Goal: Task Accomplishment & Management: Manage account settings

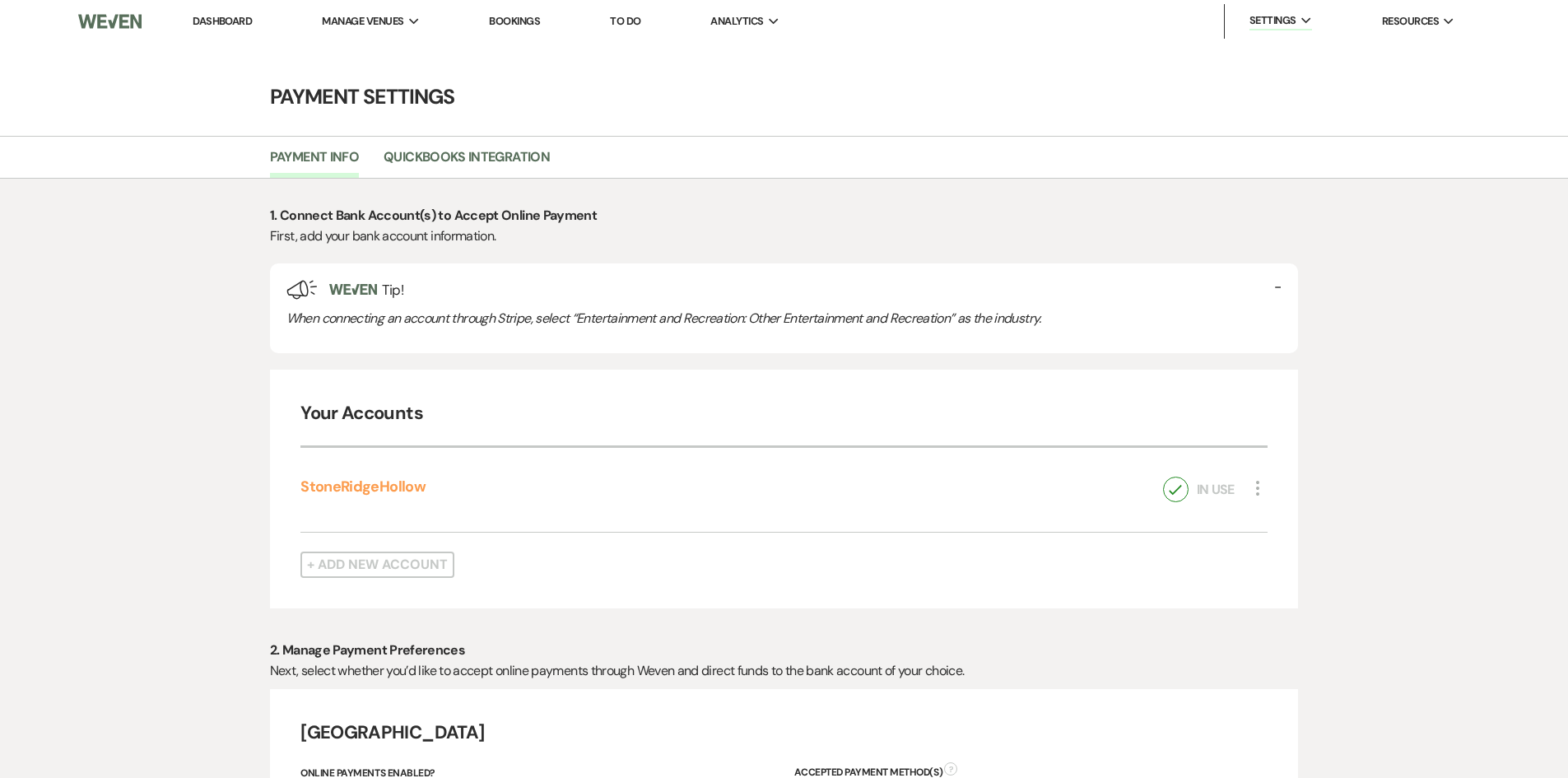
click at [210, 20] on link "Dashboard" at bounding box center [222, 20] width 60 height 14
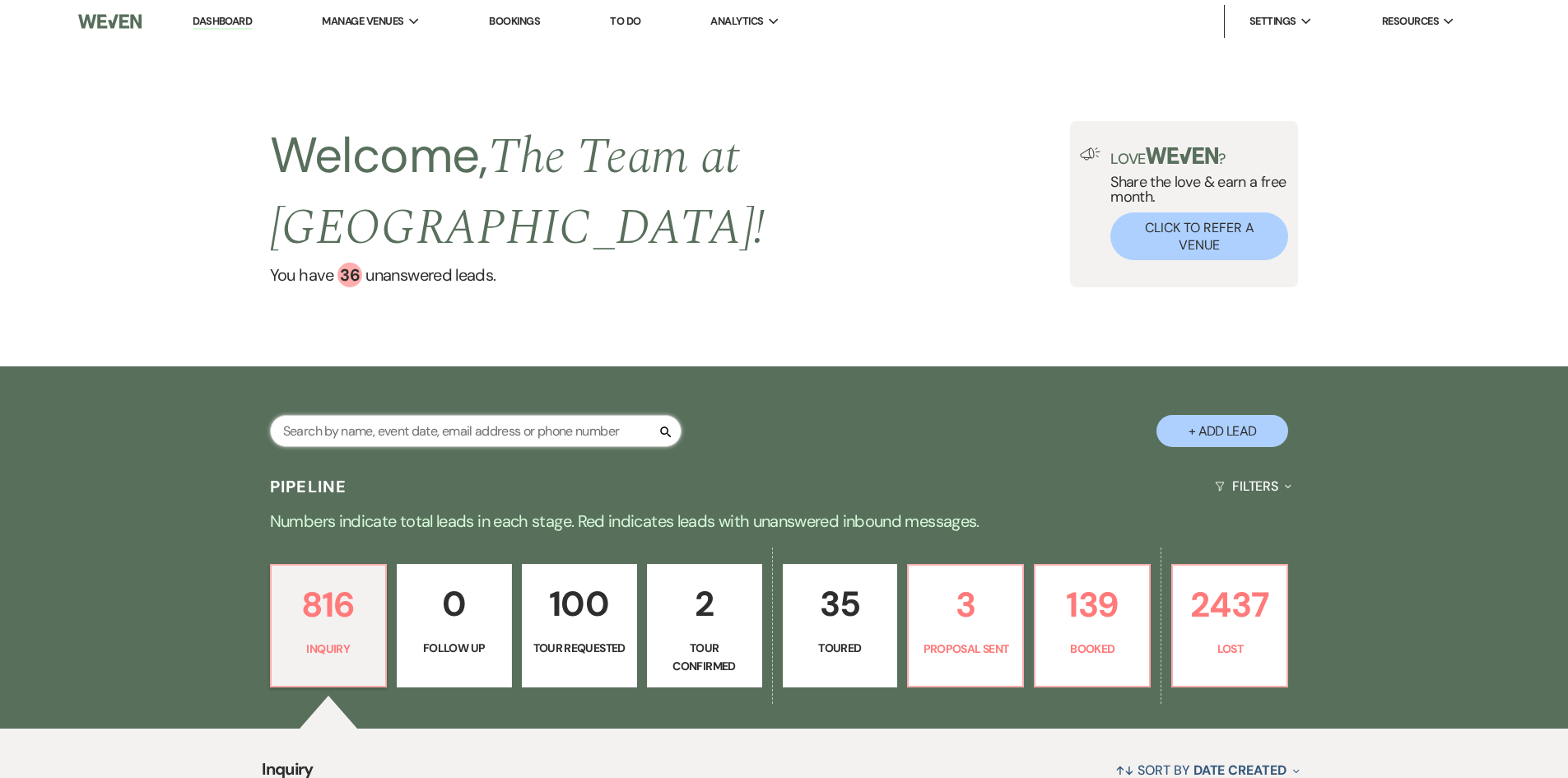
click at [355, 421] on input "text" at bounding box center [476, 431] width 411 height 32
click at [288, 426] on input "[PERSON_NAME]" at bounding box center [476, 431] width 411 height 32
click at [284, 431] on input "LLiamiam Diet" at bounding box center [476, 431] width 411 height 32
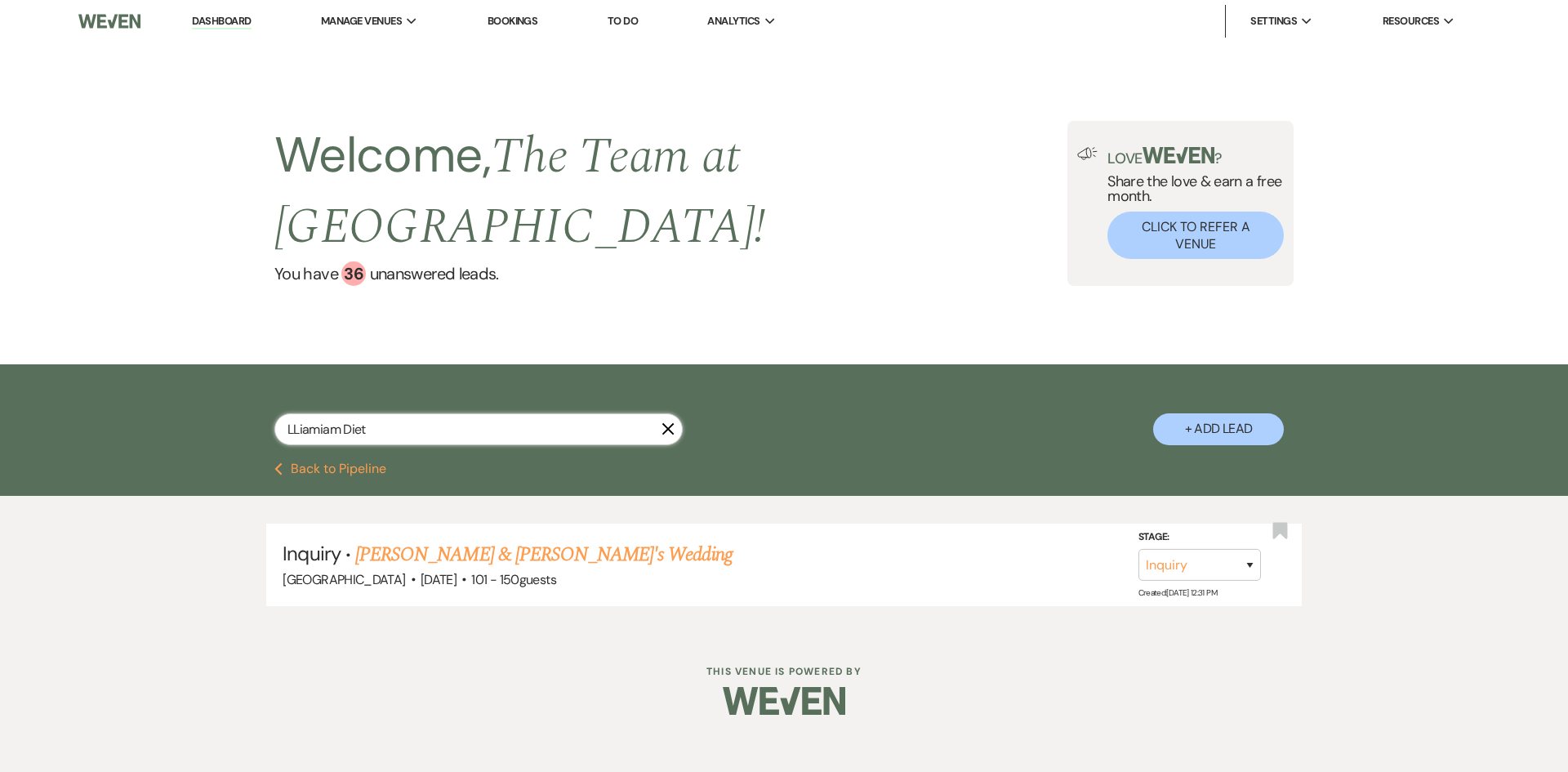
click at [380, 426] on input "LLiamiam Diet" at bounding box center [478, 429] width 408 height 31
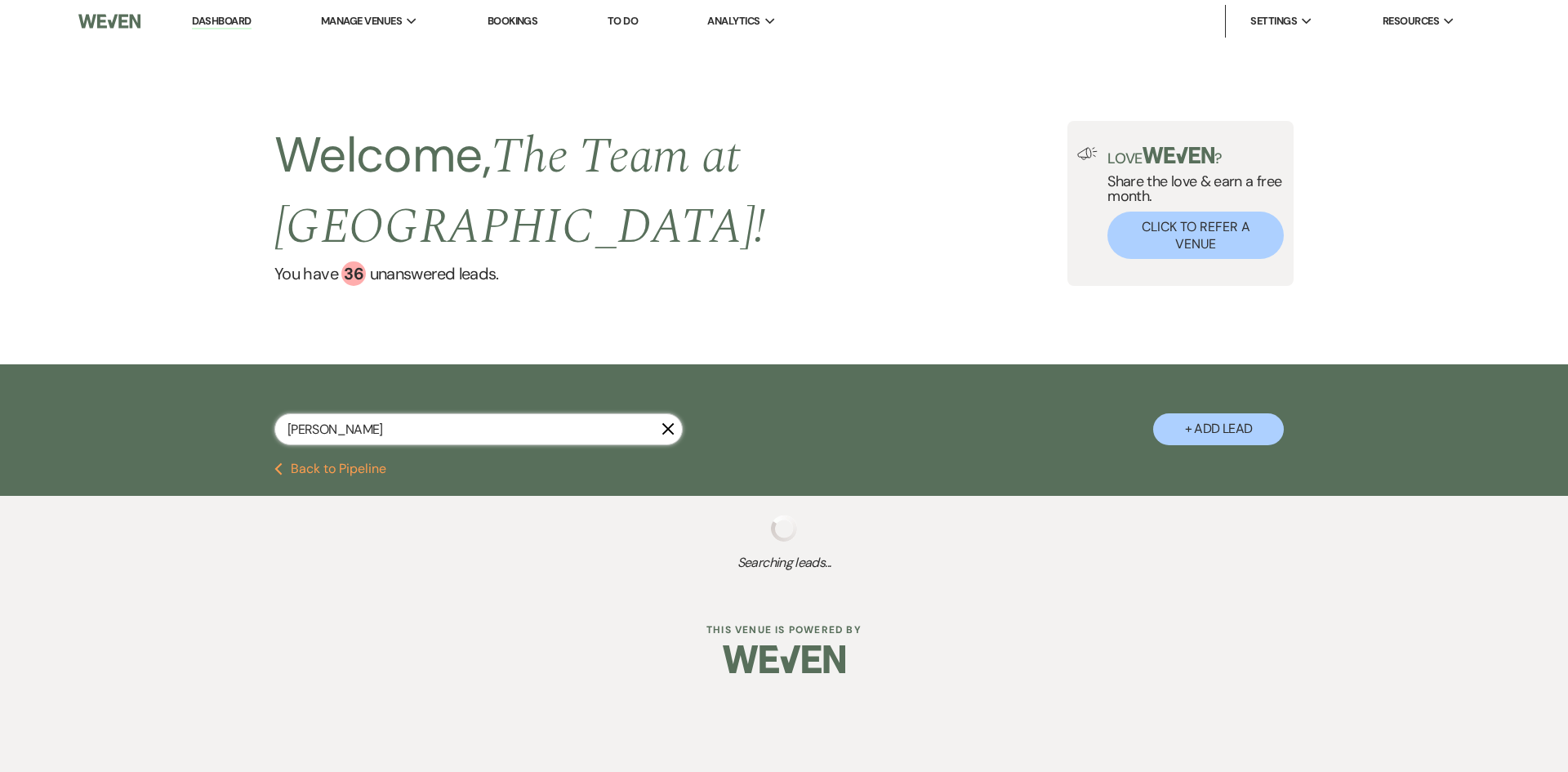
type input "[PERSON_NAME]"
select select "5"
select select "8"
select select "7"
select select "8"
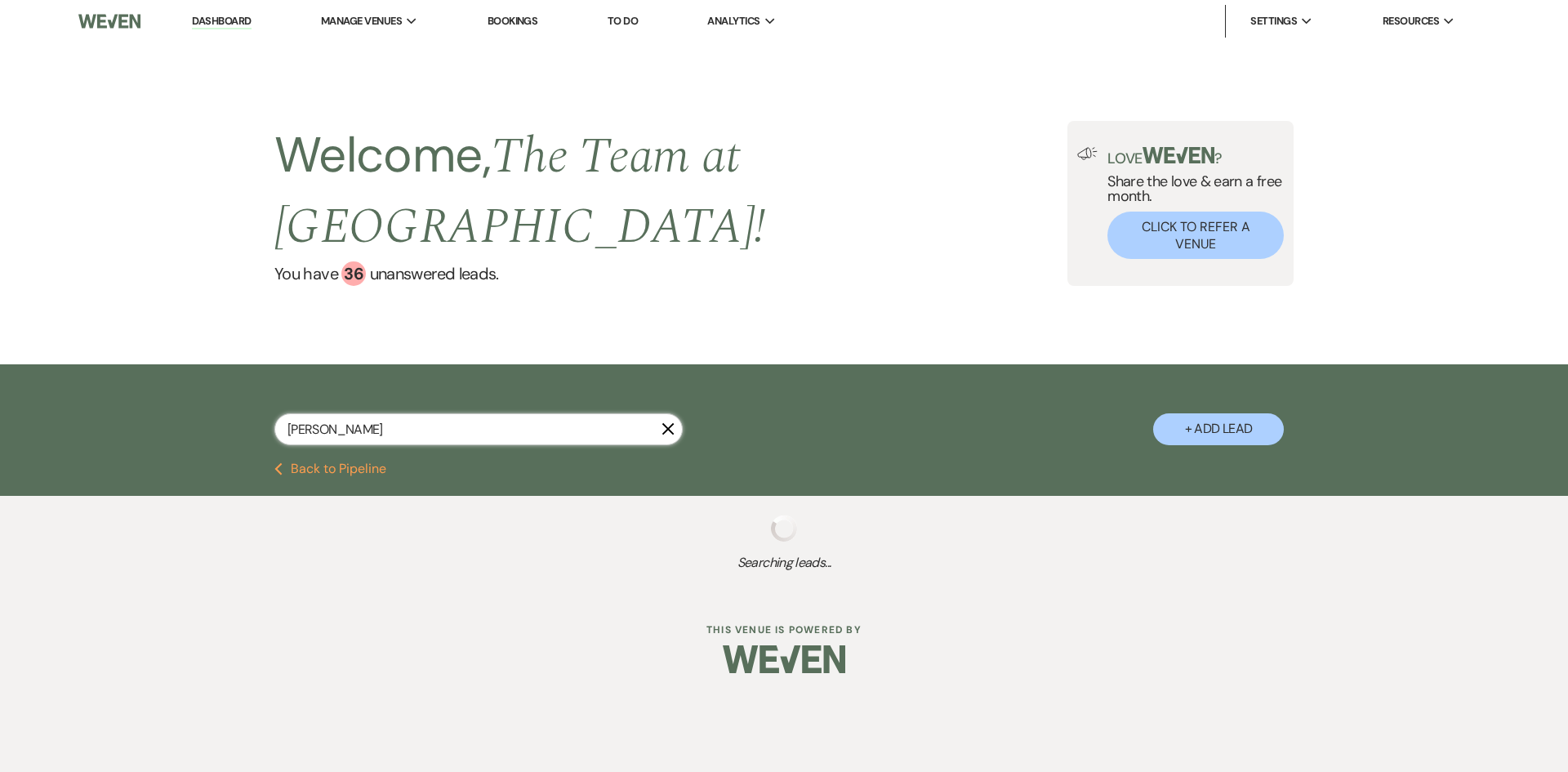
select select "8"
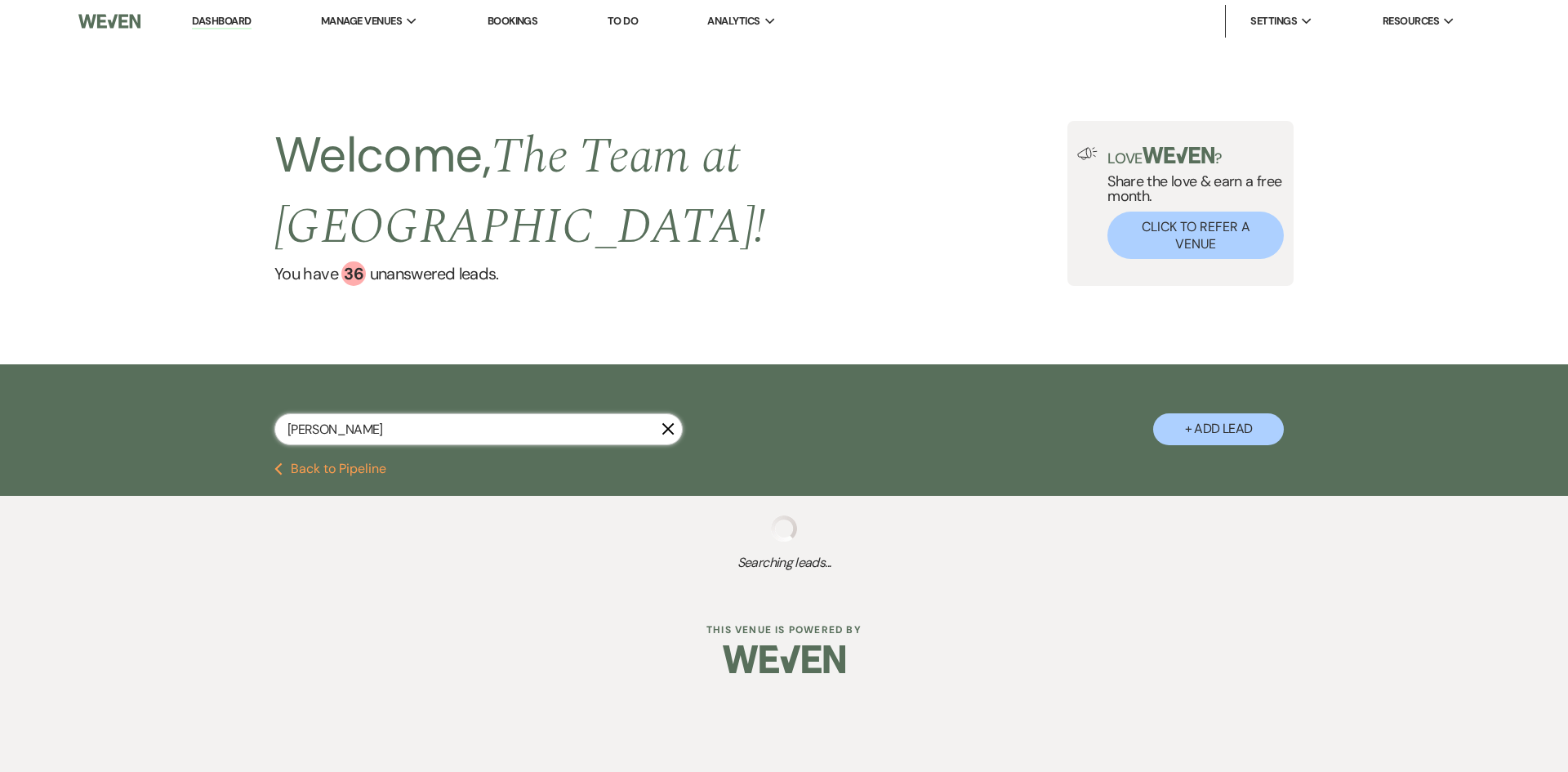
select select "4"
select select "8"
select select "2"
select select "4"
select select "2"
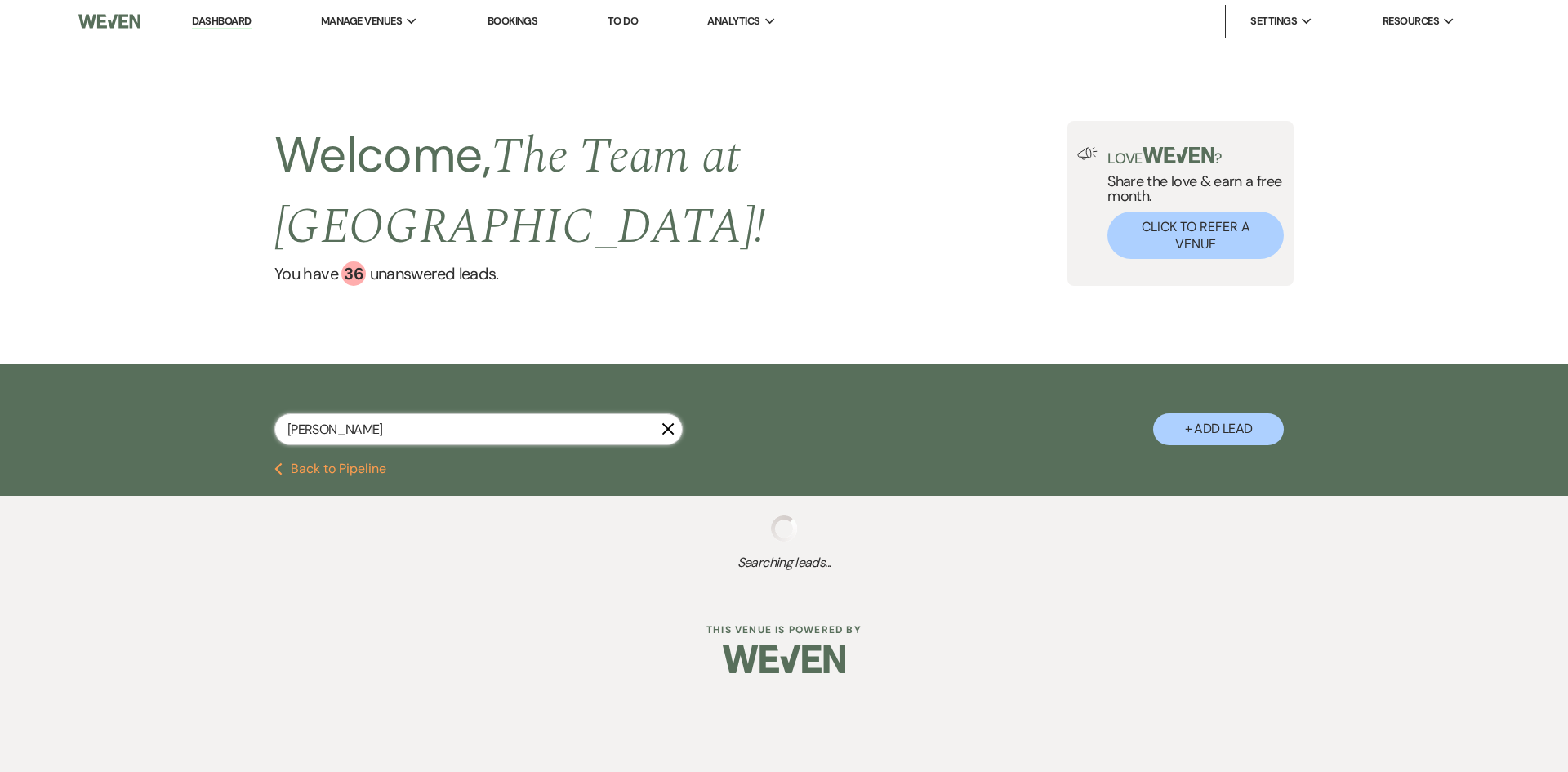
select select "8"
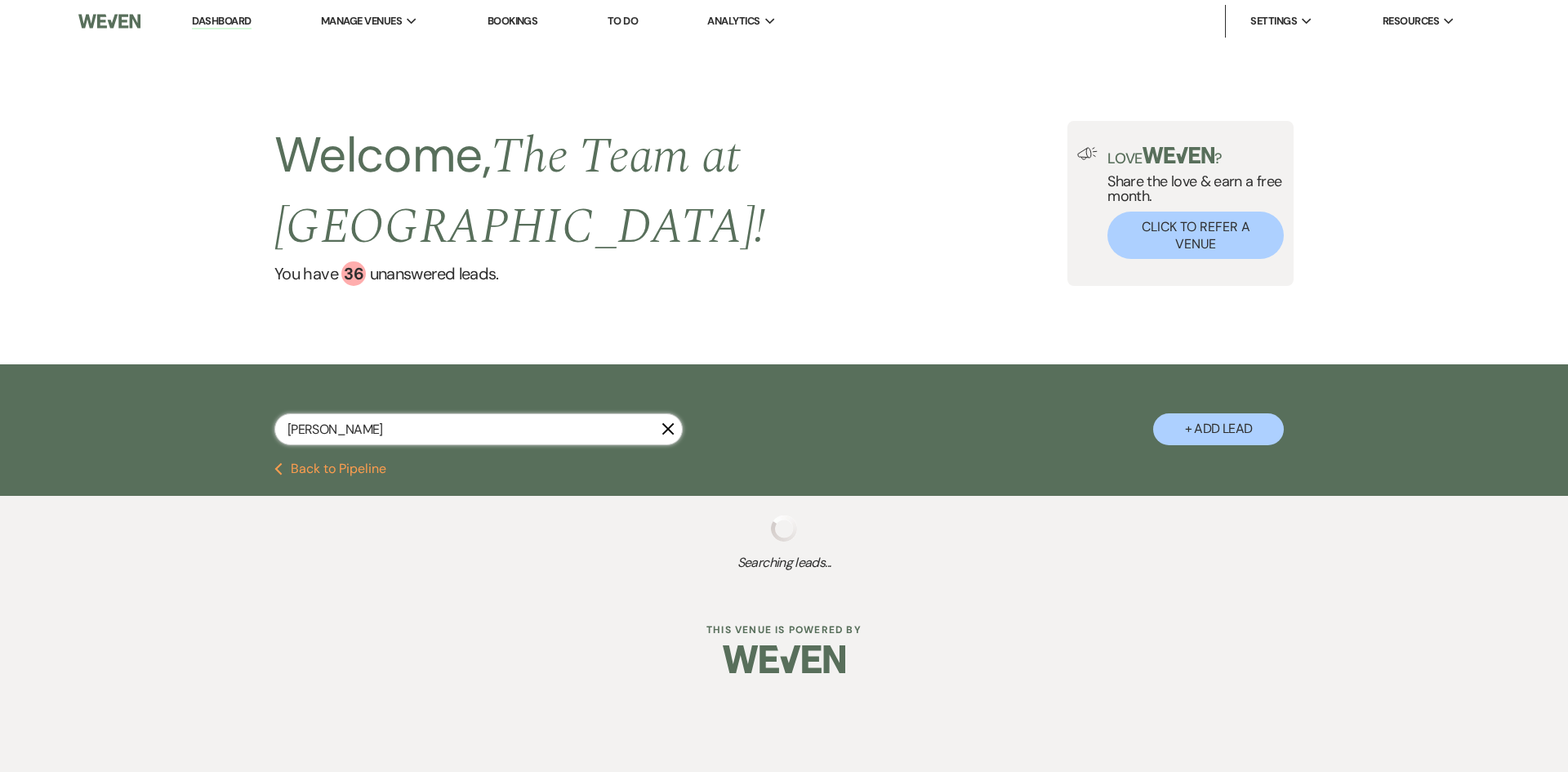
select select "8"
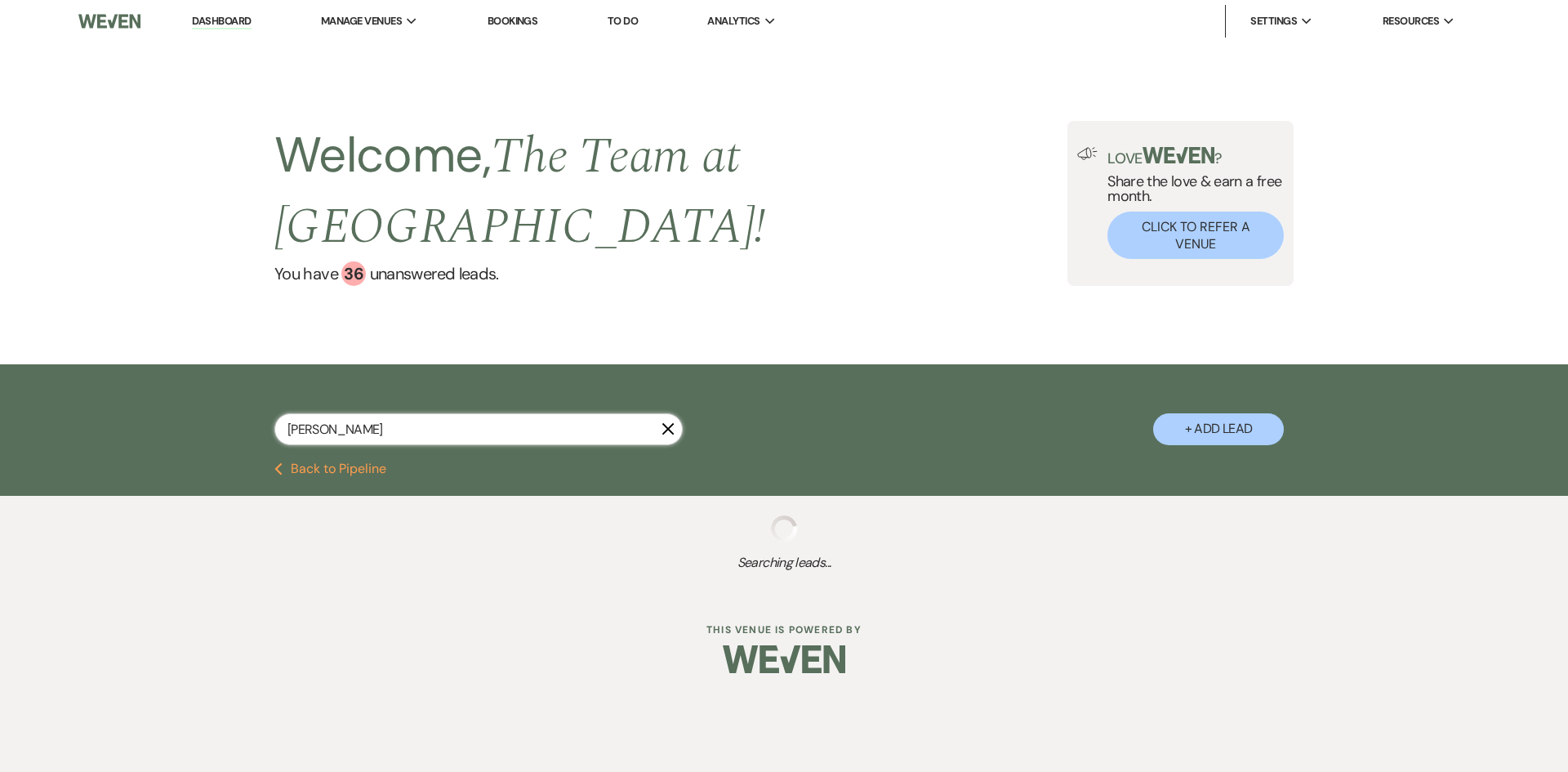
select select "2"
select select "8"
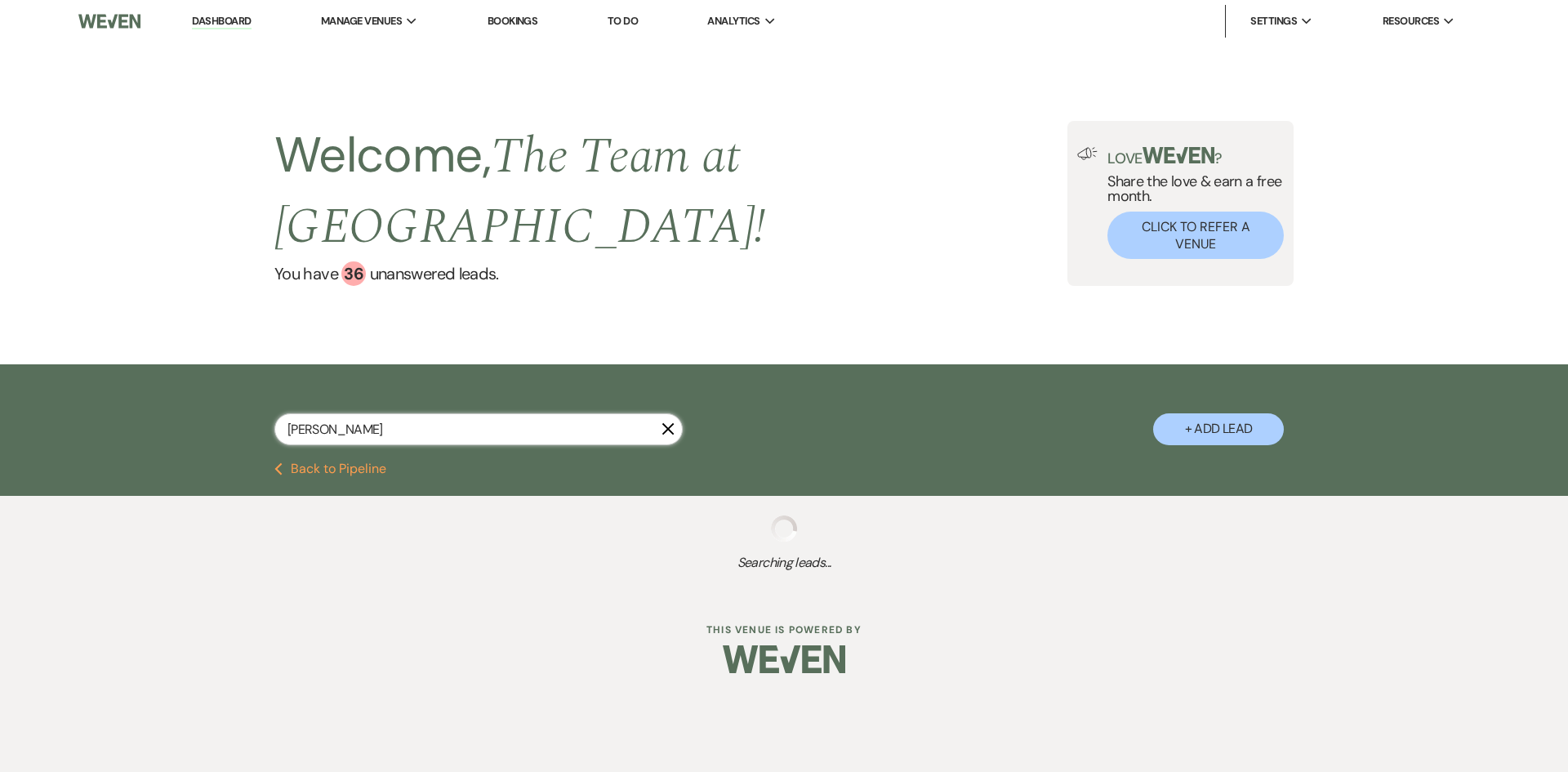
select select "8"
select select "5"
select select "8"
select select "5"
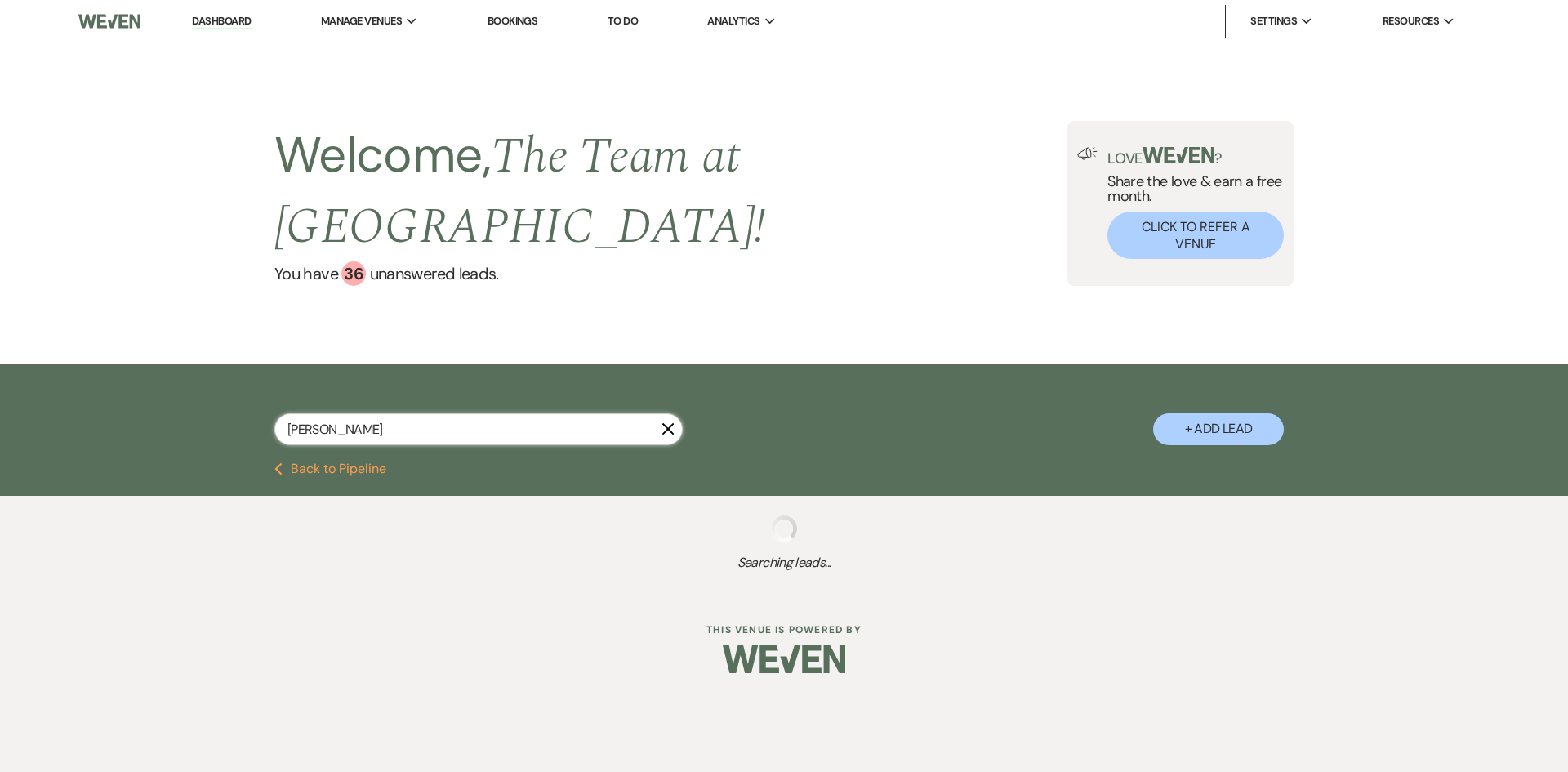
select select "8"
select select "5"
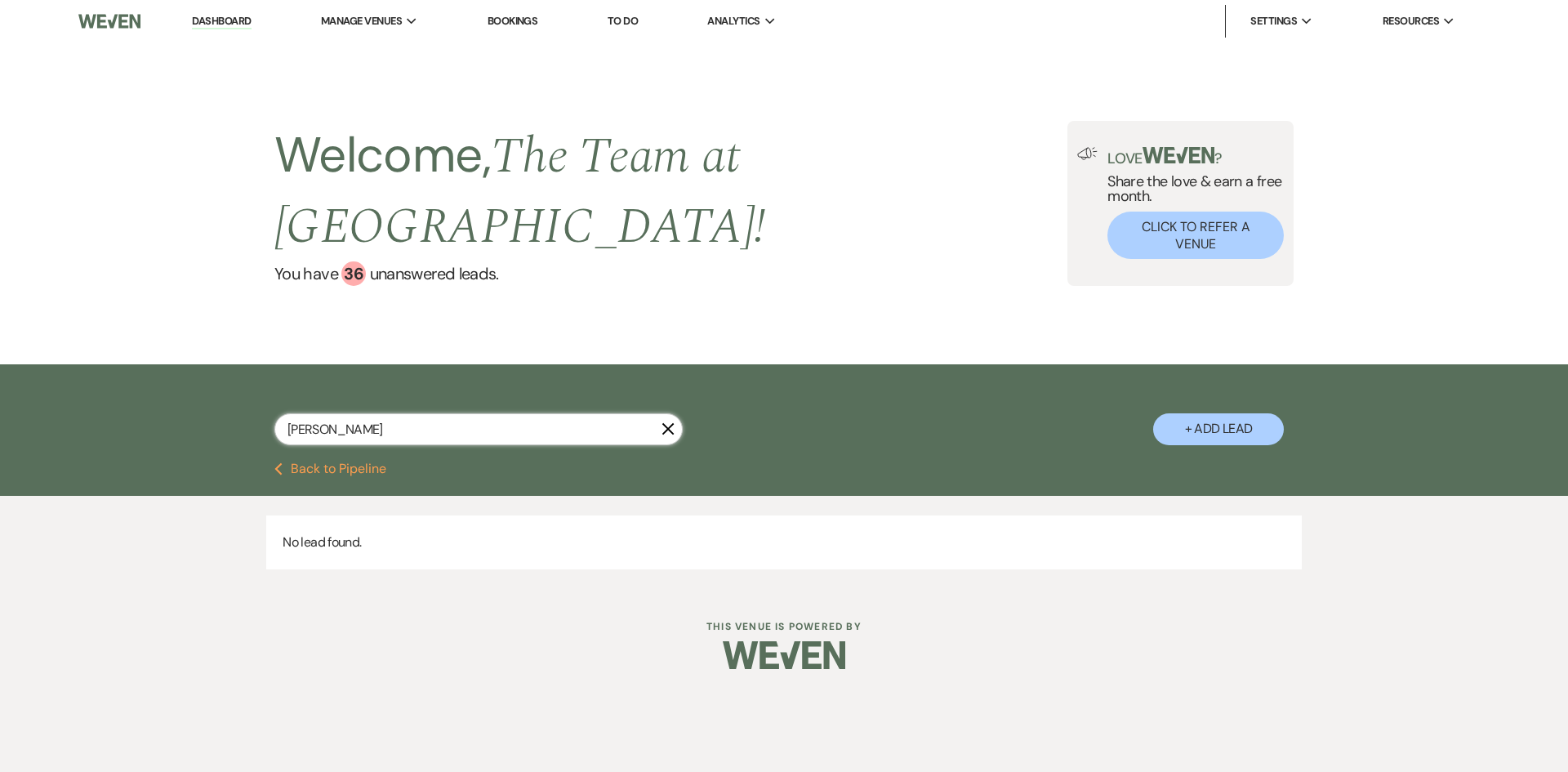
type input "[PERSON_NAME]"
select select "5"
select select "8"
select select "7"
select select "8"
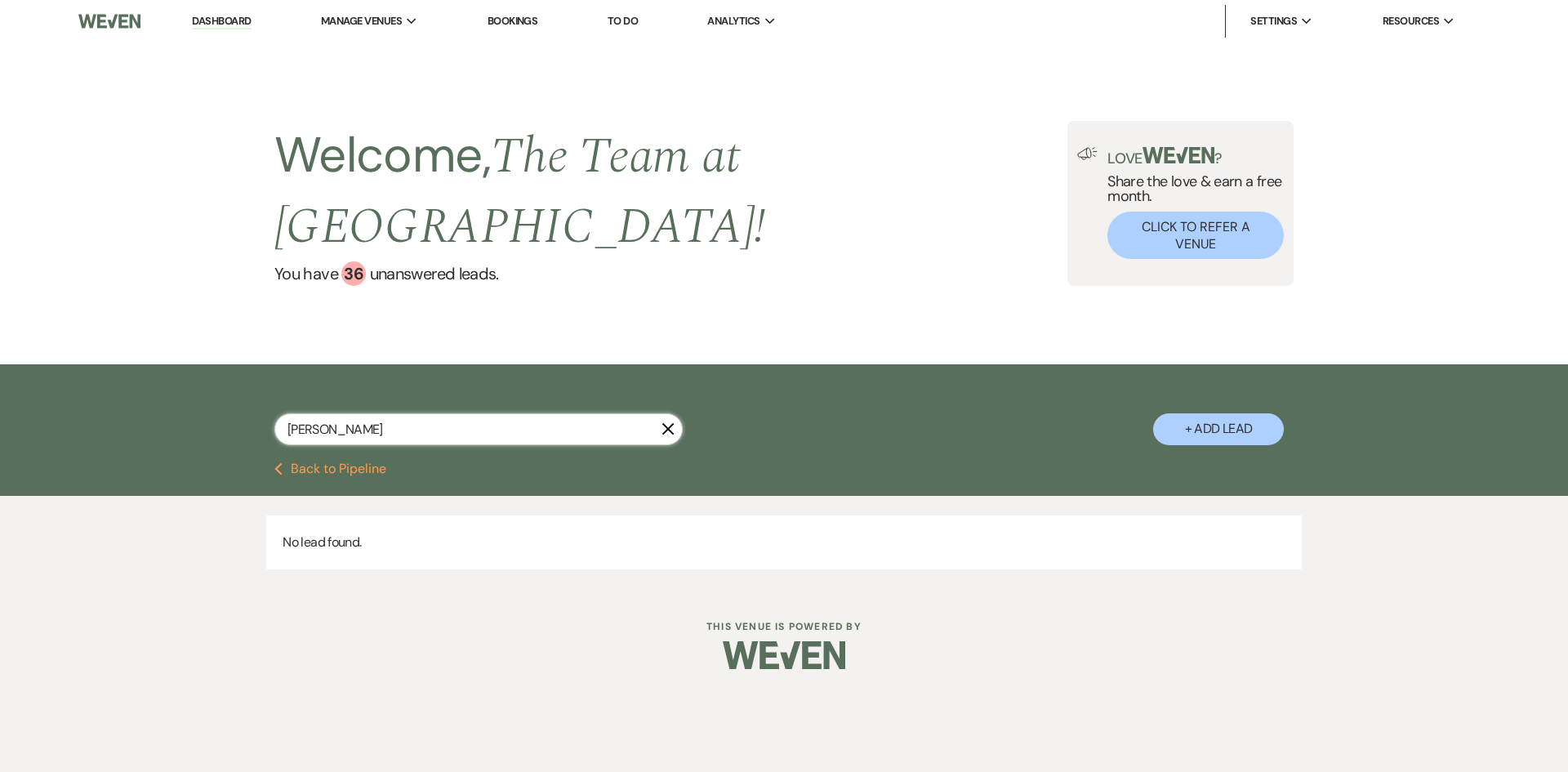
select select "8"
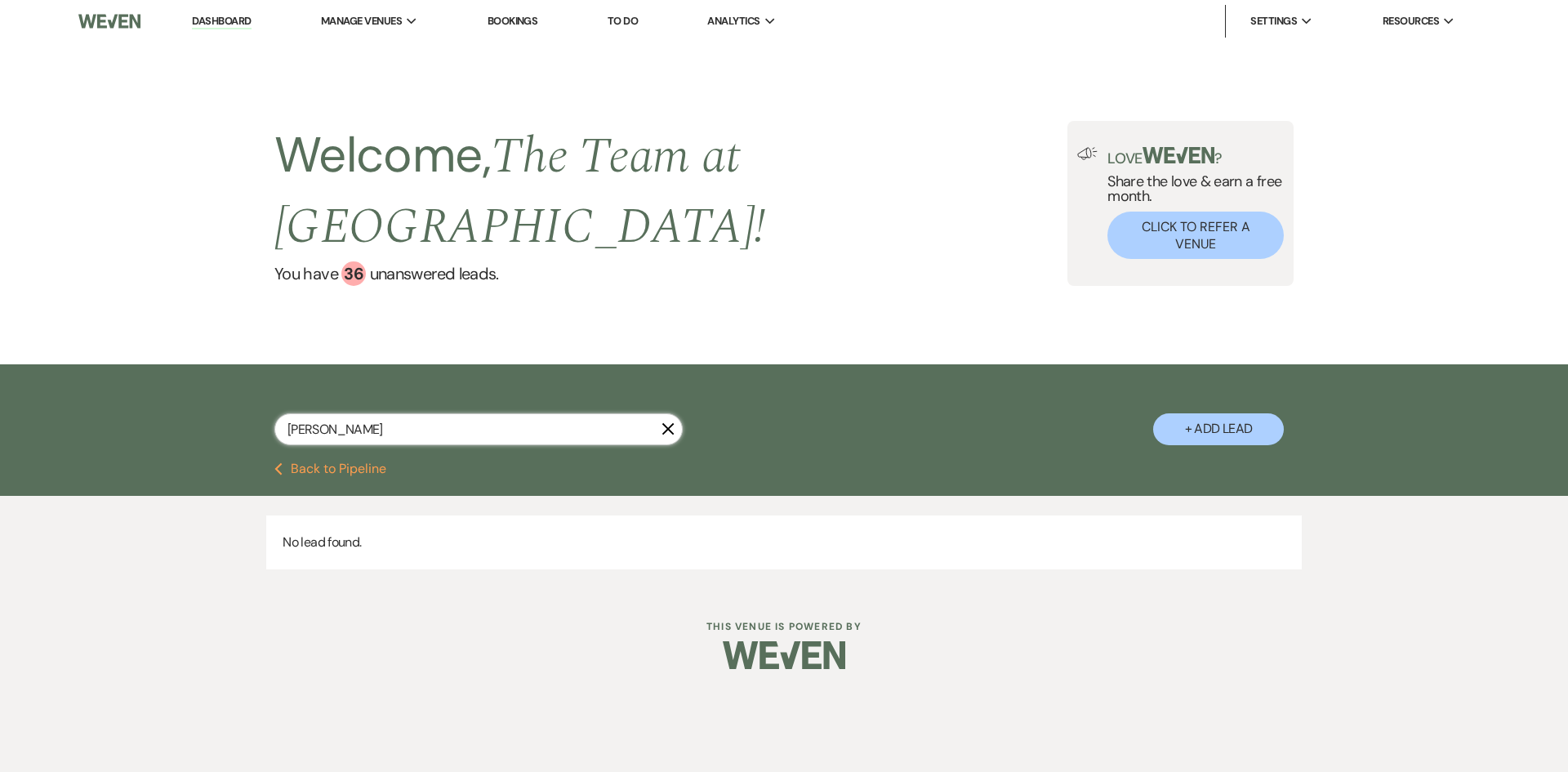
select select "4"
select select "8"
select select "2"
select select "4"
select select "2"
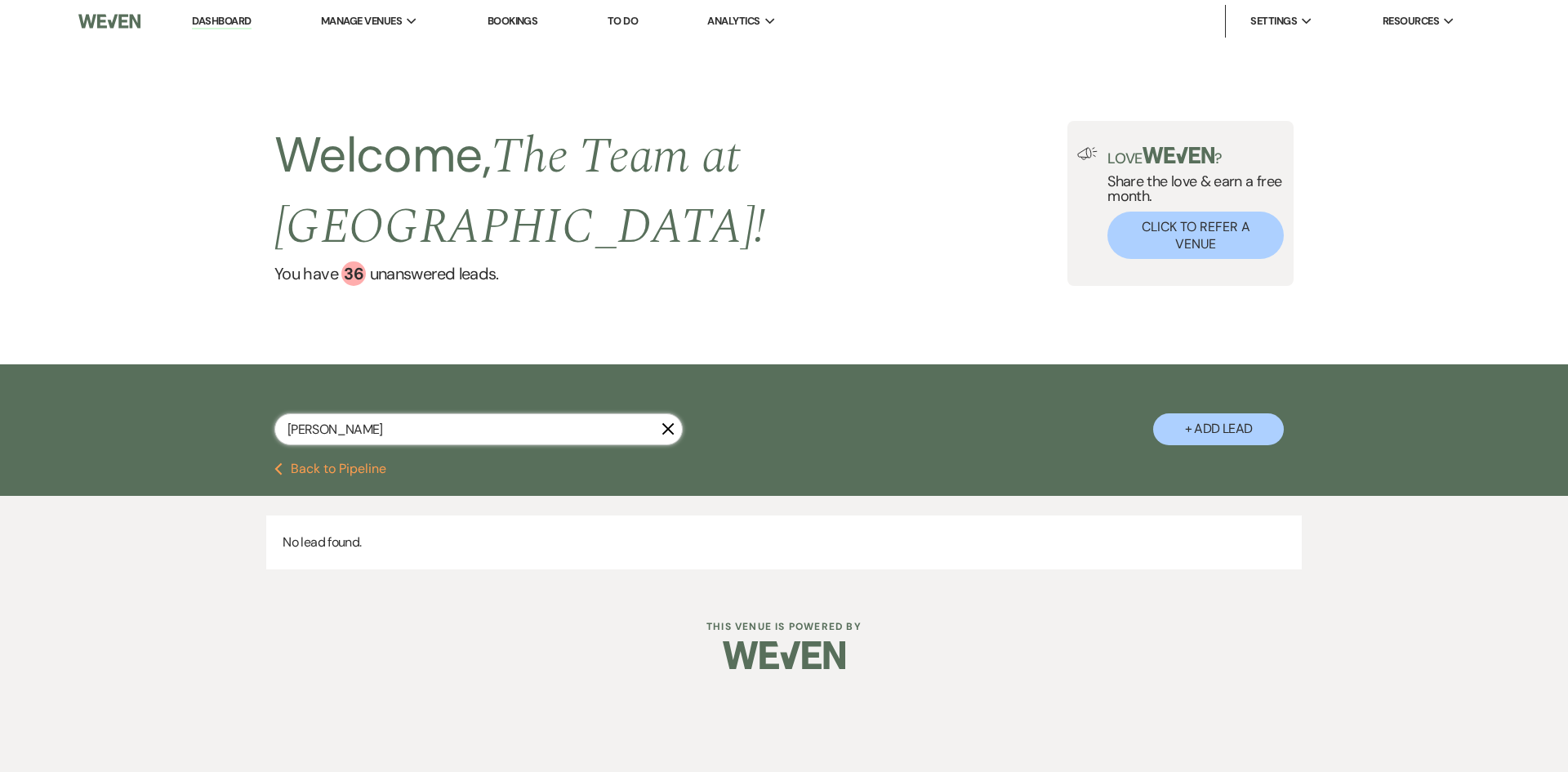
select select "8"
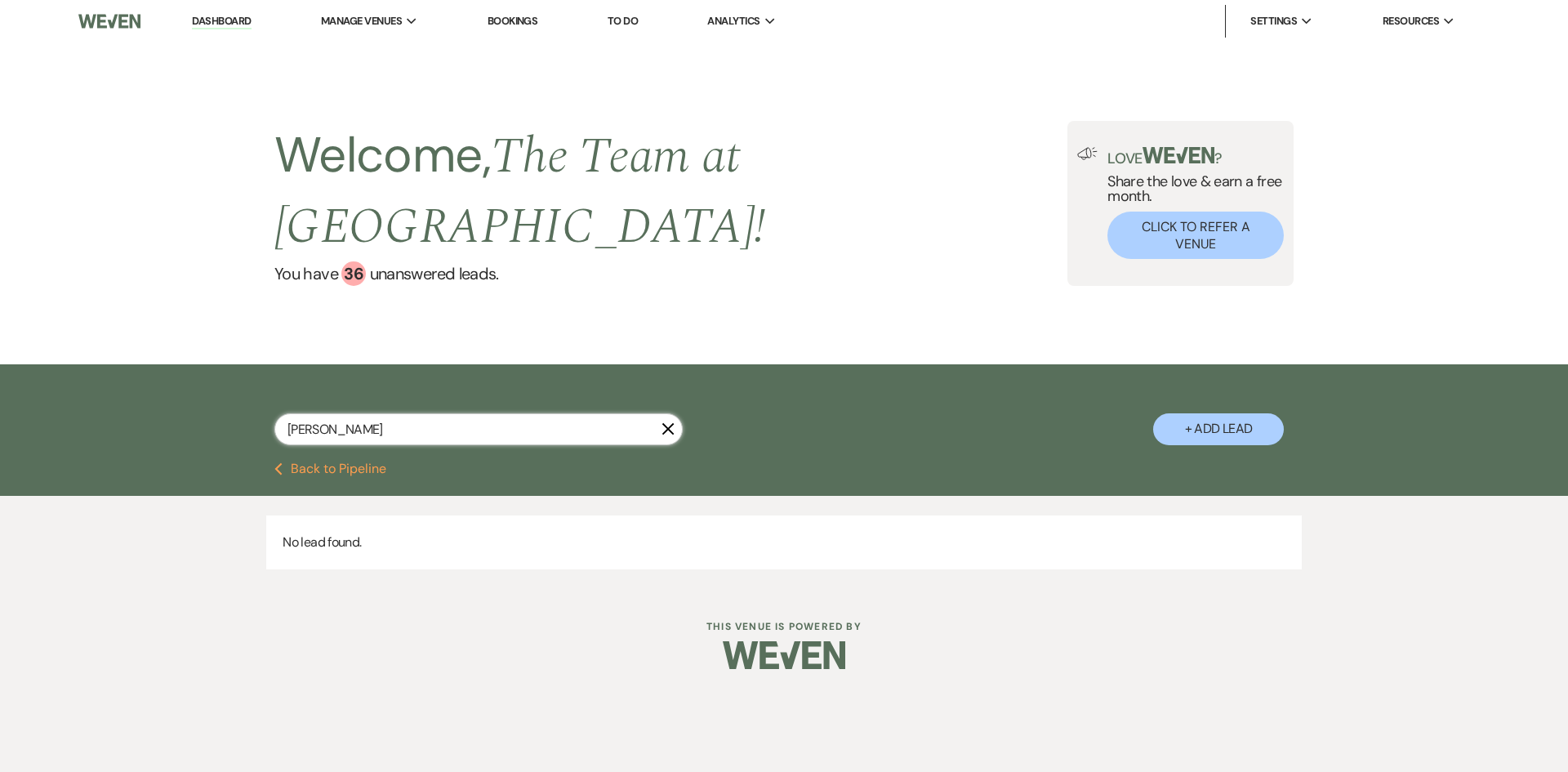
select select "8"
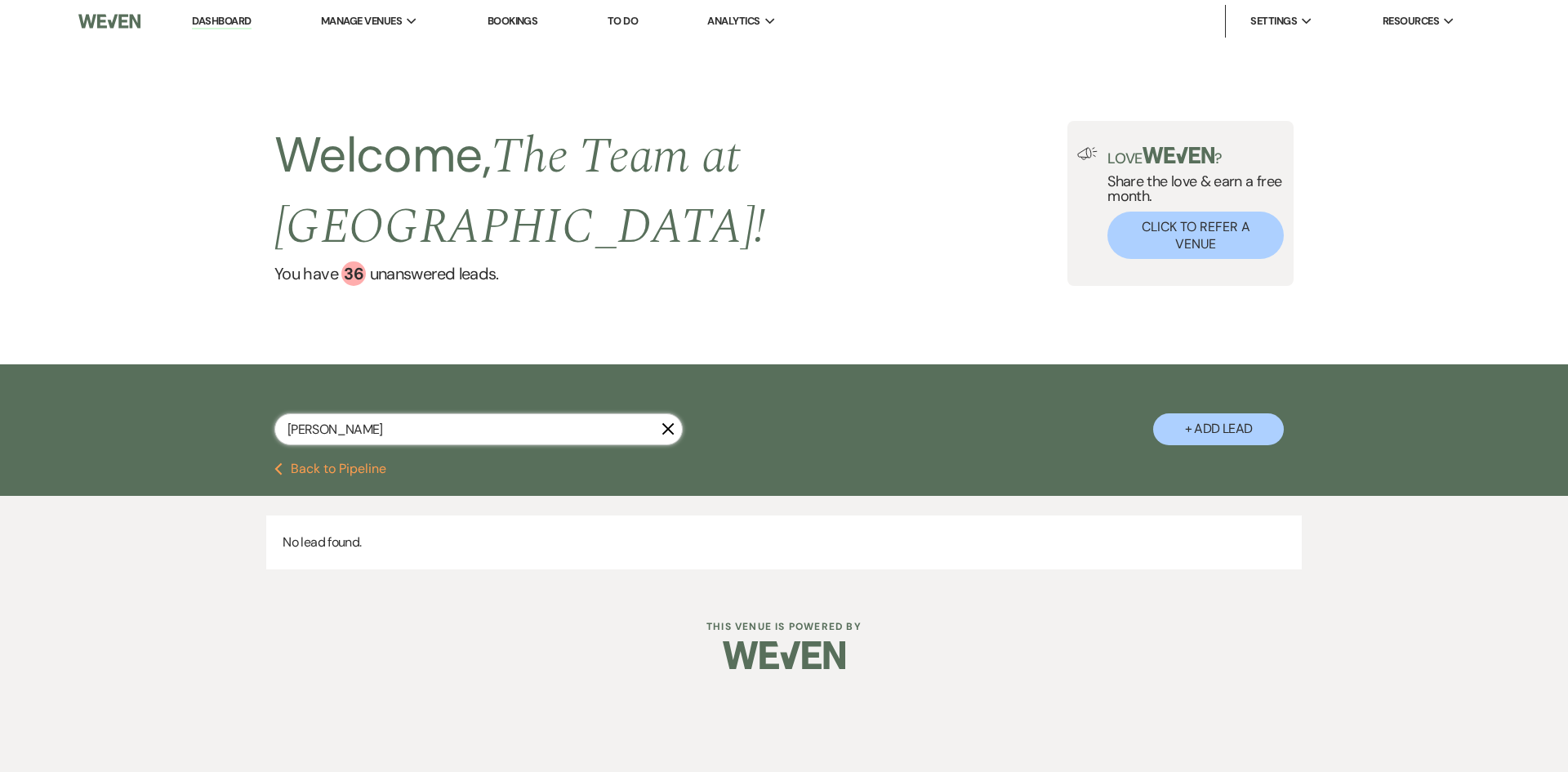
select select "2"
select select "8"
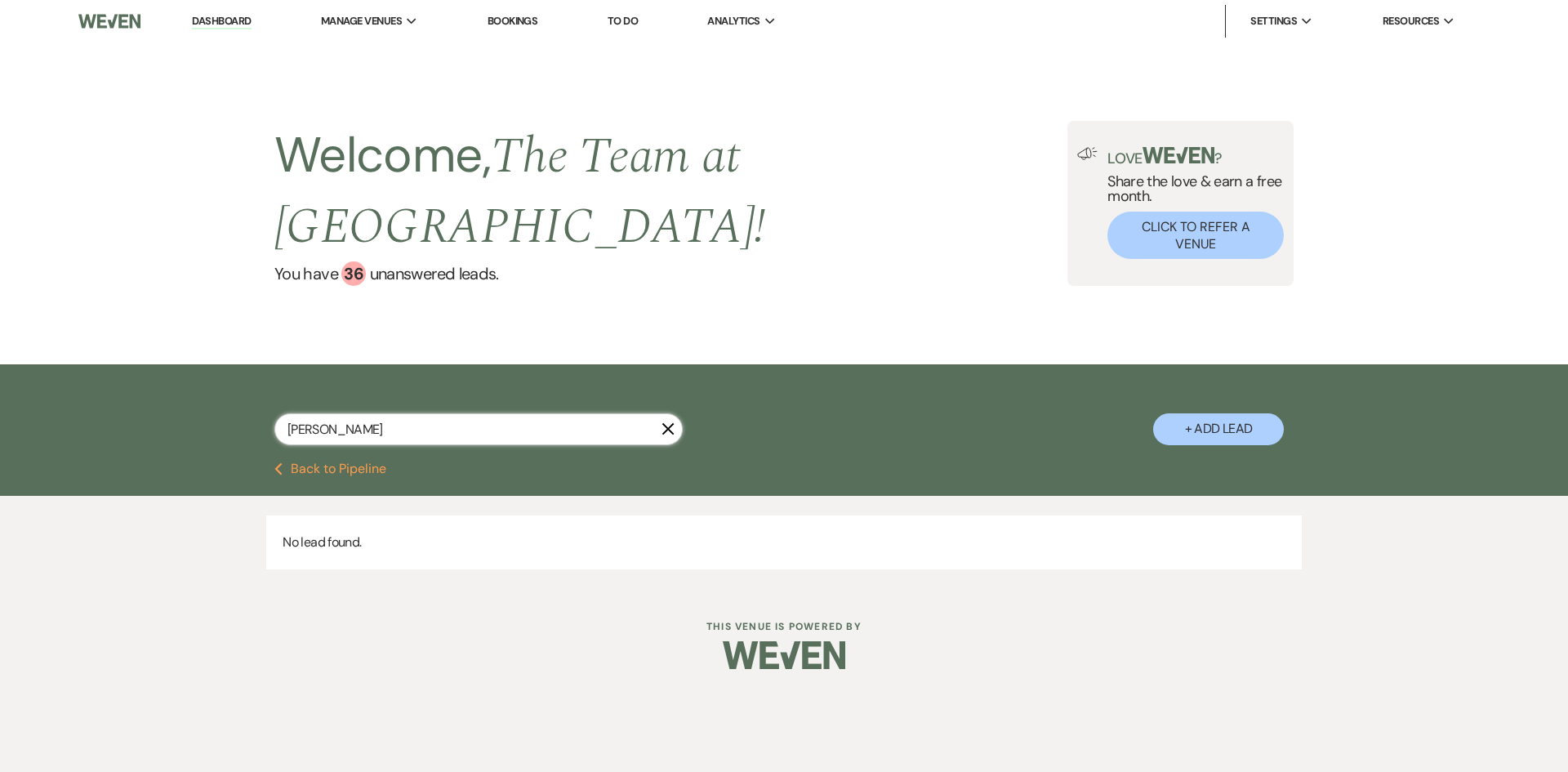
select select "8"
select select "5"
select select "8"
select select "5"
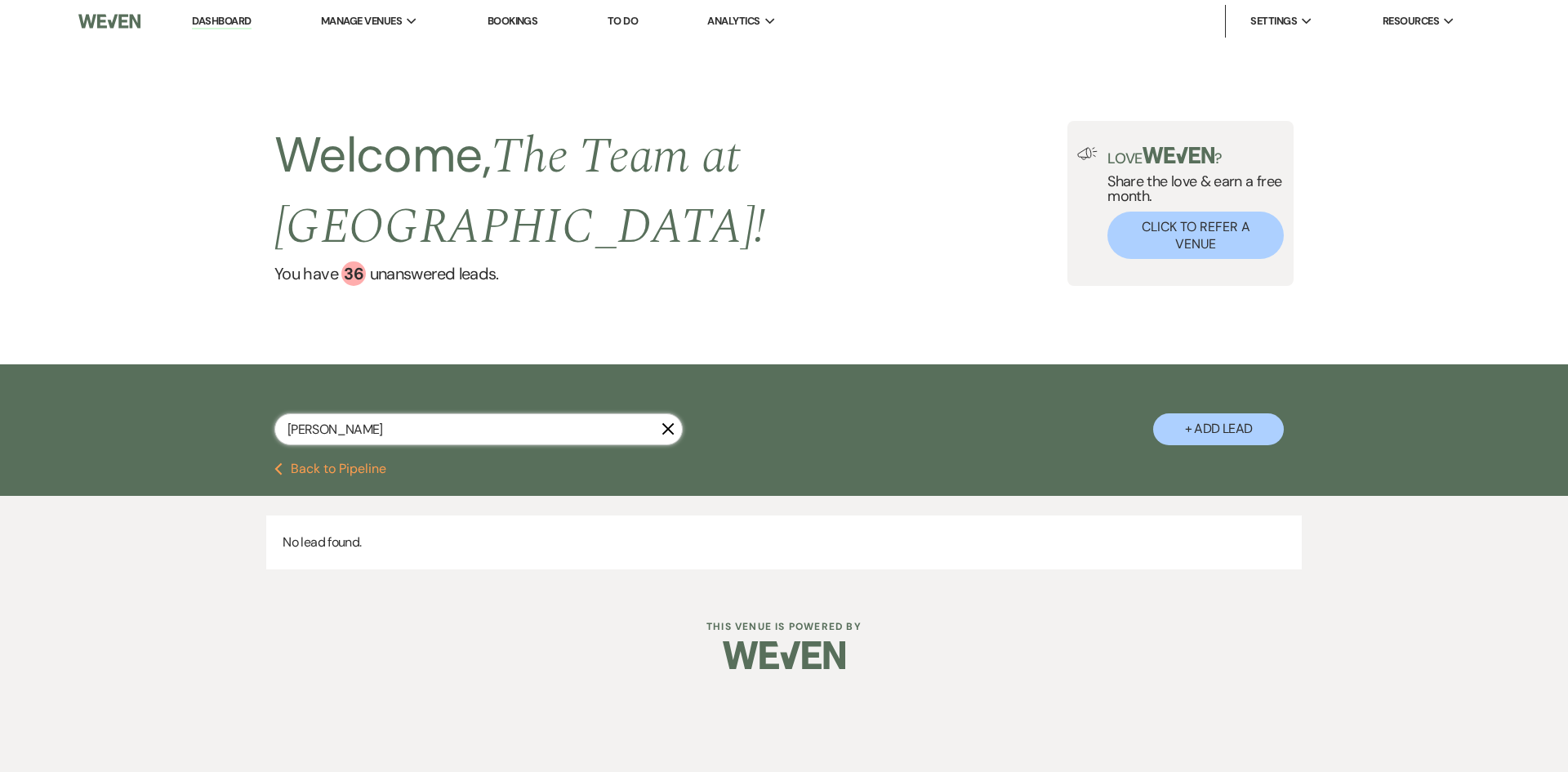
select select "8"
select select "5"
type input "[PERSON_NAME]"
select select "5"
select select "8"
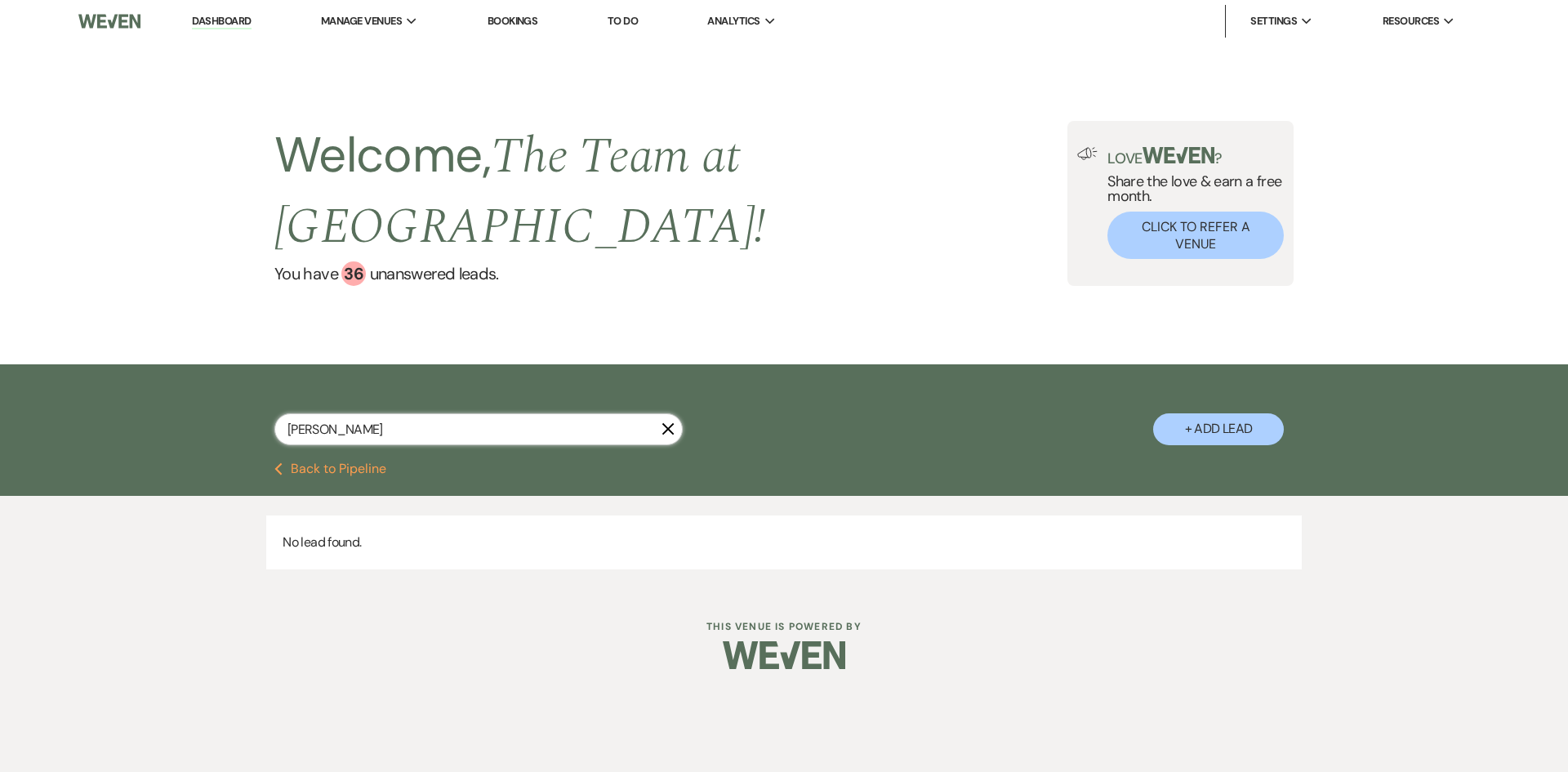
select select "7"
select select "8"
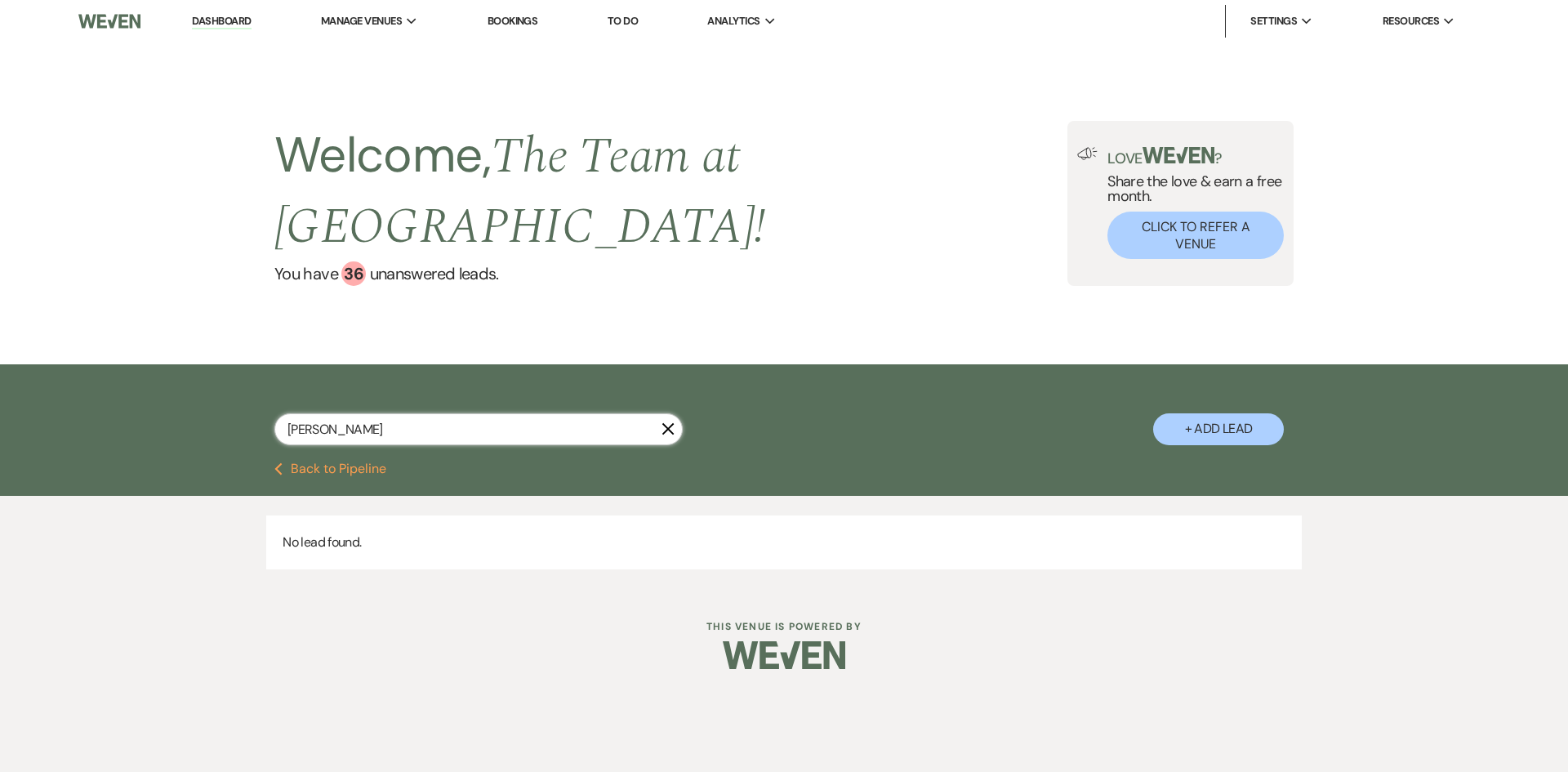
select select "8"
select select "4"
select select "8"
select select "2"
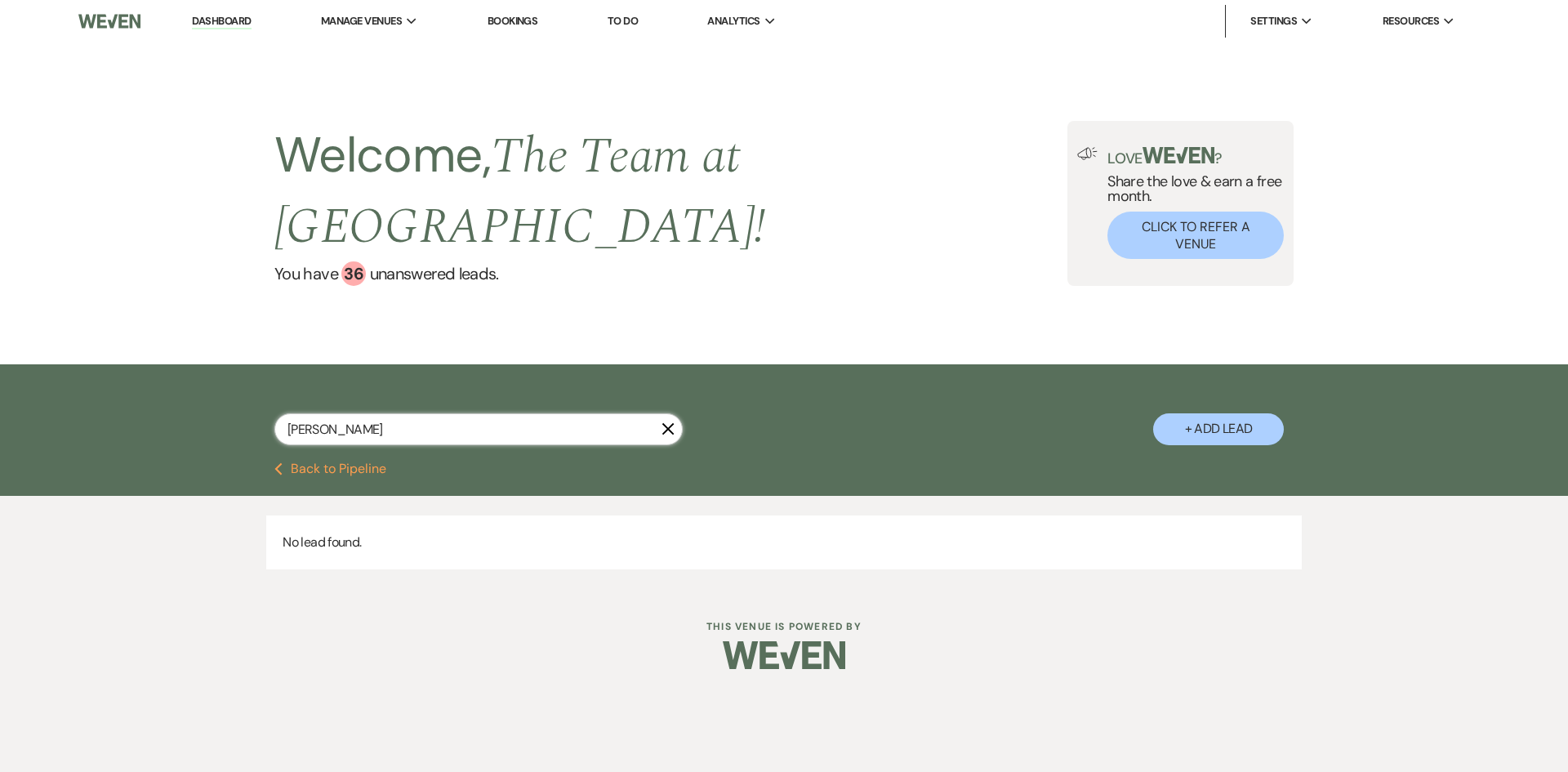
select select "4"
select select "2"
select select "8"
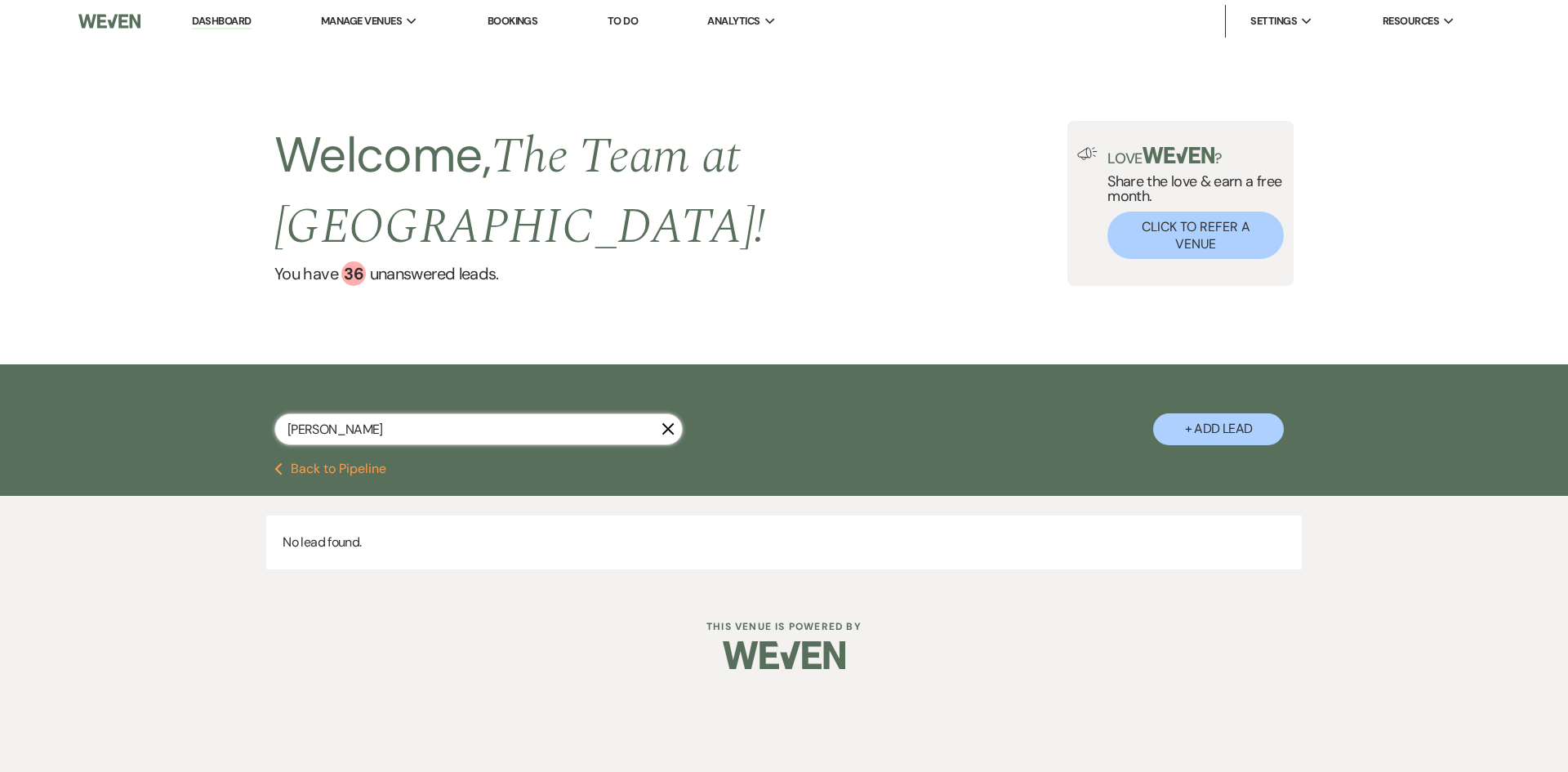
select select "8"
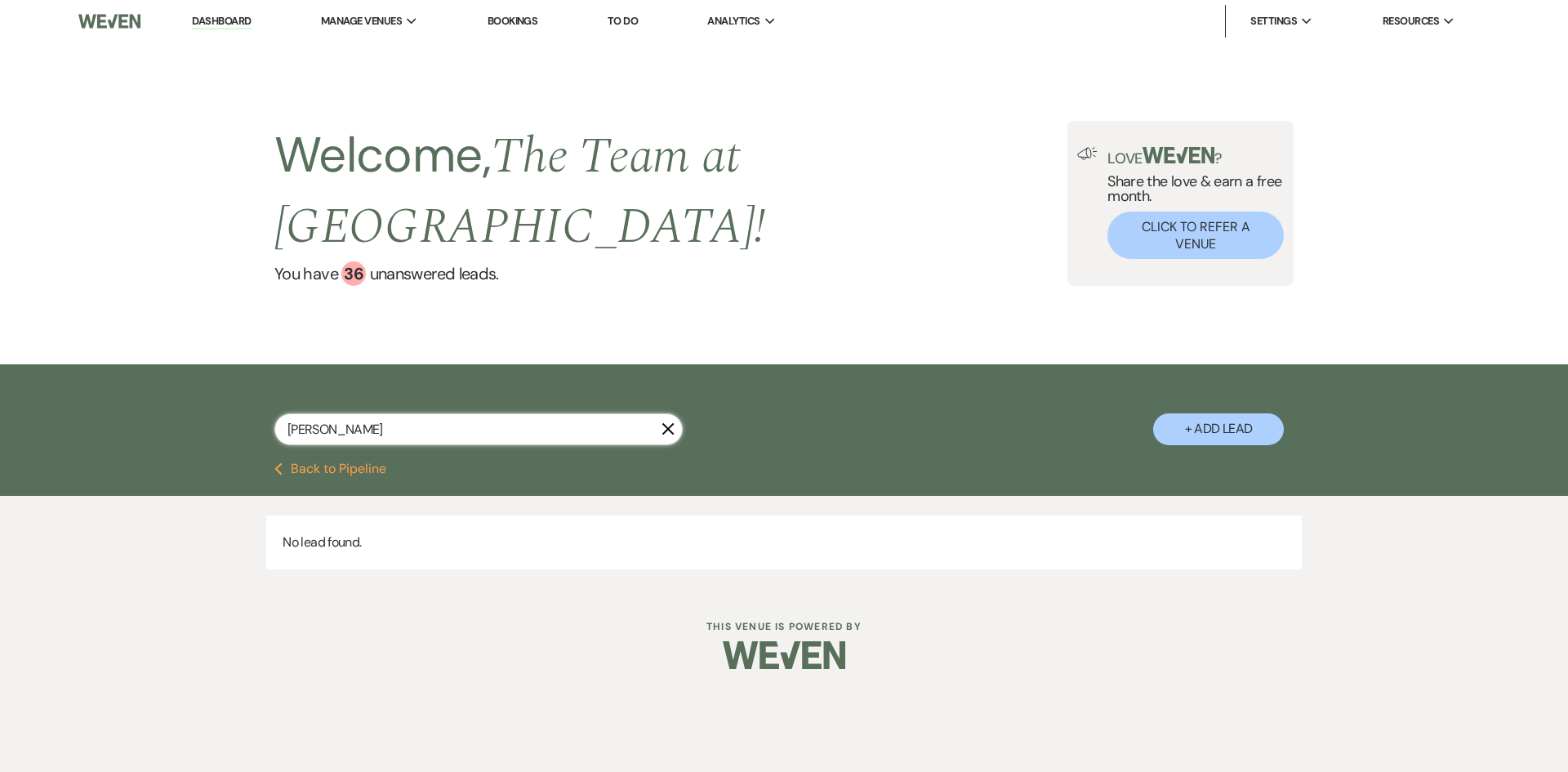
select select "8"
select select "2"
select select "8"
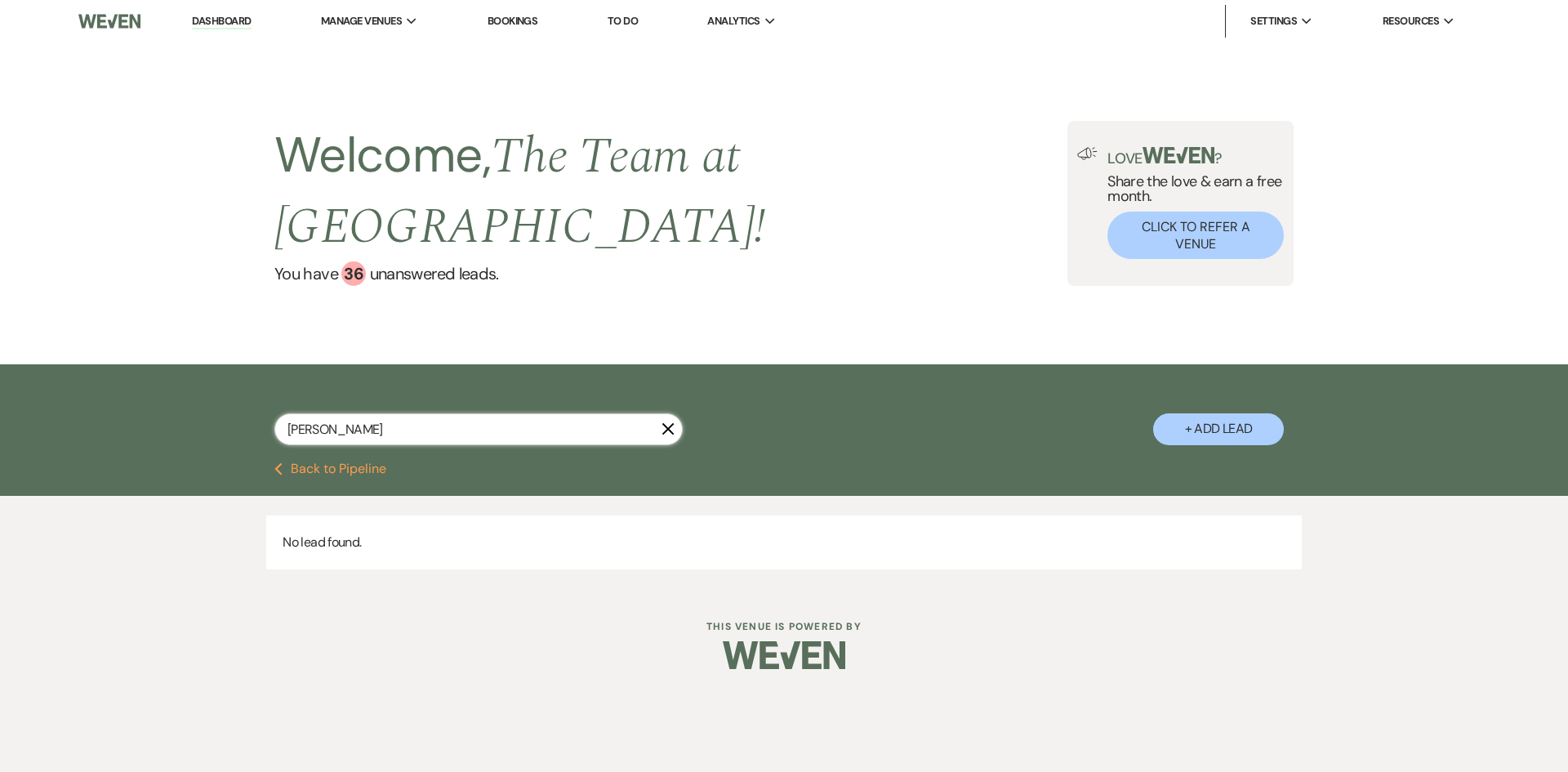
select select "8"
select select "5"
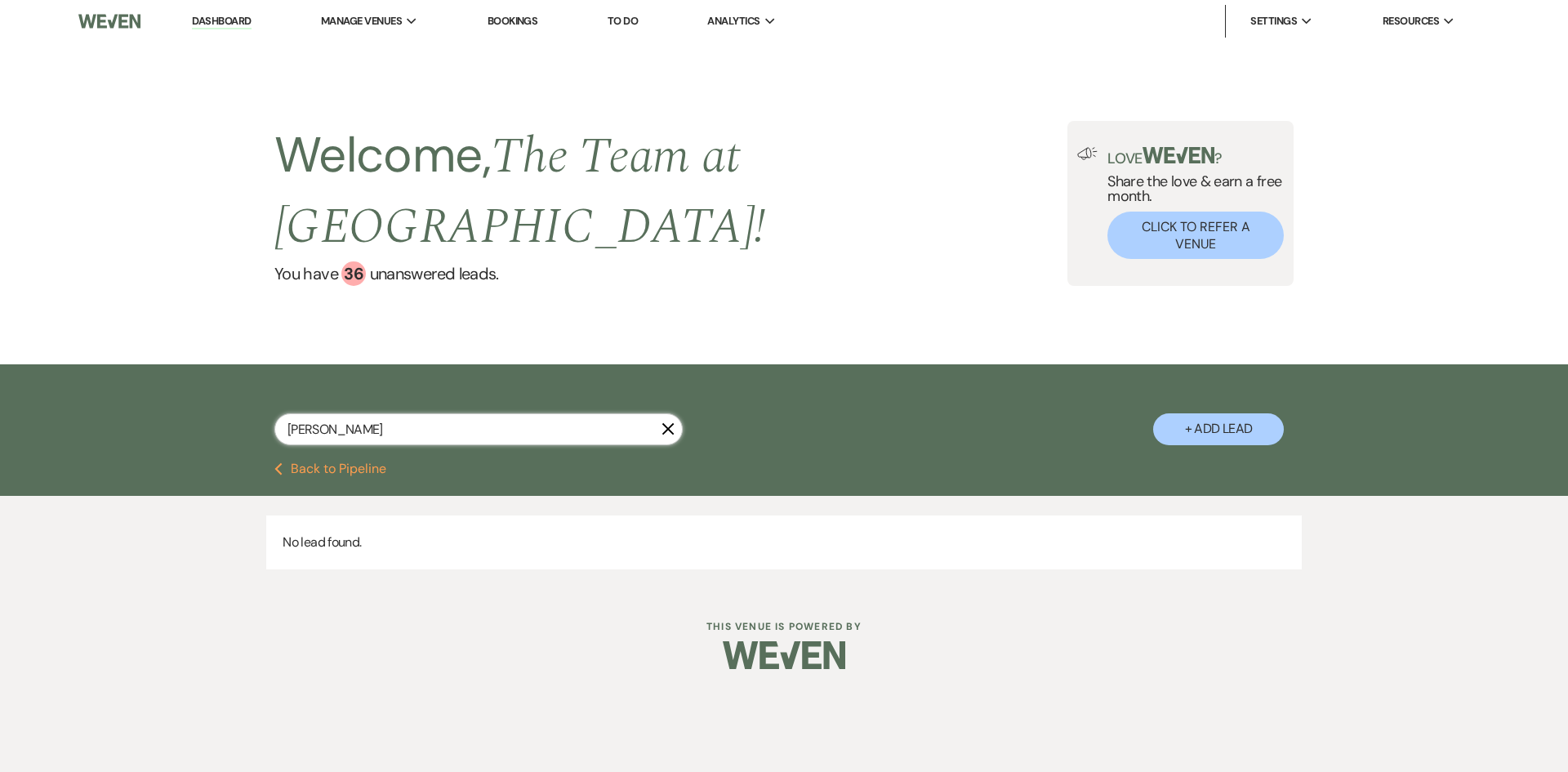
select select "8"
select select "5"
select select "8"
select select "5"
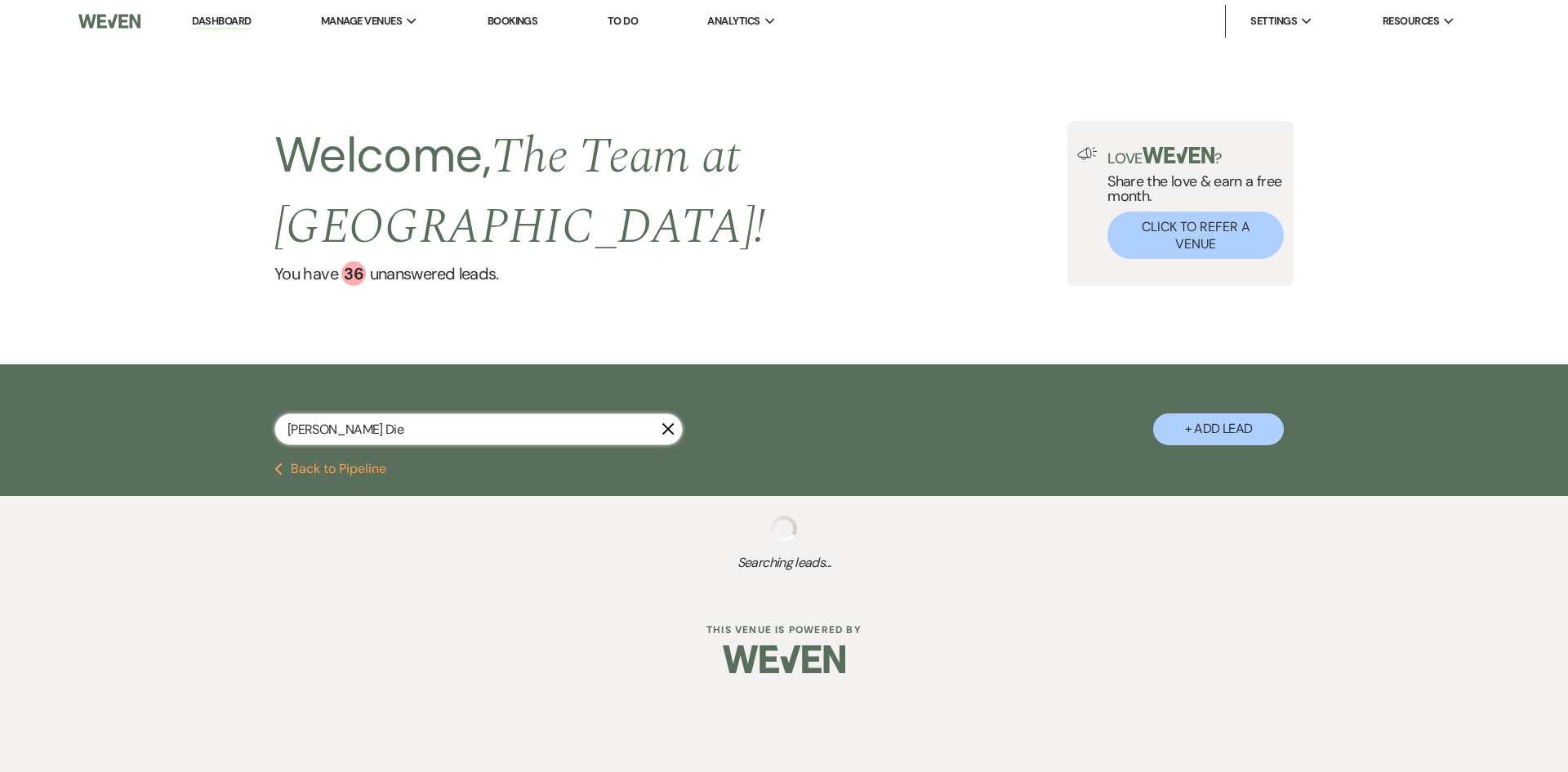
type input "[PERSON_NAME]"
select select "5"
select select "8"
select select "7"
select select "8"
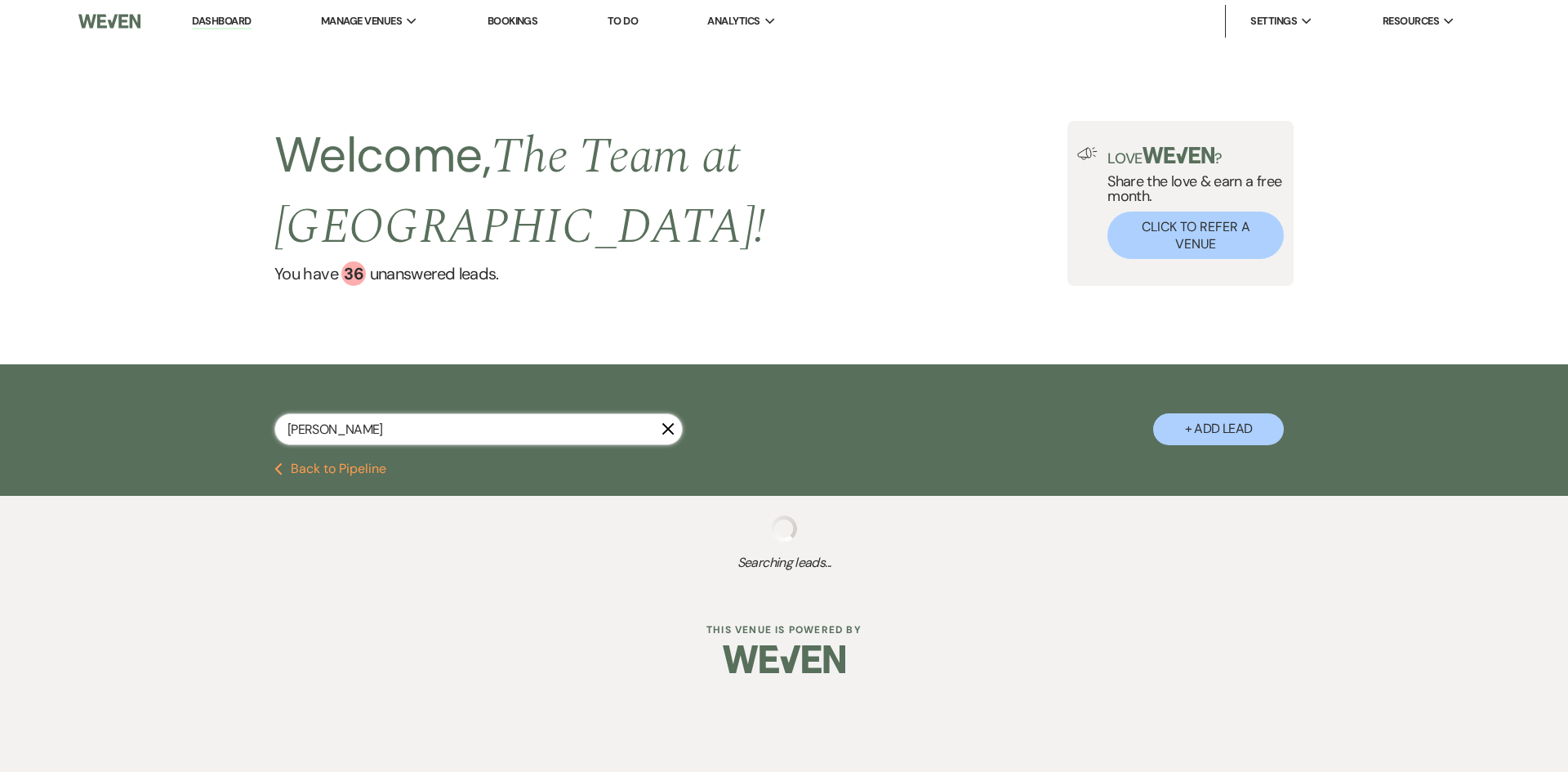
select select "8"
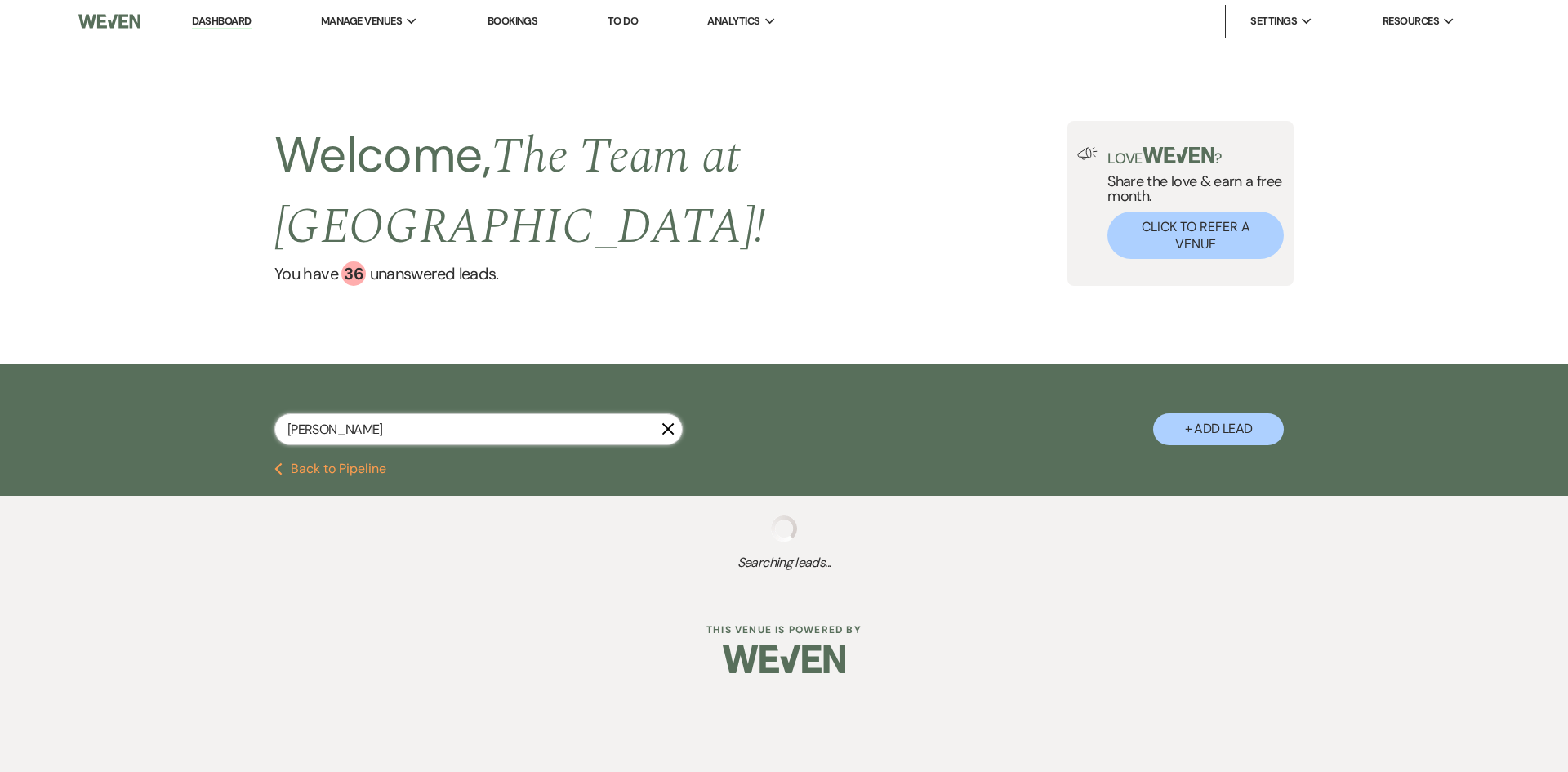
select select "4"
select select "8"
select select "2"
select select "4"
select select "2"
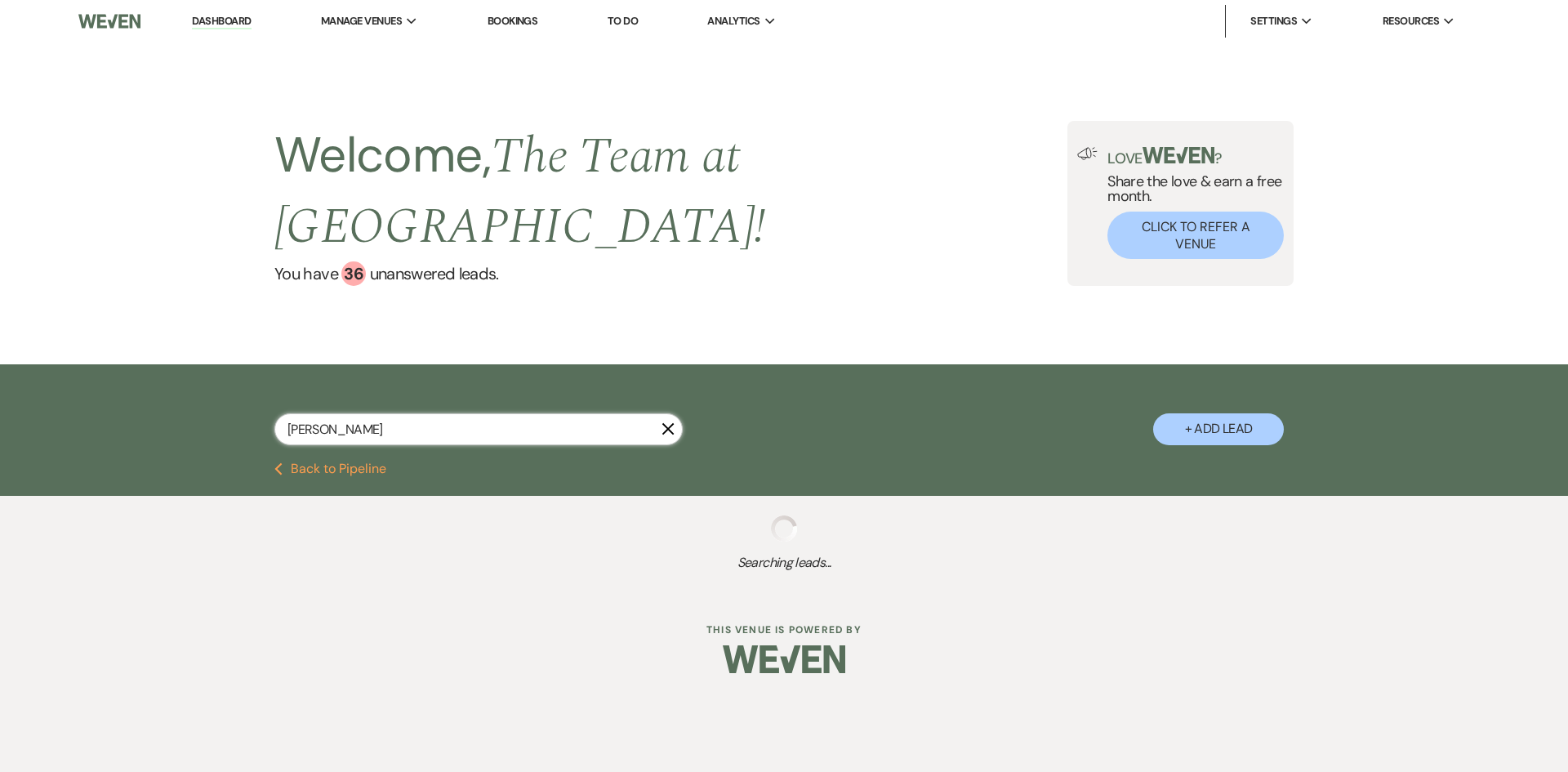
select select "8"
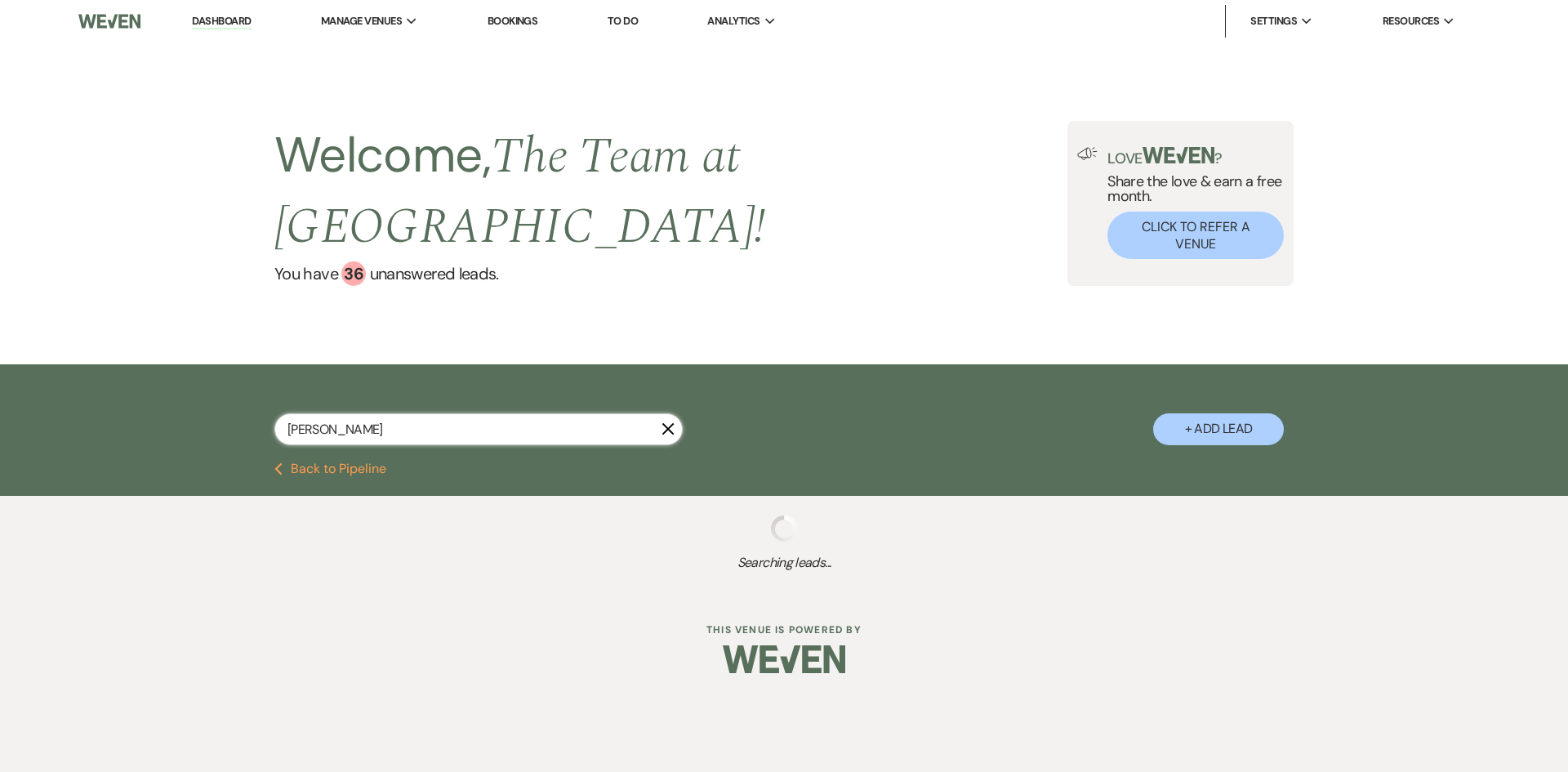
select select "8"
select select "2"
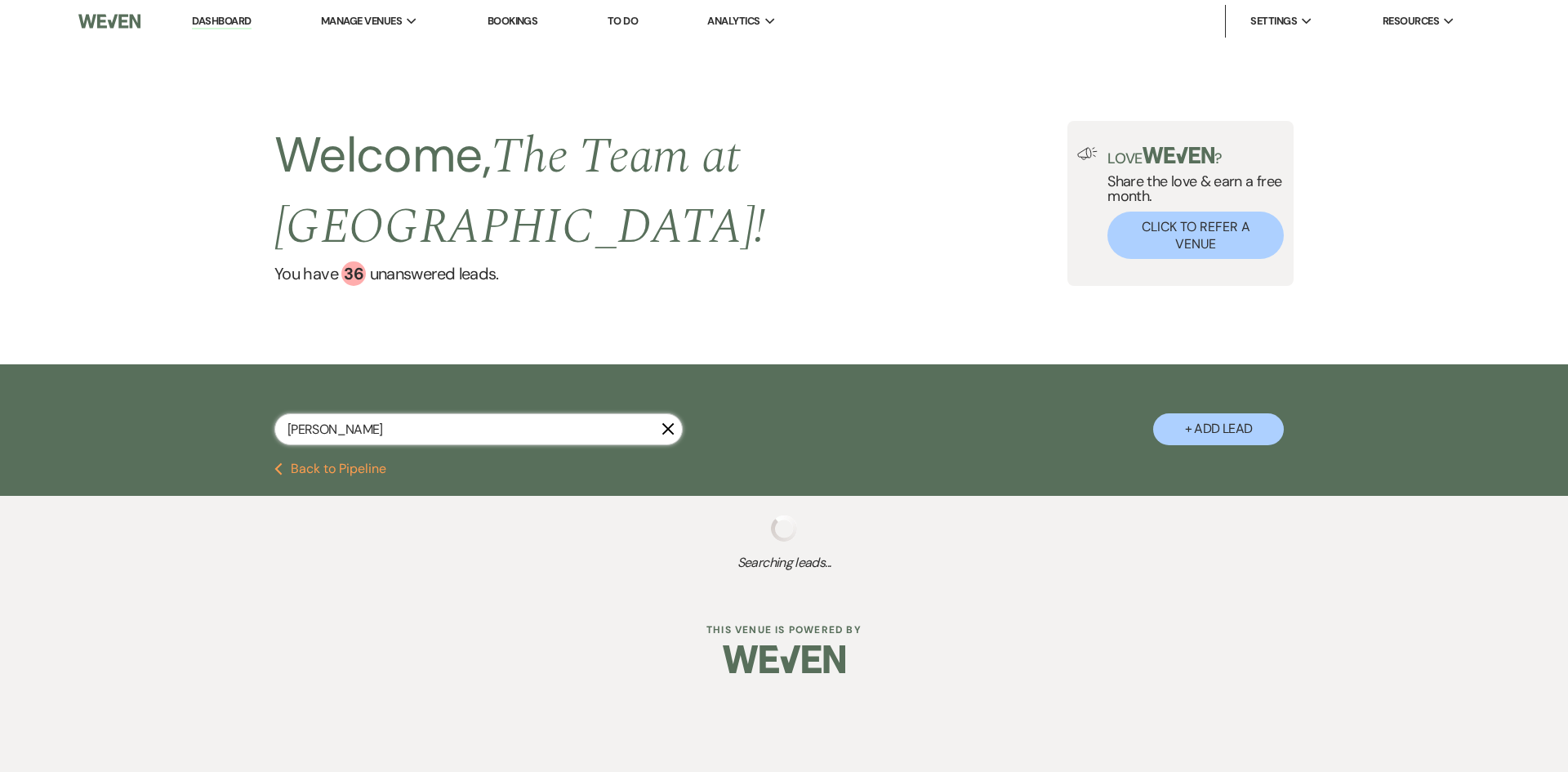
select select "8"
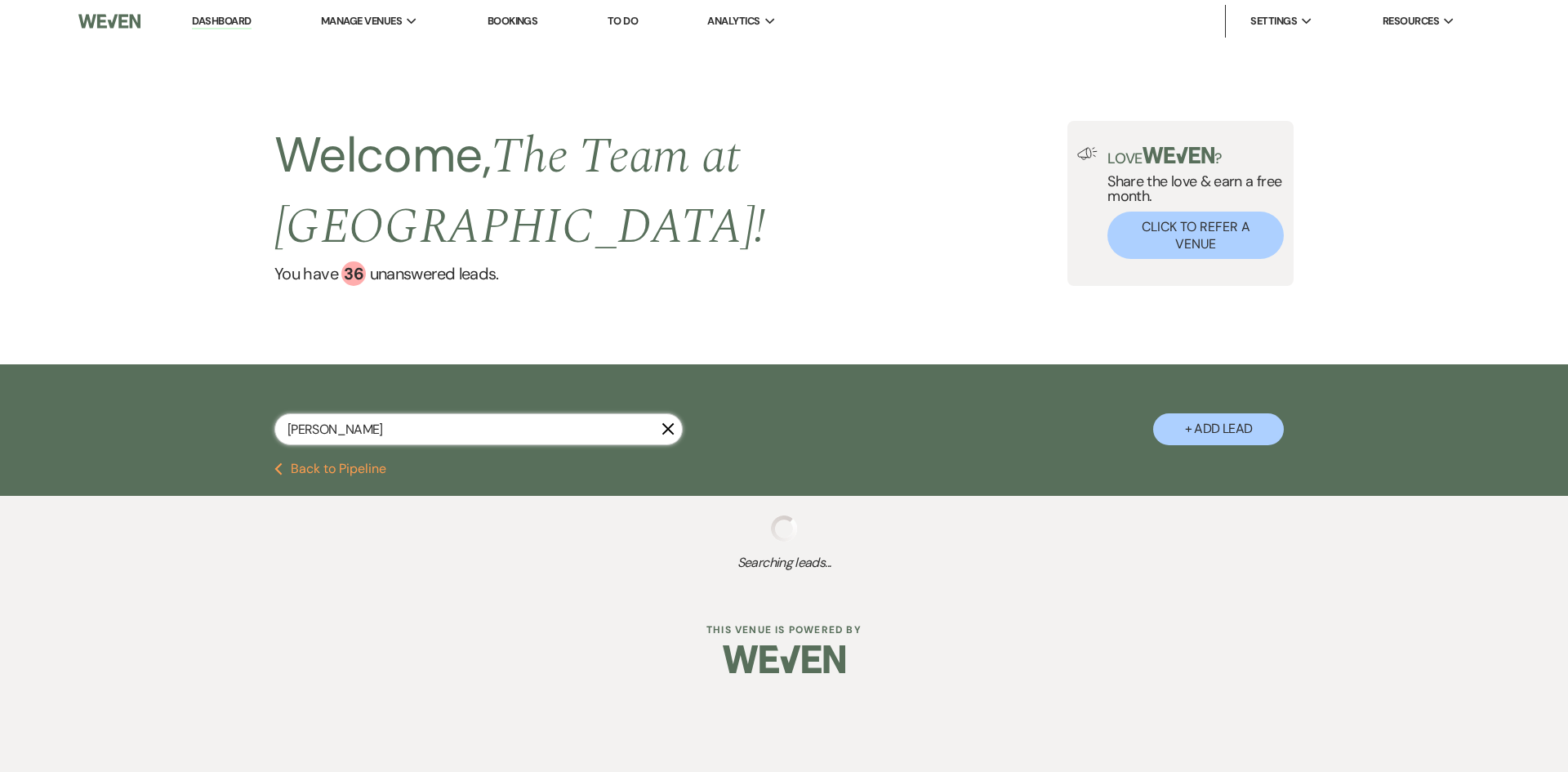
select select "8"
select select "5"
select select "8"
select select "5"
type input "[PERSON_NAME]"
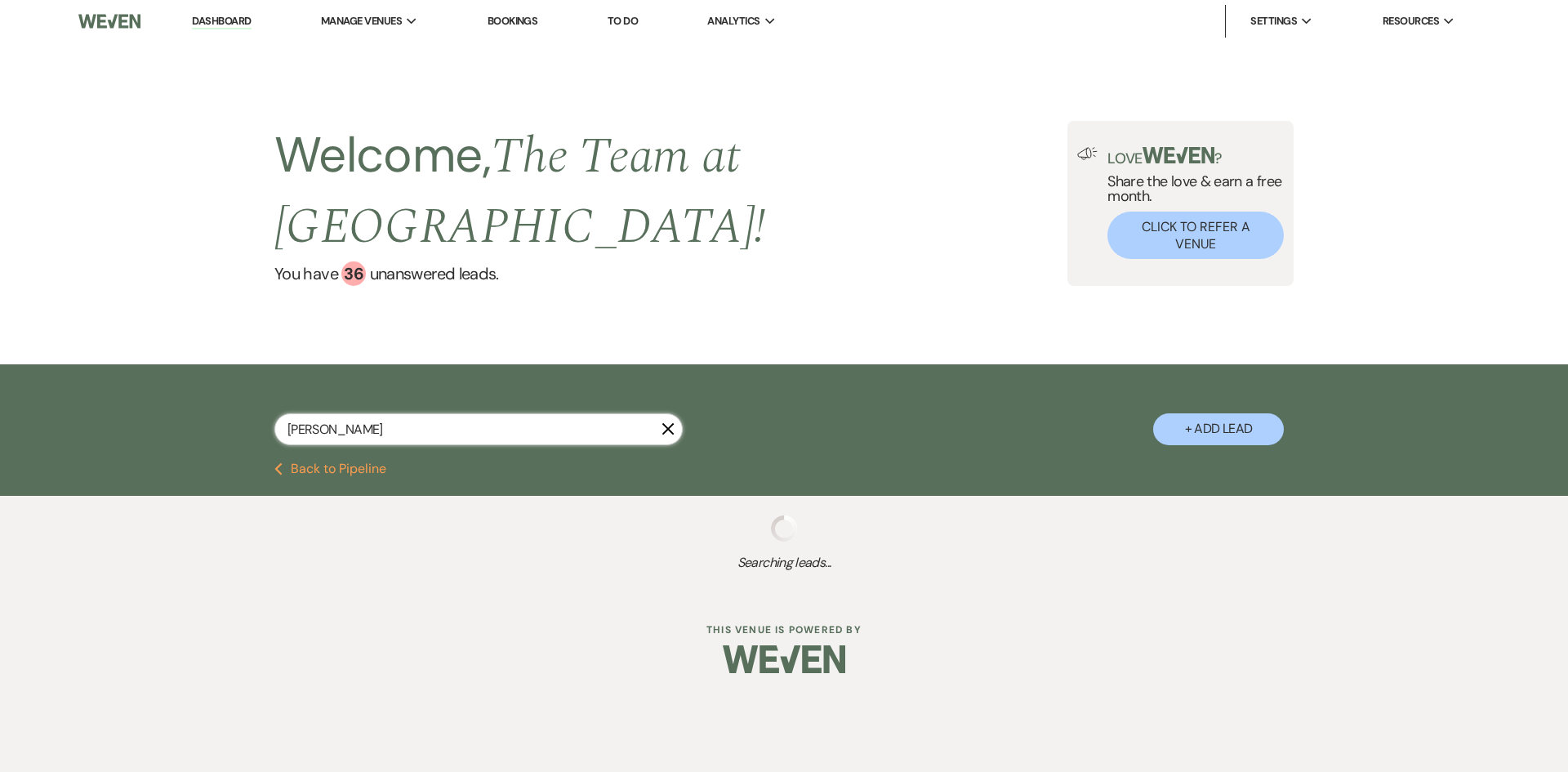
select select "5"
select select "8"
select select "7"
select select "8"
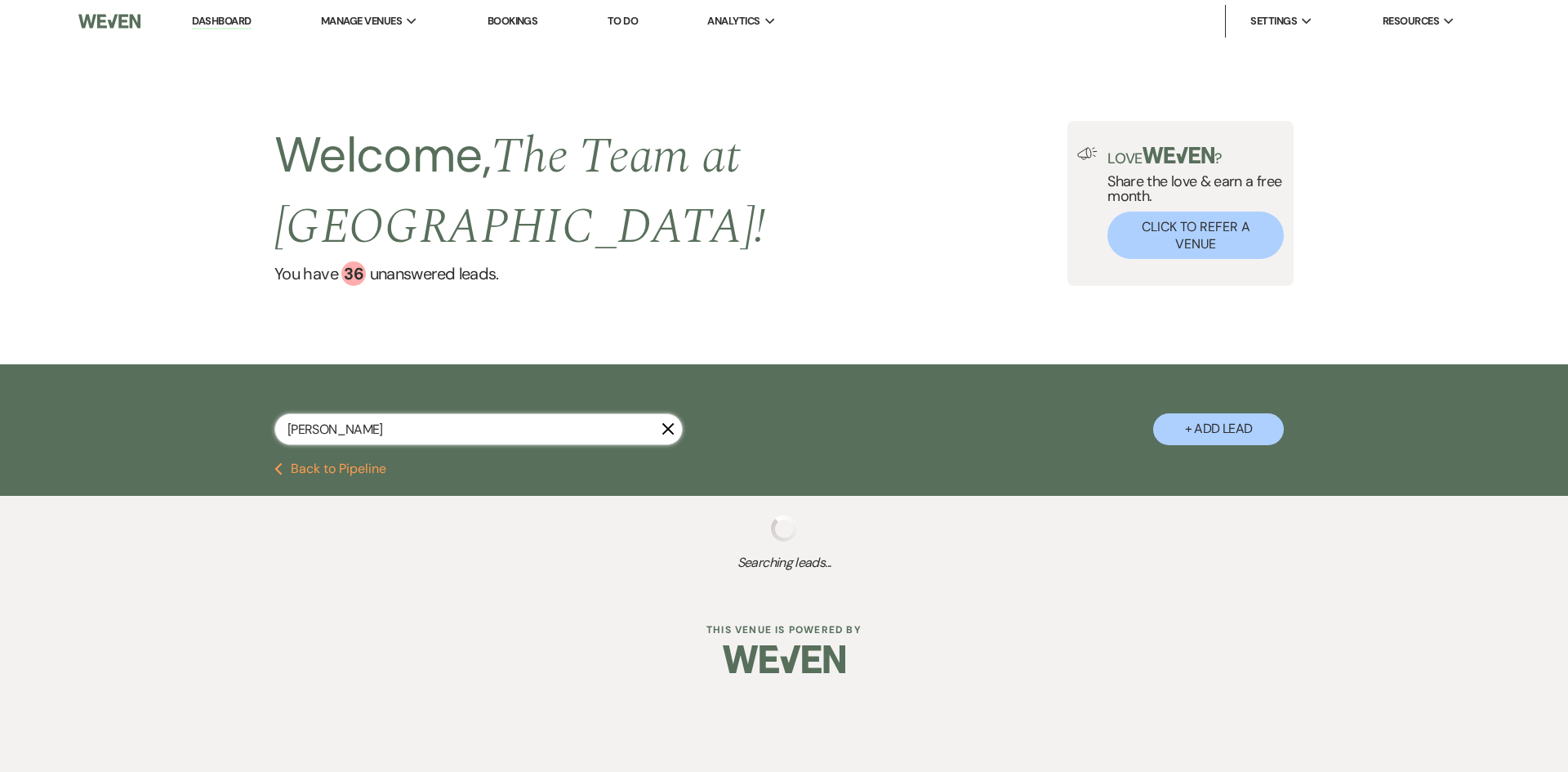
select select "8"
select select "4"
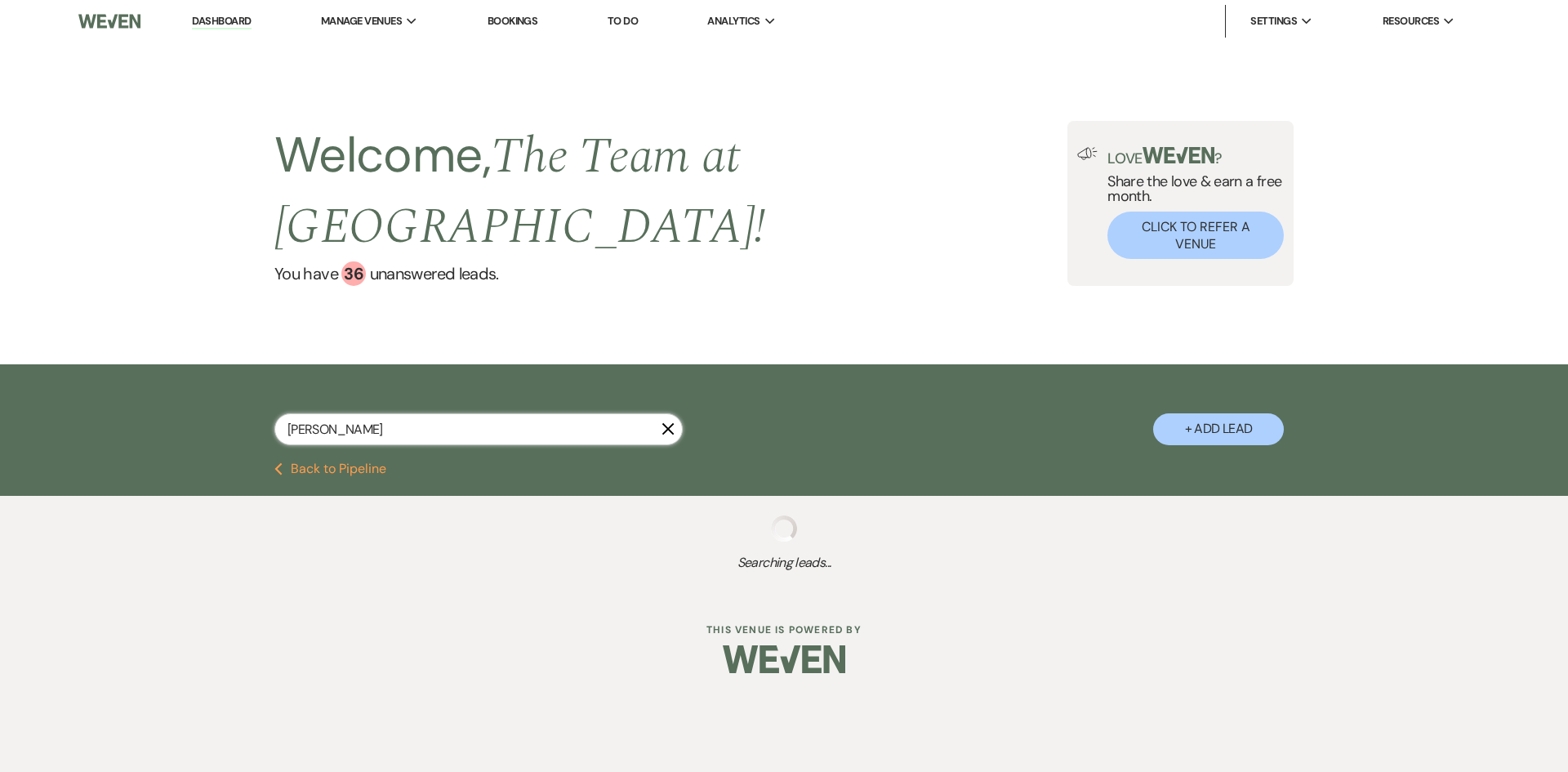
select select "8"
select select "2"
select select "4"
select select "2"
select select "8"
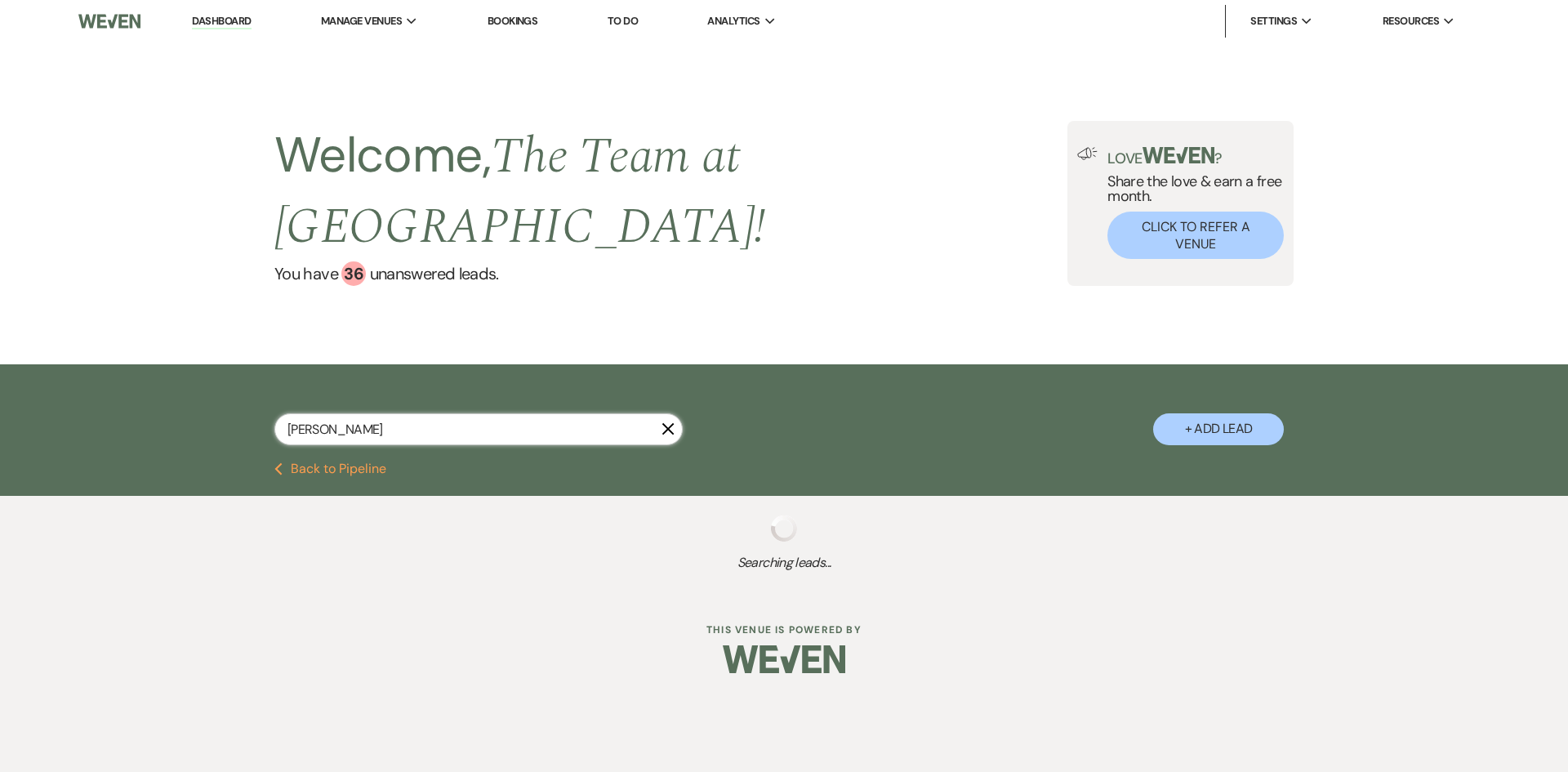
select select "8"
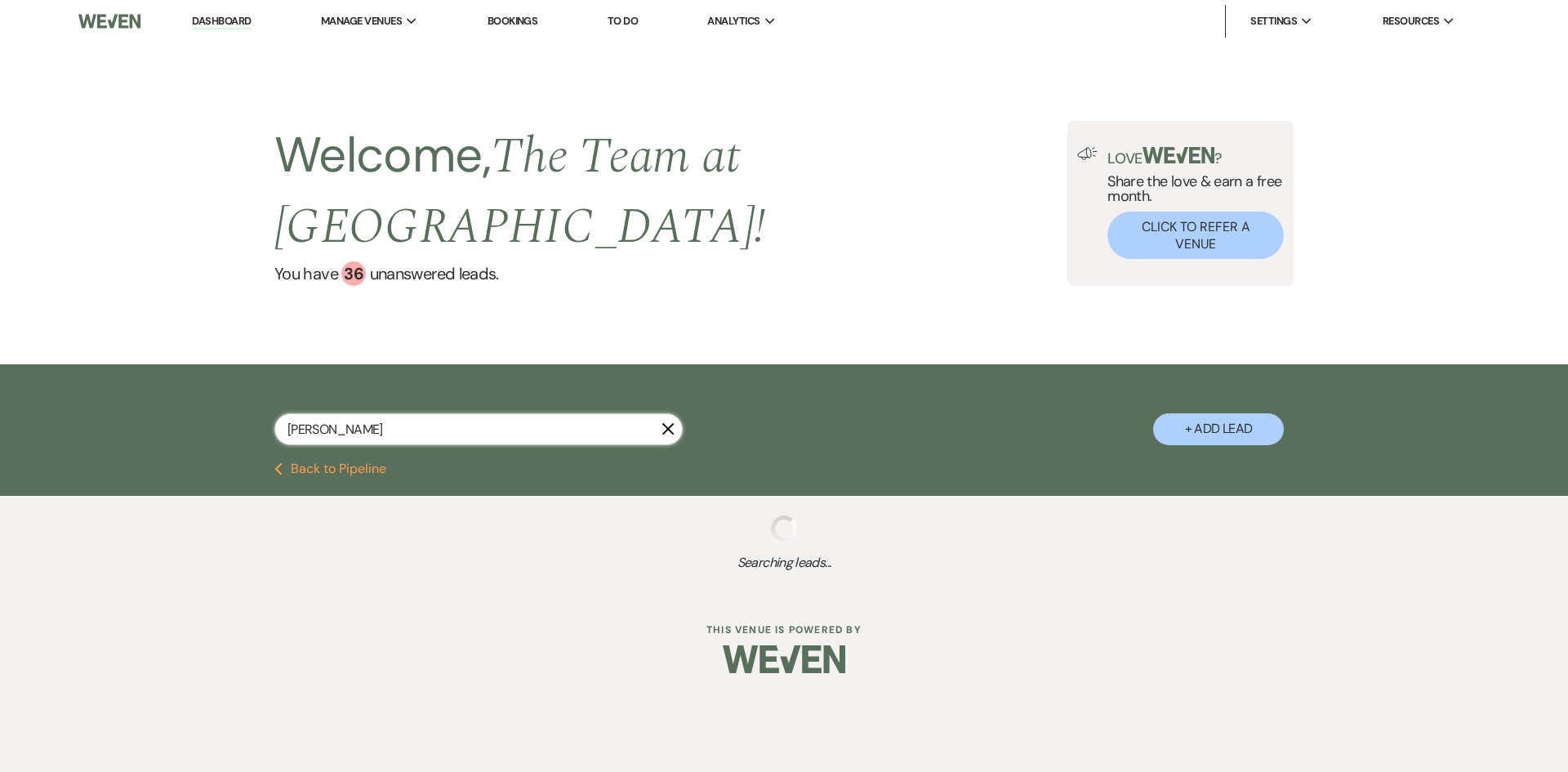
select select "8"
select select "2"
select select "8"
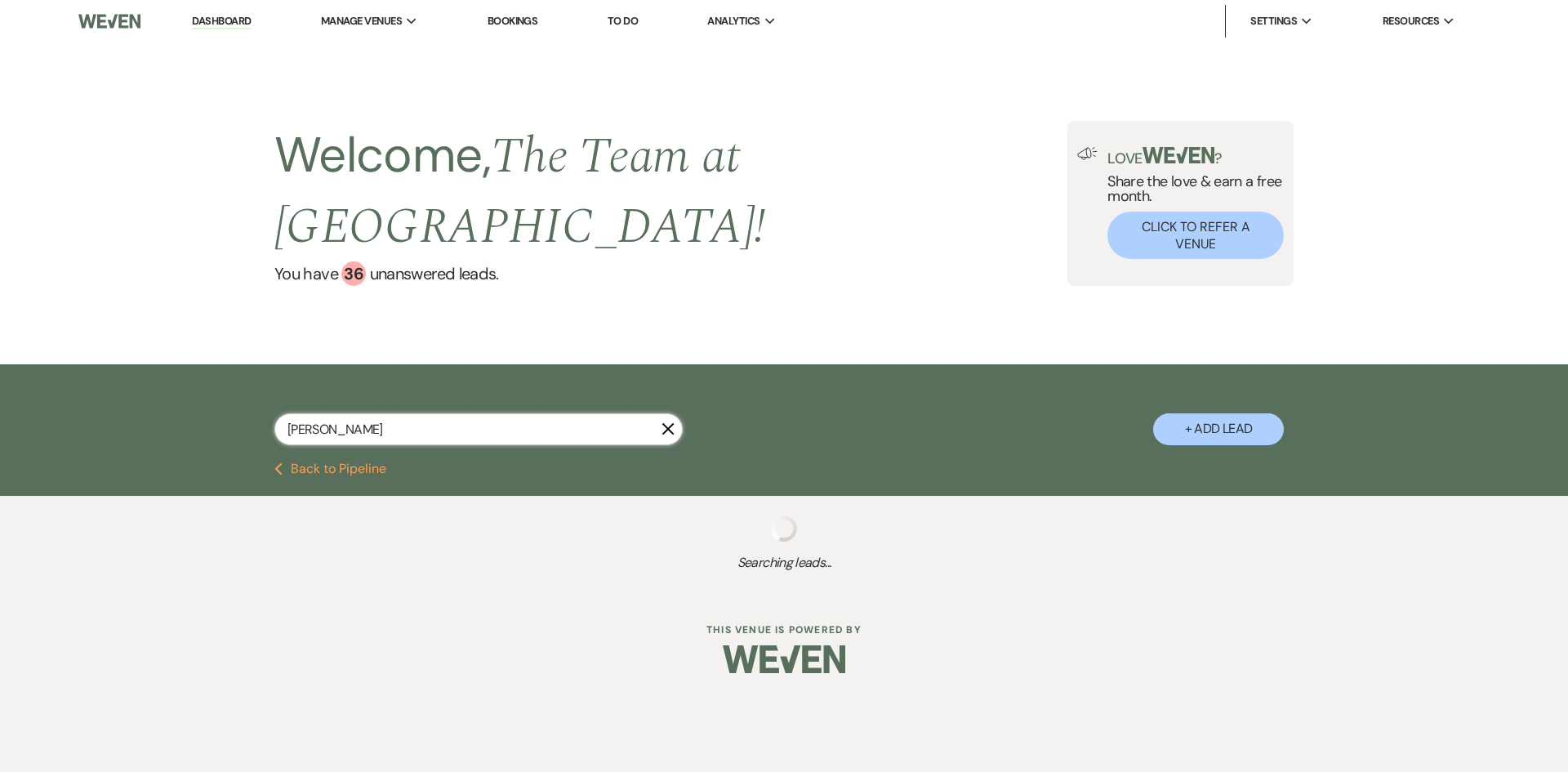
select select "8"
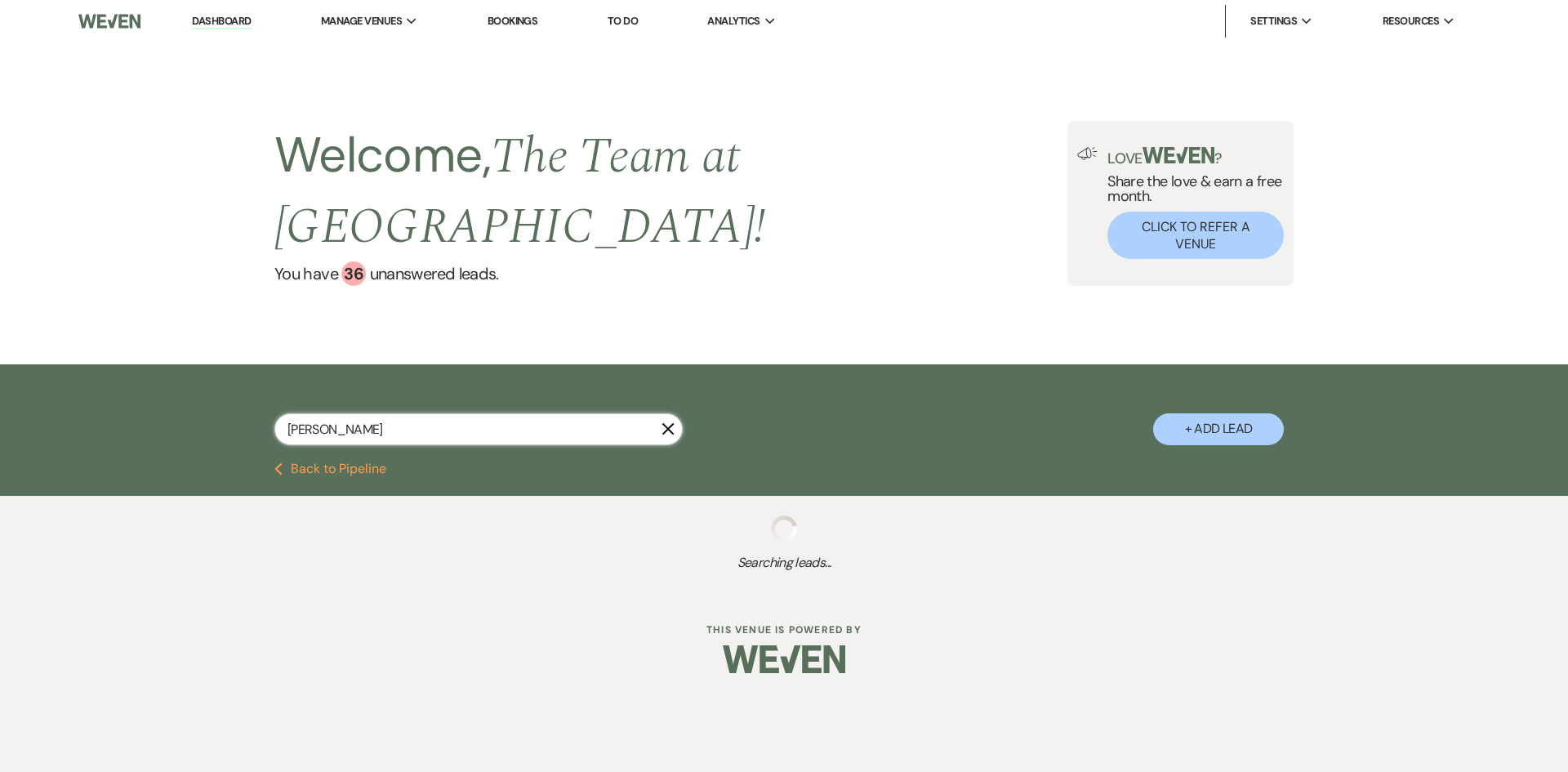
select select "5"
select select "8"
select select "5"
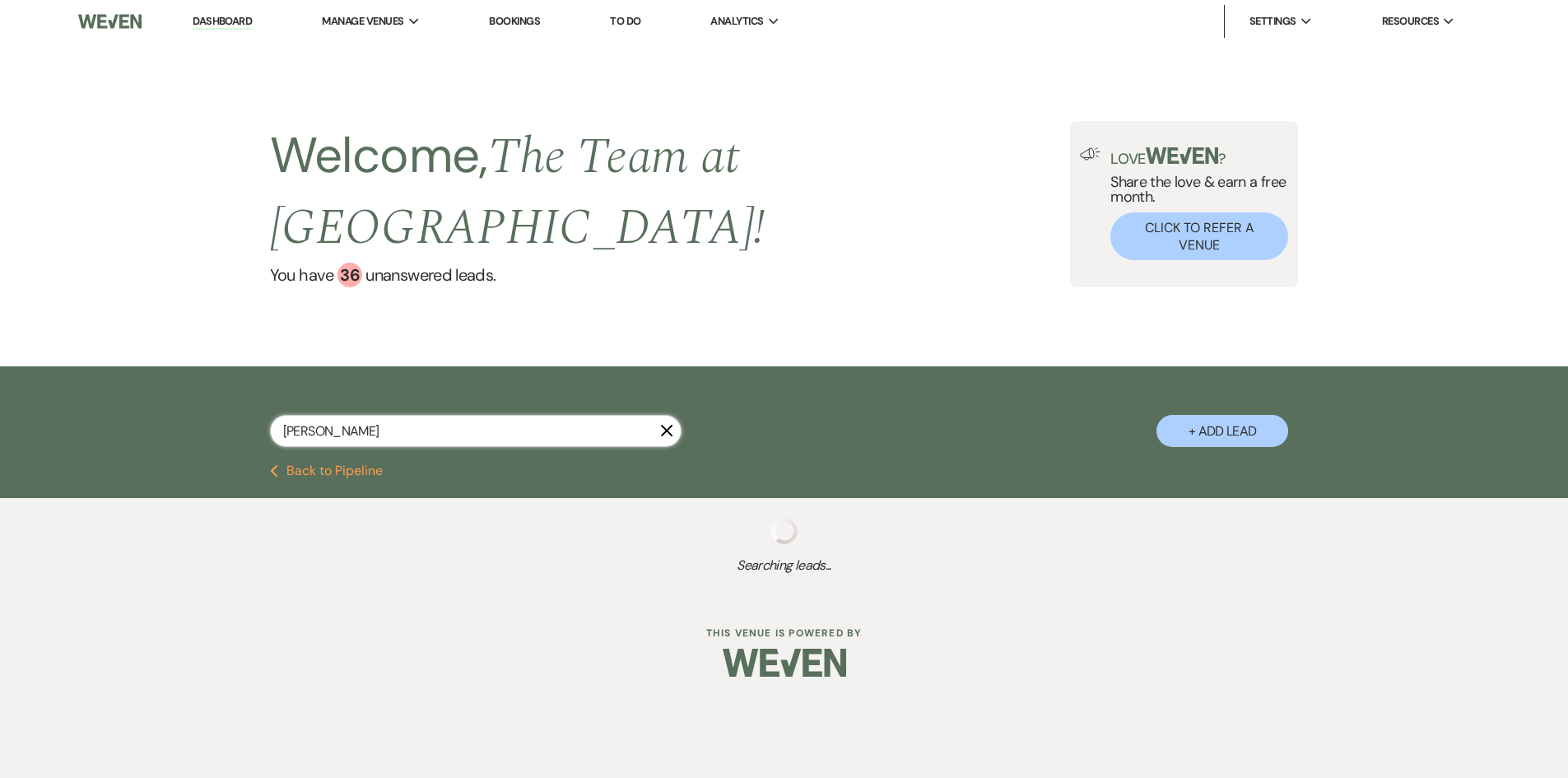
select select "5"
select select "8"
select select "7"
select select "8"
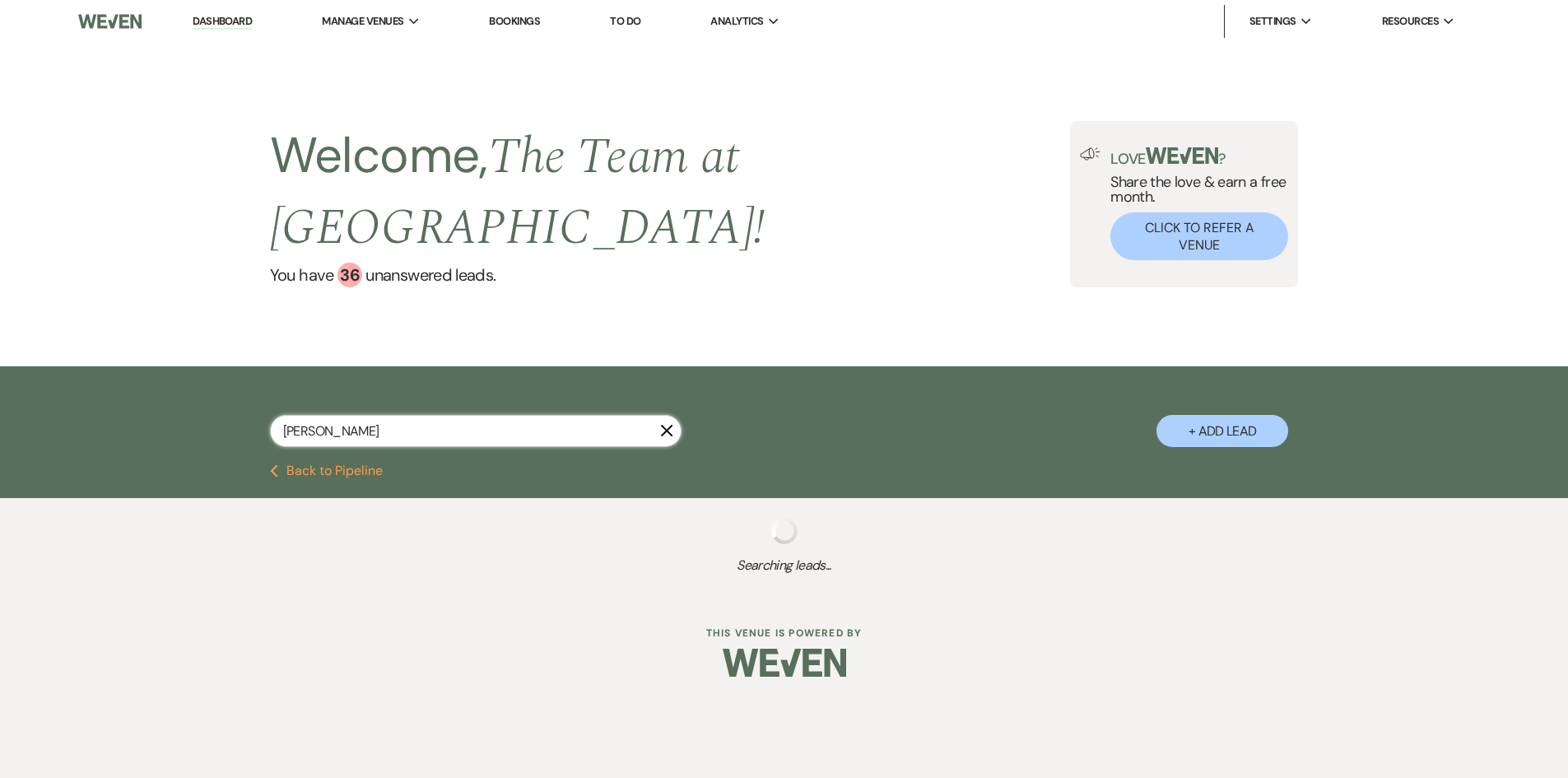
select select "8"
select select "4"
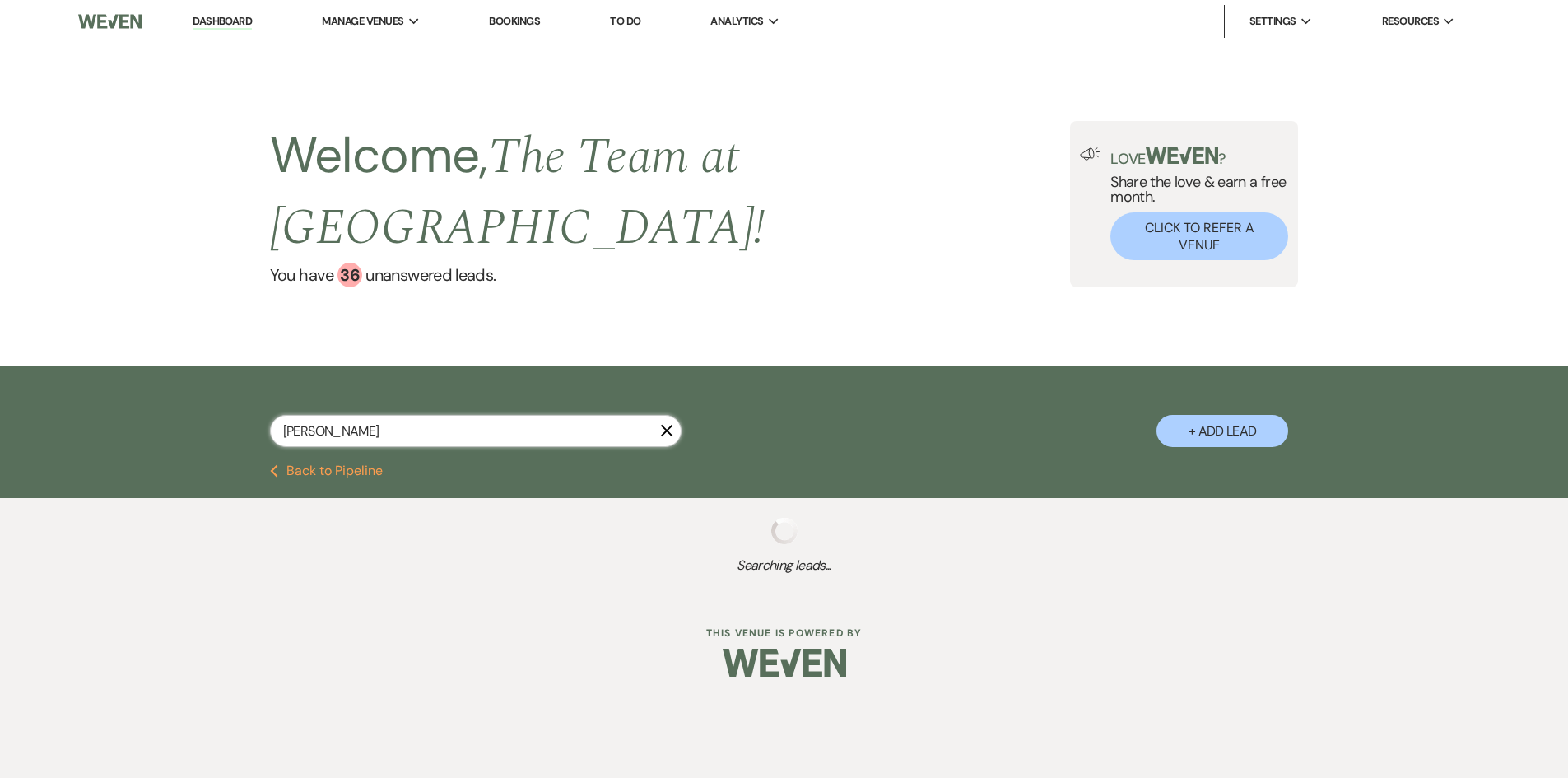
select select "8"
select select "2"
select select "4"
select select "2"
select select "8"
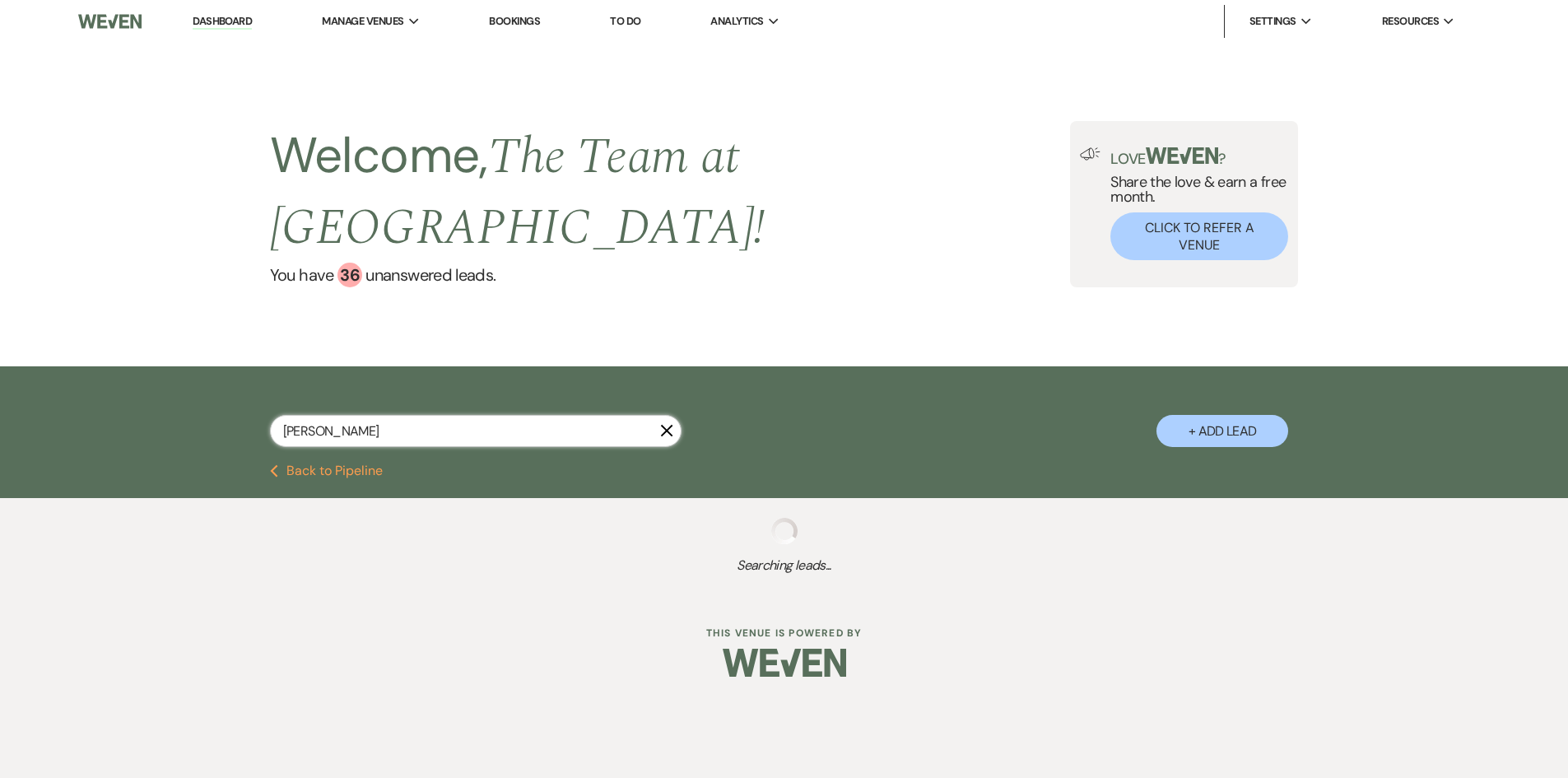
select select "8"
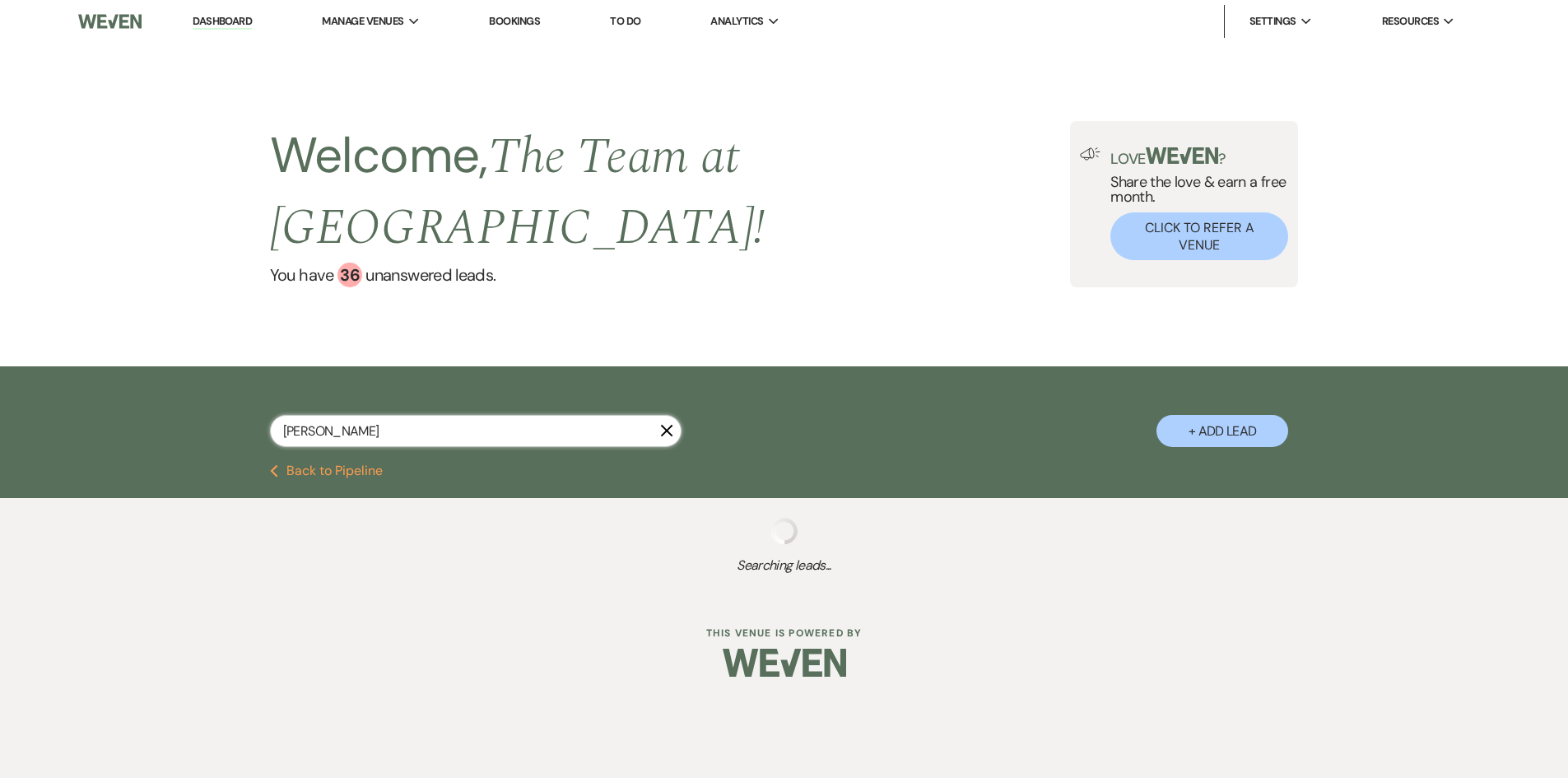
select select "8"
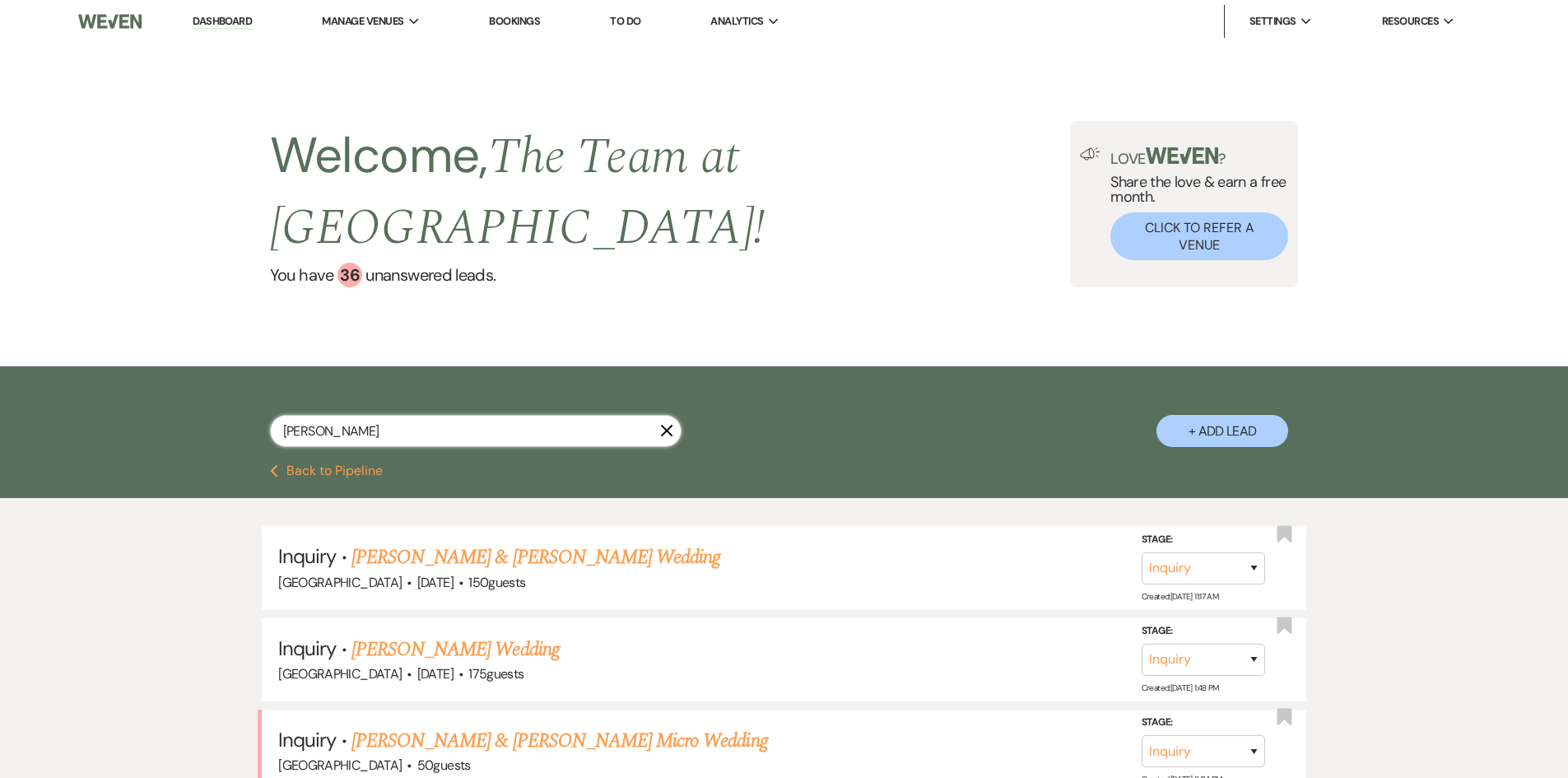
click at [310, 425] on input "[PERSON_NAME]" at bounding box center [476, 431] width 411 height 32
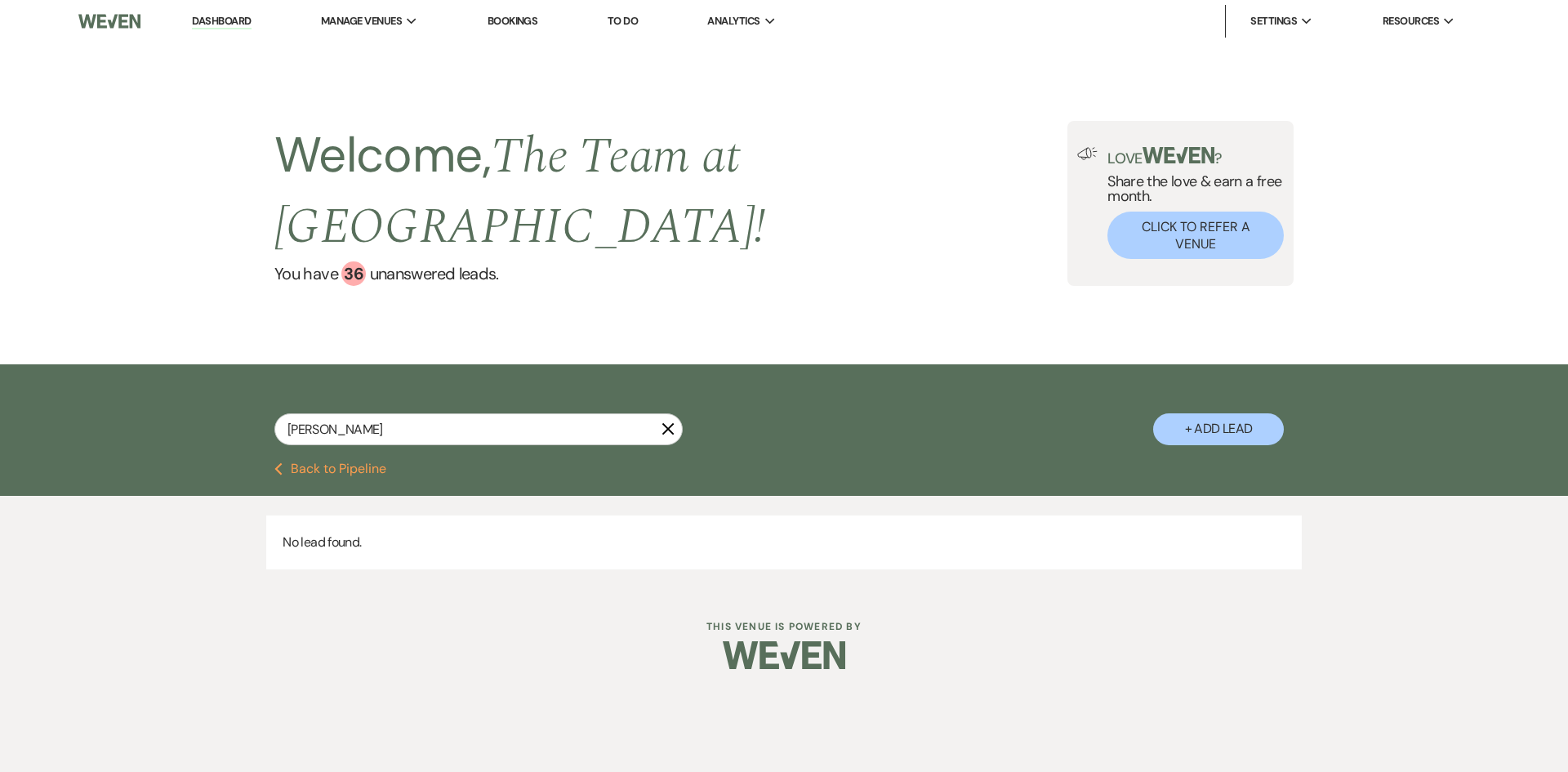
click at [667, 426] on icon "X" at bounding box center [668, 428] width 13 height 13
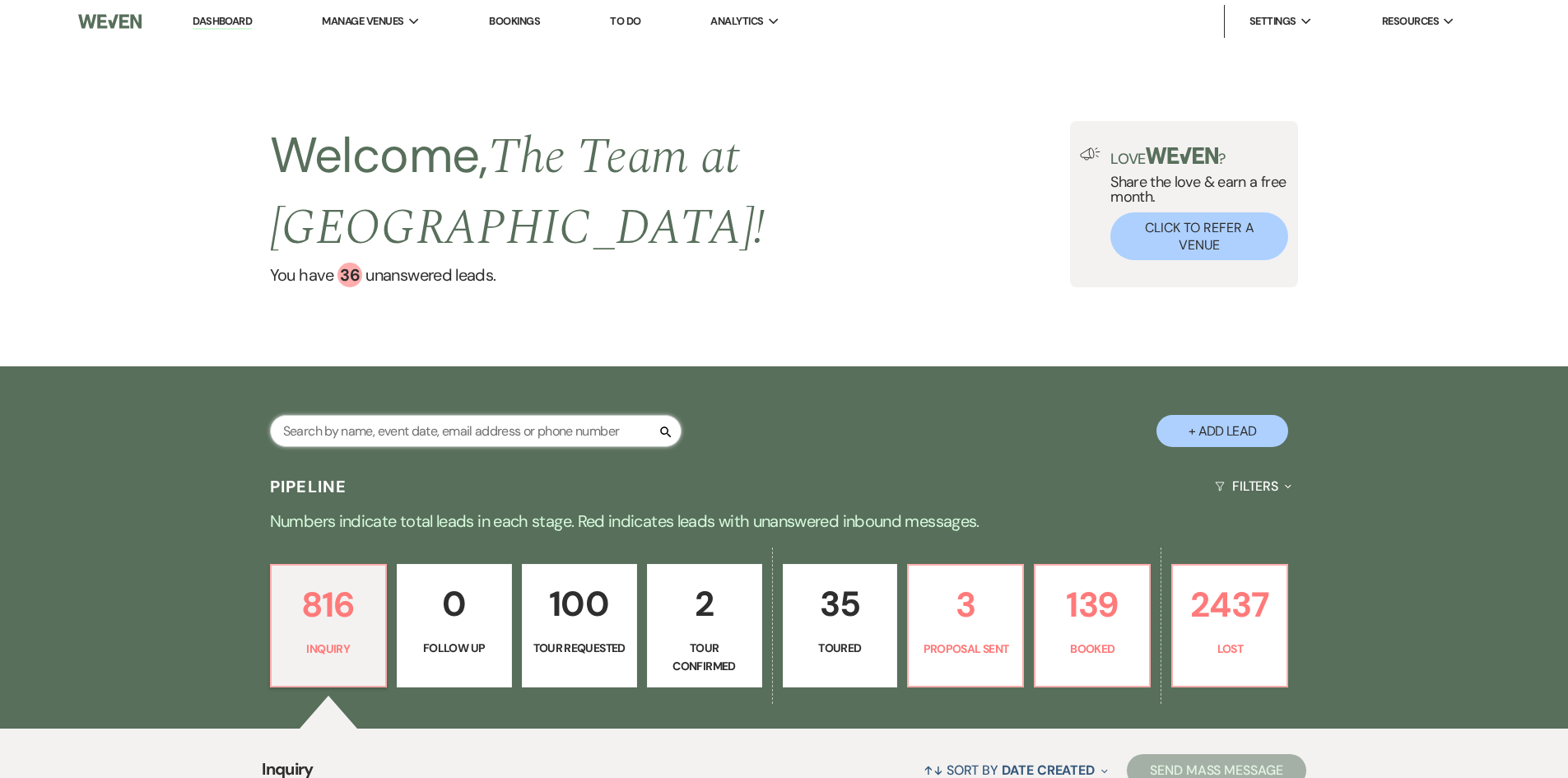
click at [341, 423] on input "text" at bounding box center [476, 431] width 411 height 32
drag, startPoint x: 342, startPoint y: 423, endPoint x: 322, endPoint y: 434, distance: 22.8
click at [342, 424] on input "text" at bounding box center [476, 431] width 411 height 32
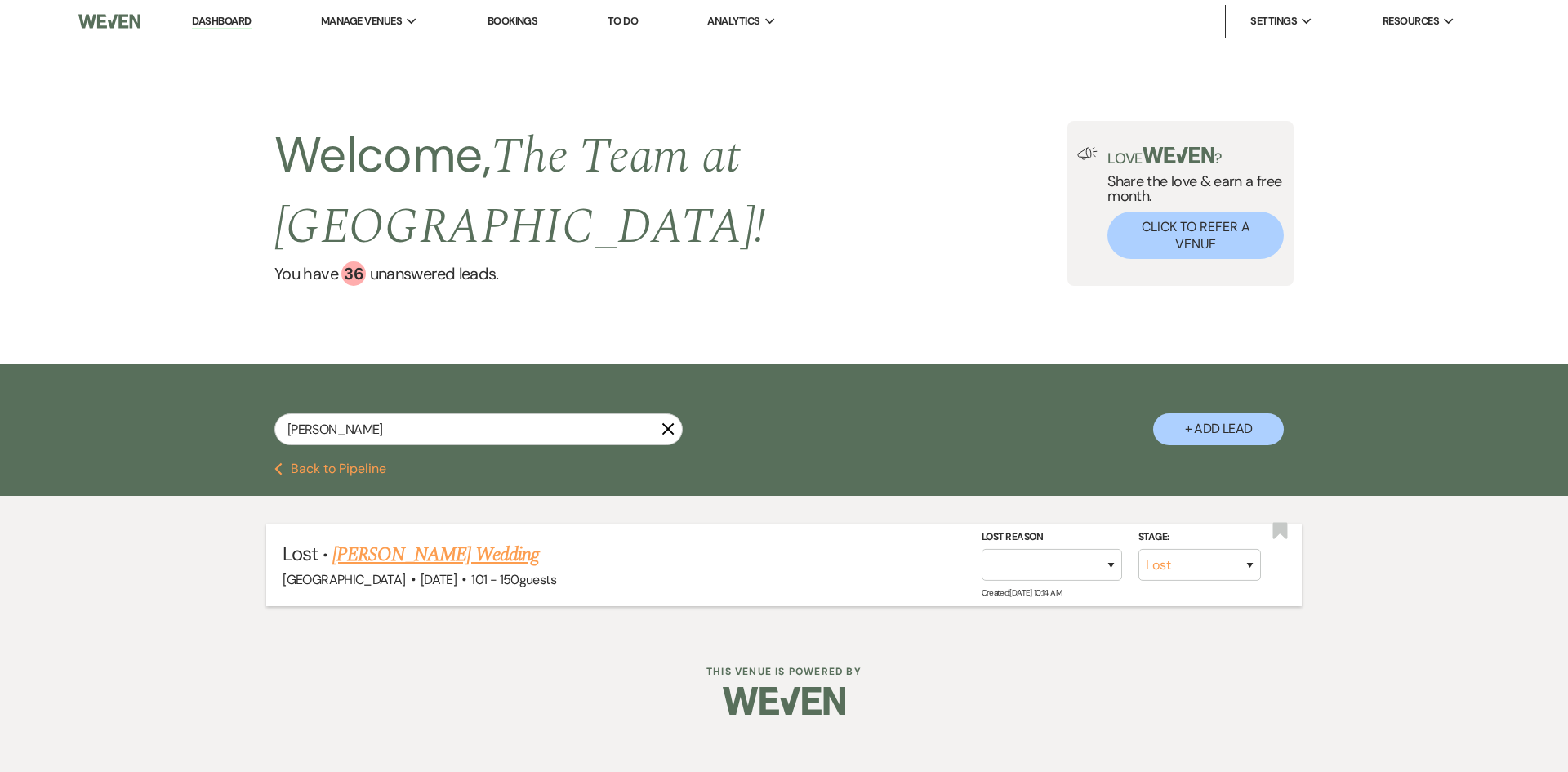
click at [418, 549] on link "[PERSON_NAME] Wedding" at bounding box center [436, 555] width 207 height 30
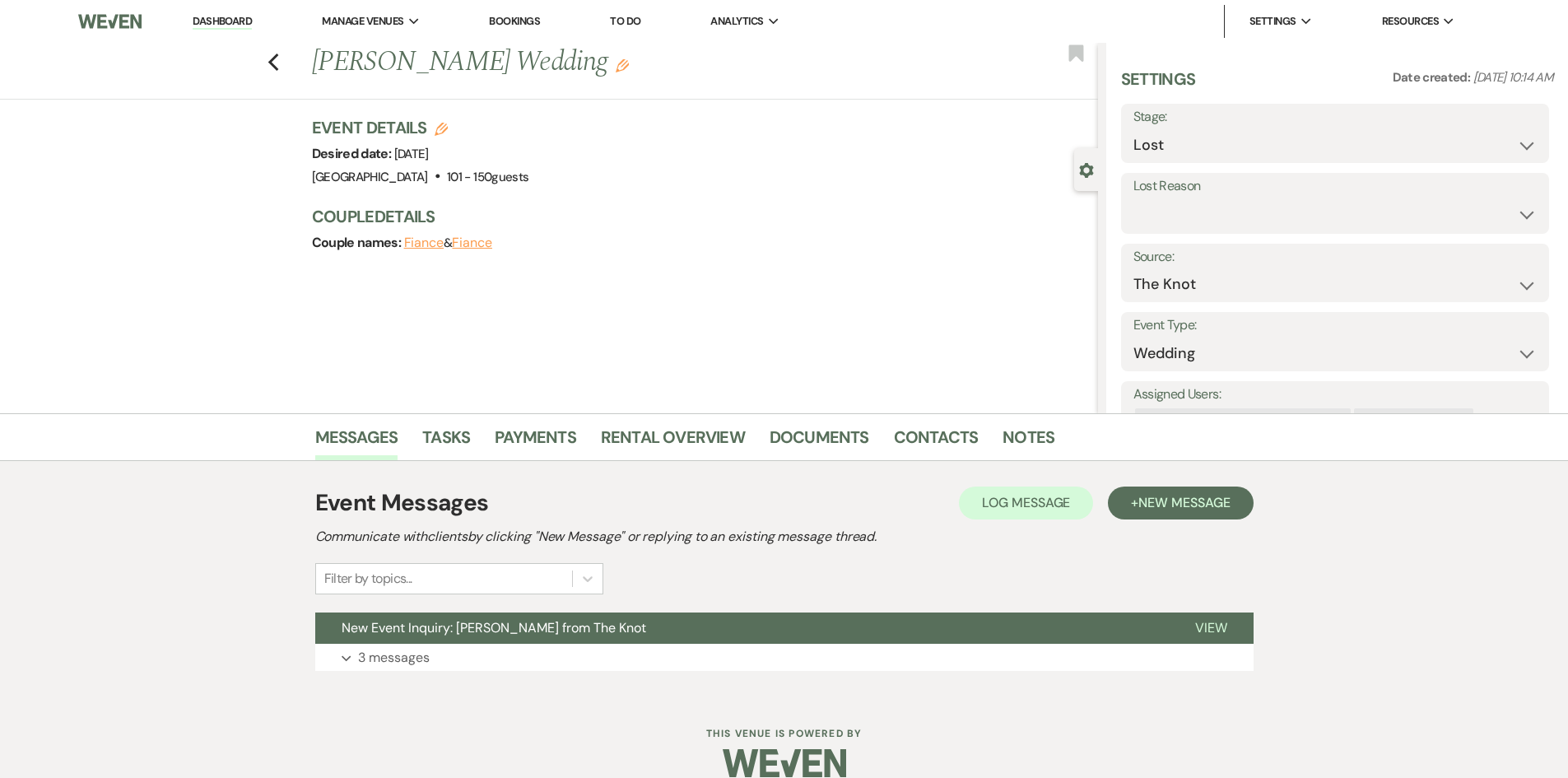
click at [422, 239] on button "Fiance" at bounding box center [423, 243] width 40 height 13
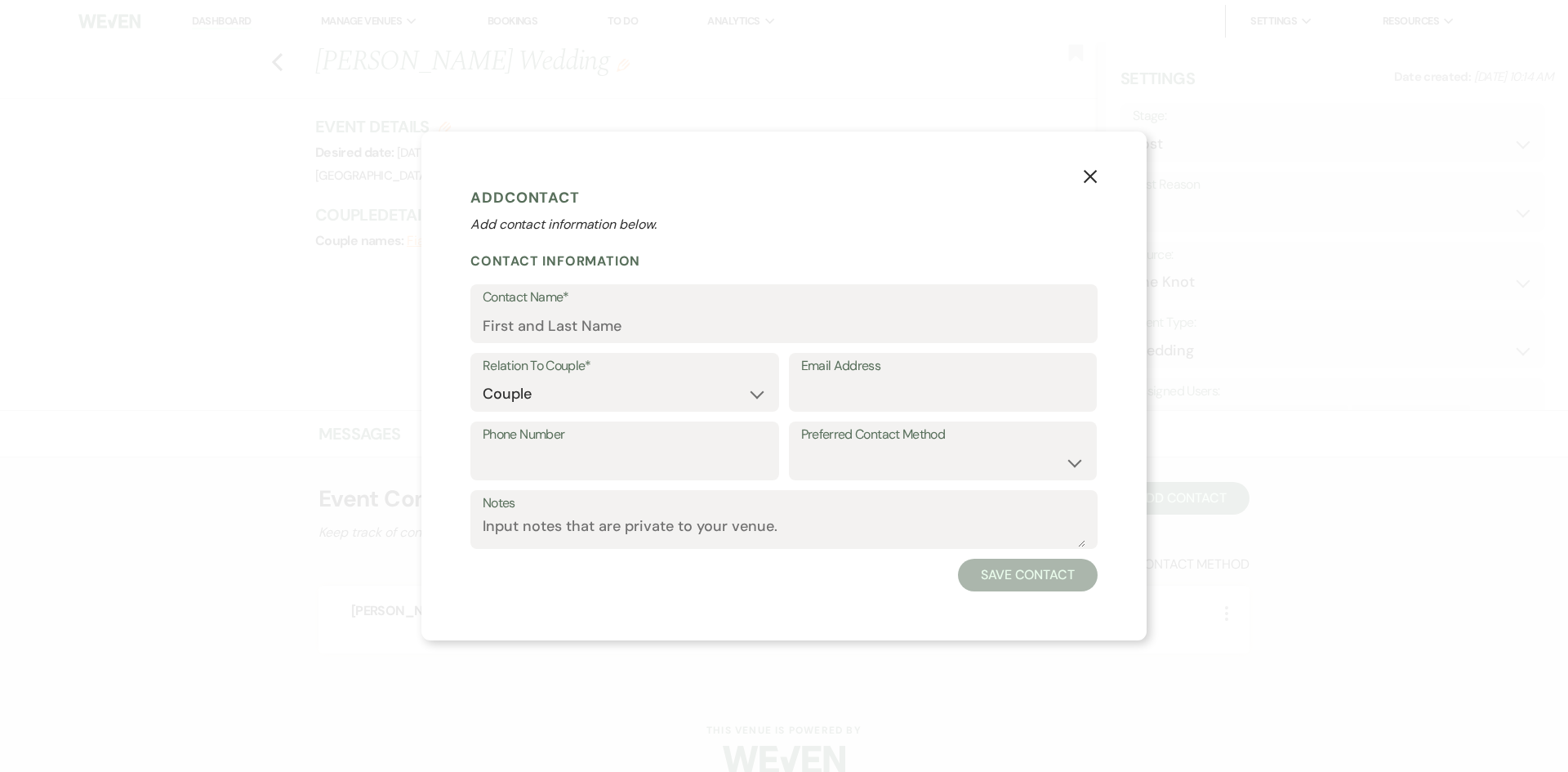
click at [1093, 171] on icon "X" at bounding box center [1091, 176] width 15 height 15
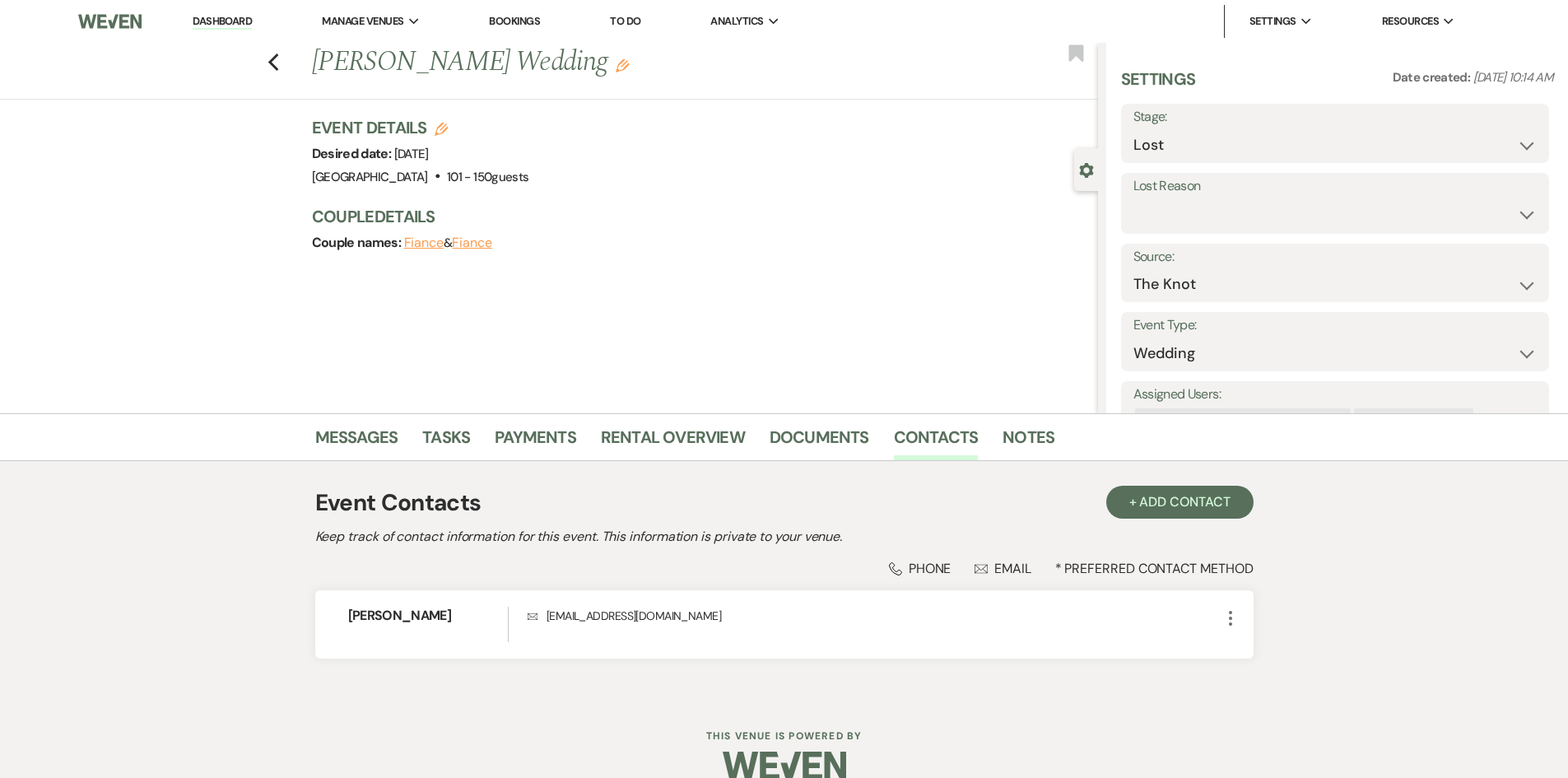
click at [474, 239] on button "Fiance" at bounding box center [472, 243] width 40 height 13
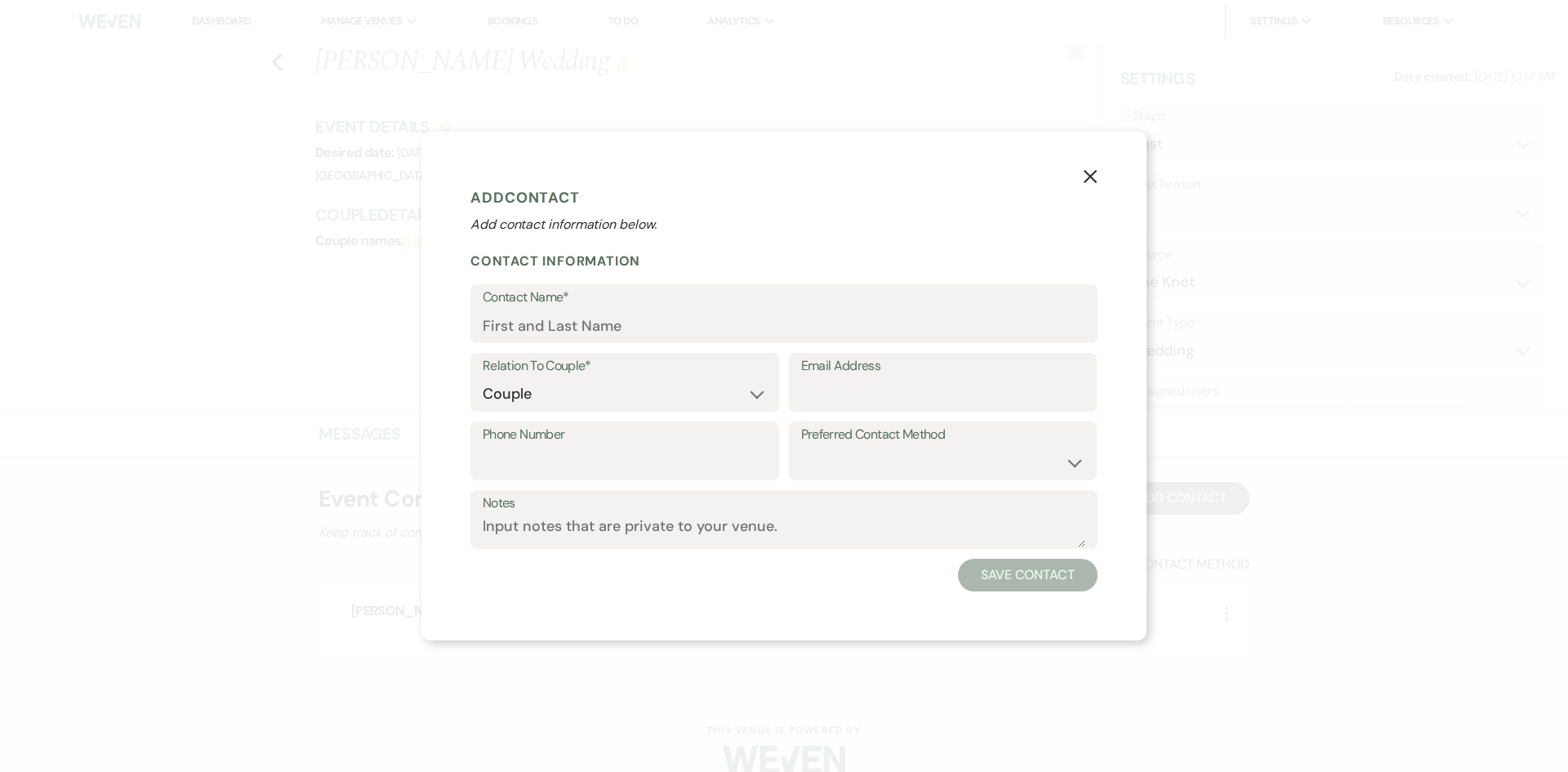
click at [1092, 170] on icon "X" at bounding box center [1091, 176] width 15 height 15
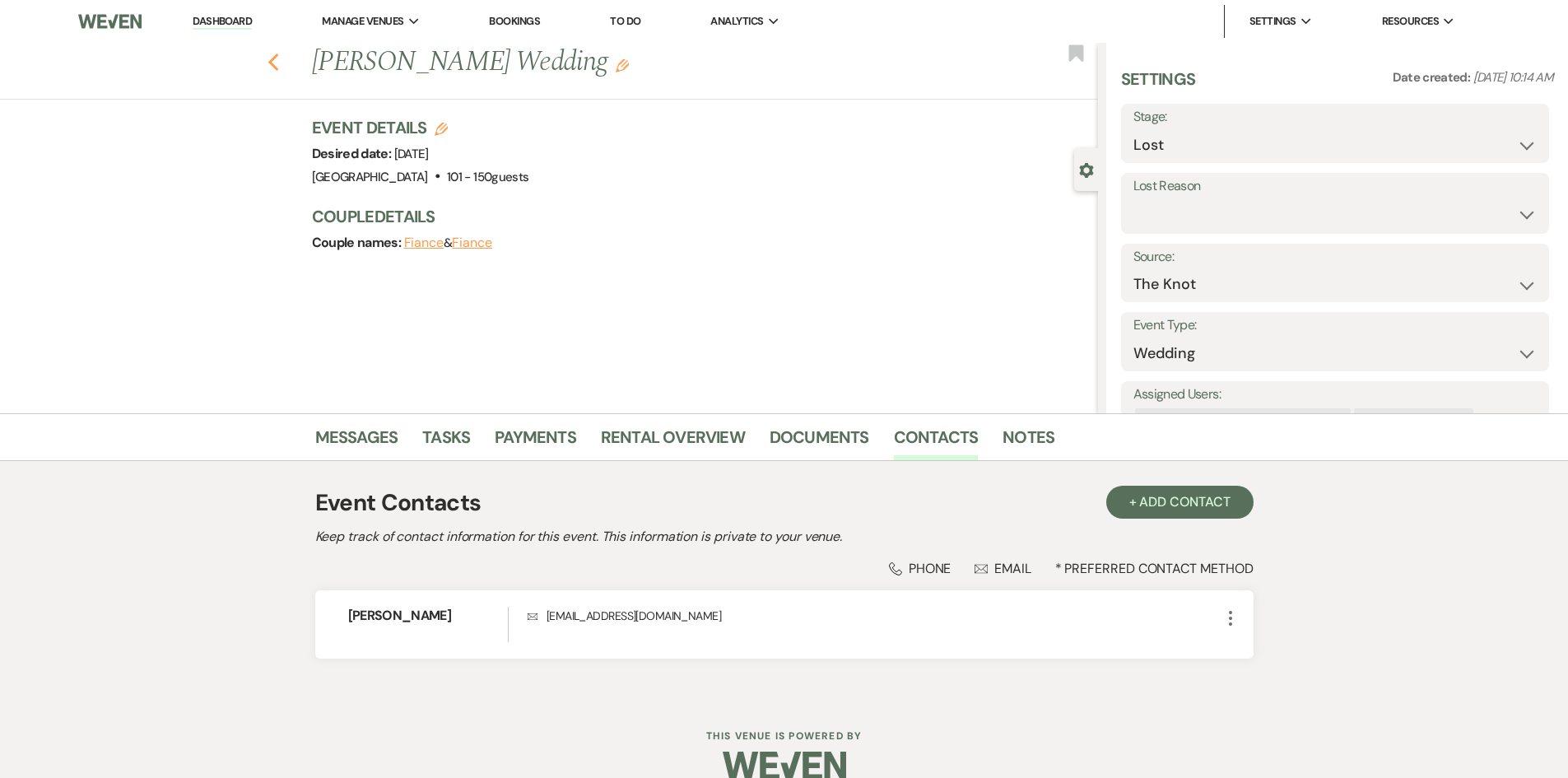
click at [278, 67] on use "button" at bounding box center [272, 61] width 10 height 18
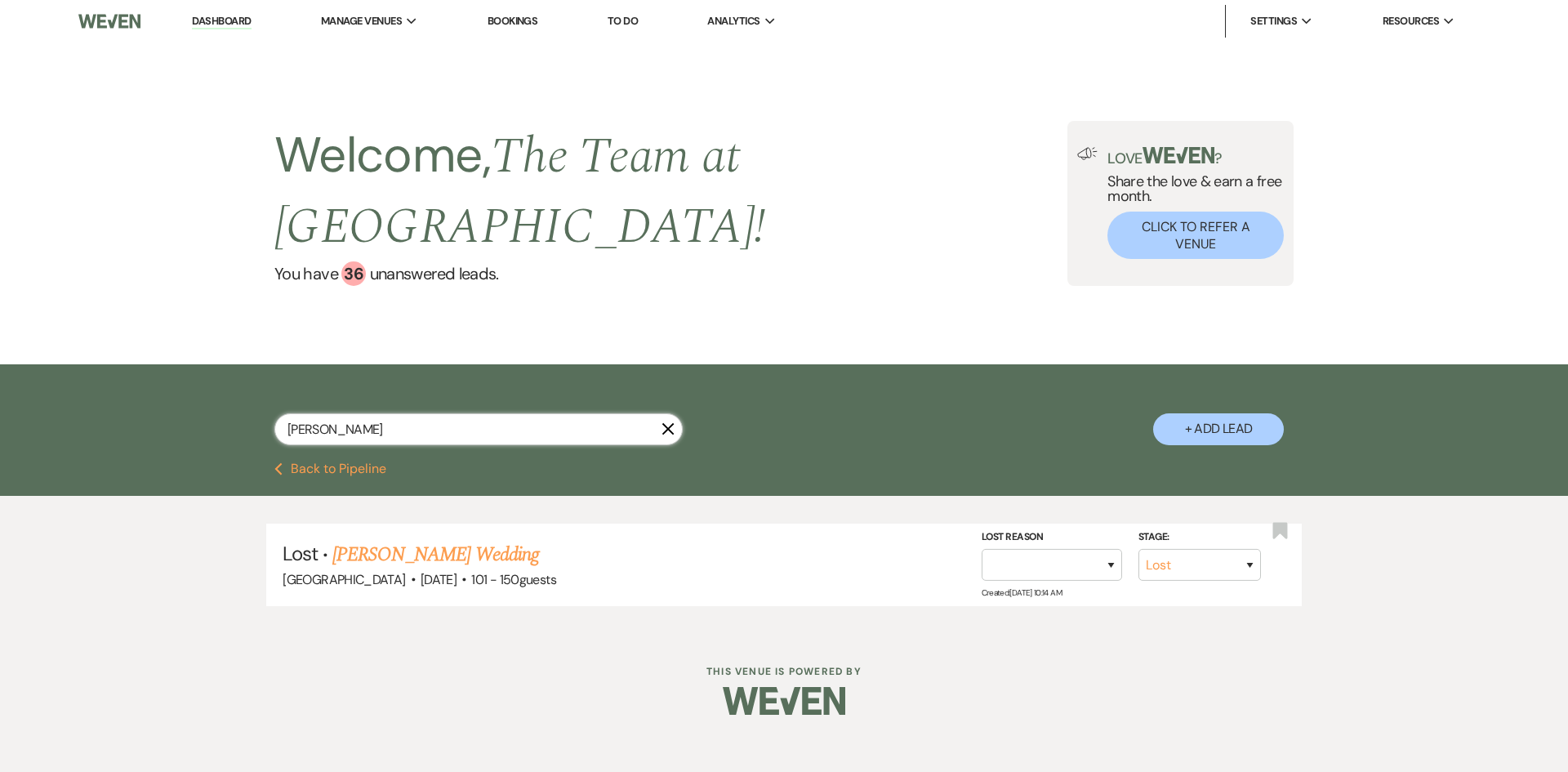
click at [346, 436] on input "[PERSON_NAME]" at bounding box center [478, 429] width 408 height 31
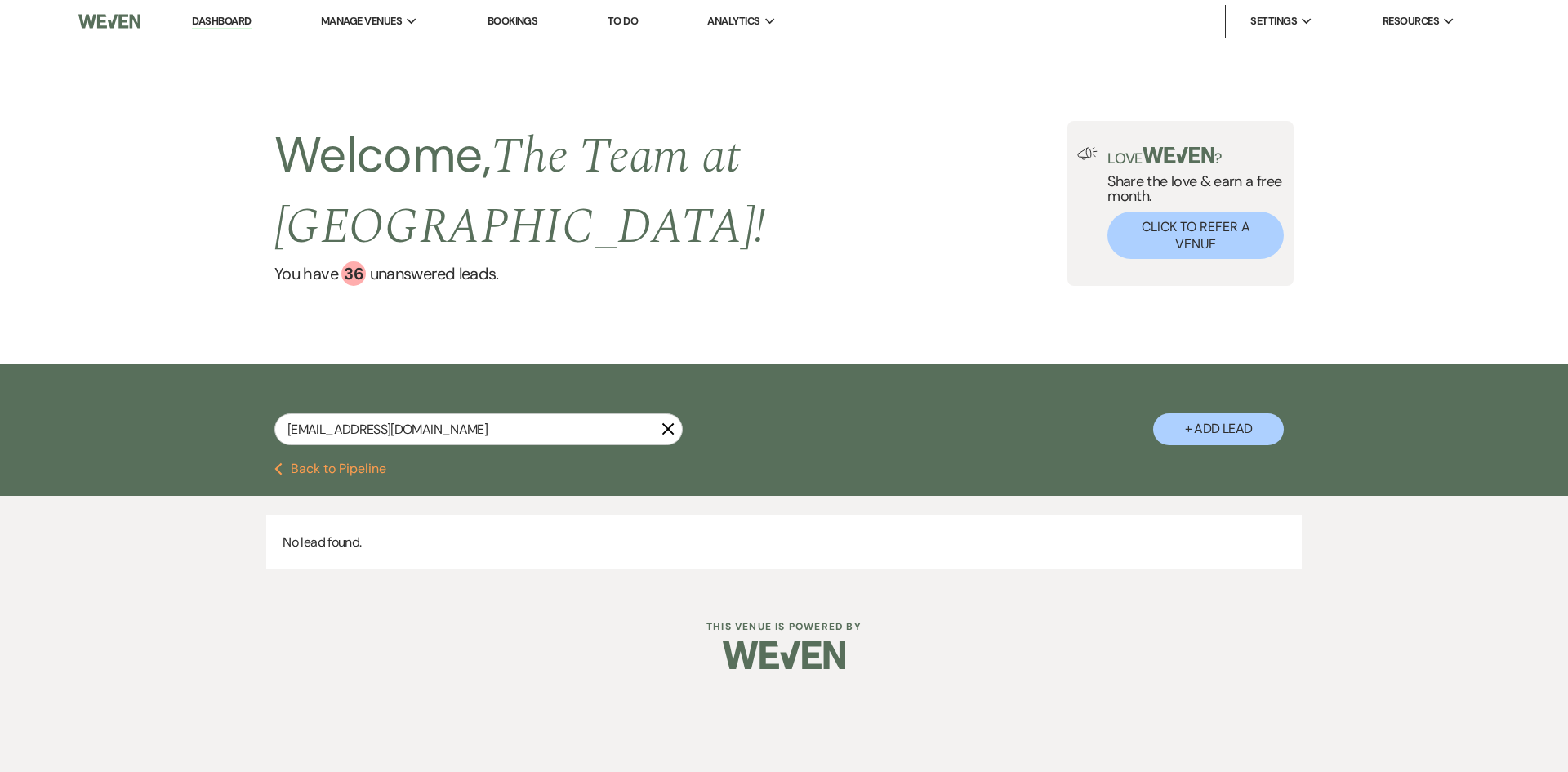
click at [332, 467] on button "Previous Back to Pipeline" at bounding box center [330, 469] width 112 height 13
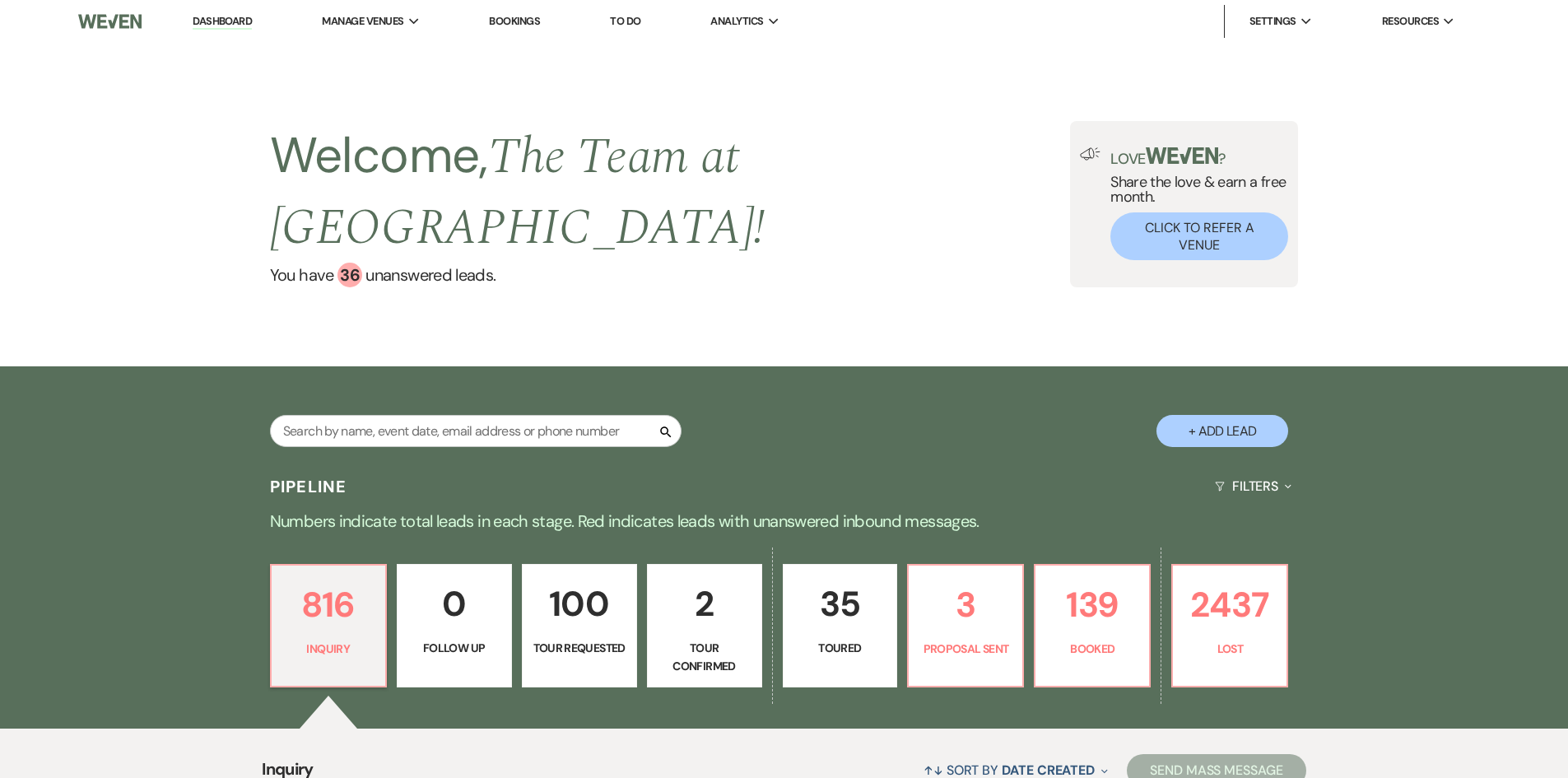
click at [1227, 432] on button "+ Add Lead" at bounding box center [1223, 431] width 132 height 32
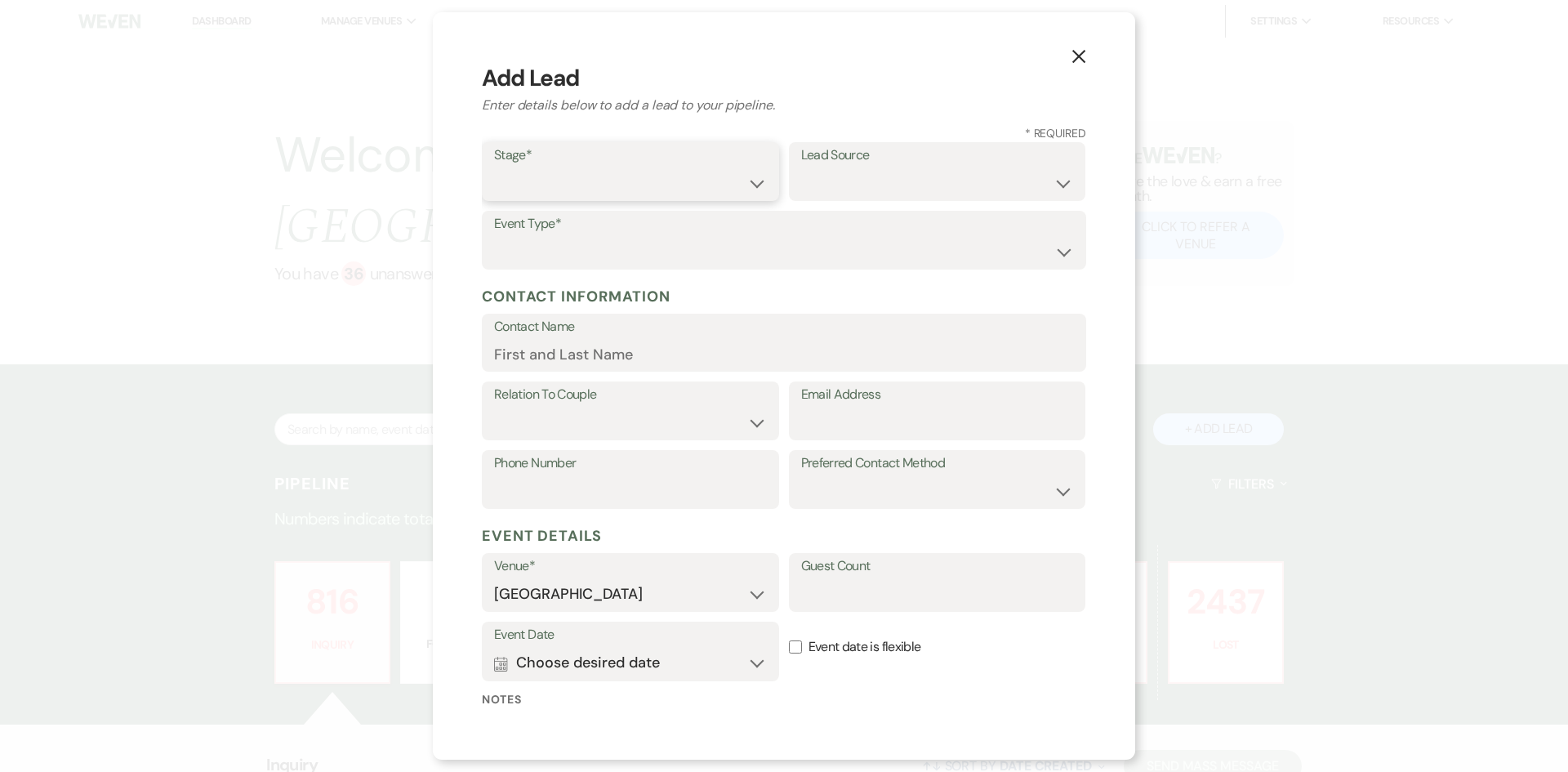
click at [578, 174] on select "Inquiry Follow Up Tour Requested Tour Confirmed Toured Proposal Sent Booked Lost" at bounding box center [630, 183] width 272 height 31
click at [494, 167] on select "Inquiry Follow Up Tour Requested Tour Confirmed Toured Proposal Sent Booked Lost" at bounding box center [630, 183] width 272 height 31
click at [565, 236] on select "Wedding Anniversary Party Baby Shower Bachelorette / Bachelor Party Birthday Pa…" at bounding box center [784, 252] width 580 height 31
click at [494, 236] on select "Wedding Anniversary Party Baby Shower Bachelorette / Bachelor Party Birthday Pa…" at bounding box center [784, 252] width 580 height 31
click at [579, 357] on input "Contact Name" at bounding box center [784, 354] width 580 height 31
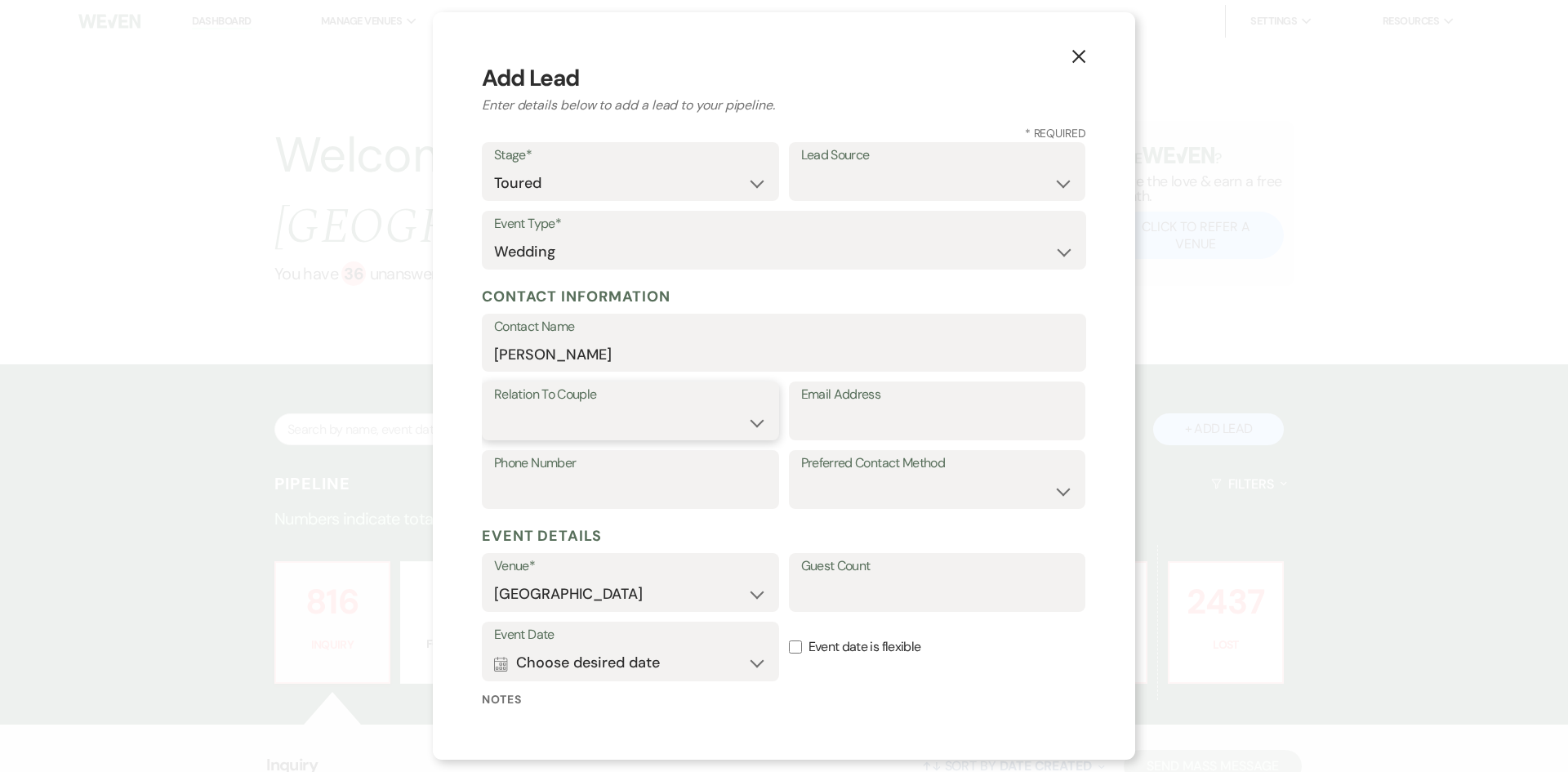
click at [580, 416] on select "Couple Planner Parent of Couple Family Member Friend Other" at bounding box center [630, 422] width 272 height 31
click at [494, 406] on select "Couple Planner Parent of Couple Family Member Friend Other" at bounding box center [630, 422] width 272 height 31
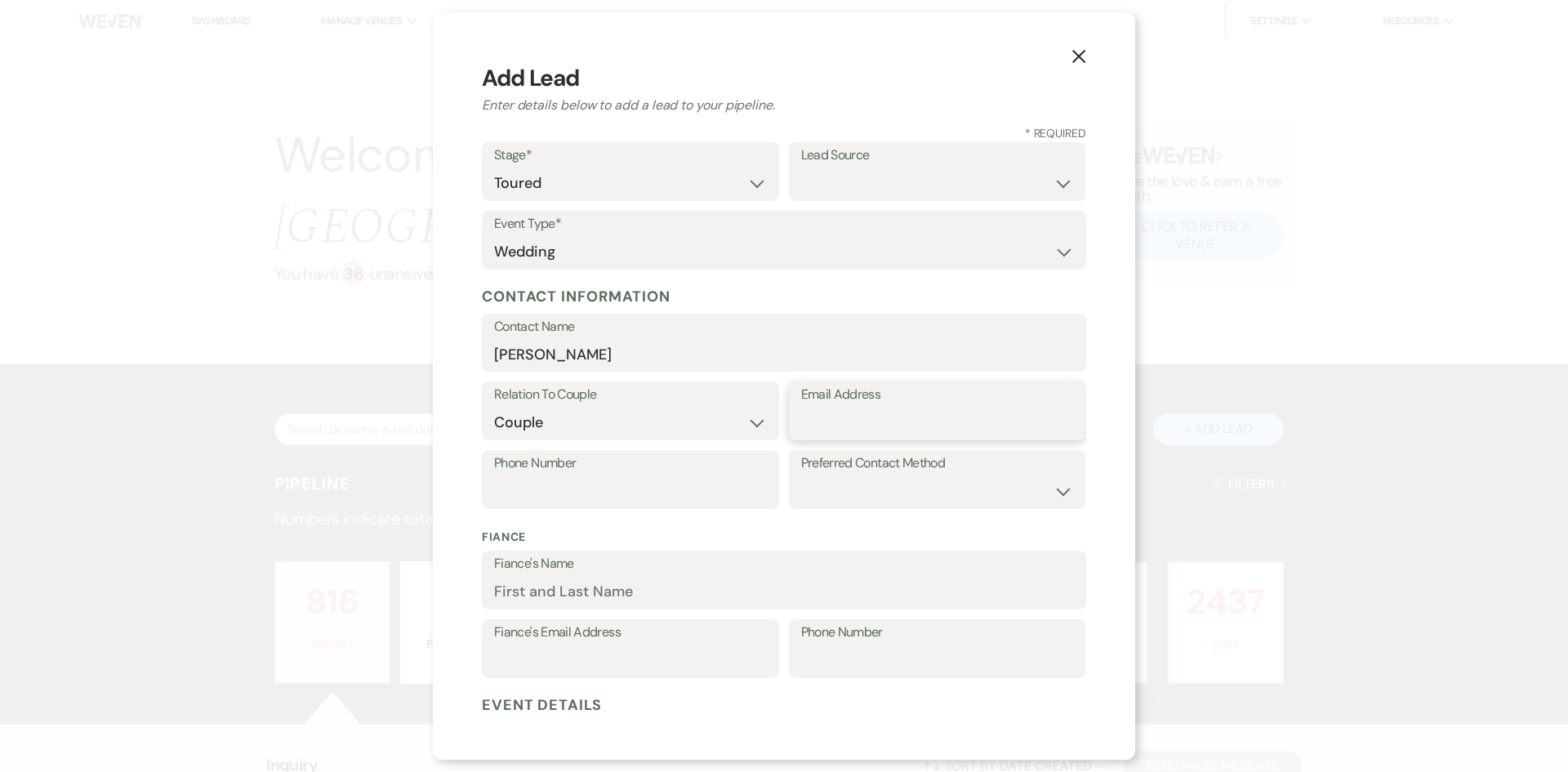
click at [840, 414] on input "Email Address" at bounding box center [937, 422] width 272 height 31
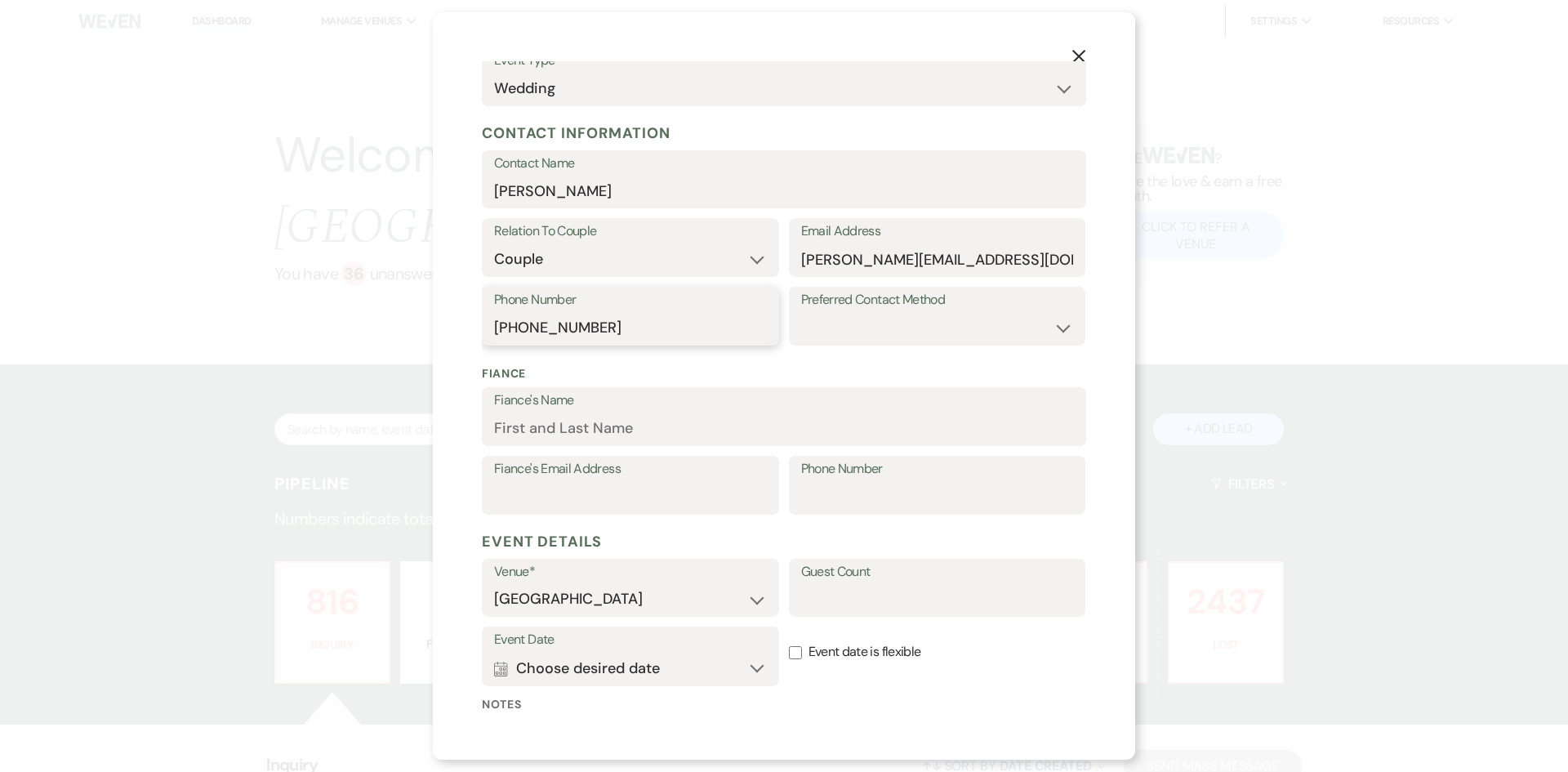
scroll to position [322, 0]
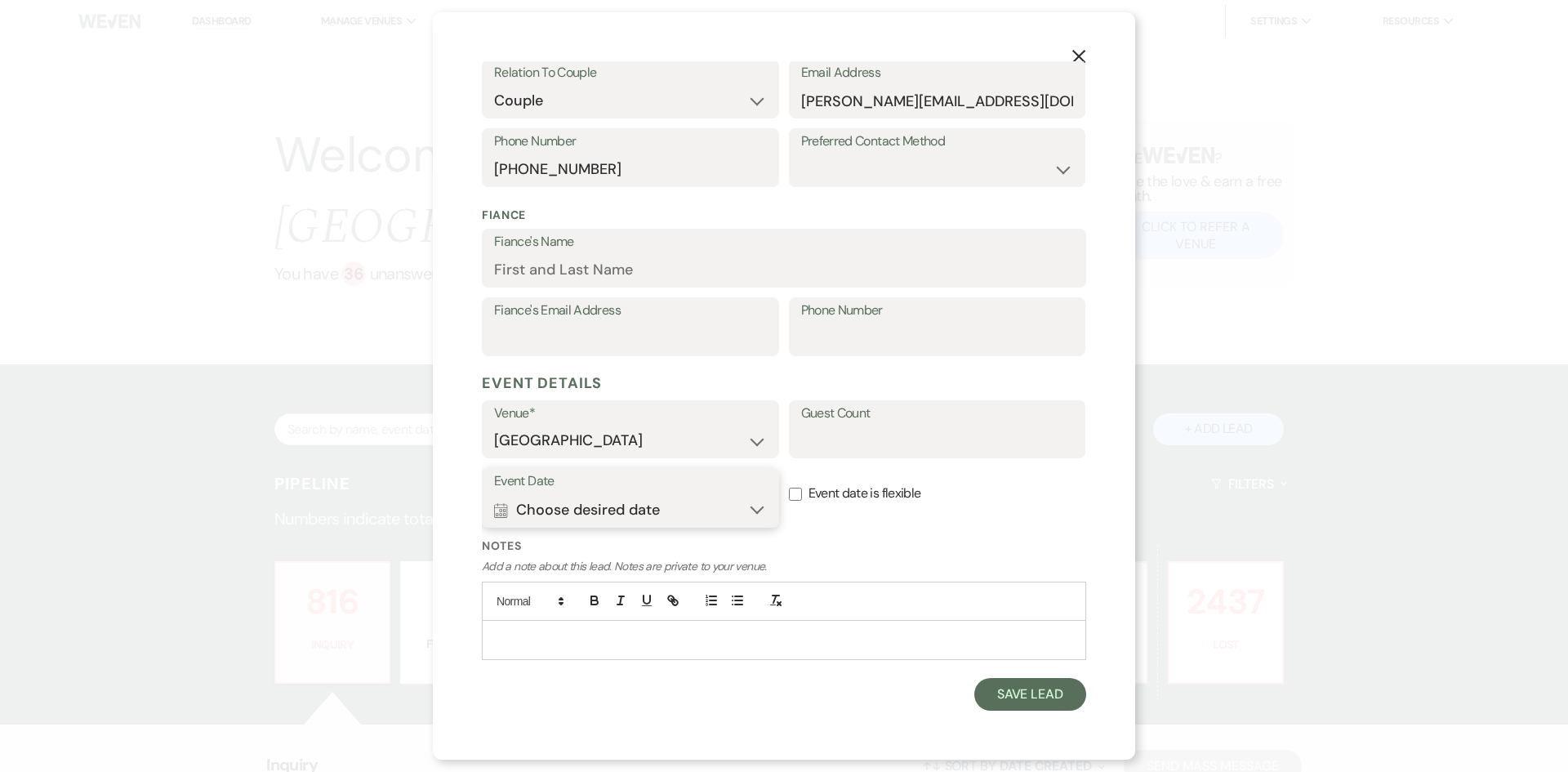
click at [747, 508] on button "Calendar Choose desired date Expand" at bounding box center [630, 509] width 272 height 32
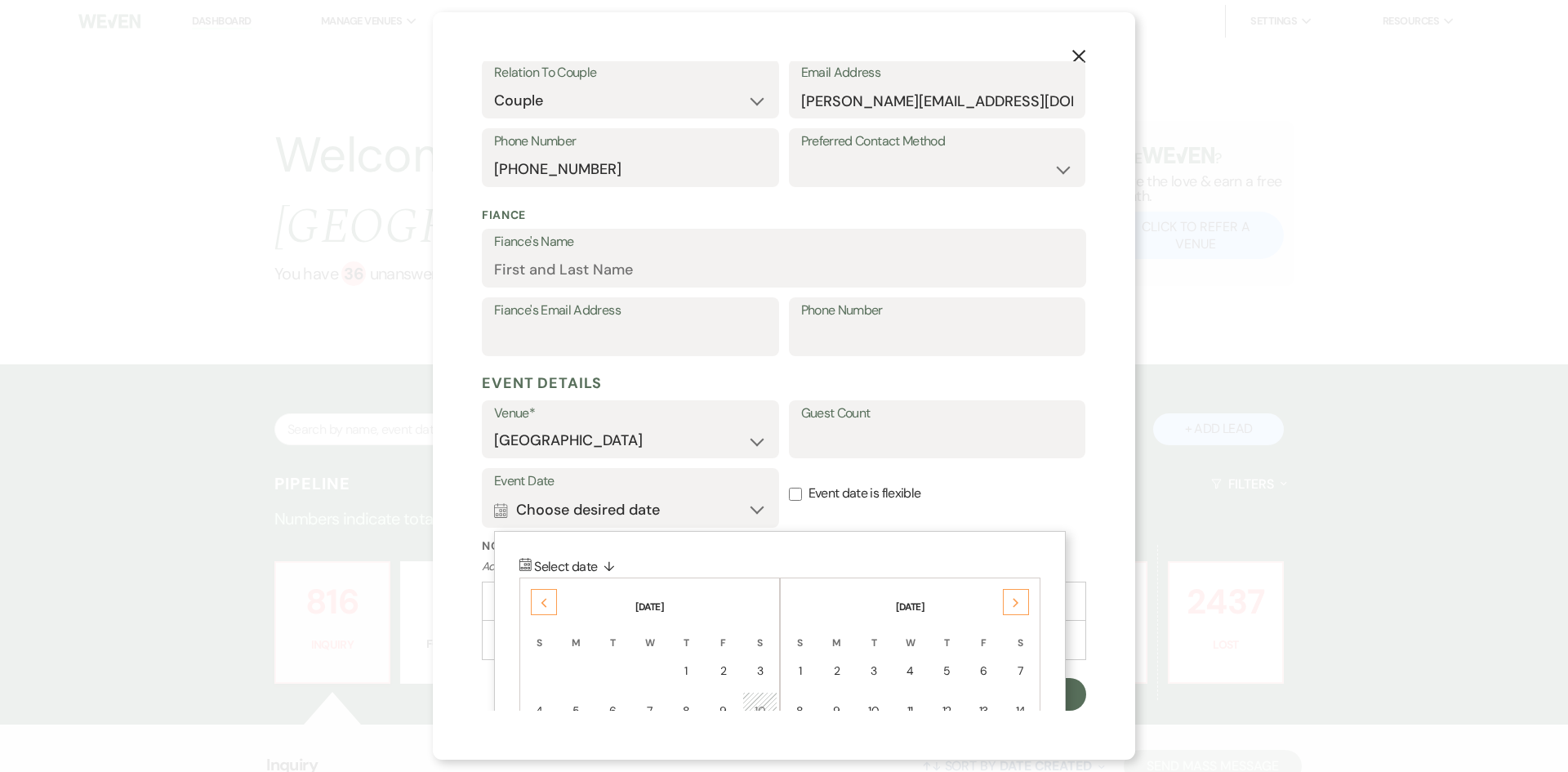
click at [552, 561] on span "Select date ↓" at bounding box center [577, 566] width 87 height 18
click at [1020, 604] on div "Next" at bounding box center [1016, 602] width 26 height 26
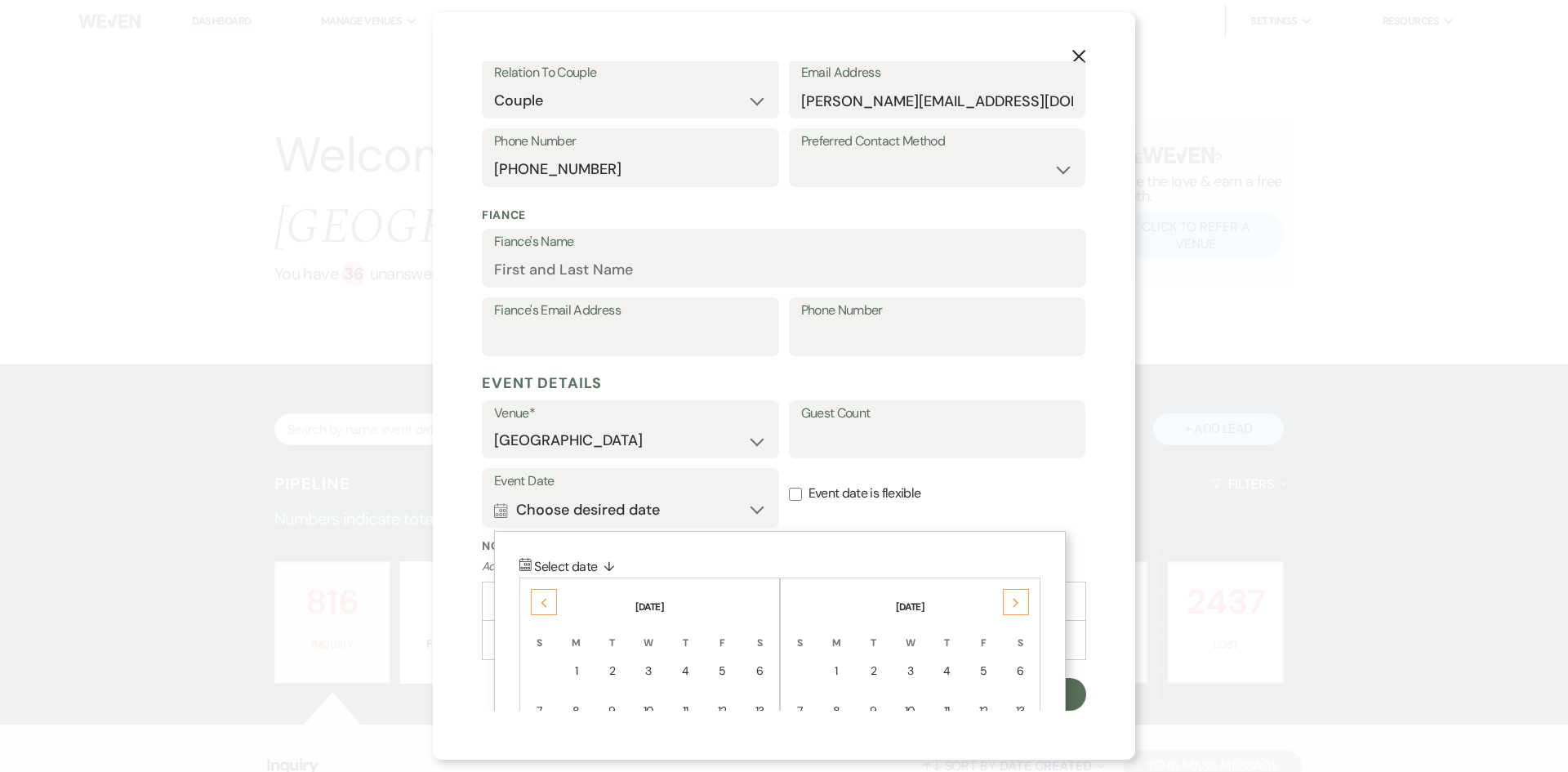
click at [1020, 604] on div "Next" at bounding box center [1016, 602] width 26 height 26
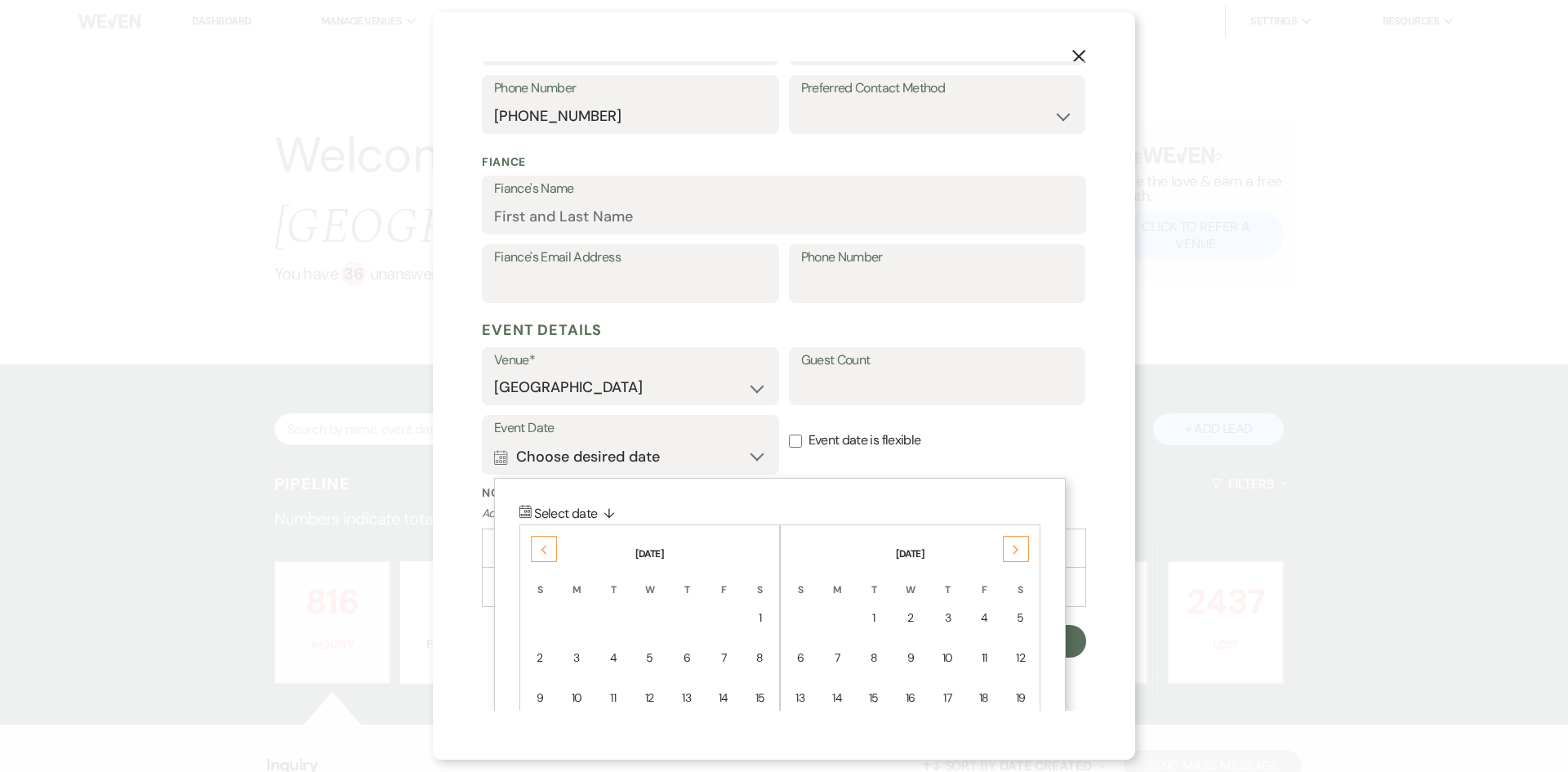
scroll to position [404, 0]
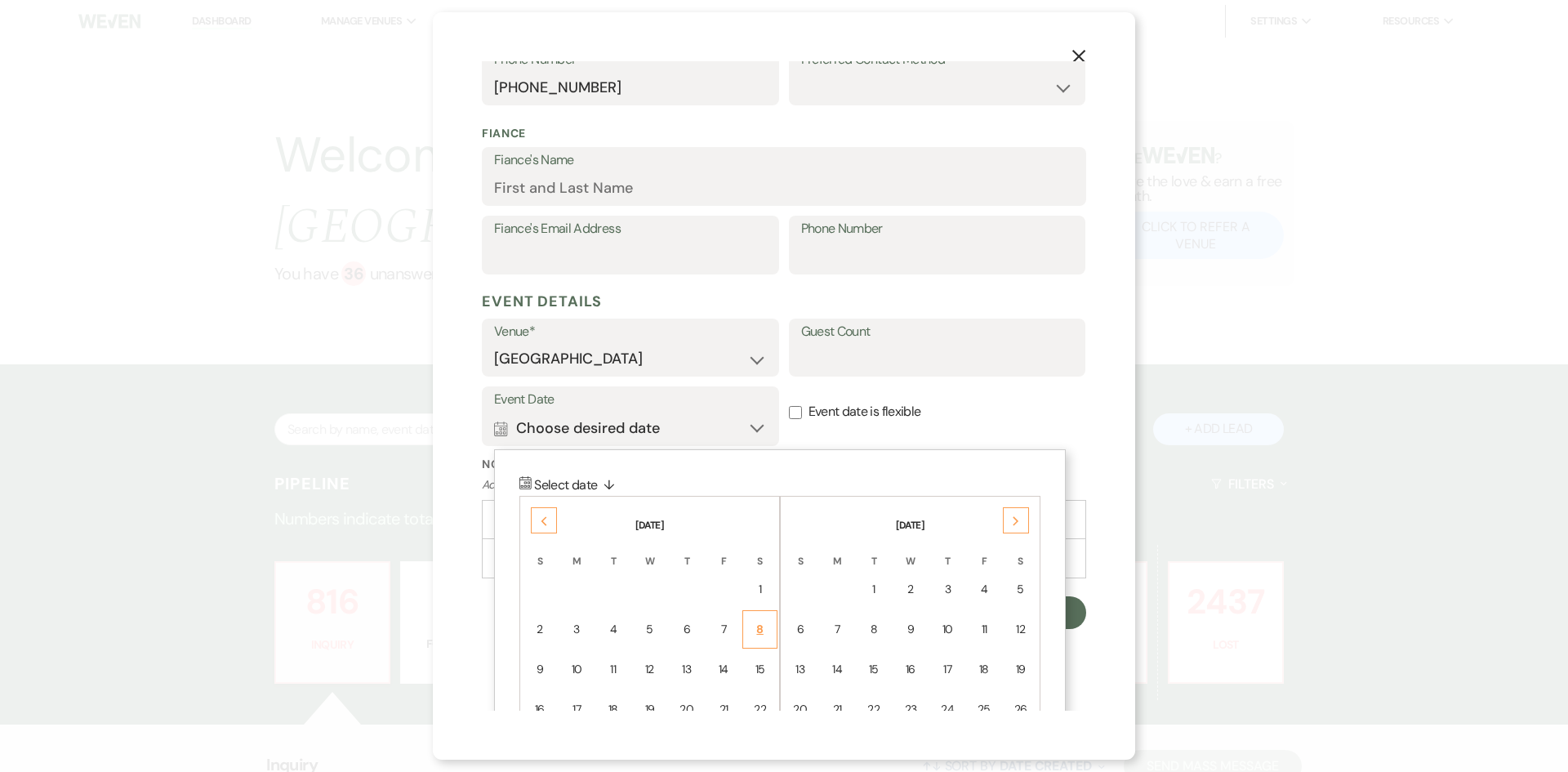
click at [755, 627] on div "8" at bounding box center [760, 629] width 14 height 18
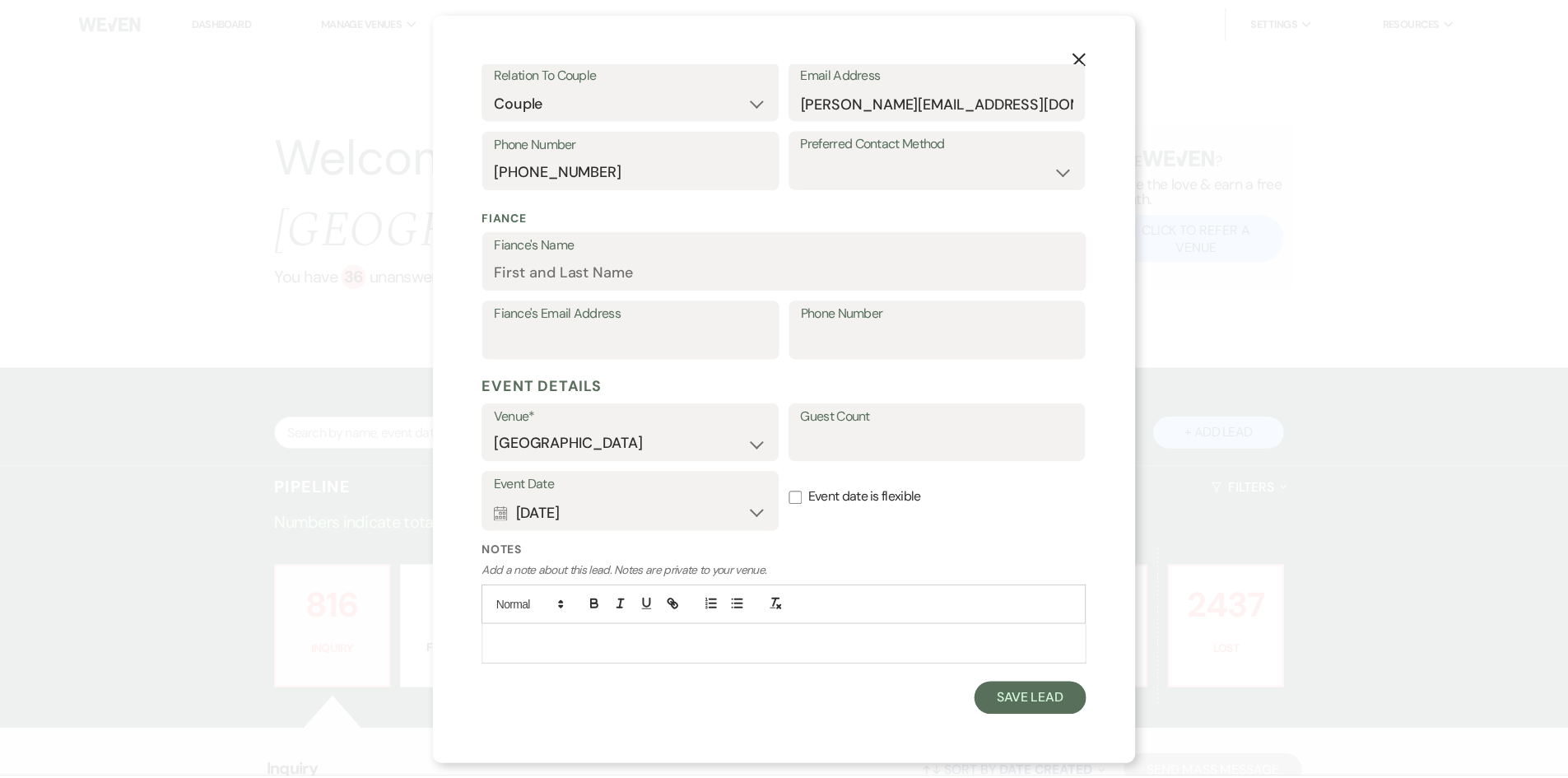
scroll to position [325, 0]
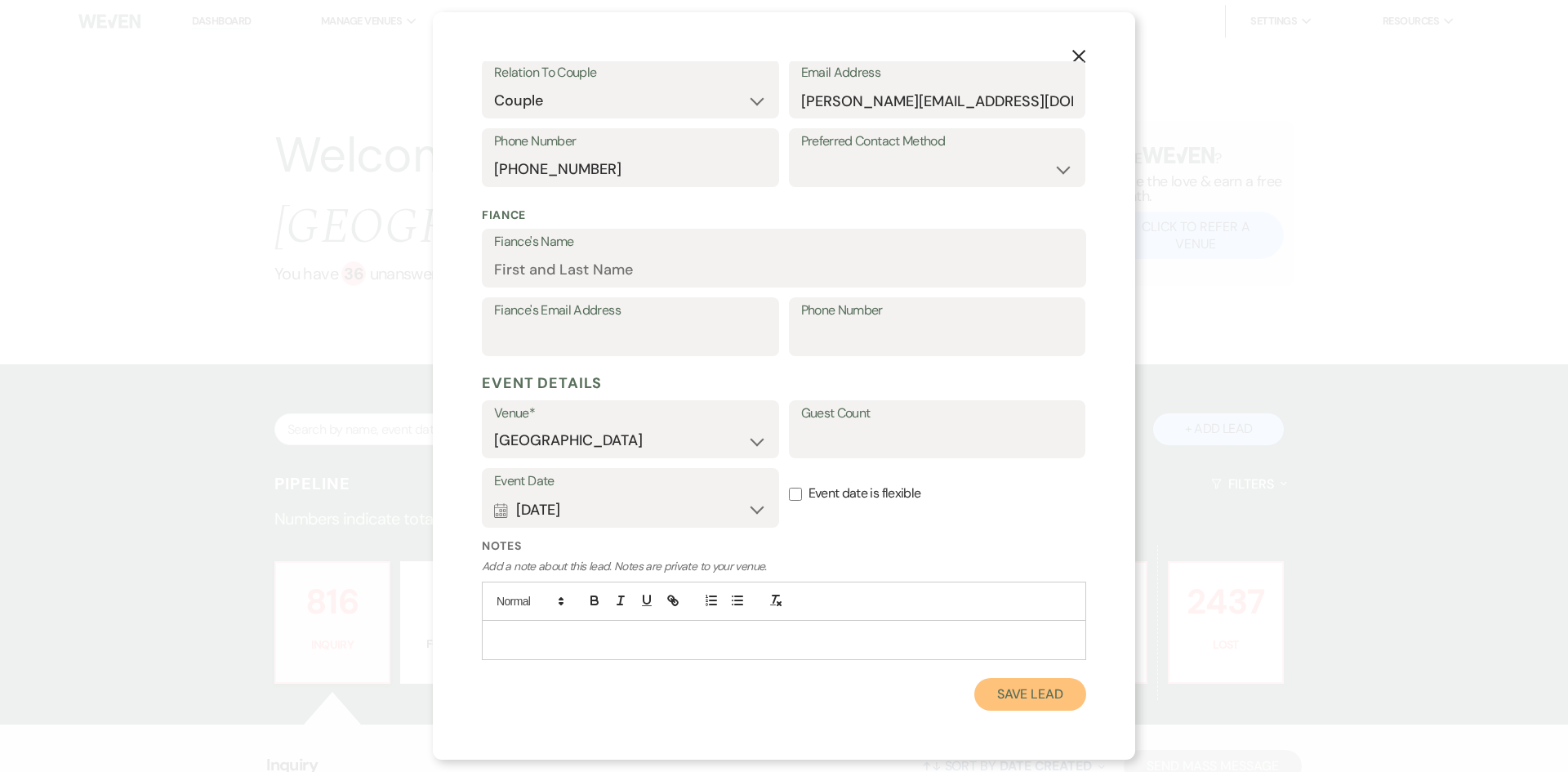
click at [1016, 695] on button "Save Lead" at bounding box center [1030, 694] width 112 height 32
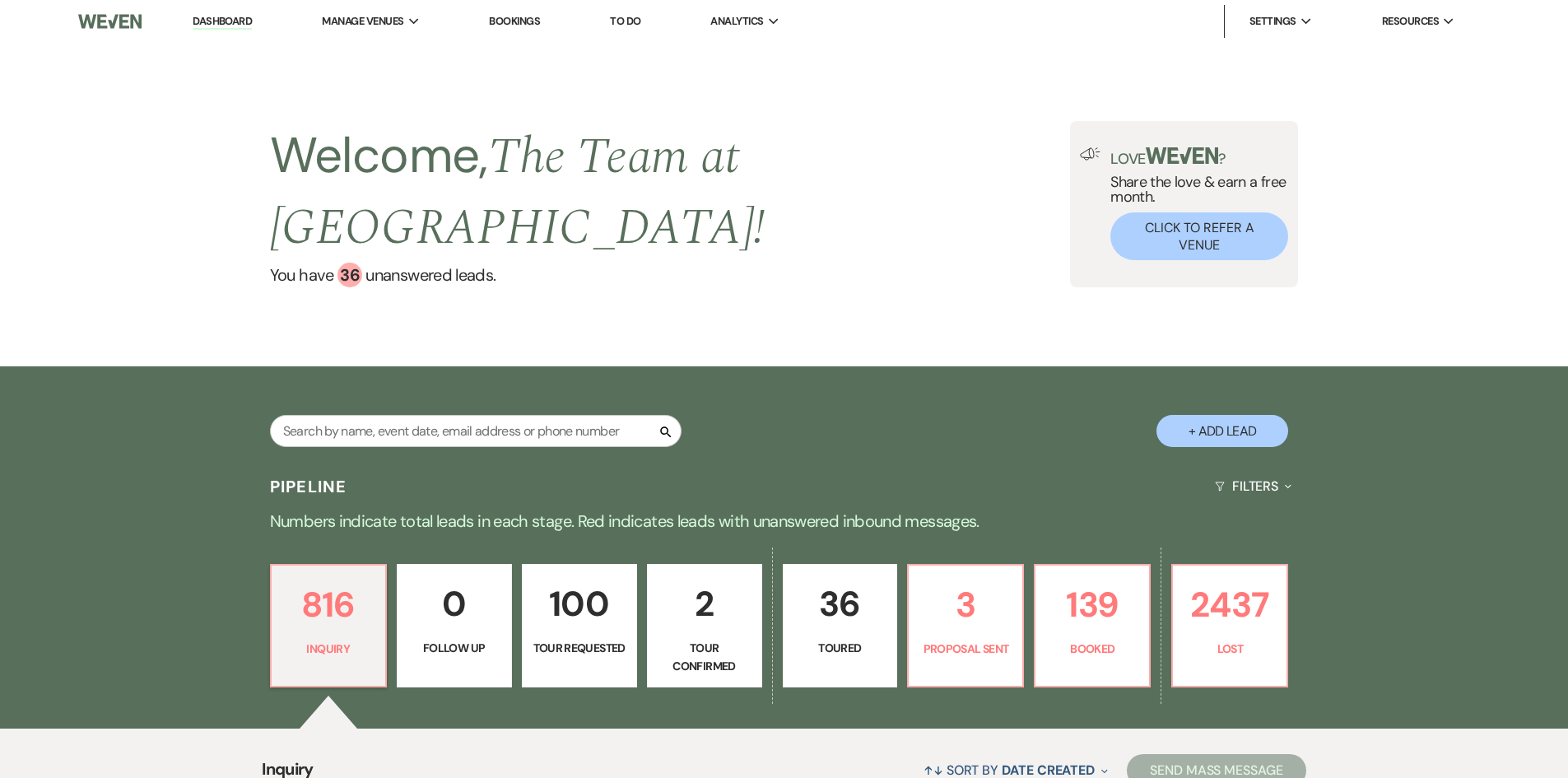
scroll to position [247, 0]
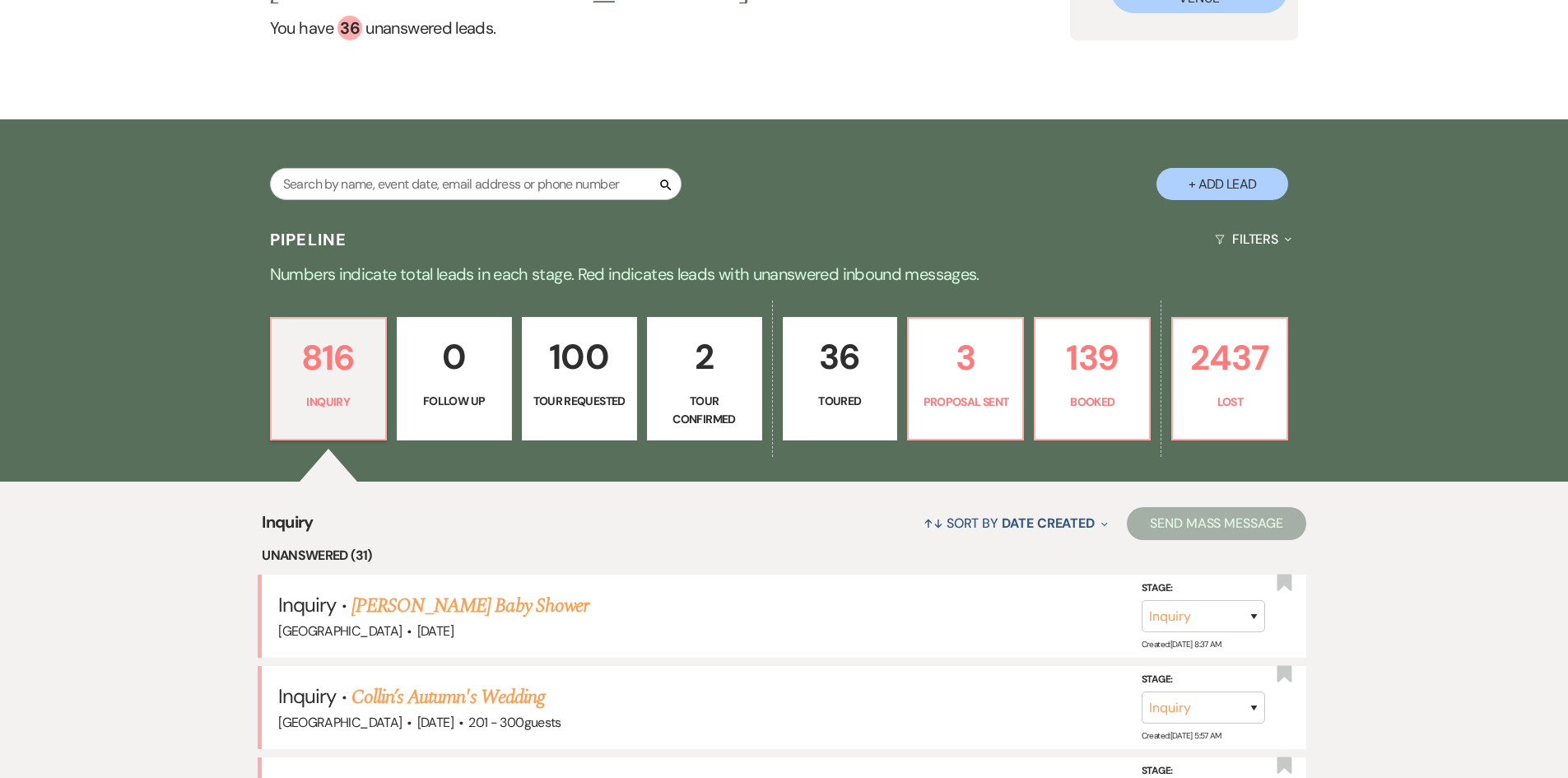
click at [853, 392] on p "Toured" at bounding box center [840, 400] width 94 height 18
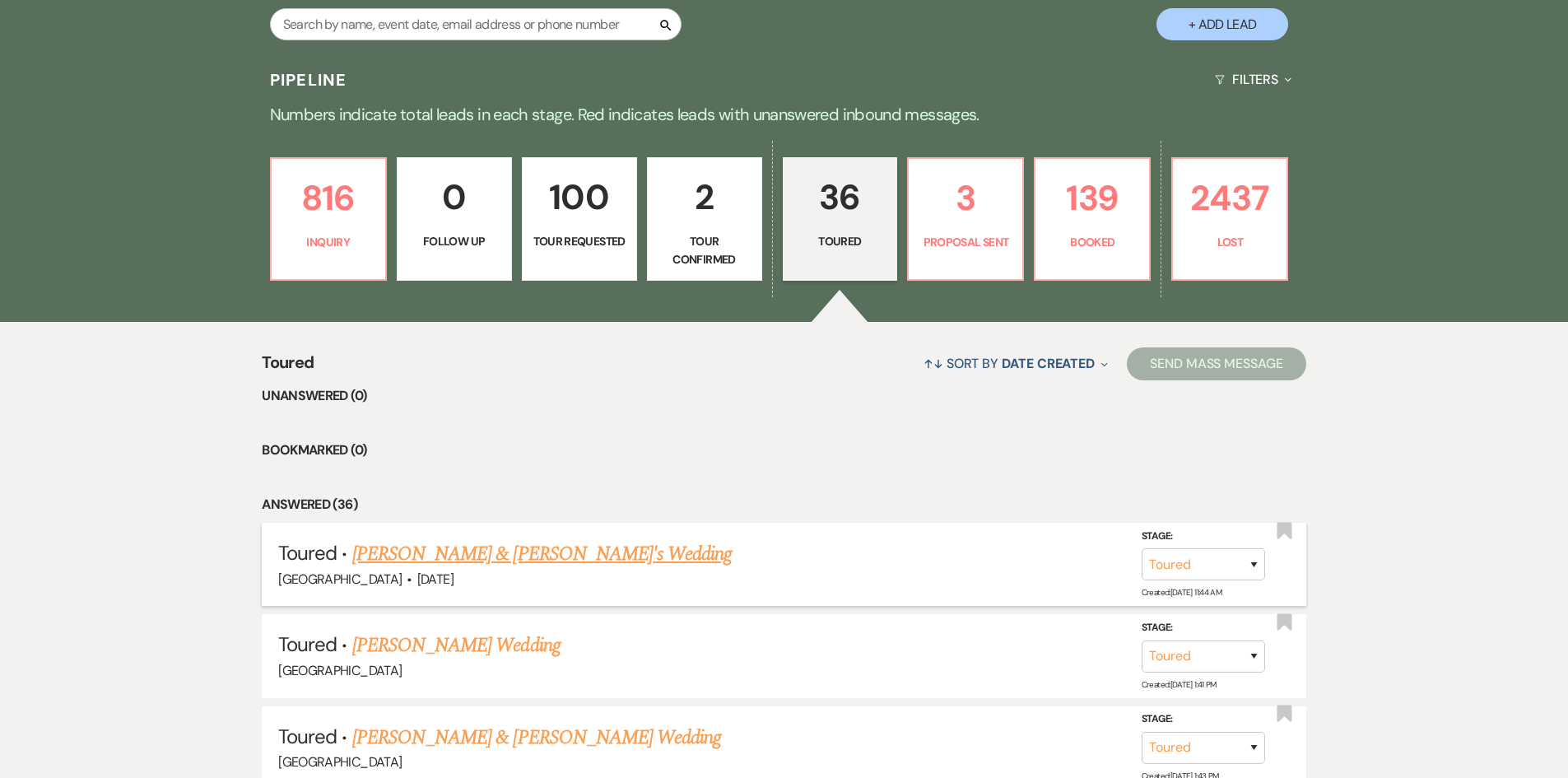
scroll to position [411, 0]
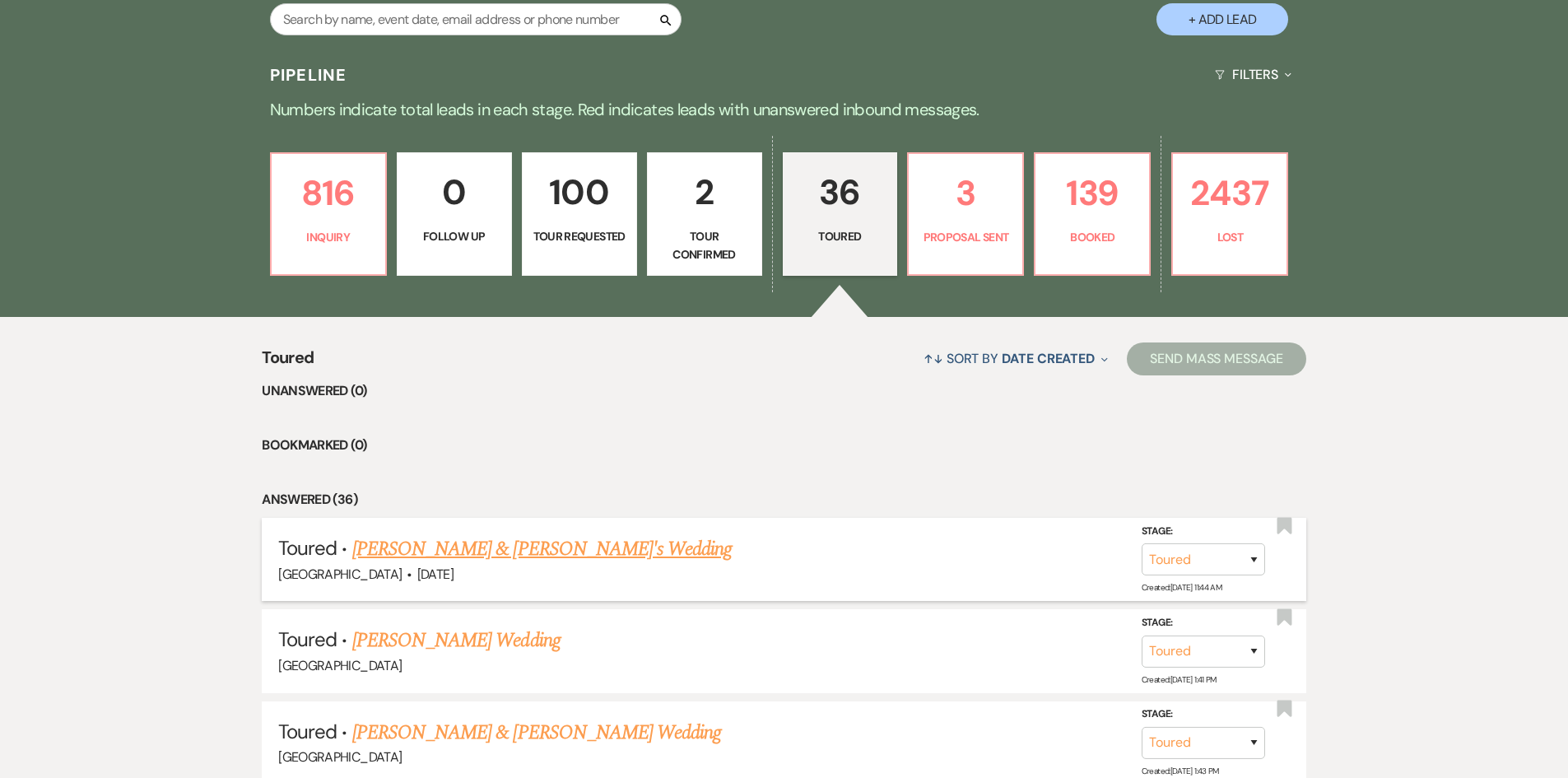
click at [471, 546] on link "[PERSON_NAME] & [PERSON_NAME]'s Wedding" at bounding box center [543, 549] width 381 height 30
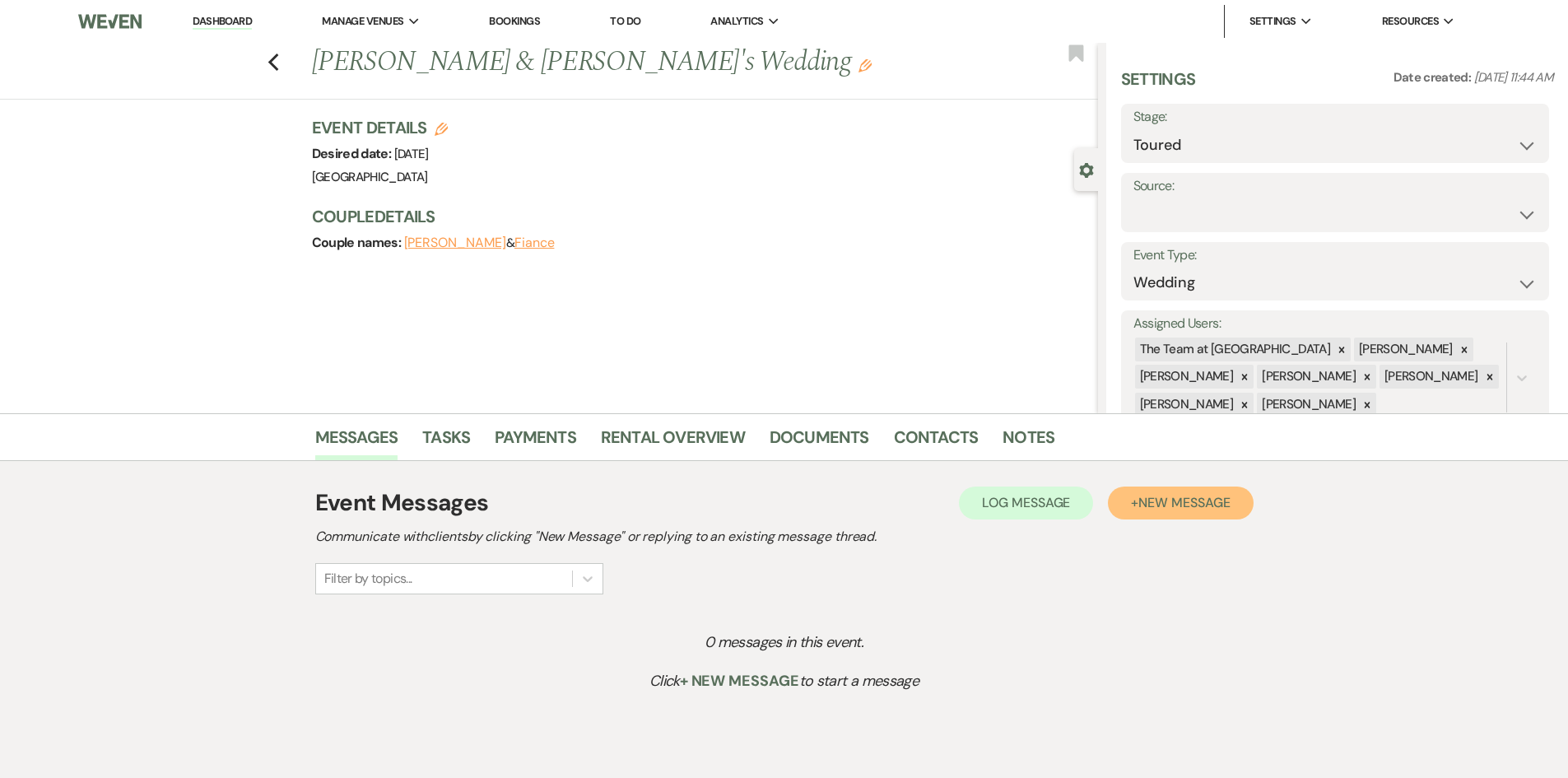
click at [1210, 498] on span "New Message" at bounding box center [1184, 503] width 91 height 18
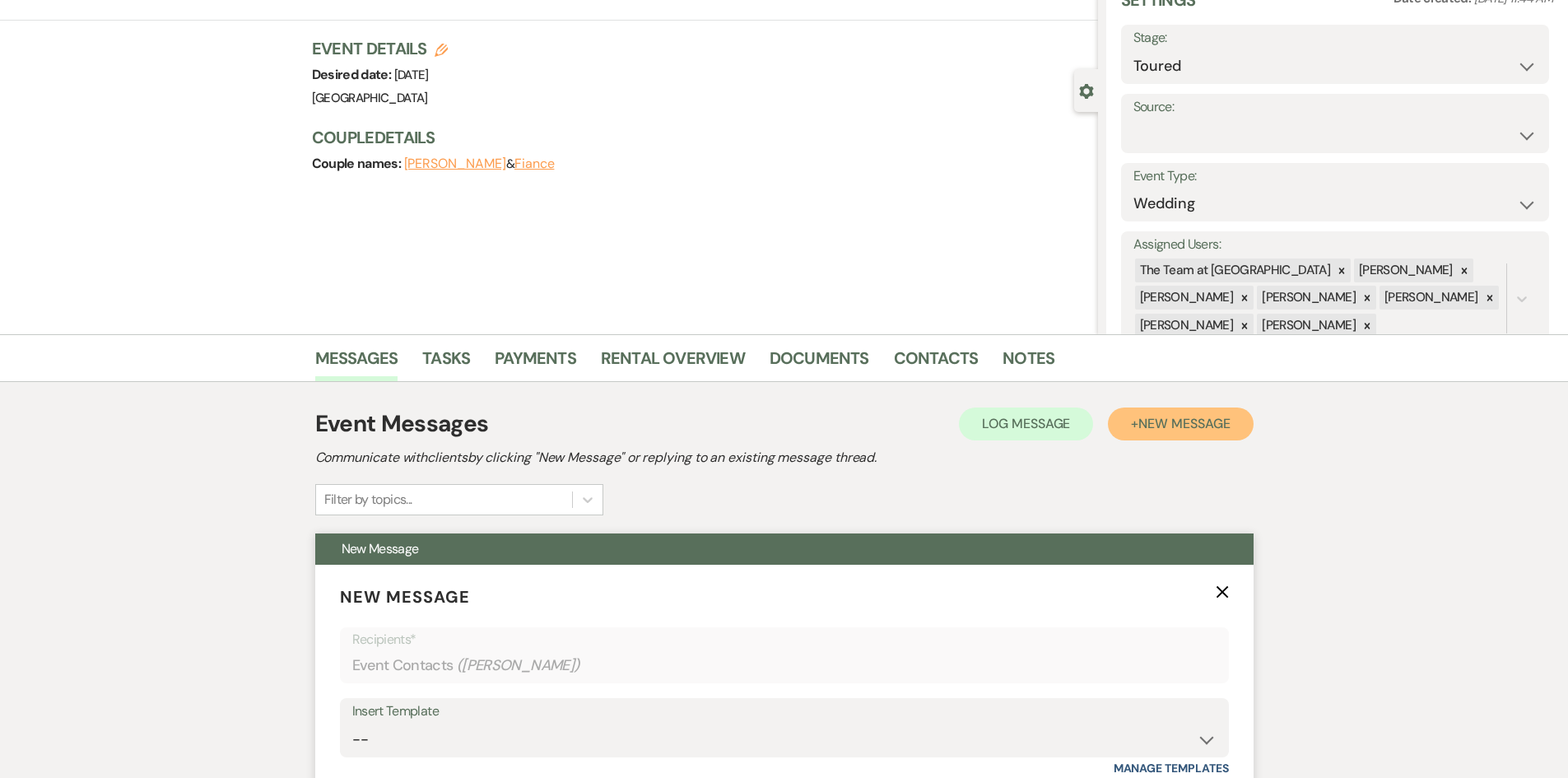
scroll to position [247, 0]
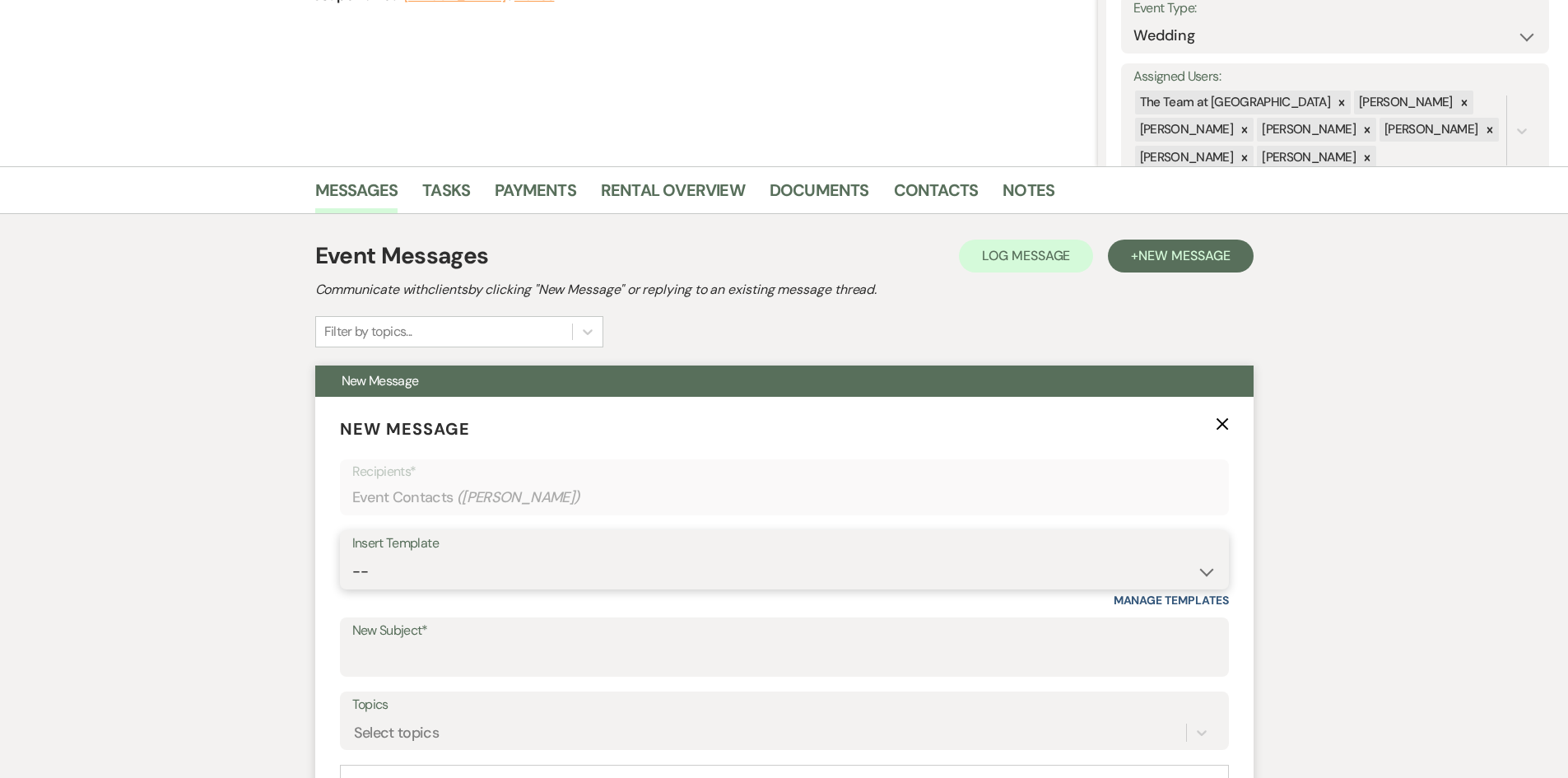
click at [1202, 570] on select "-- Initial Inquiry Auto Response - Weddings Contract - Corporate & Private Even…" at bounding box center [784, 571] width 864 height 32
click at [353, 556] on select "-- Initial Inquiry Auto Response - Weddings Contract - Corporate & Private Even…" at bounding box center [784, 571] width 864 height 32
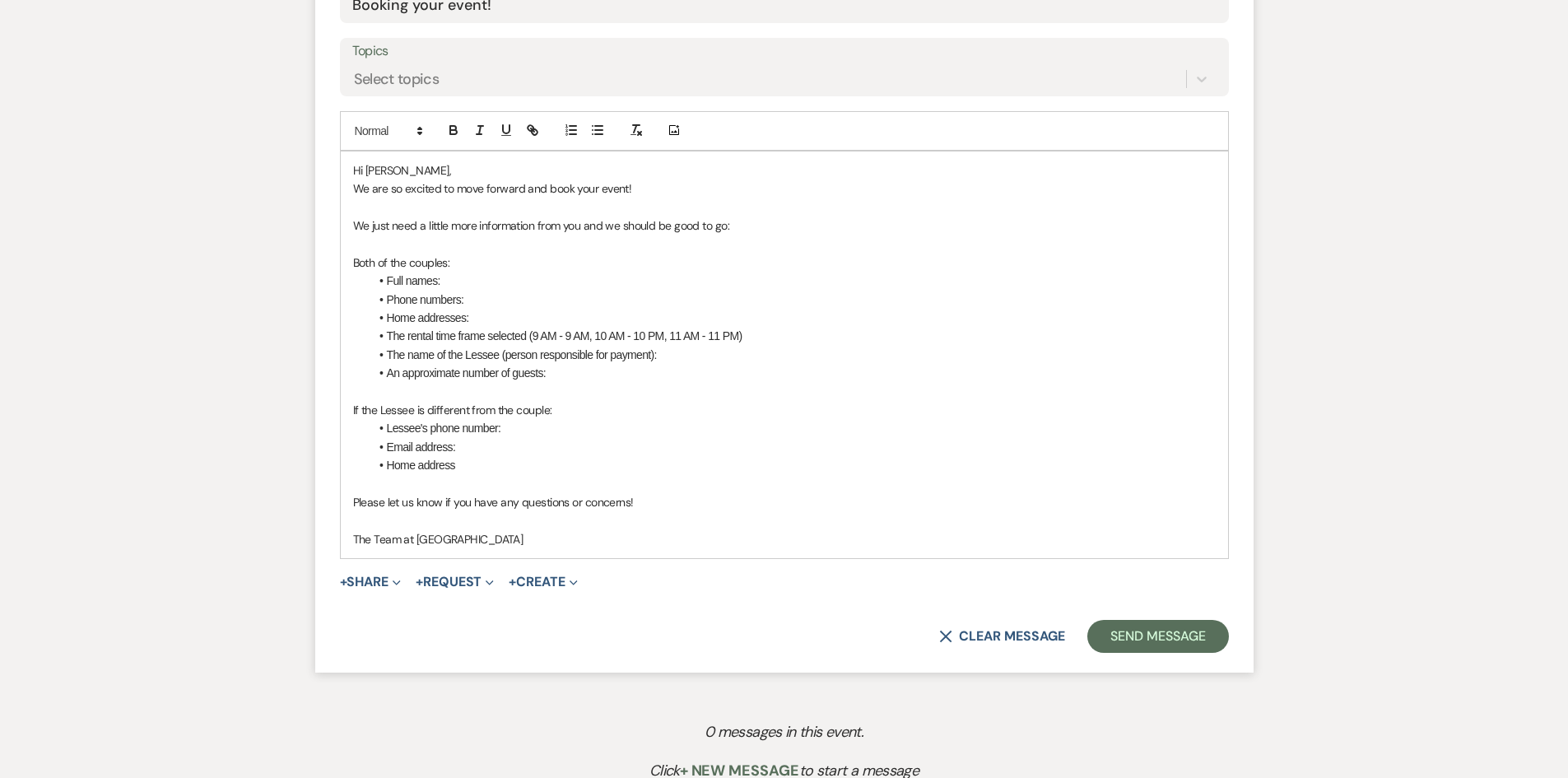
scroll to position [905, 0]
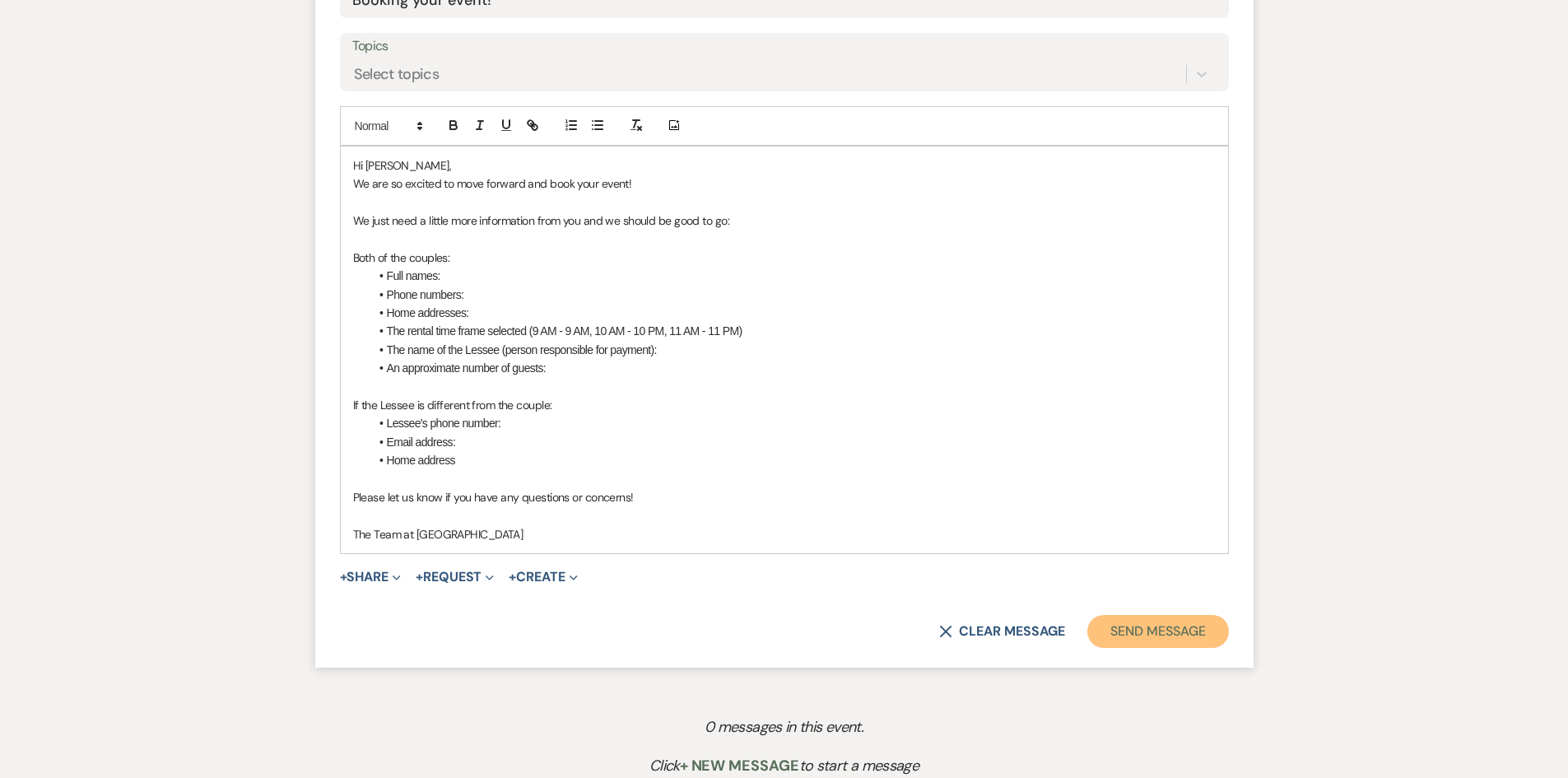
click at [1146, 631] on button "Send Message" at bounding box center [1157, 631] width 141 height 33
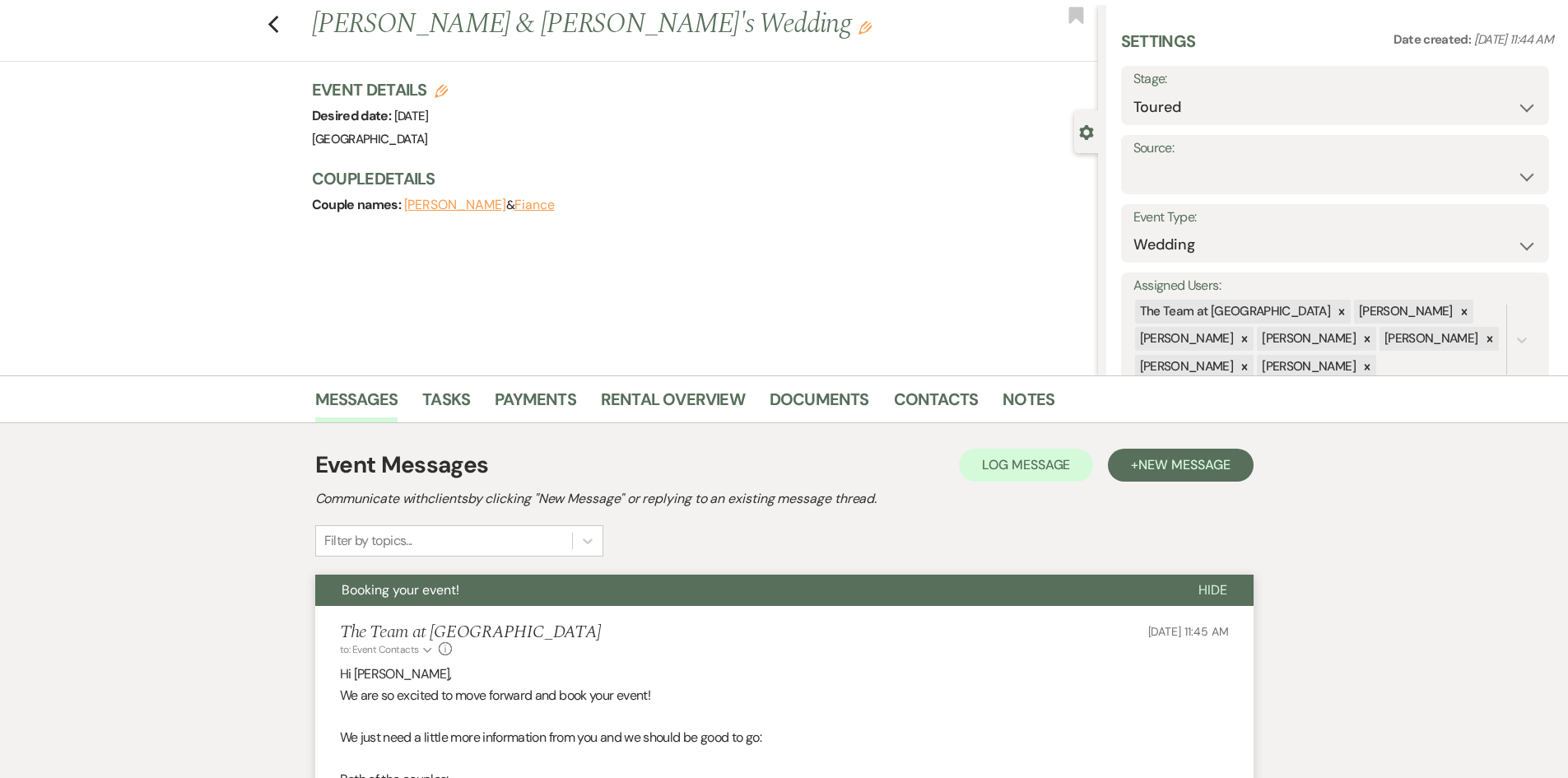
scroll to position [0, 0]
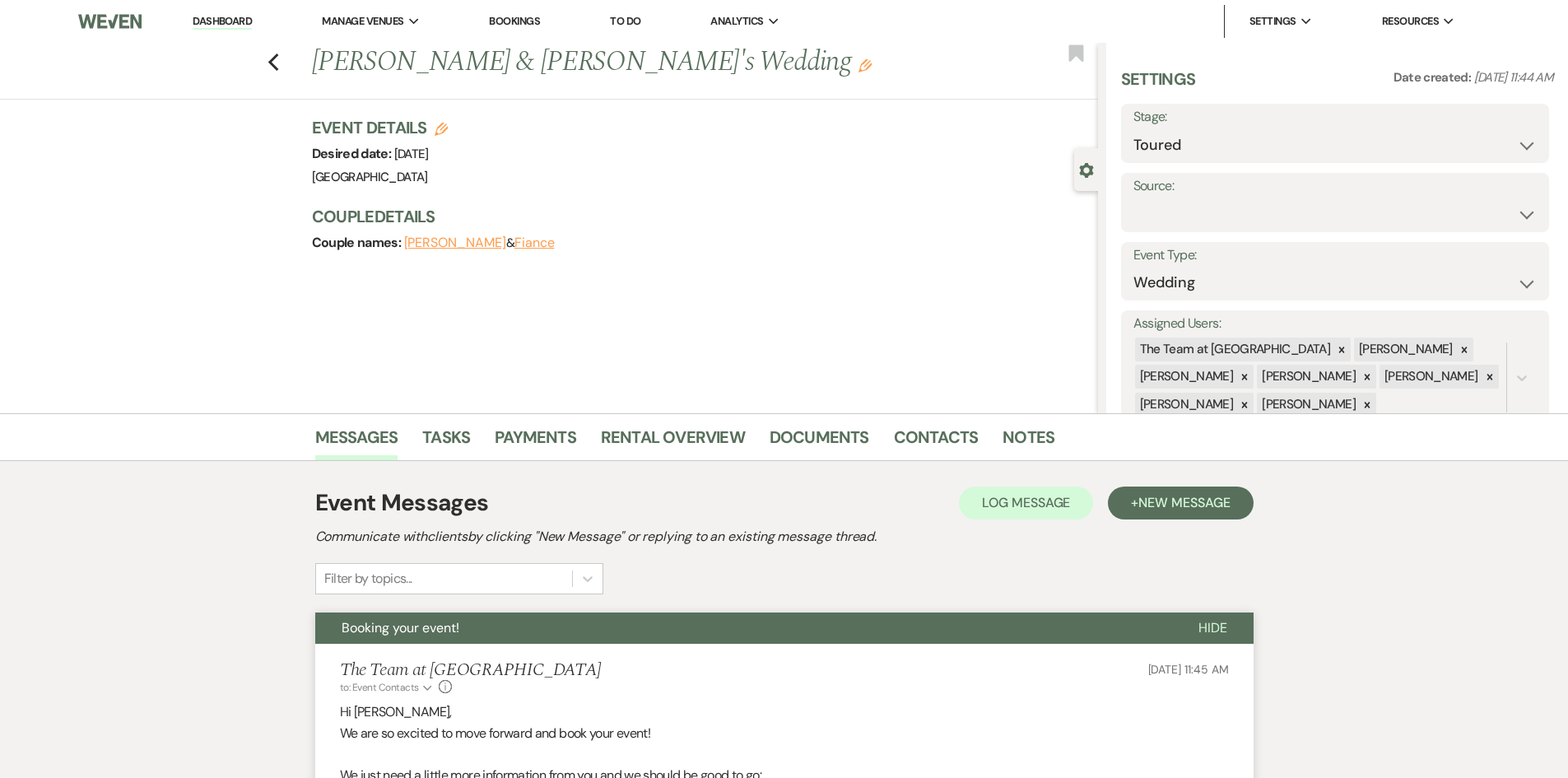
click at [227, 20] on link "Dashboard" at bounding box center [222, 21] width 60 height 16
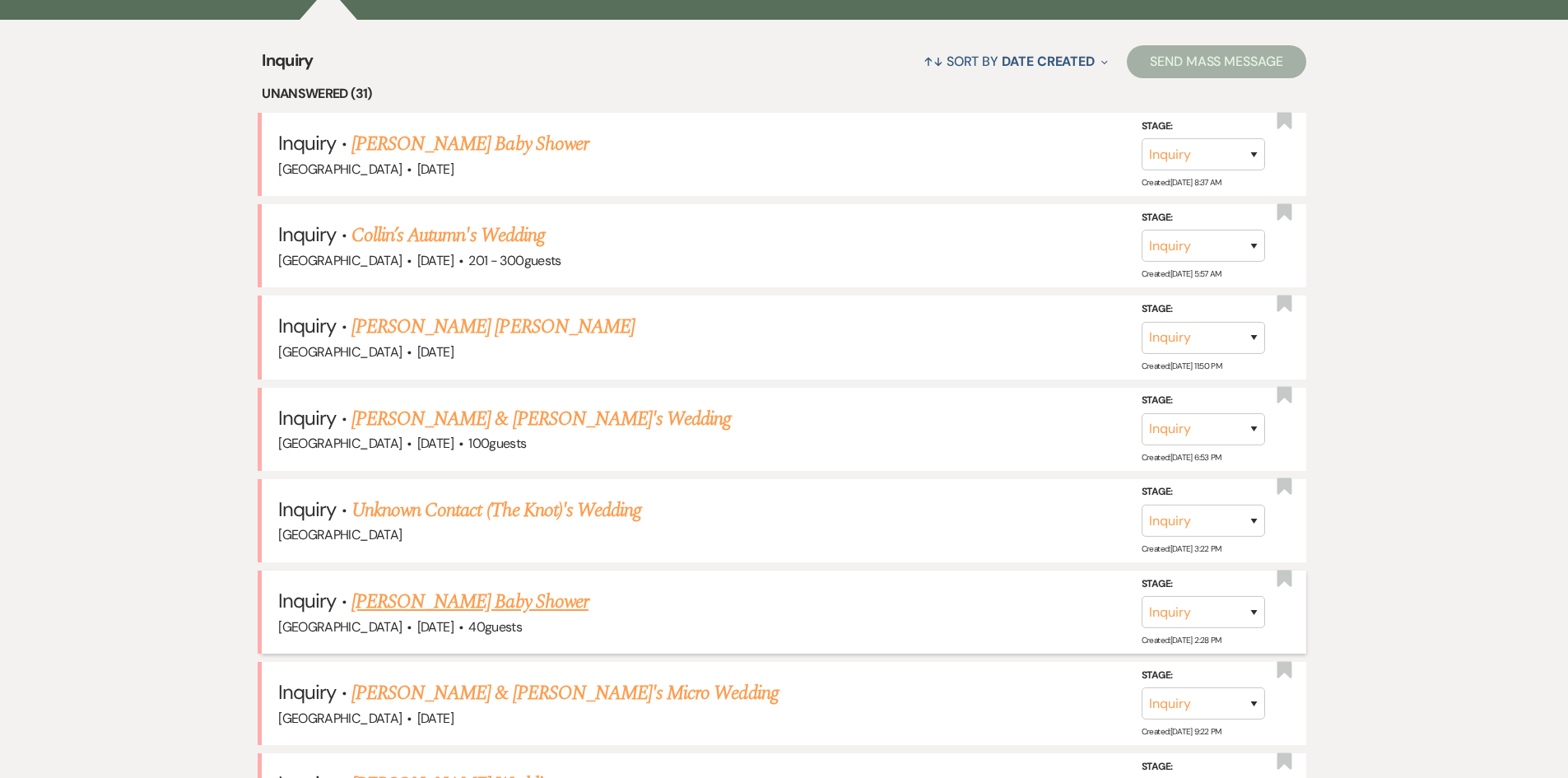
scroll to position [741, 0]
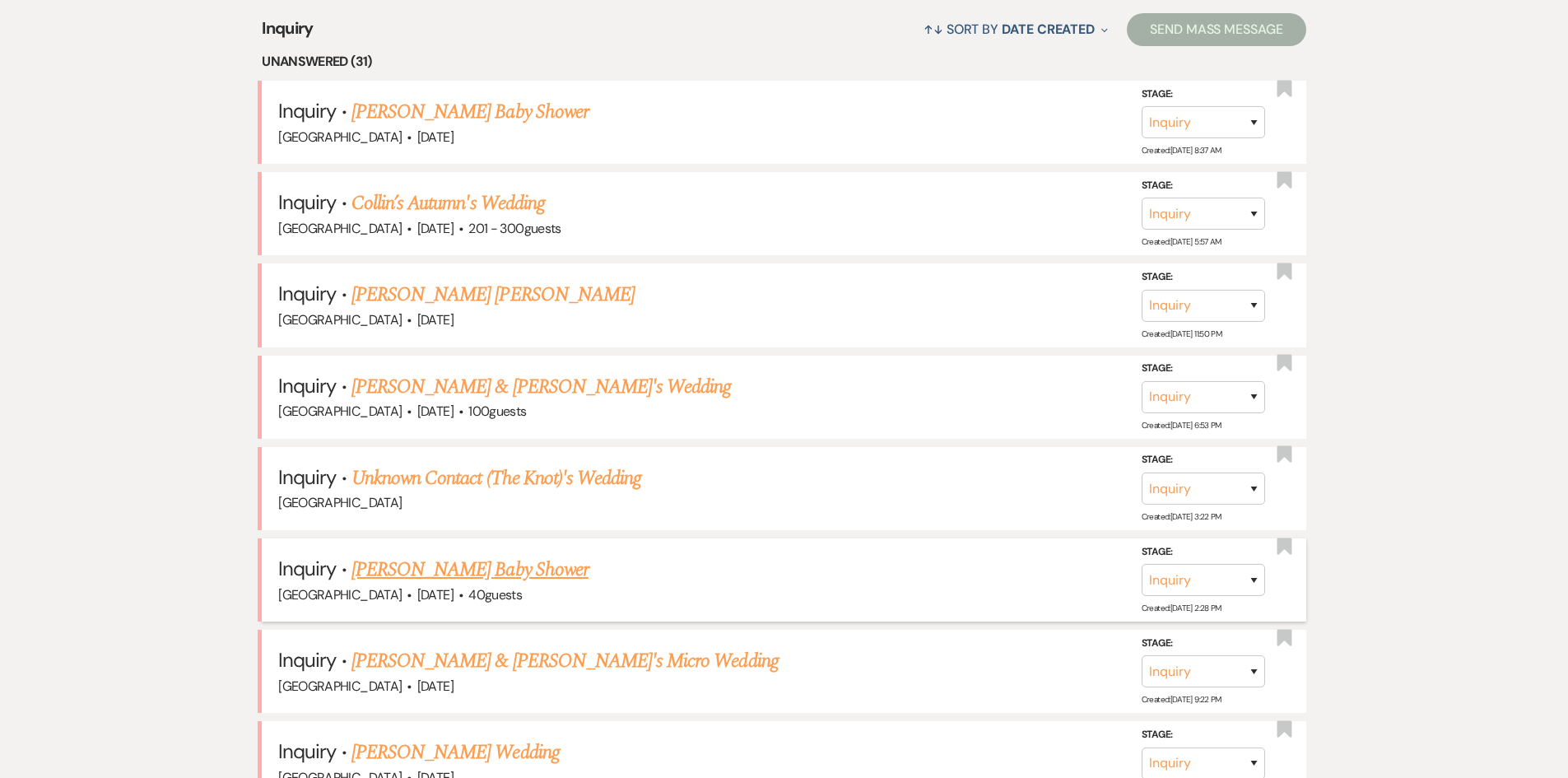
click at [386, 572] on link "[PERSON_NAME] Baby Shower" at bounding box center [470, 570] width 237 height 30
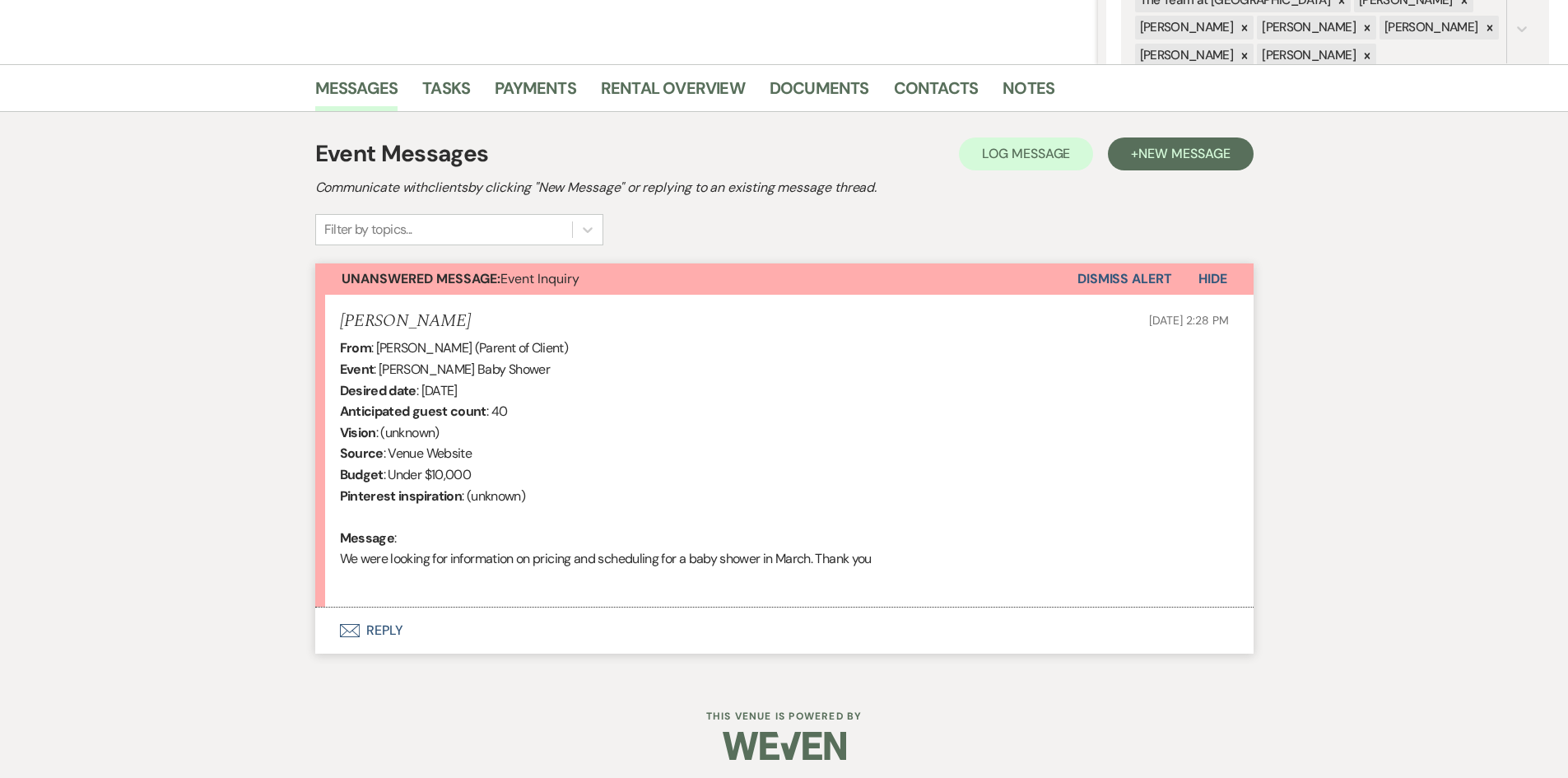
scroll to position [355, 0]
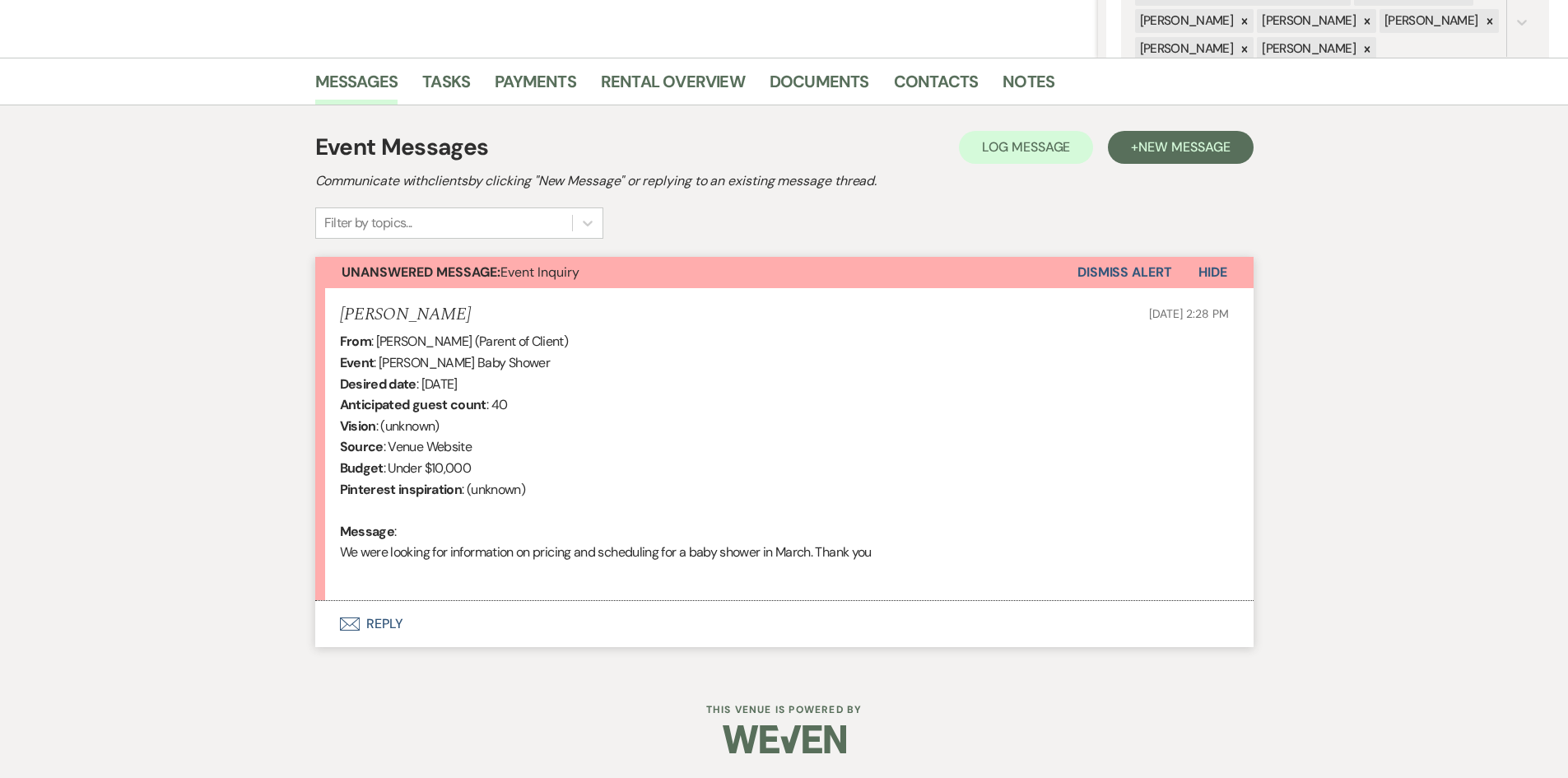
click at [386, 620] on button "Envelope Reply" at bounding box center [784, 624] width 938 height 47
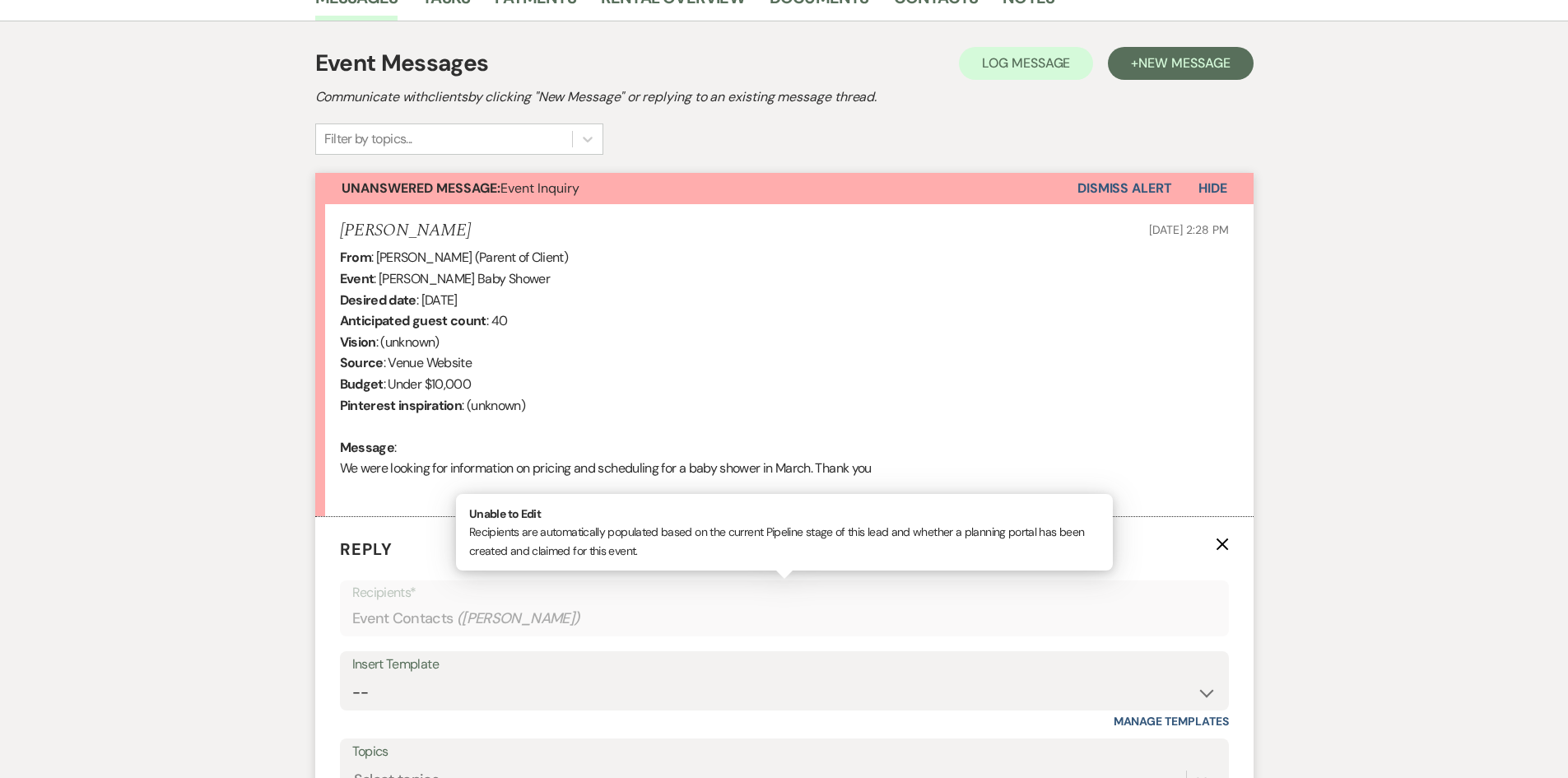
scroll to position [812, 0]
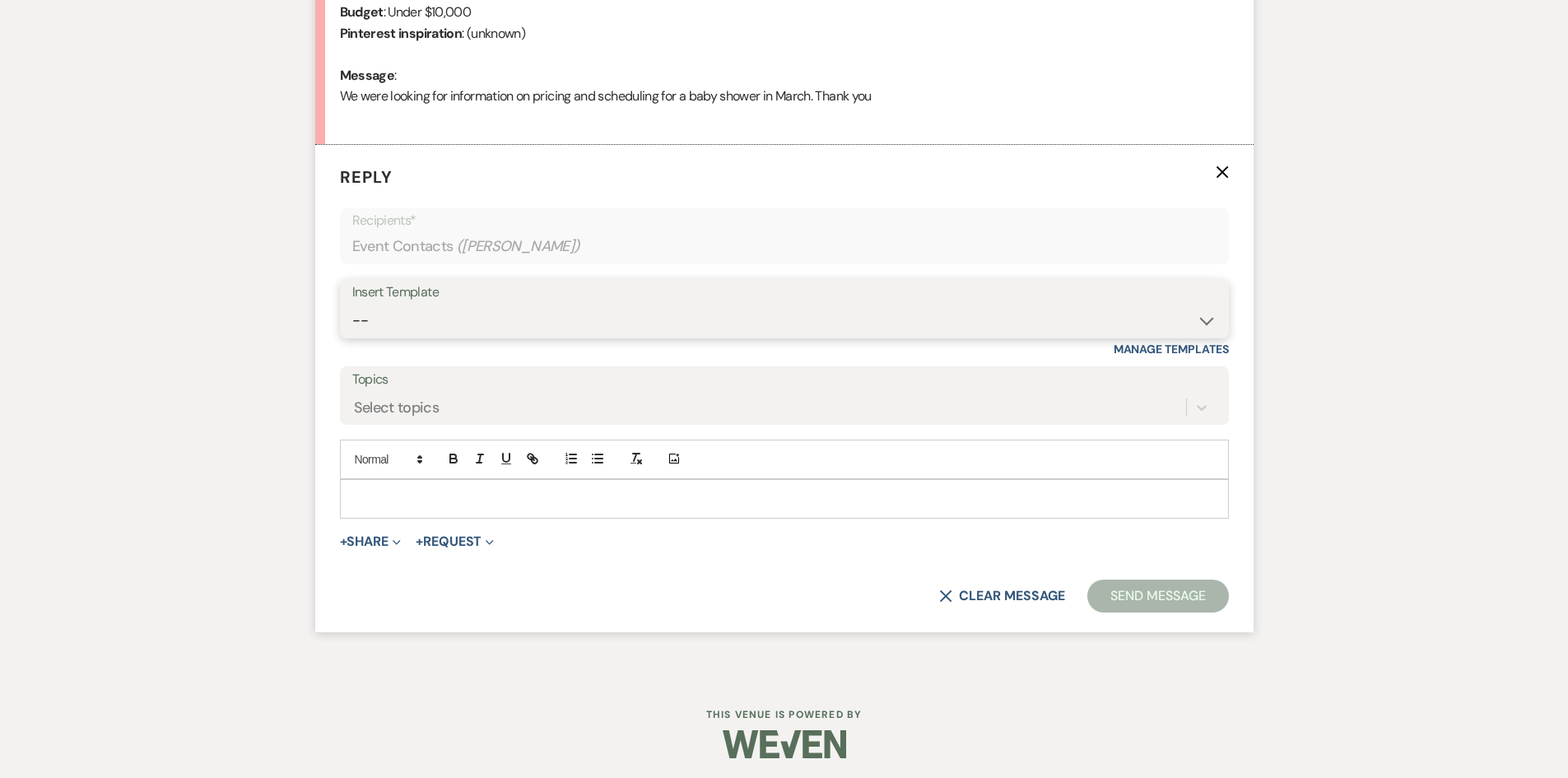
click at [1205, 315] on select "-- Initial Inquiry Auto Response - Weddings Contract - Corporate & Private Even…" at bounding box center [784, 320] width 864 height 32
click at [353, 304] on select "-- Initial Inquiry Auto Response - Weddings Contract - Corporate & Private Even…" at bounding box center [784, 320] width 864 height 32
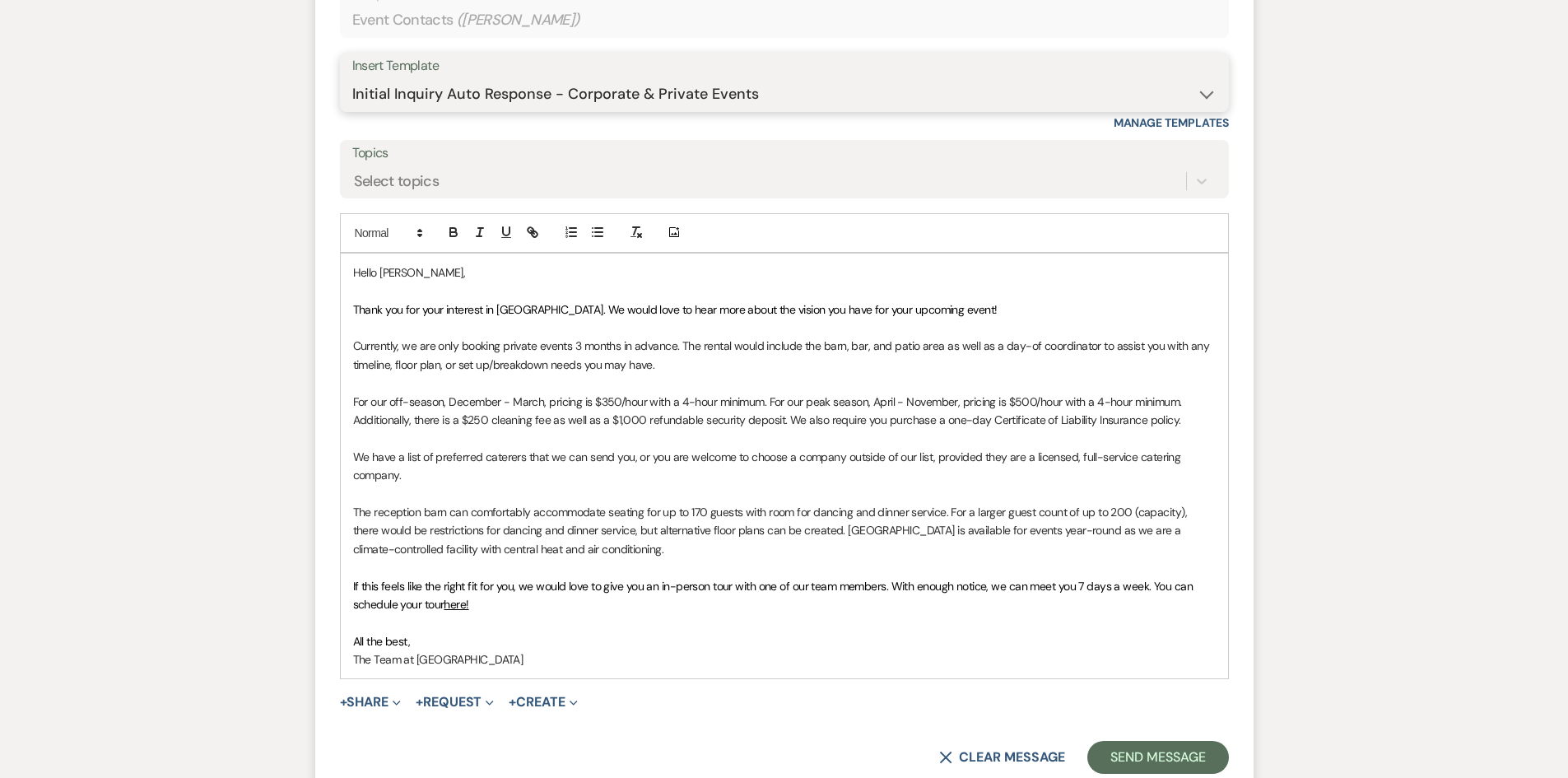
scroll to position [1059, 0]
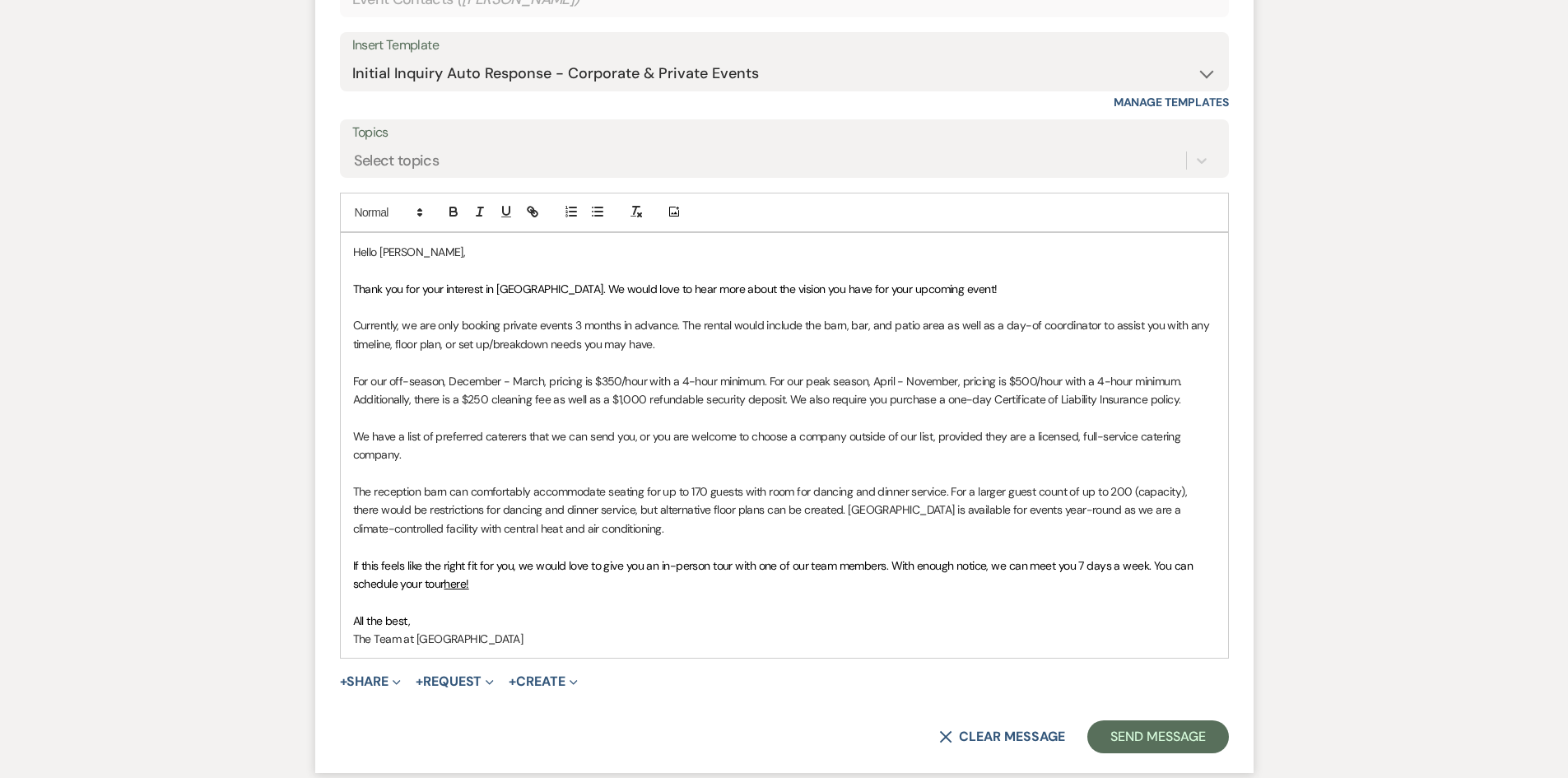
click at [681, 323] on p "Currently, we are only booking private events 3 months in advance. The rental w…" at bounding box center [784, 335] width 863 height 37
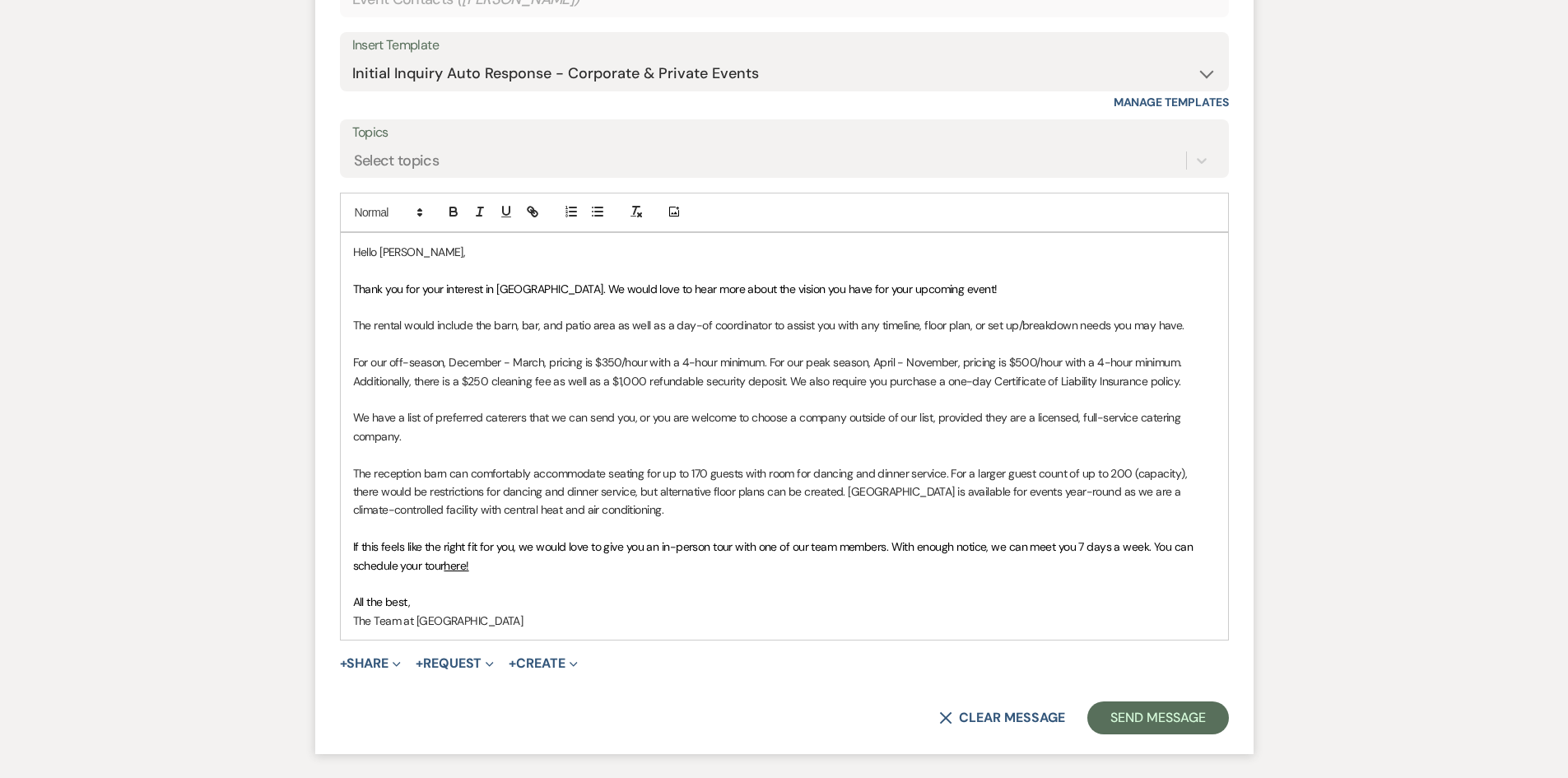
click at [1025, 288] on p "Thank you for your interest in [GEOGRAPHIC_DATA]. We would love to hear more ab…" at bounding box center [784, 288] width 863 height 18
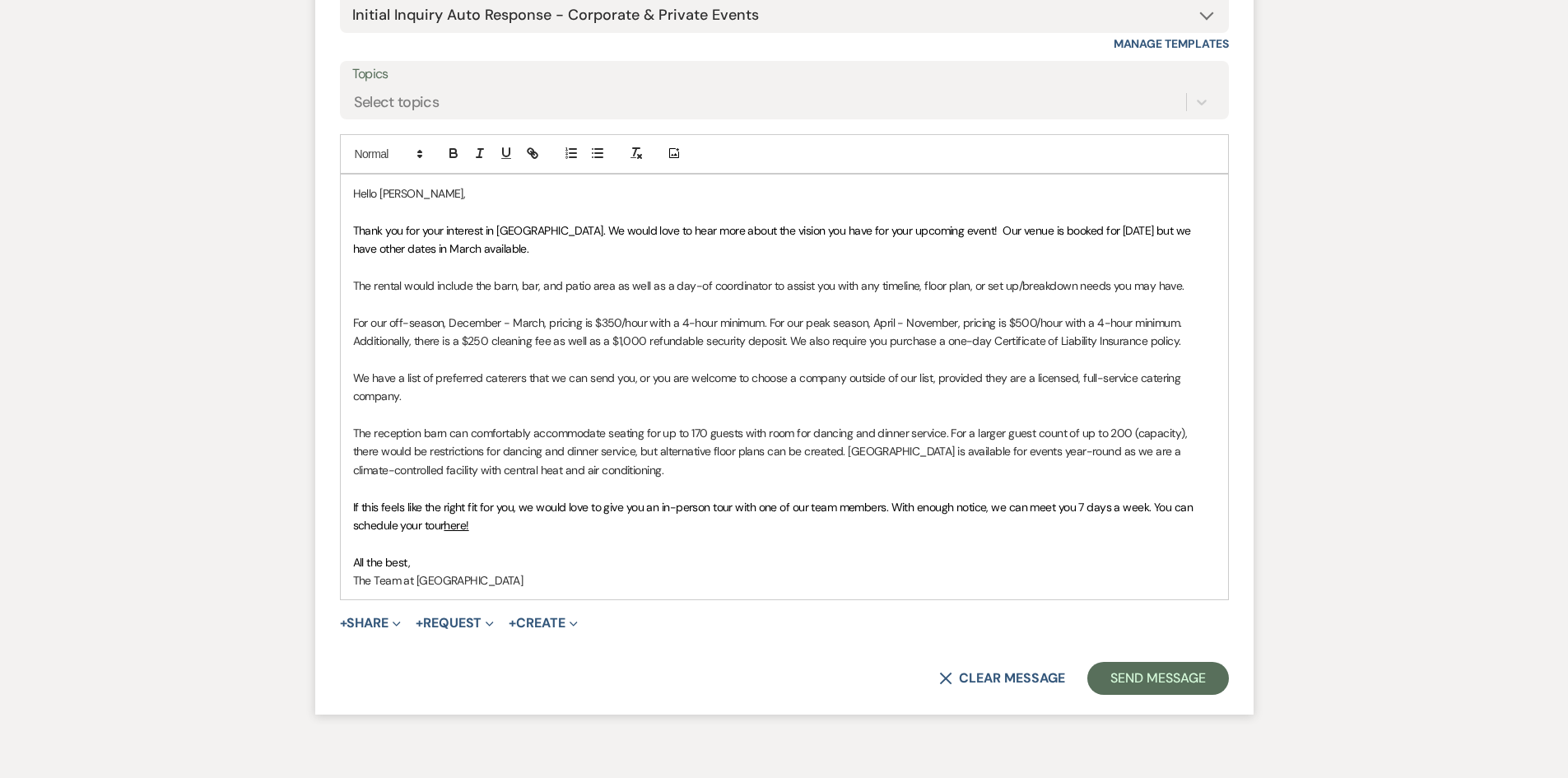
scroll to position [1141, 0]
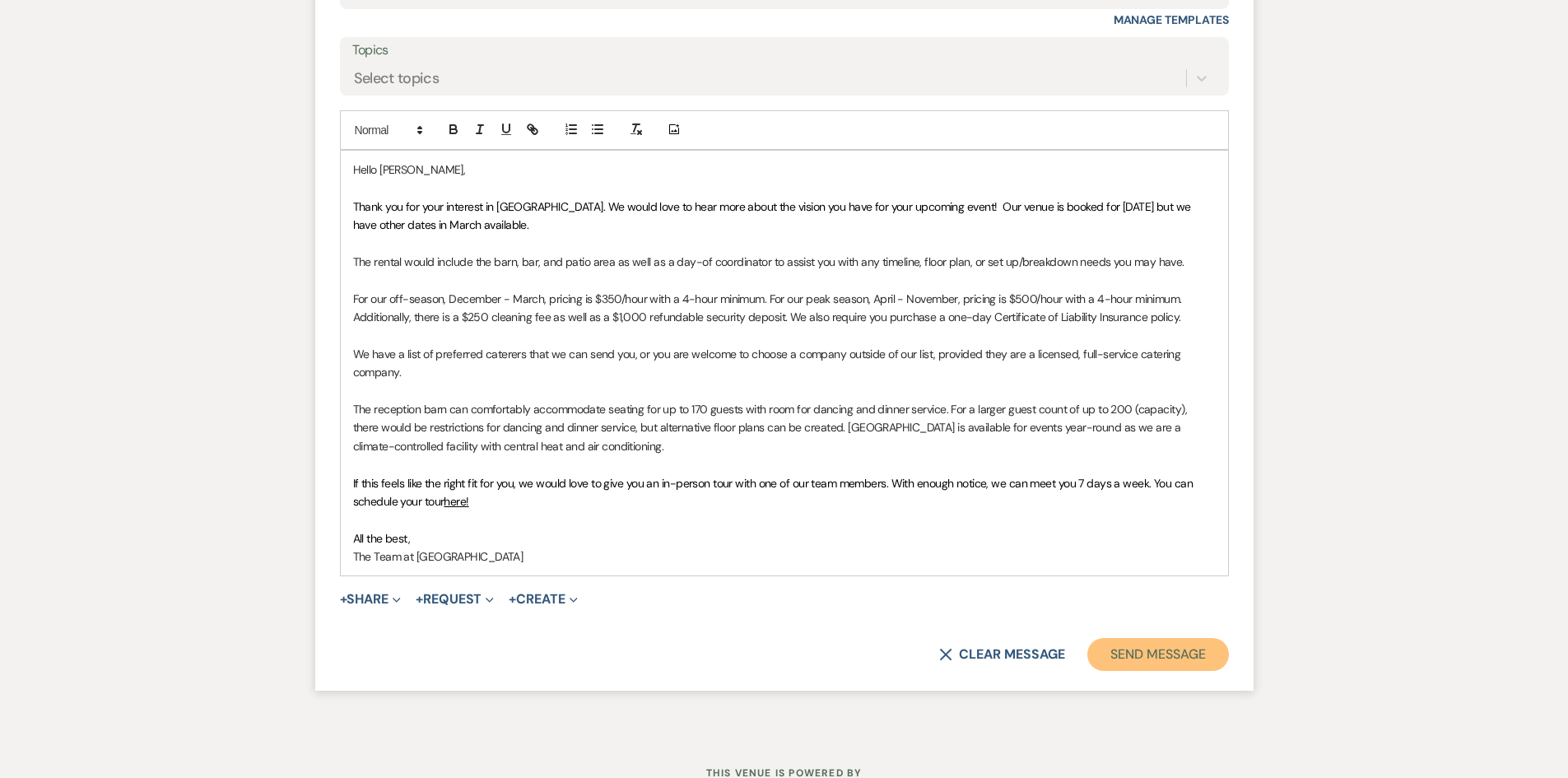
click at [1147, 652] on button "Send Message" at bounding box center [1157, 654] width 141 height 33
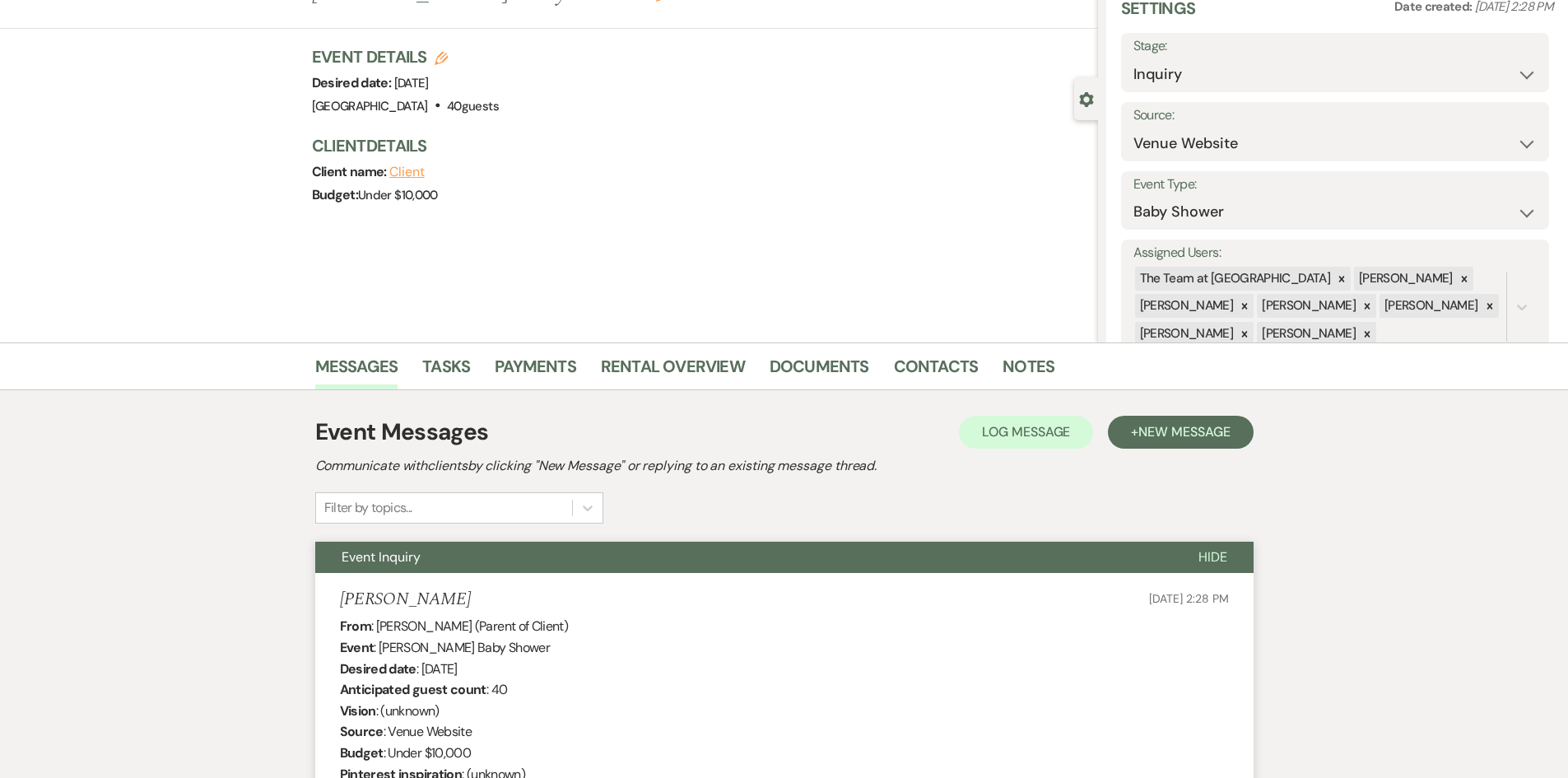
scroll to position [0, 0]
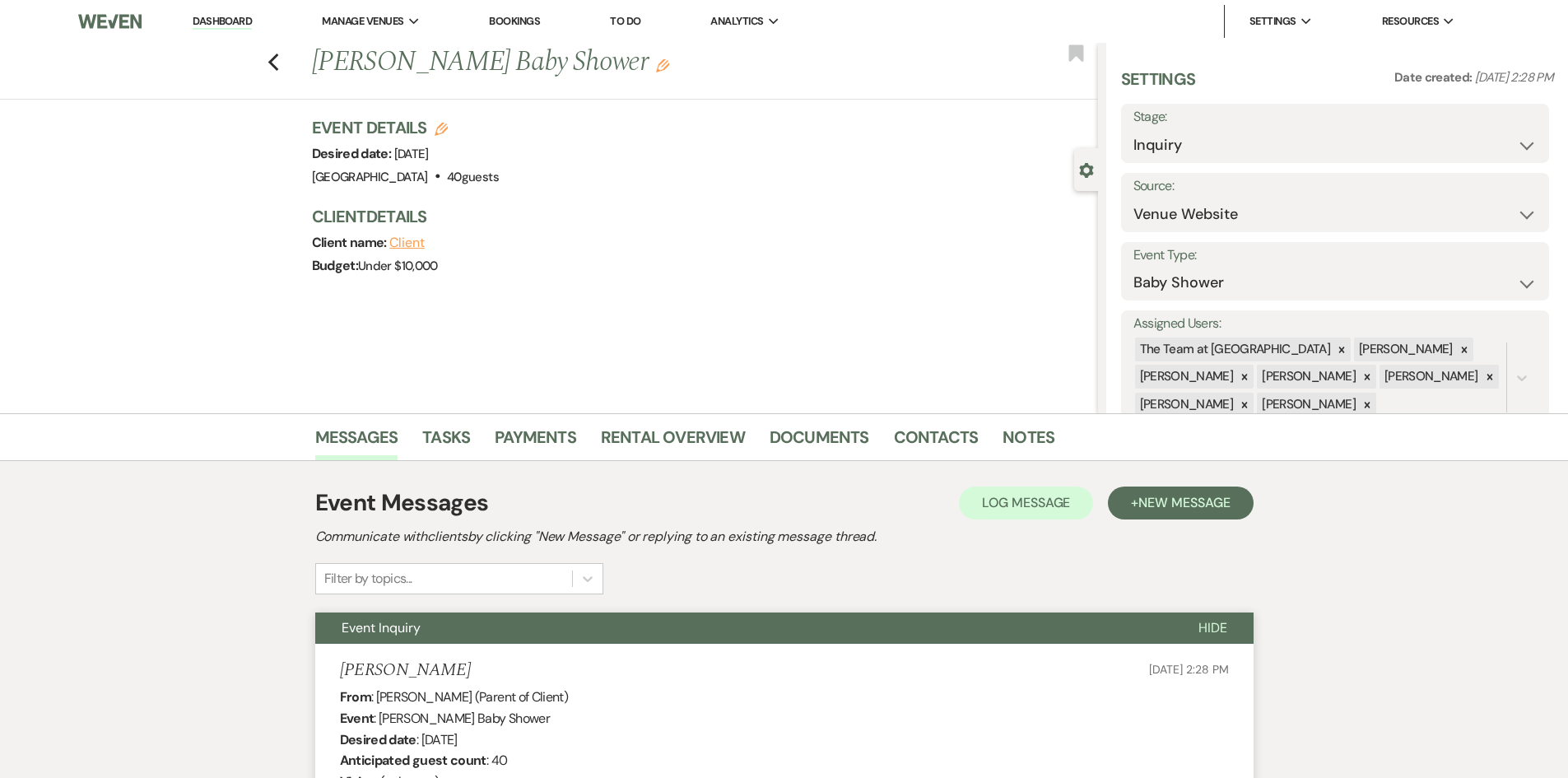
click at [215, 19] on link "Dashboard" at bounding box center [222, 21] width 60 height 16
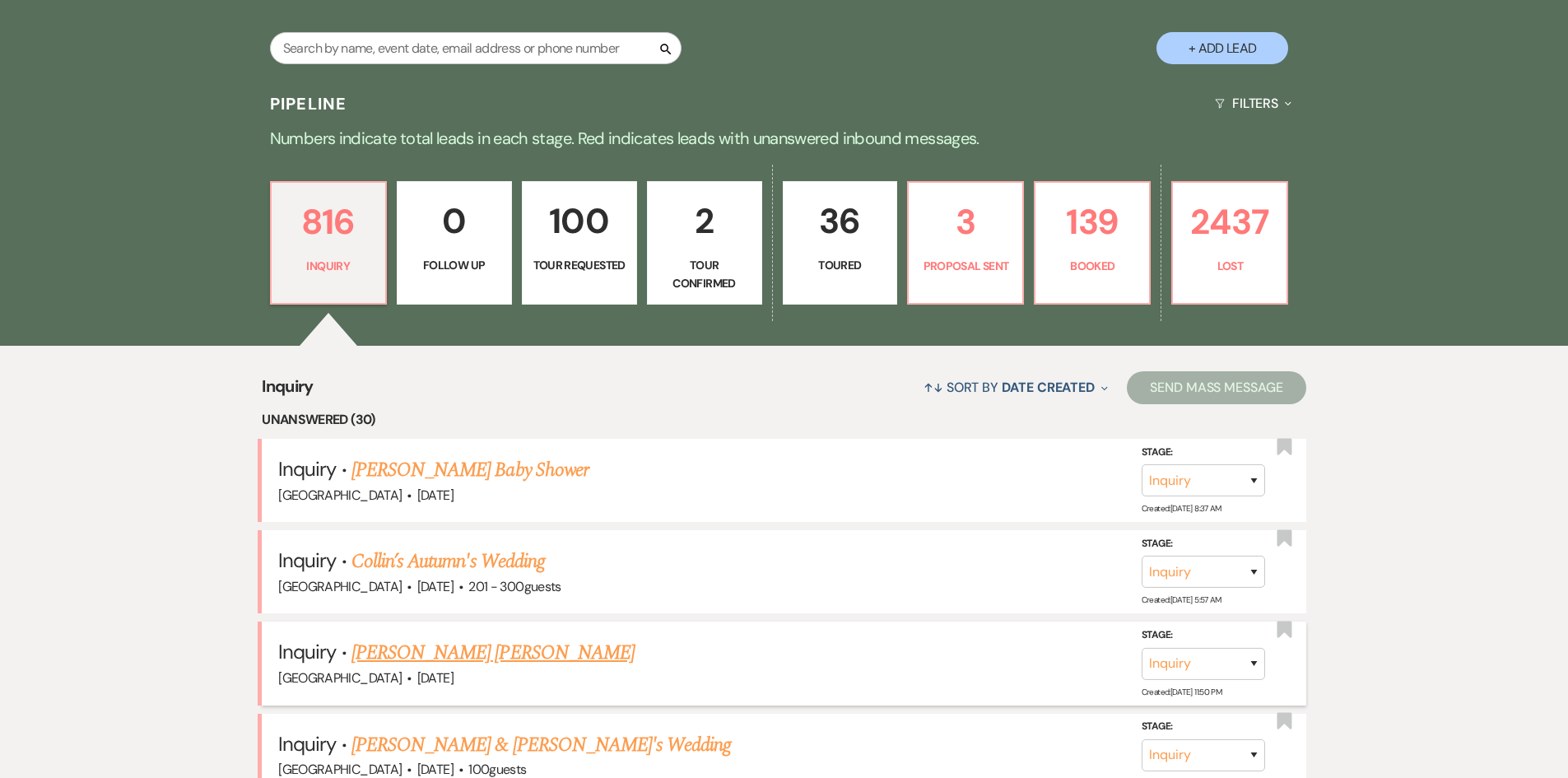
scroll to position [411, 0]
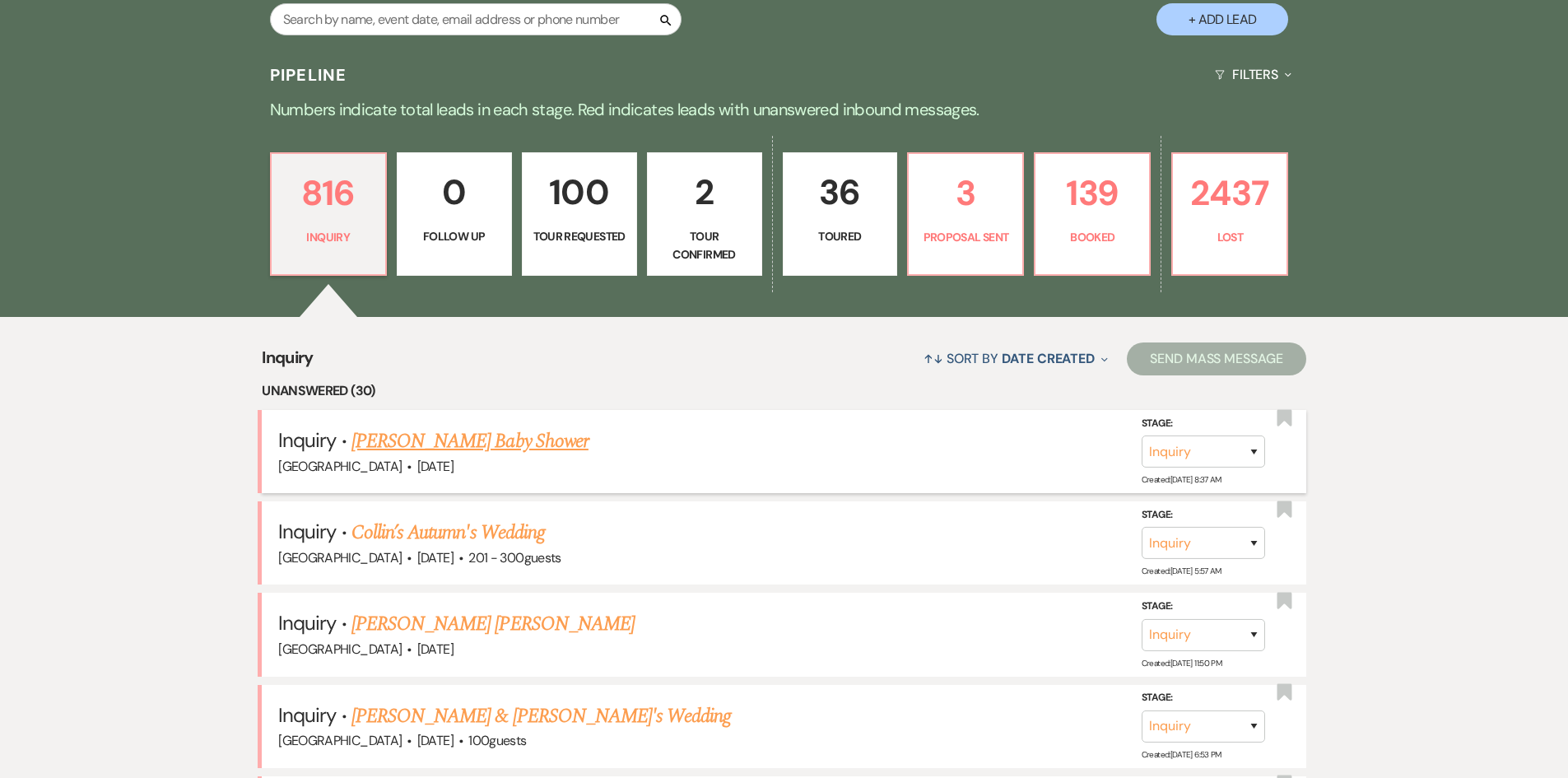
click at [436, 436] on link "[PERSON_NAME] Baby Shower" at bounding box center [470, 441] width 237 height 30
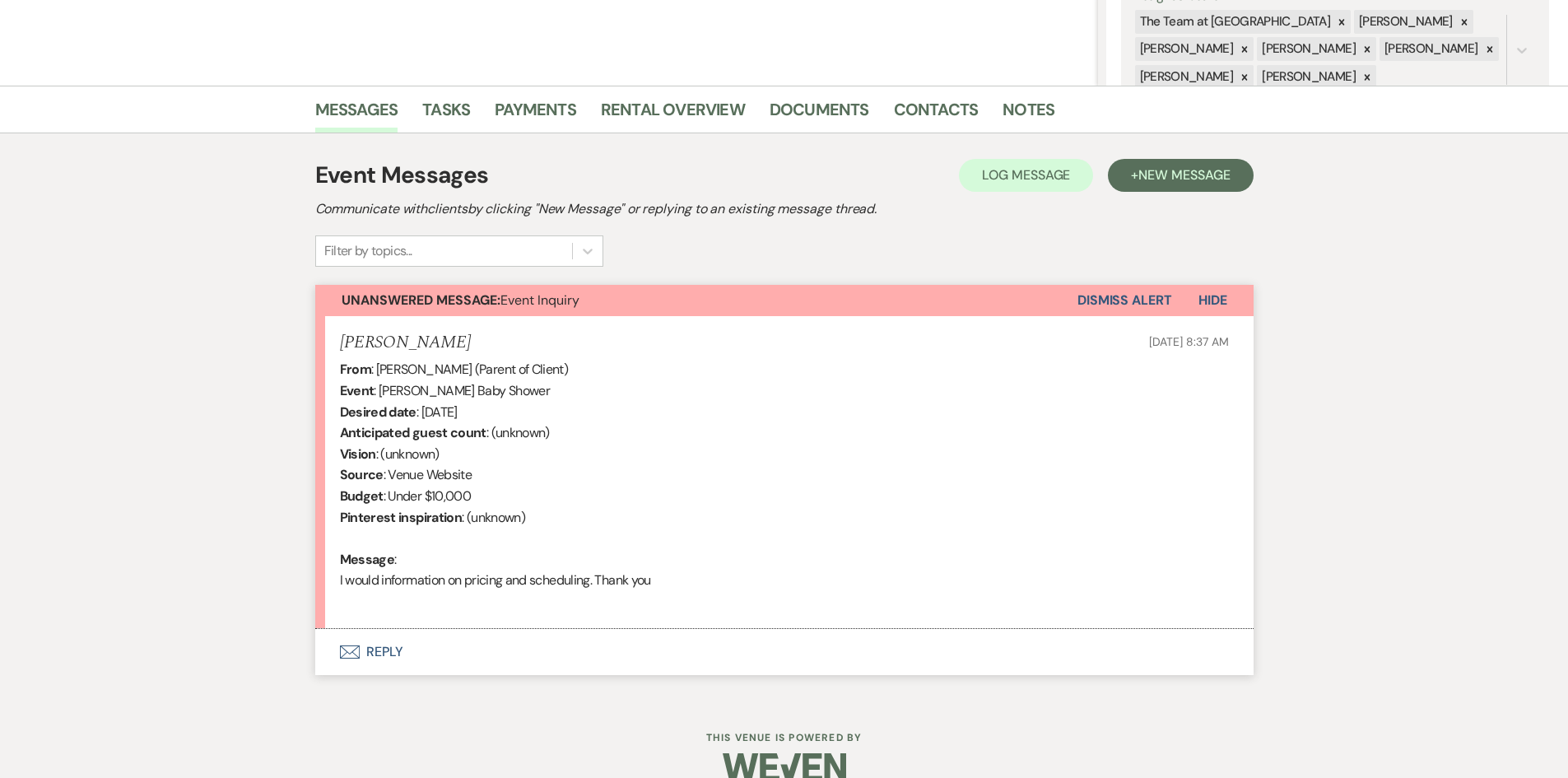
scroll to position [355, 0]
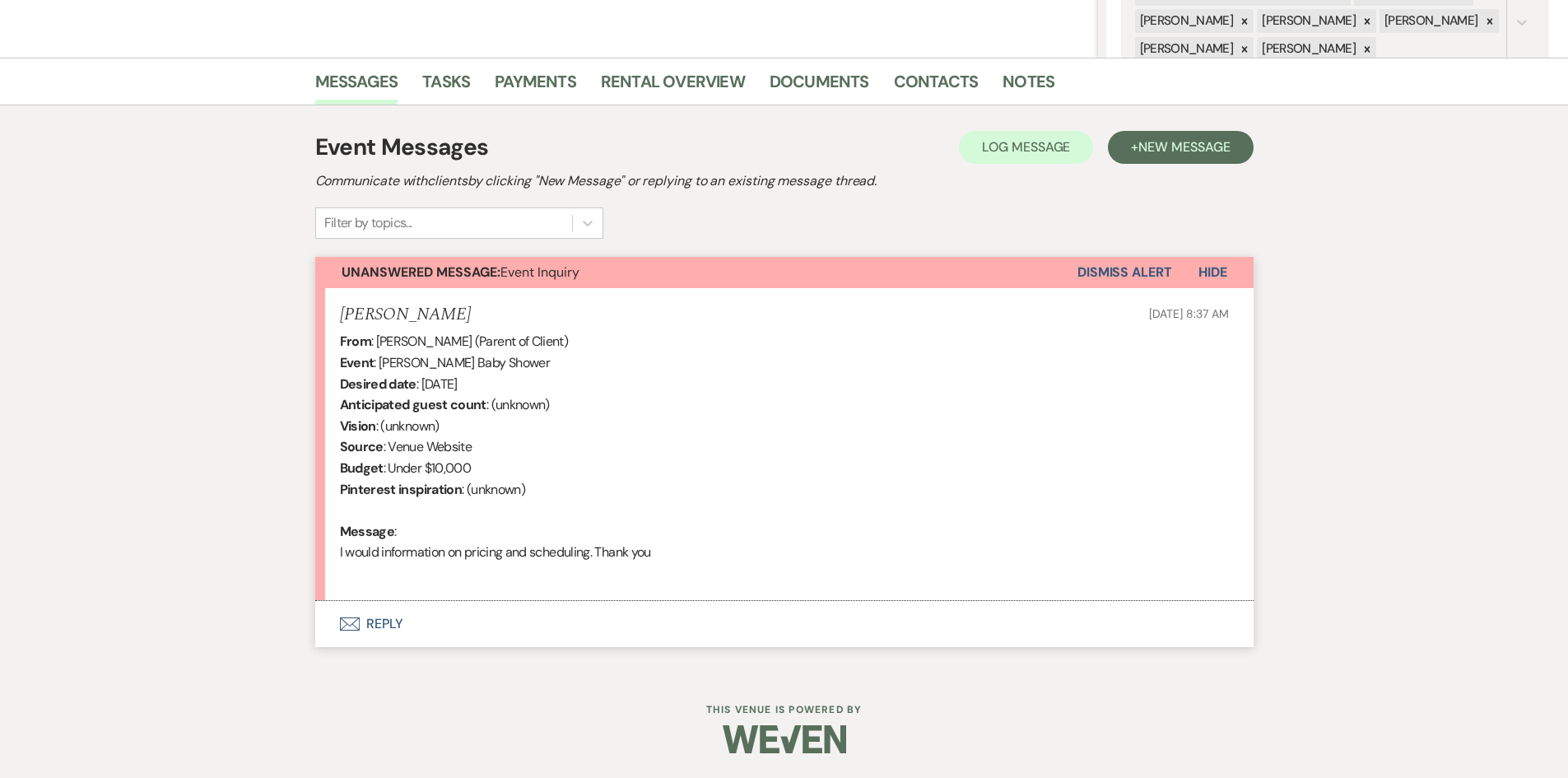
click at [1115, 267] on button "Dismiss Alert" at bounding box center [1125, 273] width 95 height 32
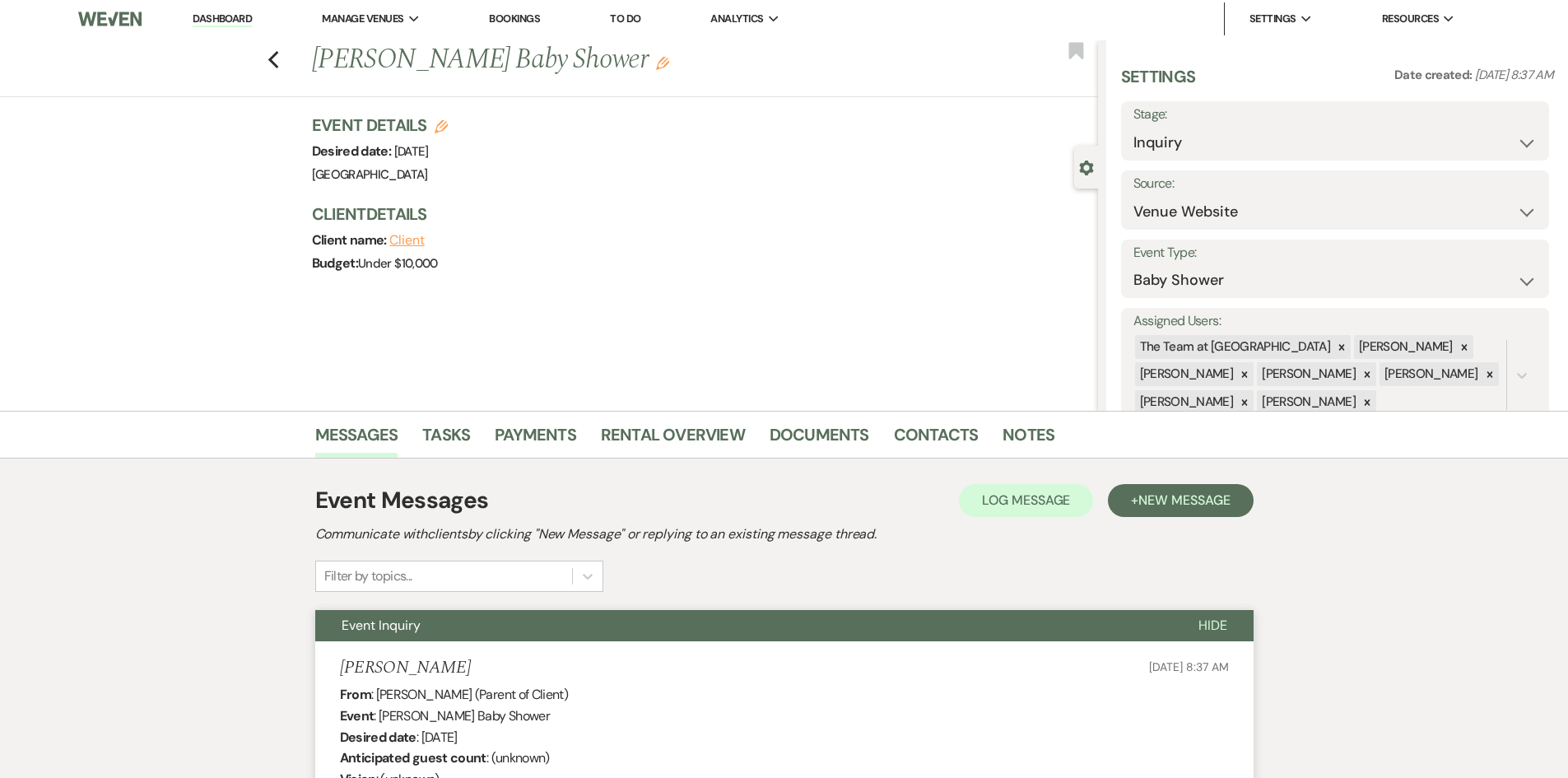
scroll to position [0, 0]
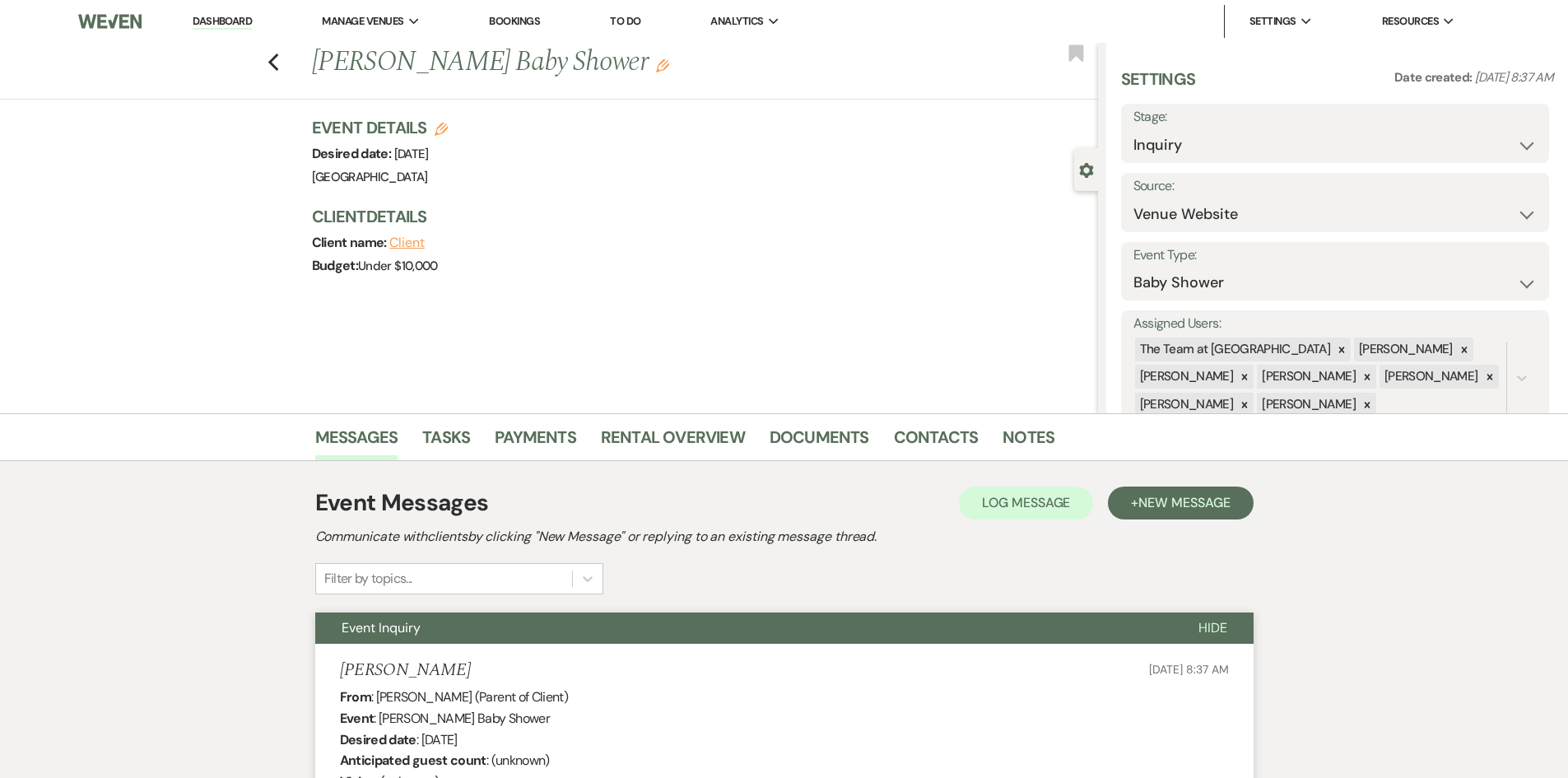
click at [216, 17] on link "Dashboard" at bounding box center [222, 21] width 60 height 16
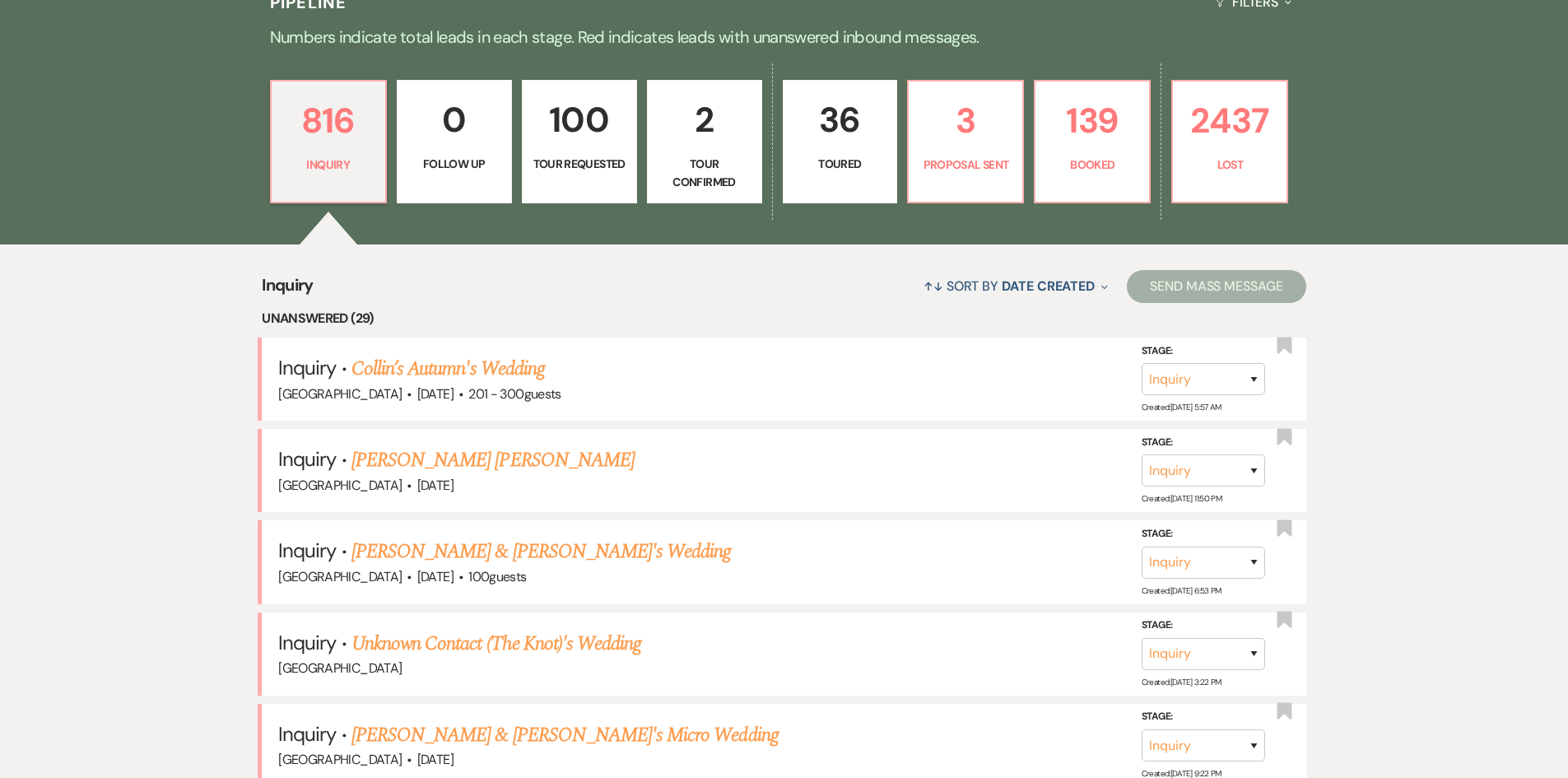
scroll to position [494, 0]
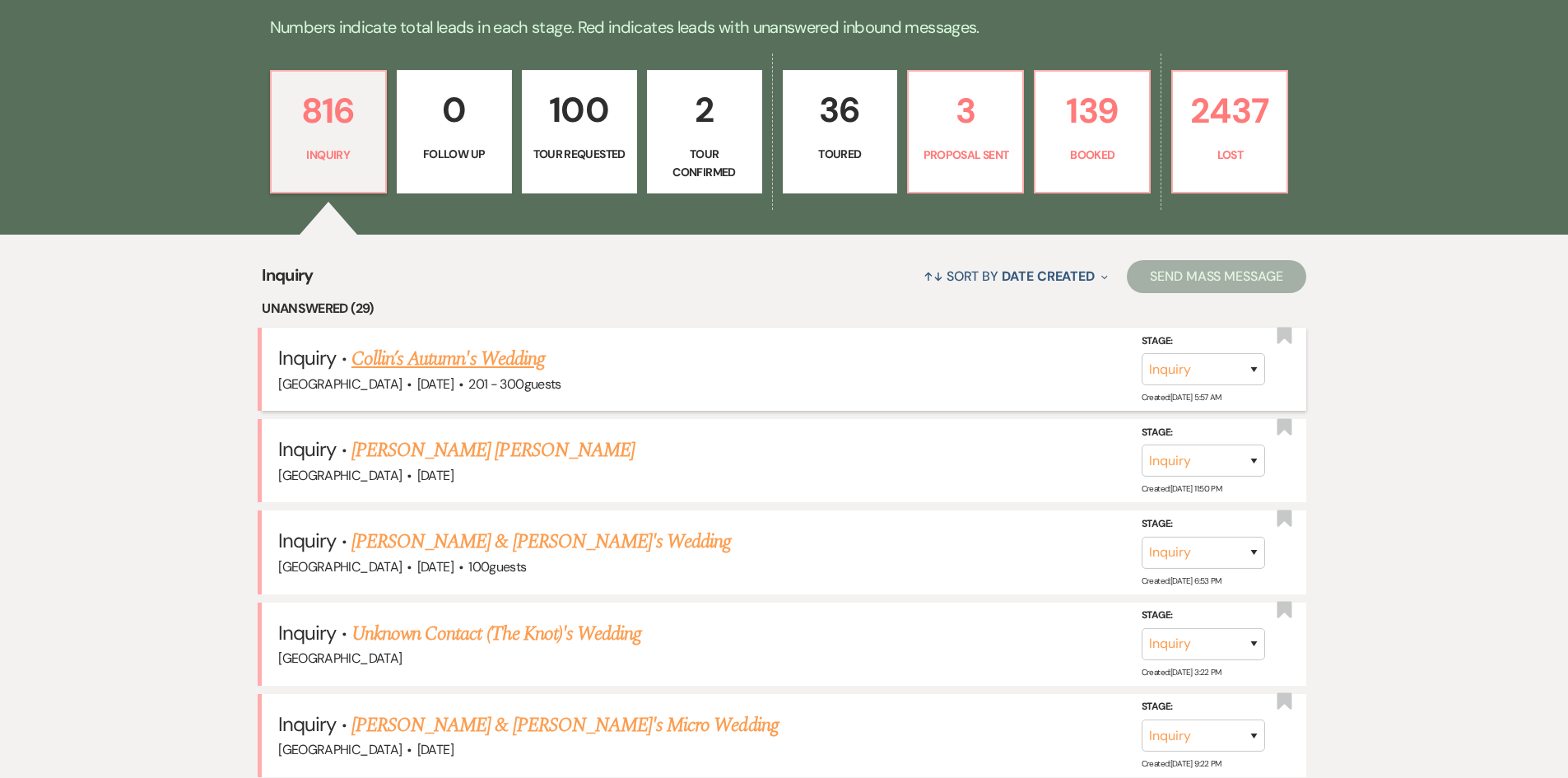
click at [449, 357] on link "Collin’s Autumn's Wedding" at bounding box center [449, 359] width 194 height 30
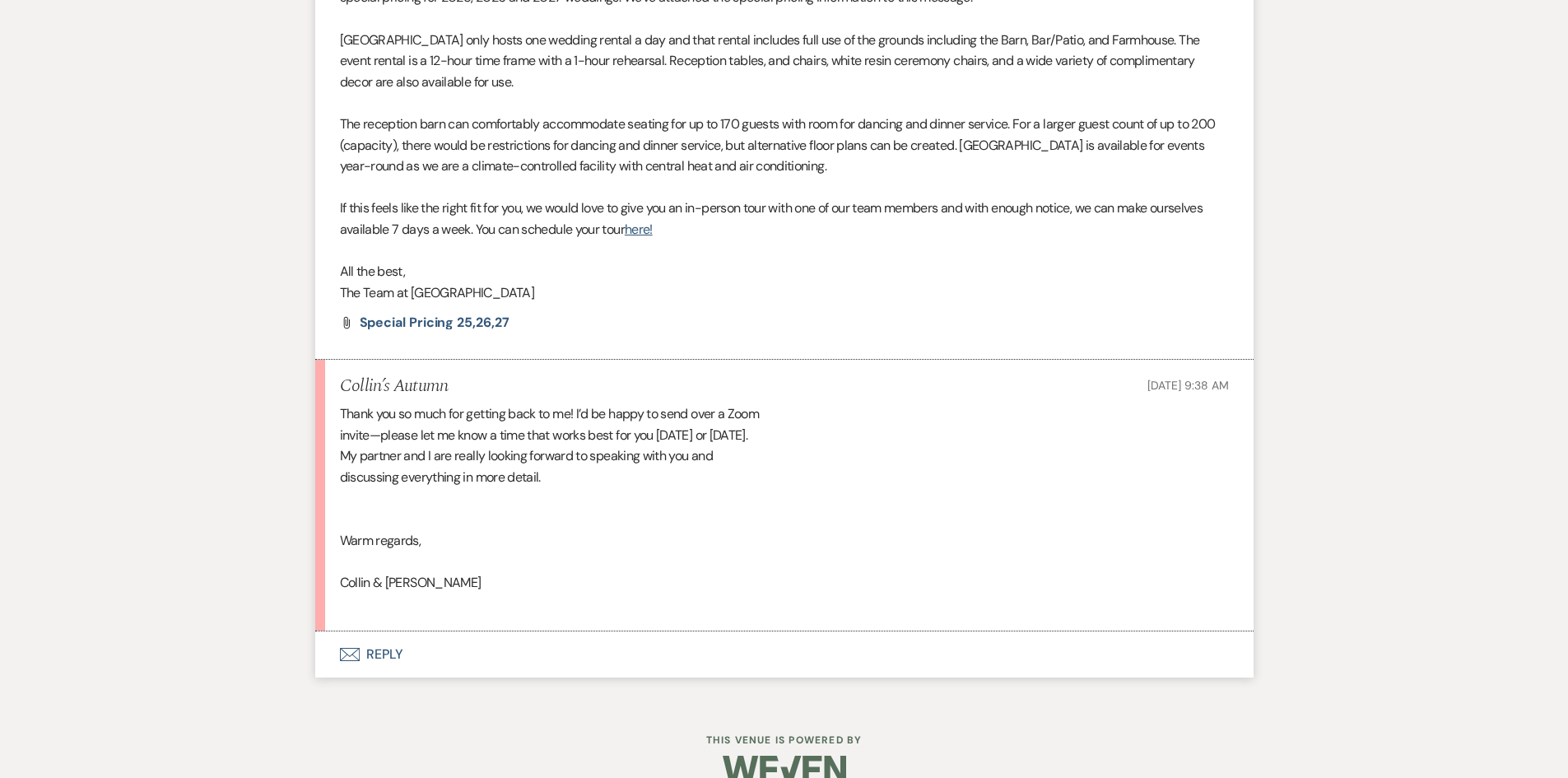
scroll to position [1646, 0]
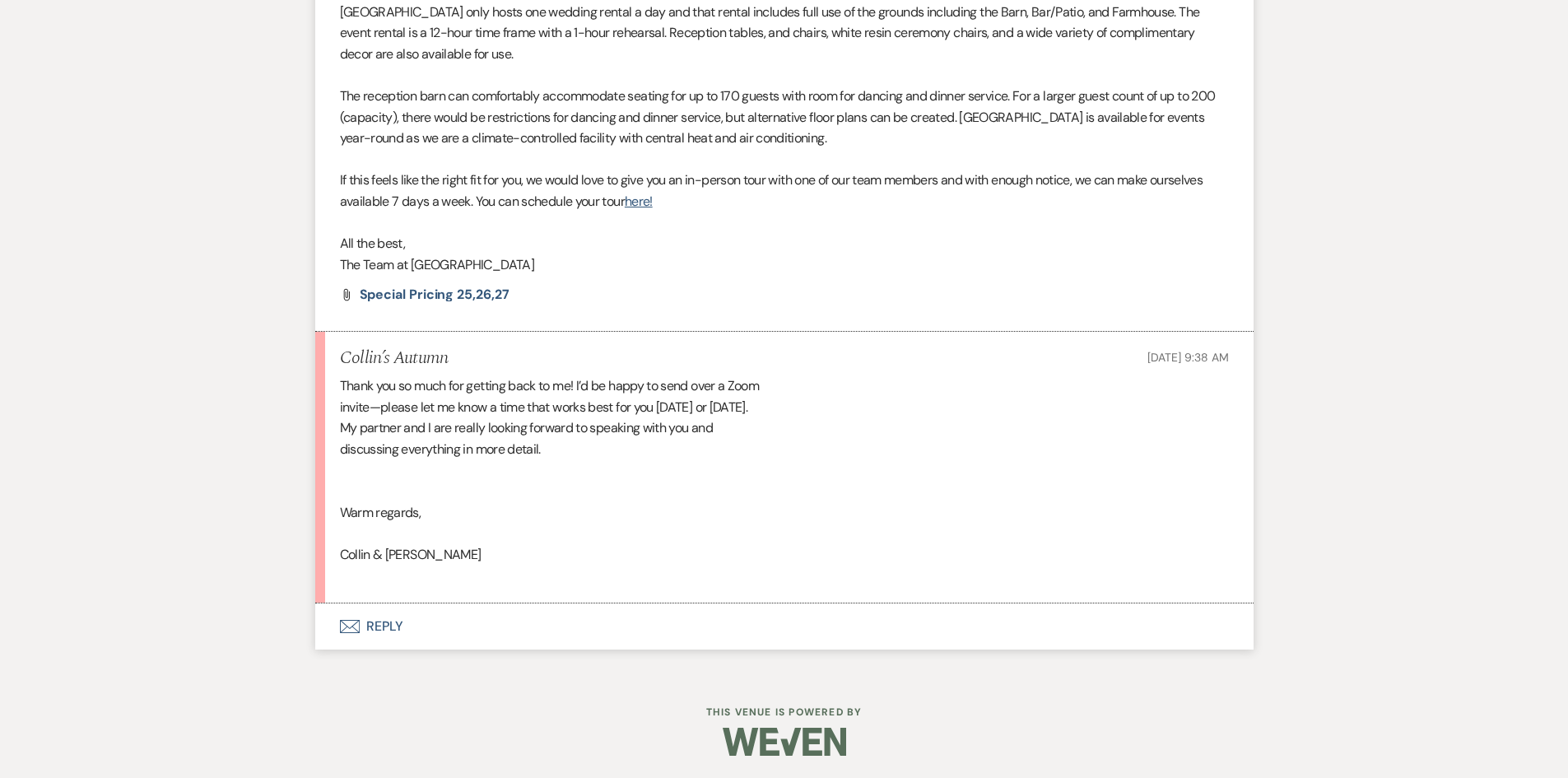
click at [374, 624] on button "Envelope Reply" at bounding box center [784, 626] width 938 height 47
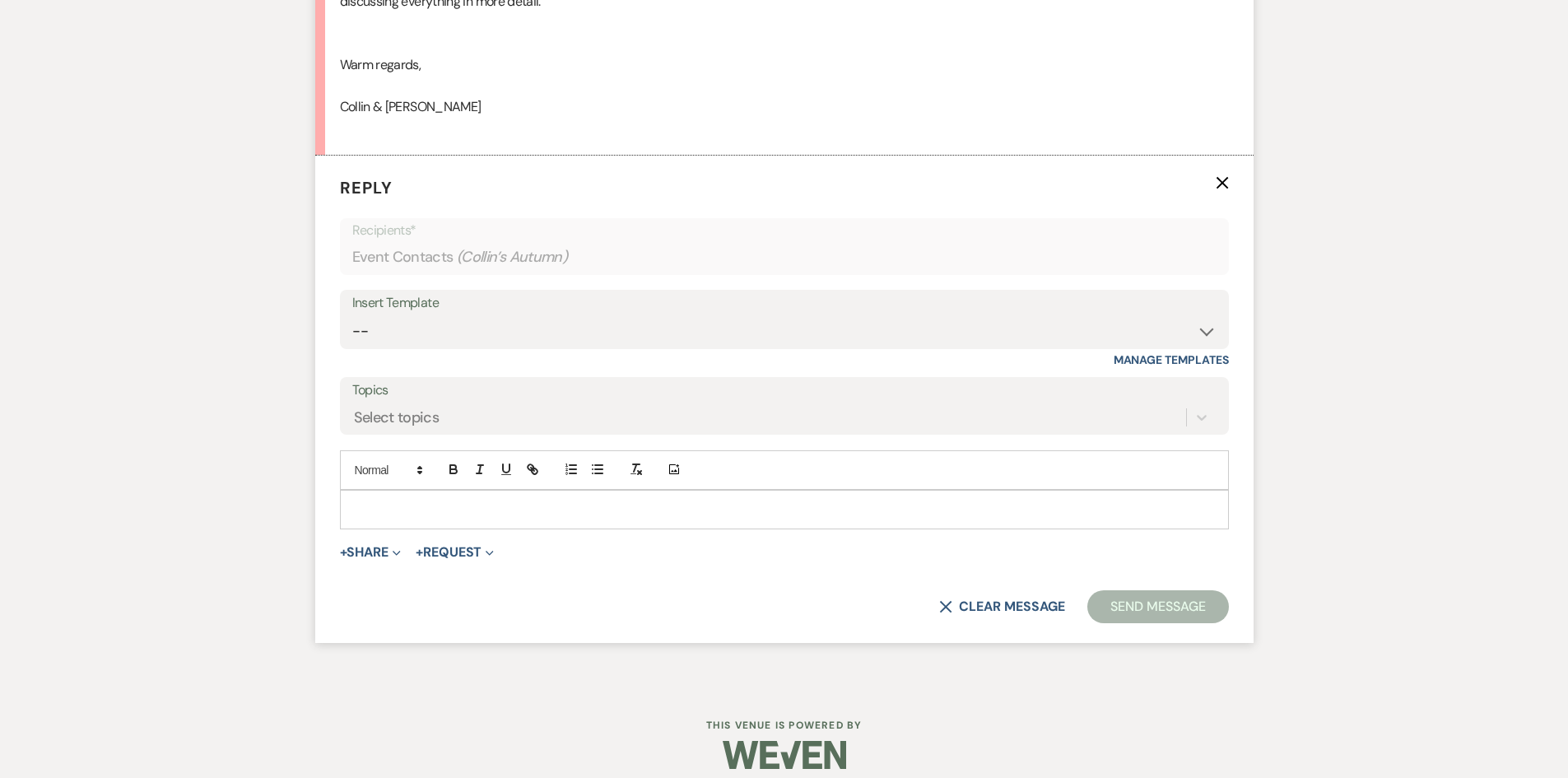
scroll to position [2105, 0]
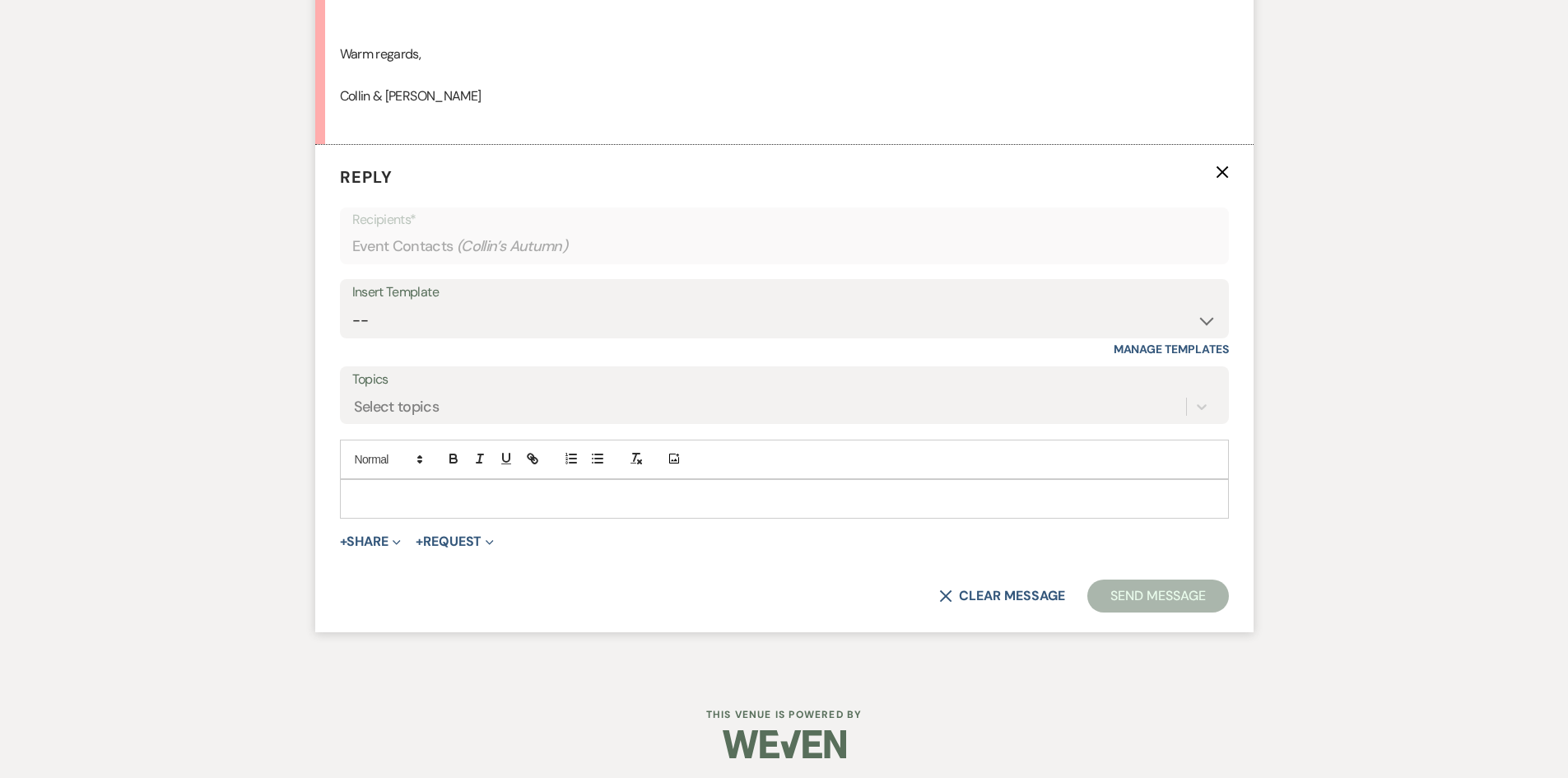
click at [366, 503] on p at bounding box center [784, 498] width 863 height 18
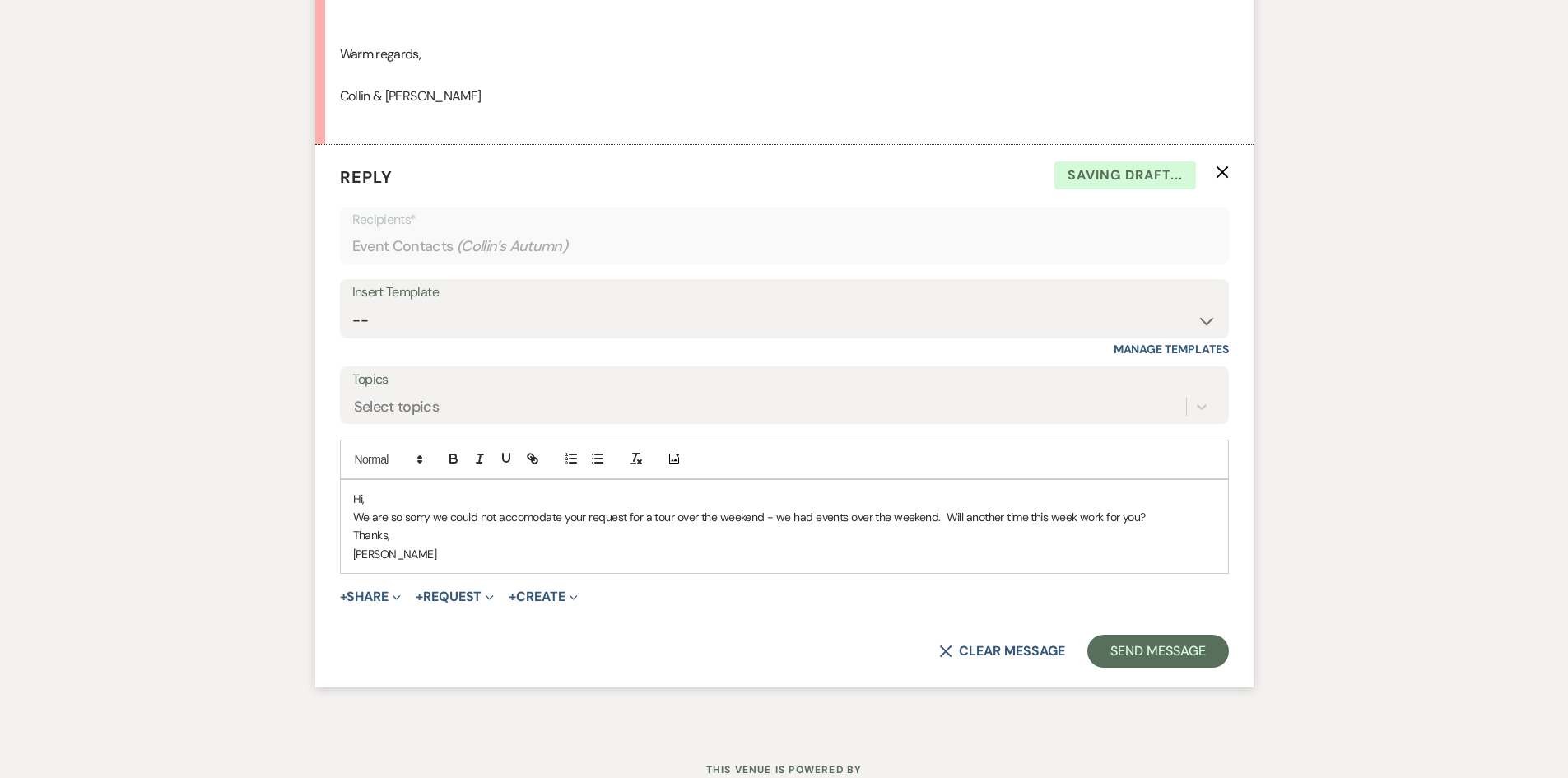
click at [520, 519] on p "We are so sorry we could not accomodate your request for a tour over the weeken…" at bounding box center [784, 516] width 863 height 18
click at [1139, 650] on button "Send Message" at bounding box center [1157, 651] width 141 height 33
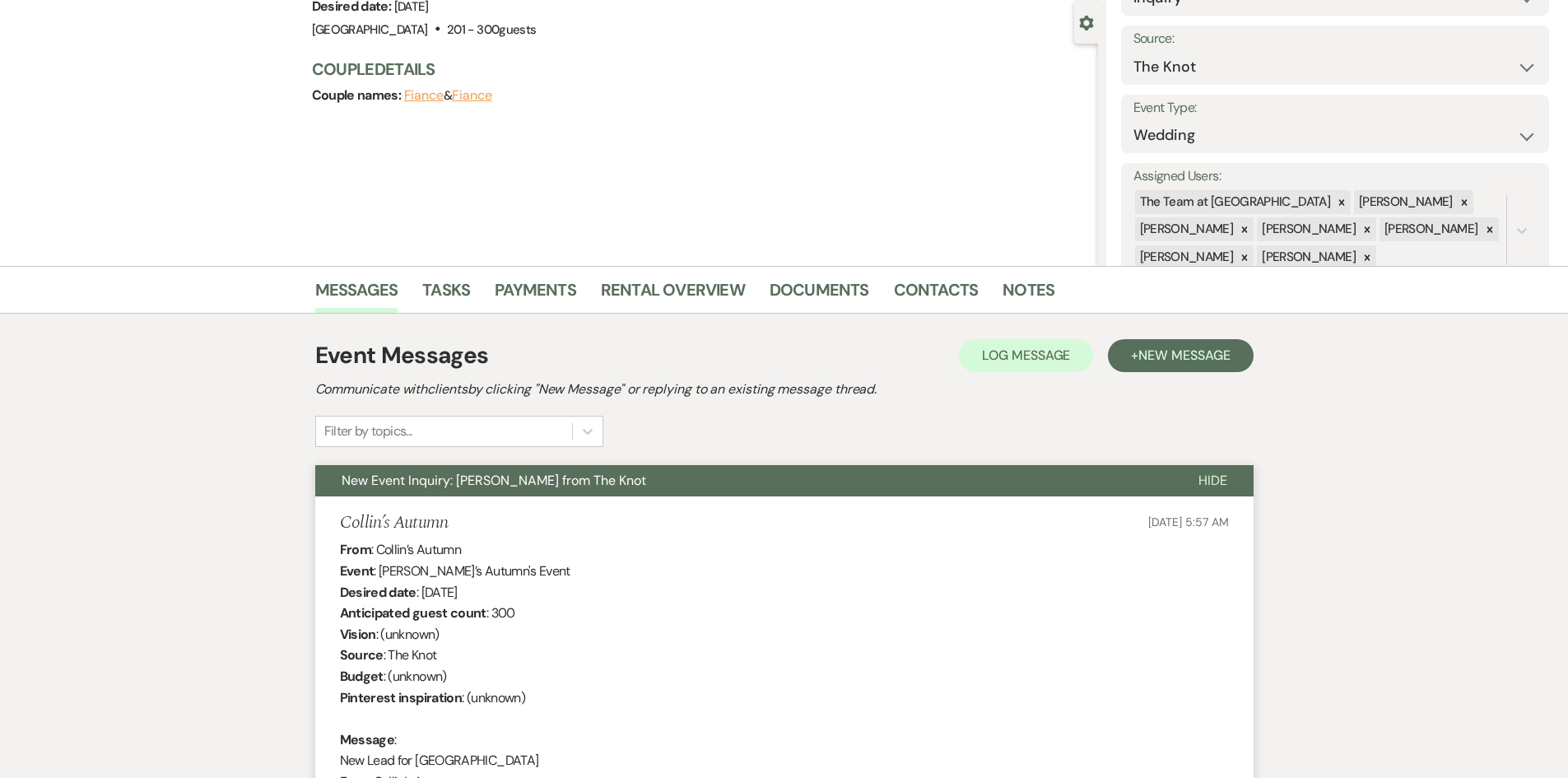
scroll to position [0, 0]
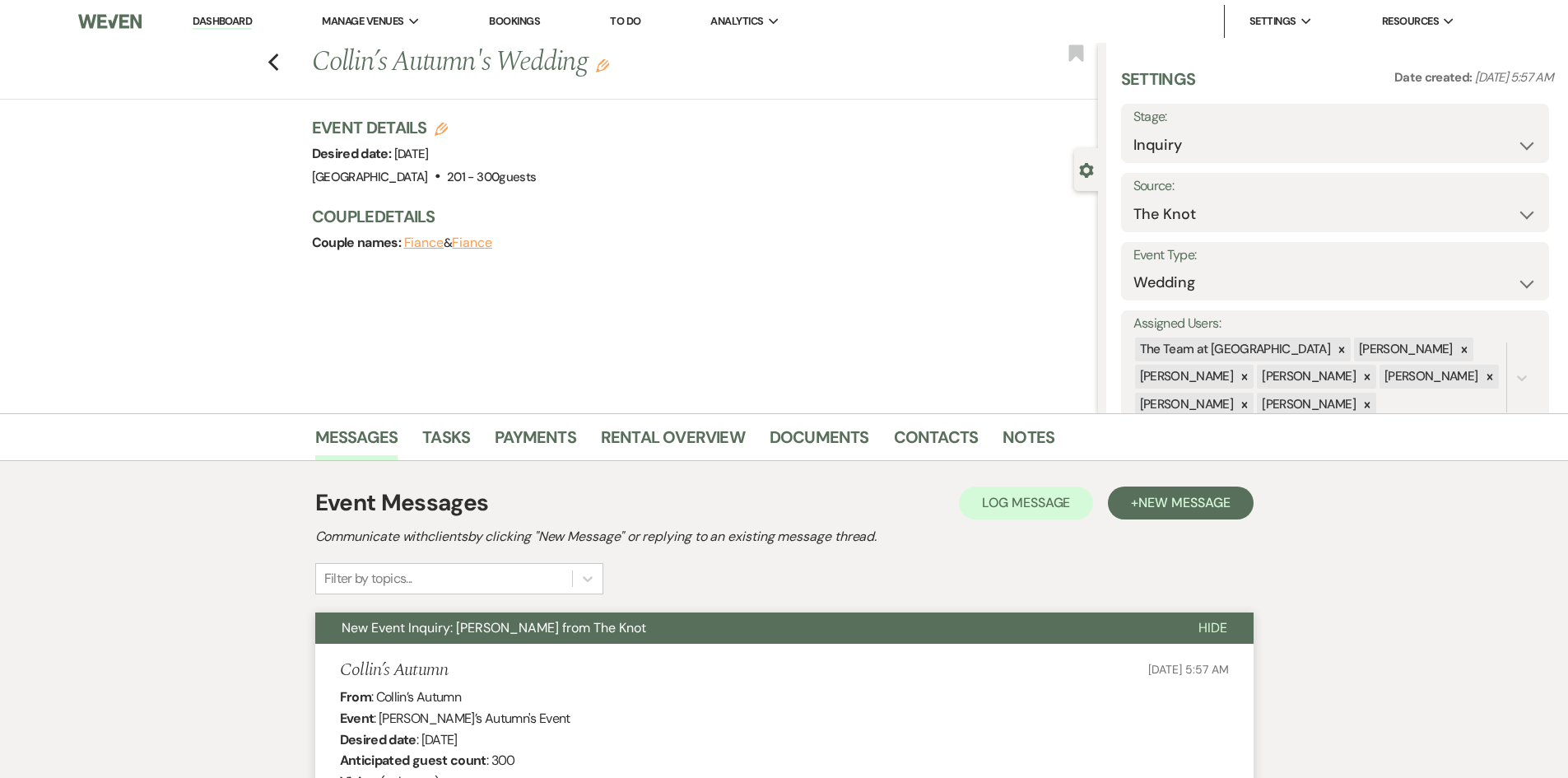
click at [225, 16] on link "Dashboard" at bounding box center [222, 21] width 60 height 16
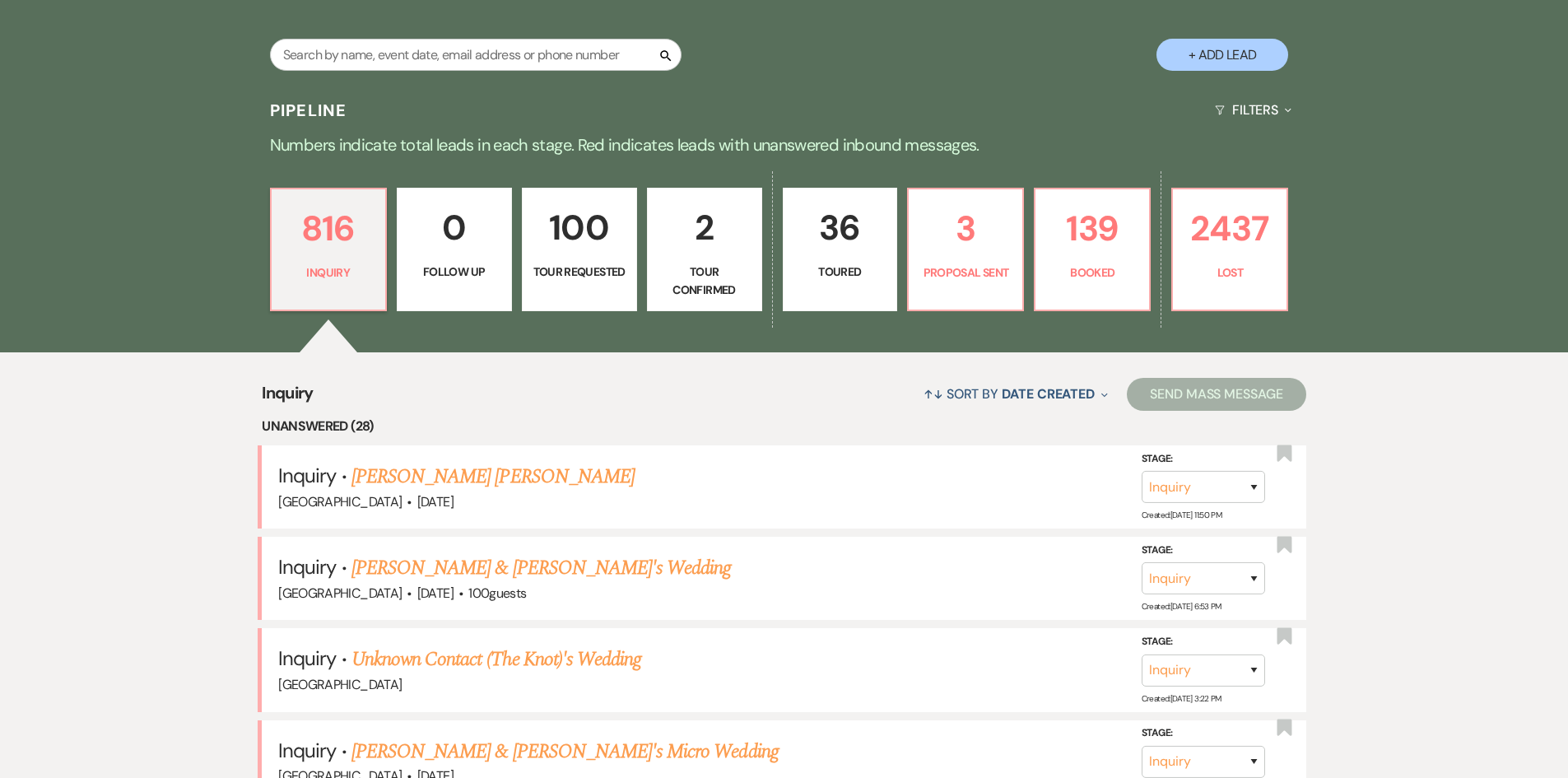
scroll to position [411, 0]
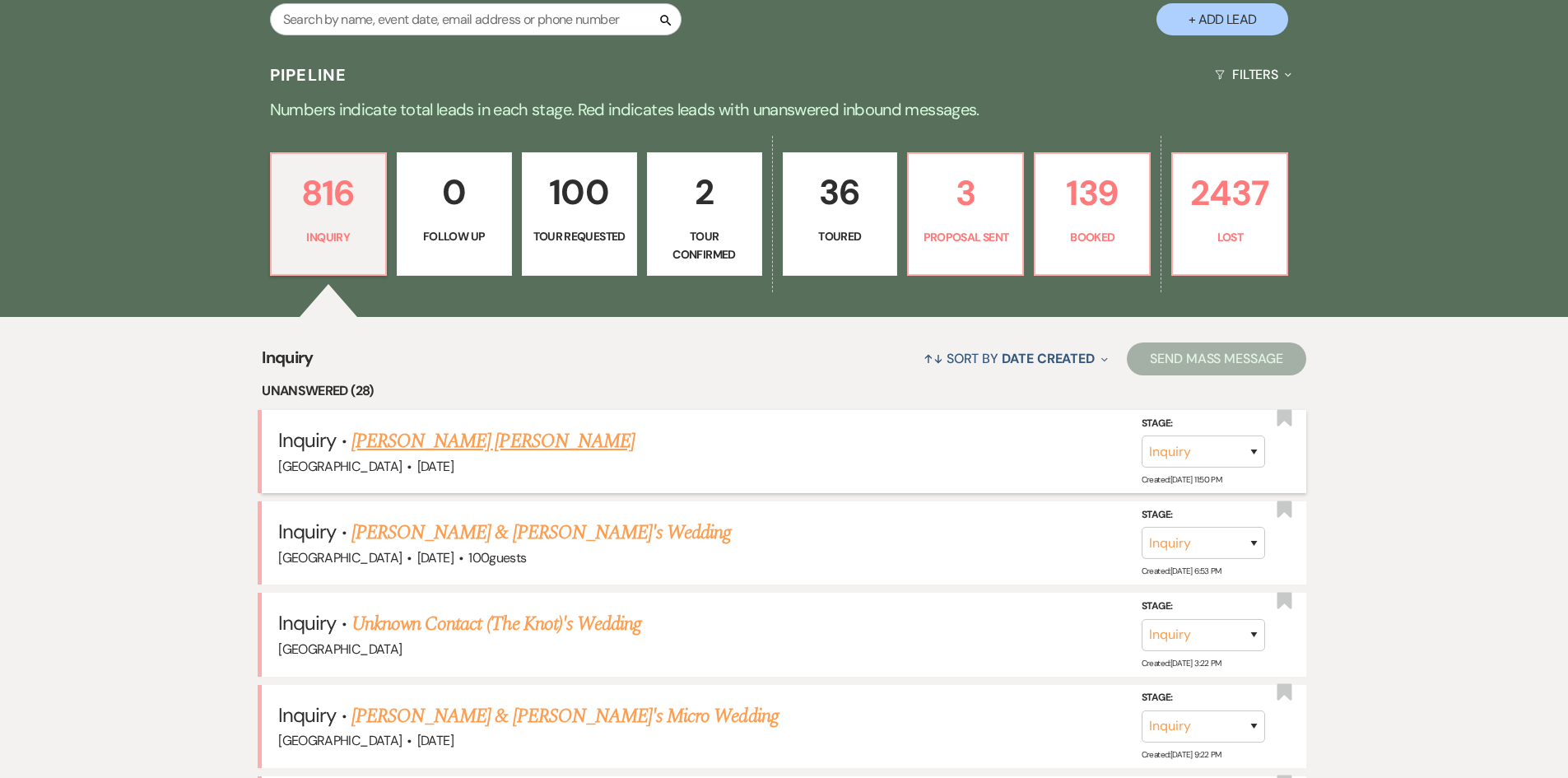
click at [495, 438] on link "[PERSON_NAME] [PERSON_NAME]" at bounding box center [493, 441] width 283 height 30
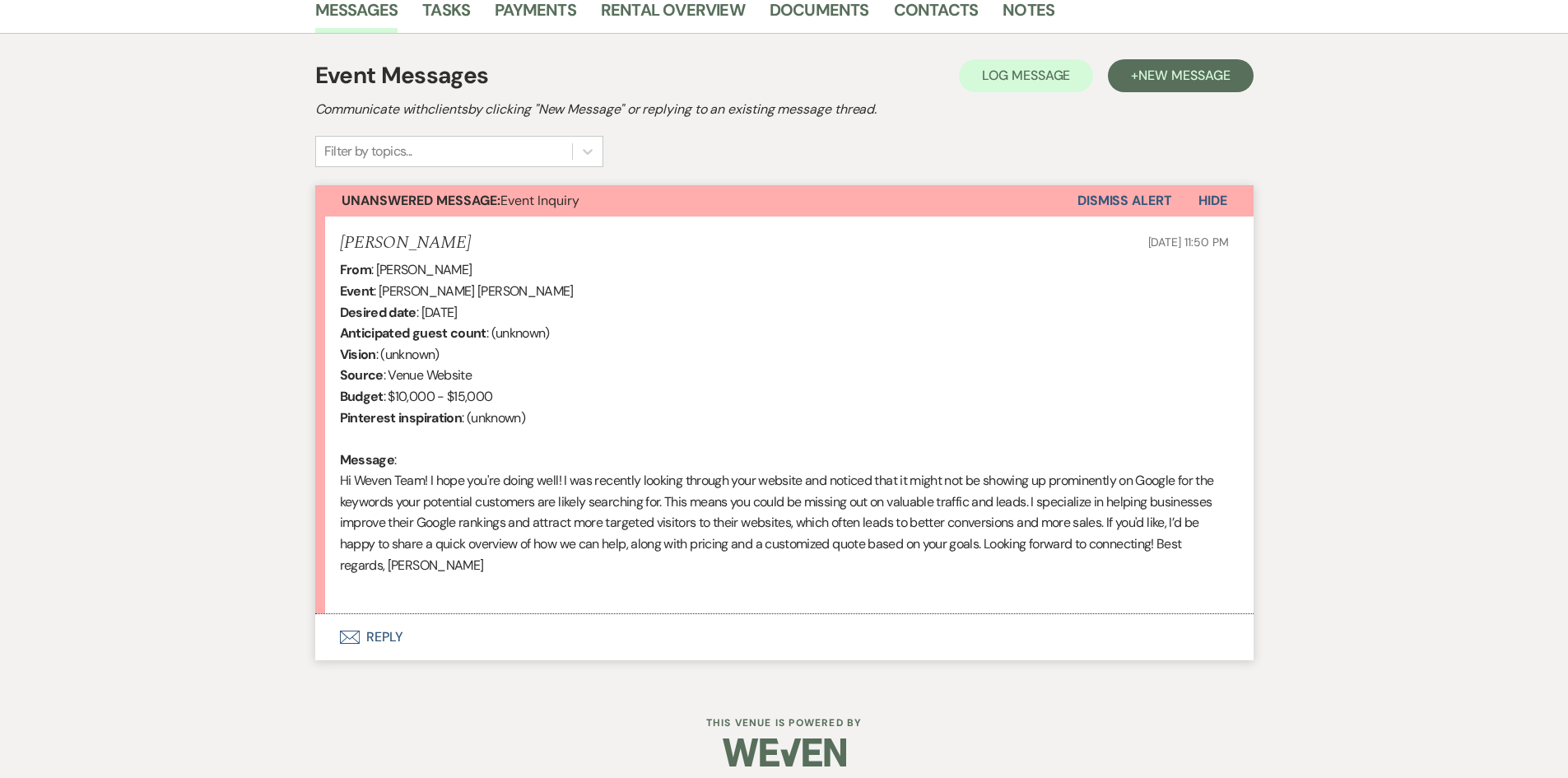
scroll to position [440, 0]
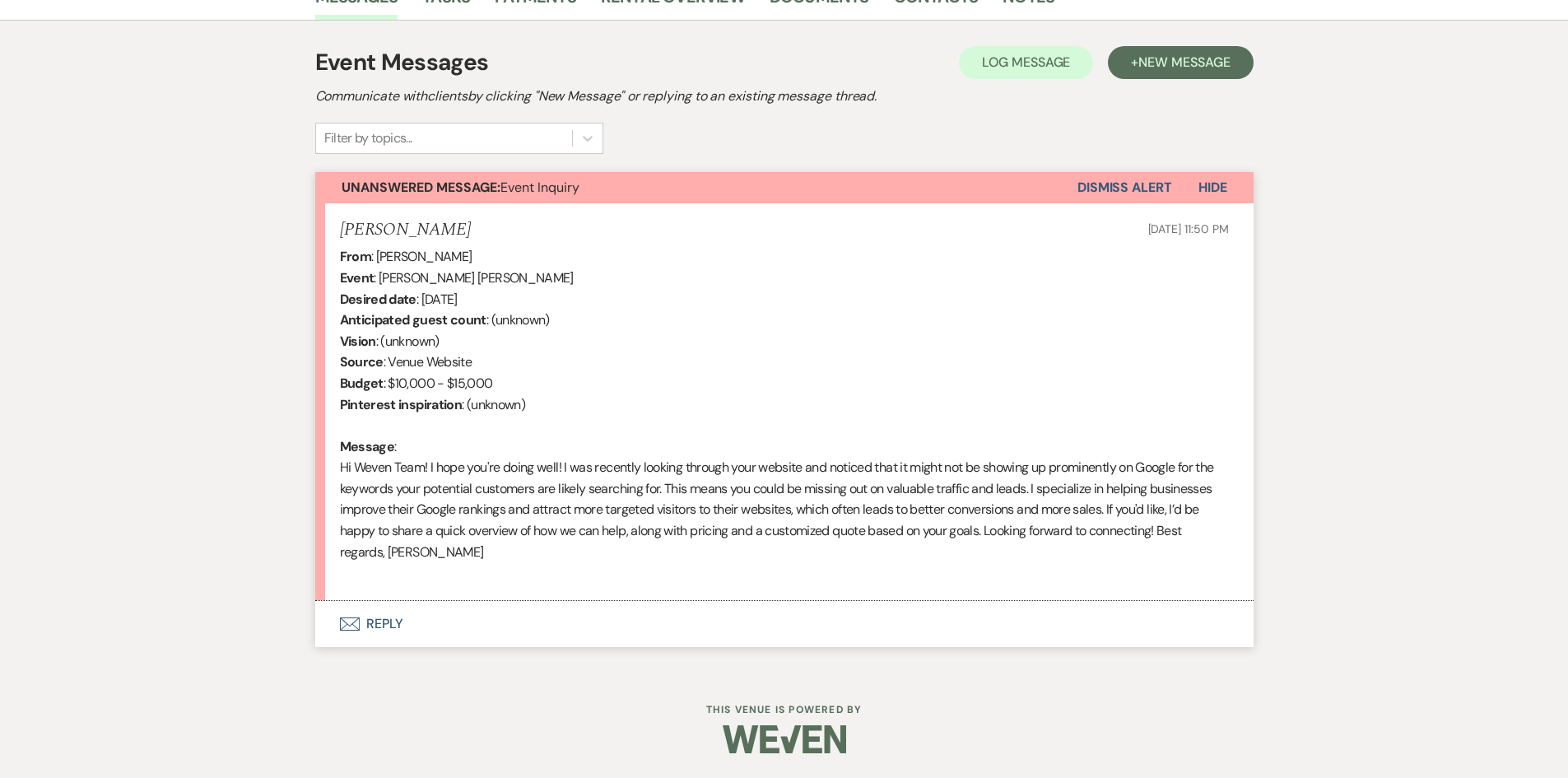
click at [1139, 182] on button "Dismiss Alert" at bounding box center [1125, 188] width 95 height 32
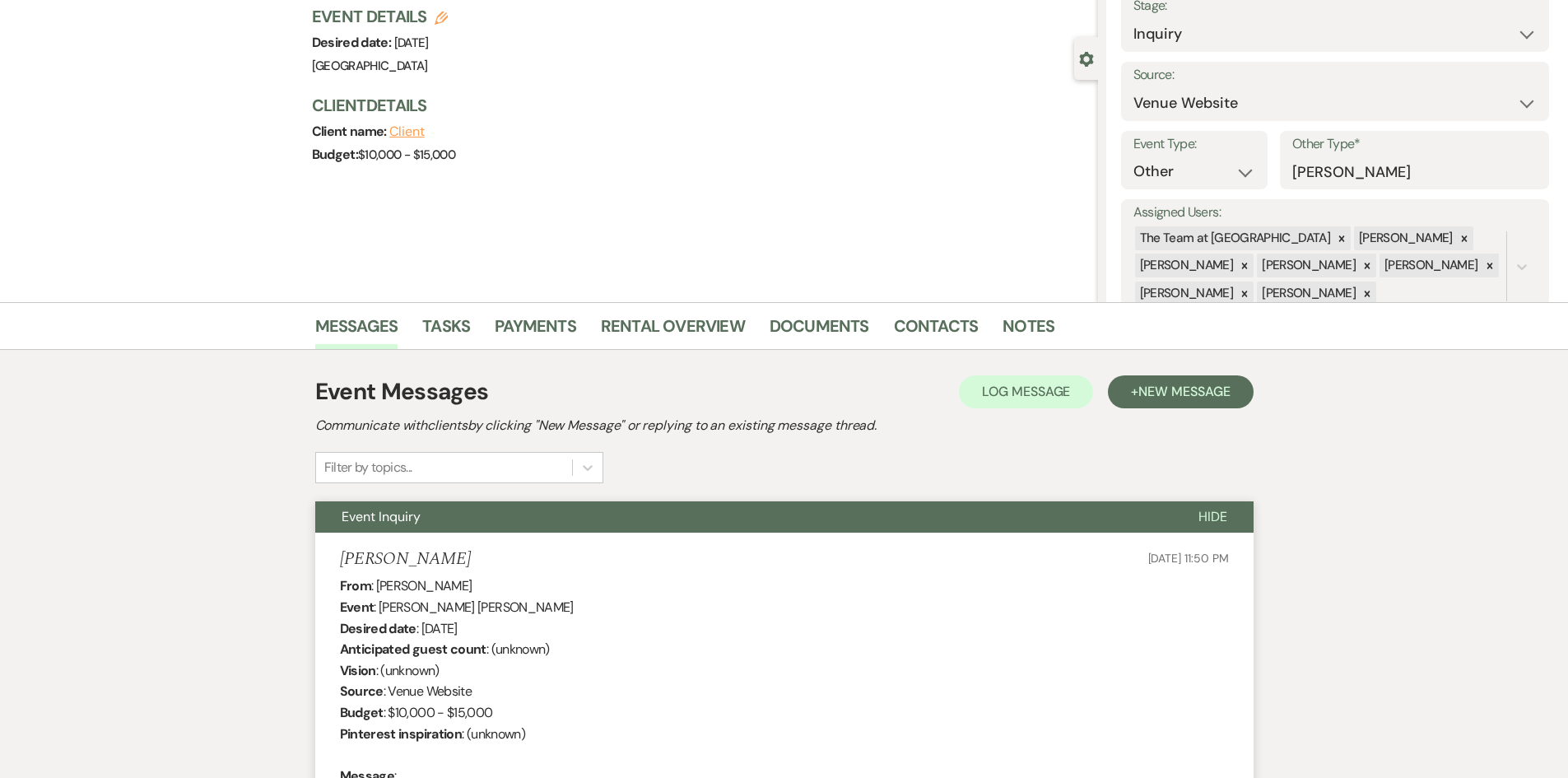
scroll to position [0, 0]
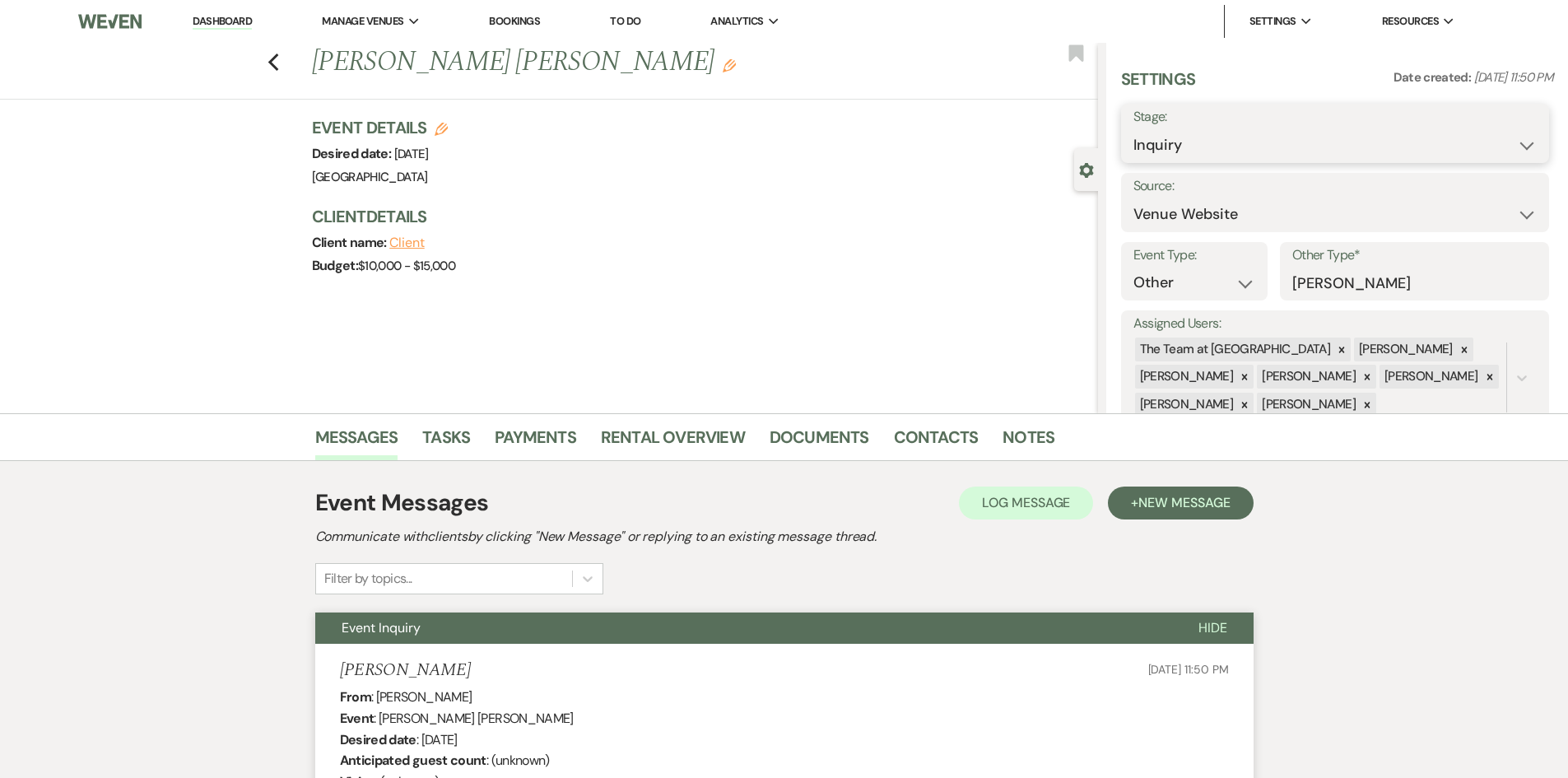
click at [1270, 142] on select "Inquiry Follow Up Tour Requested Tour Confirmed Toured Proposal Sent Booked Lost" at bounding box center [1334, 145] width 403 height 32
click at [1133, 129] on select "Inquiry Follow Up Tour Requested Tour Confirmed Toured Proposal Sent Booked Lost" at bounding box center [1334, 145] width 403 height 32
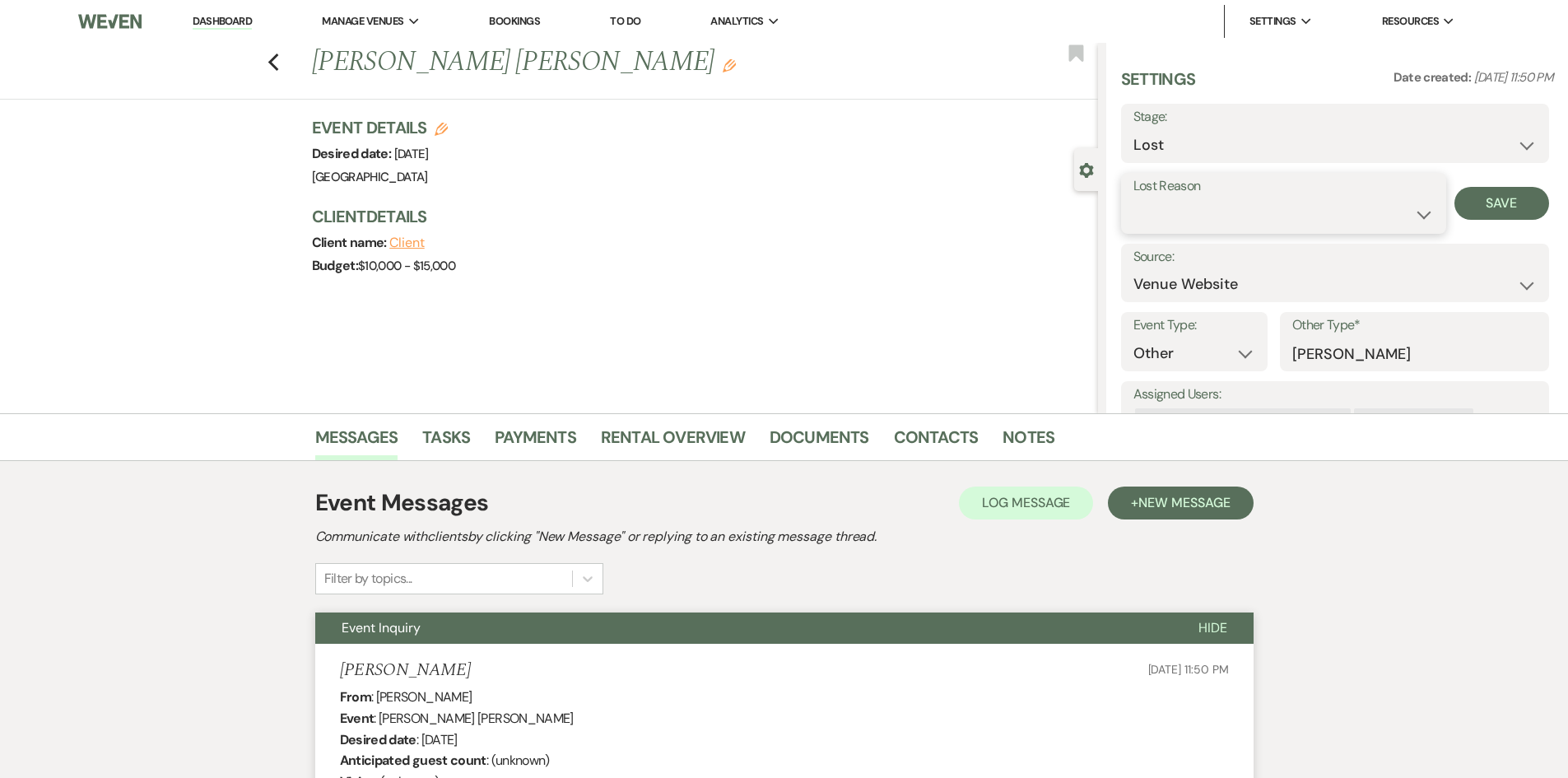
click at [1413, 208] on select "Booked Elsewhere Budget Date Unavailable No Response Not a Good Match Capacity …" at bounding box center [1283, 214] width 301 height 32
click at [1133, 198] on select "Booked Elsewhere Budget Date Unavailable No Response Not a Good Match Capacity …" at bounding box center [1283, 214] width 301 height 32
click at [1389, 206] on input "Other" at bounding box center [1406, 214] width 101 height 32
click at [1490, 211] on button "Save" at bounding box center [1513, 203] width 72 height 33
click at [209, 14] on link "Dashboard" at bounding box center [222, 21] width 60 height 16
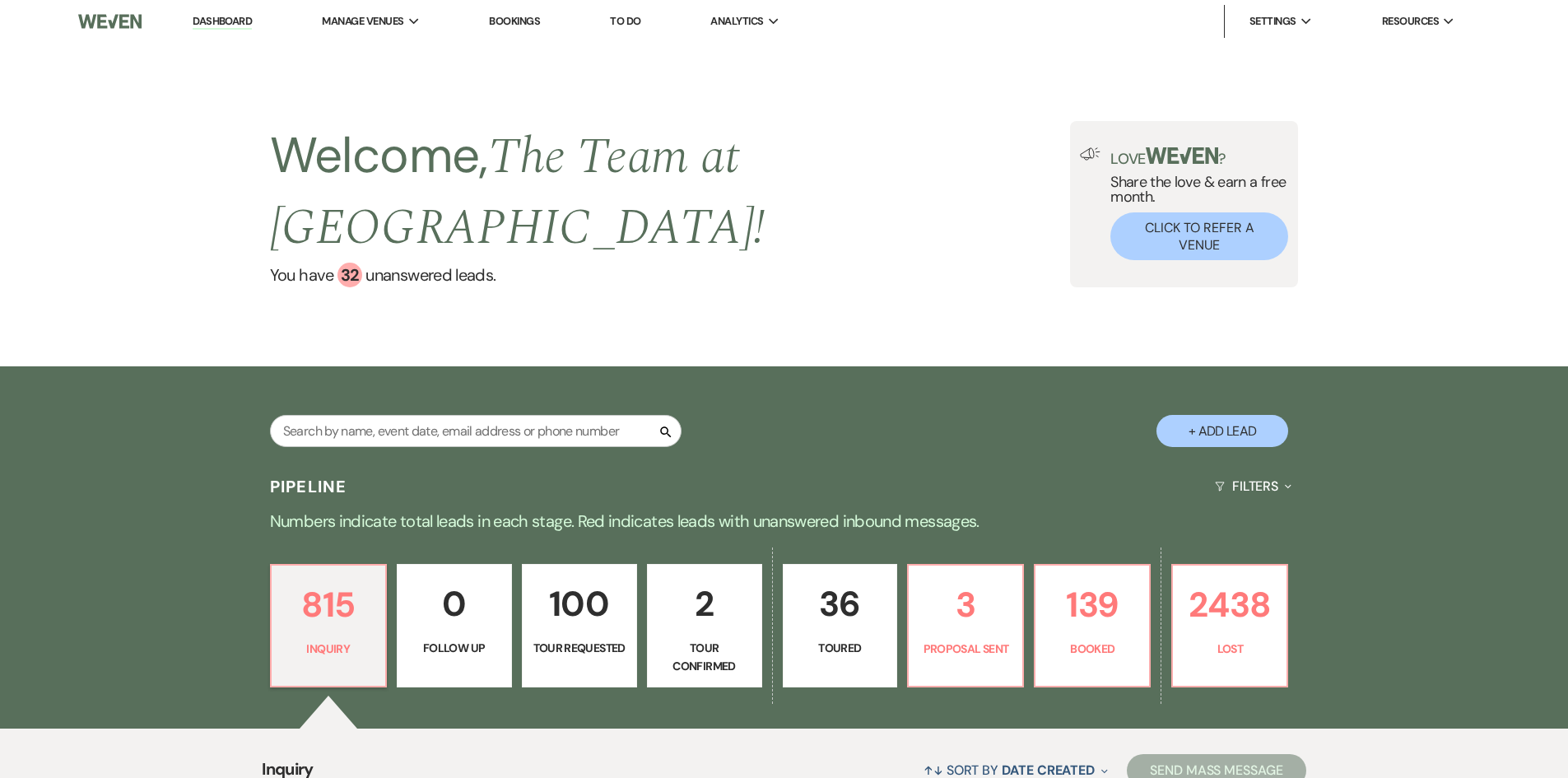
scroll to position [247, 0]
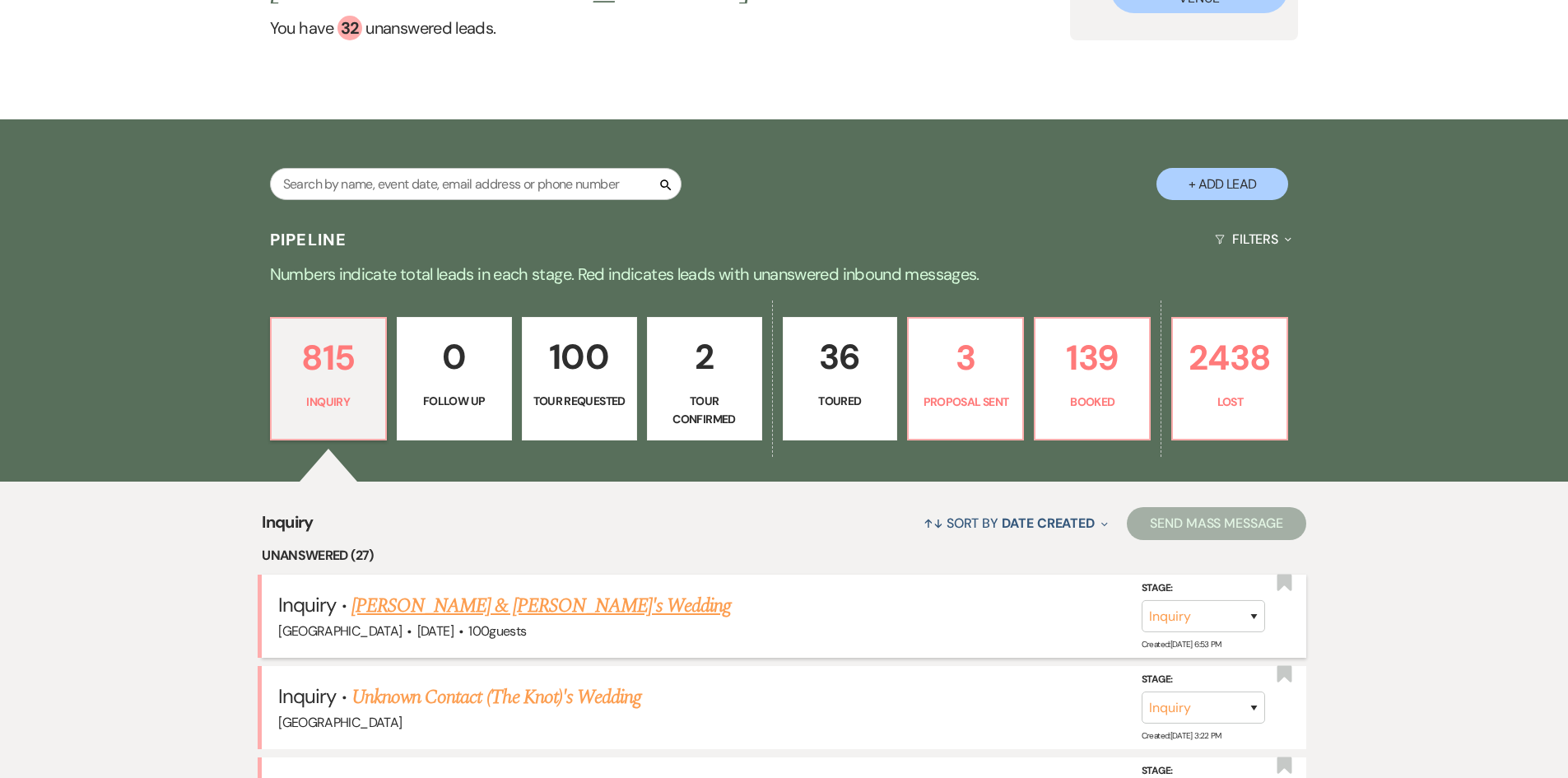
click at [459, 602] on link "[PERSON_NAME] & [PERSON_NAME]'s Wedding" at bounding box center [542, 606] width 381 height 30
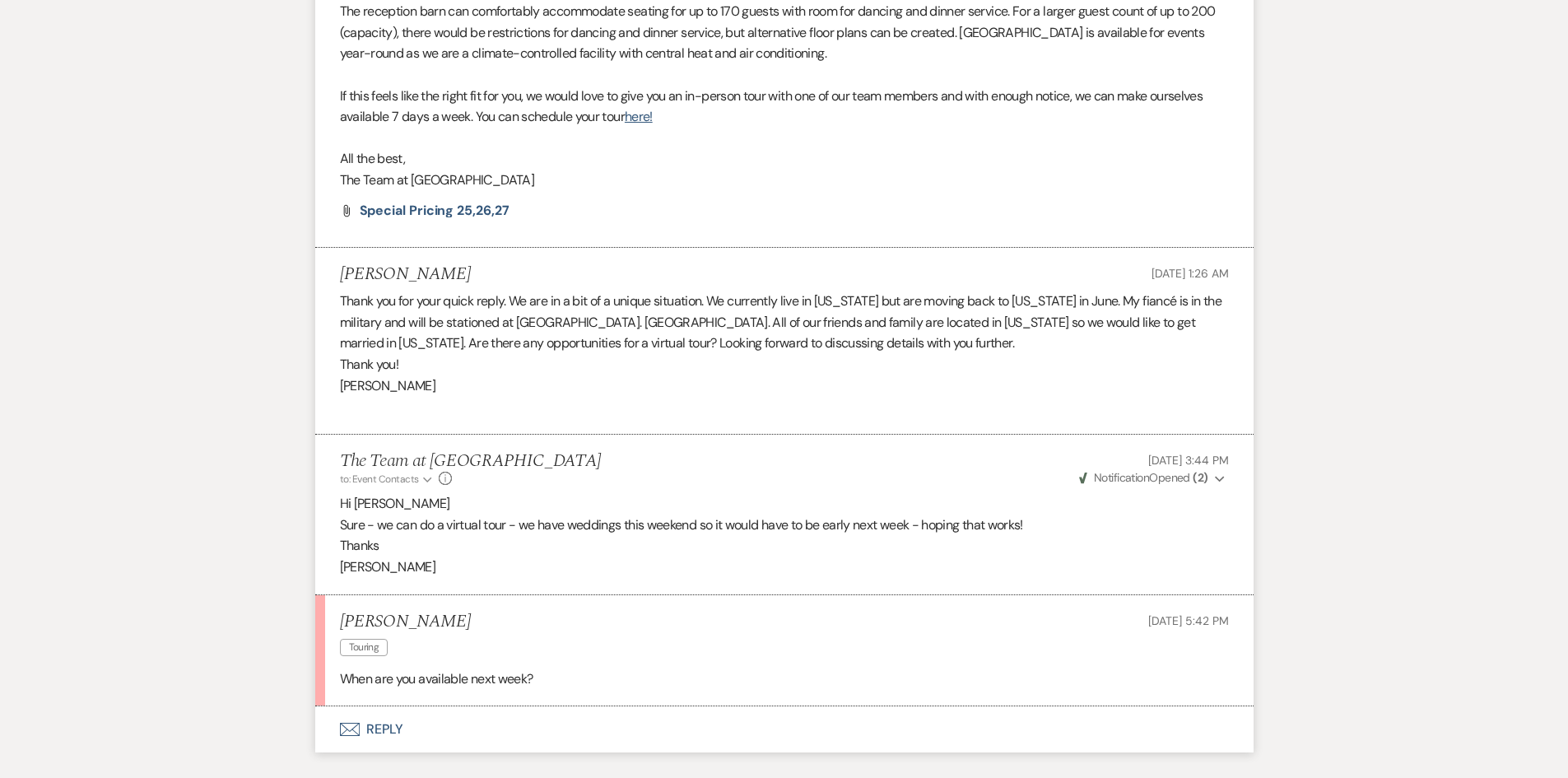
scroll to position [1235, 0]
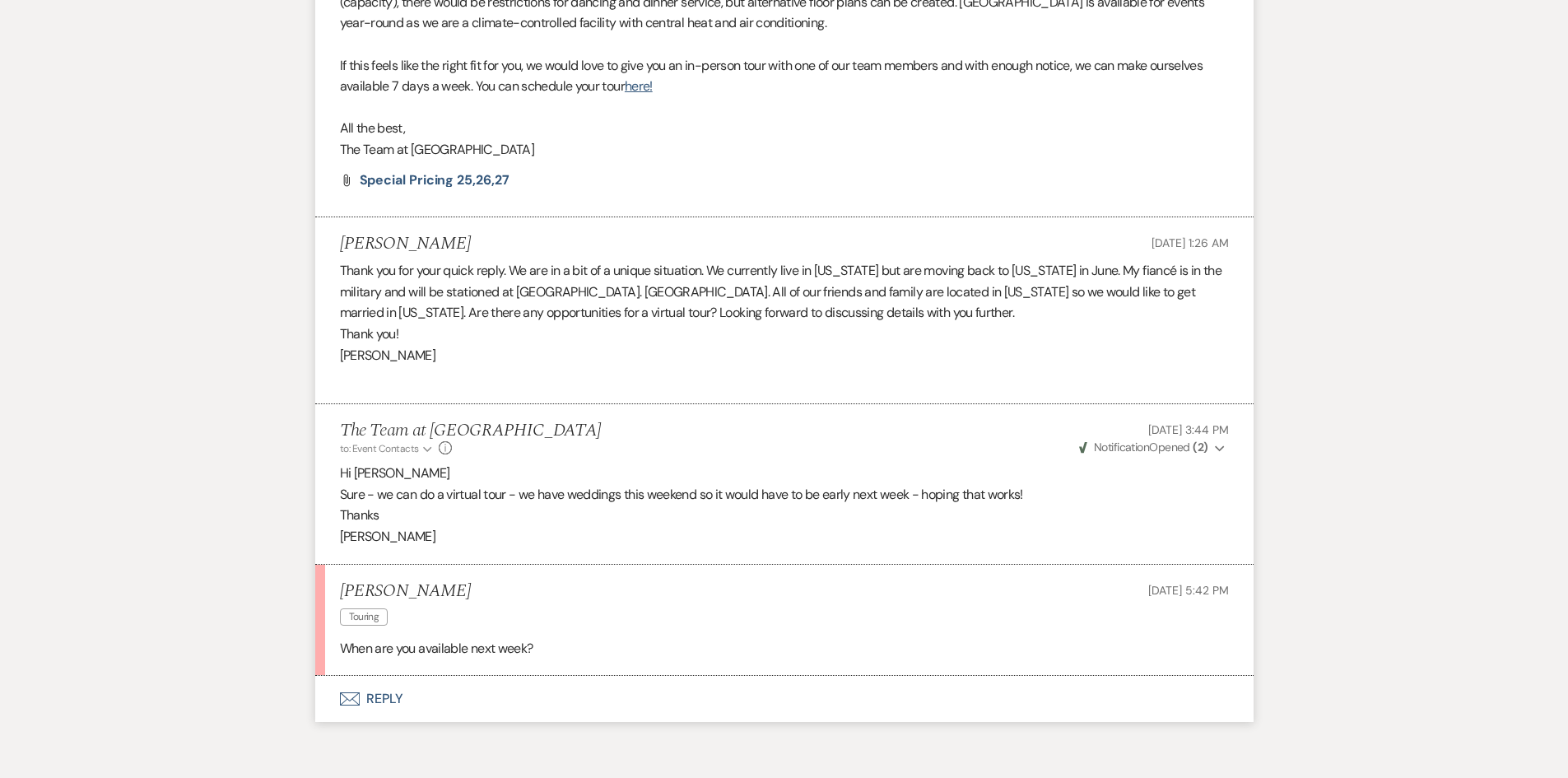
click at [376, 693] on button "Envelope Reply" at bounding box center [784, 699] width 938 height 47
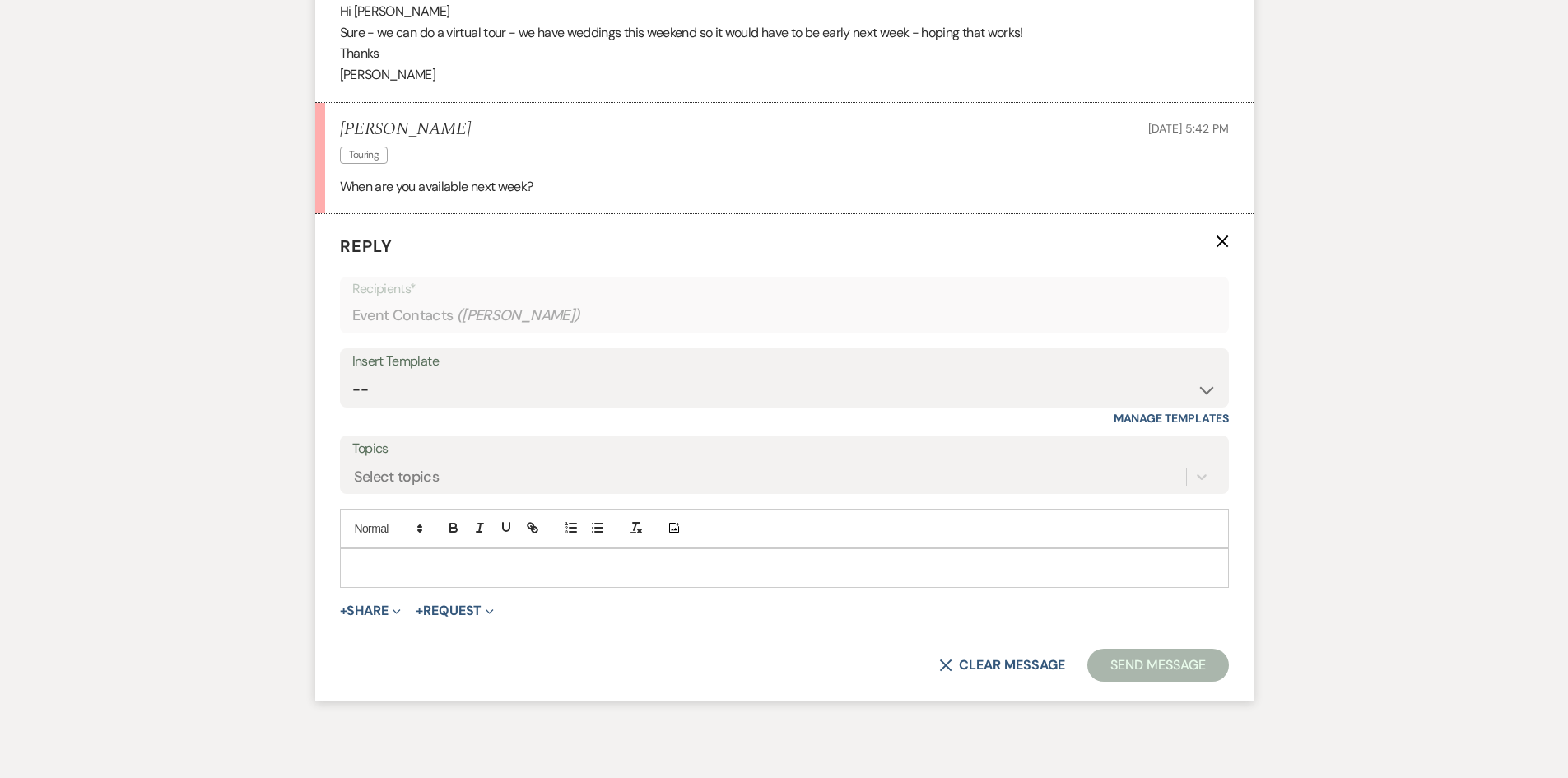
scroll to position [1765, 0]
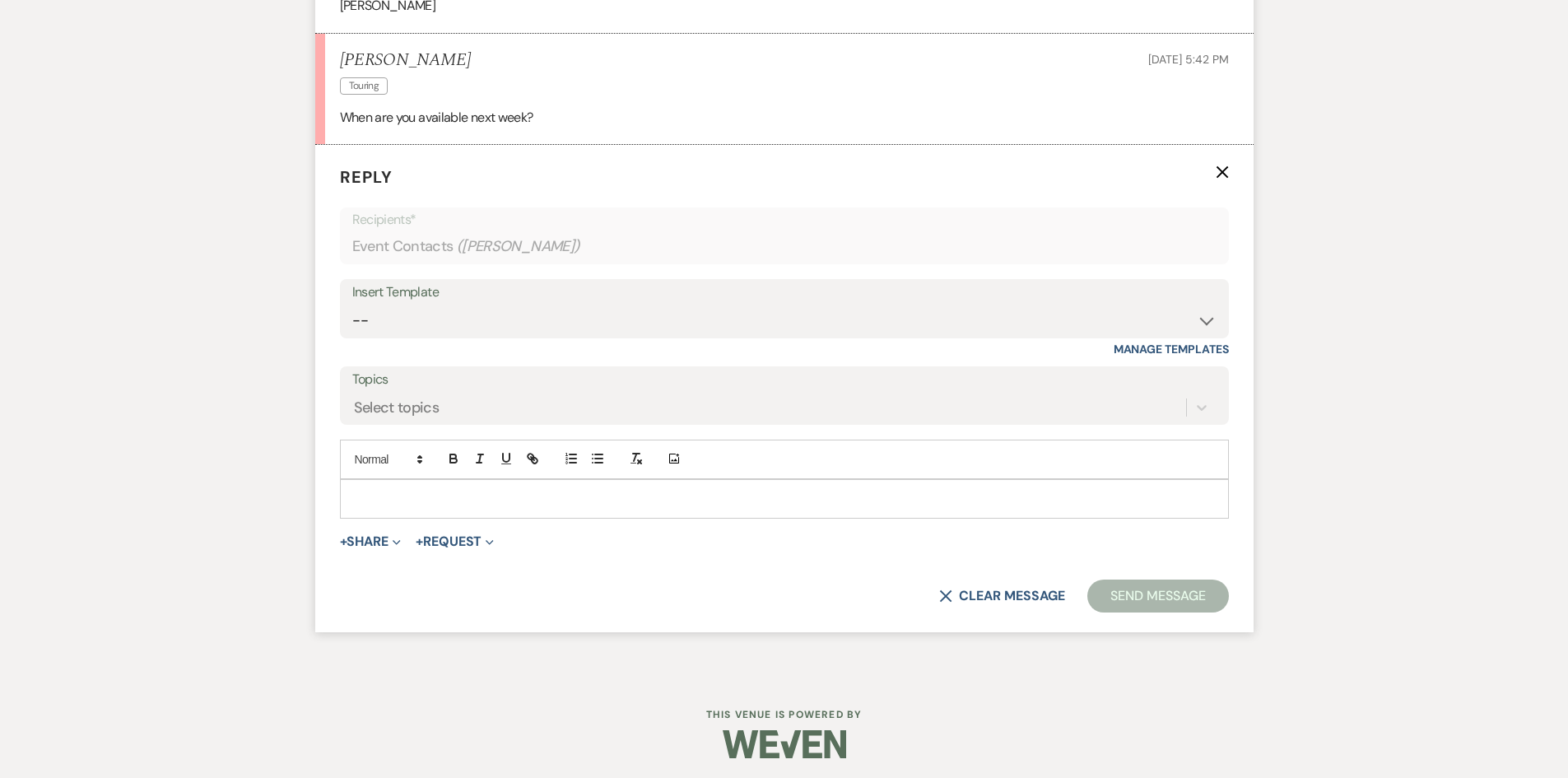
click at [353, 490] on p at bounding box center [784, 498] width 863 height 18
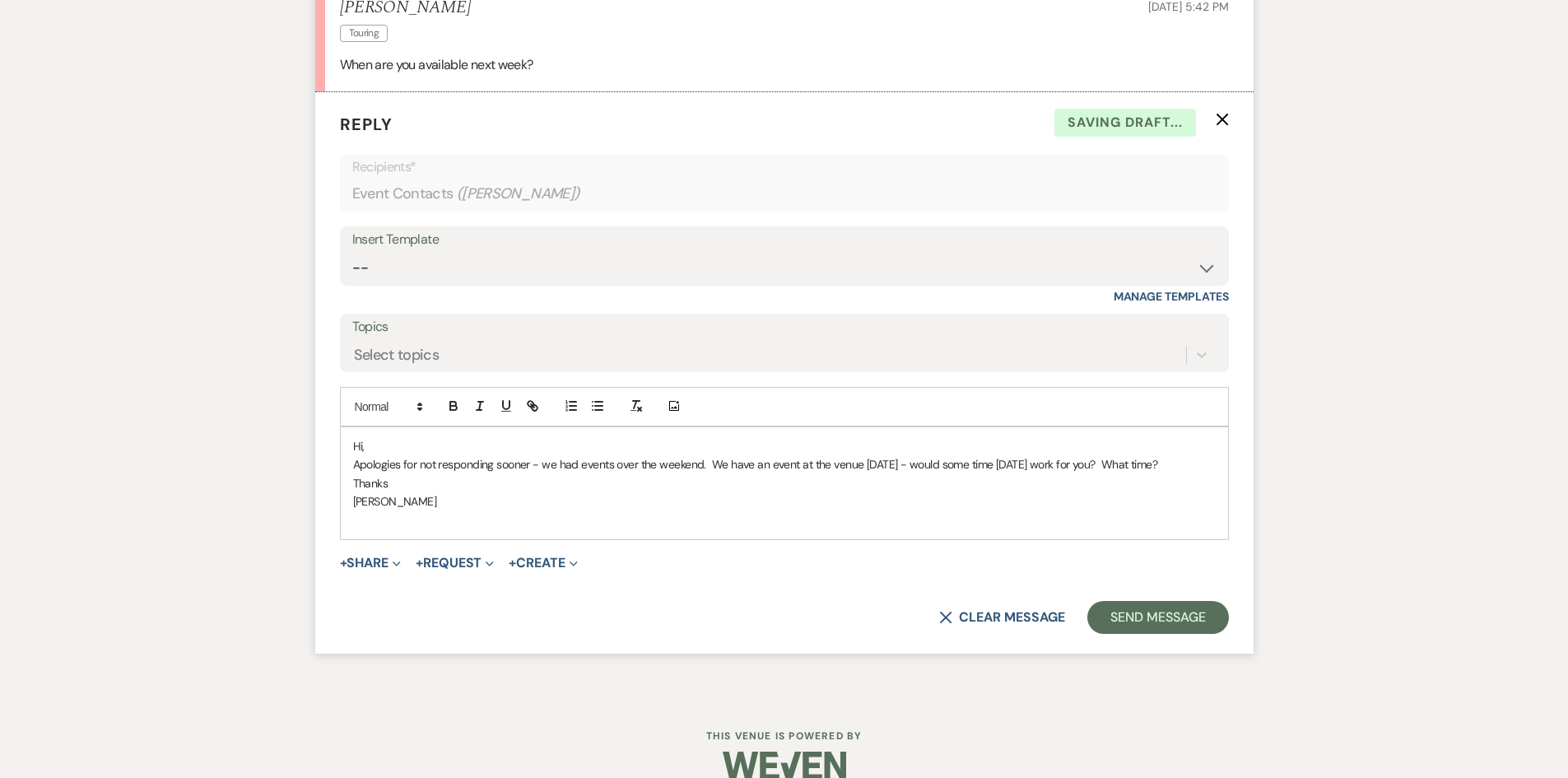
scroll to position [1844, 0]
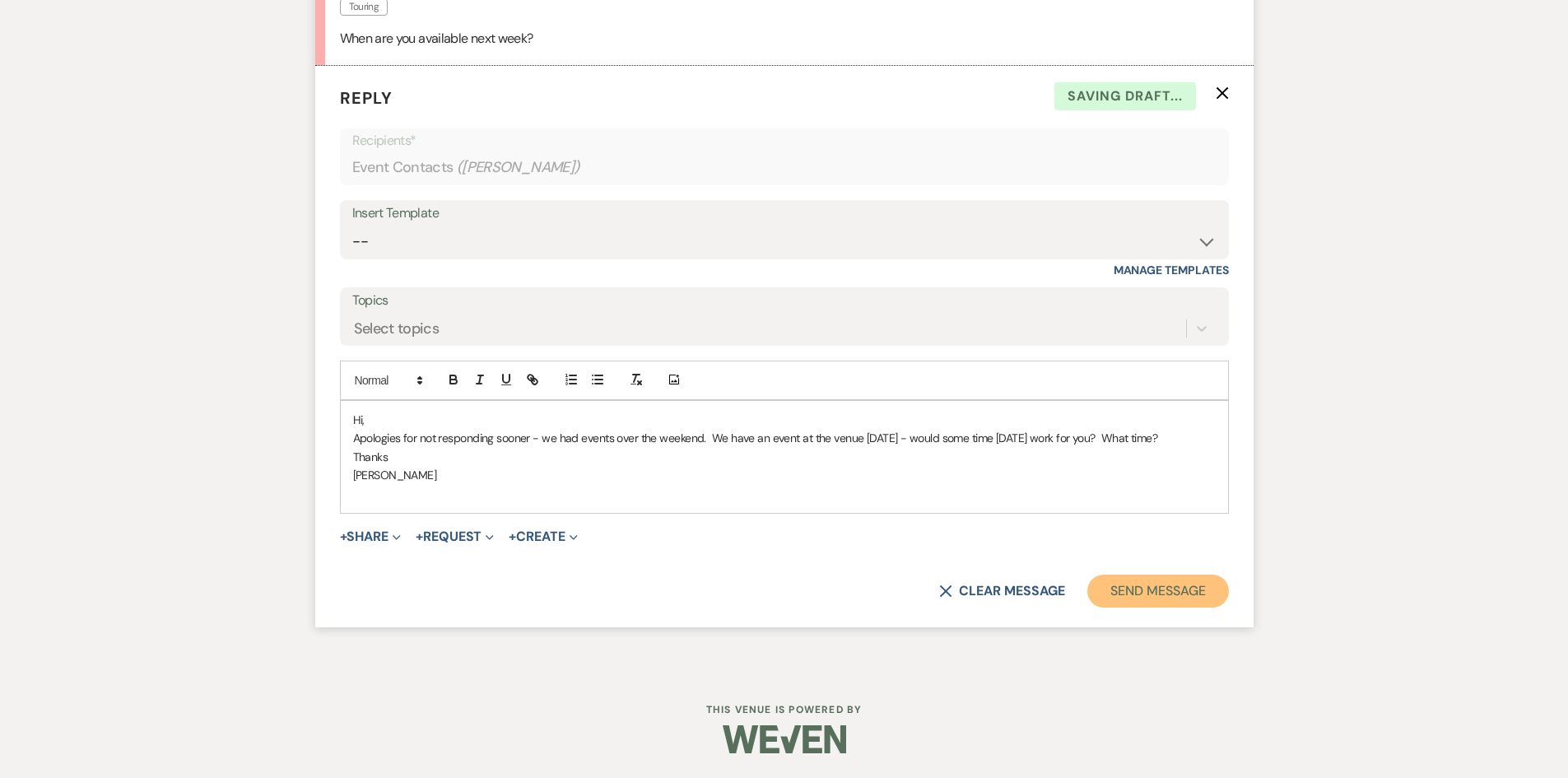
click at [1153, 588] on button "Send Message" at bounding box center [1157, 590] width 141 height 33
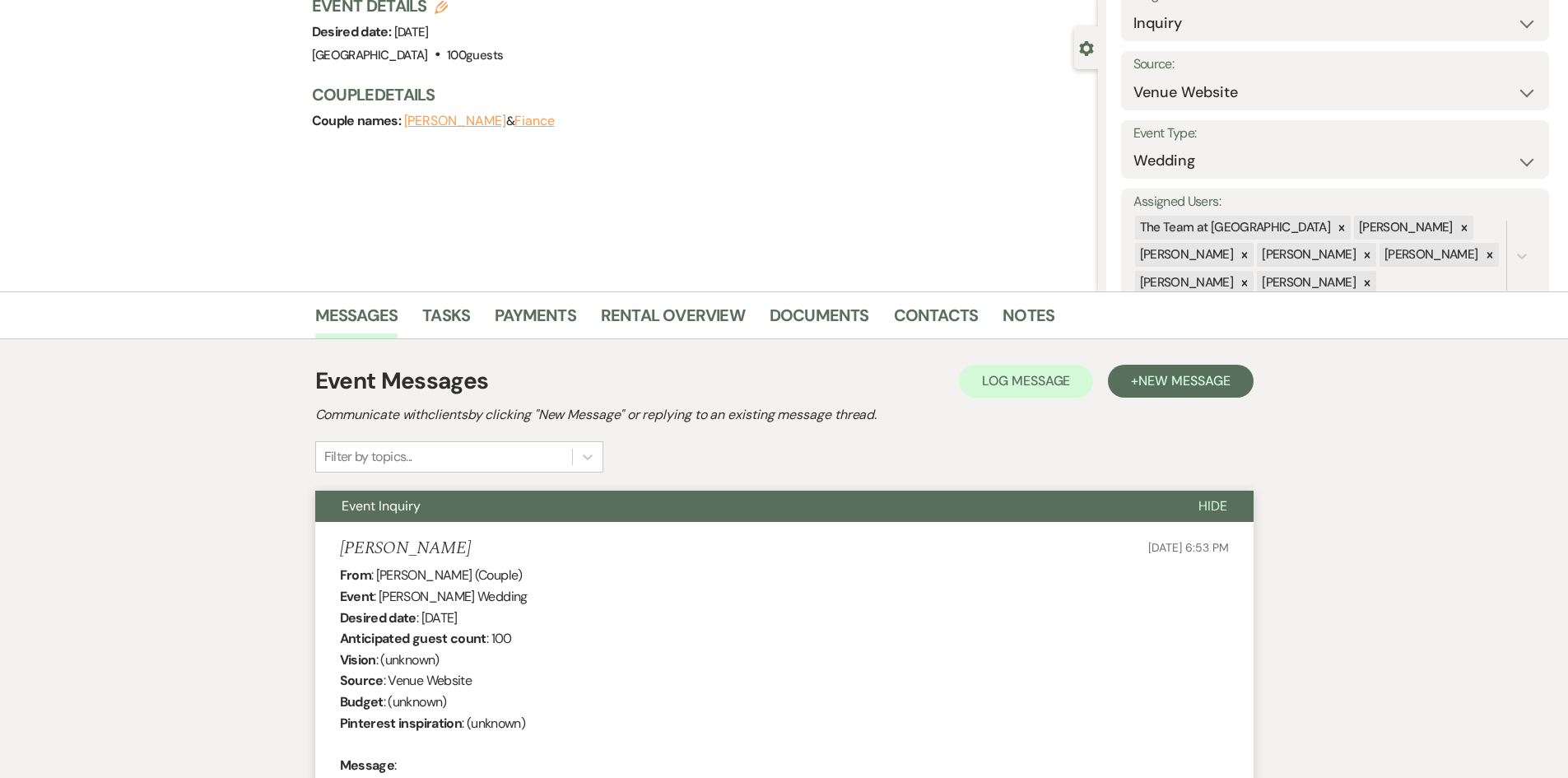
scroll to position [0, 0]
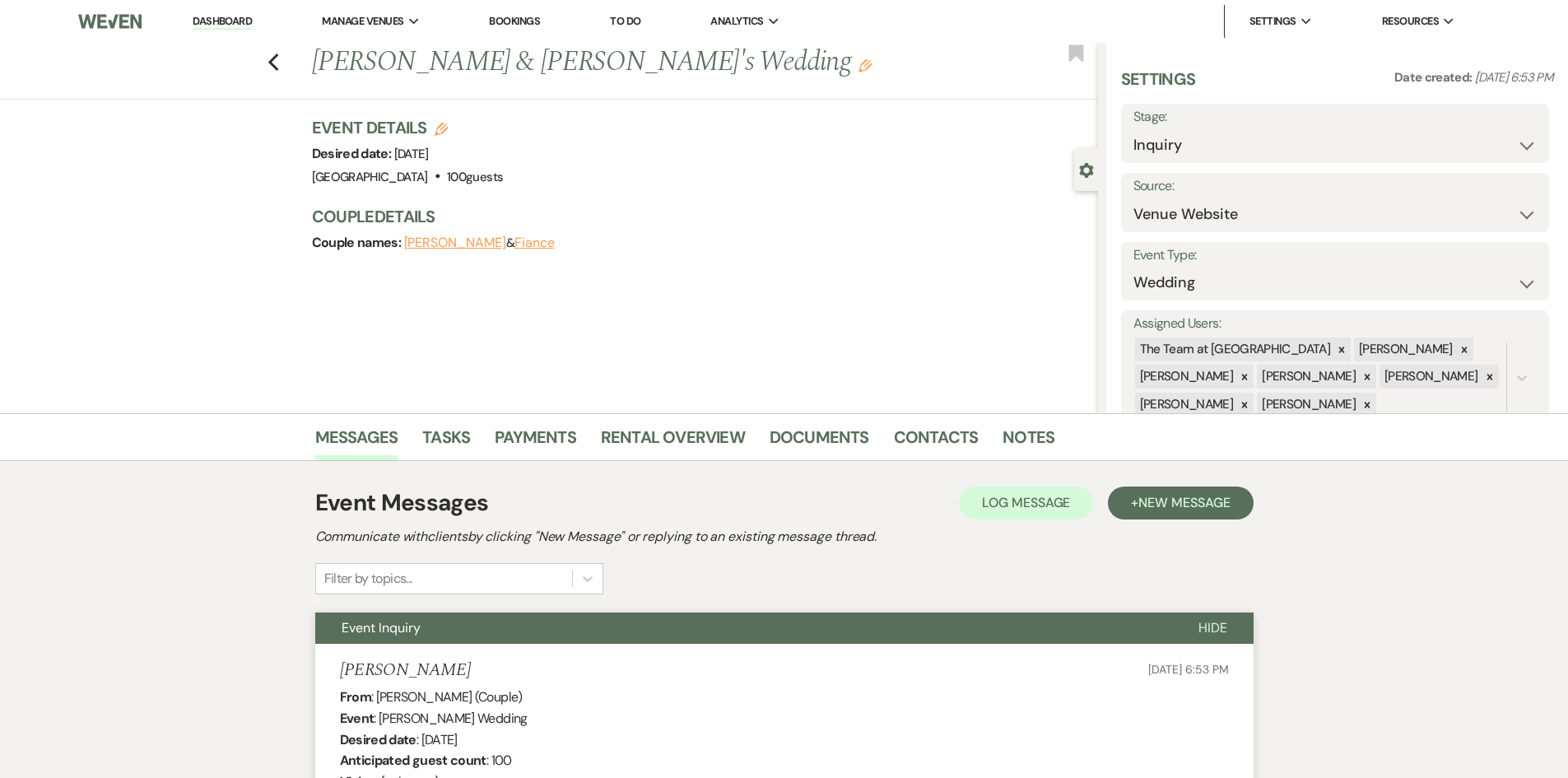
click at [218, 21] on link "Dashboard" at bounding box center [222, 21] width 60 height 16
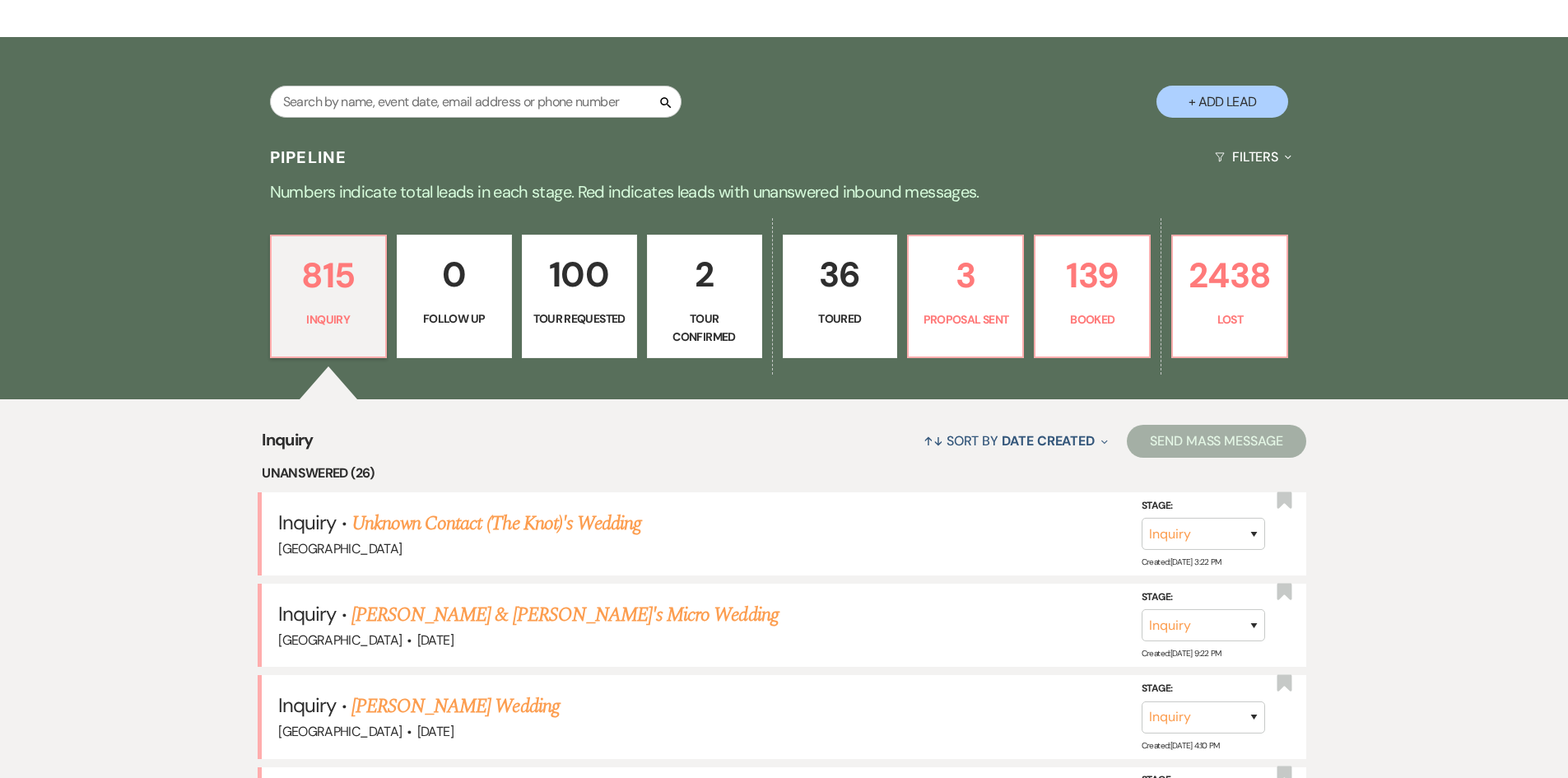
scroll to position [494, 0]
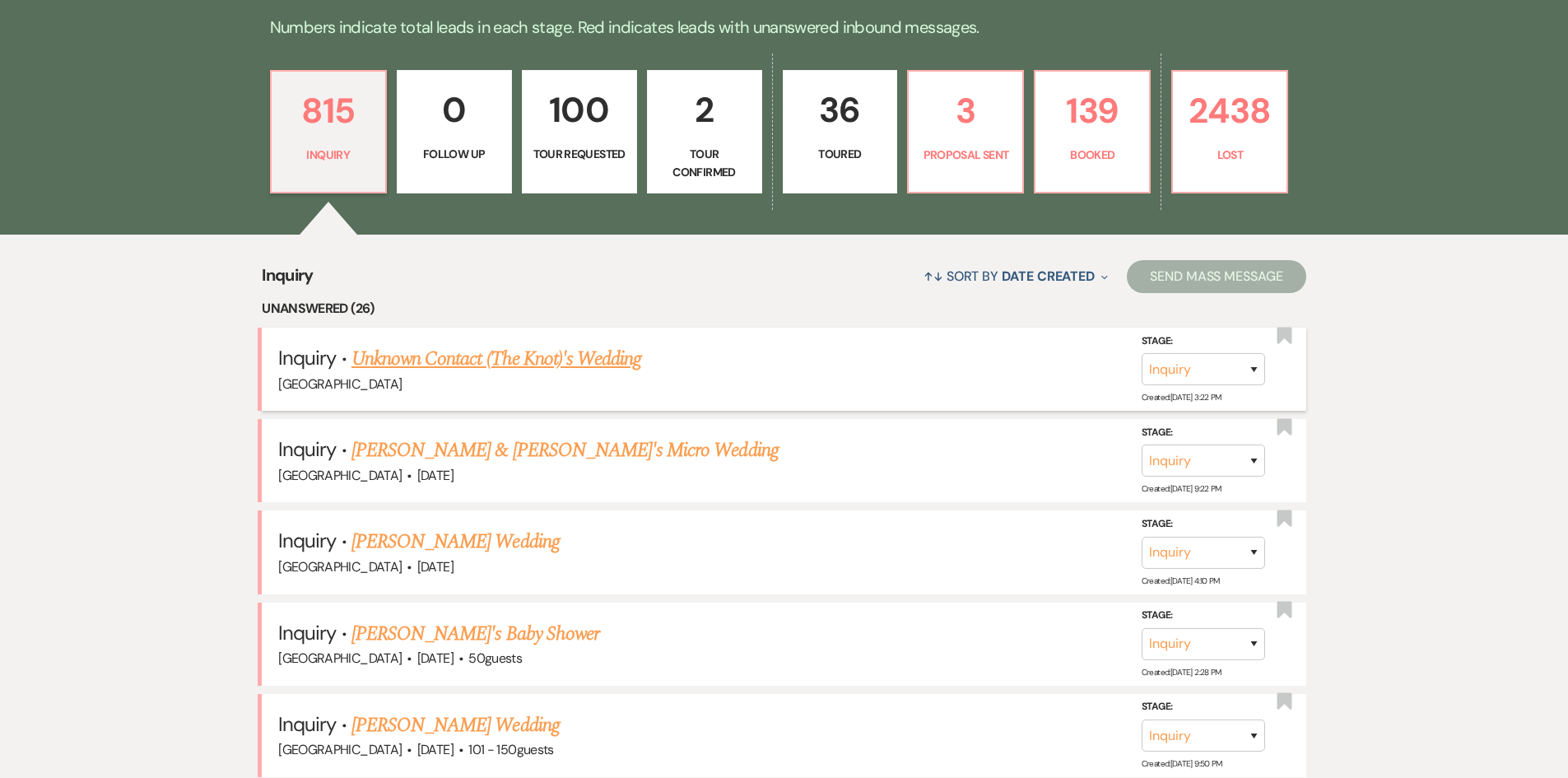
click at [543, 356] on link "Unknown Contact (The Knot)'s Wedding" at bounding box center [496, 359] width 289 height 30
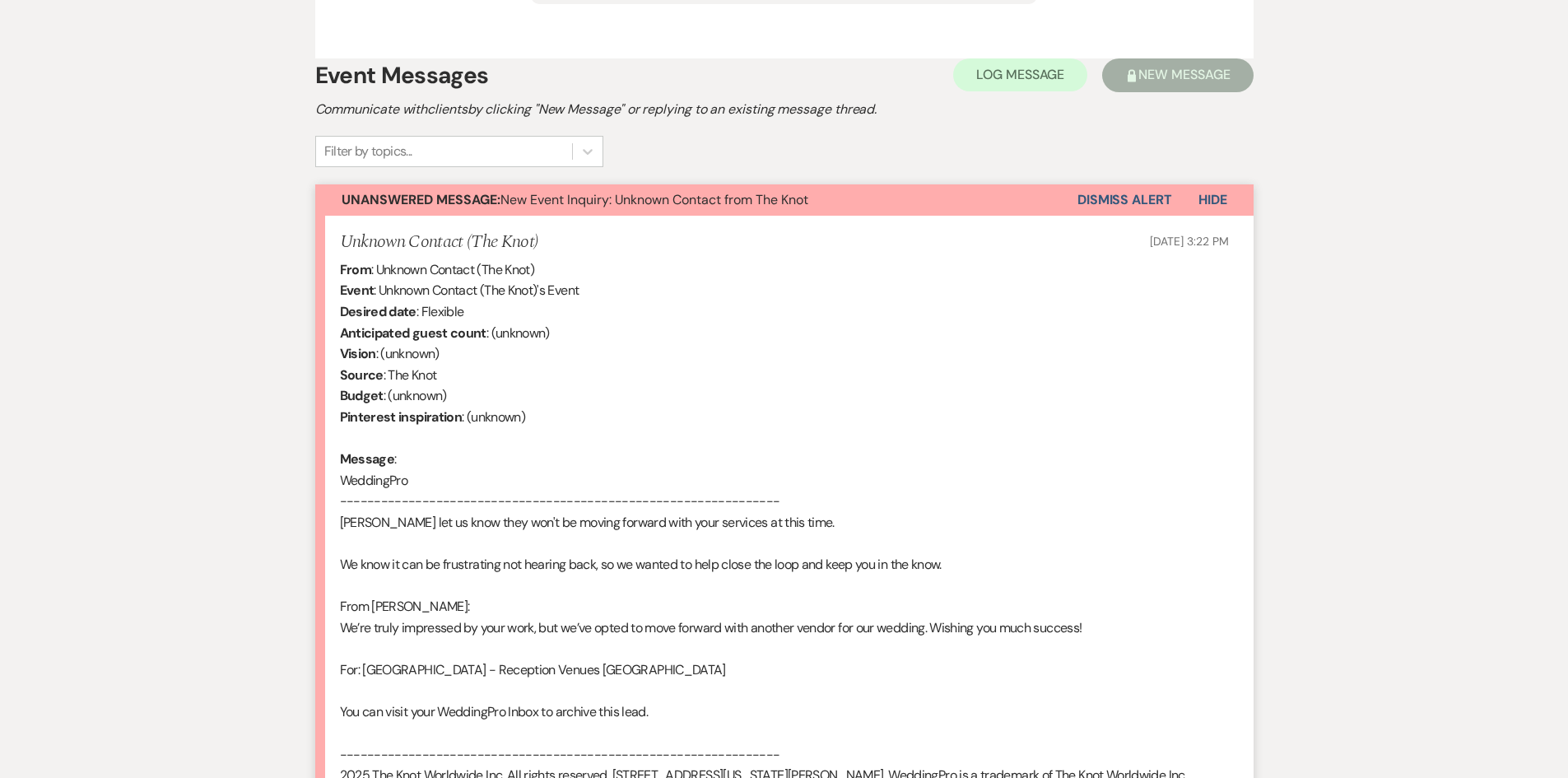
scroll to position [960, 0]
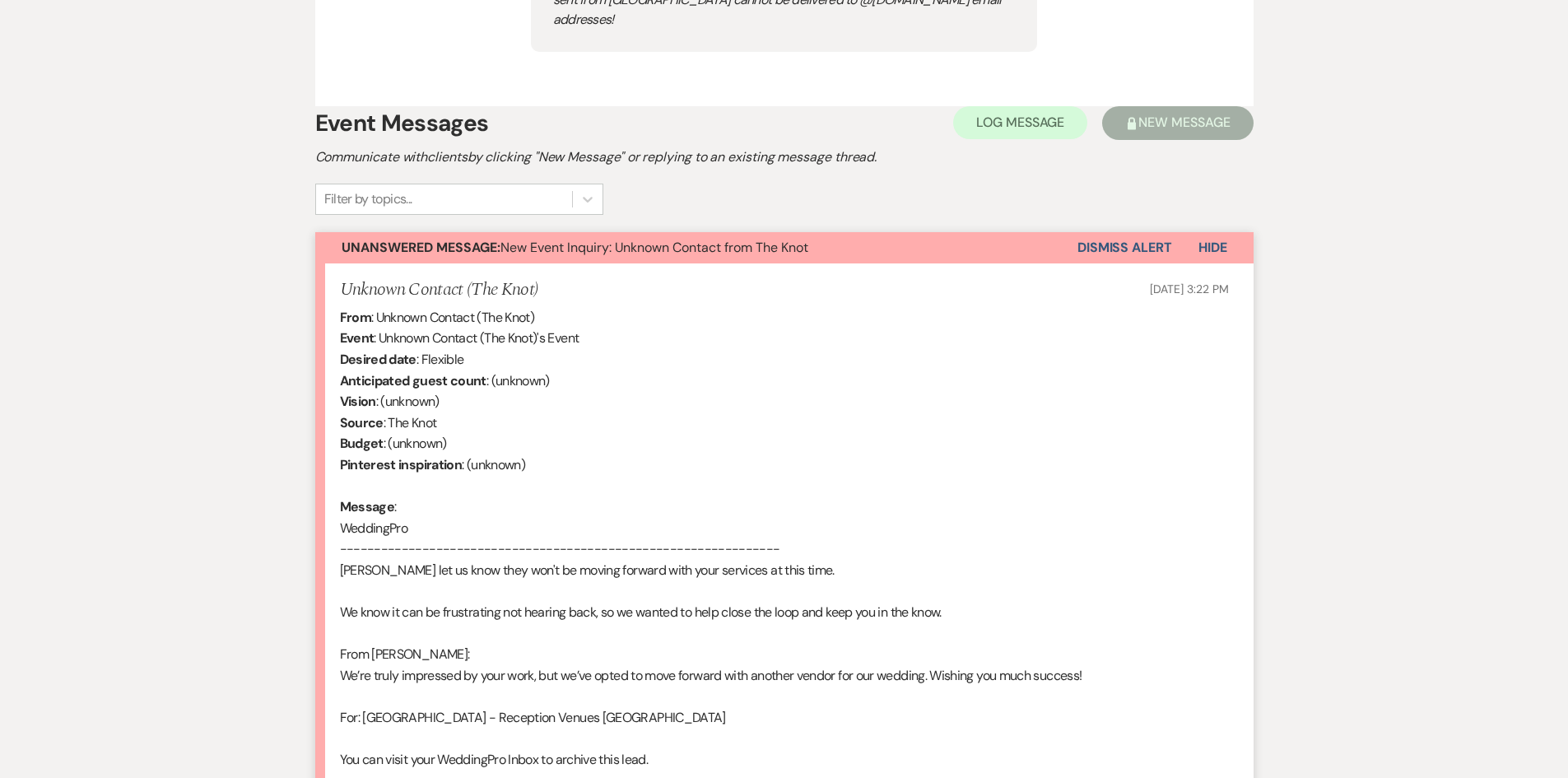
click at [1111, 232] on button "Dismiss Alert" at bounding box center [1125, 248] width 95 height 32
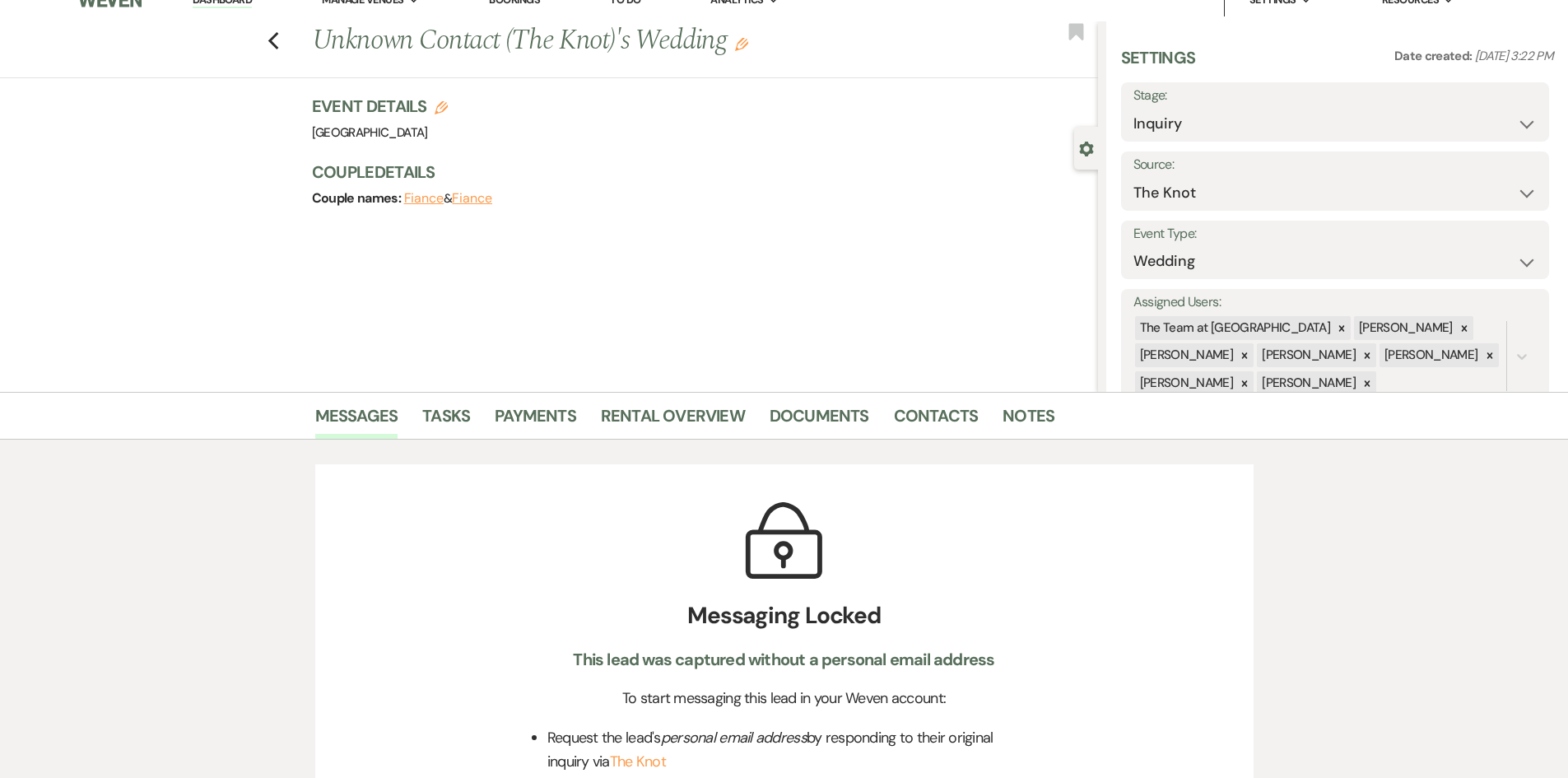
scroll to position [0, 0]
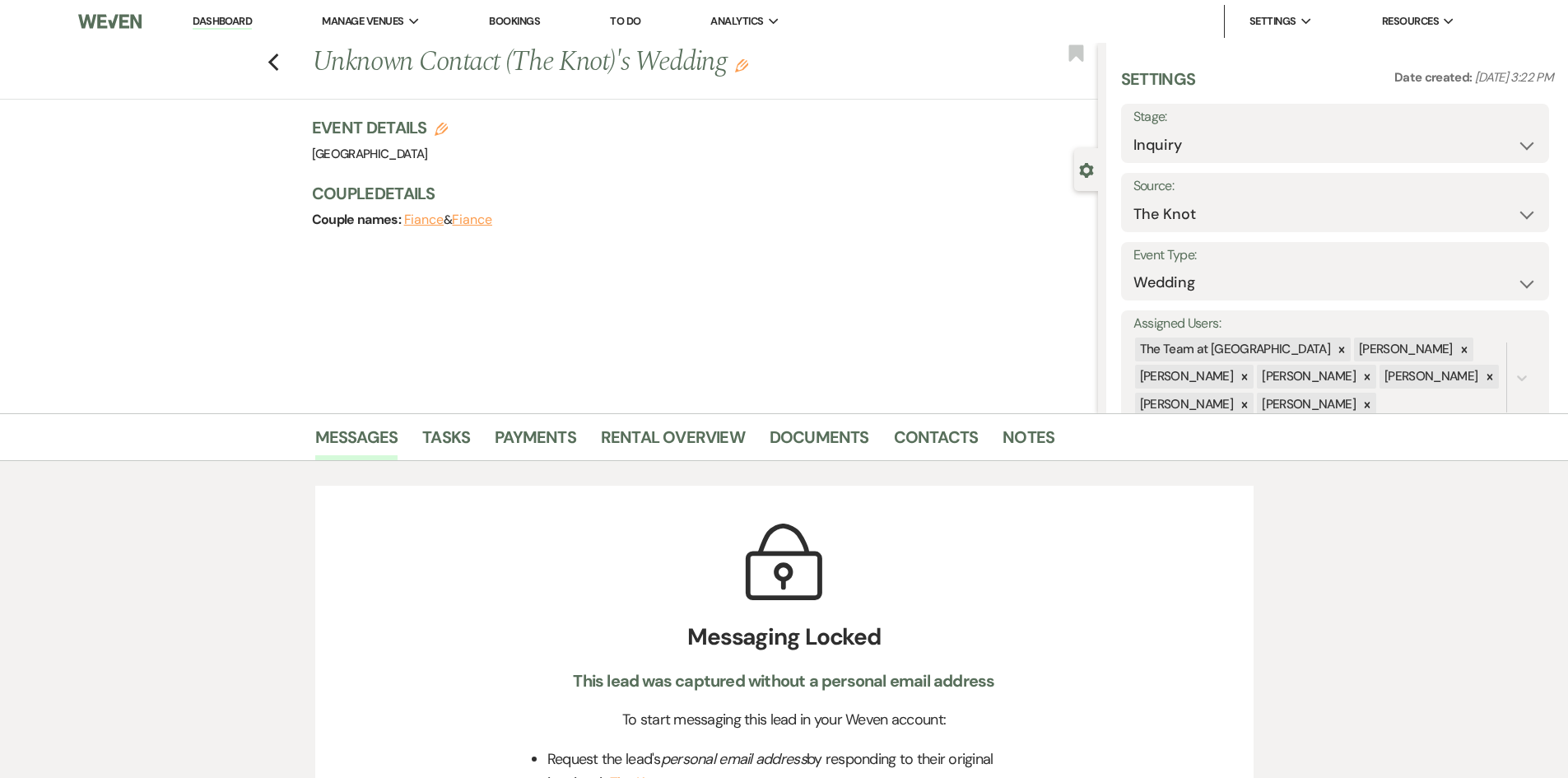
click at [221, 20] on link "Dashboard" at bounding box center [222, 21] width 60 height 16
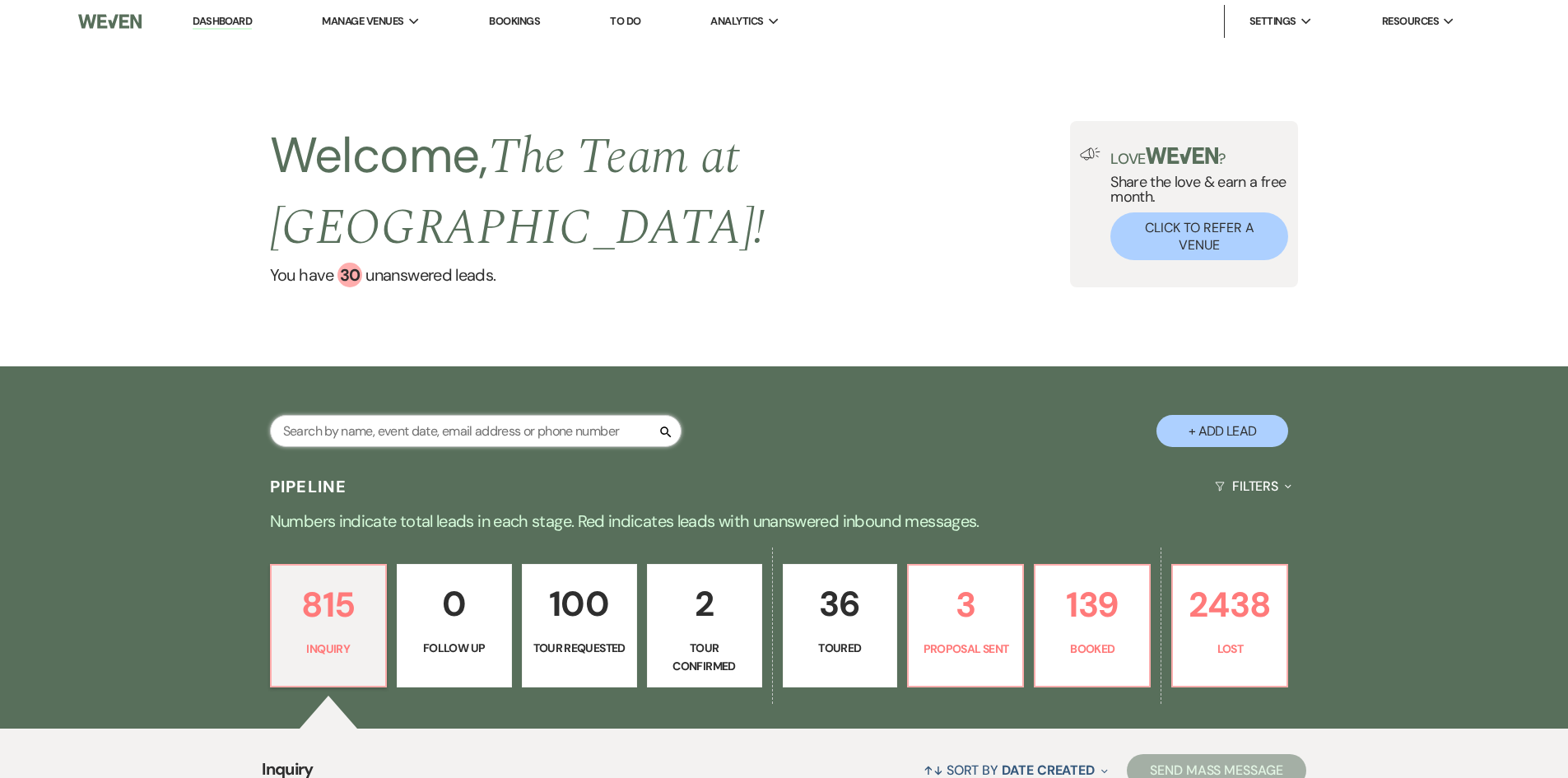
click at [324, 432] on input "text" at bounding box center [476, 431] width 411 height 32
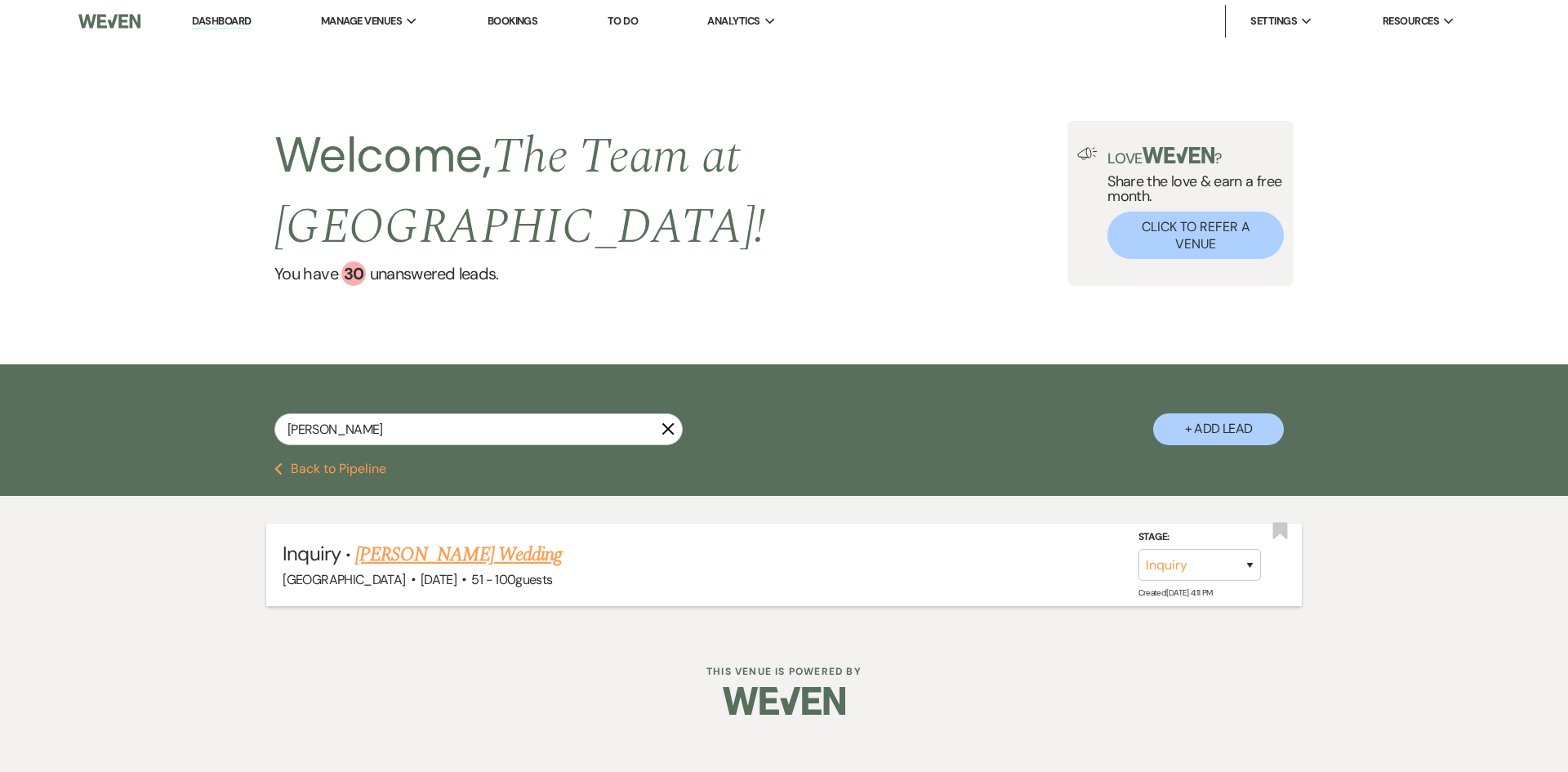
click at [477, 552] on link "[PERSON_NAME] Wedding" at bounding box center [459, 555] width 207 height 30
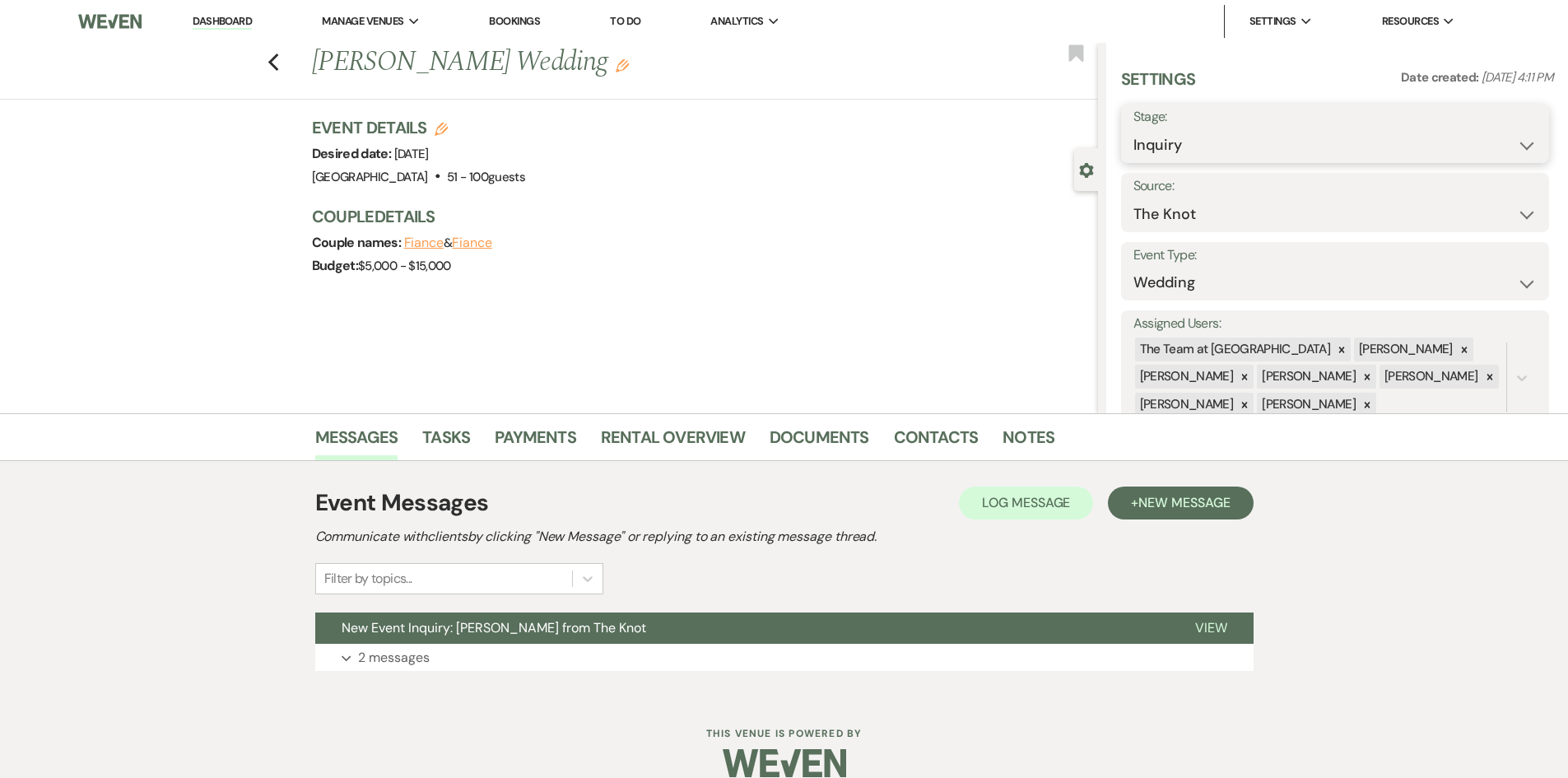
click at [1258, 141] on select "Inquiry Follow Up Tour Requested Tour Confirmed Toured Proposal Sent Booked Lost" at bounding box center [1334, 145] width 403 height 32
click at [1133, 129] on select "Inquiry Follow Up Tour Requested Tour Confirmed Toured Proposal Sent Booked Lost" at bounding box center [1334, 145] width 403 height 32
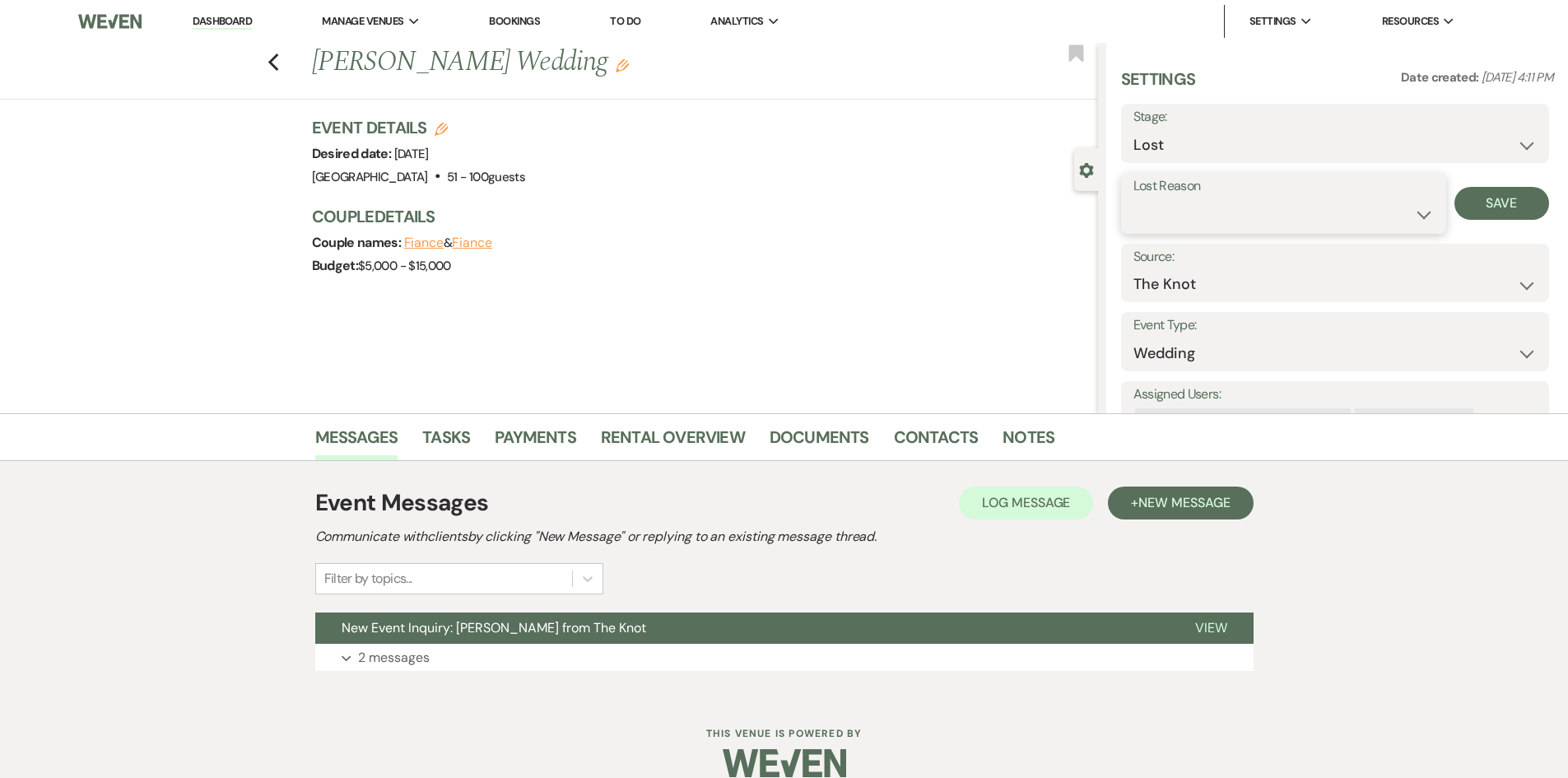
click at [1243, 205] on select "Booked Elsewhere Budget Date Unavailable No Response Not a Good Match Capacity …" at bounding box center [1283, 214] width 301 height 32
click at [1133, 198] on select "Booked Elsewhere Budget Date Unavailable No Response Not a Good Match Capacity …" at bounding box center [1283, 214] width 301 height 32
click at [1501, 204] on button "Save" at bounding box center [1502, 203] width 95 height 33
drag, startPoint x: 217, startPoint y: 17, endPoint x: 227, endPoint y: 24, distance: 12.2
click at [217, 17] on link "Dashboard" at bounding box center [222, 21] width 60 height 16
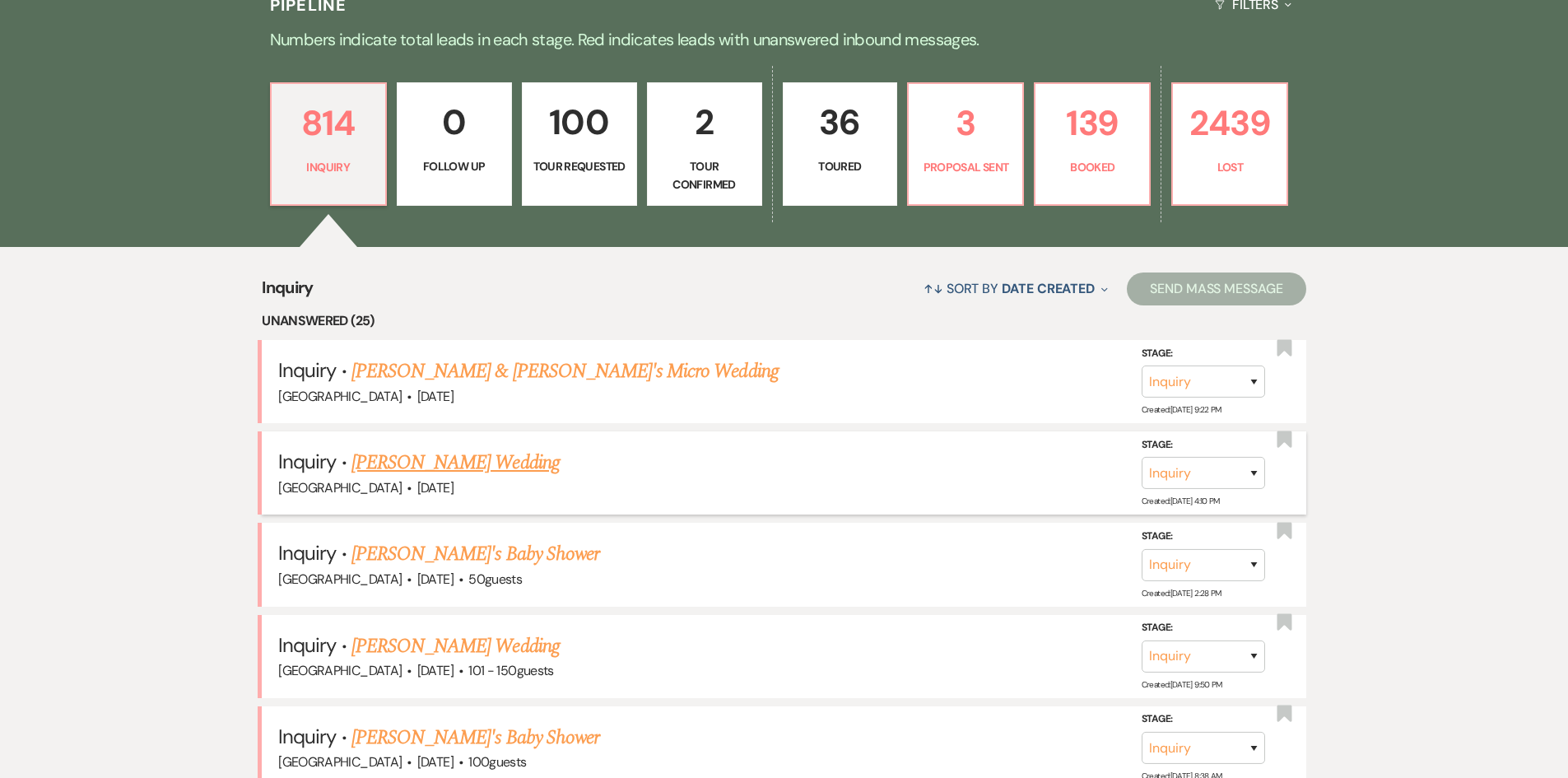
scroll to position [494, 0]
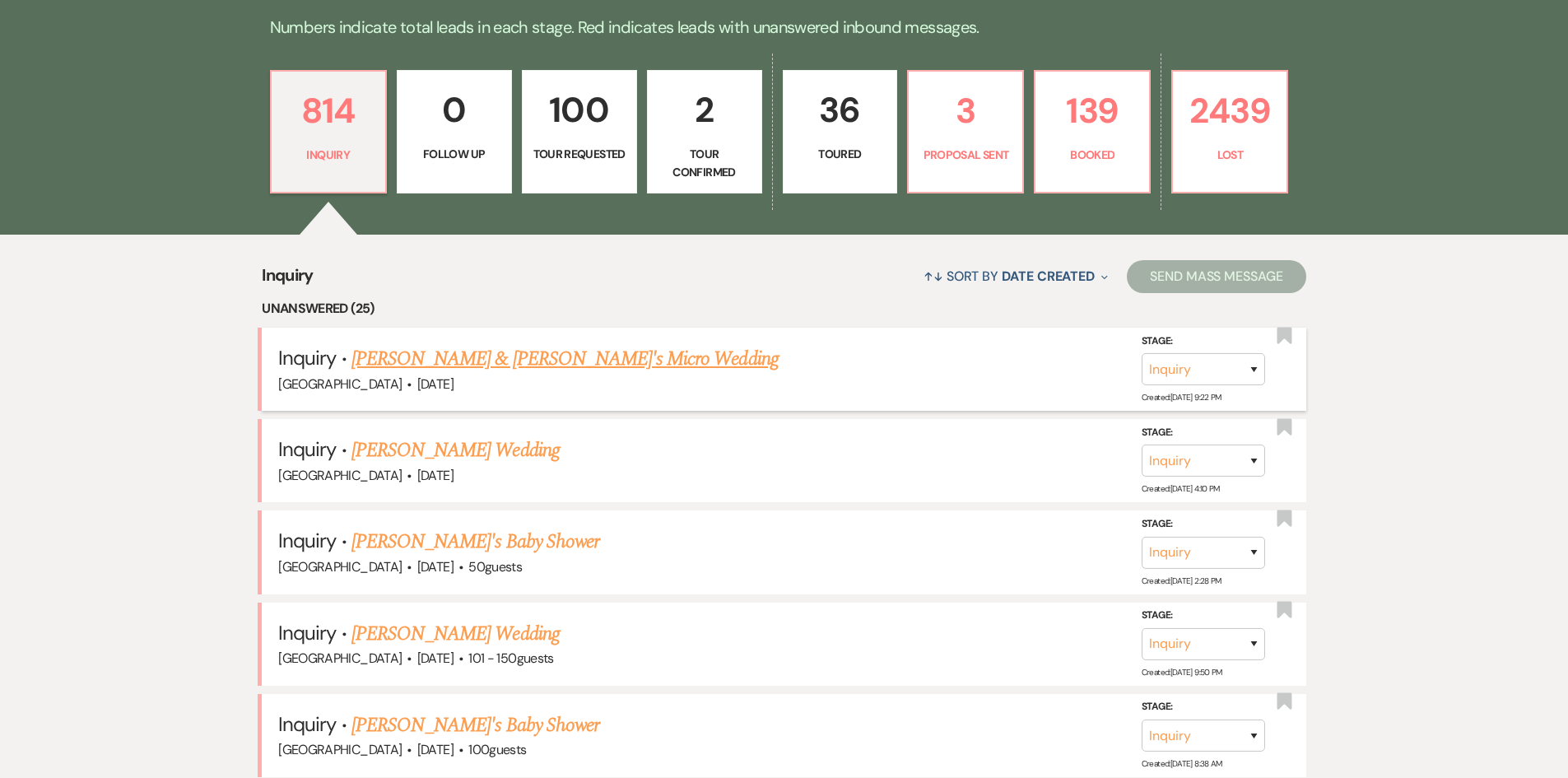
click at [537, 353] on link "[PERSON_NAME] & [PERSON_NAME]'s Micro Wedding" at bounding box center [565, 359] width 427 height 30
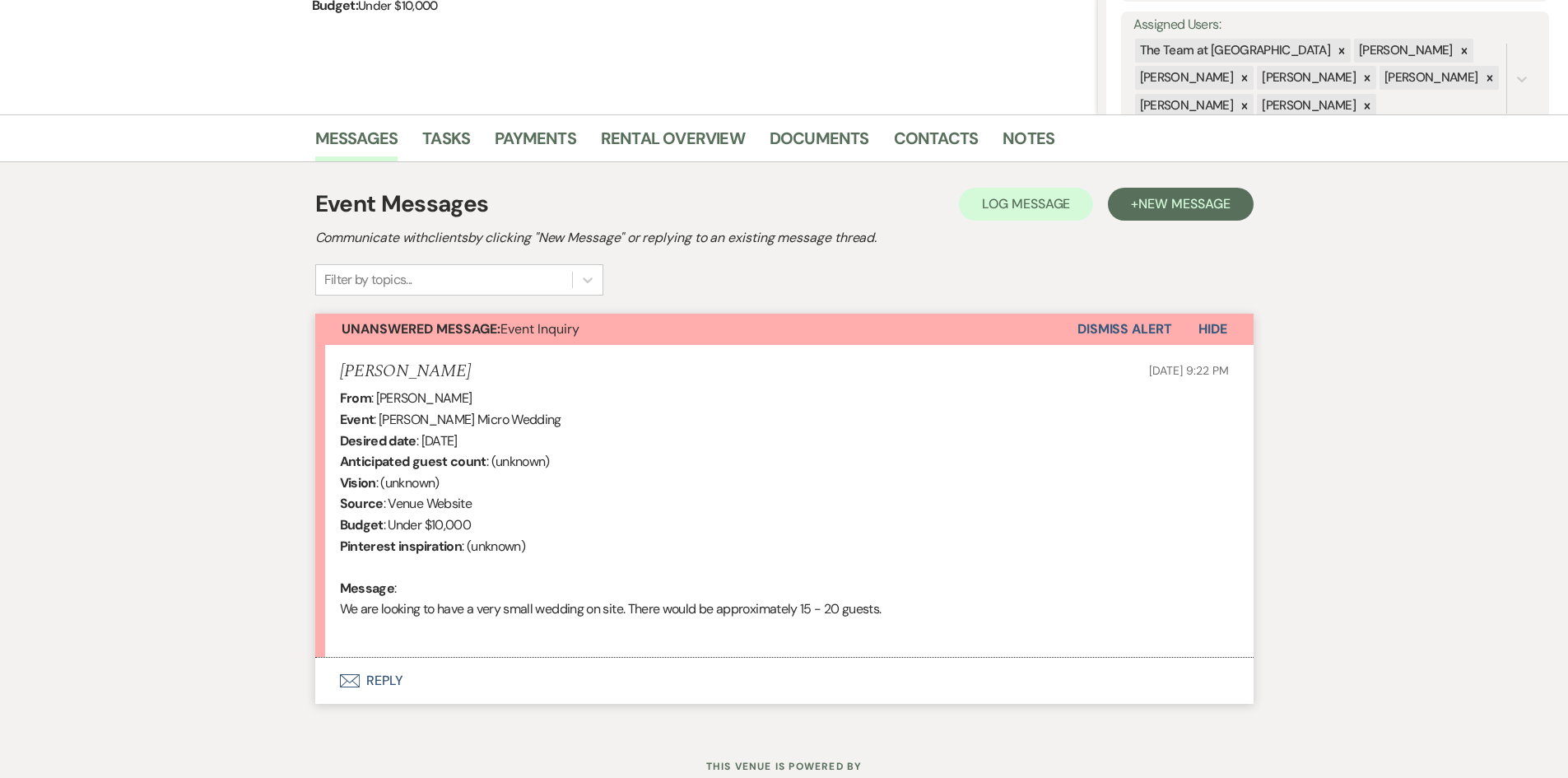
scroll to position [355, 0]
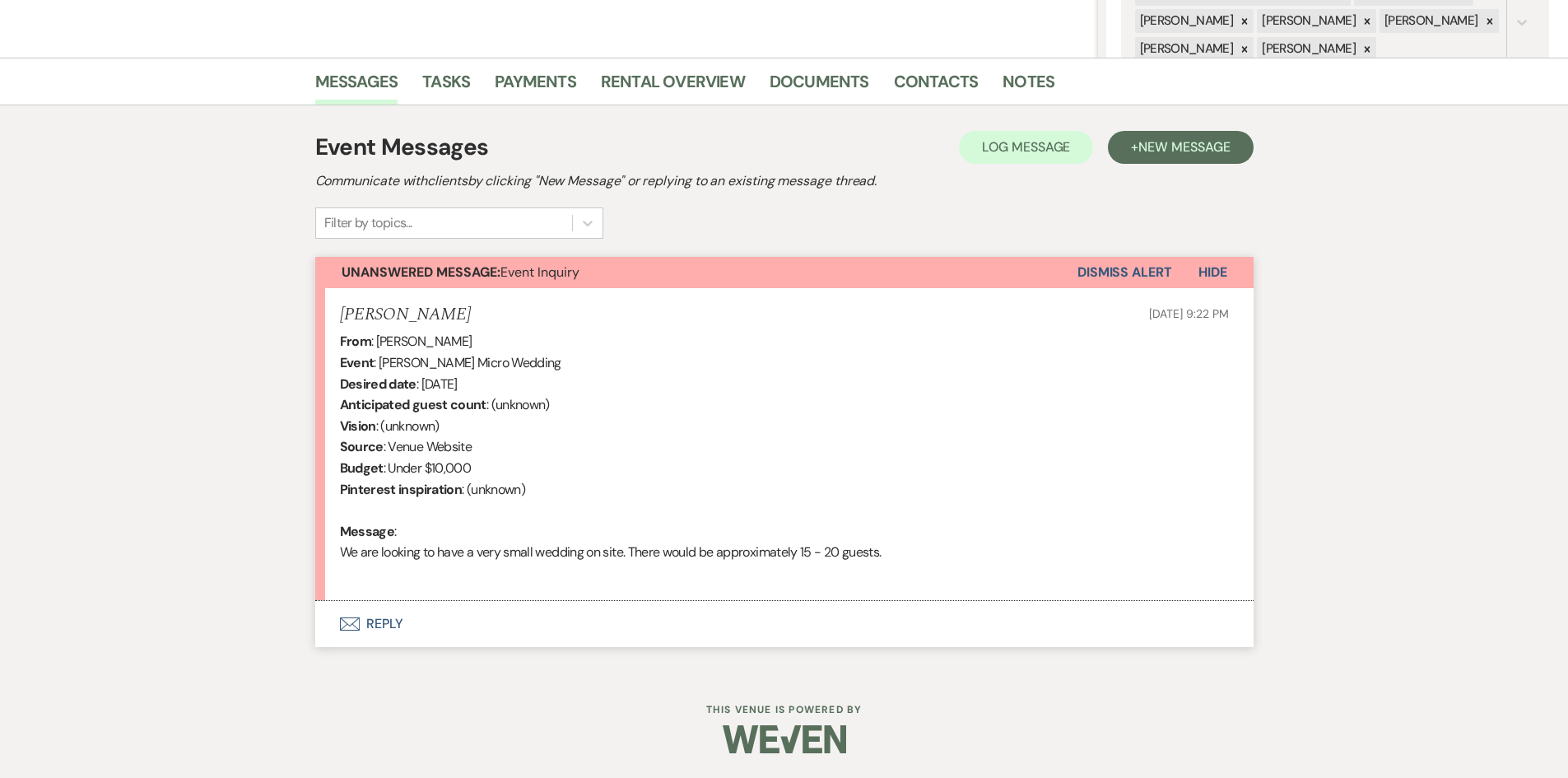
click at [385, 617] on button "Envelope Reply" at bounding box center [784, 624] width 938 height 47
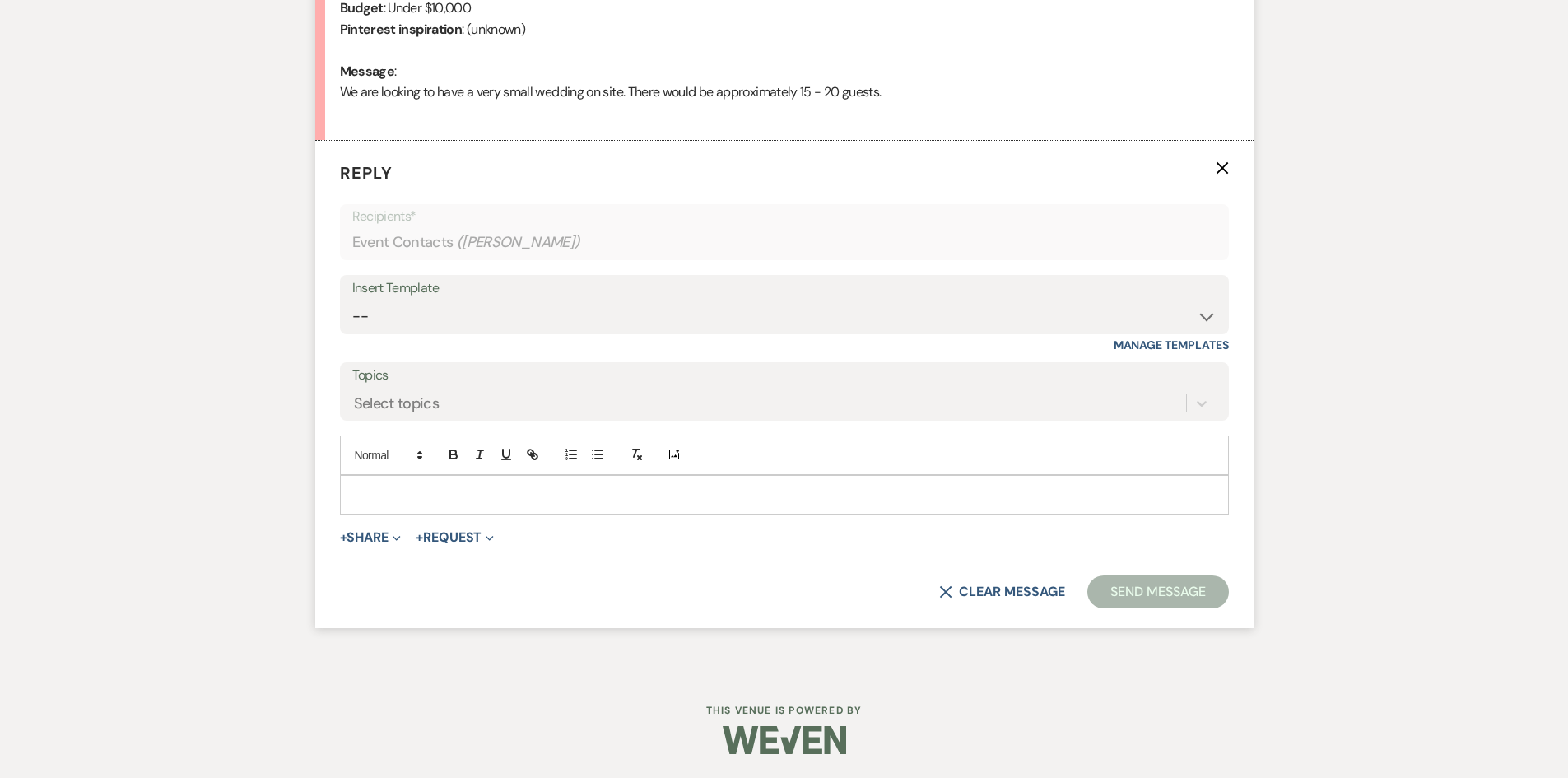
scroll to position [816, 0]
click at [369, 485] on p at bounding box center [784, 493] width 863 height 18
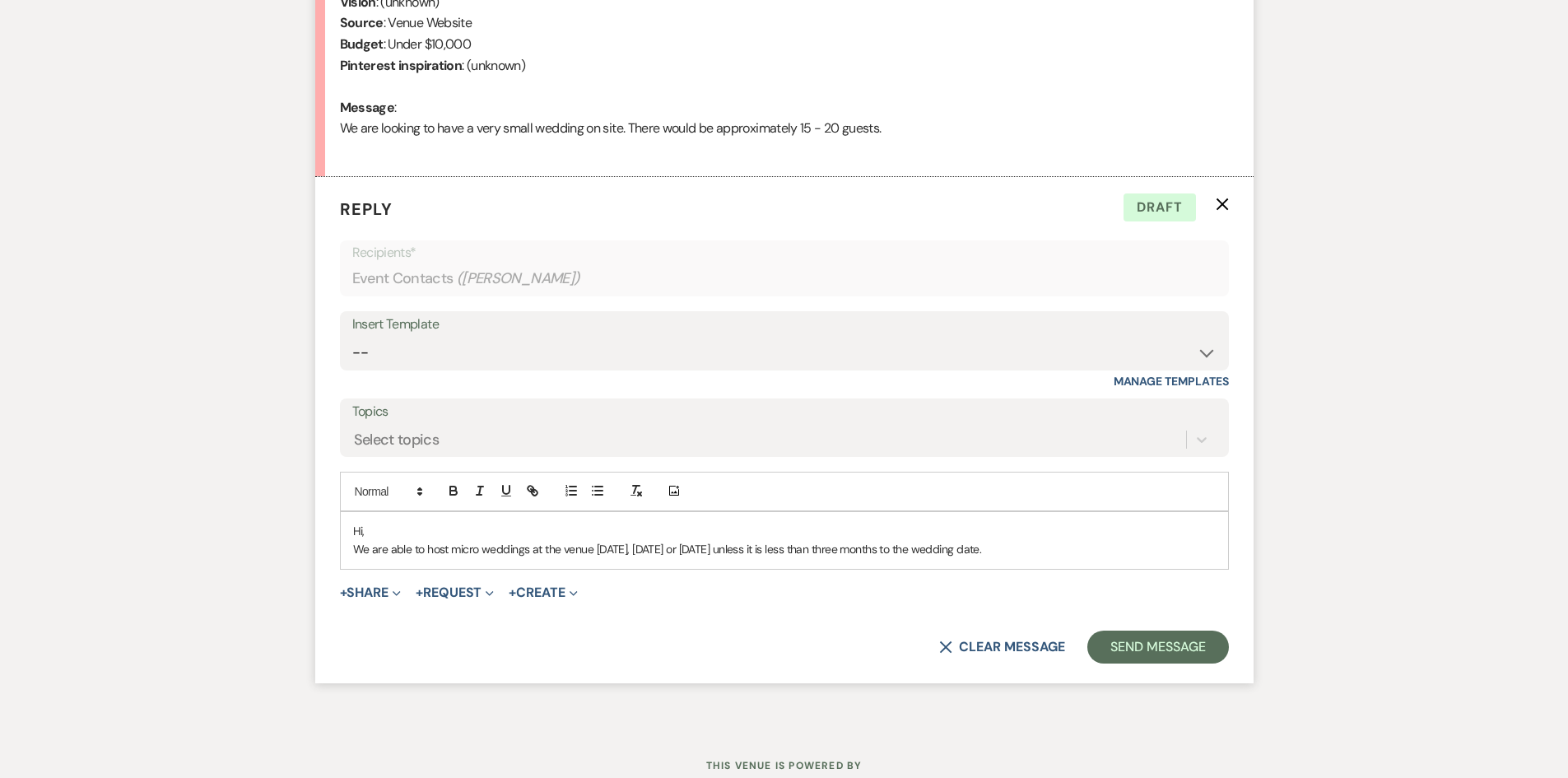
scroll to position [836, 0]
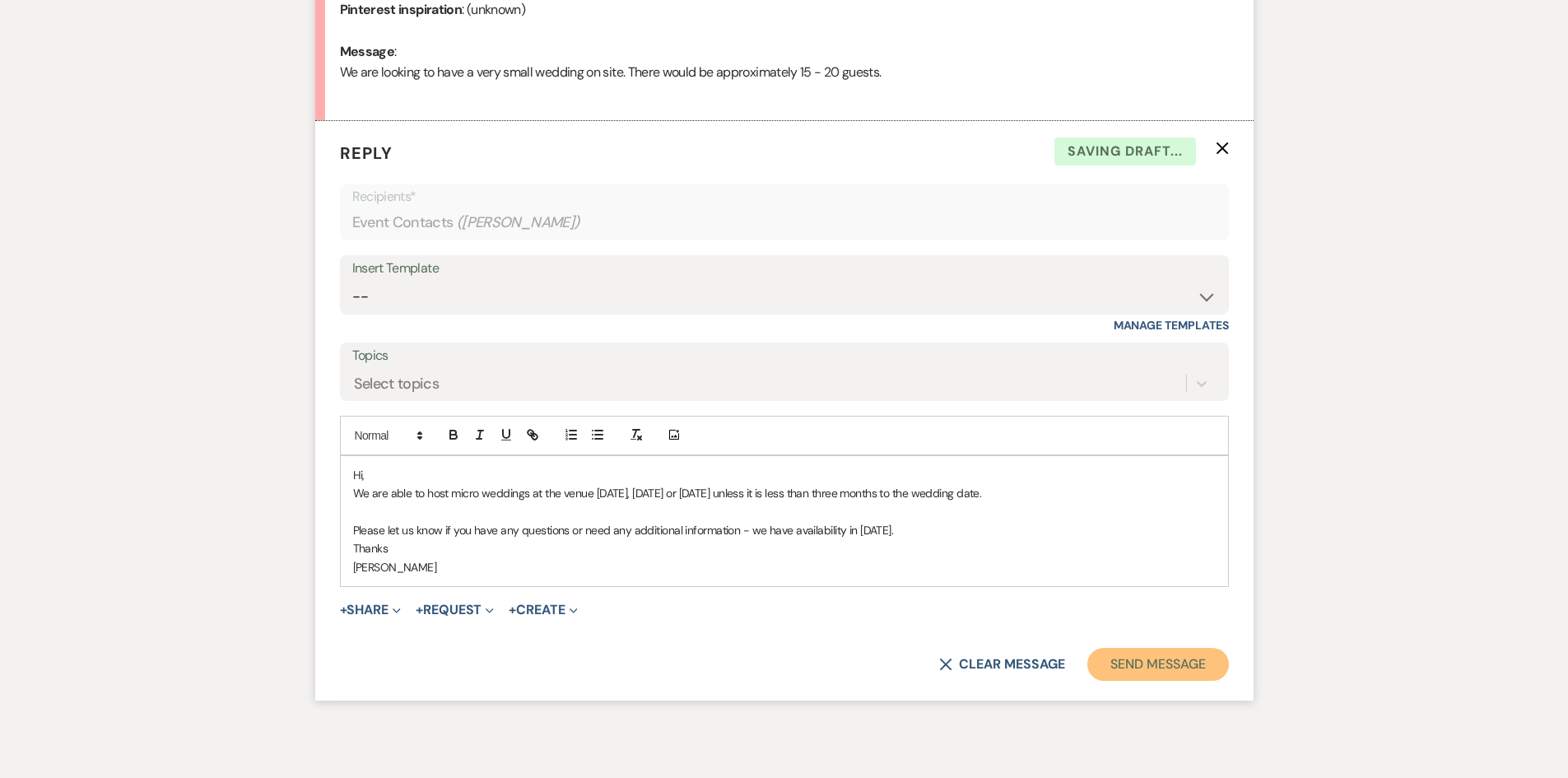
click at [1171, 671] on button "Send Message" at bounding box center [1157, 664] width 141 height 33
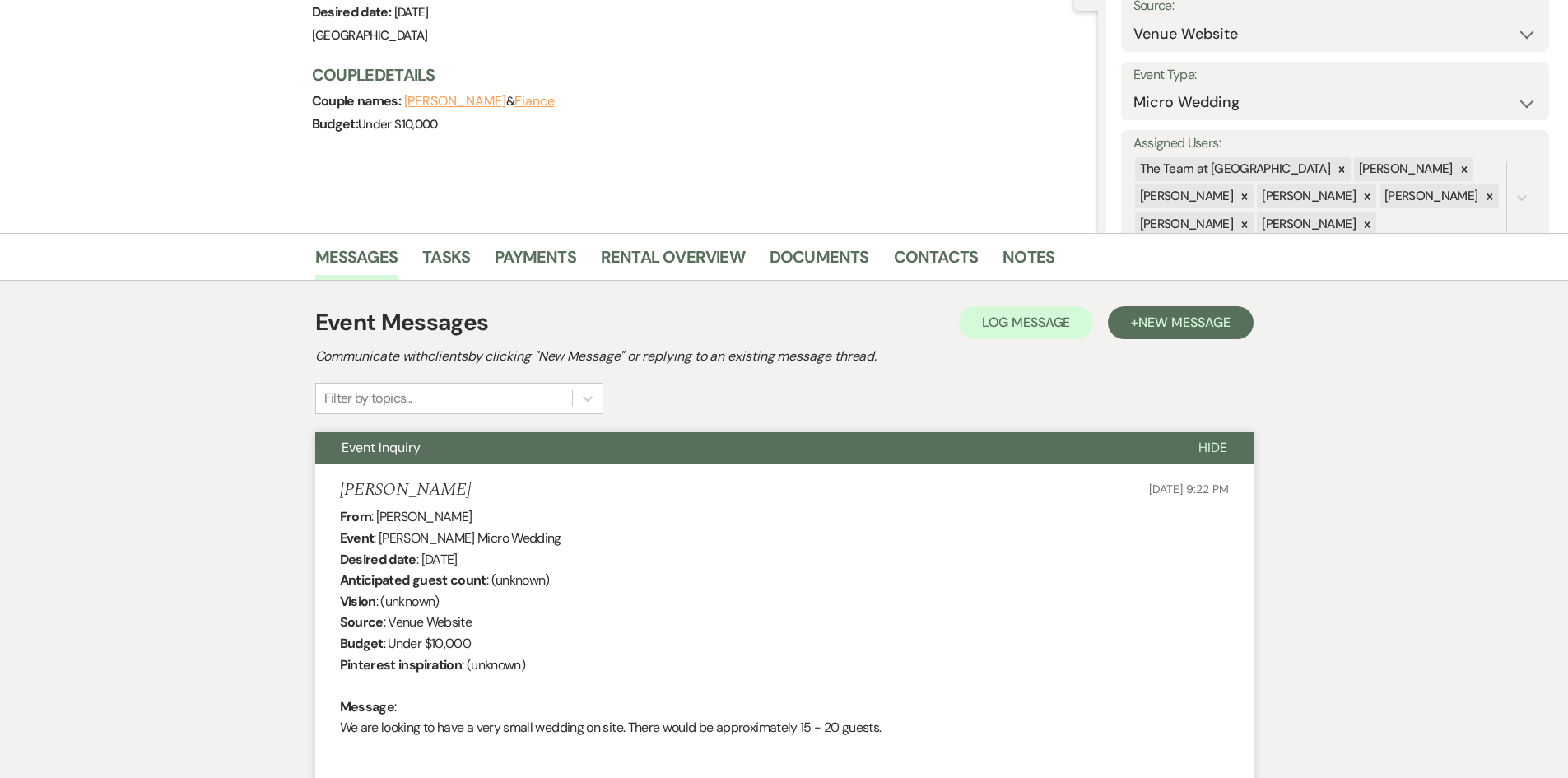
scroll to position [0, 0]
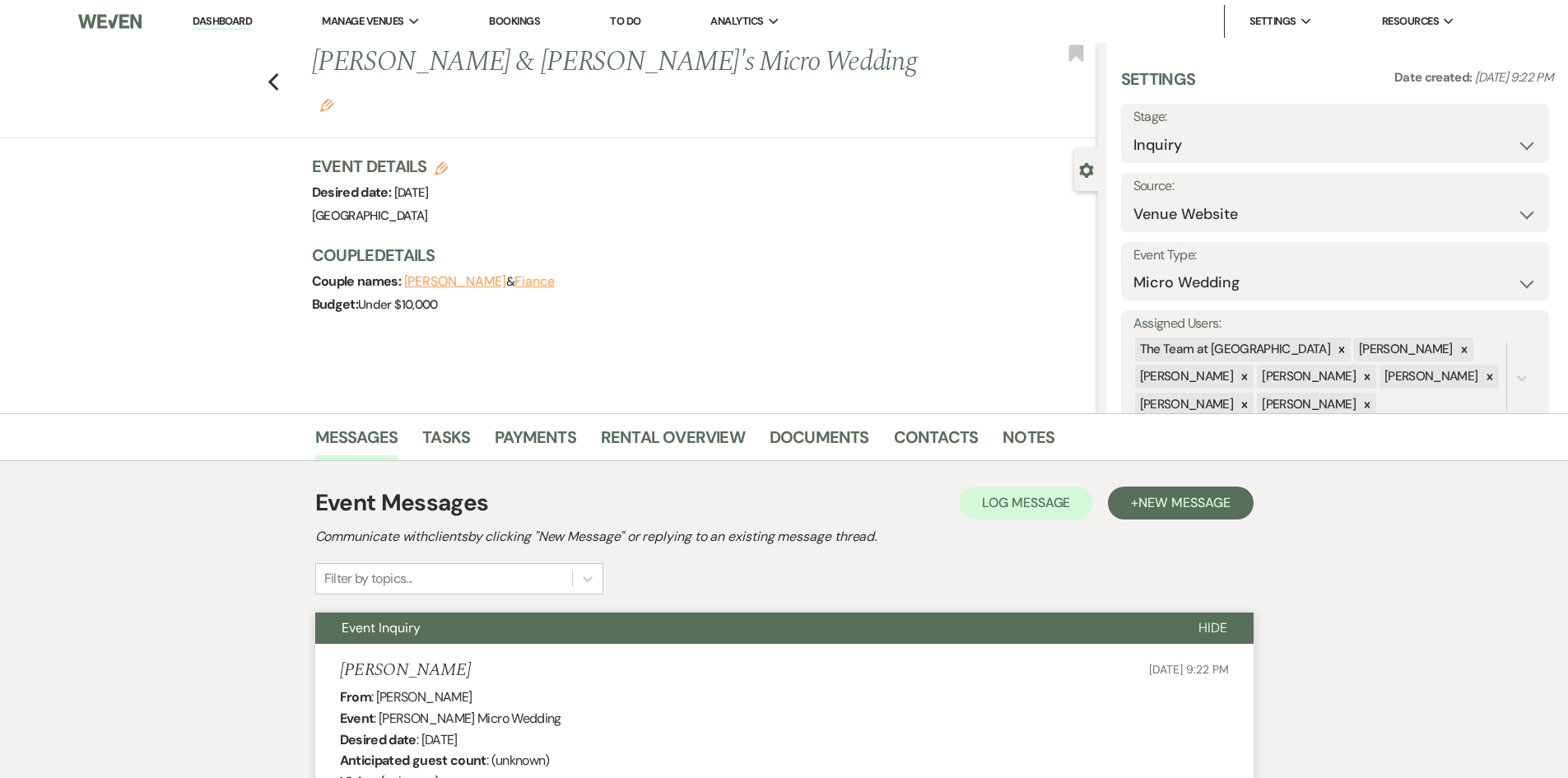
click at [210, 20] on link "Dashboard" at bounding box center [222, 21] width 60 height 16
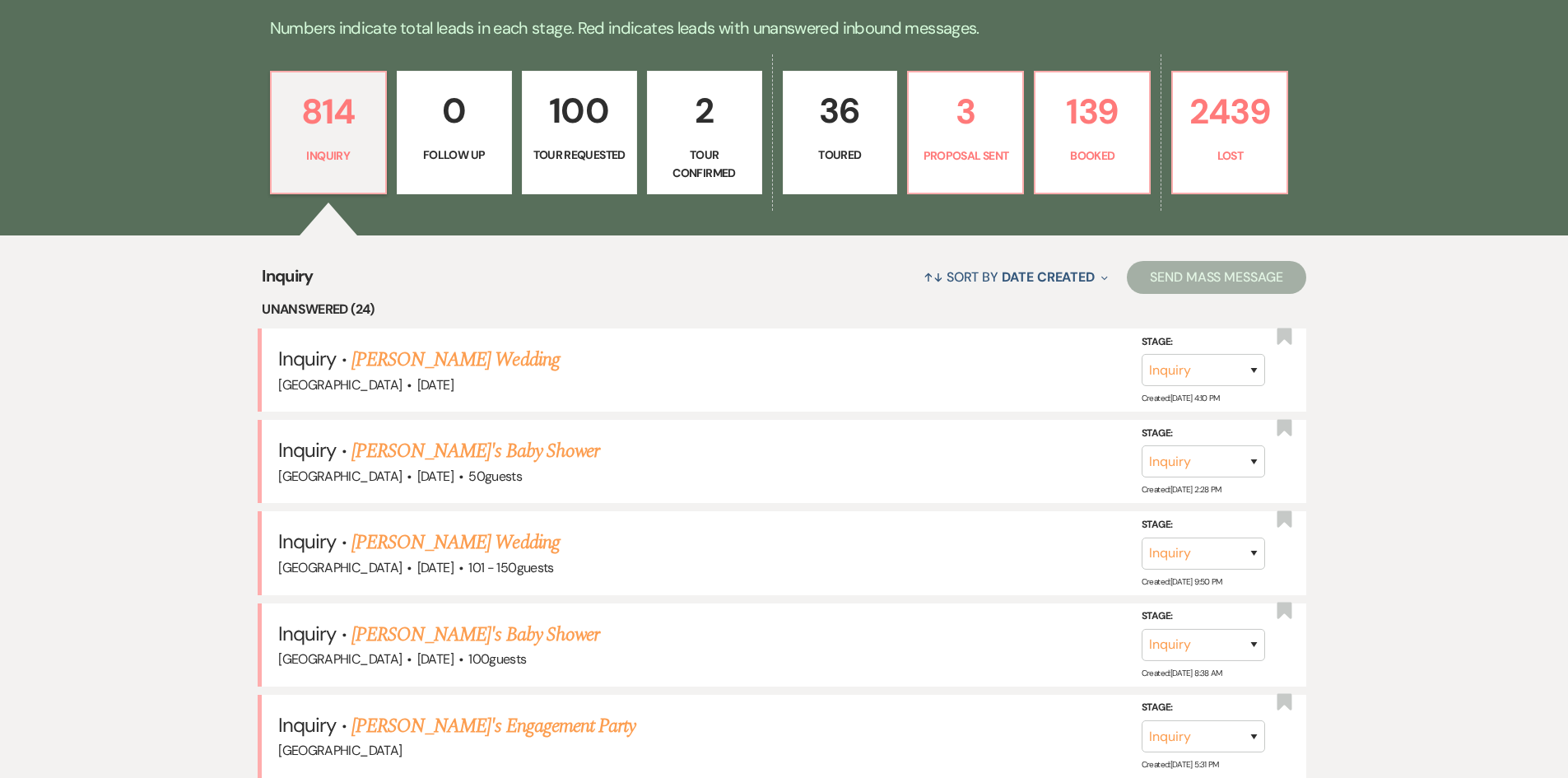
scroll to position [494, 0]
click at [495, 357] on link "[PERSON_NAME] Wedding" at bounding box center [456, 359] width 208 height 30
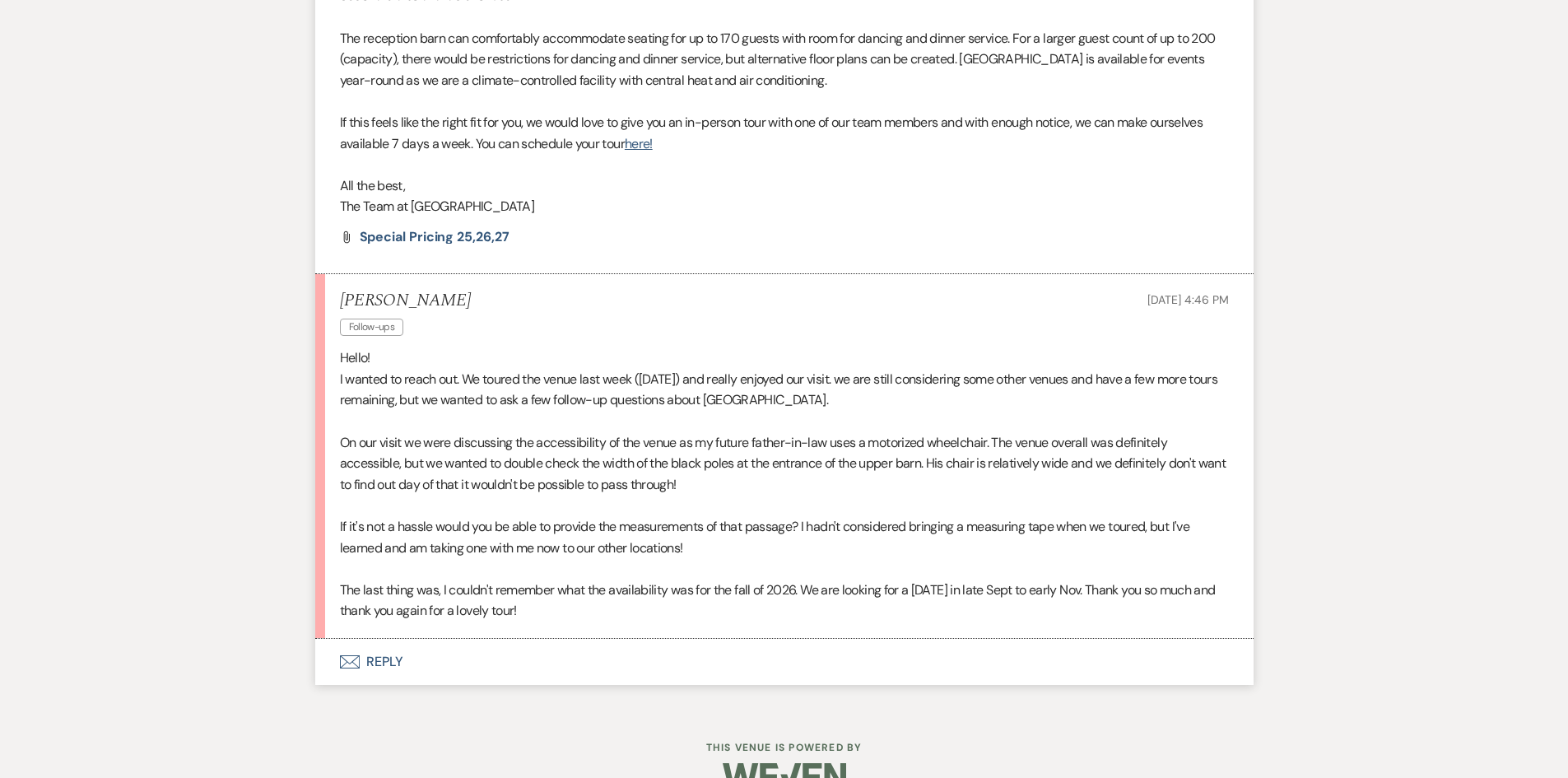
scroll to position [1646, 0]
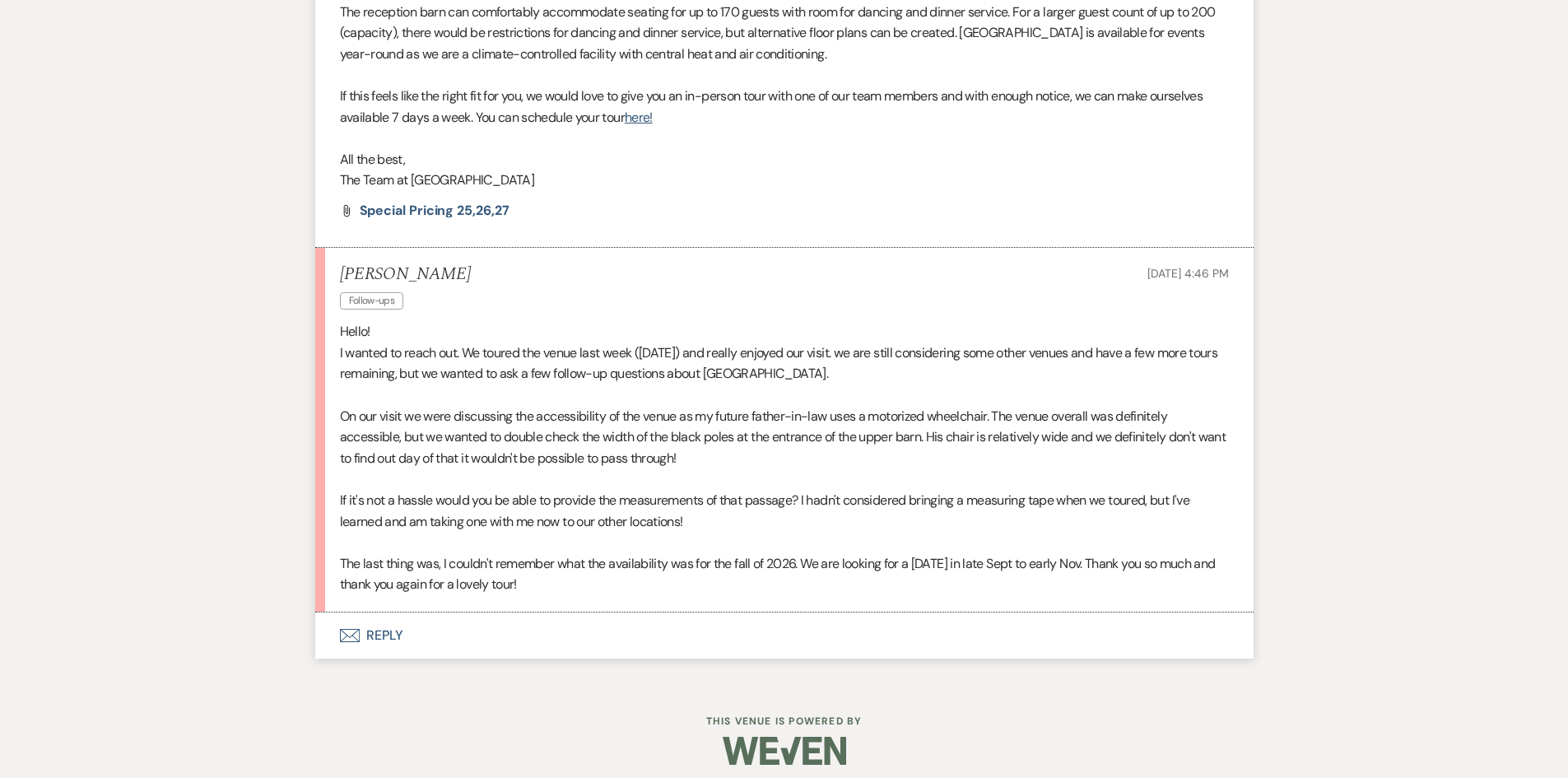
click at [383, 624] on button "Envelope Reply" at bounding box center [784, 636] width 938 height 47
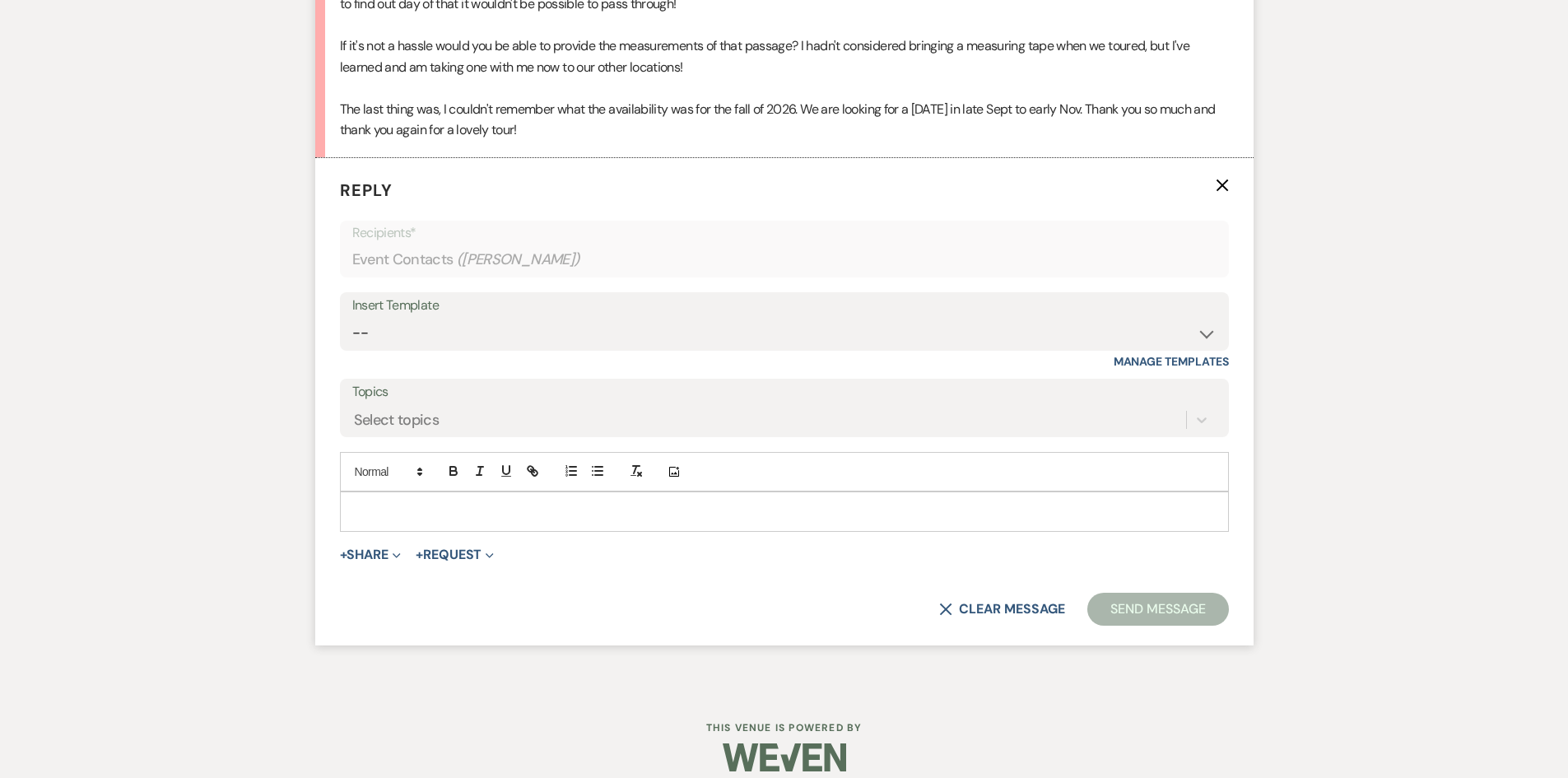
scroll to position [2113, 0]
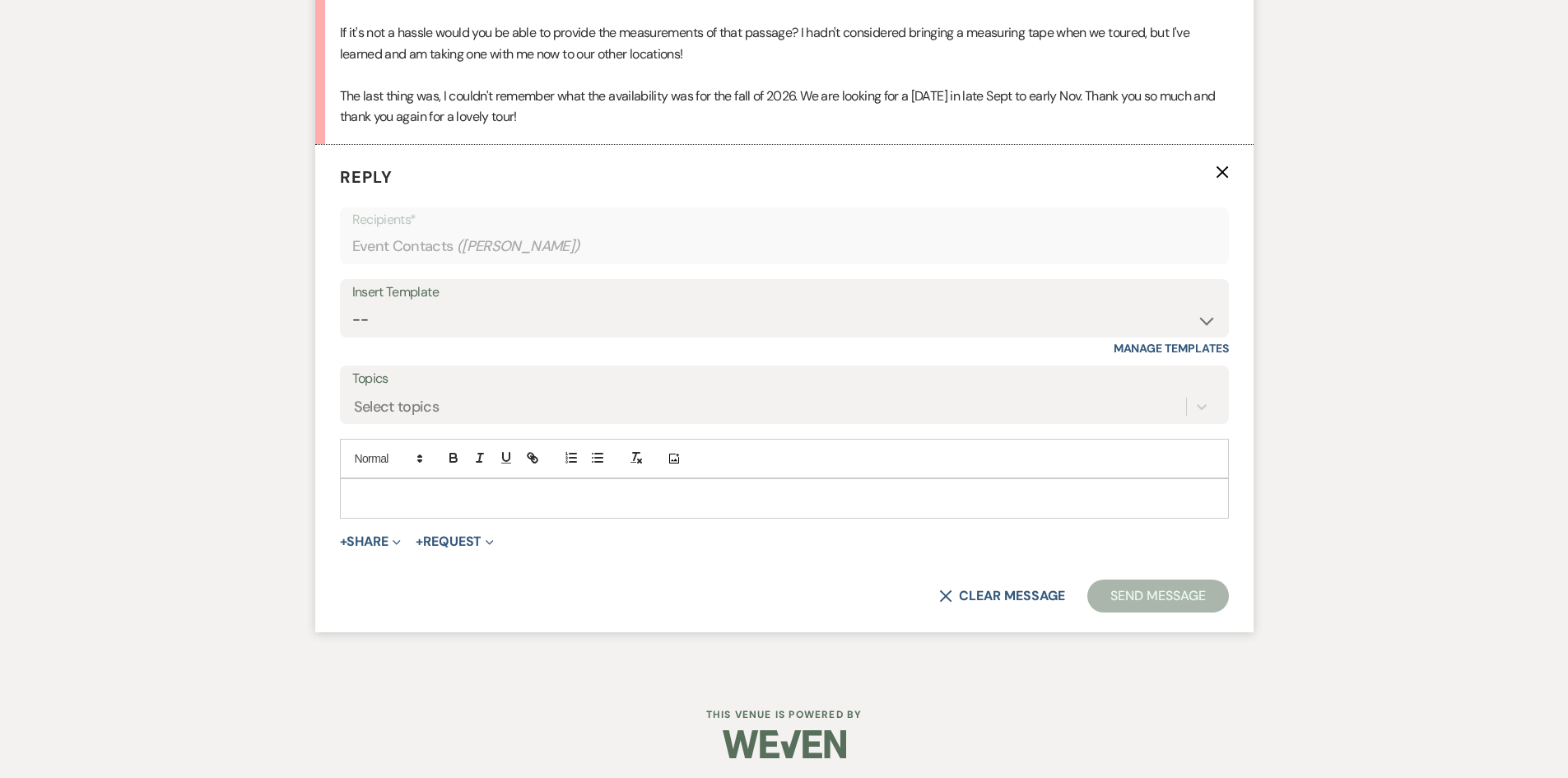
click at [382, 485] on div at bounding box center [784, 498] width 888 height 38
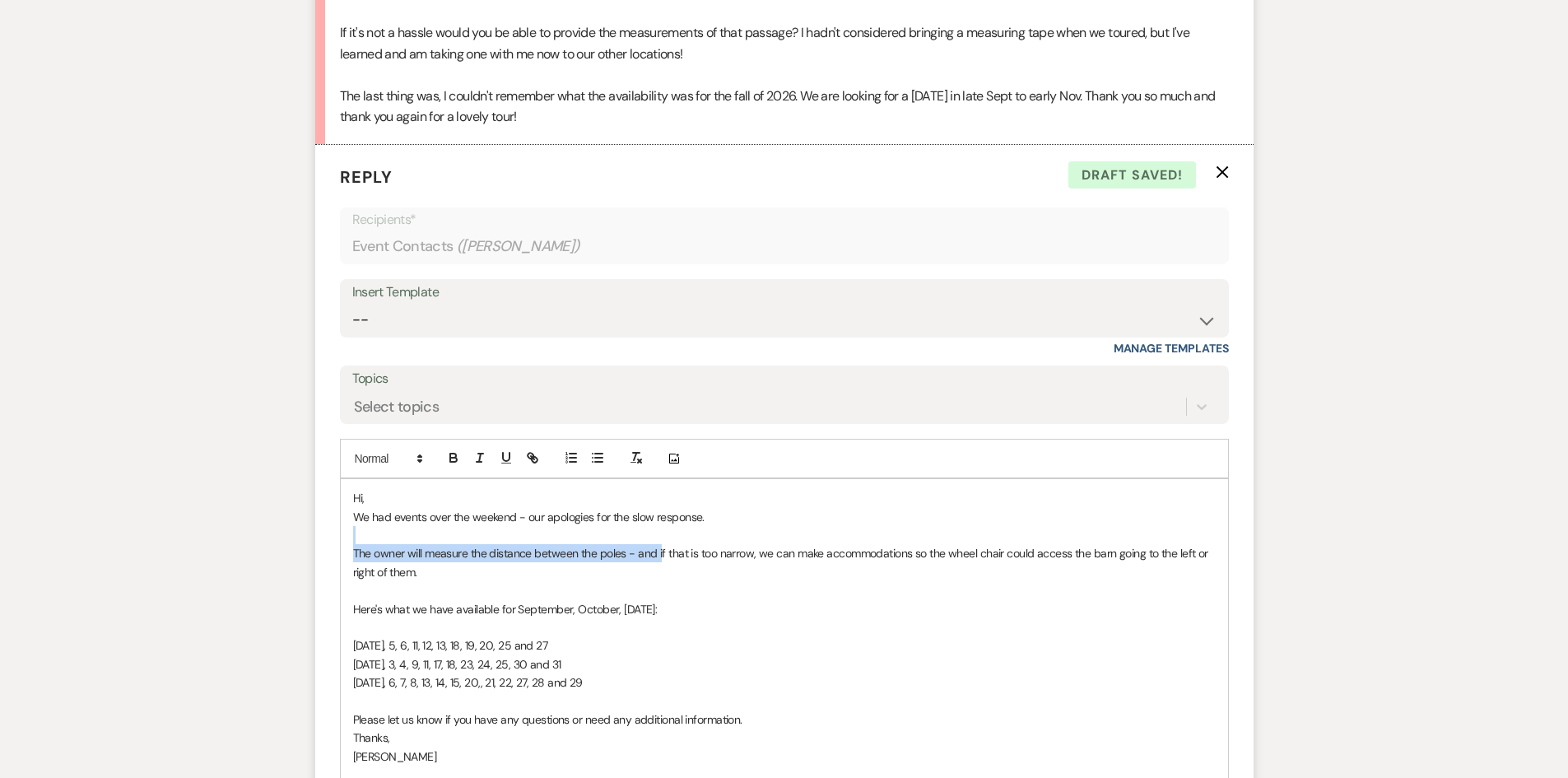
drag, startPoint x: 660, startPoint y: 552, endPoint x: 382, endPoint y: 540, distance: 278.3
click at [382, 540] on div "Hi, We had events over the weekend - our apologies for the slow response. The o…" at bounding box center [784, 637] width 888 height 315
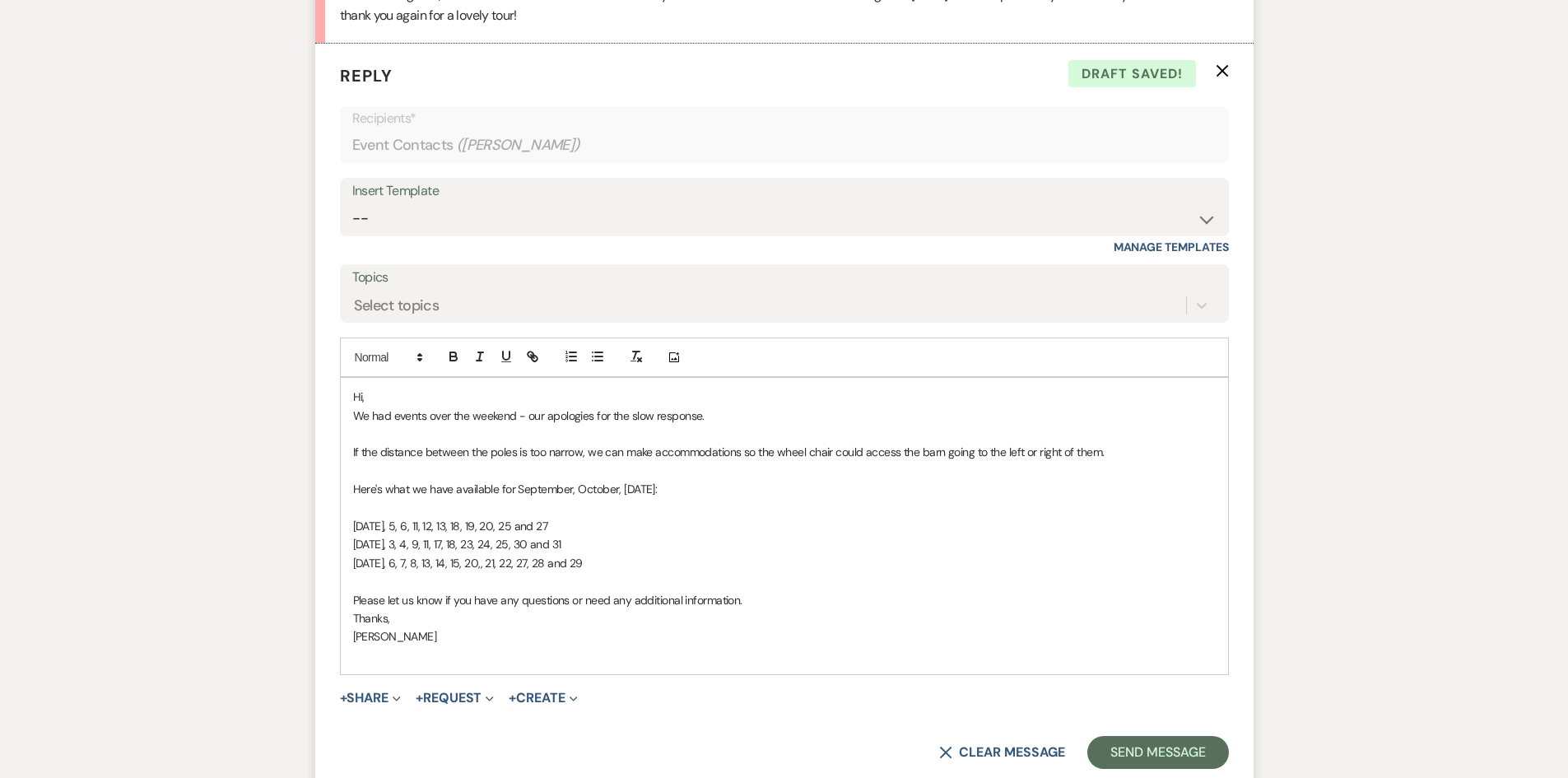
scroll to position [2377, 0]
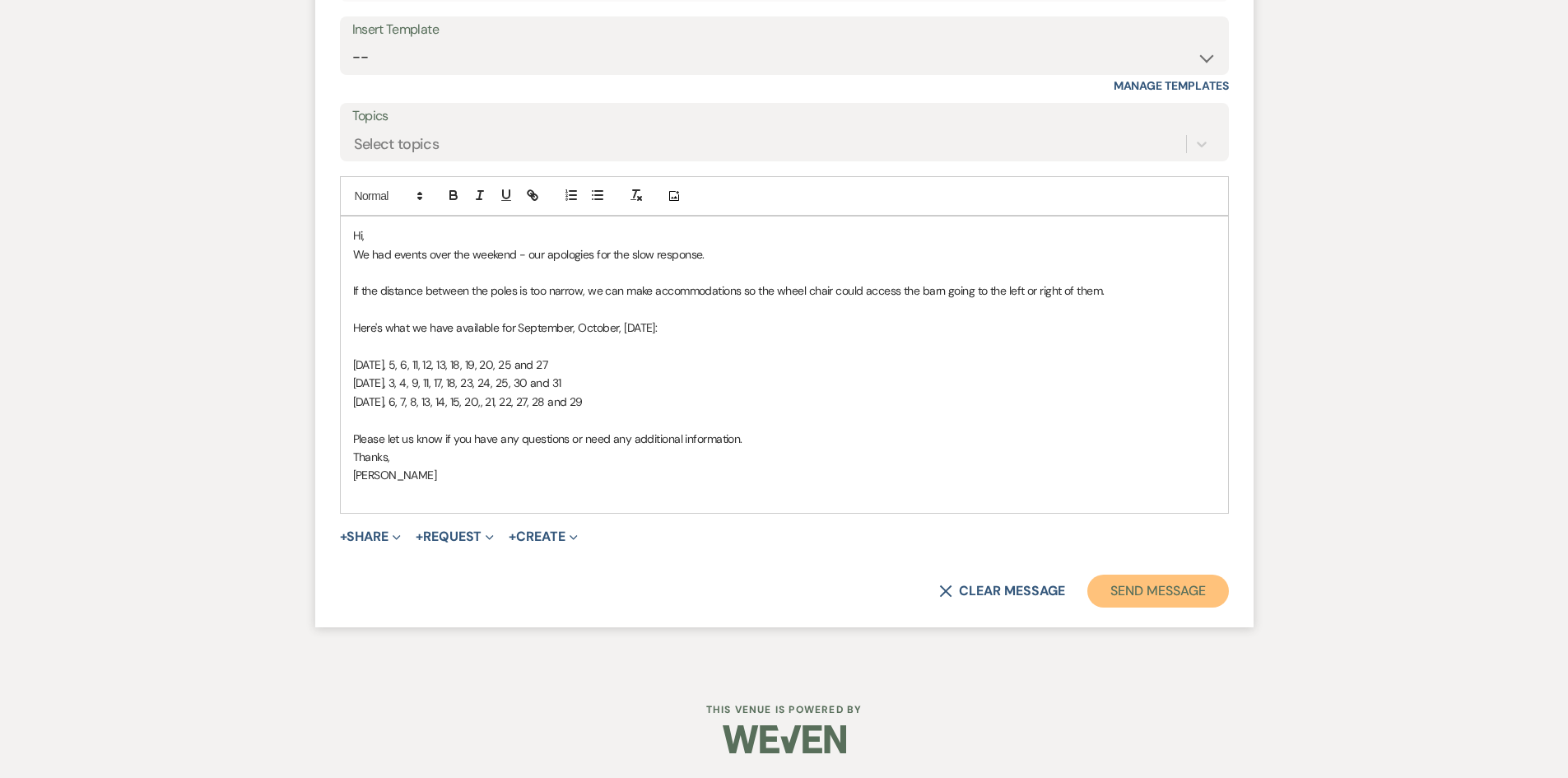
click at [1186, 595] on button "Send Message" at bounding box center [1157, 590] width 141 height 33
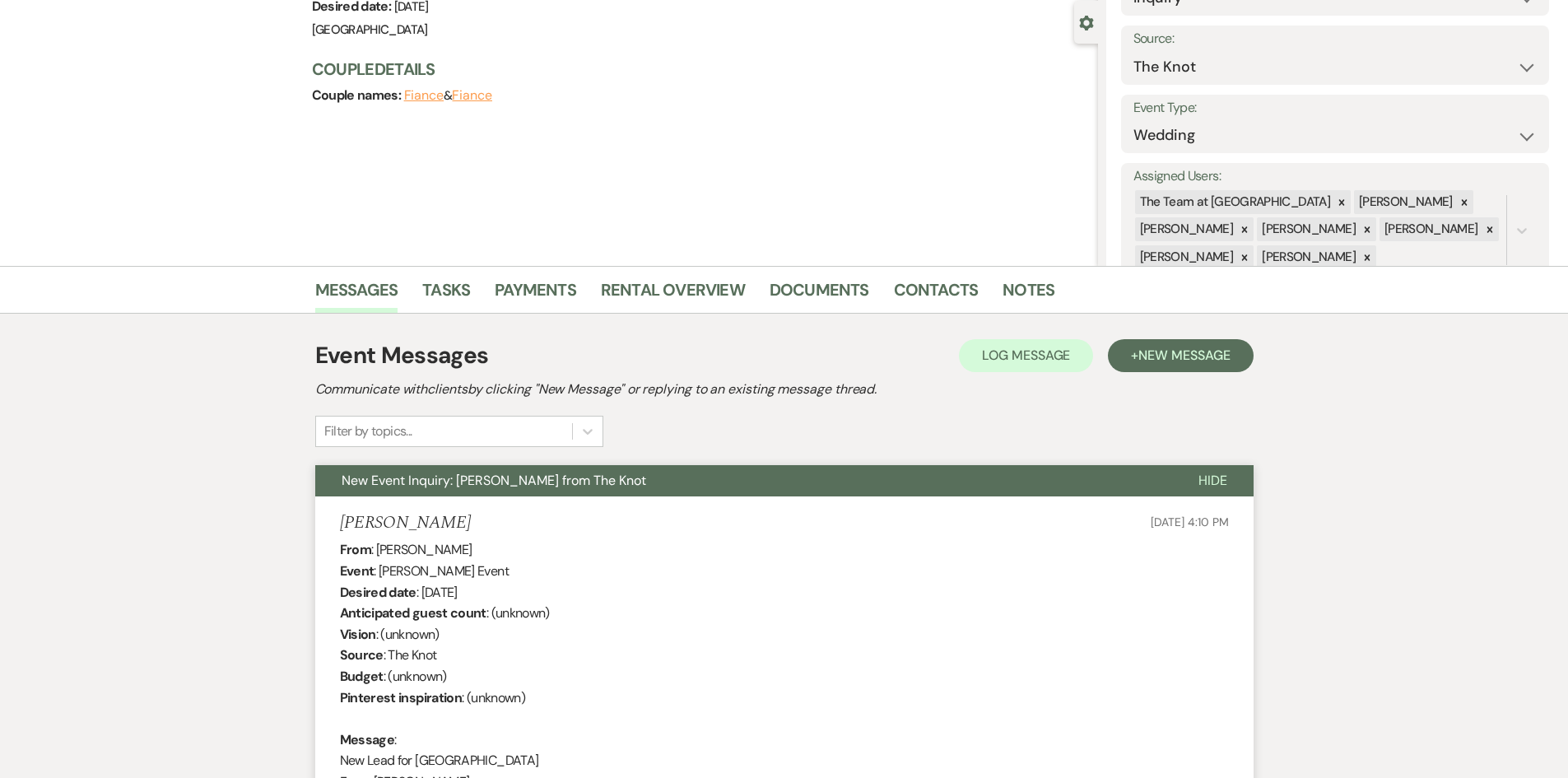
scroll to position [0, 0]
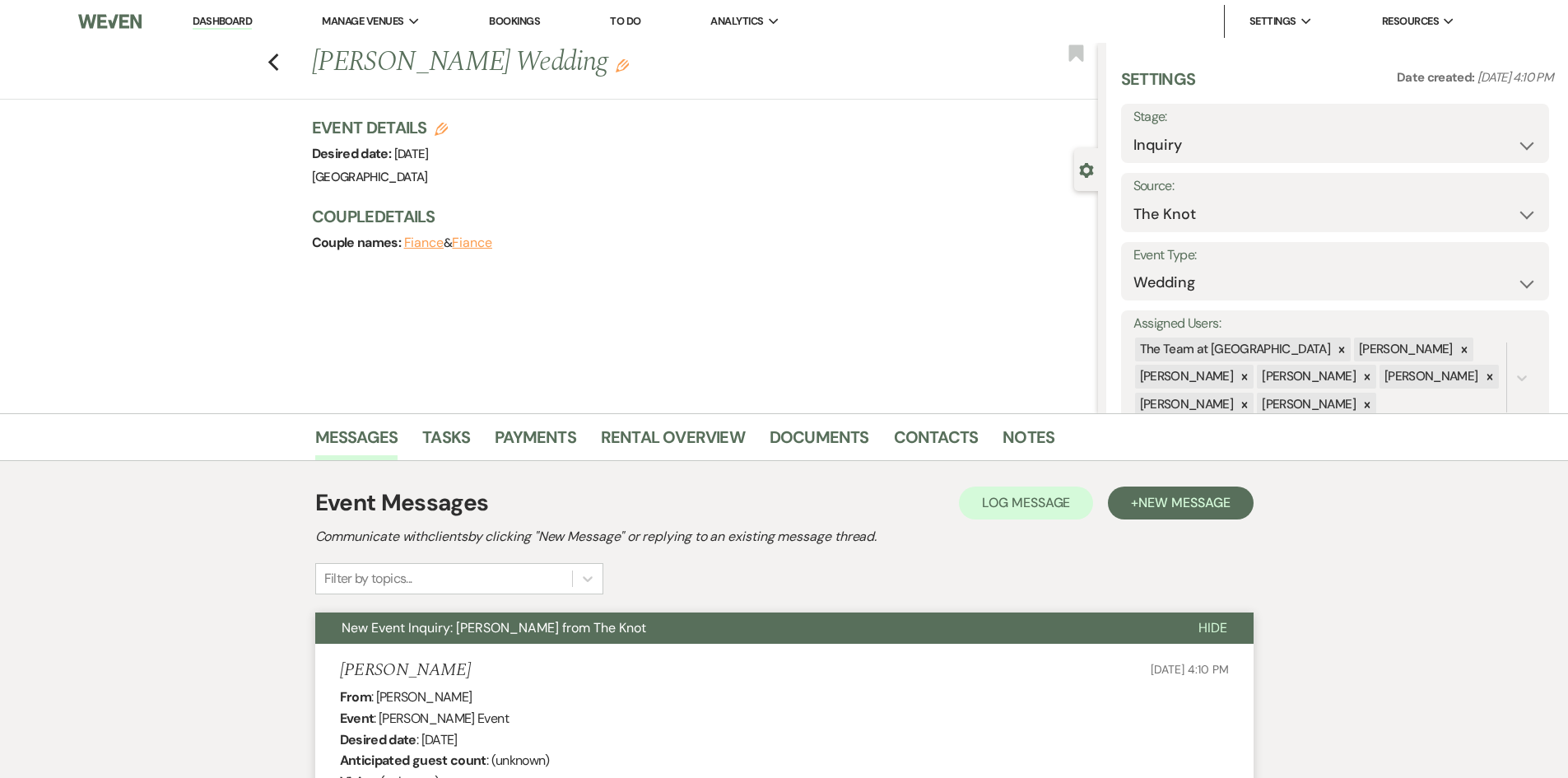
click at [215, 17] on link "Dashboard" at bounding box center [222, 21] width 60 height 16
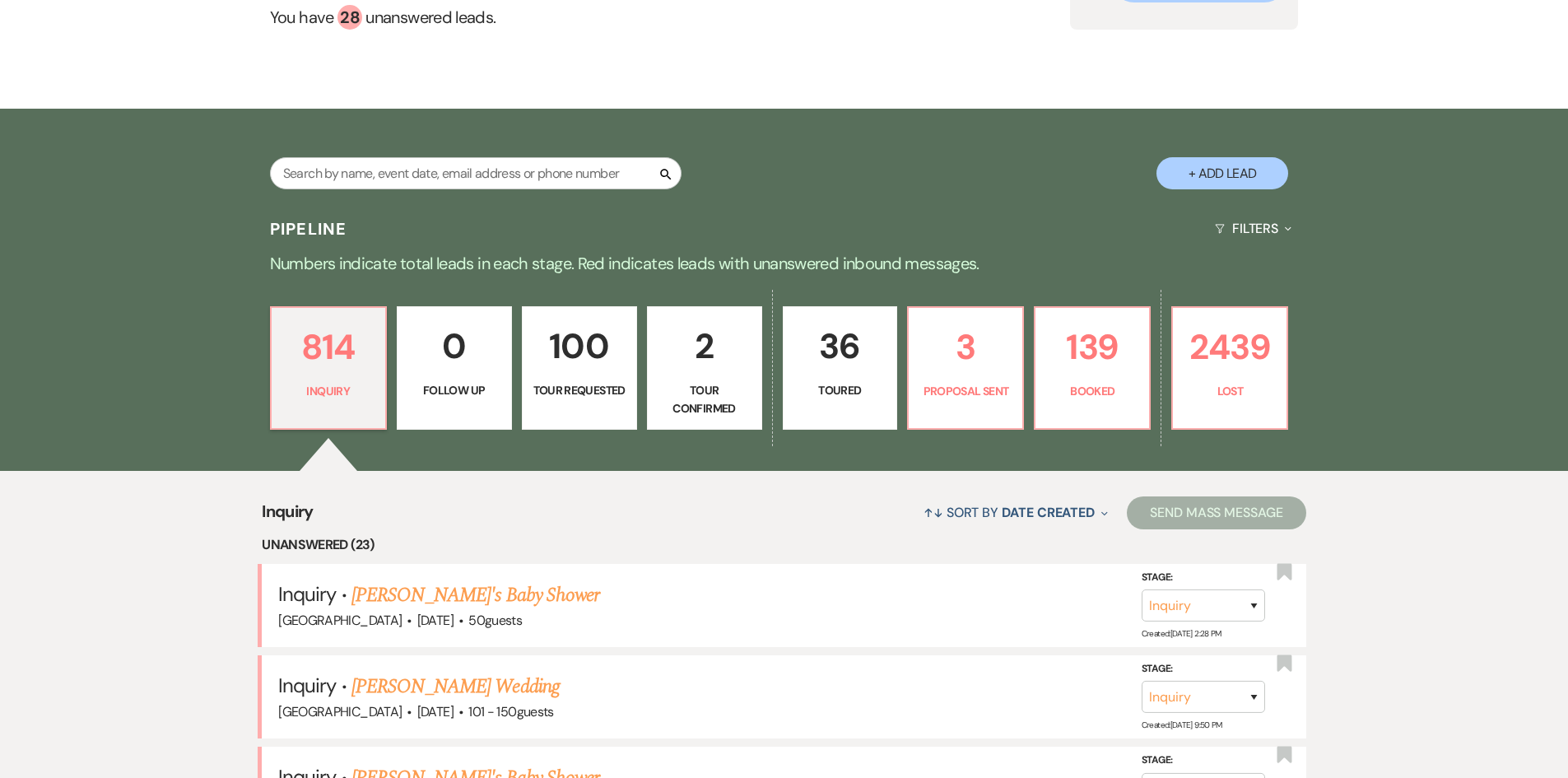
scroll to position [576, 0]
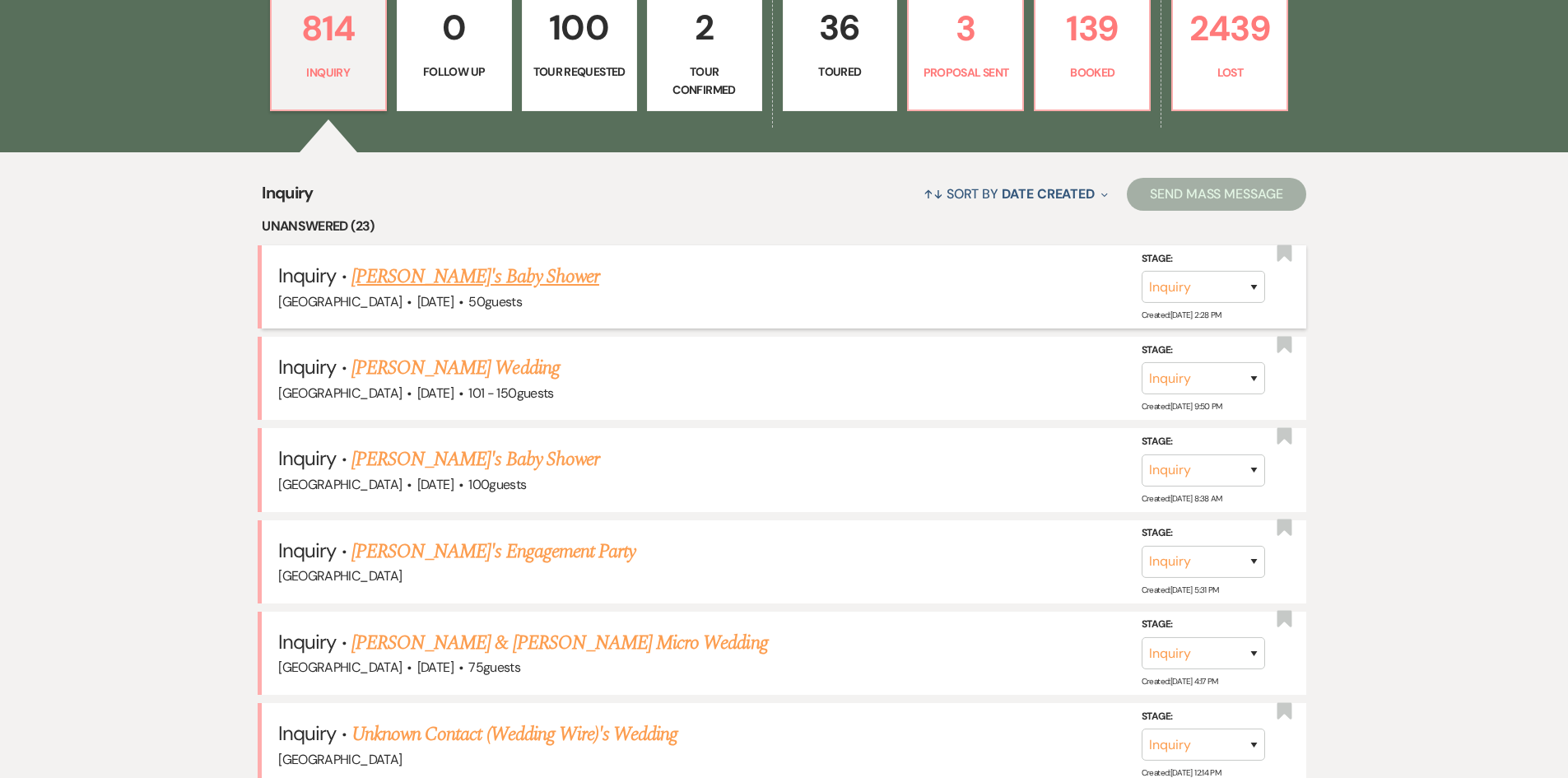
click at [426, 274] on link "[PERSON_NAME]'s Baby Shower" at bounding box center [476, 276] width 248 height 30
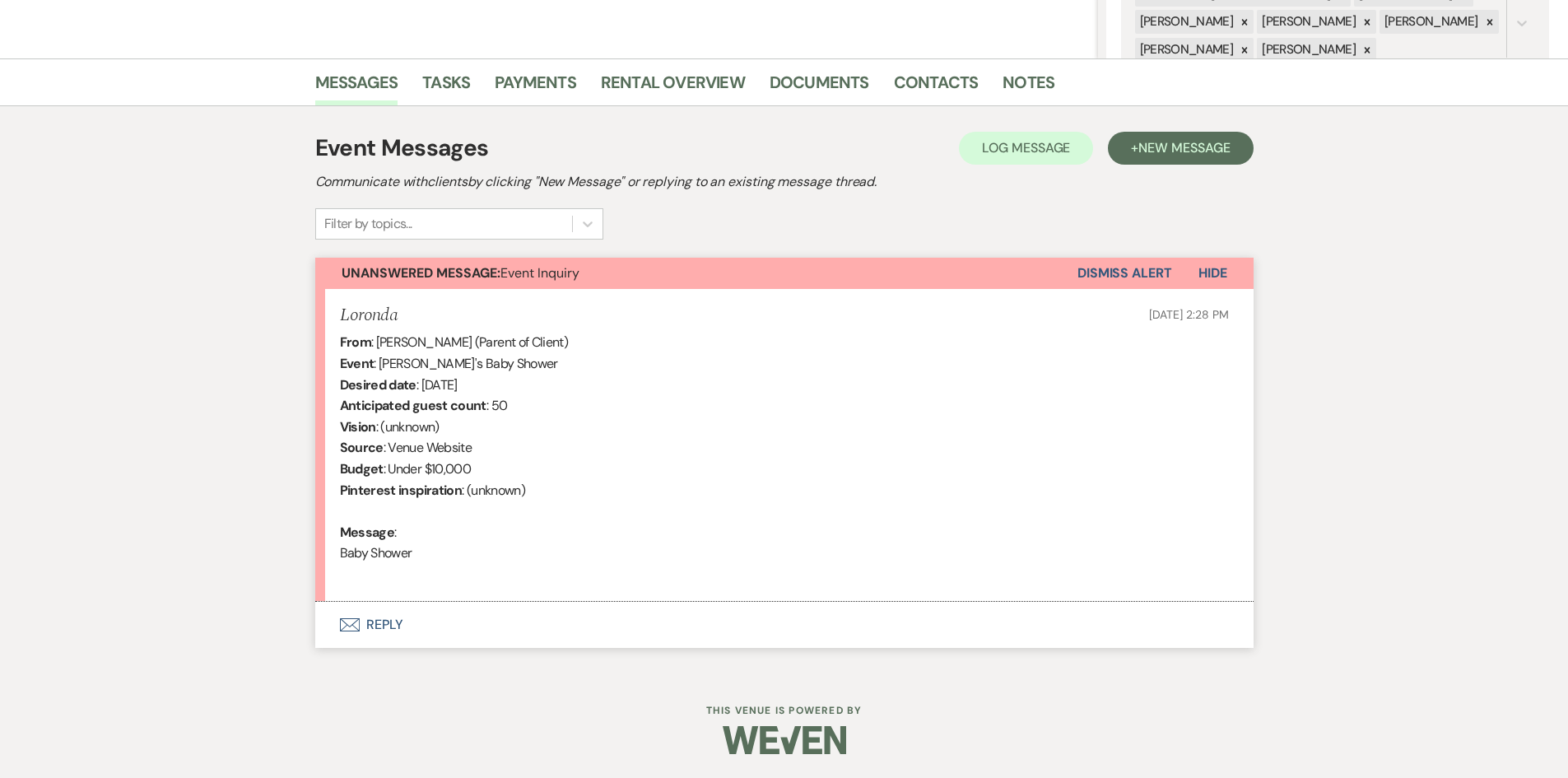
scroll to position [355, 0]
click at [381, 614] on button "Envelope Reply" at bounding box center [784, 624] width 938 height 47
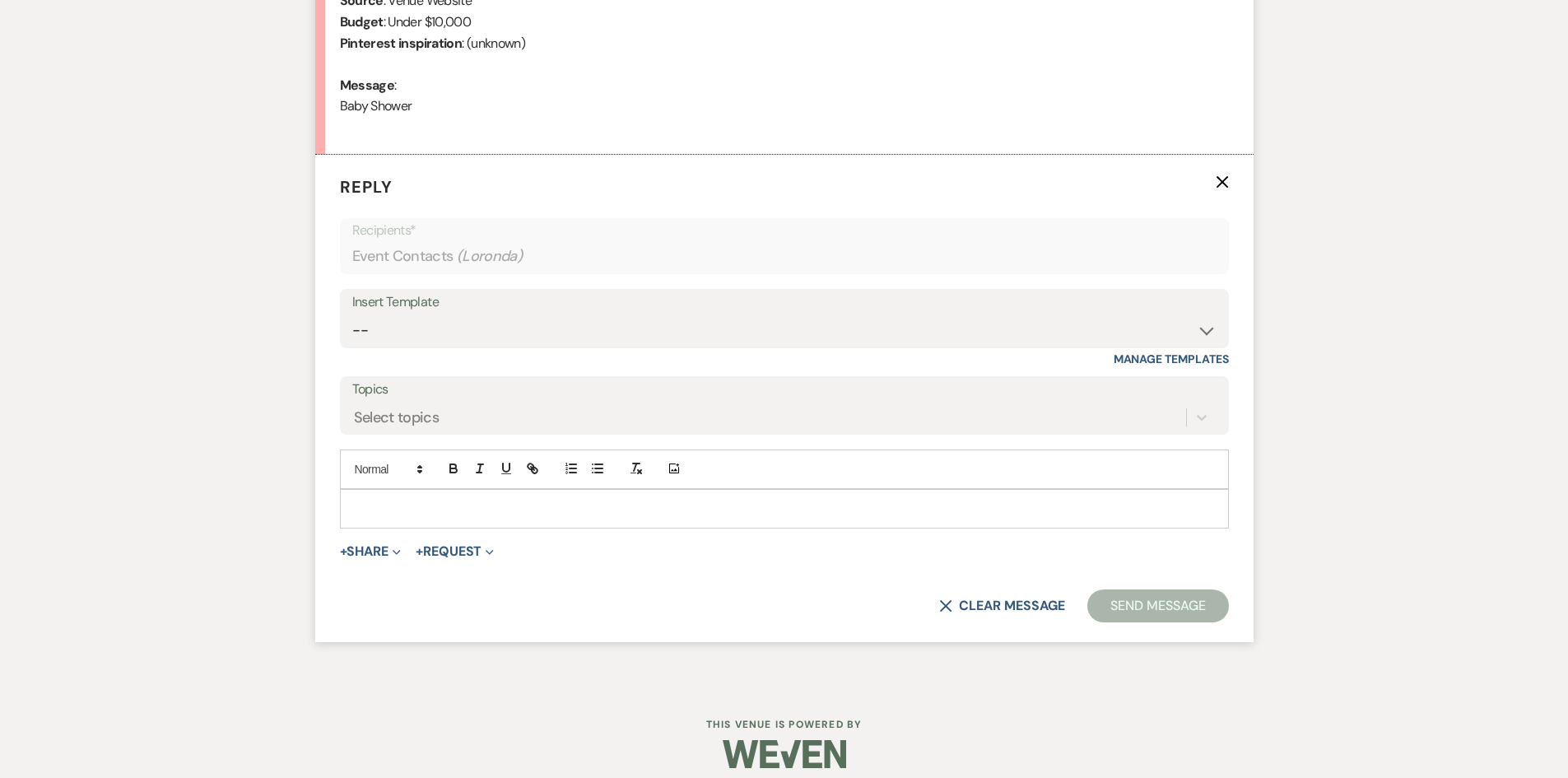
scroll to position [812, 0]
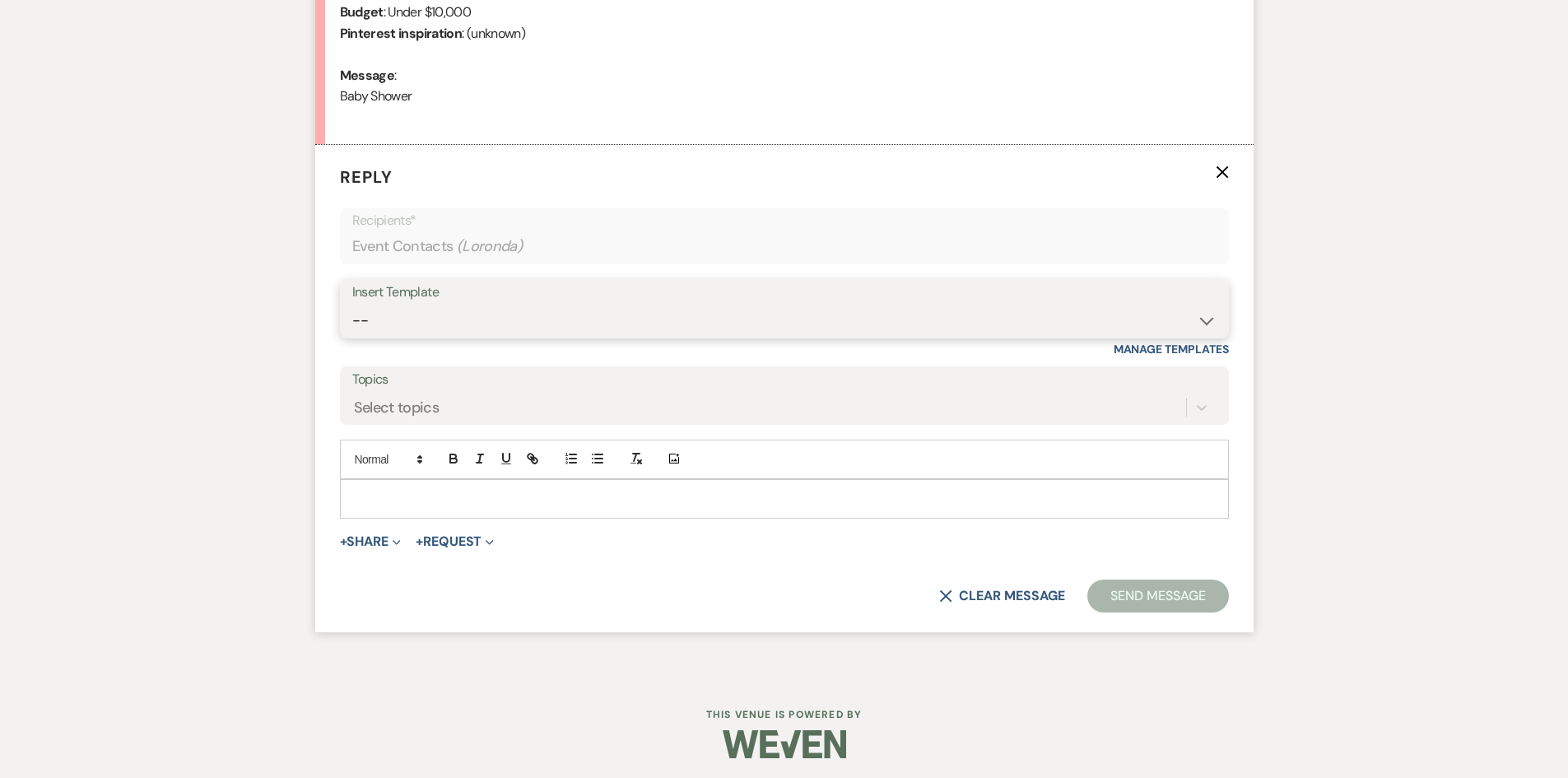
click at [1210, 319] on select "-- Initial Inquiry Auto Response - Weddings Contract - Corporate & Private Even…" at bounding box center [784, 320] width 864 height 32
click at [353, 304] on select "-- Initial Inquiry Auto Response - Weddings Contract - Corporate & Private Even…" at bounding box center [784, 320] width 864 height 32
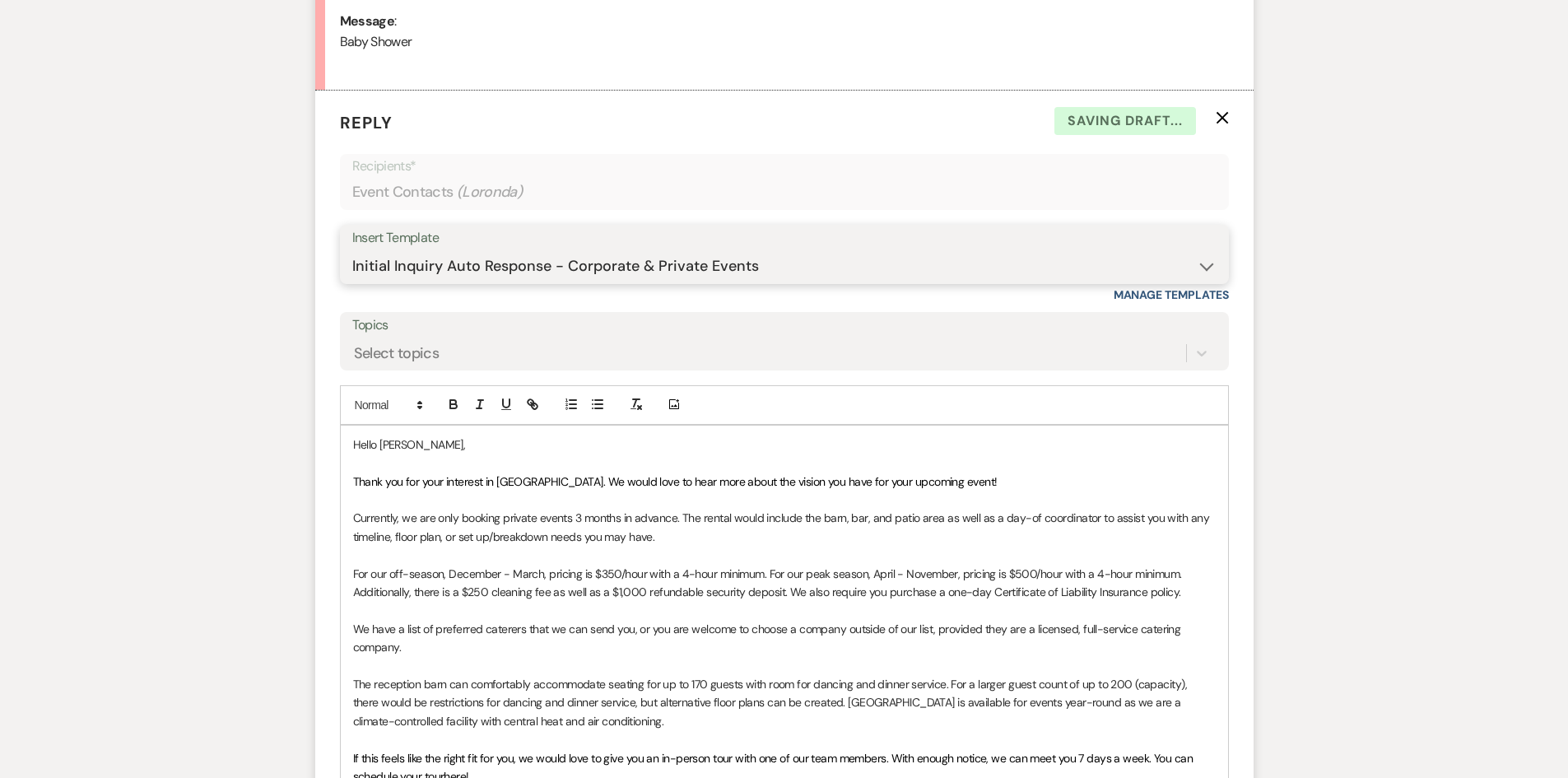
scroll to position [894, 0]
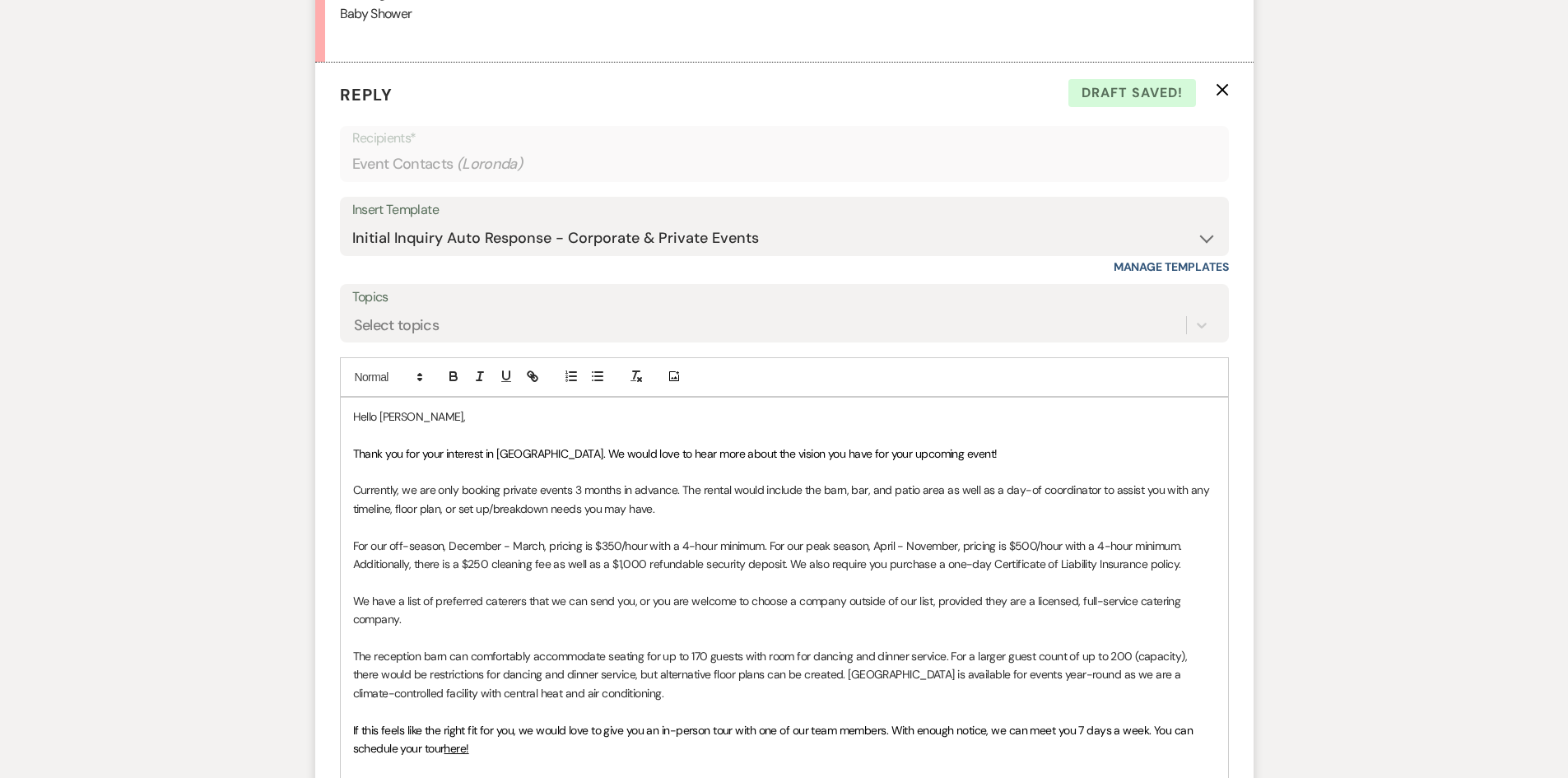
click at [681, 487] on p "Currently, we are only booking private events 3 months in advance. The rental w…" at bounding box center [784, 500] width 863 height 37
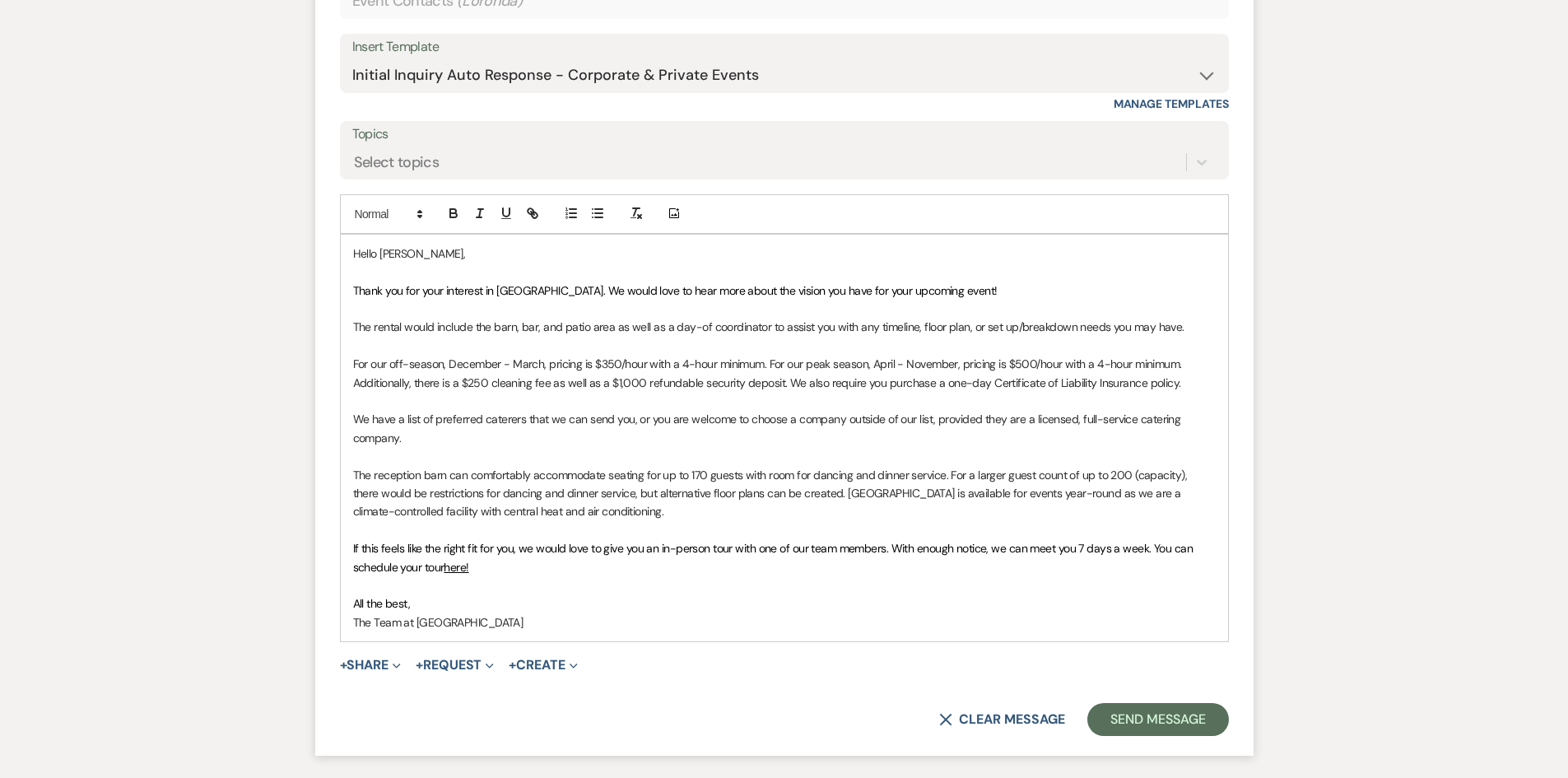
scroll to position [1059, 0]
click at [1129, 716] on button "Send Message" at bounding box center [1157, 718] width 141 height 33
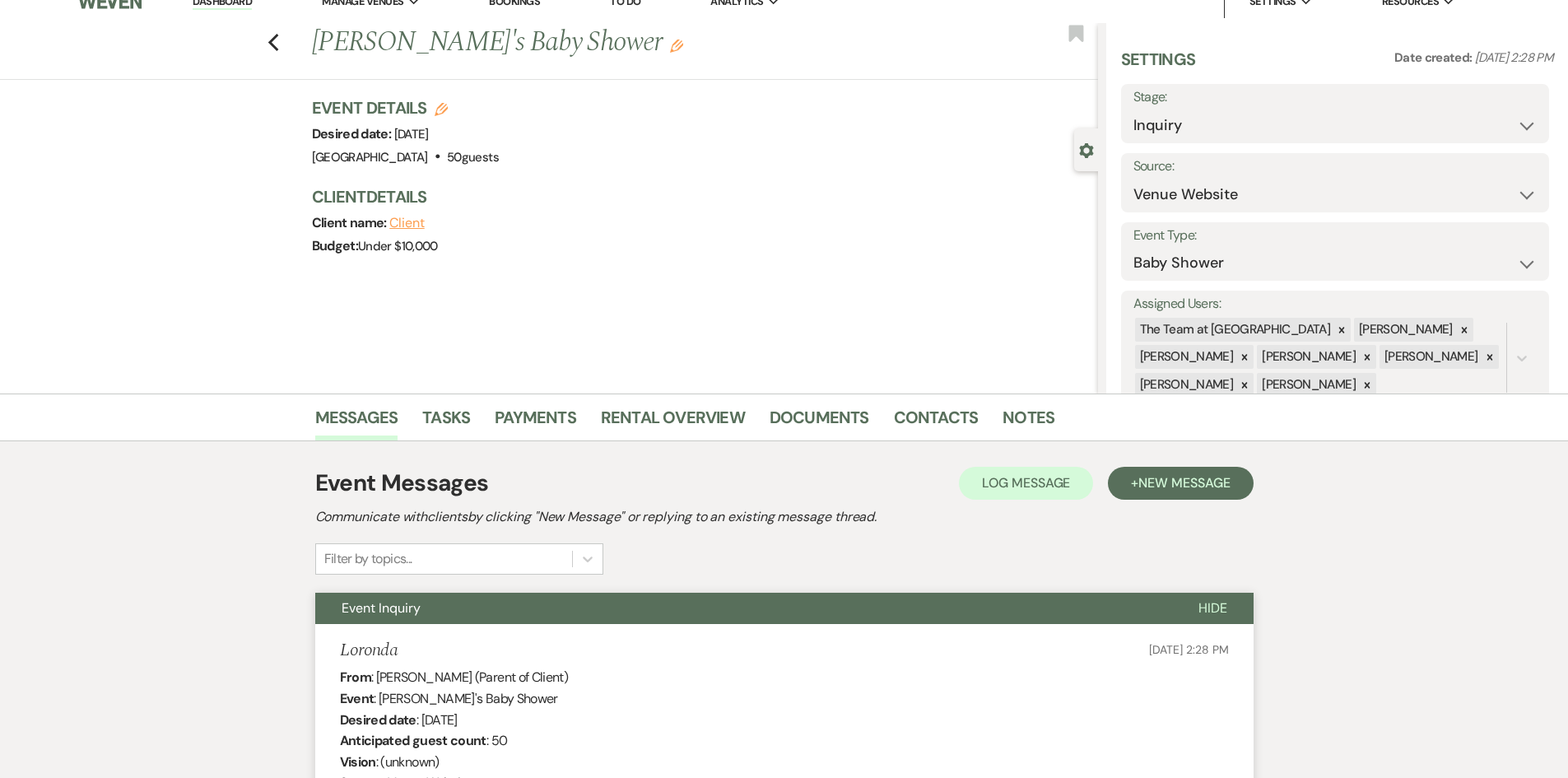
scroll to position [0, 0]
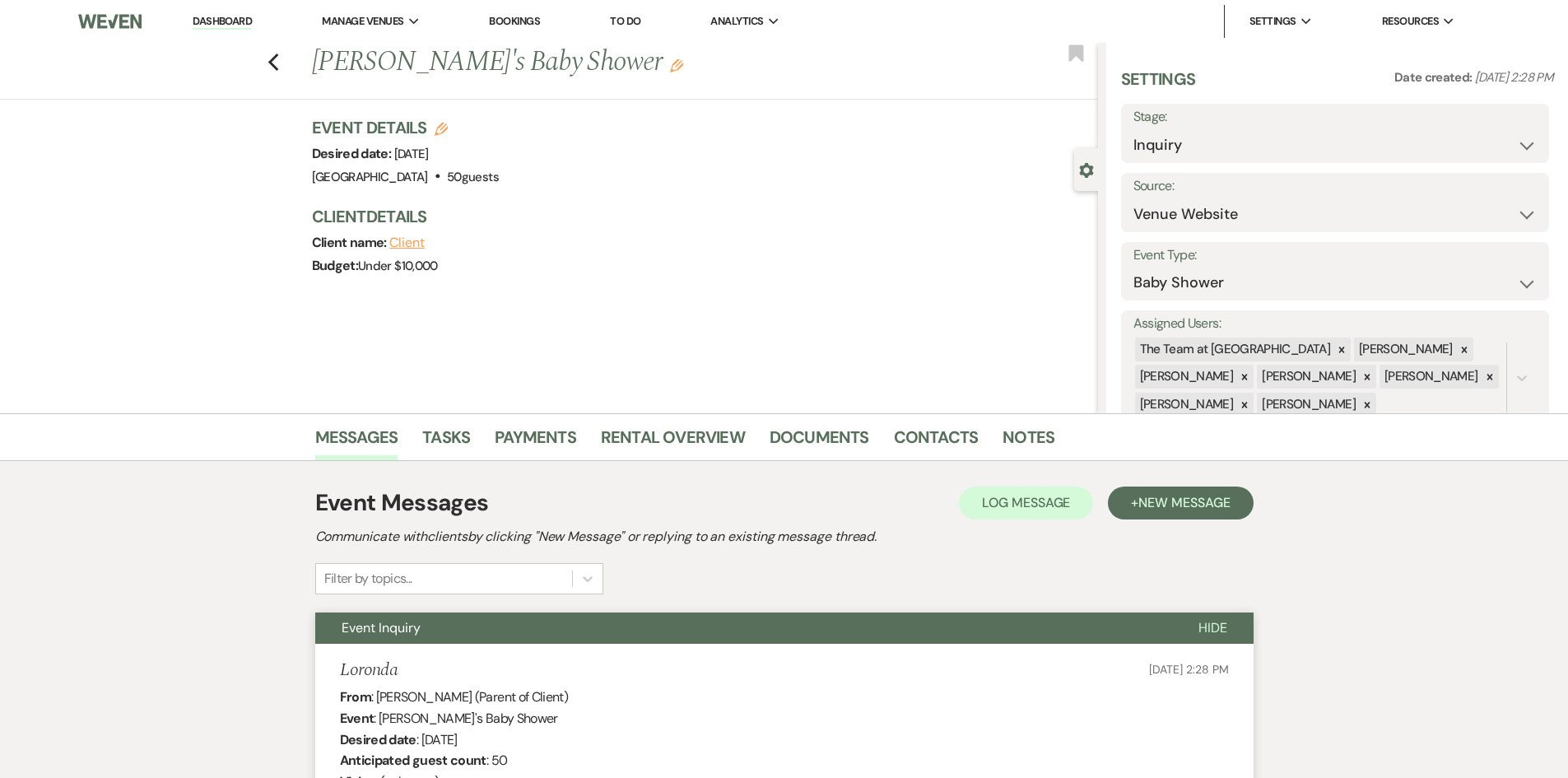
click at [228, 16] on link "Dashboard" at bounding box center [222, 21] width 60 height 16
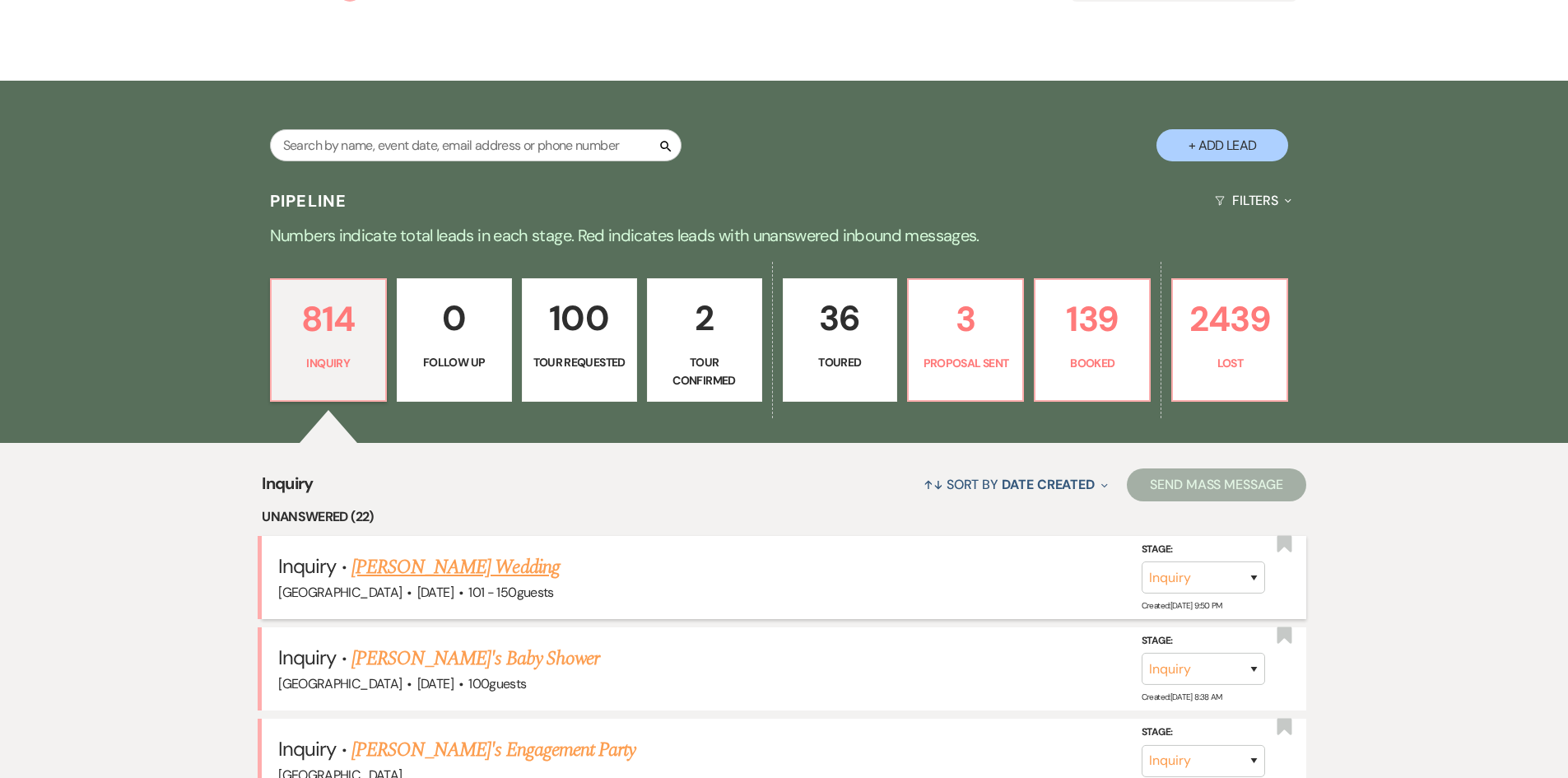
scroll to position [411, 0]
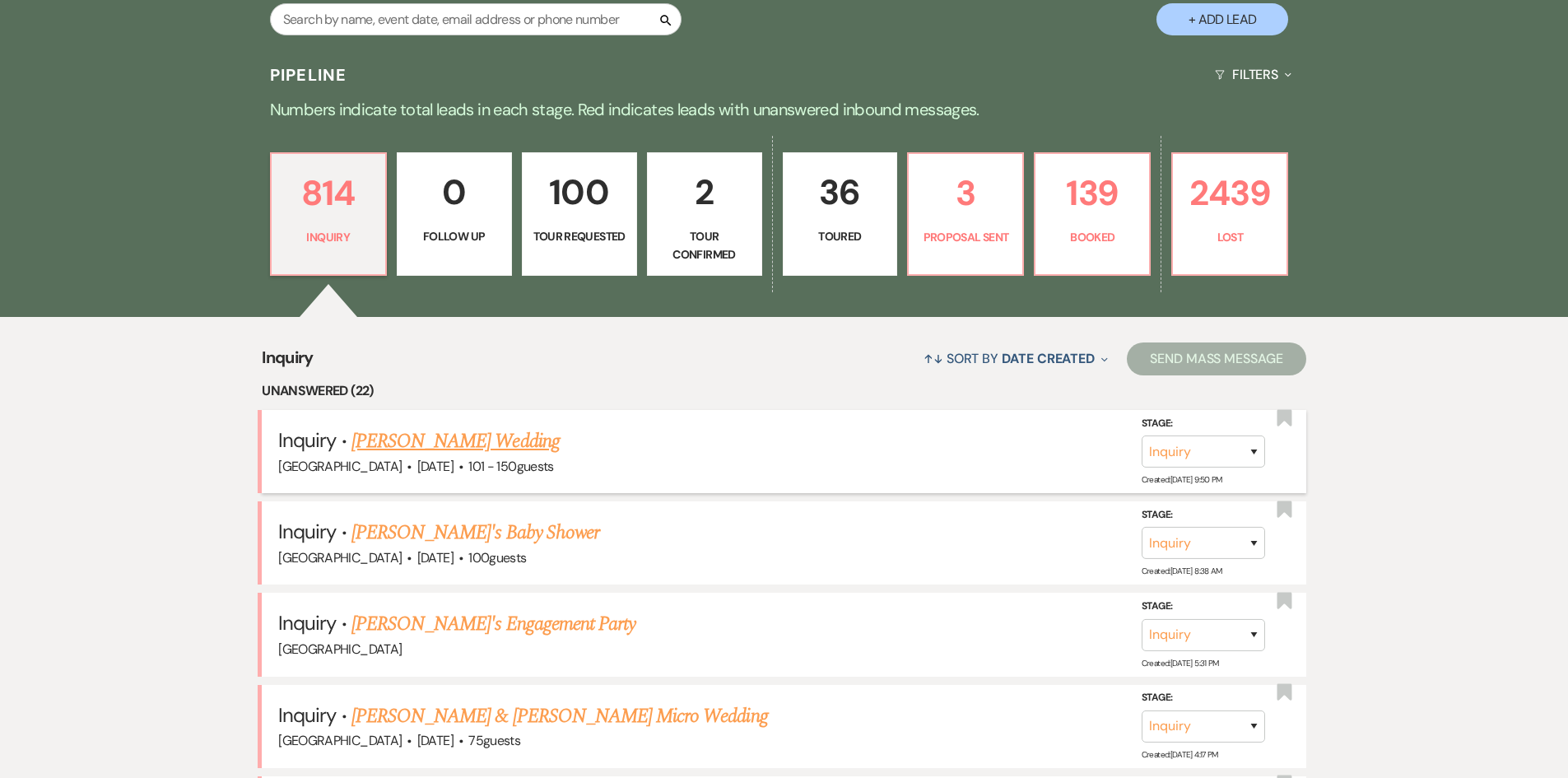
click at [454, 443] on link "[PERSON_NAME] Wedding" at bounding box center [456, 441] width 208 height 30
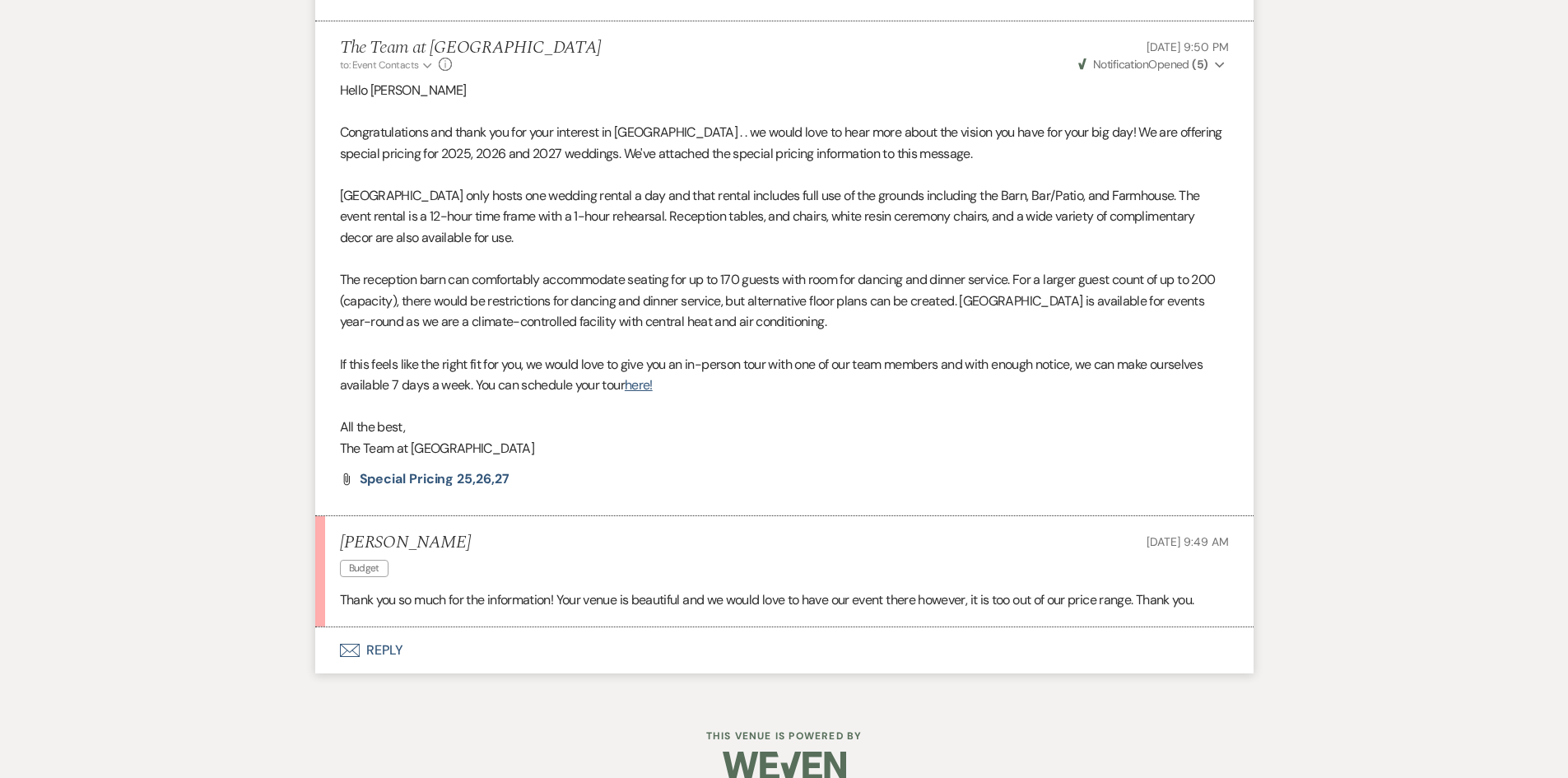
scroll to position [1426, 0]
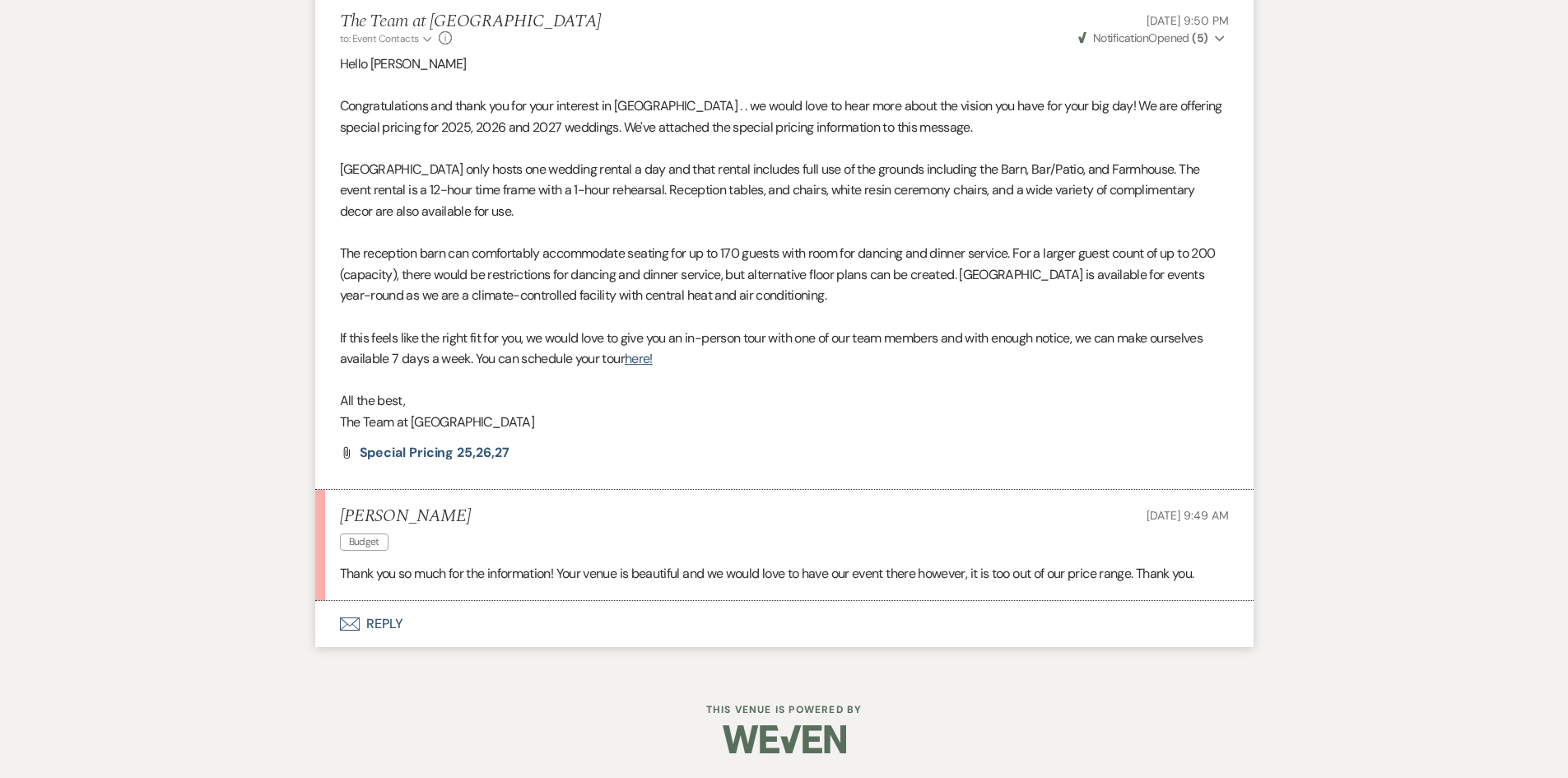
click at [389, 621] on button "Envelope Reply" at bounding box center [784, 624] width 938 height 47
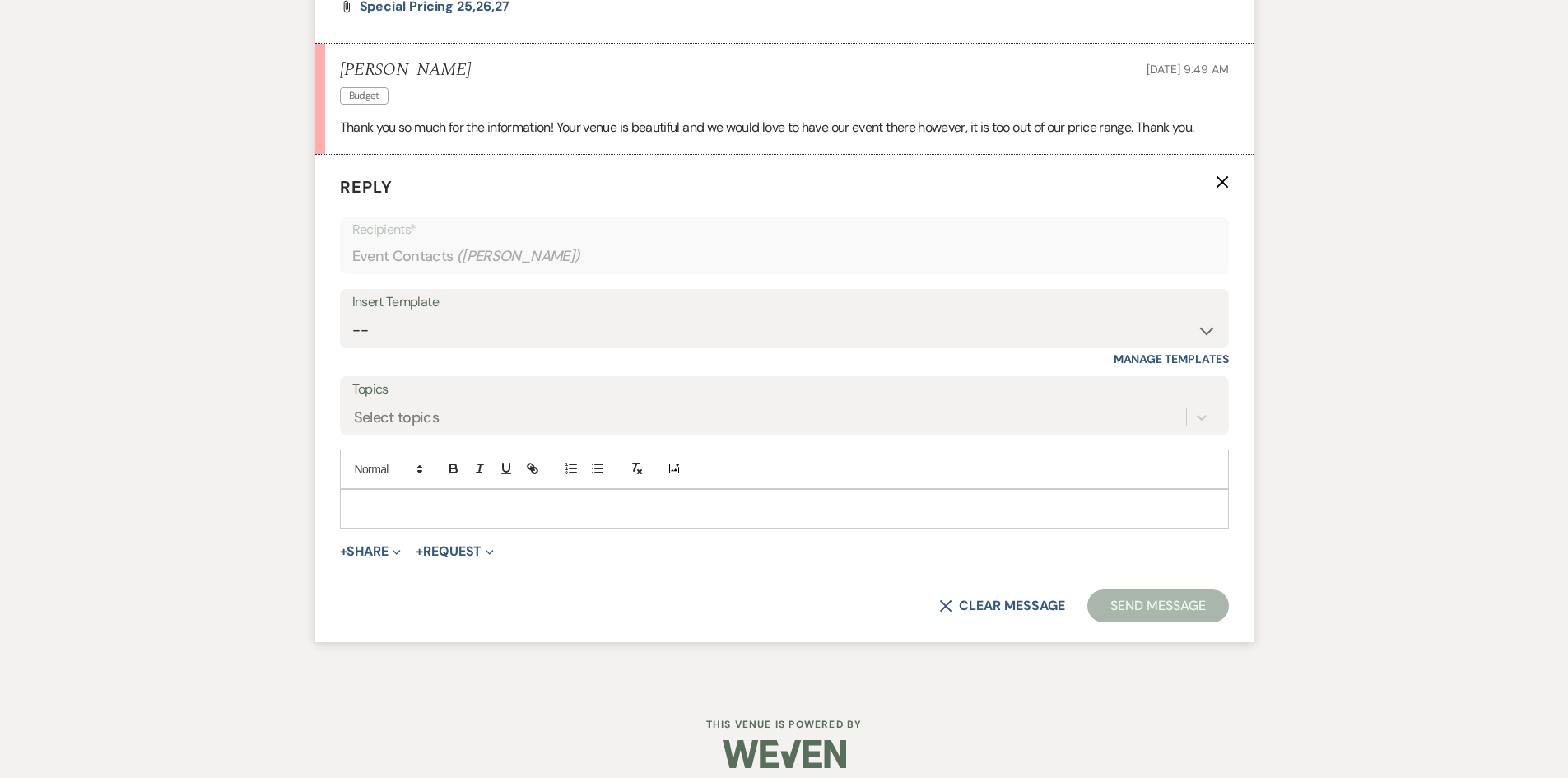
scroll to position [1882, 0]
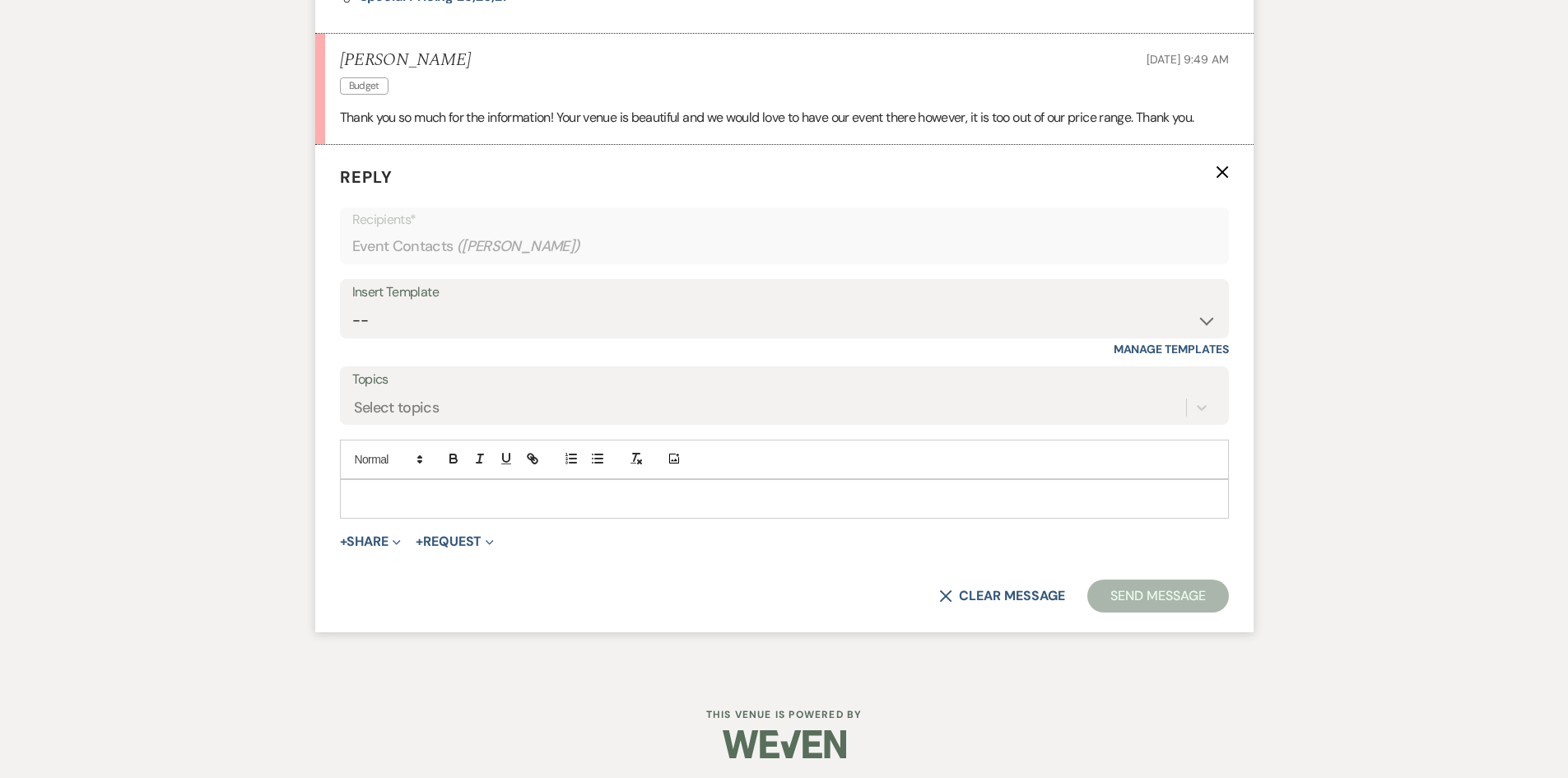
click at [373, 503] on p at bounding box center [784, 498] width 863 height 18
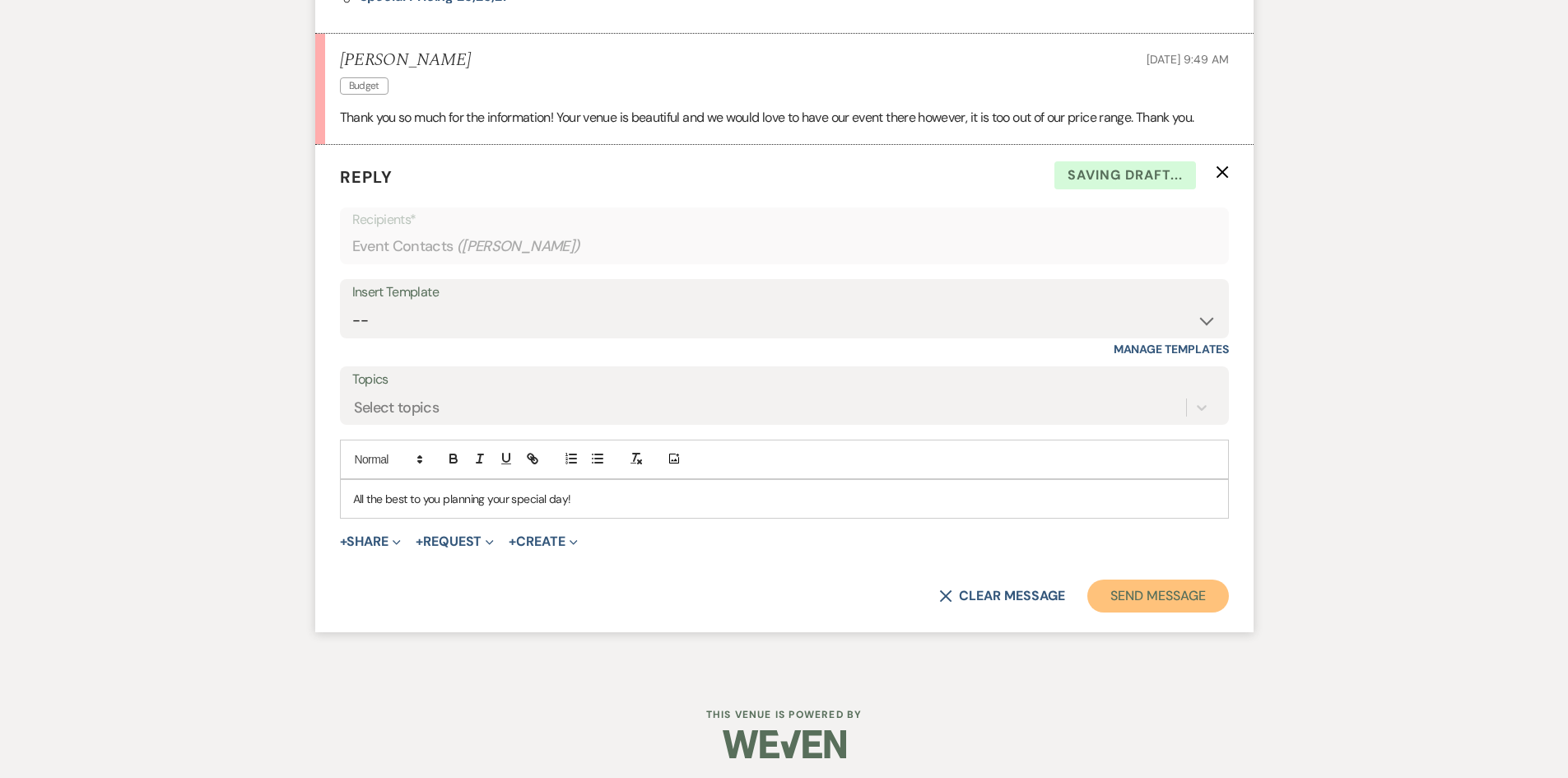
click at [1132, 605] on button "Send Message" at bounding box center [1157, 596] width 141 height 33
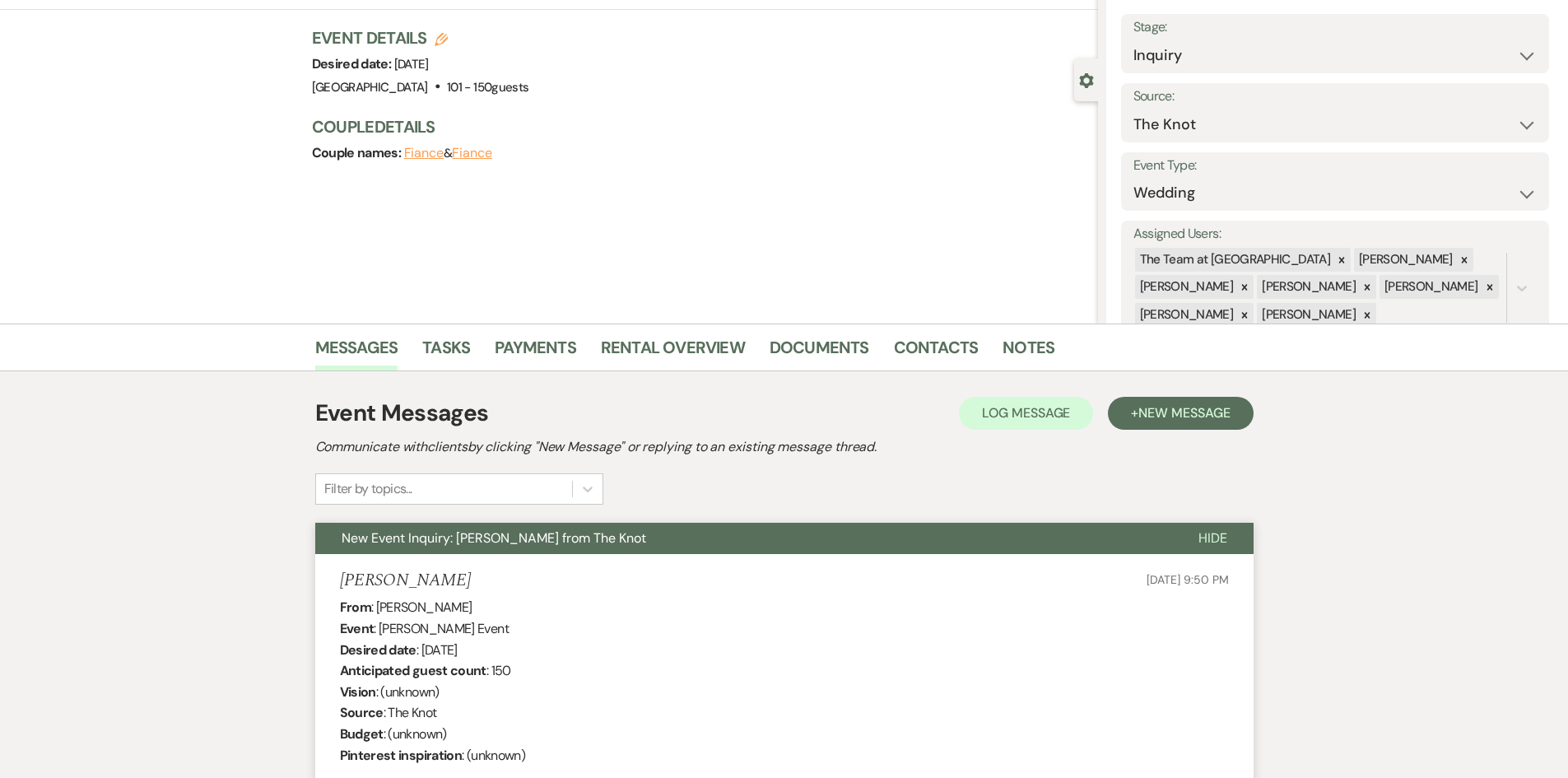
scroll to position [0, 0]
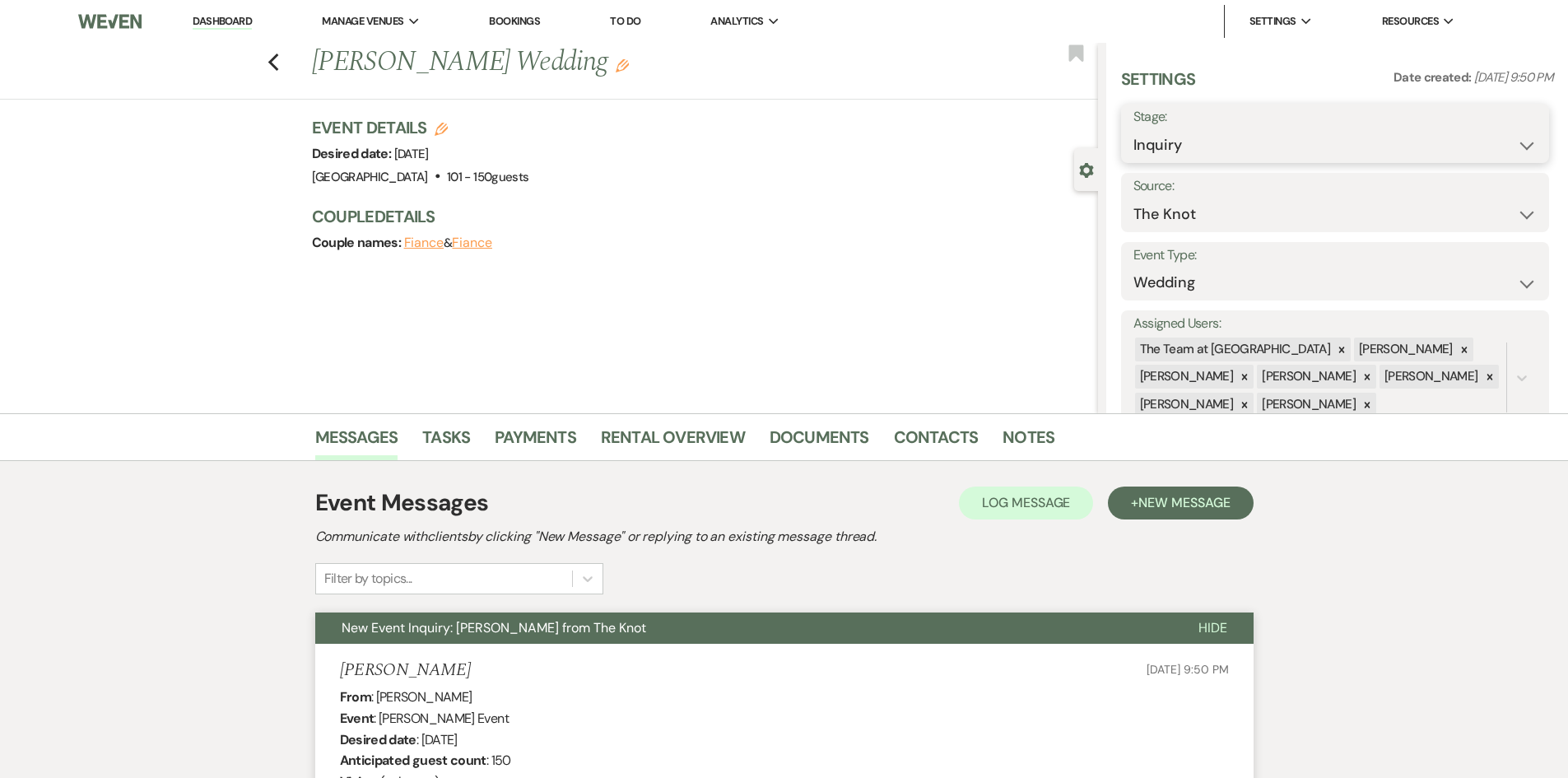
click at [1329, 135] on select "Inquiry Follow Up Tour Requested Tour Confirmed Toured Proposal Sent Booked Lost" at bounding box center [1334, 145] width 403 height 32
click at [1133, 129] on select "Inquiry Follow Up Tour Requested Tour Confirmed Toured Proposal Sent Booked Lost" at bounding box center [1334, 145] width 403 height 32
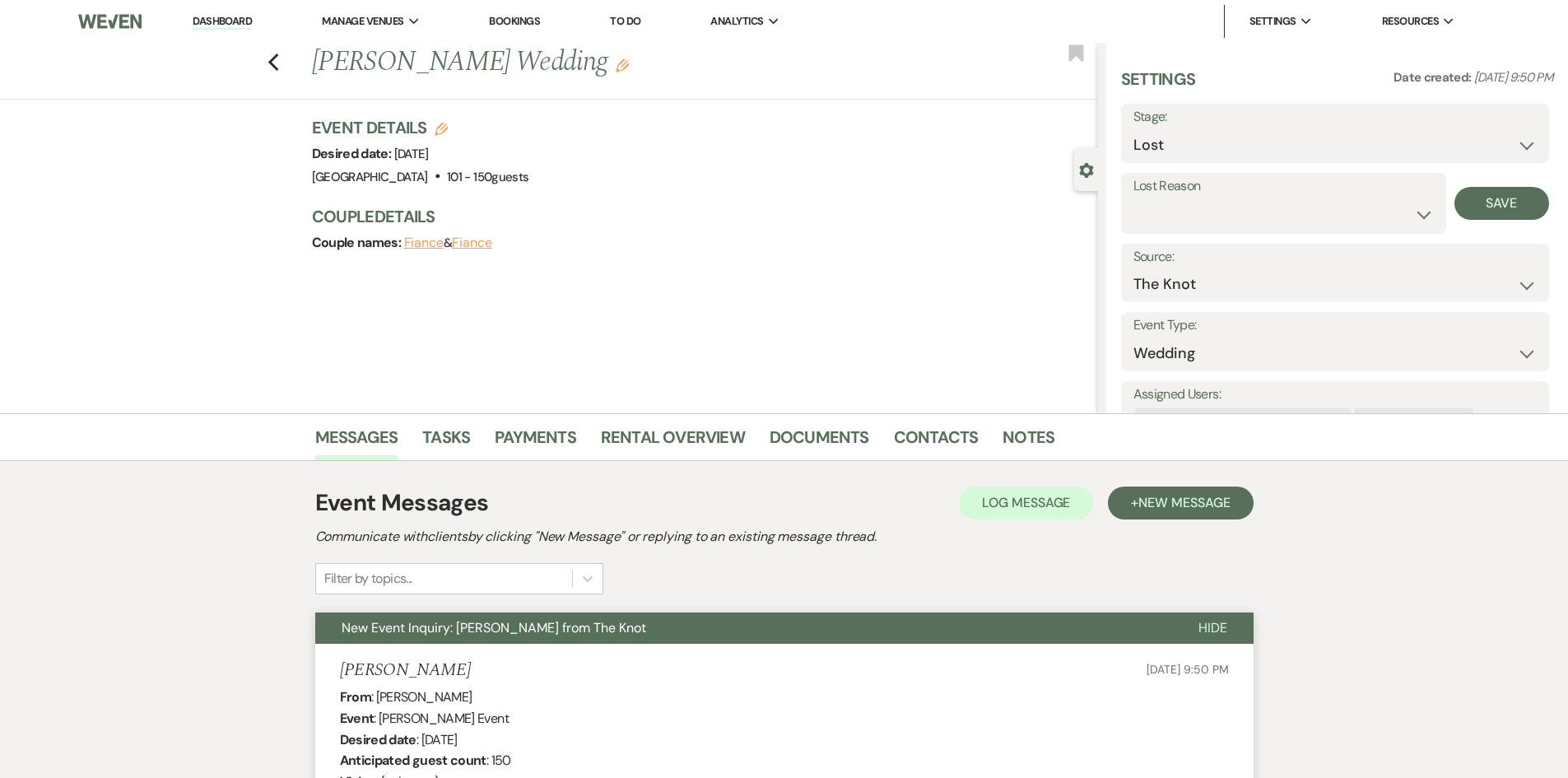
click at [1192, 195] on label "Lost Reason" at bounding box center [1283, 187] width 301 height 24
click at [1210, 209] on select "Booked Elsewhere Budget Date Unavailable No Response Not a Good Match Capacity …" at bounding box center [1283, 214] width 301 height 32
click at [1133, 198] on select "Booked Elsewhere Budget Date Unavailable No Response Not a Good Match Capacity …" at bounding box center [1283, 214] width 301 height 32
click at [1497, 202] on button "Save" at bounding box center [1502, 203] width 95 height 33
click at [221, 17] on link "Dashboard" at bounding box center [222, 21] width 60 height 16
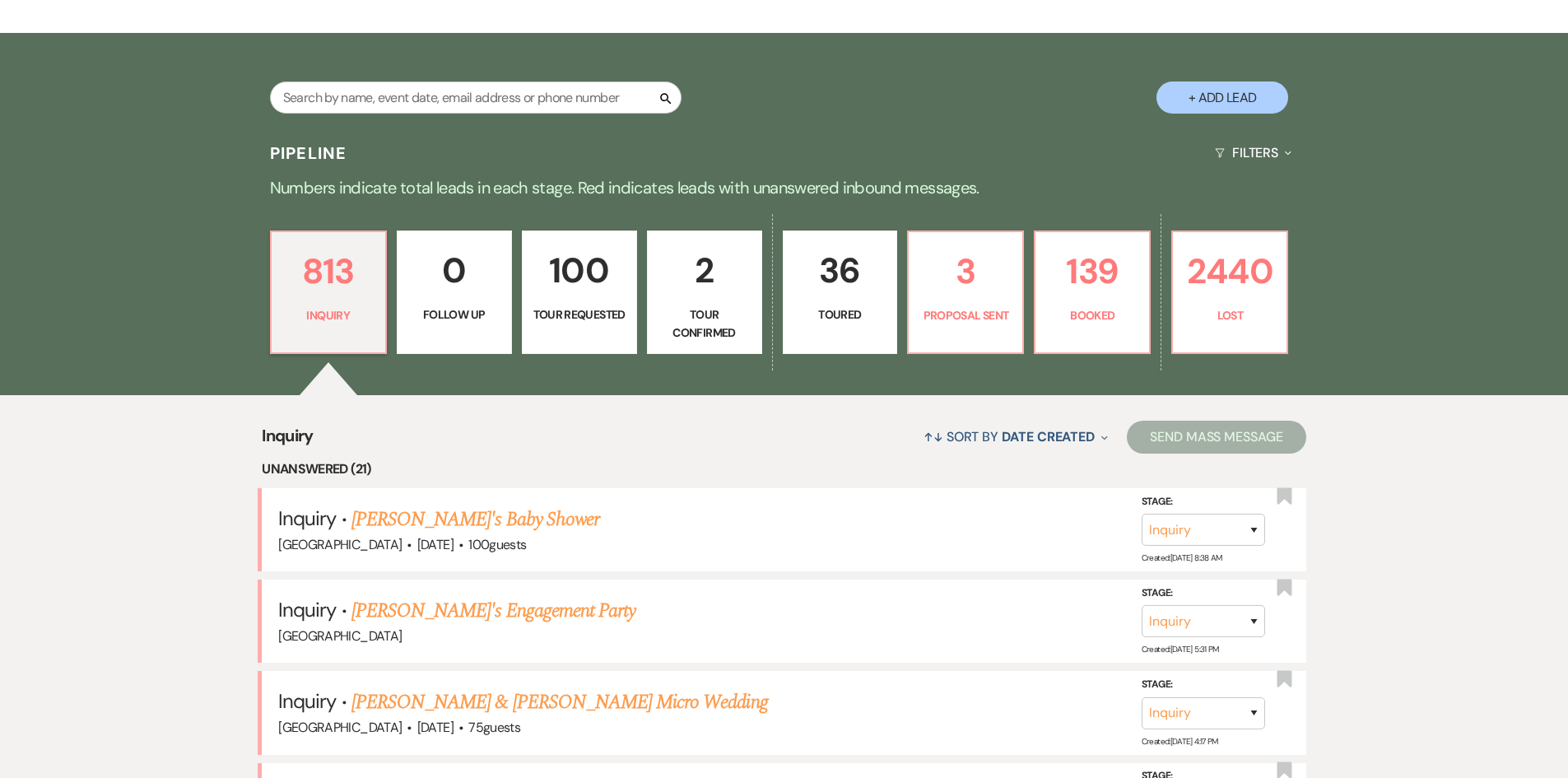
scroll to position [494, 0]
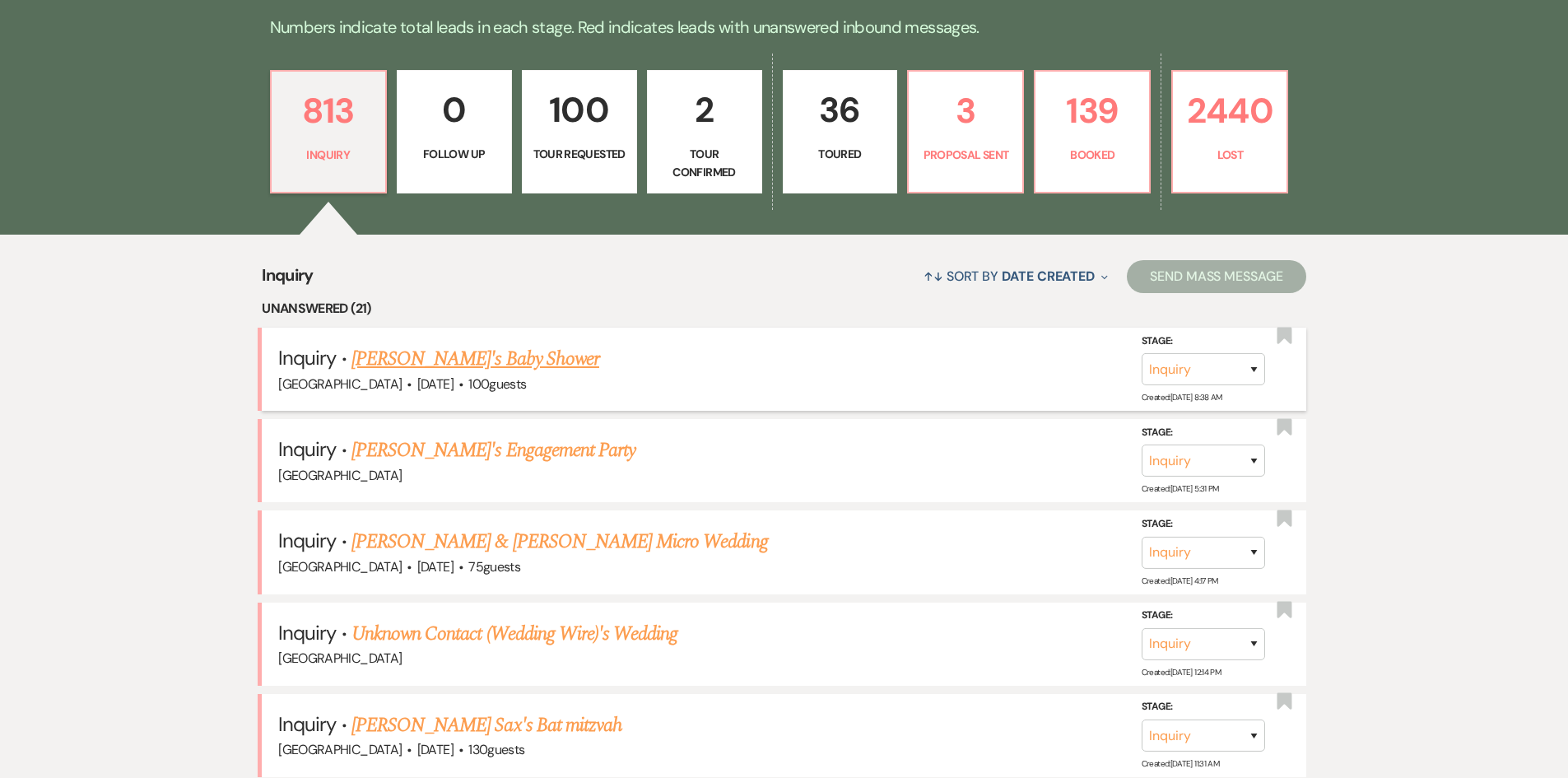
click at [452, 357] on link "[PERSON_NAME]'s Baby Shower" at bounding box center [476, 359] width 248 height 30
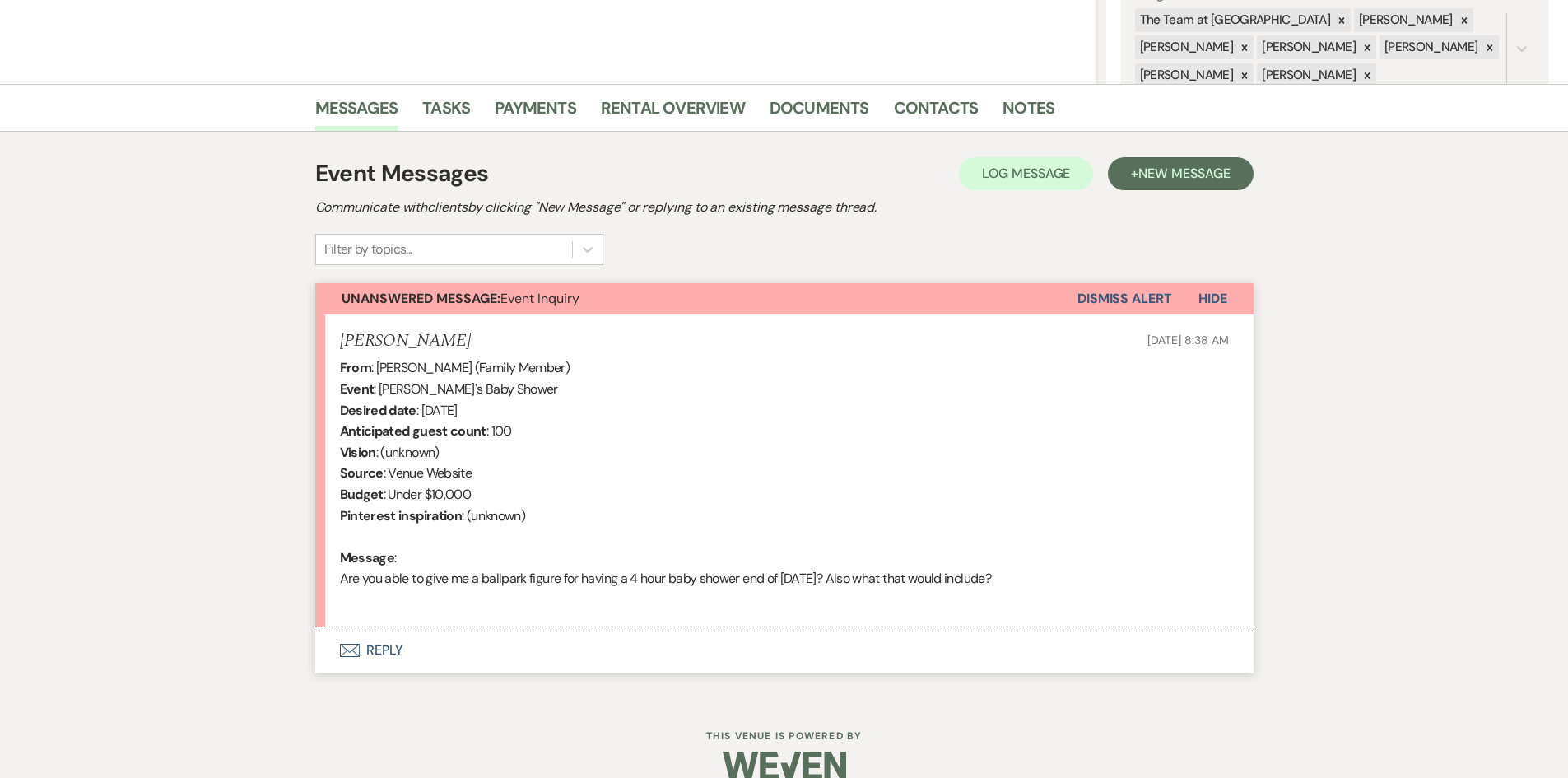
scroll to position [355, 0]
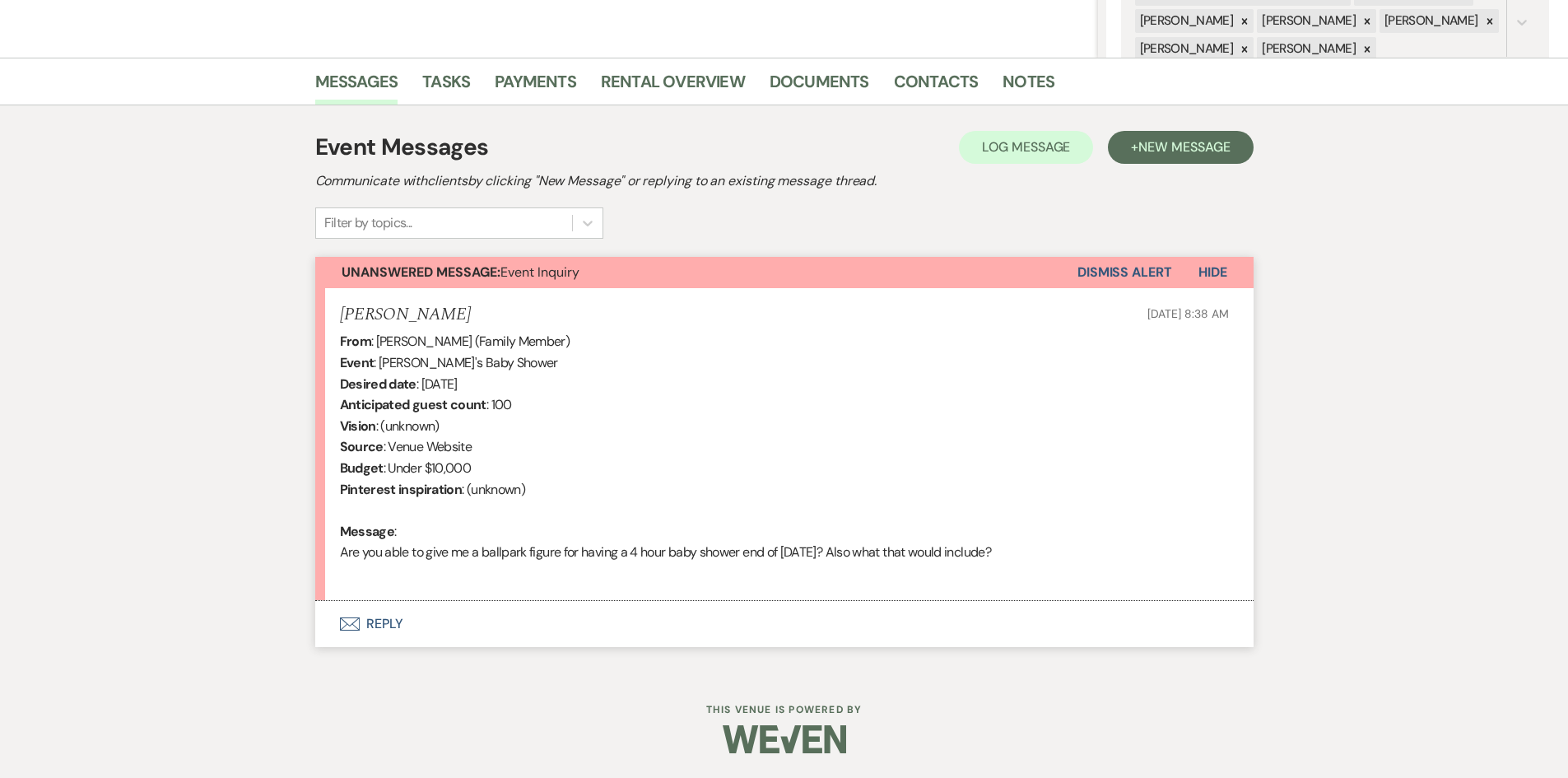
click at [382, 620] on button "Envelope Reply" at bounding box center [784, 624] width 938 height 47
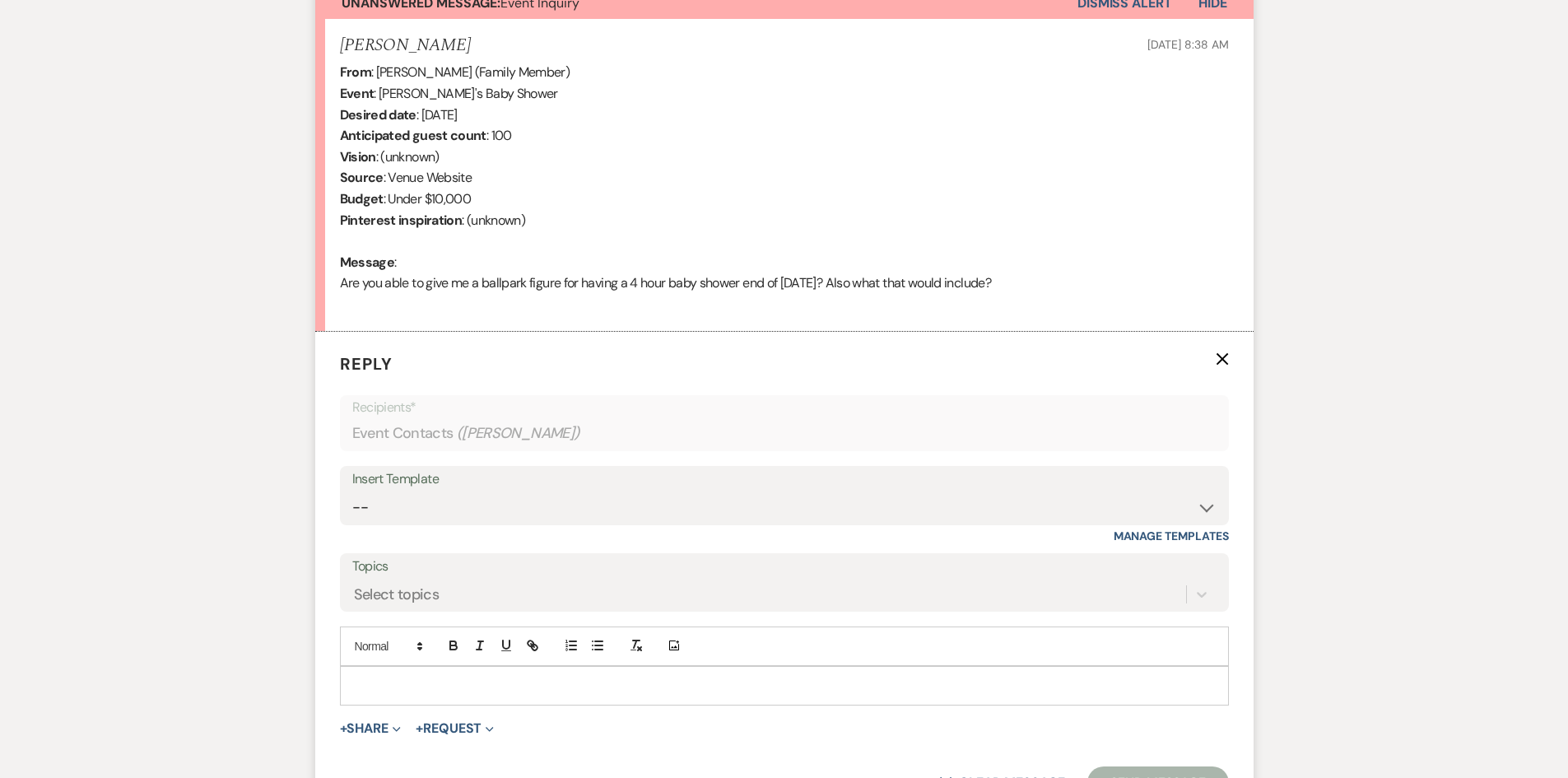
scroll to position [812, 0]
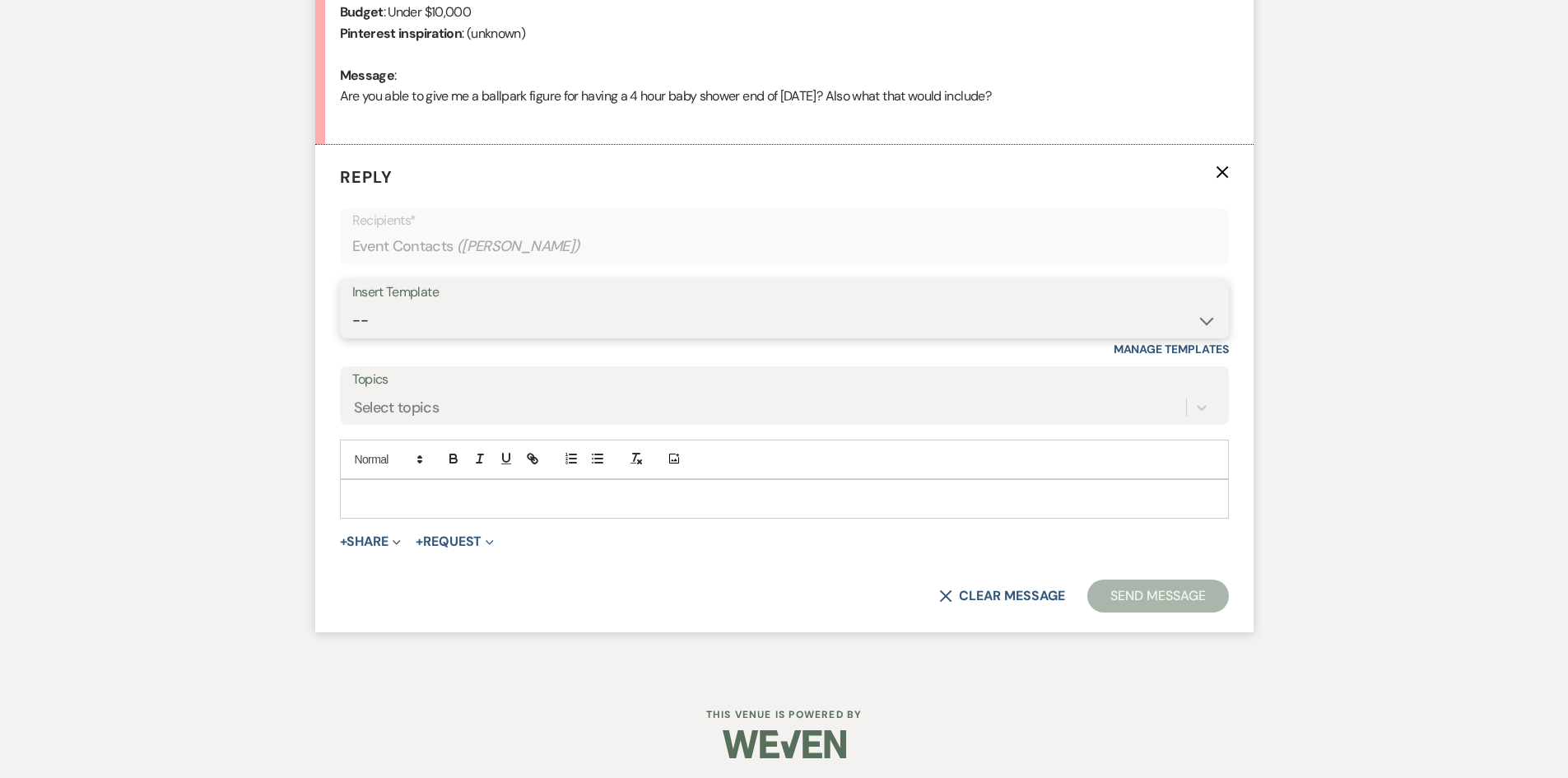
click at [1205, 324] on select "-- Initial Inquiry Auto Response - Weddings Contract - Corporate & Private Even…" at bounding box center [784, 320] width 864 height 32
click at [353, 304] on select "-- Initial Inquiry Auto Response - Weddings Contract - Corporate & Private Even…" at bounding box center [784, 320] width 864 height 32
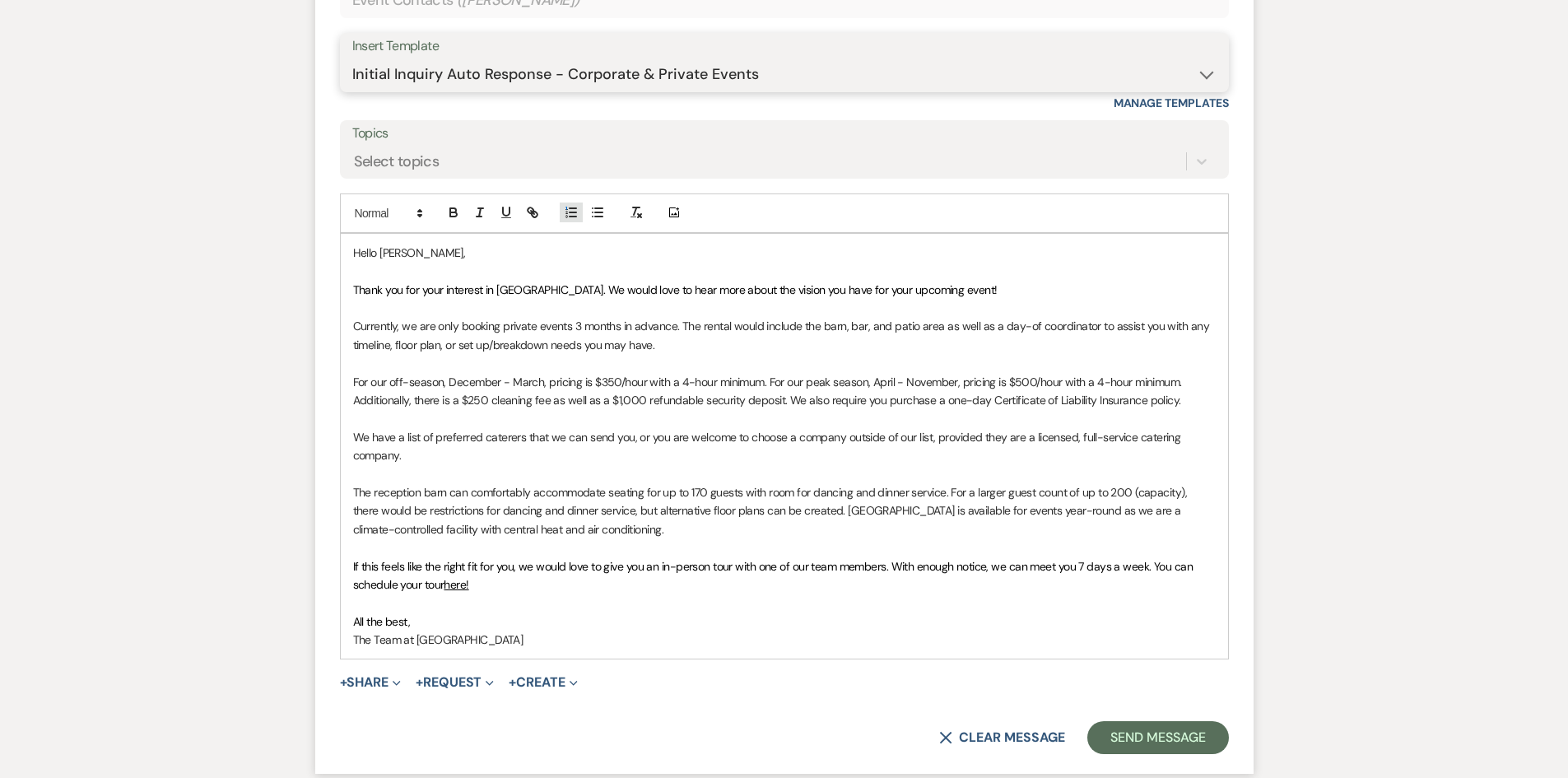
scroll to position [1059, 0]
click at [681, 325] on p "Currently, we are only booking private events 3 months in advance. The rental w…" at bounding box center [784, 335] width 863 height 37
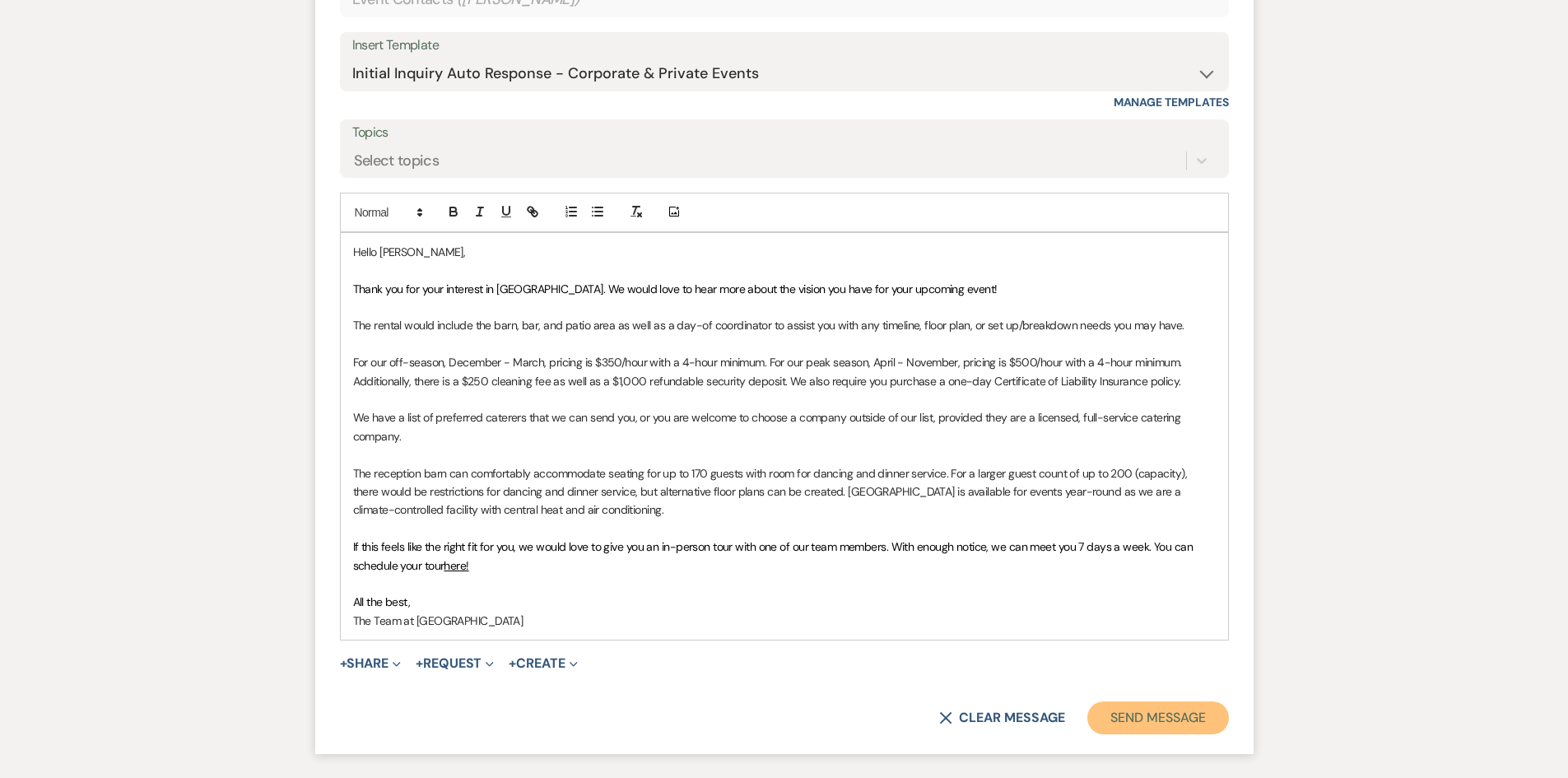
click at [1157, 715] on button "Send Message" at bounding box center [1157, 718] width 141 height 33
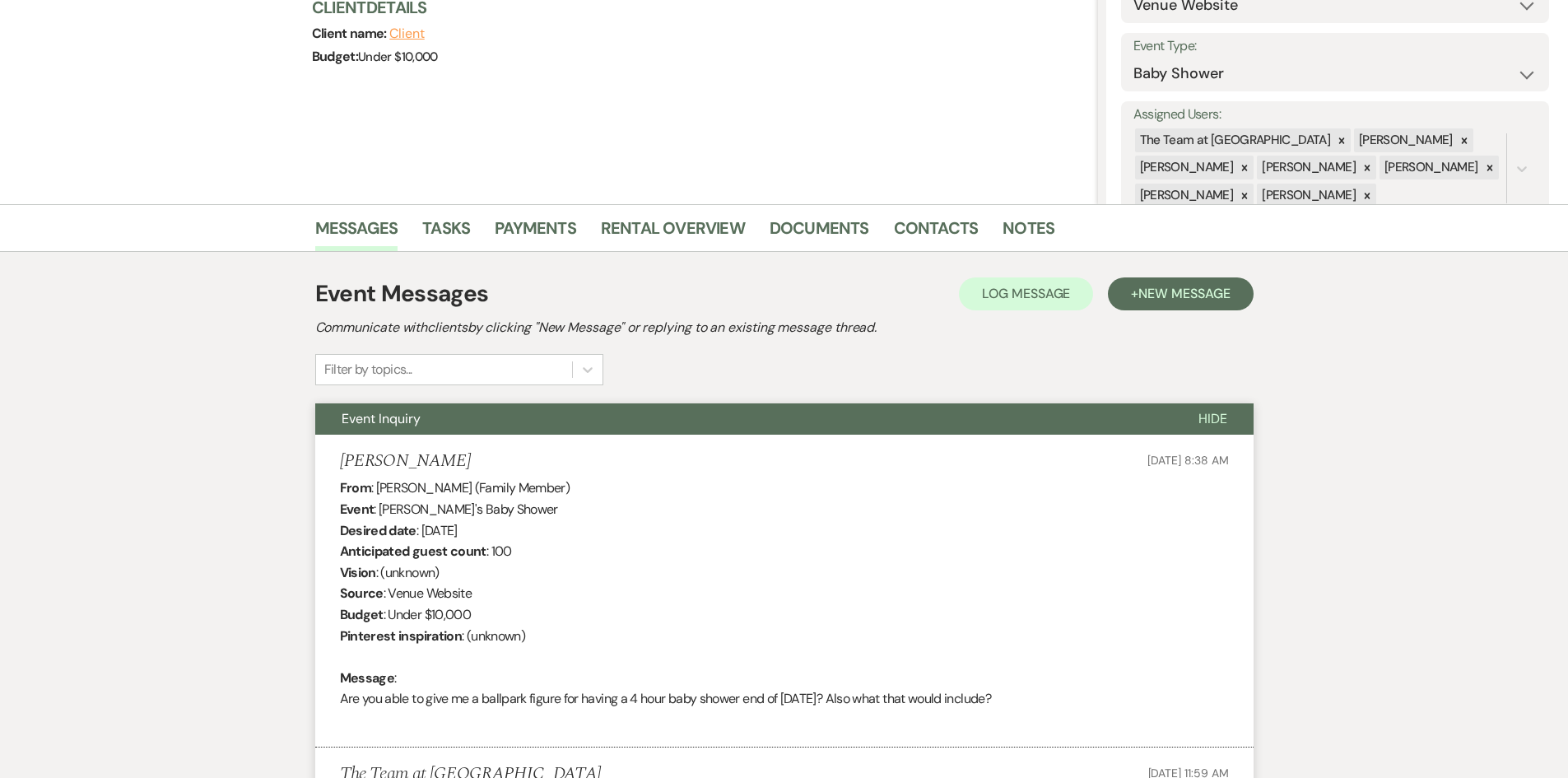
scroll to position [0, 0]
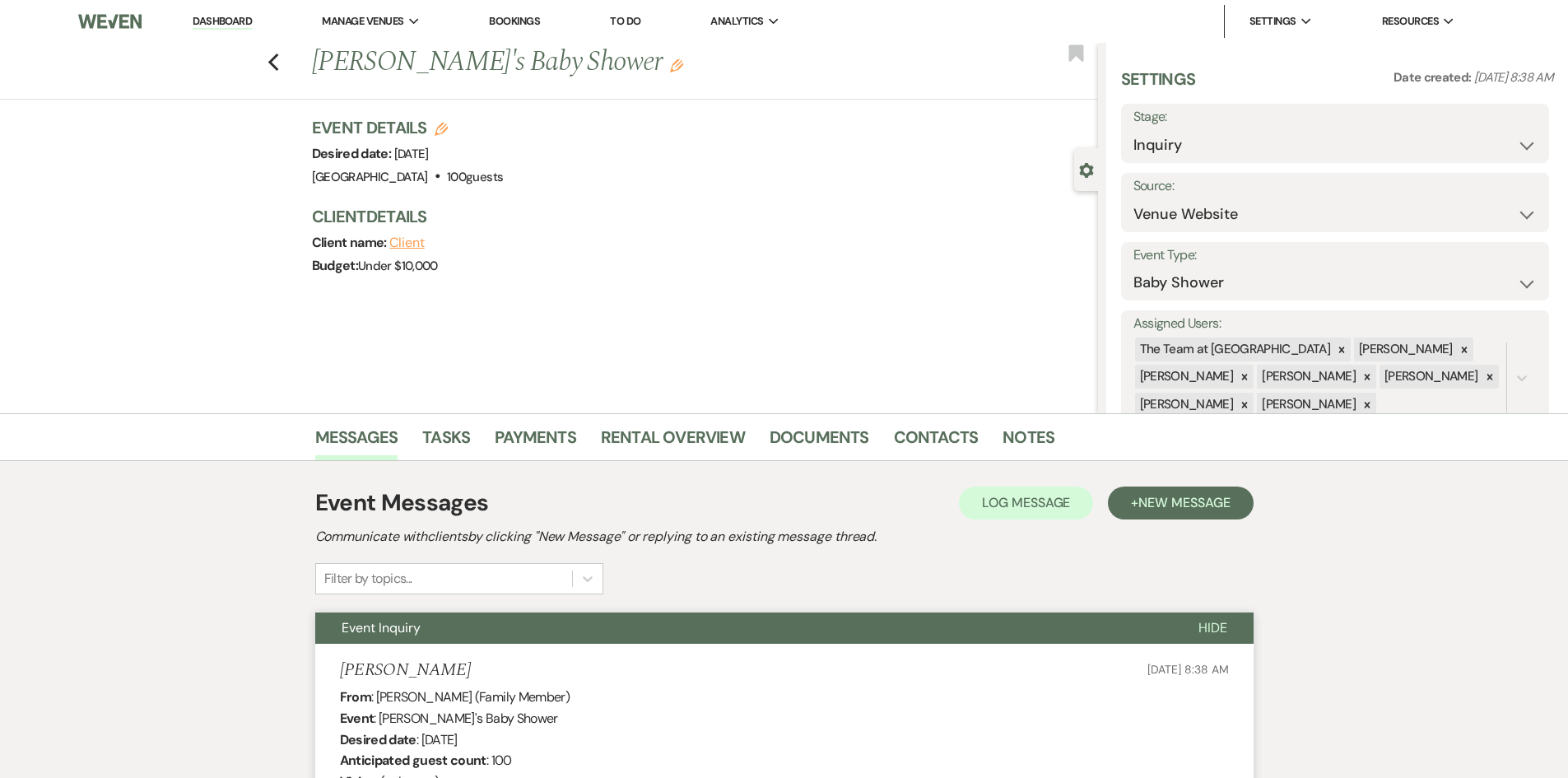
click at [210, 20] on link "Dashboard" at bounding box center [222, 21] width 60 height 16
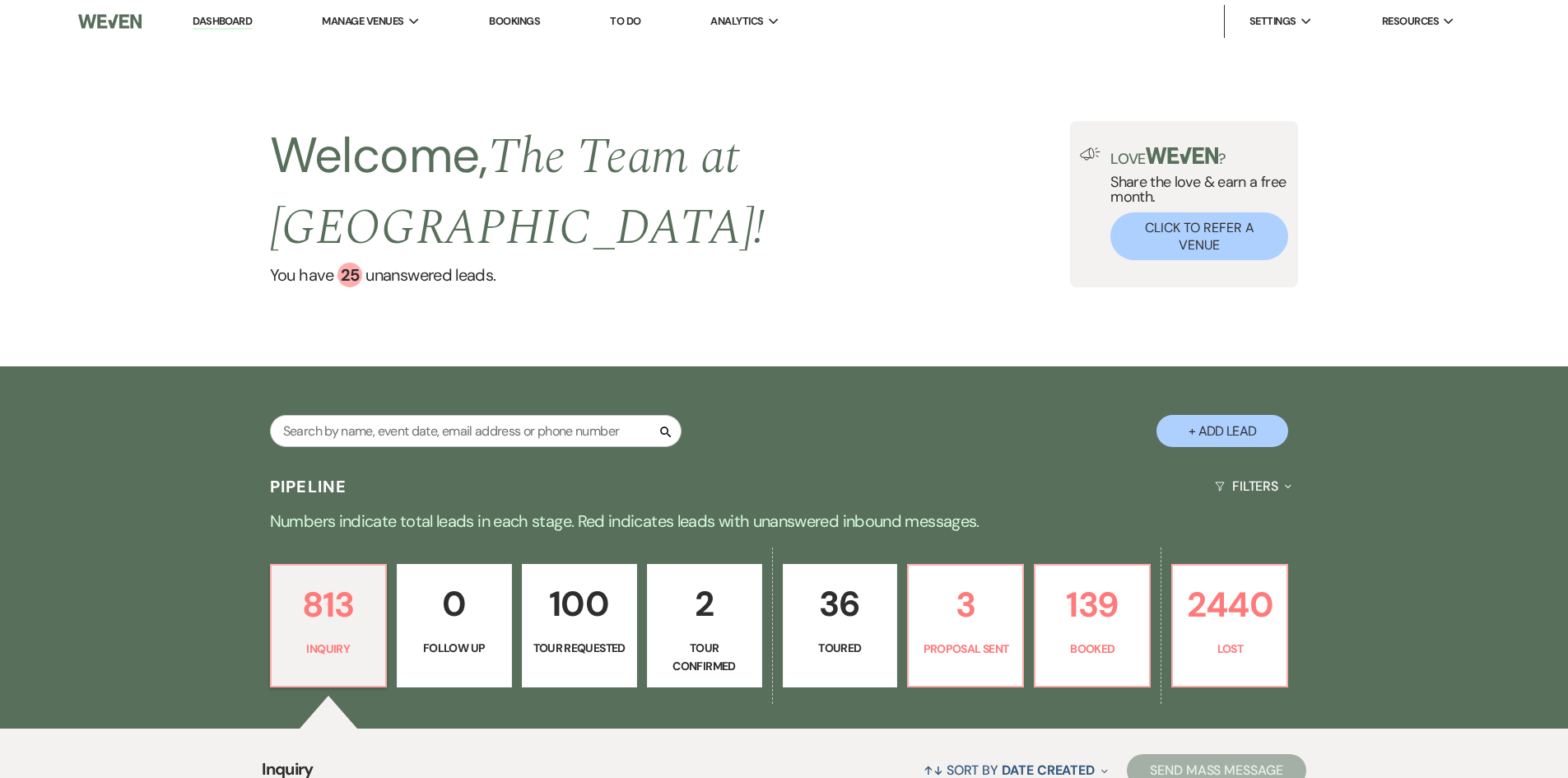
scroll to position [411, 0]
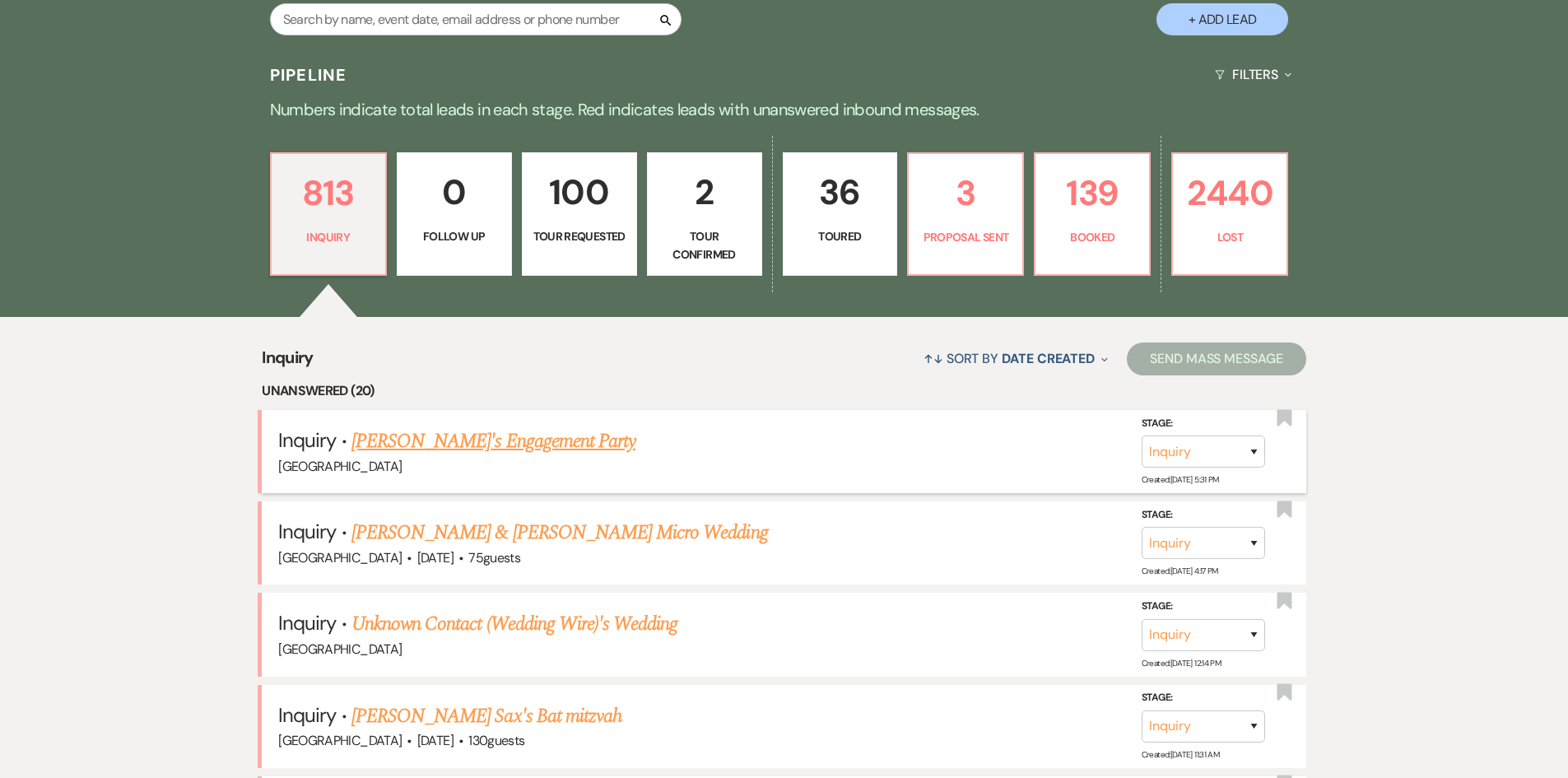
click at [481, 440] on link "[PERSON_NAME]'s Engagement Party" at bounding box center [493, 441] width 284 height 30
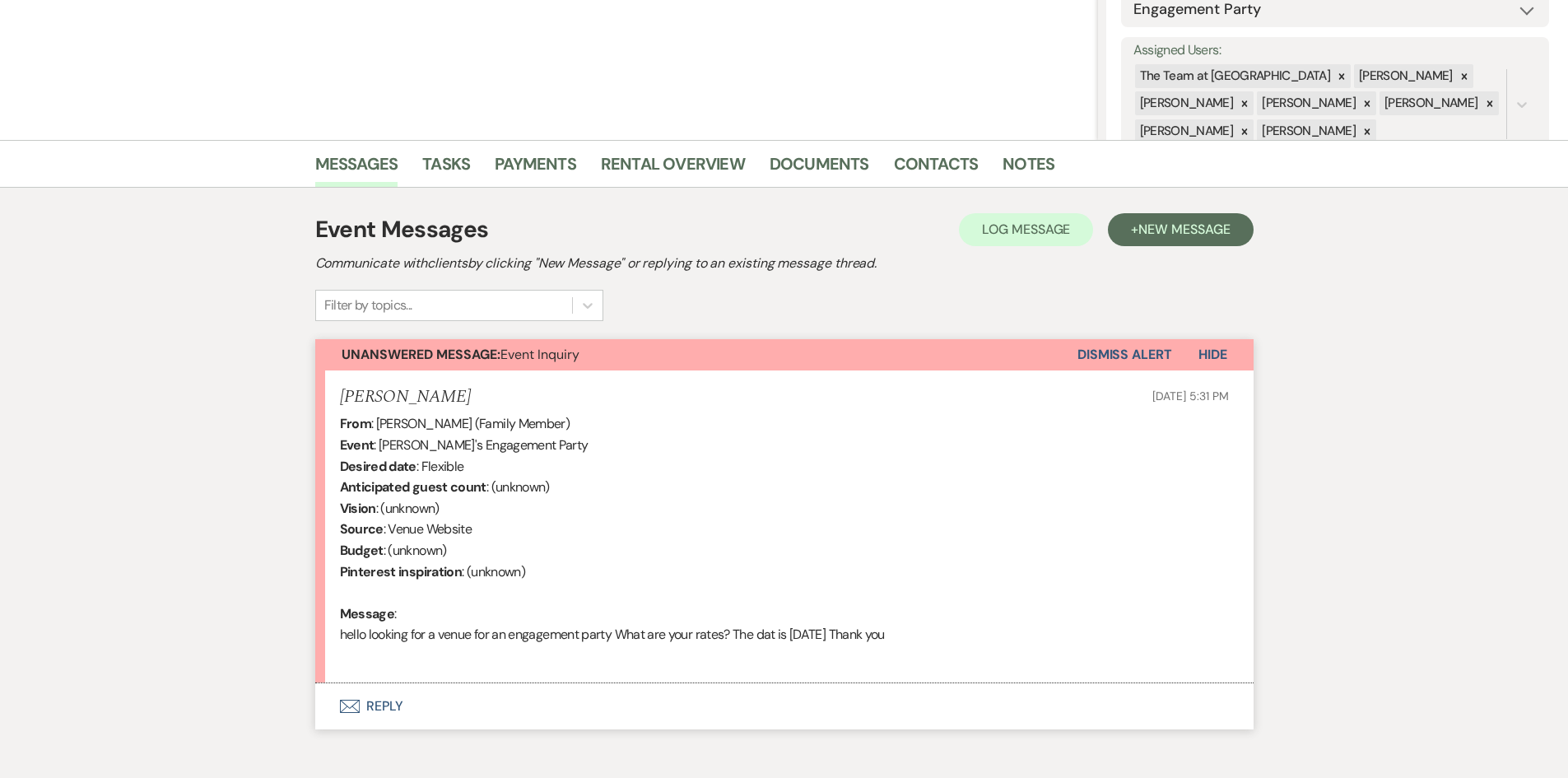
scroll to position [329, 0]
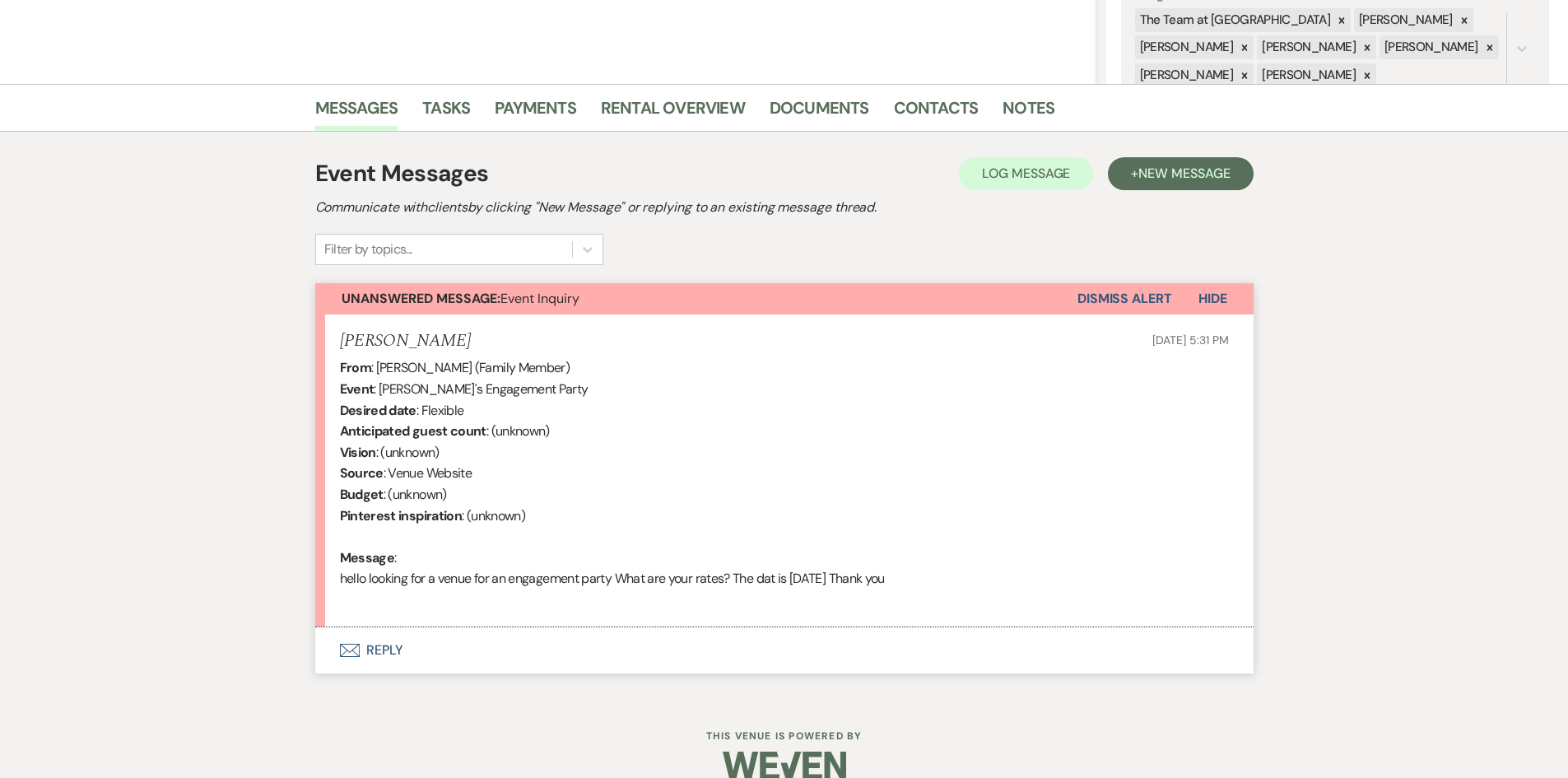
click at [1123, 291] on button "Dismiss Alert" at bounding box center [1125, 299] width 95 height 32
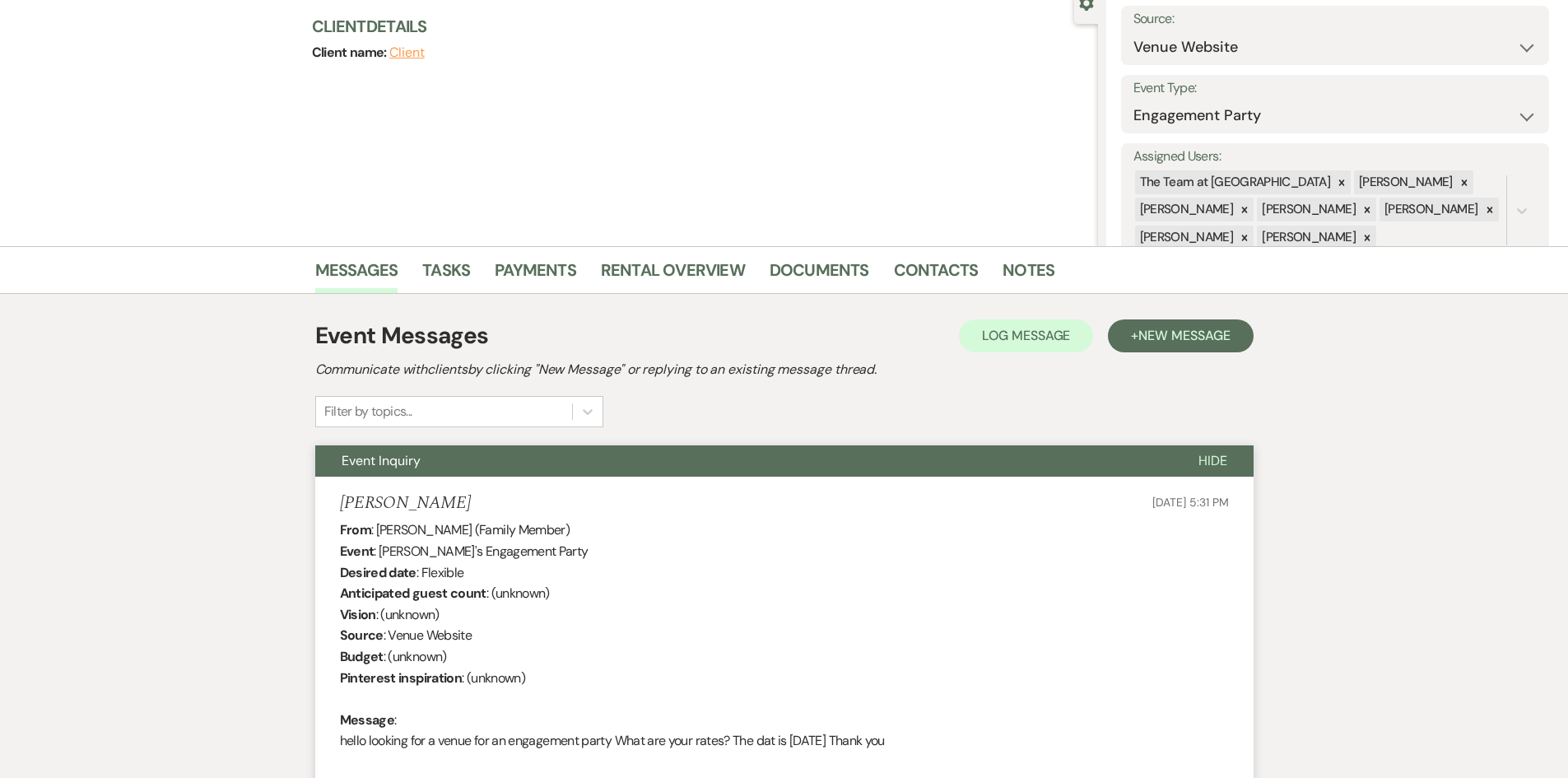
scroll to position [0, 0]
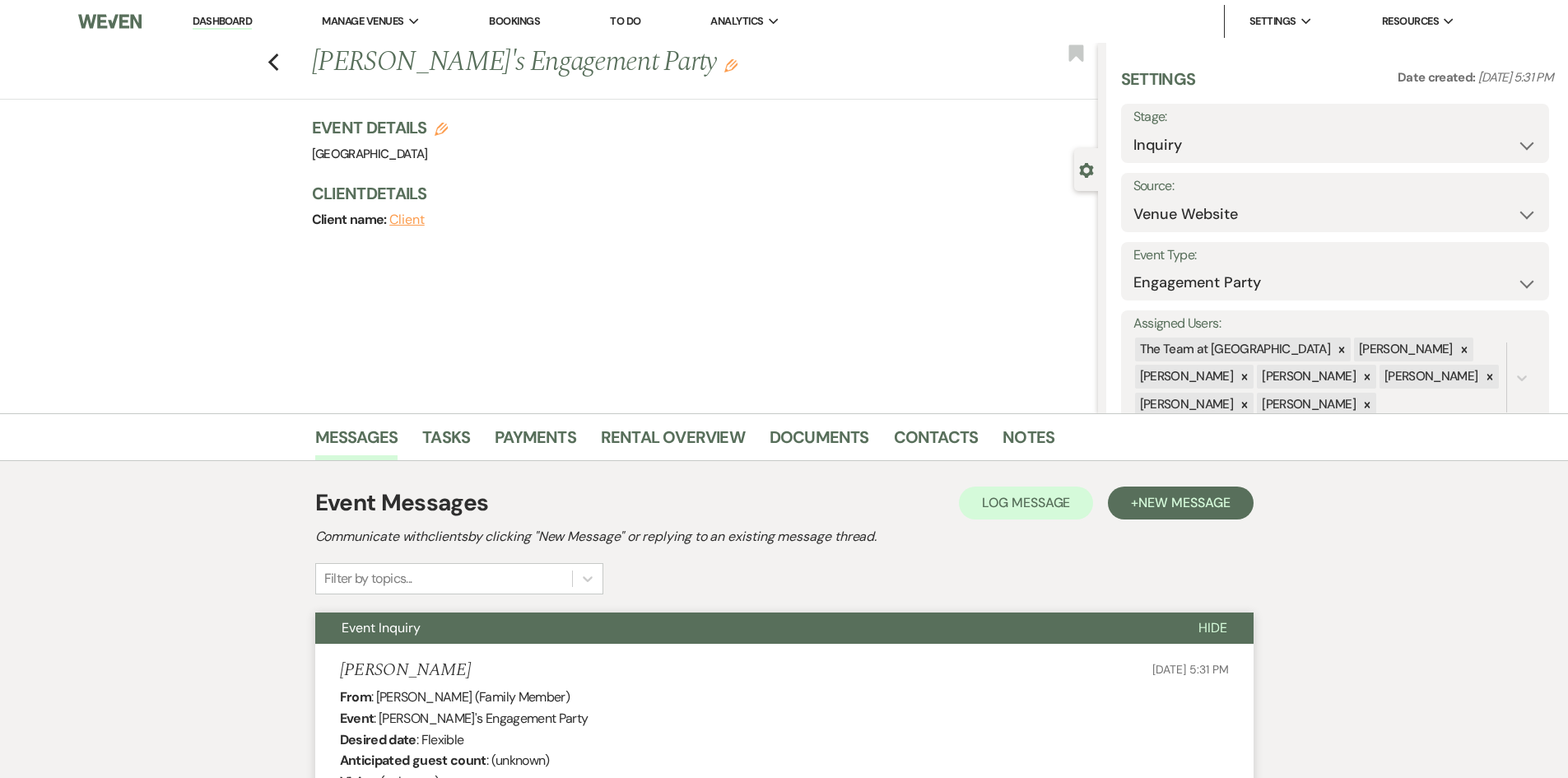
click at [220, 20] on link "Dashboard" at bounding box center [222, 21] width 60 height 16
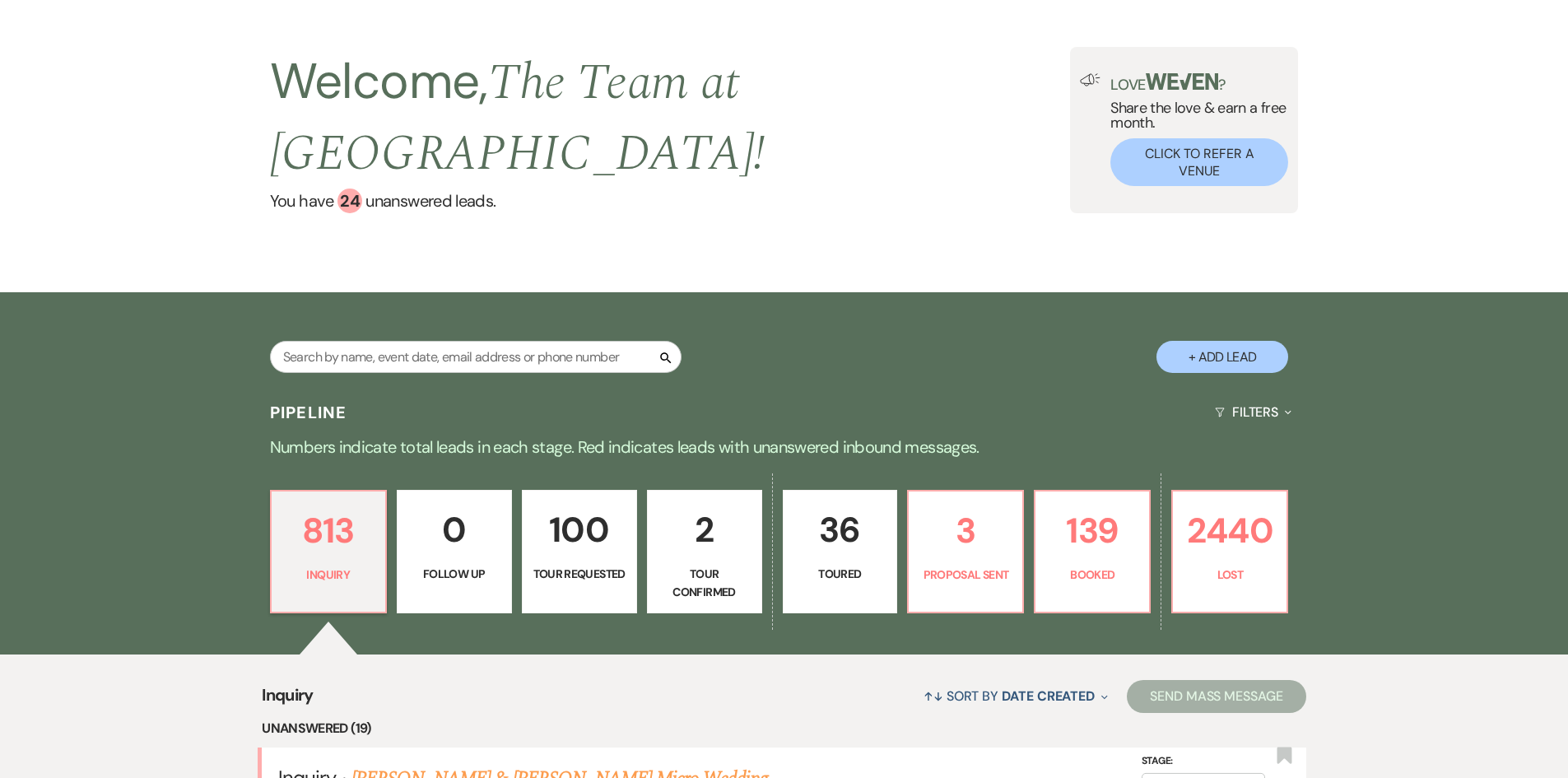
scroll to position [411, 0]
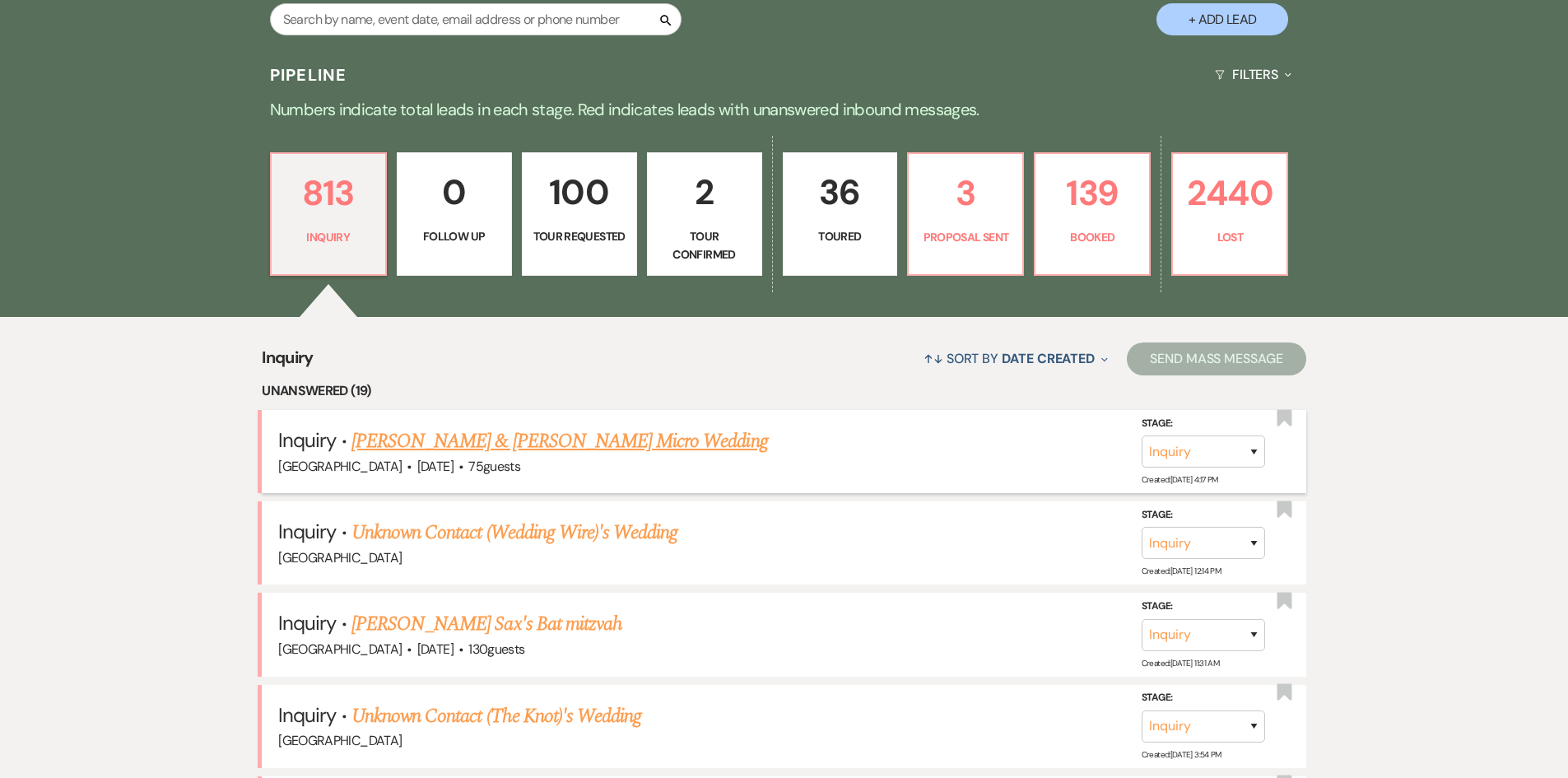
click at [447, 440] on link "[PERSON_NAME] & [PERSON_NAME] Micro Wedding" at bounding box center [560, 441] width 417 height 30
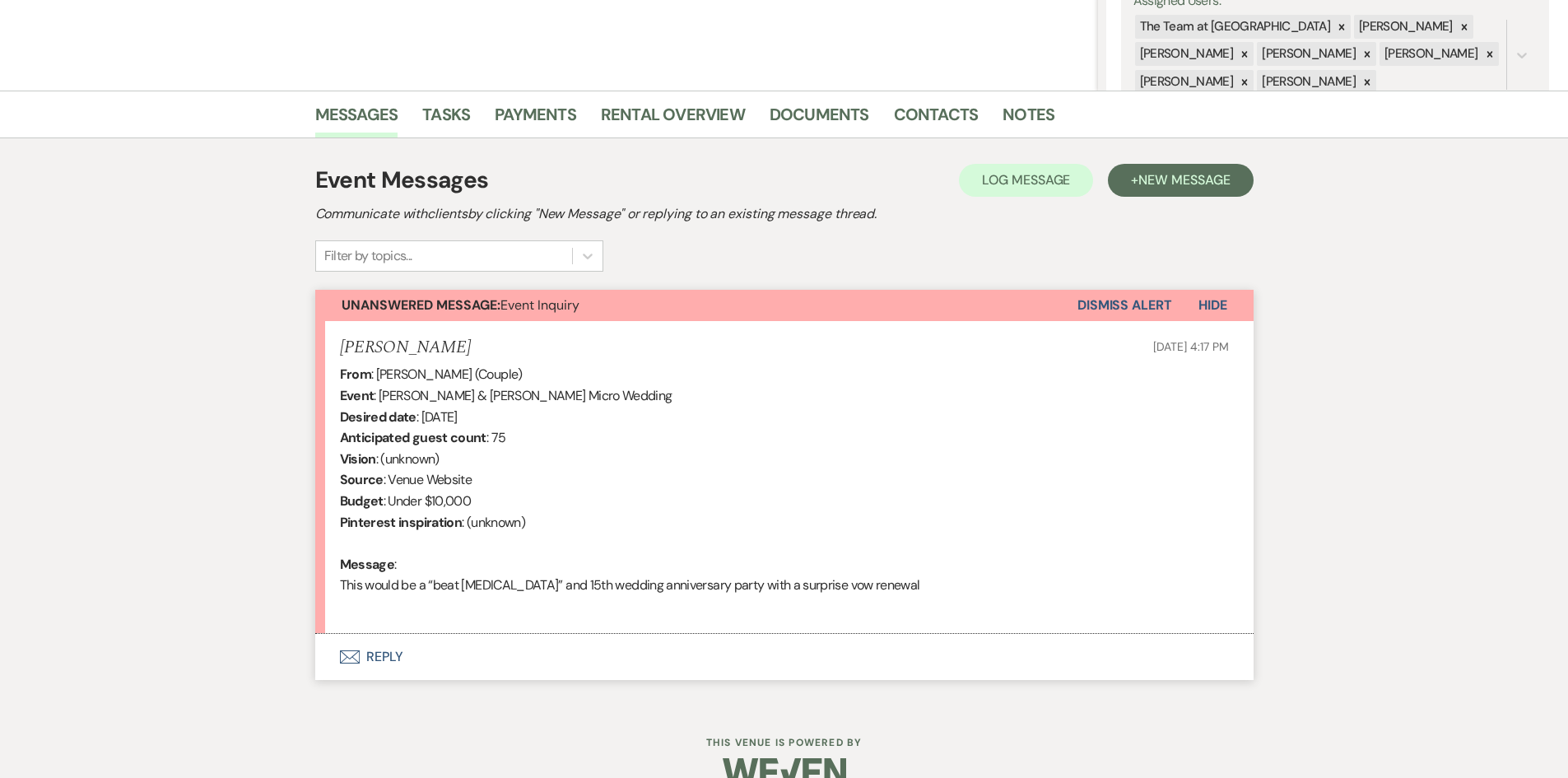
scroll to position [329, 0]
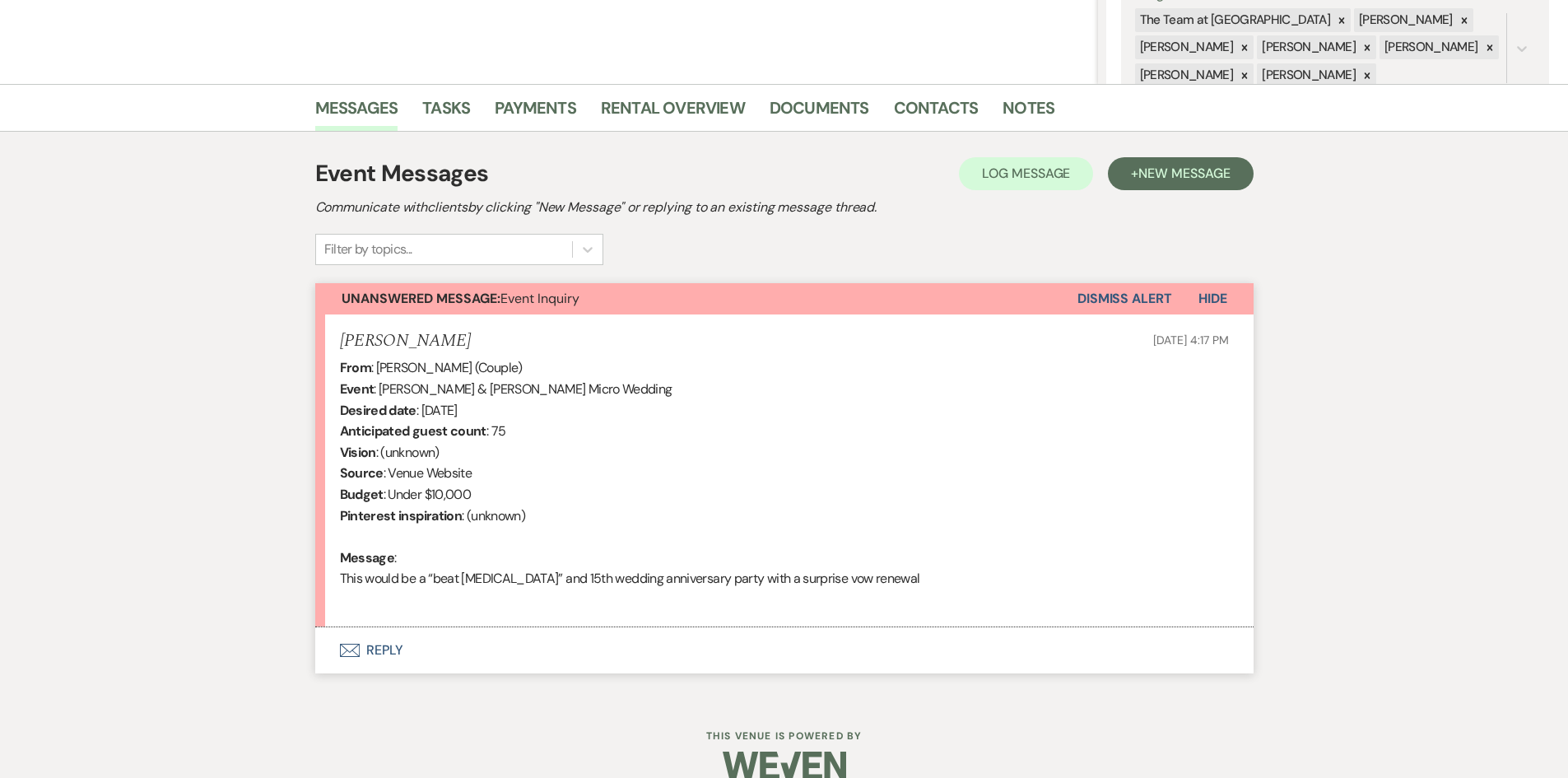
click at [385, 650] on button "Envelope Reply" at bounding box center [784, 651] width 938 height 47
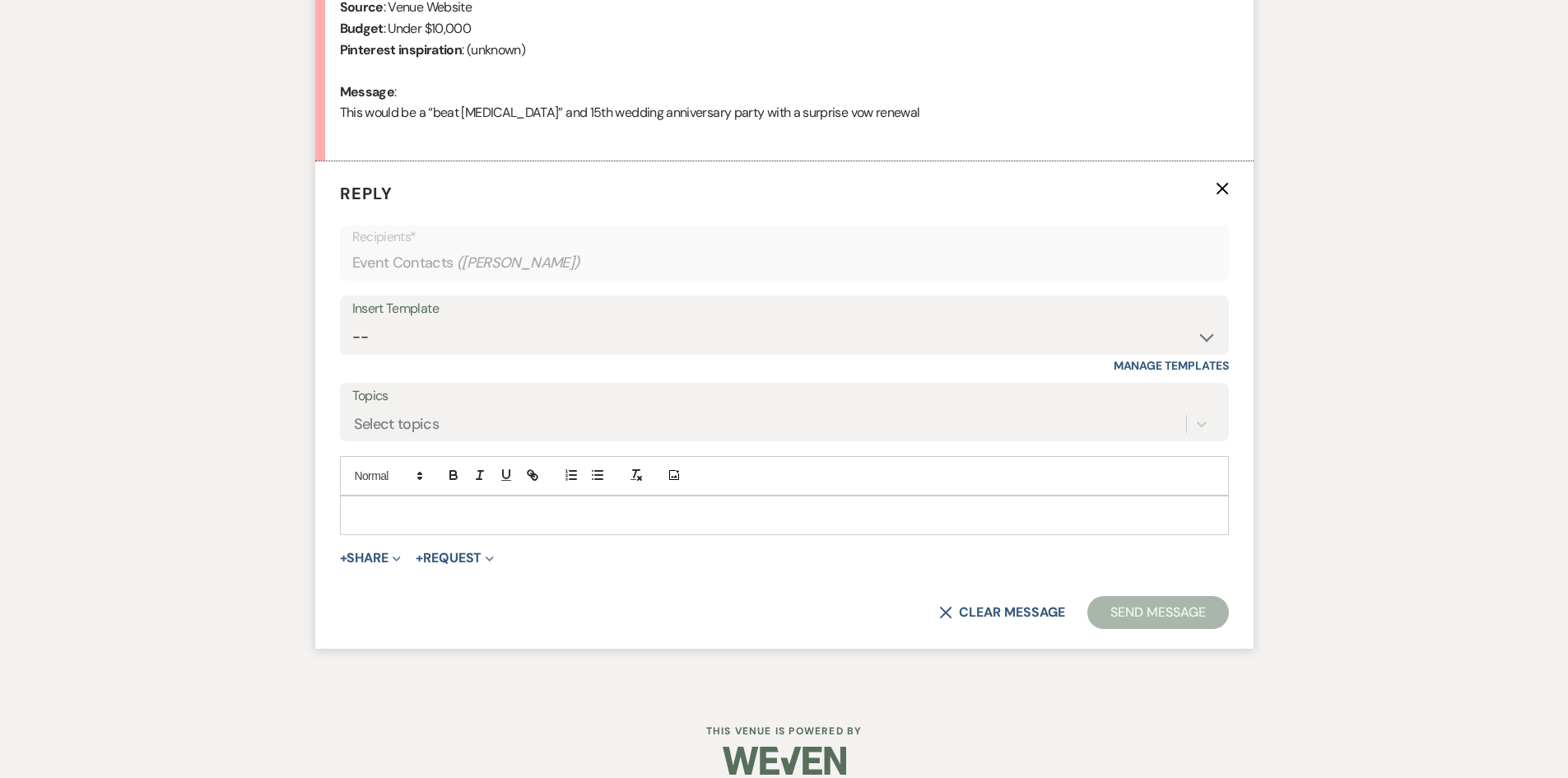
scroll to position [812, 0]
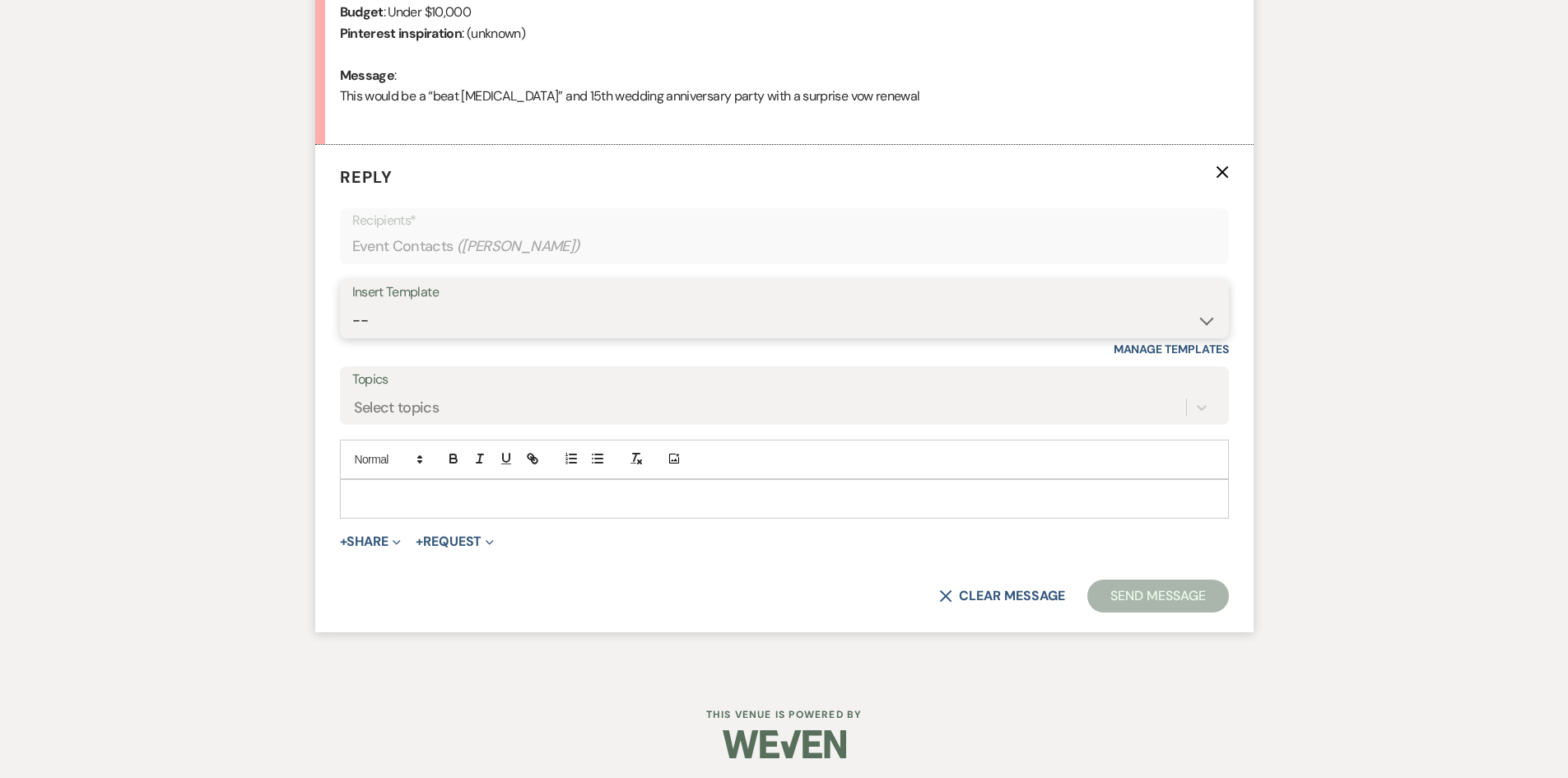
click at [1206, 319] on select "-- Initial Inquiry Auto Response - Weddings Contract - Corporate & Private Even…" at bounding box center [784, 320] width 864 height 32
click at [353, 304] on select "-- Initial Inquiry Auto Response - Weddings Contract - Corporate & Private Even…" at bounding box center [784, 320] width 864 height 32
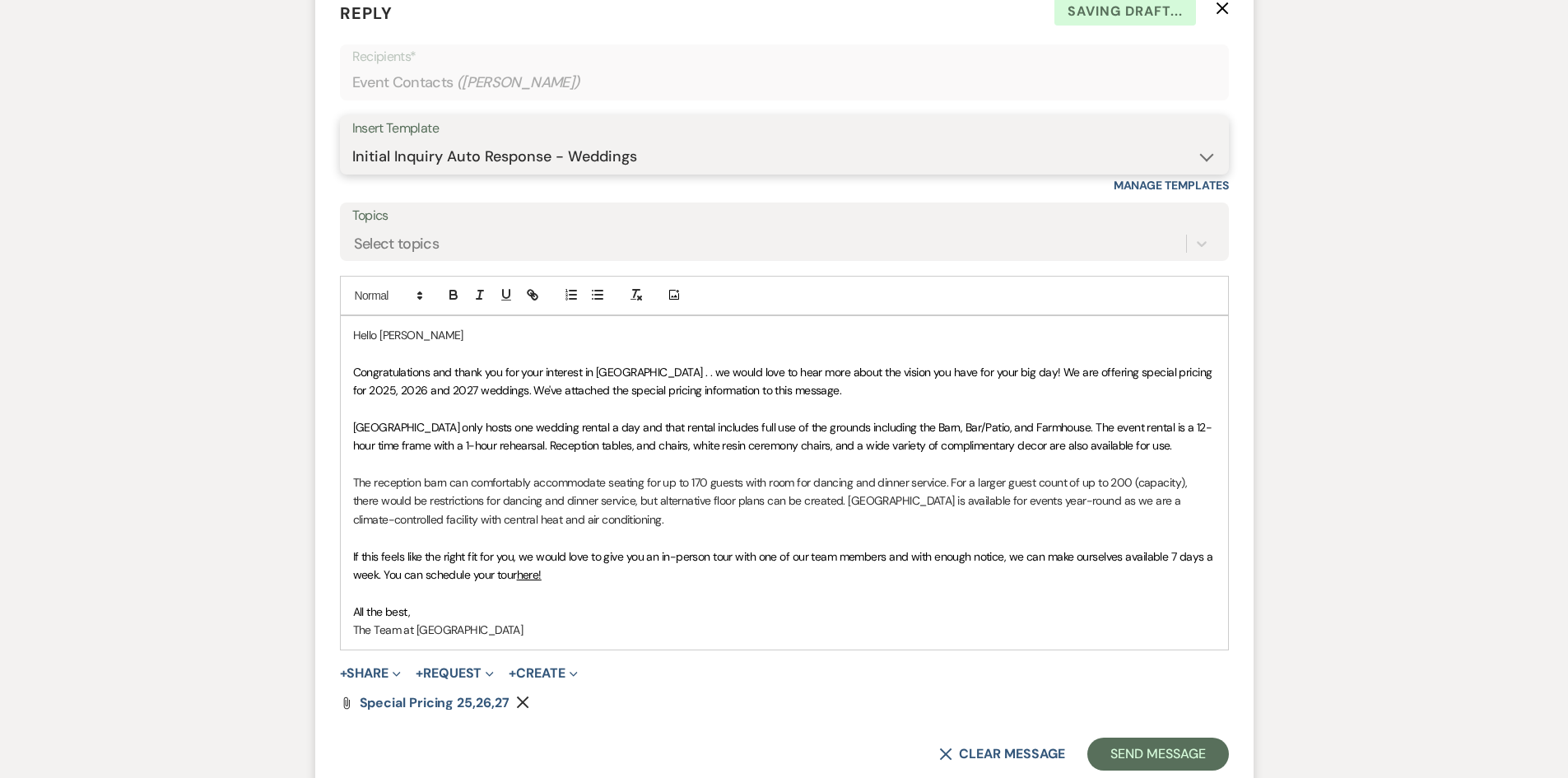
scroll to position [976, 0]
click at [877, 389] on p "Congratulations and thank you for your interest in [GEOGRAPHIC_DATA] . . we wou…" at bounding box center [784, 381] width 863 height 37
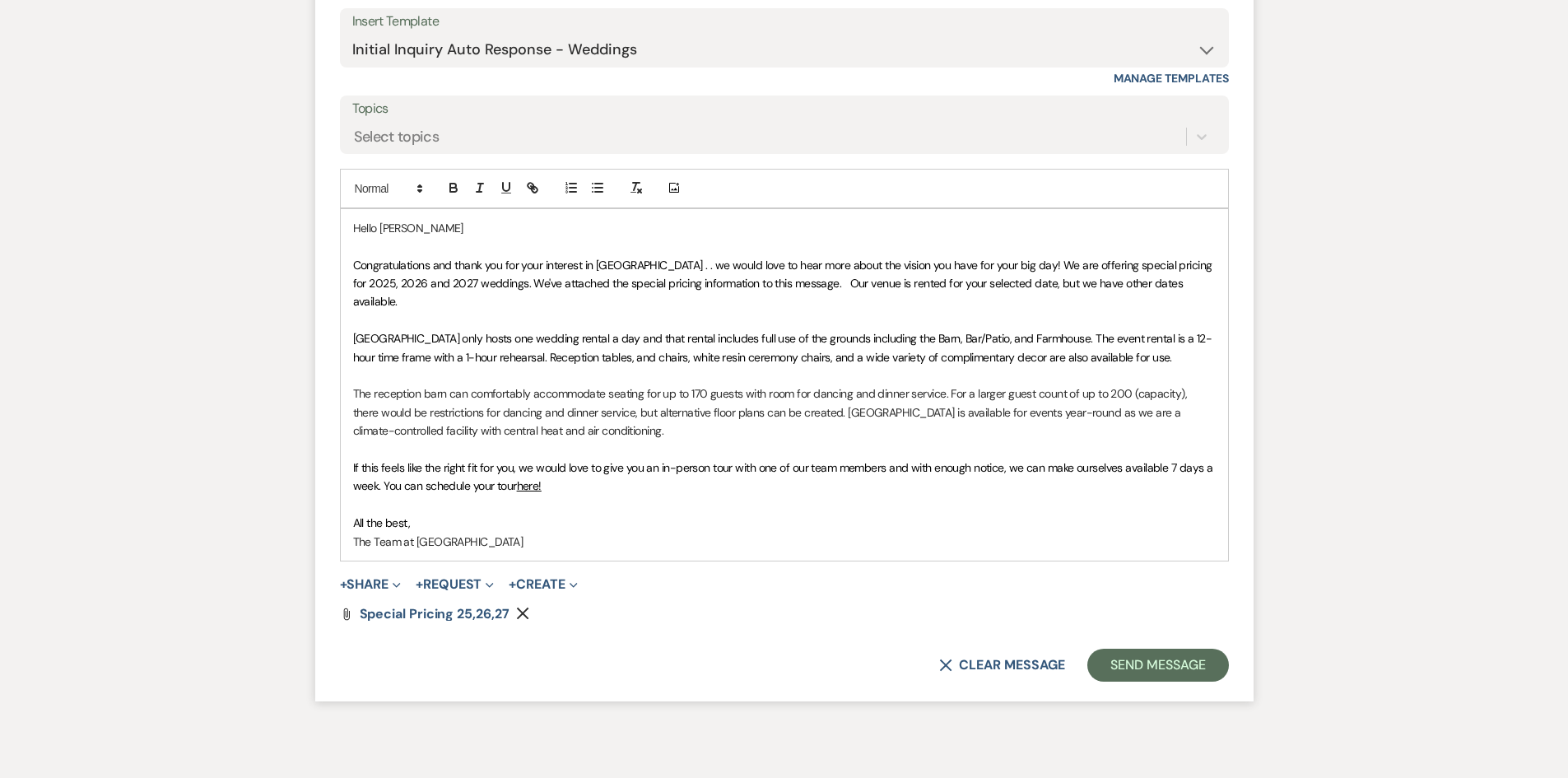
scroll to position [1137, 0]
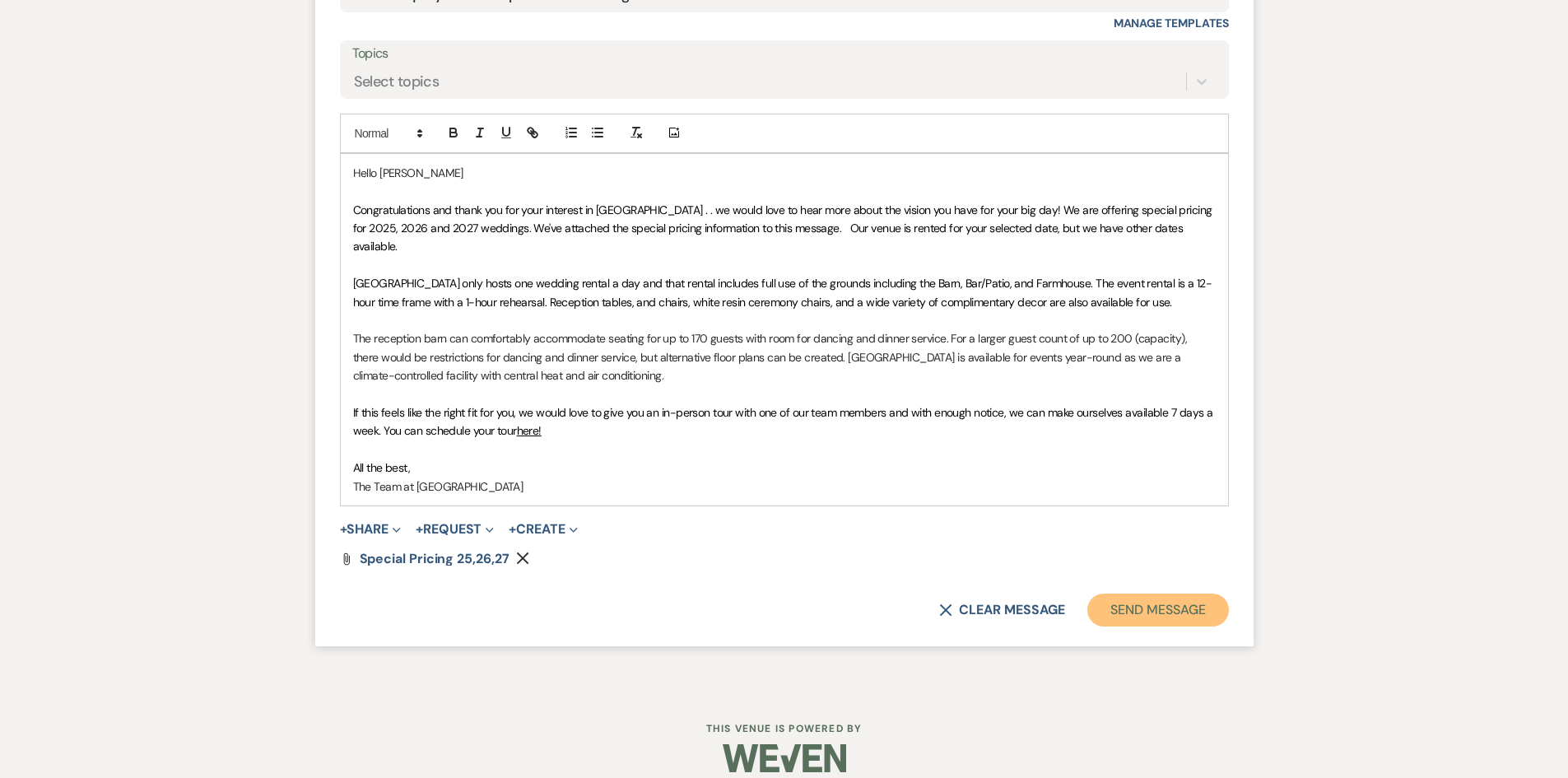
click at [1139, 594] on button "Send Message" at bounding box center [1157, 610] width 141 height 33
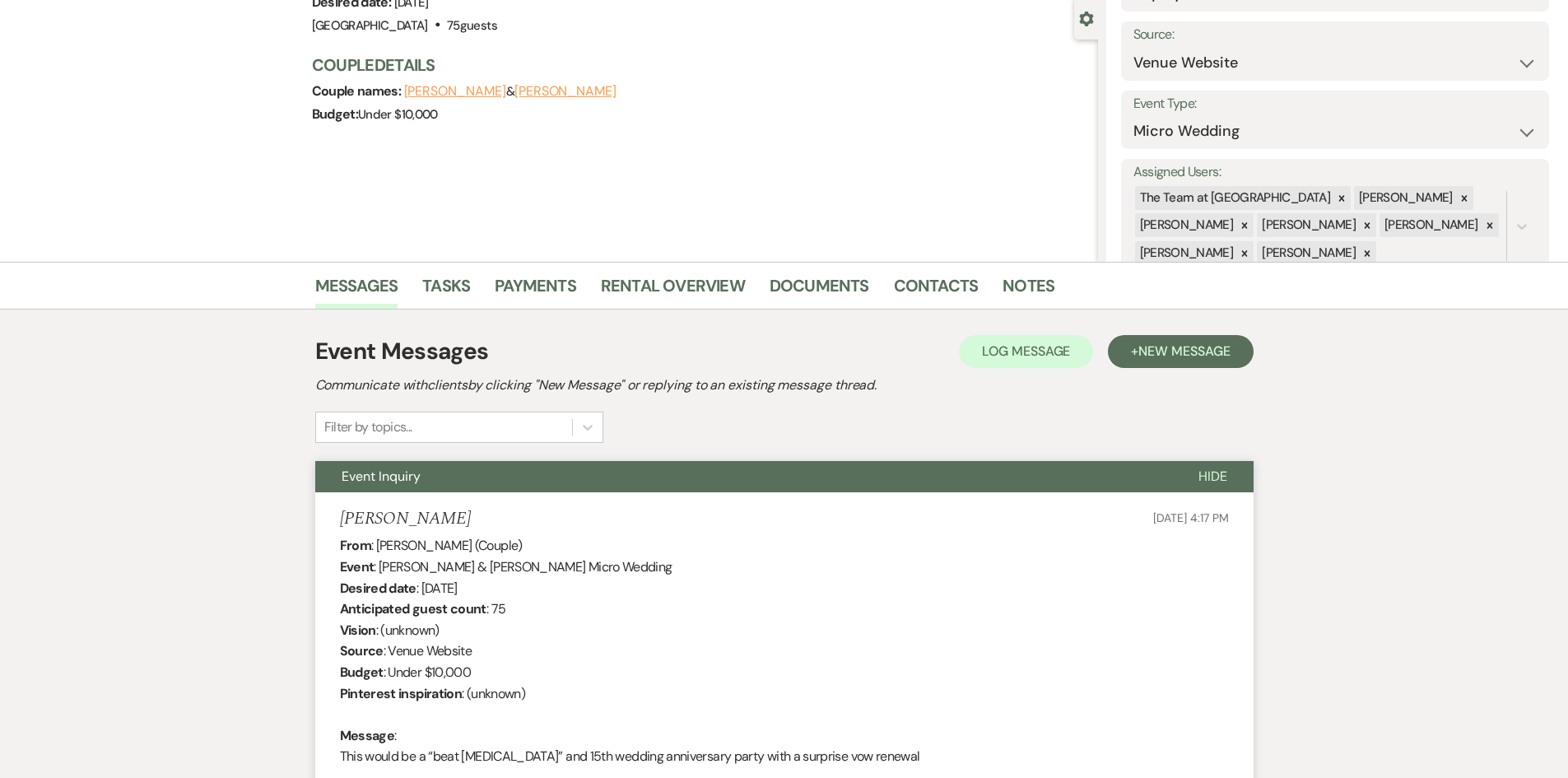
scroll to position [0, 0]
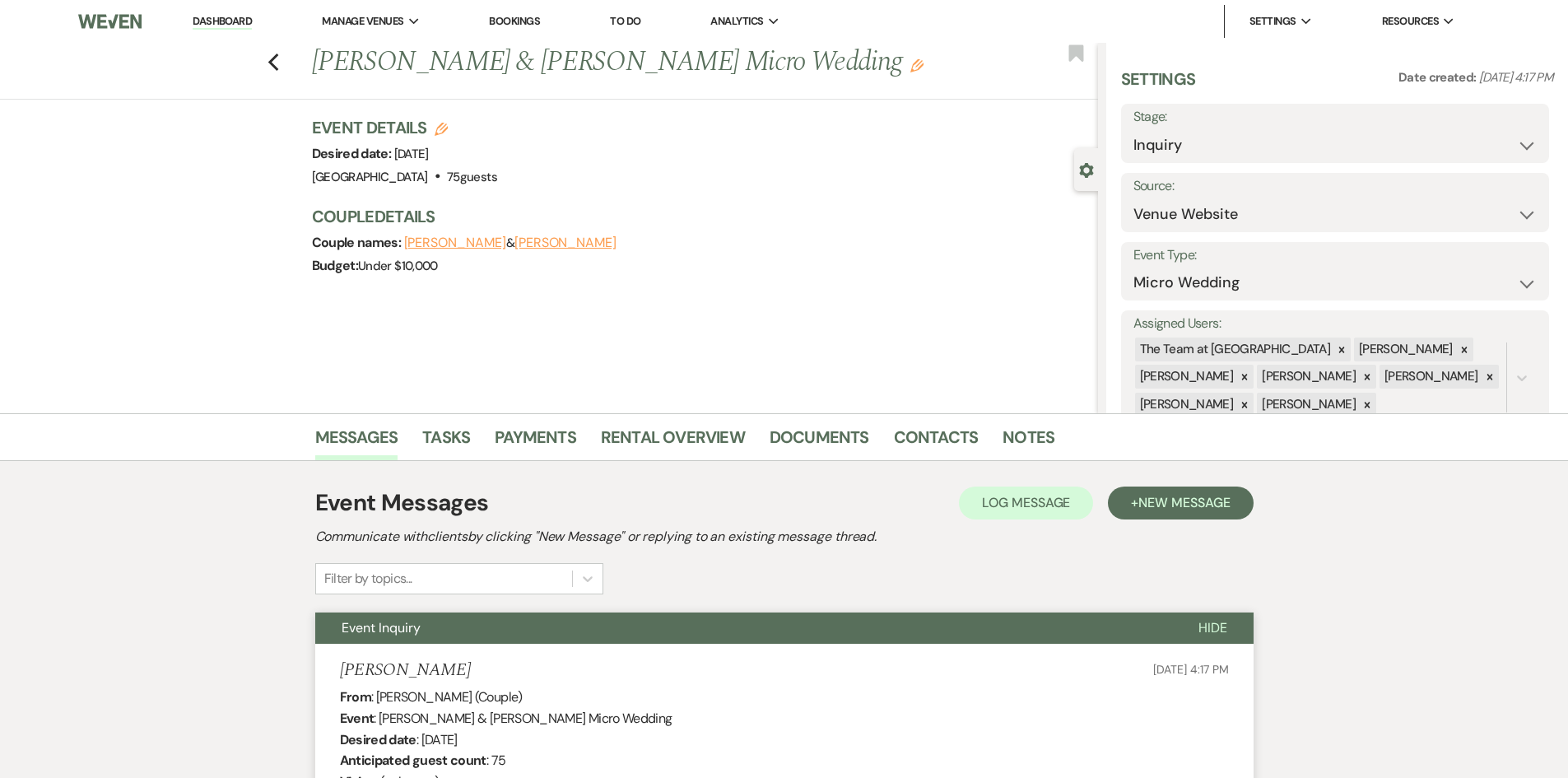
click at [203, 17] on link "Dashboard" at bounding box center [222, 21] width 60 height 16
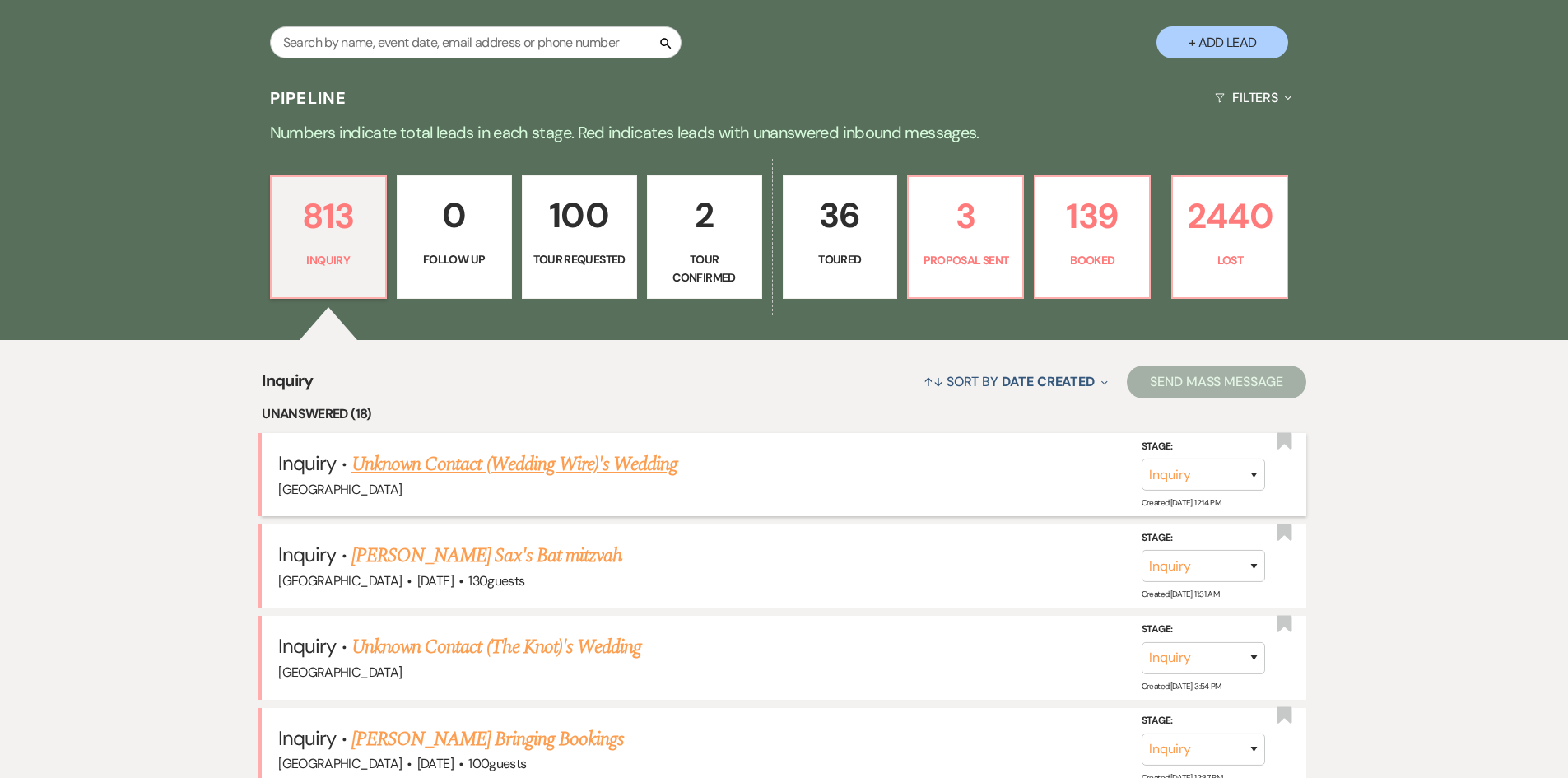
scroll to position [411, 0]
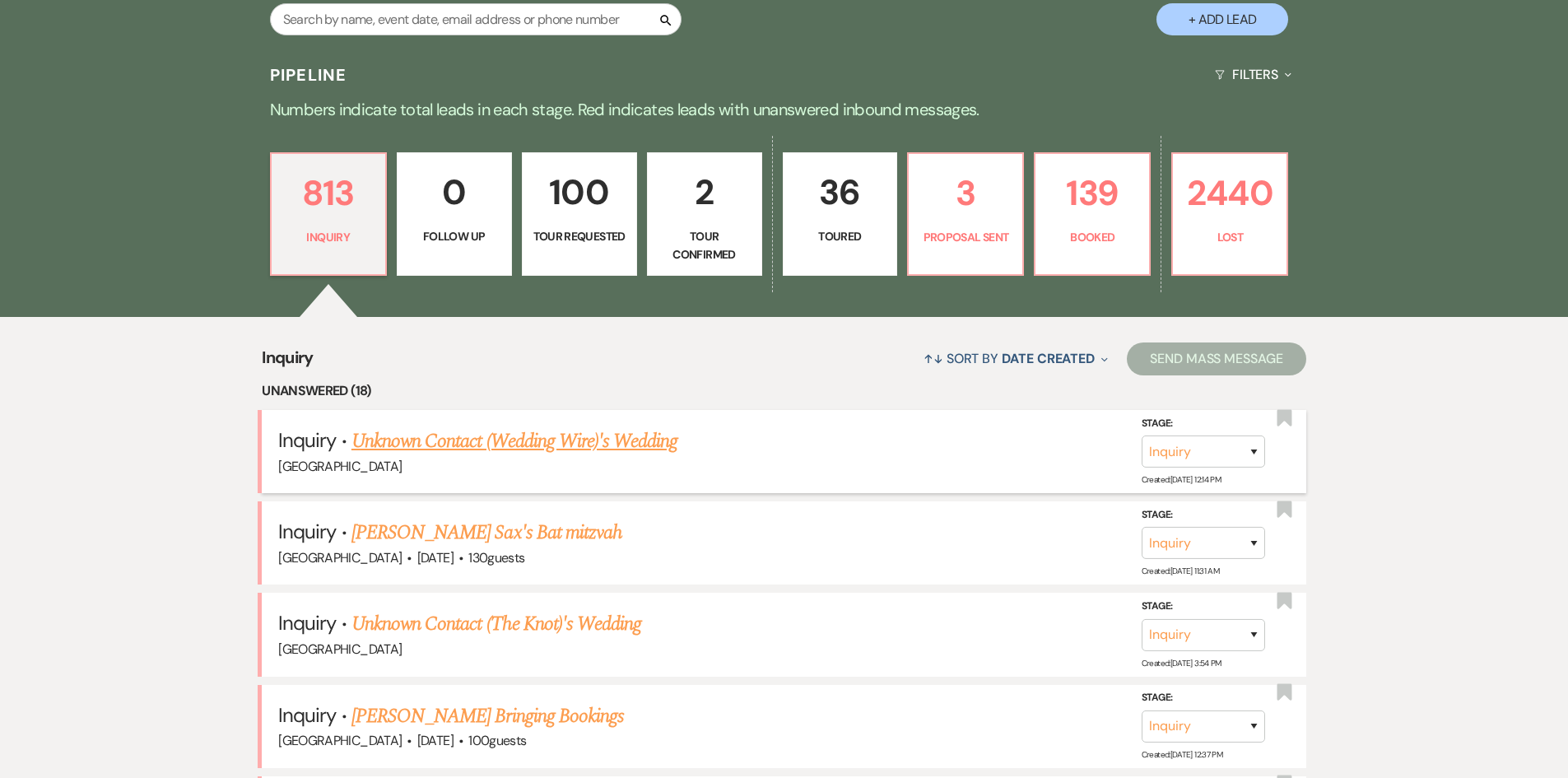
click at [545, 438] on link "Unknown Contact (Wedding Wire)'s Wedding" at bounding box center [515, 441] width 327 height 30
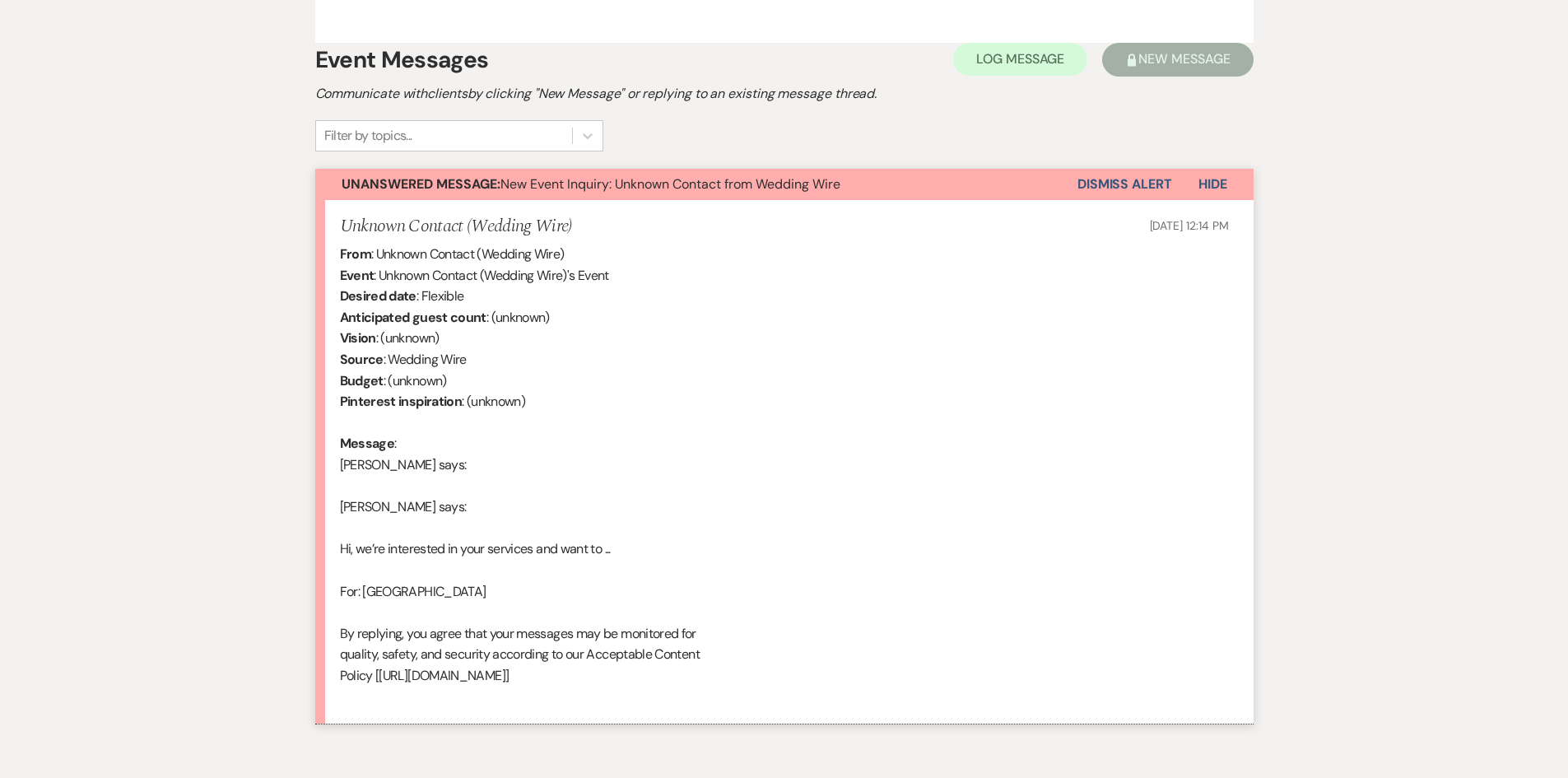
scroll to position [1058, 0]
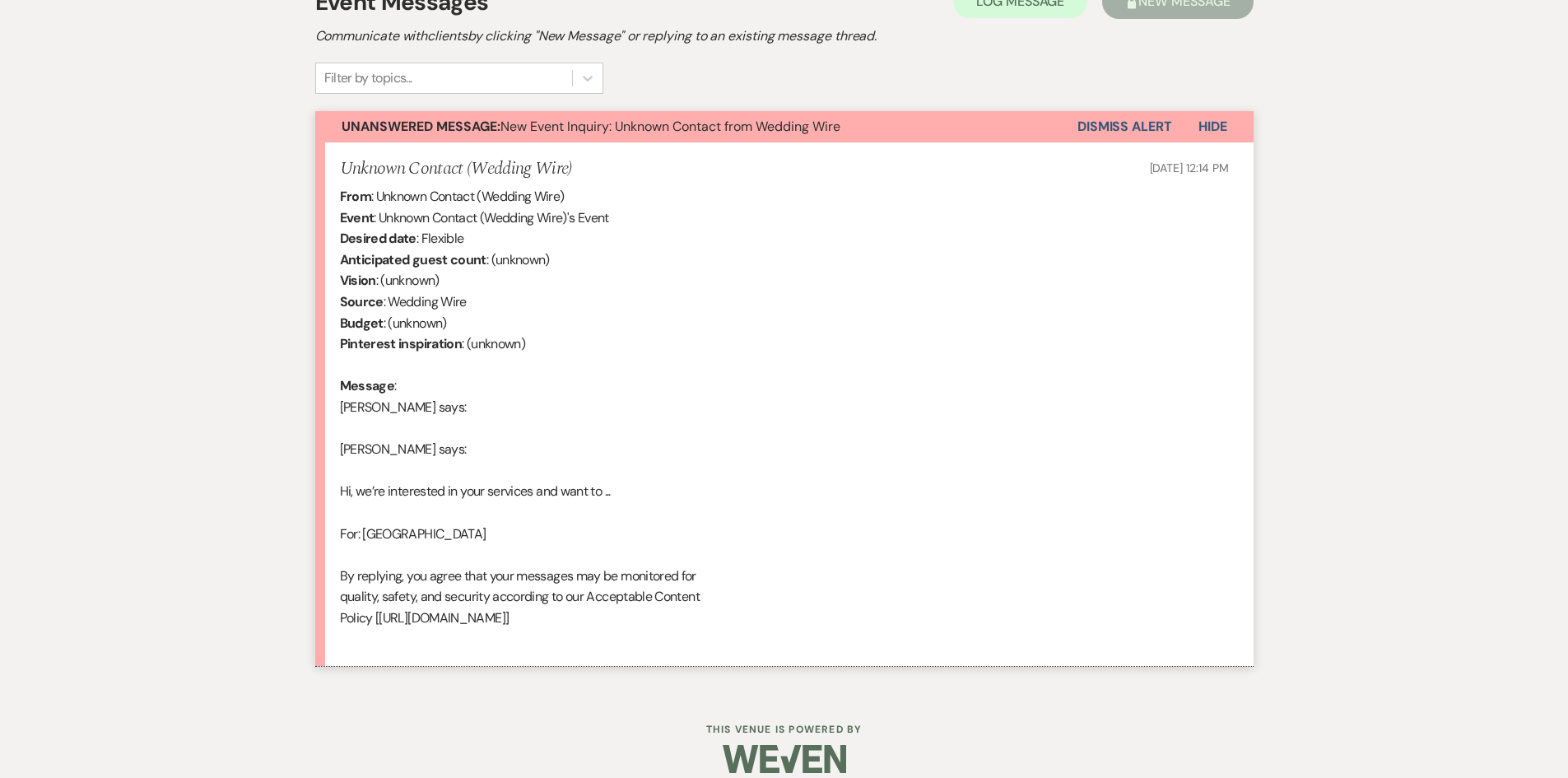
click at [1130, 111] on button "Dismiss Alert" at bounding box center [1125, 127] width 95 height 32
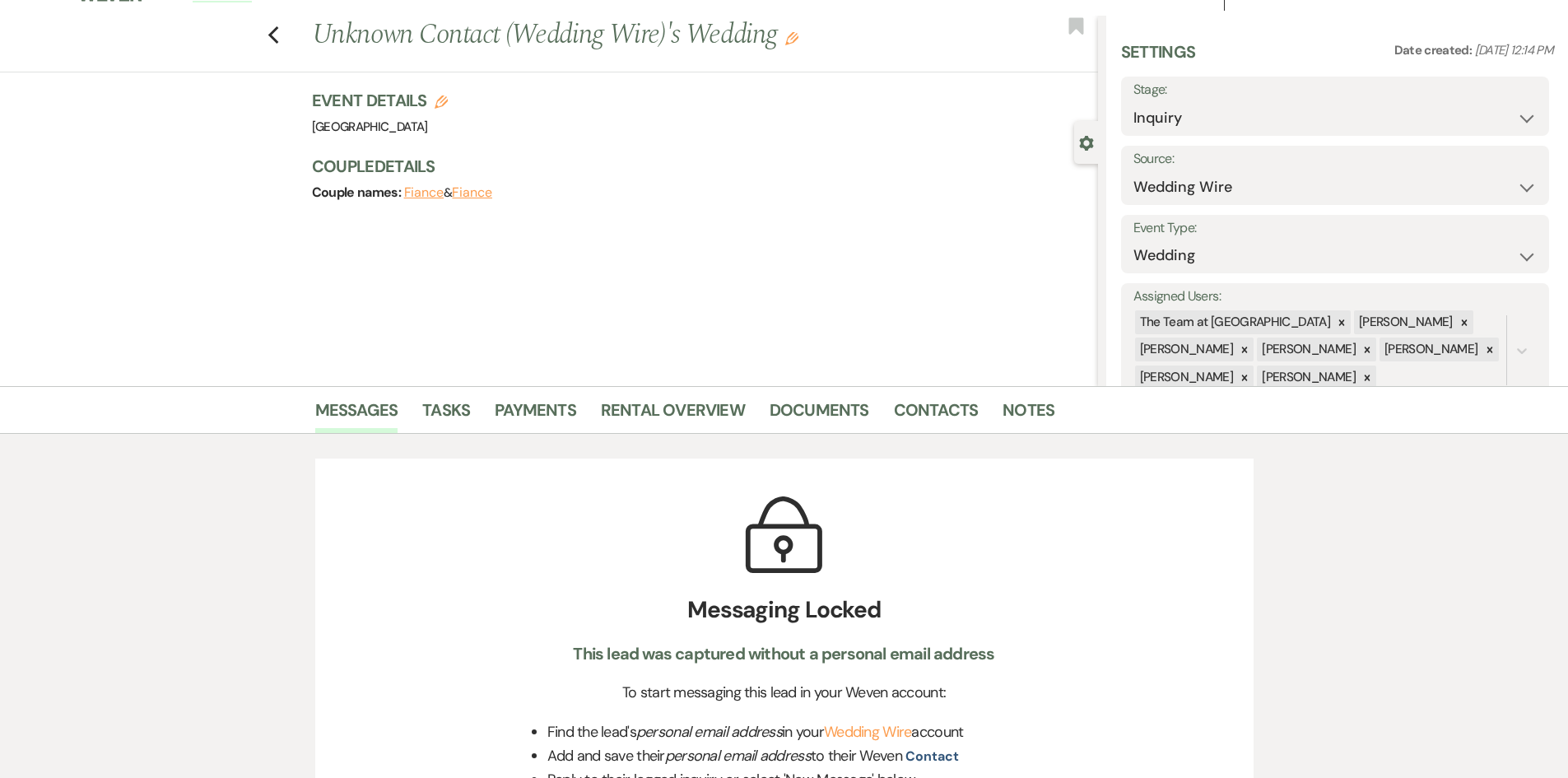
scroll to position [0, 0]
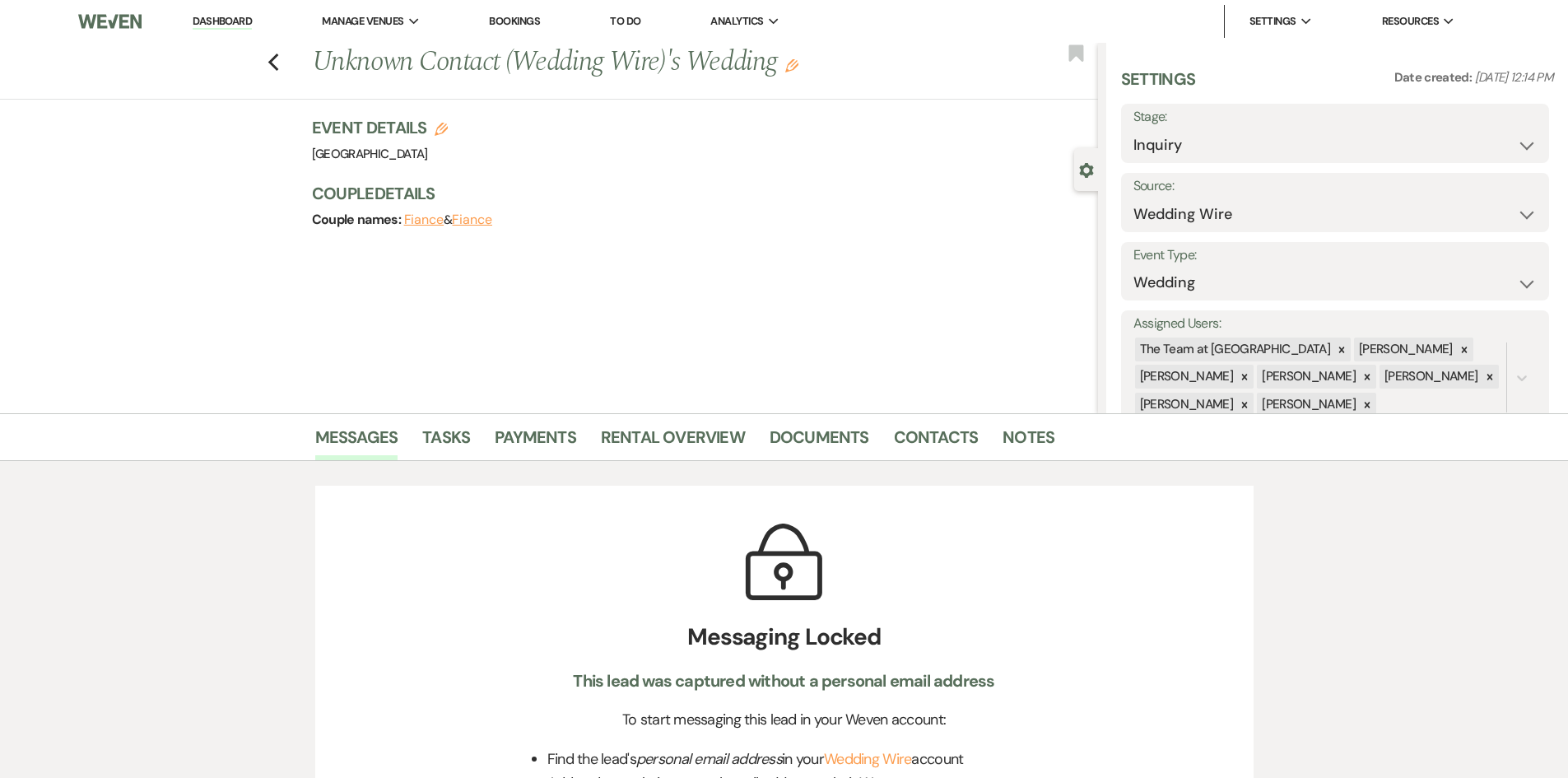
click at [230, 22] on link "Dashboard" at bounding box center [222, 21] width 60 height 16
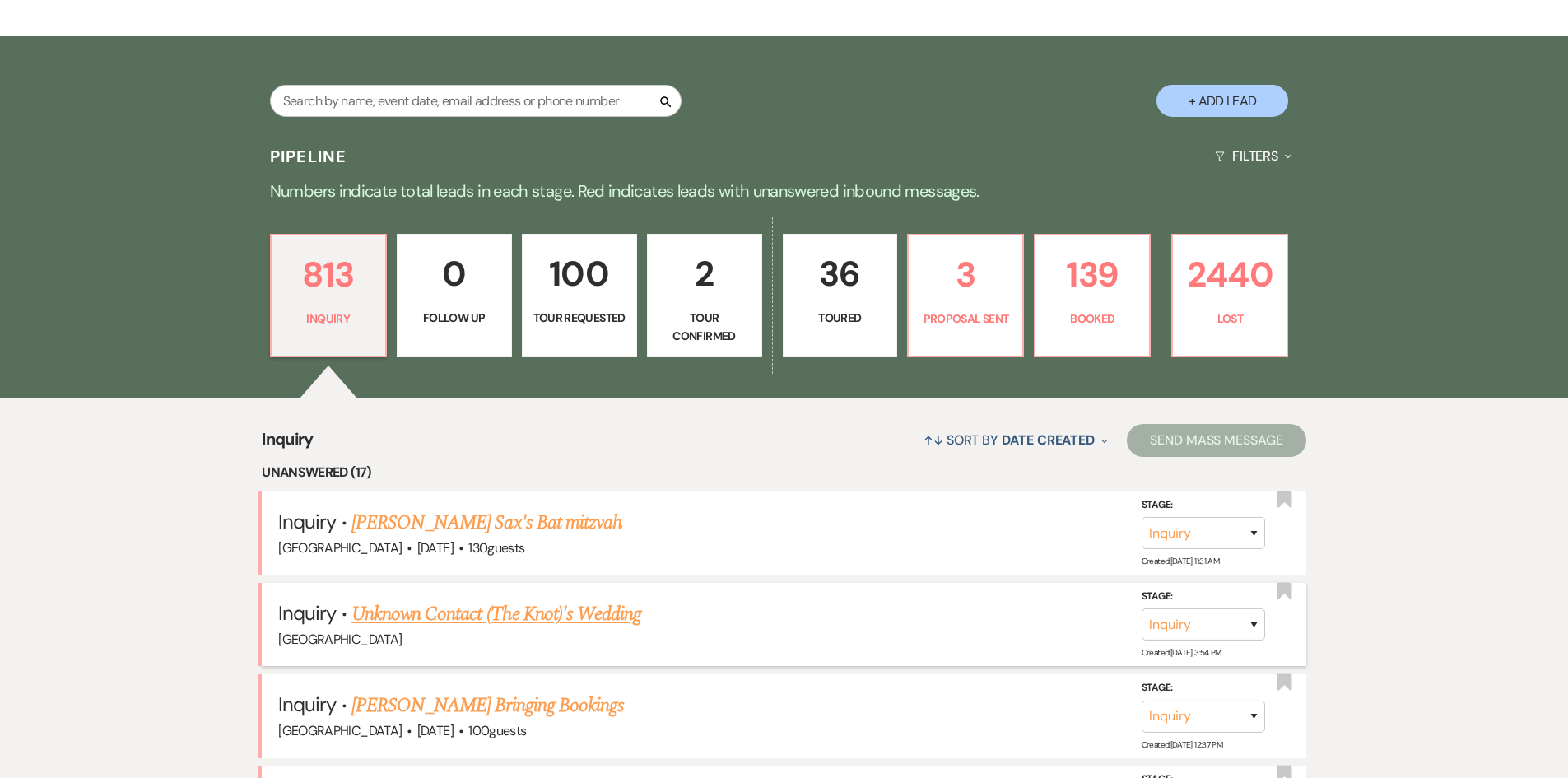
scroll to position [411, 0]
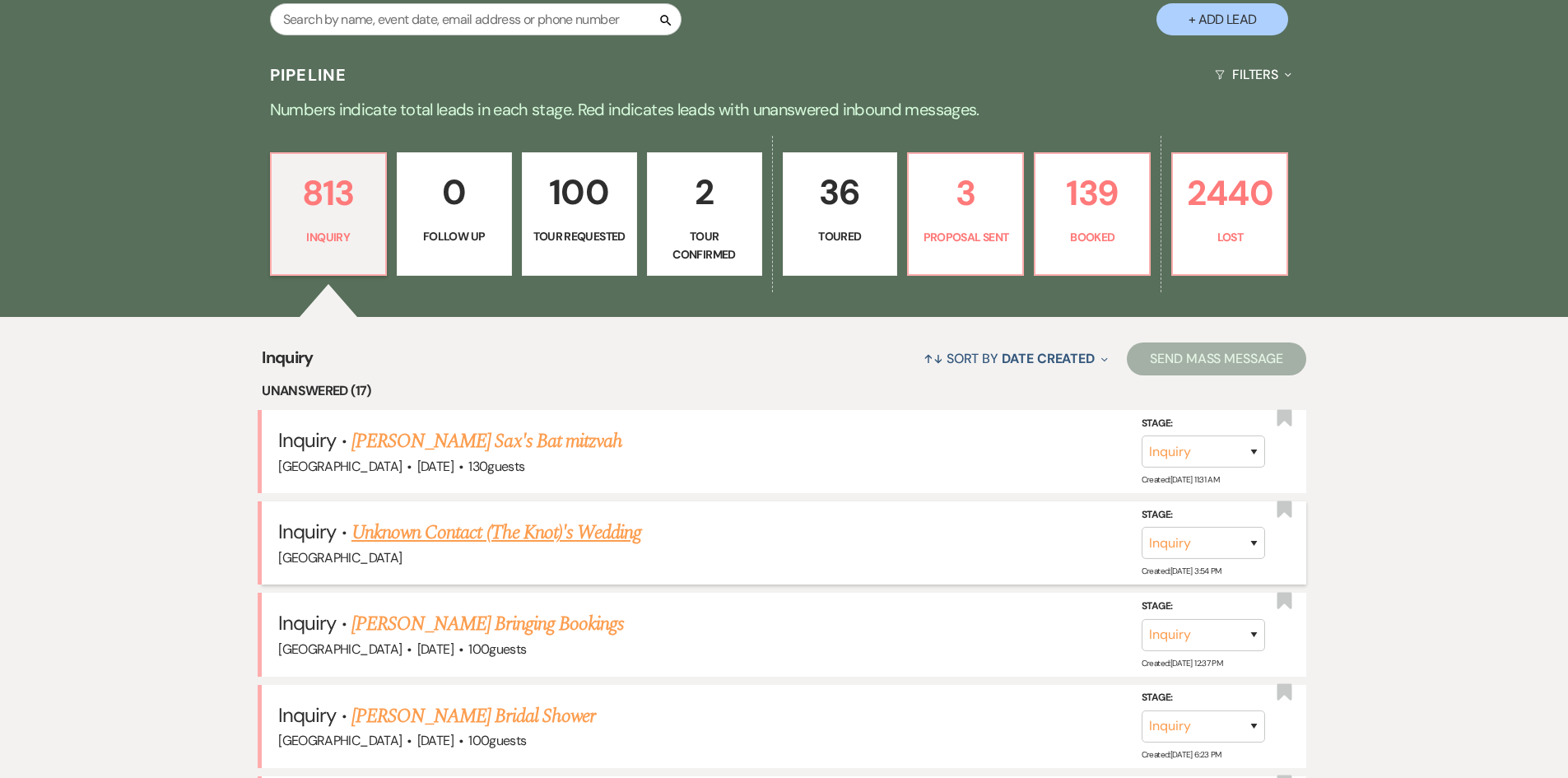
click at [476, 527] on link "Unknown Contact (The Knot)'s Wedding" at bounding box center [496, 532] width 289 height 30
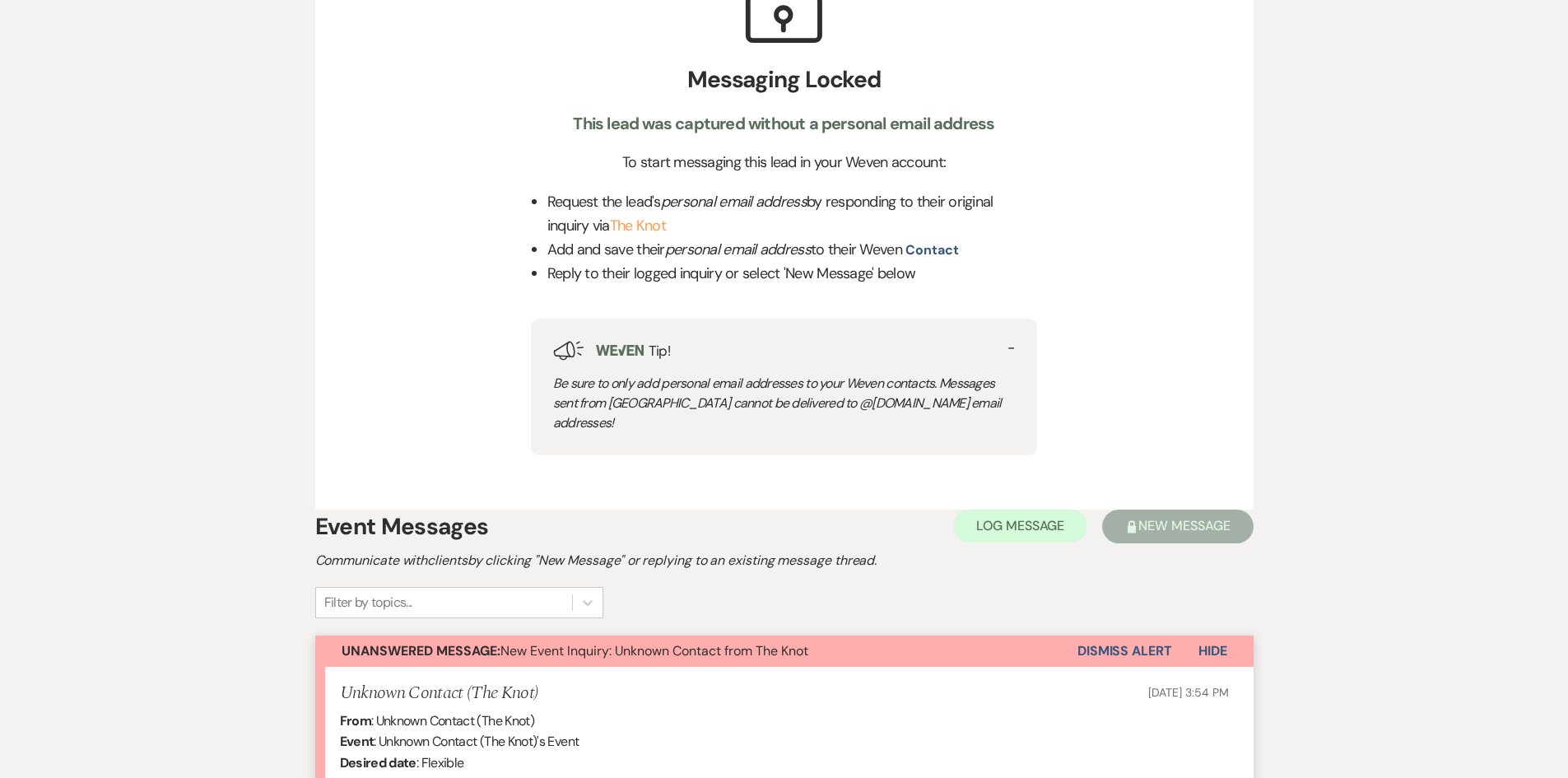
scroll to position [529, 0]
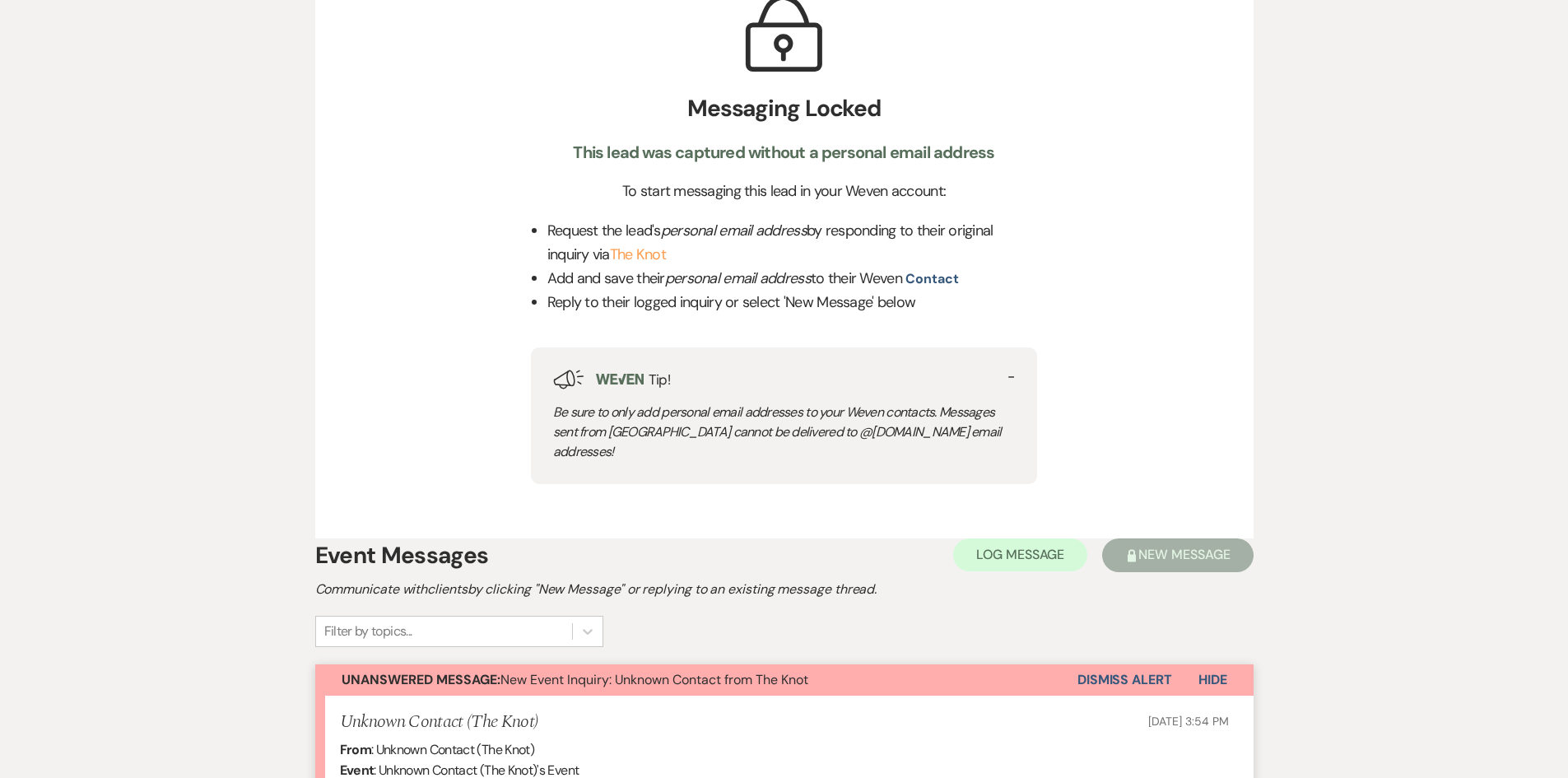
click at [1146, 664] on button "Dismiss Alert" at bounding box center [1125, 680] width 95 height 32
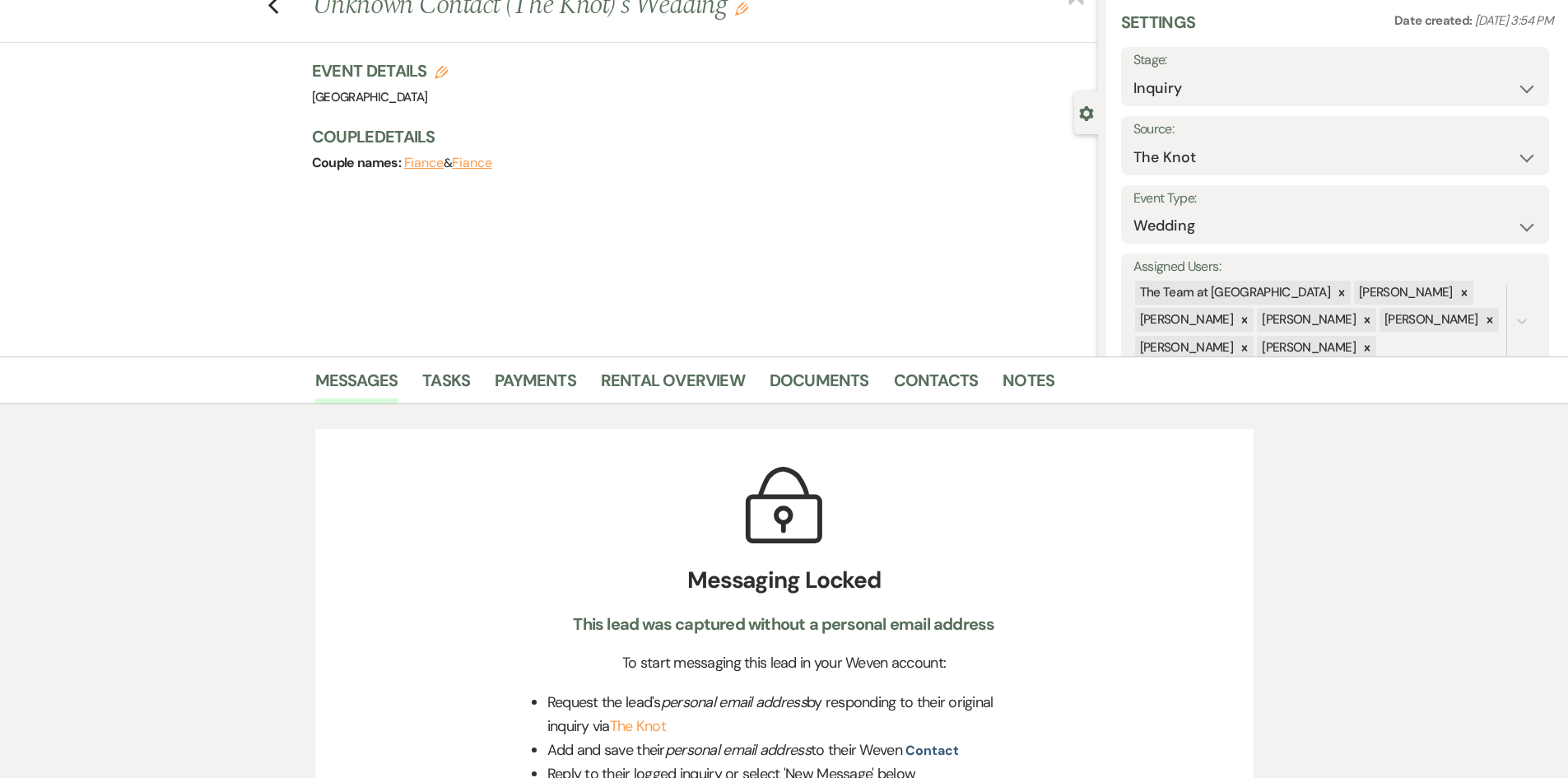
scroll to position [0, 0]
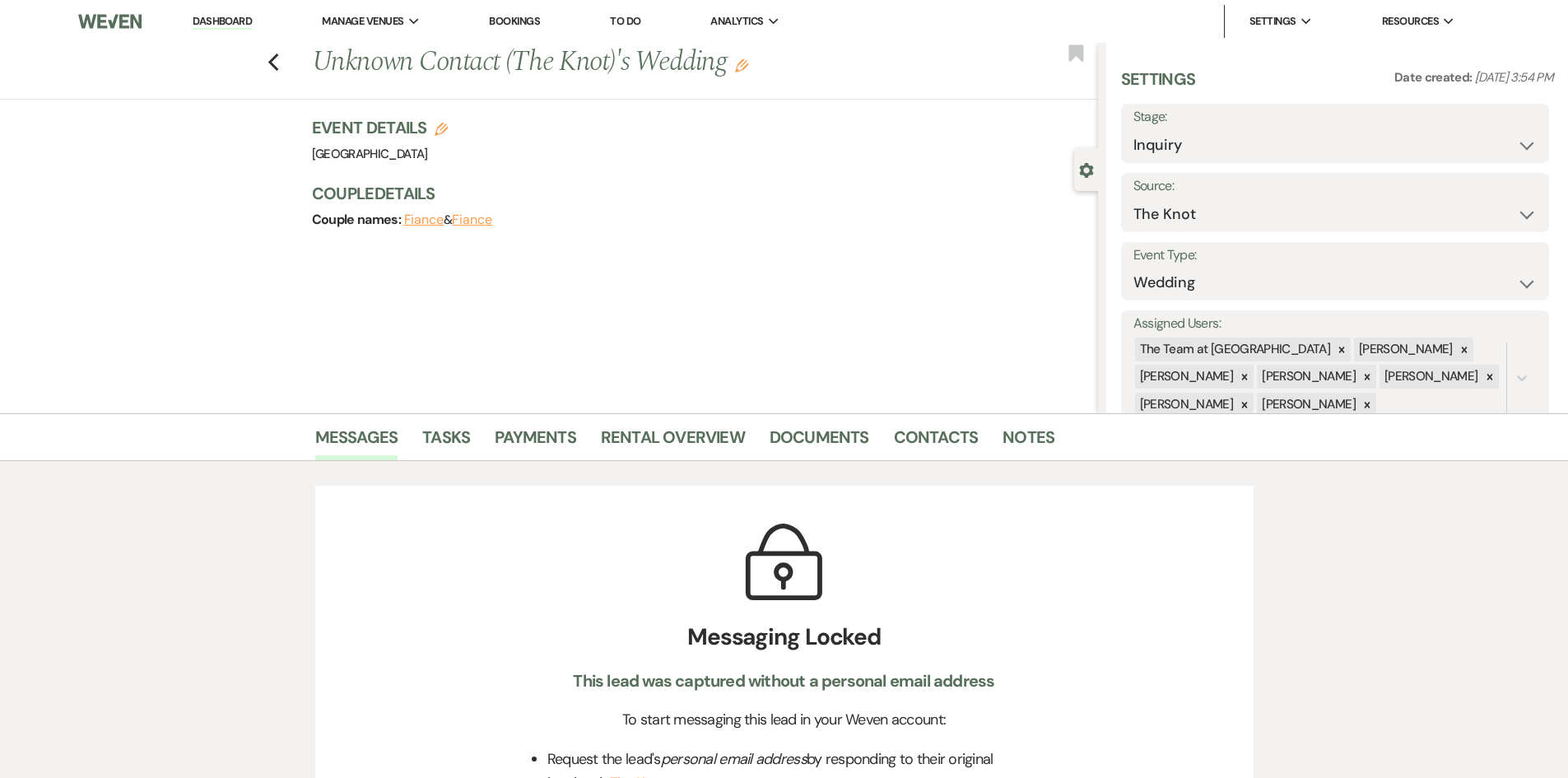
click at [226, 14] on link "Dashboard" at bounding box center [222, 21] width 60 height 16
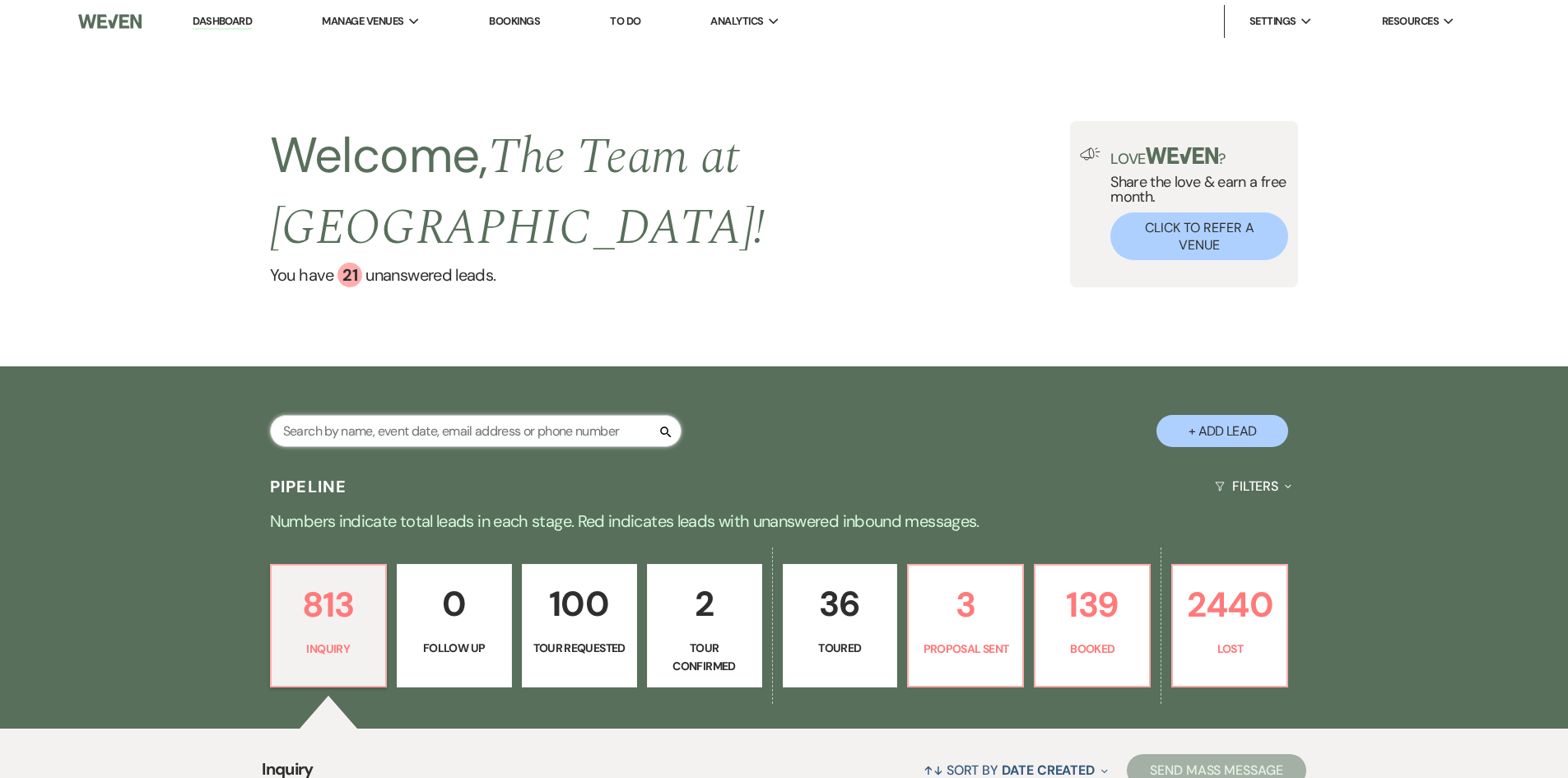
click at [457, 425] on input "text" at bounding box center [476, 431] width 411 height 32
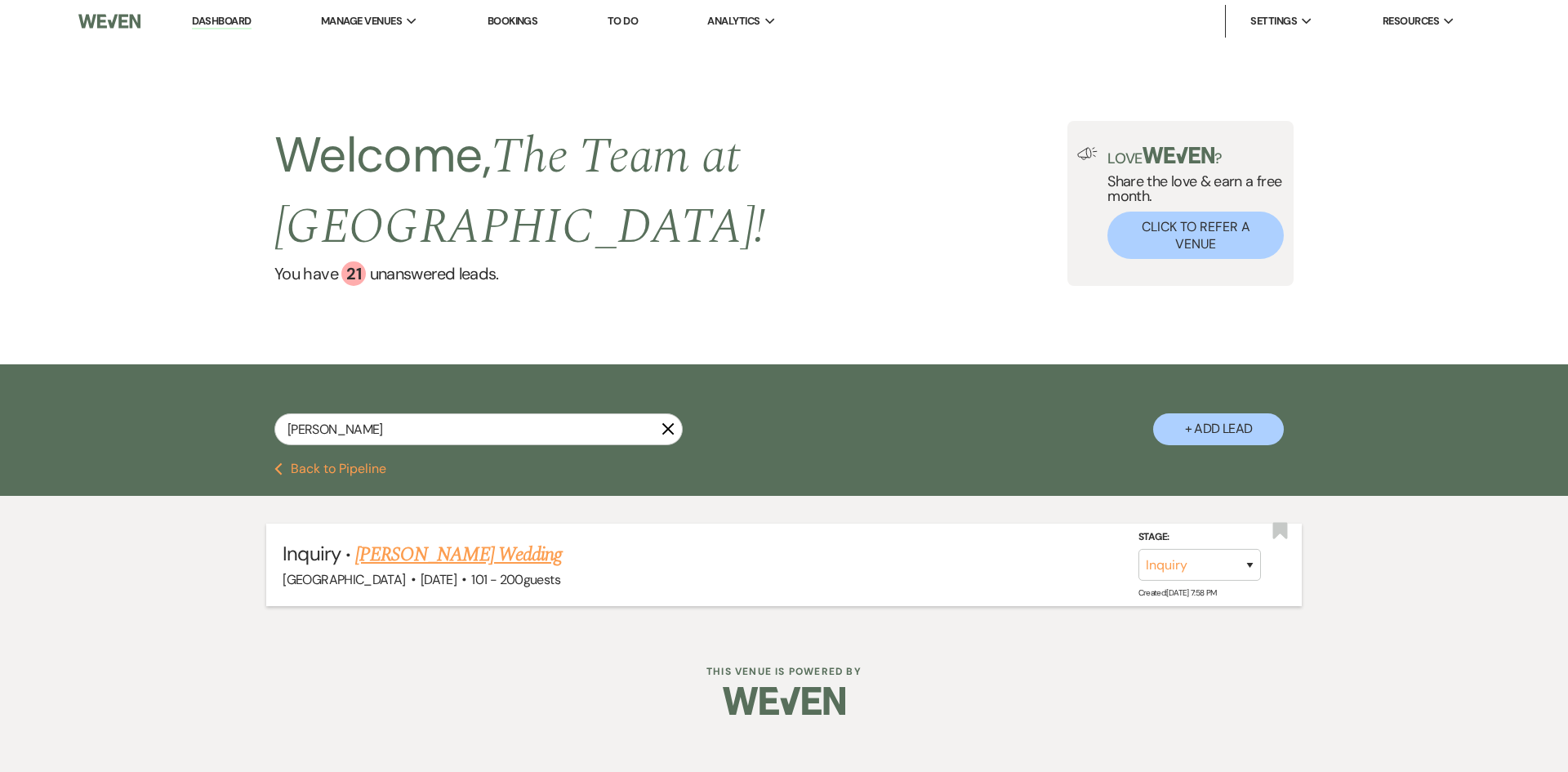
click at [496, 556] on link "[PERSON_NAME] Wedding" at bounding box center [459, 555] width 207 height 30
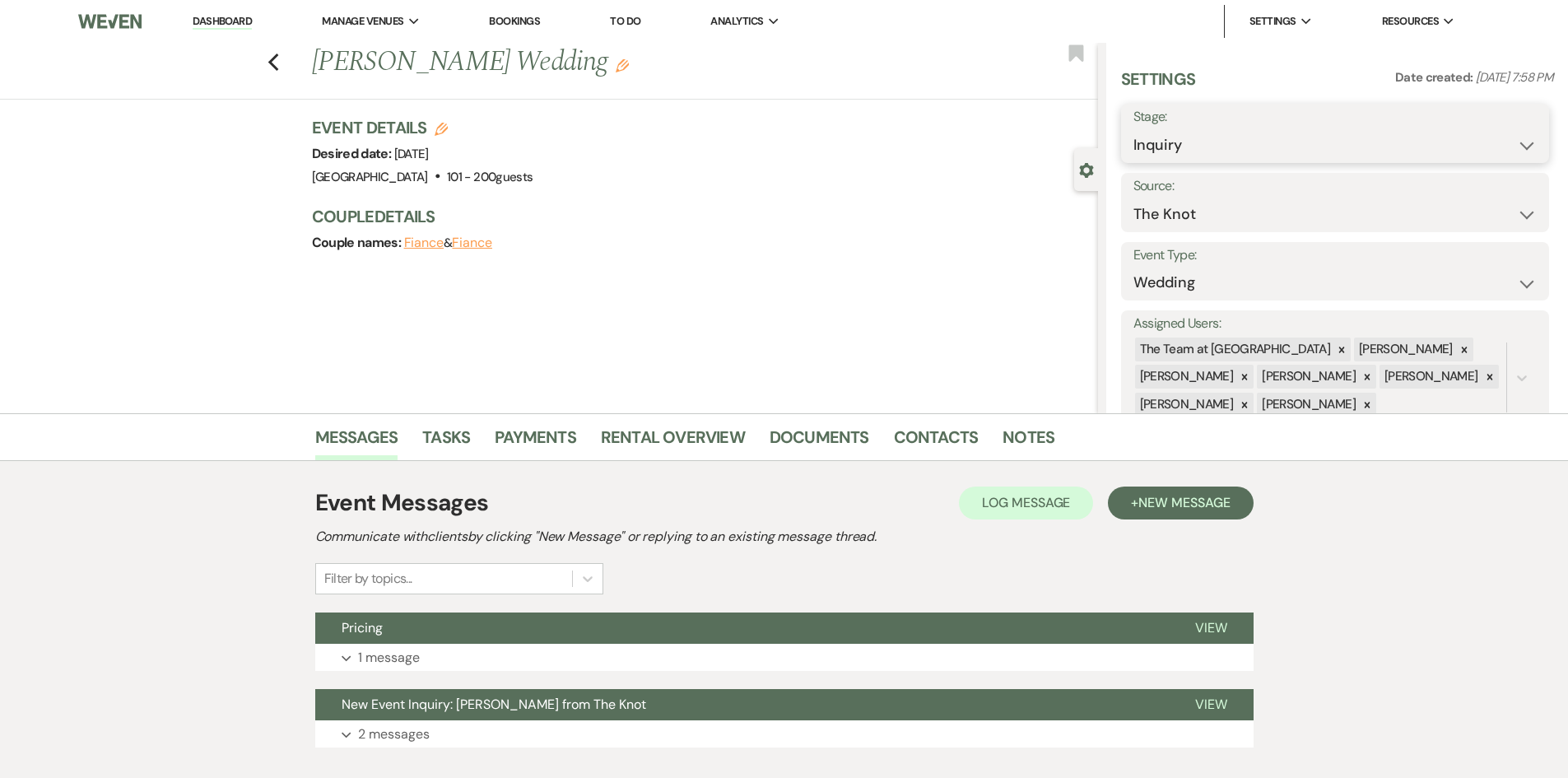
click at [1328, 132] on select "Inquiry Follow Up Tour Requested Tour Confirmed Toured Proposal Sent Booked Lost" at bounding box center [1334, 145] width 403 height 32
click at [1133, 129] on select "Inquiry Follow Up Tour Requested Tour Confirmed Toured Proposal Sent Booked Lost" at bounding box center [1334, 145] width 403 height 32
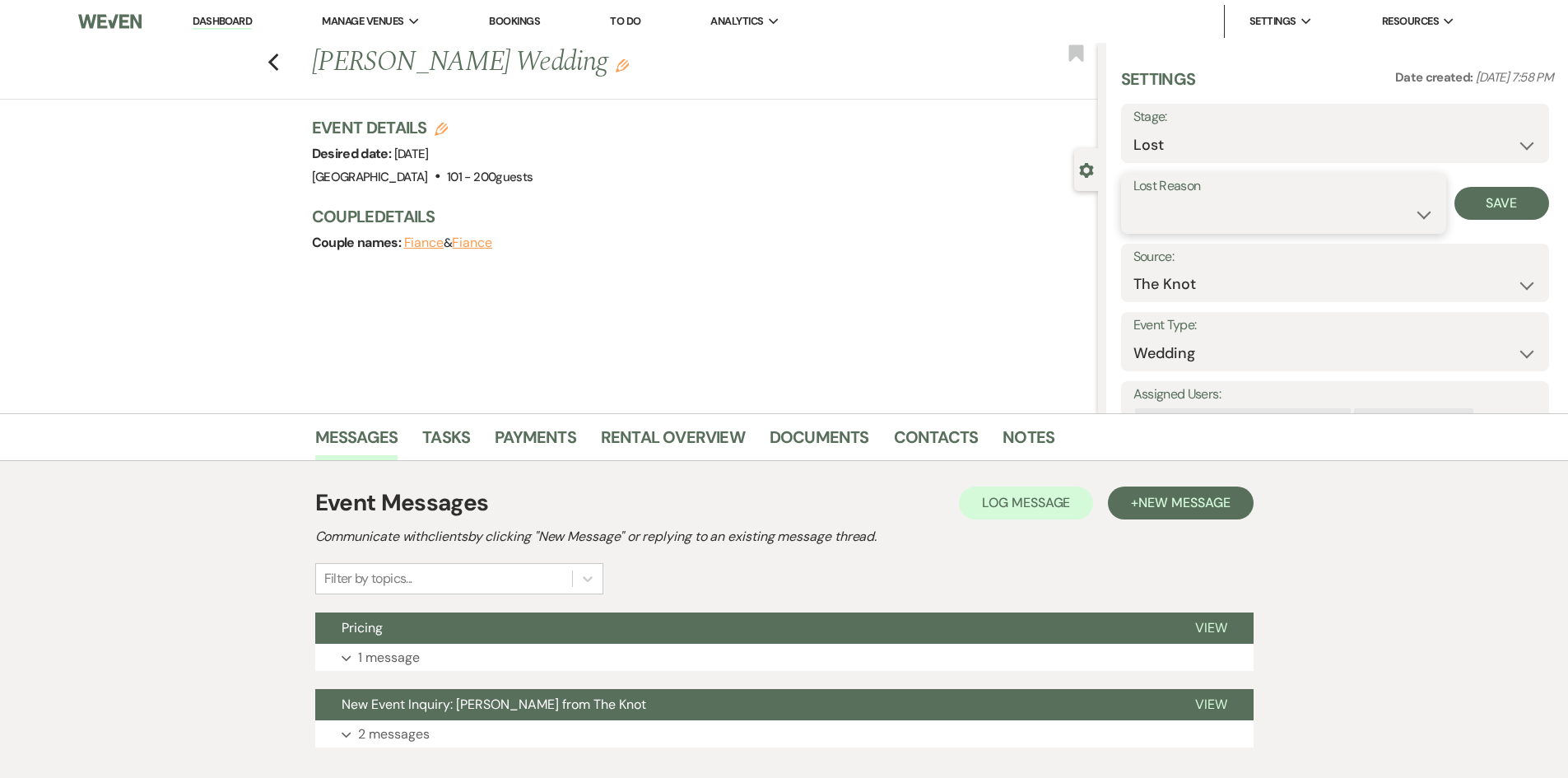
click at [1206, 222] on select "Booked Elsewhere Budget Date Unavailable No Response Not a Good Match Capacity …" at bounding box center [1283, 214] width 301 height 32
click at [1133, 198] on select "Booked Elsewhere Budget Date Unavailable No Response Not a Good Match Capacity …" at bounding box center [1283, 214] width 301 height 32
click at [1257, 205] on select "Booked Elsewhere Budget Date Unavailable No Response Not a Good Match Capacity …" at bounding box center [1283, 214] width 301 height 32
click at [1133, 198] on select "Booked Elsewhere Budget Date Unavailable No Response Not a Good Match Capacity …" at bounding box center [1283, 214] width 301 height 32
click at [1492, 196] on button "Save" at bounding box center [1502, 203] width 95 height 33
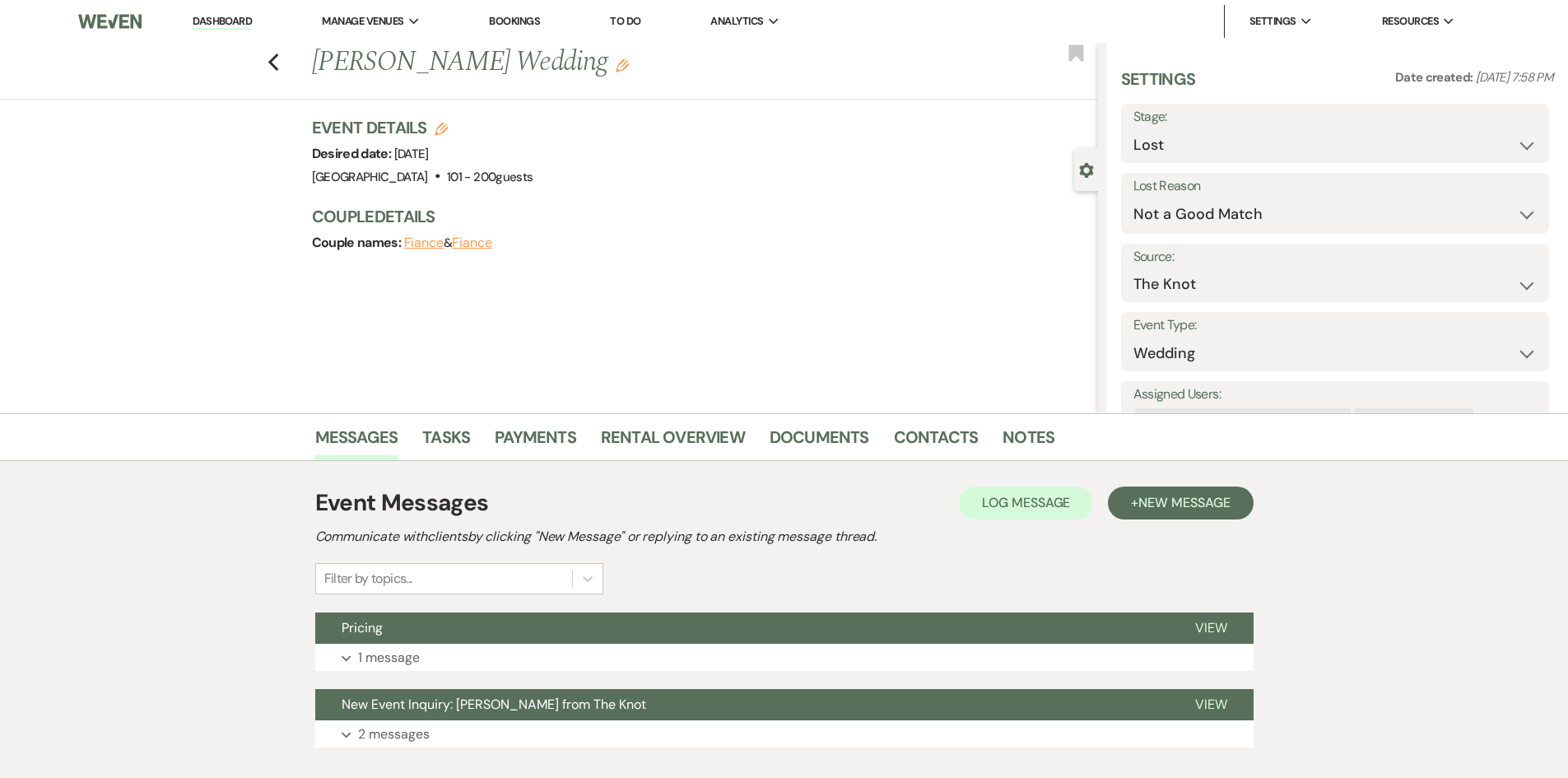
click at [217, 18] on link "Dashboard" at bounding box center [222, 21] width 60 height 16
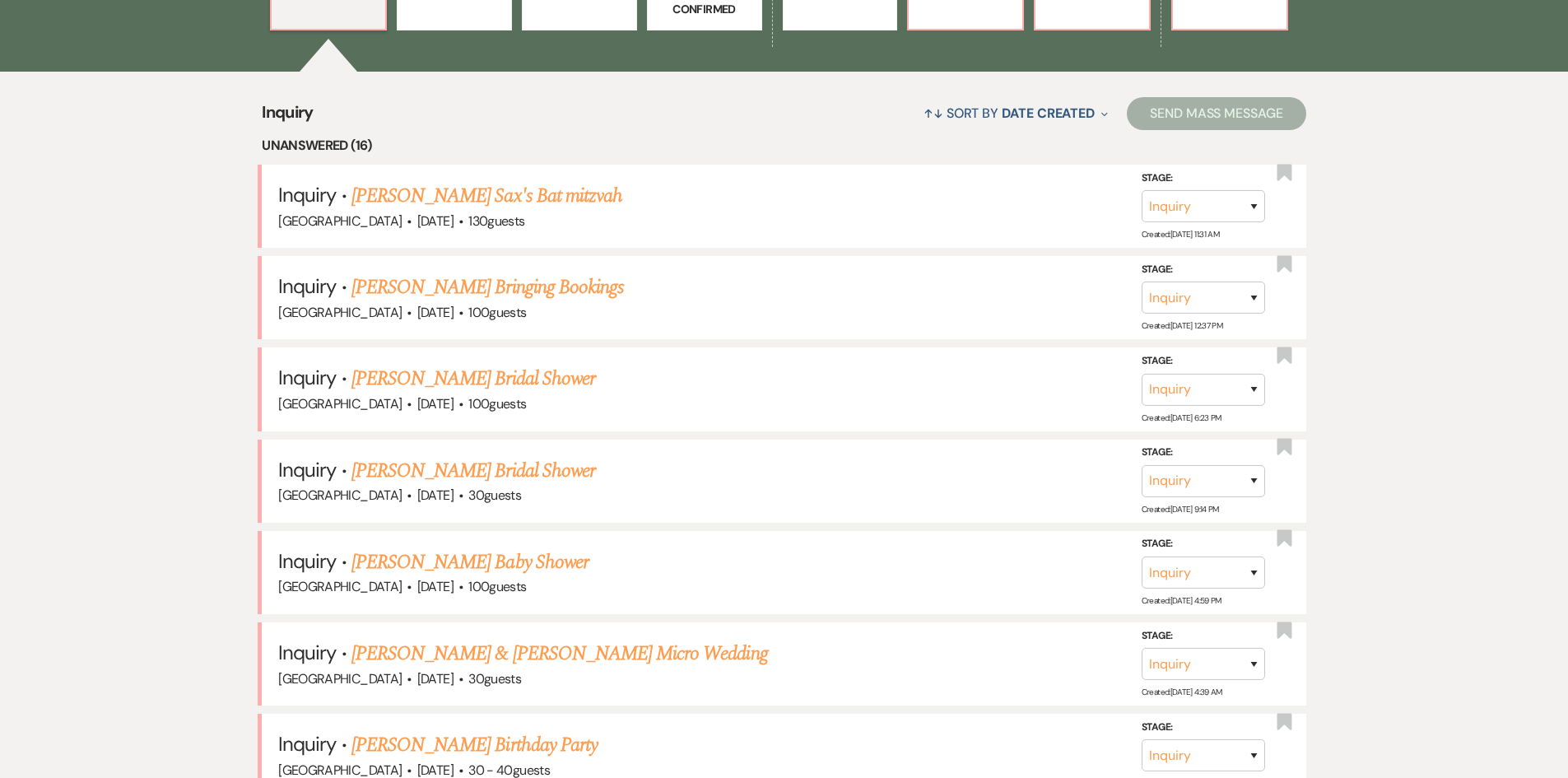
scroll to position [659, 0]
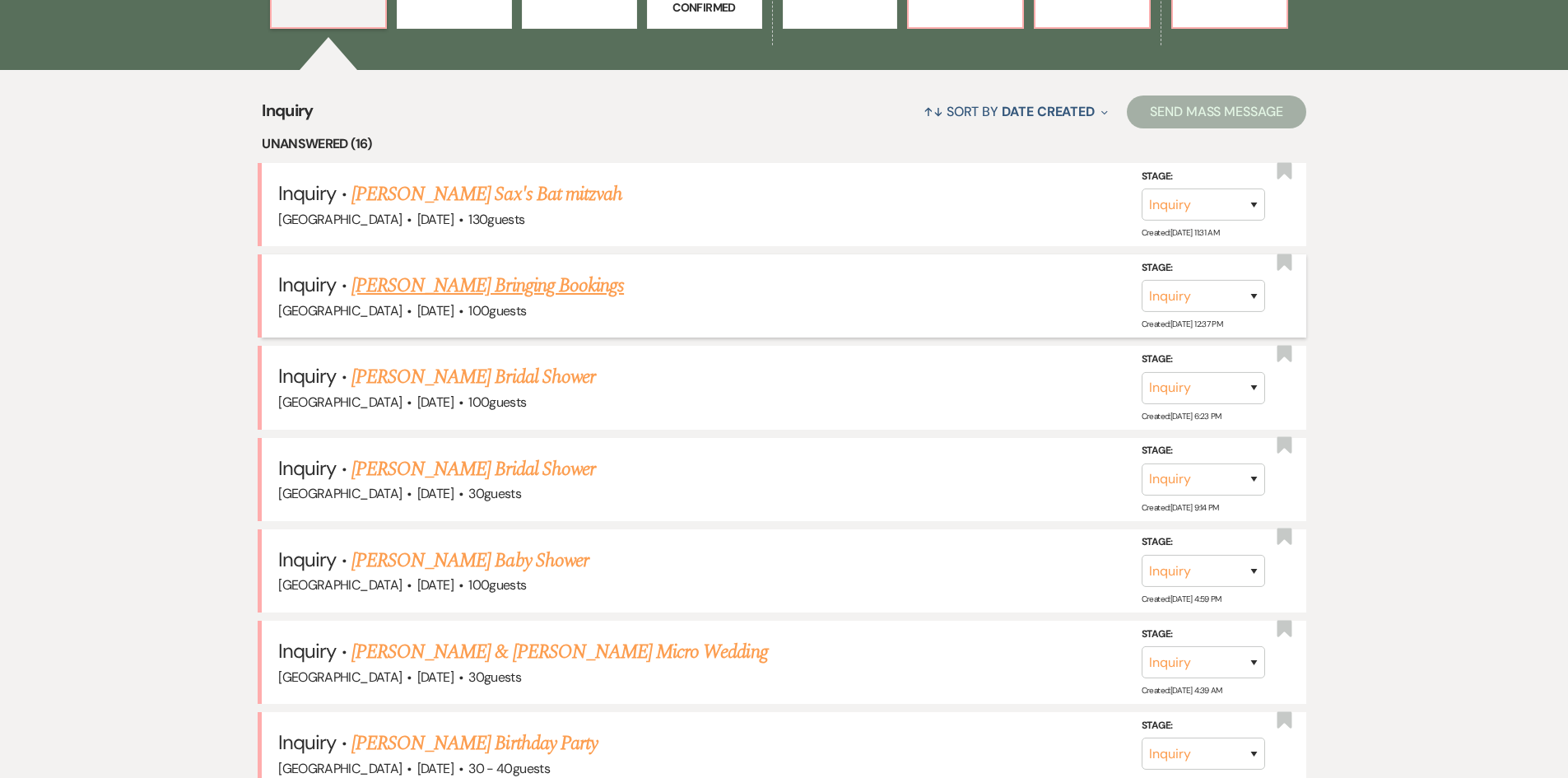
click at [495, 287] on link "[PERSON_NAME] Bringing Bookings" at bounding box center [488, 286] width 273 height 30
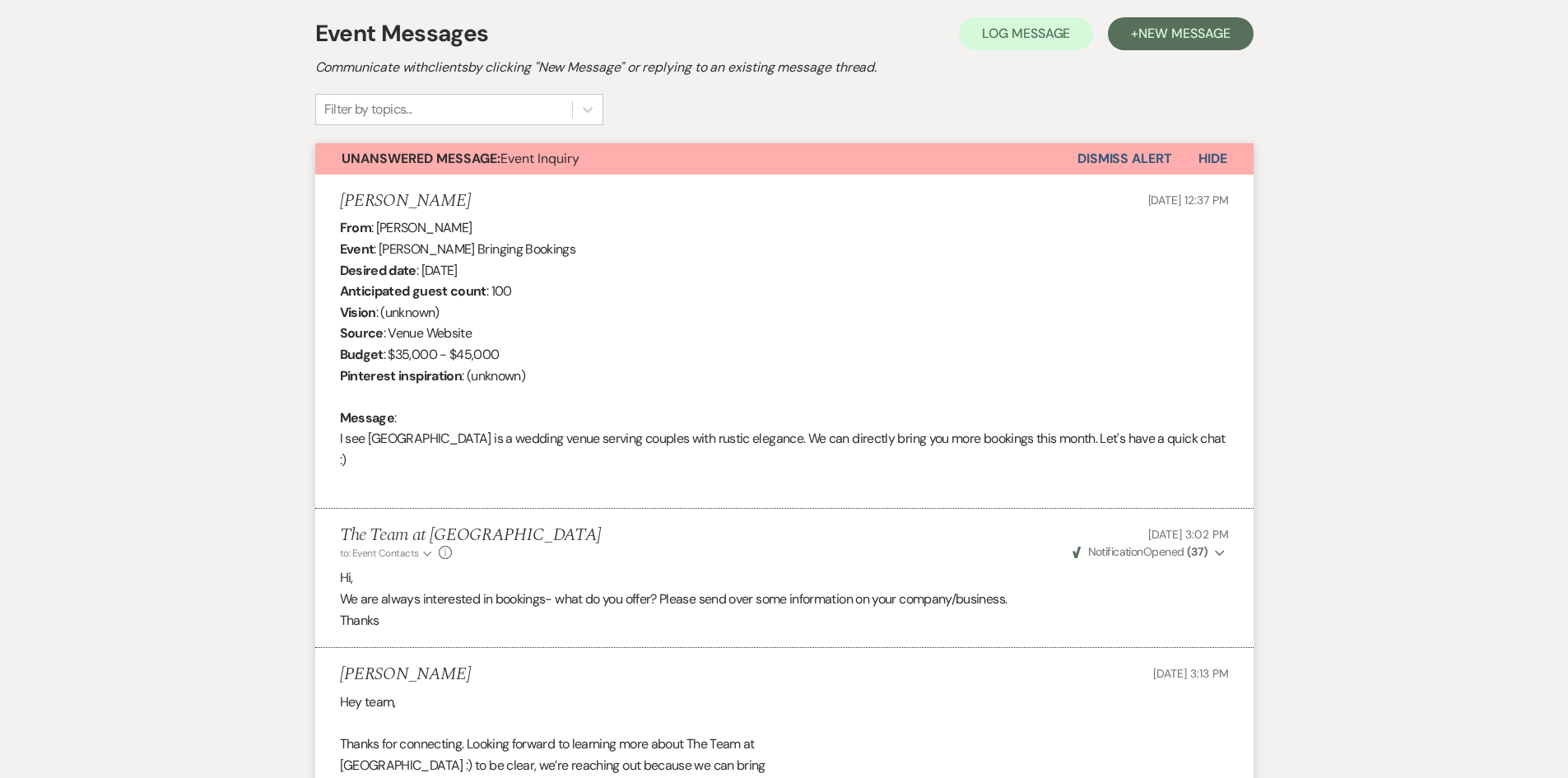
scroll to position [134, 0]
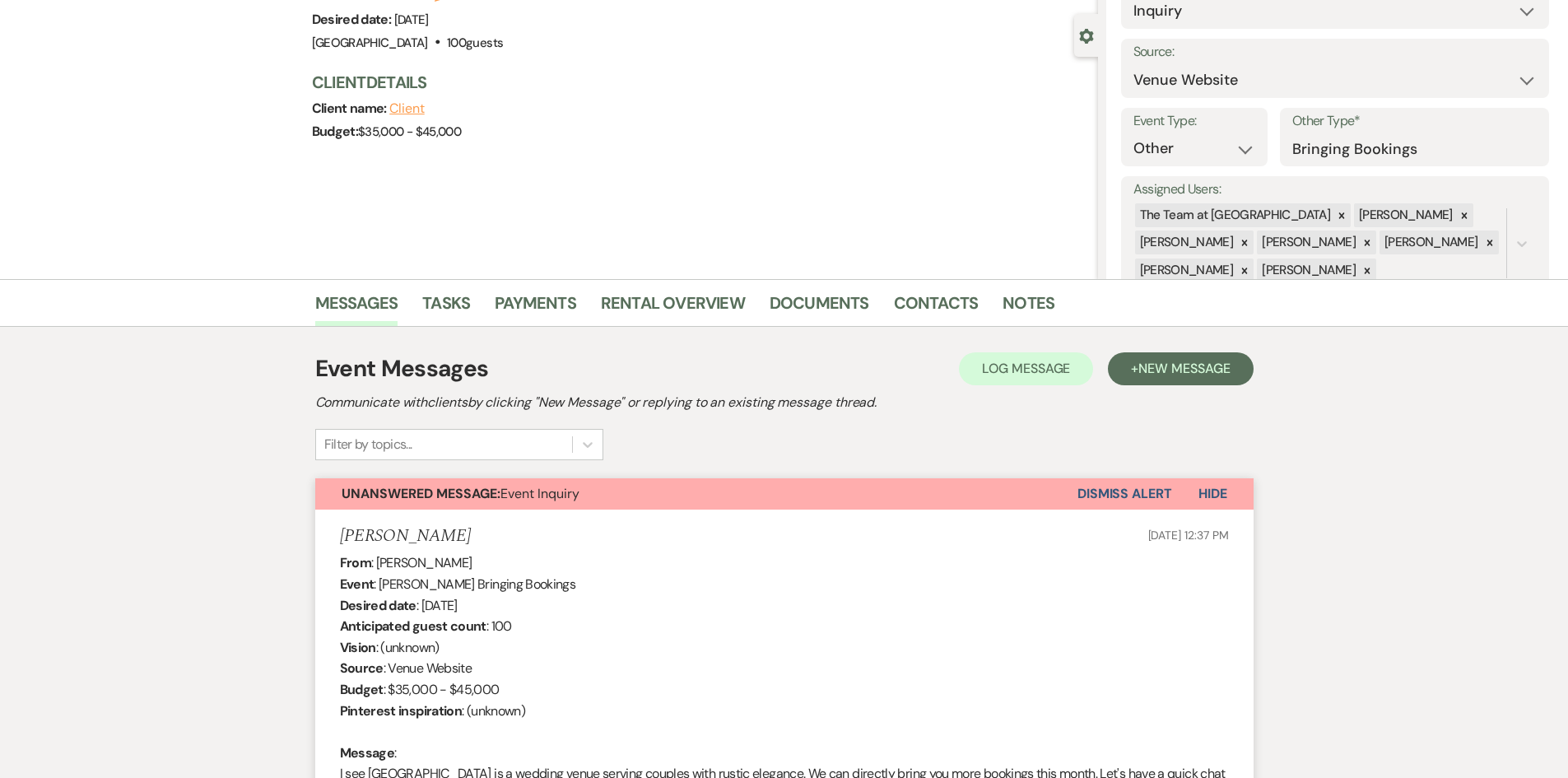
click at [1124, 489] on button "Dismiss Alert" at bounding box center [1125, 494] width 95 height 32
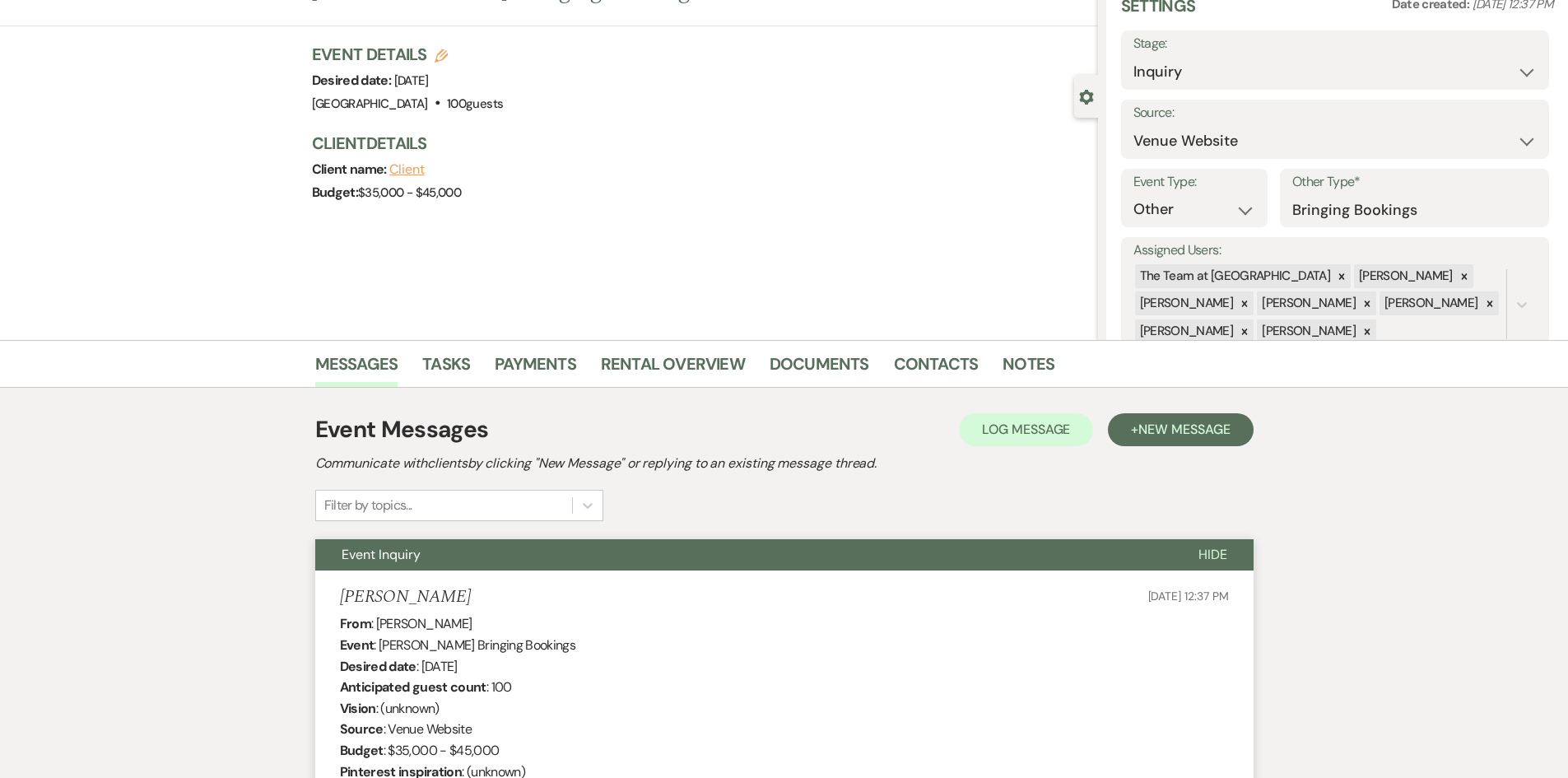
scroll to position [0, 0]
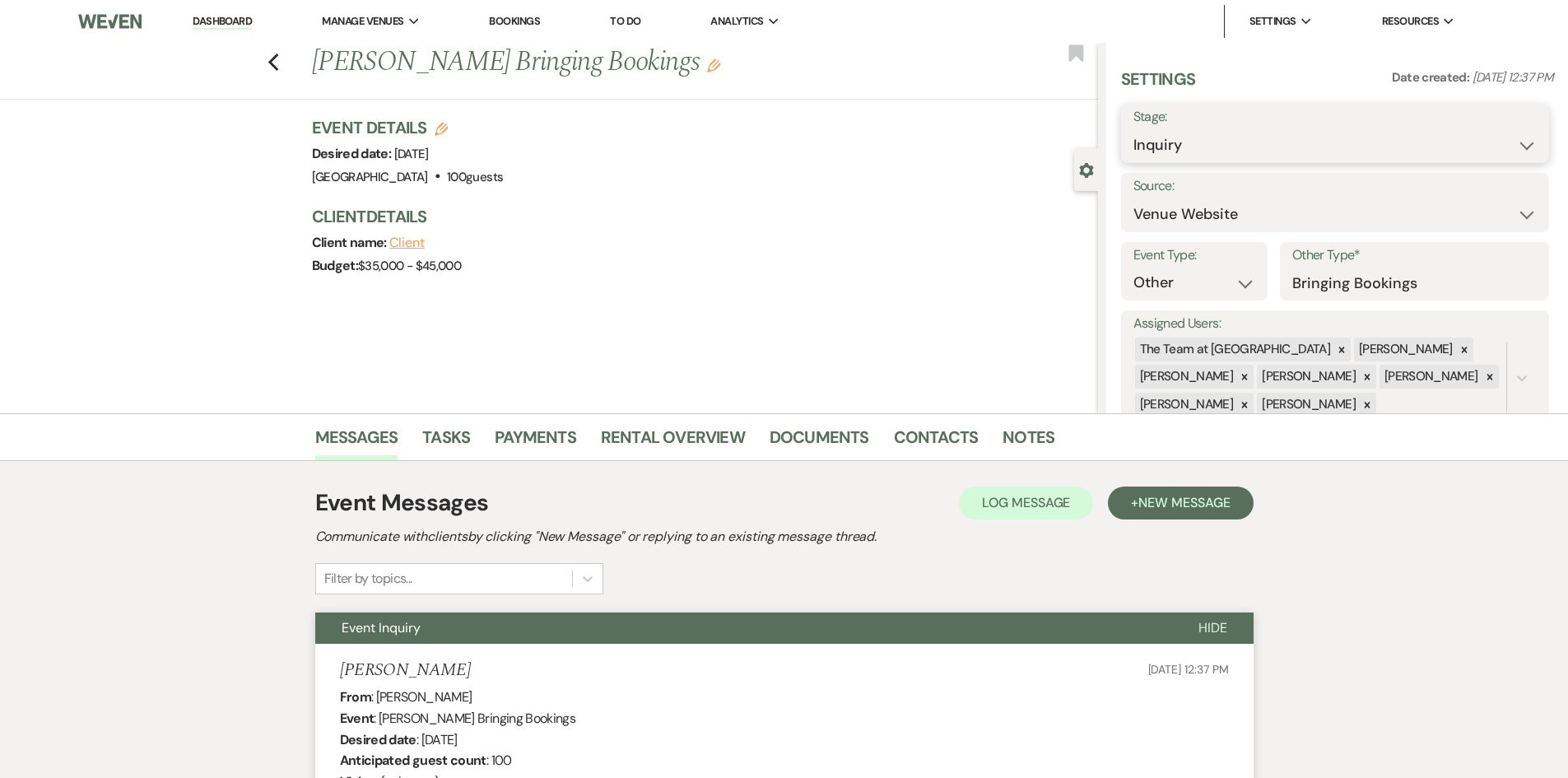
click at [1192, 146] on select "Inquiry Follow Up Tour Requested Tour Confirmed Toured Proposal Sent Booked Lost" at bounding box center [1334, 145] width 403 height 32
click at [1133, 129] on select "Inquiry Follow Up Tour Requested Tour Confirmed Toured Proposal Sent Booked Lost" at bounding box center [1334, 145] width 403 height 32
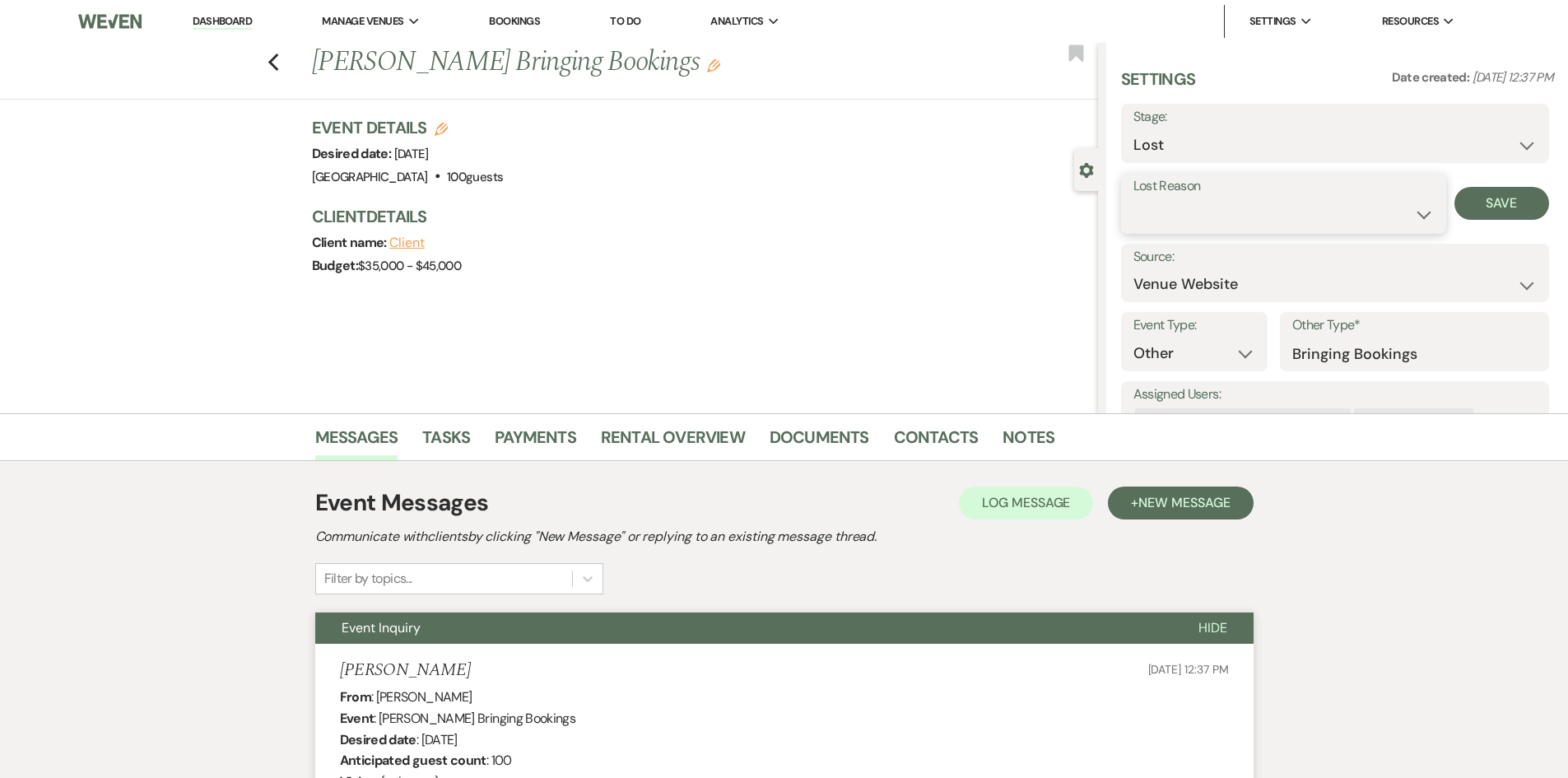
click at [1191, 211] on select "Booked Elsewhere Budget Date Unavailable No Response Not a Good Match Capacity …" at bounding box center [1283, 214] width 301 height 32
click at [1133, 198] on select "Booked Elsewhere Budget Date Unavailable No Response Not a Good Match Capacity …" at bounding box center [1283, 214] width 301 height 32
click at [1391, 200] on input "Other" at bounding box center [1406, 214] width 101 height 32
click at [1487, 208] on button "Save" at bounding box center [1513, 203] width 72 height 33
click at [217, 18] on link "Dashboard" at bounding box center [222, 21] width 60 height 16
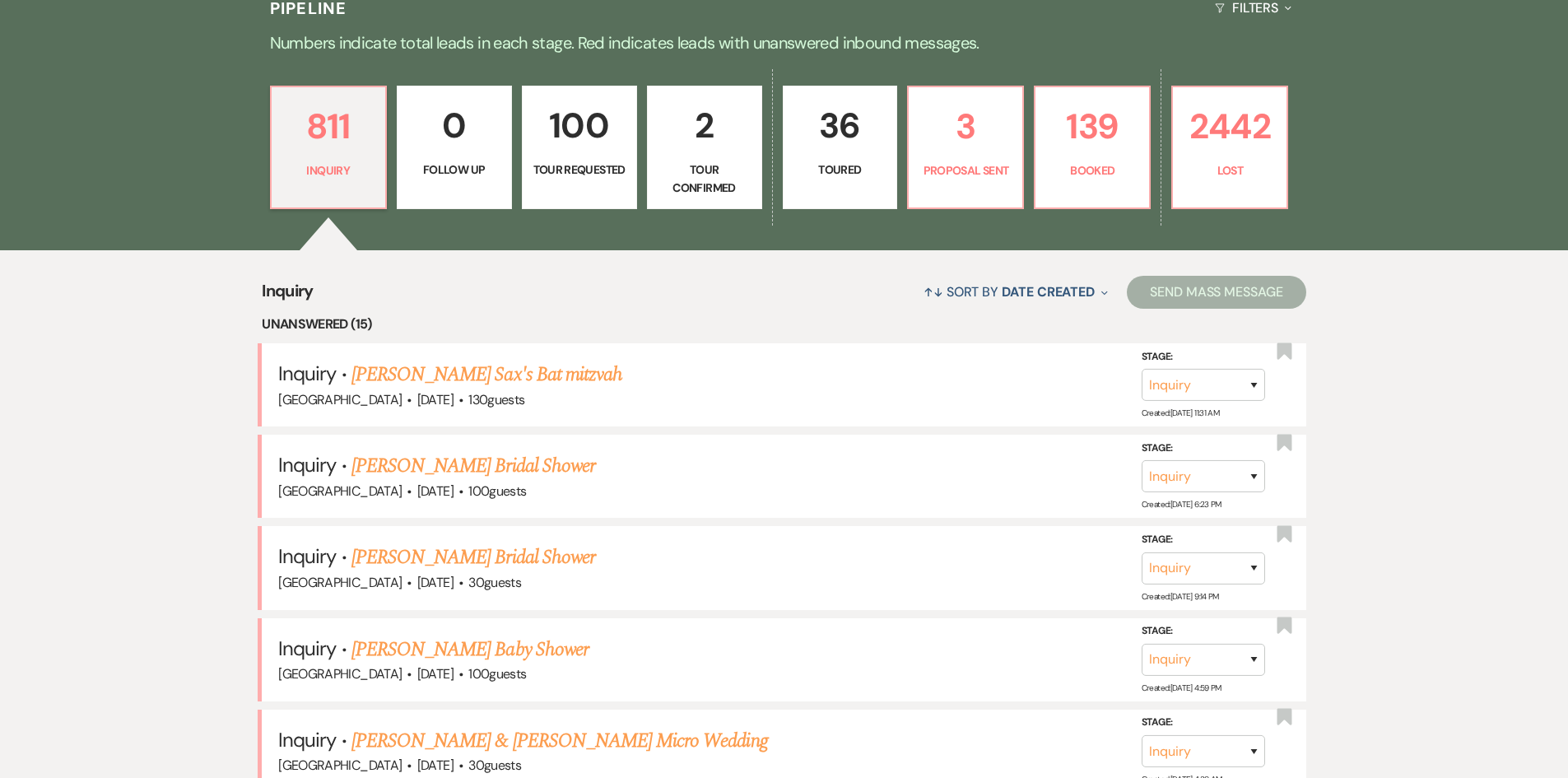
scroll to position [659, 0]
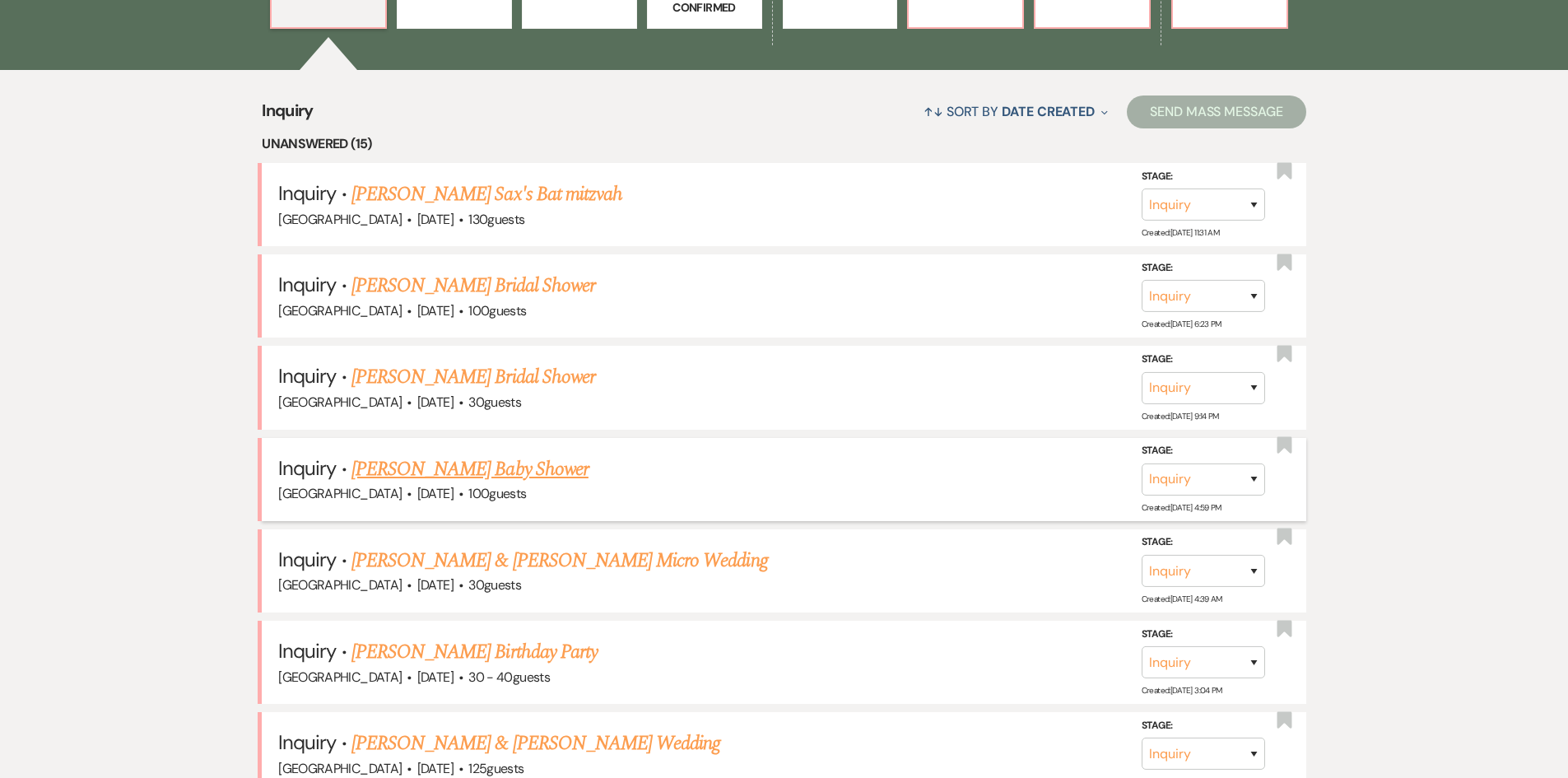
click at [461, 467] on link "[PERSON_NAME] Baby Shower" at bounding box center [470, 469] width 237 height 30
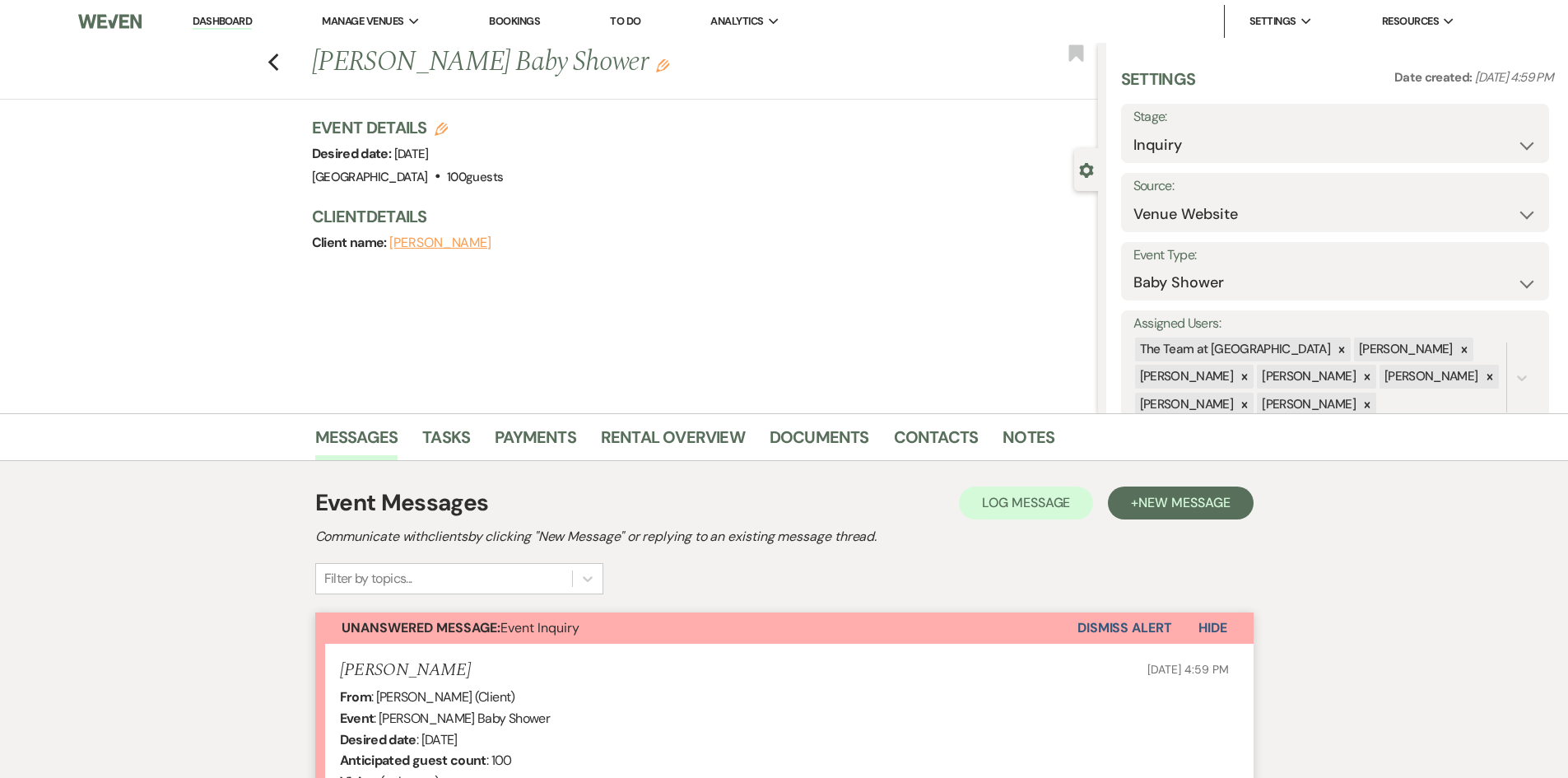
click at [1120, 632] on button "Dismiss Alert" at bounding box center [1125, 628] width 95 height 32
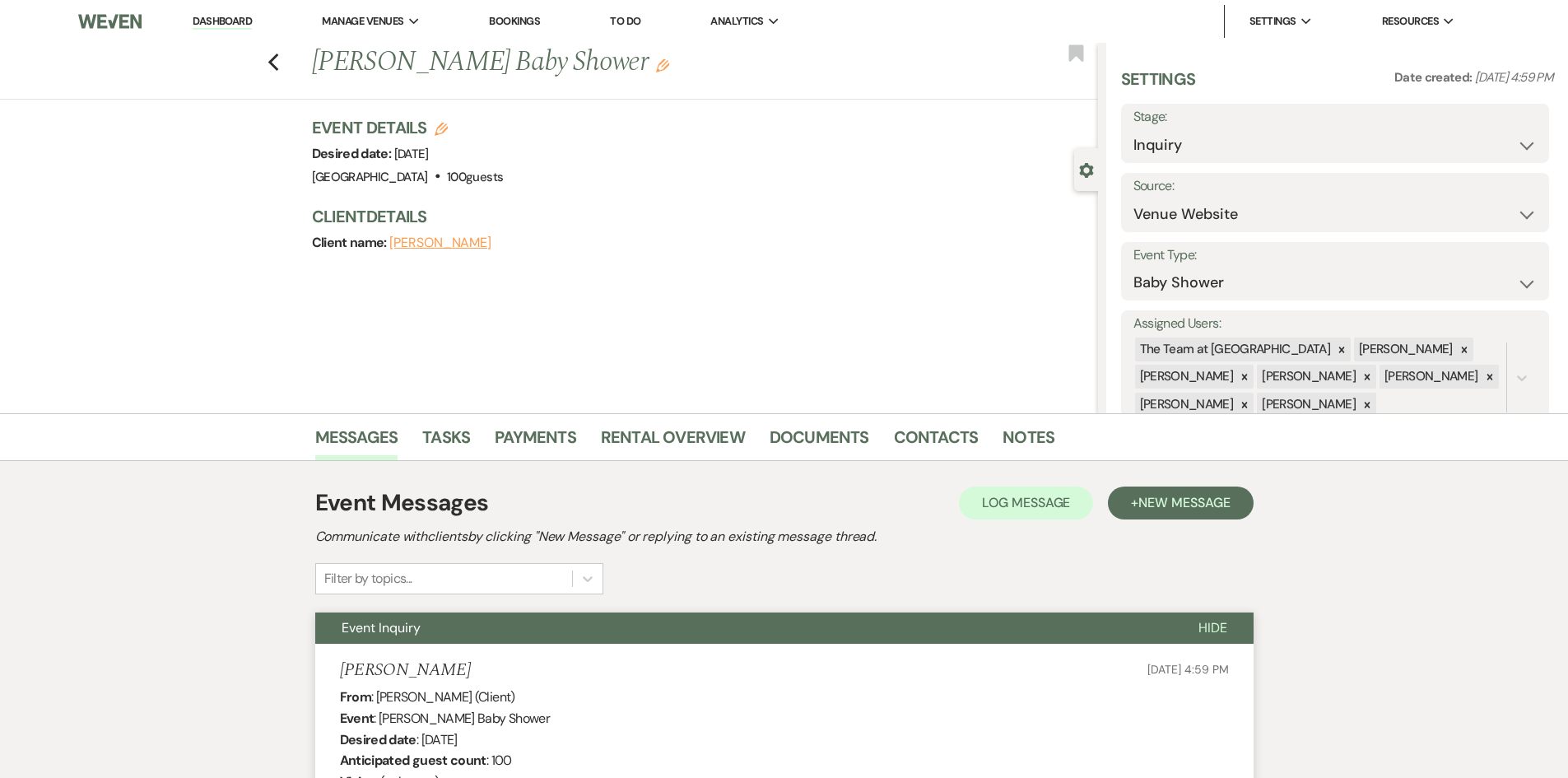
click at [214, 18] on link "Dashboard" at bounding box center [222, 21] width 60 height 16
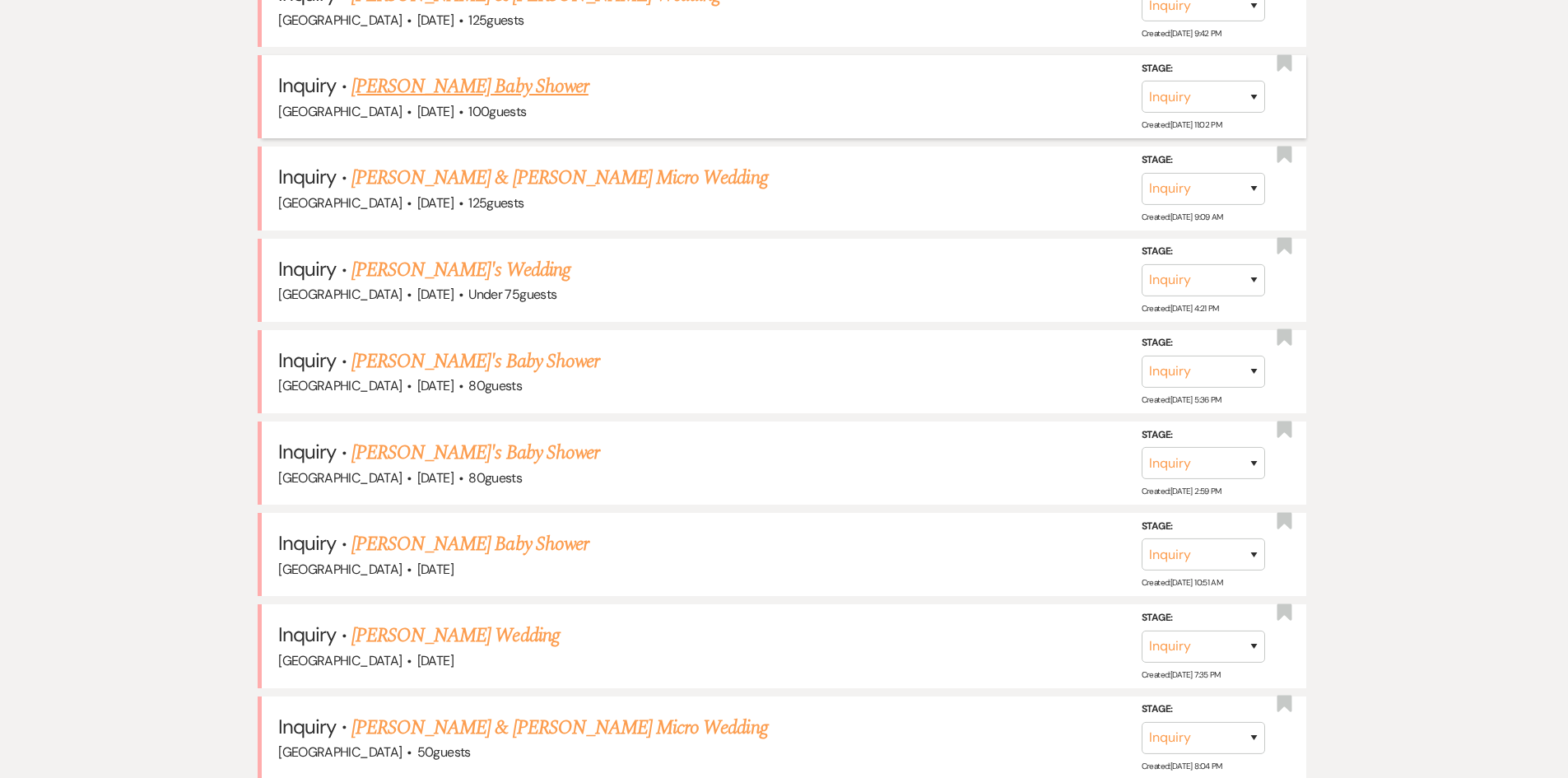
scroll to position [1317, 0]
click at [449, 355] on link "[PERSON_NAME]'s Baby Shower" at bounding box center [476, 360] width 248 height 30
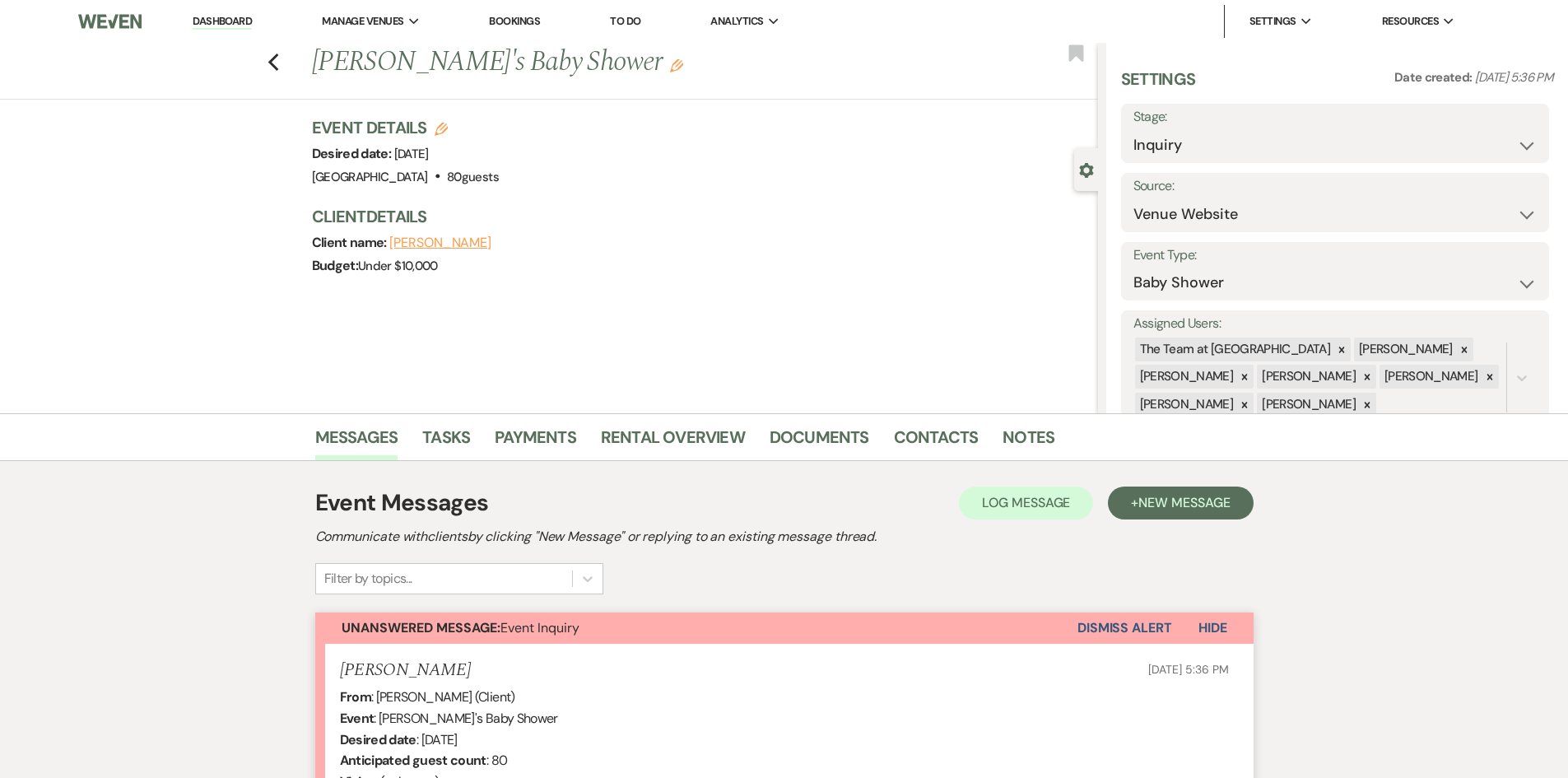
click at [1133, 624] on button "Dismiss Alert" at bounding box center [1125, 628] width 95 height 32
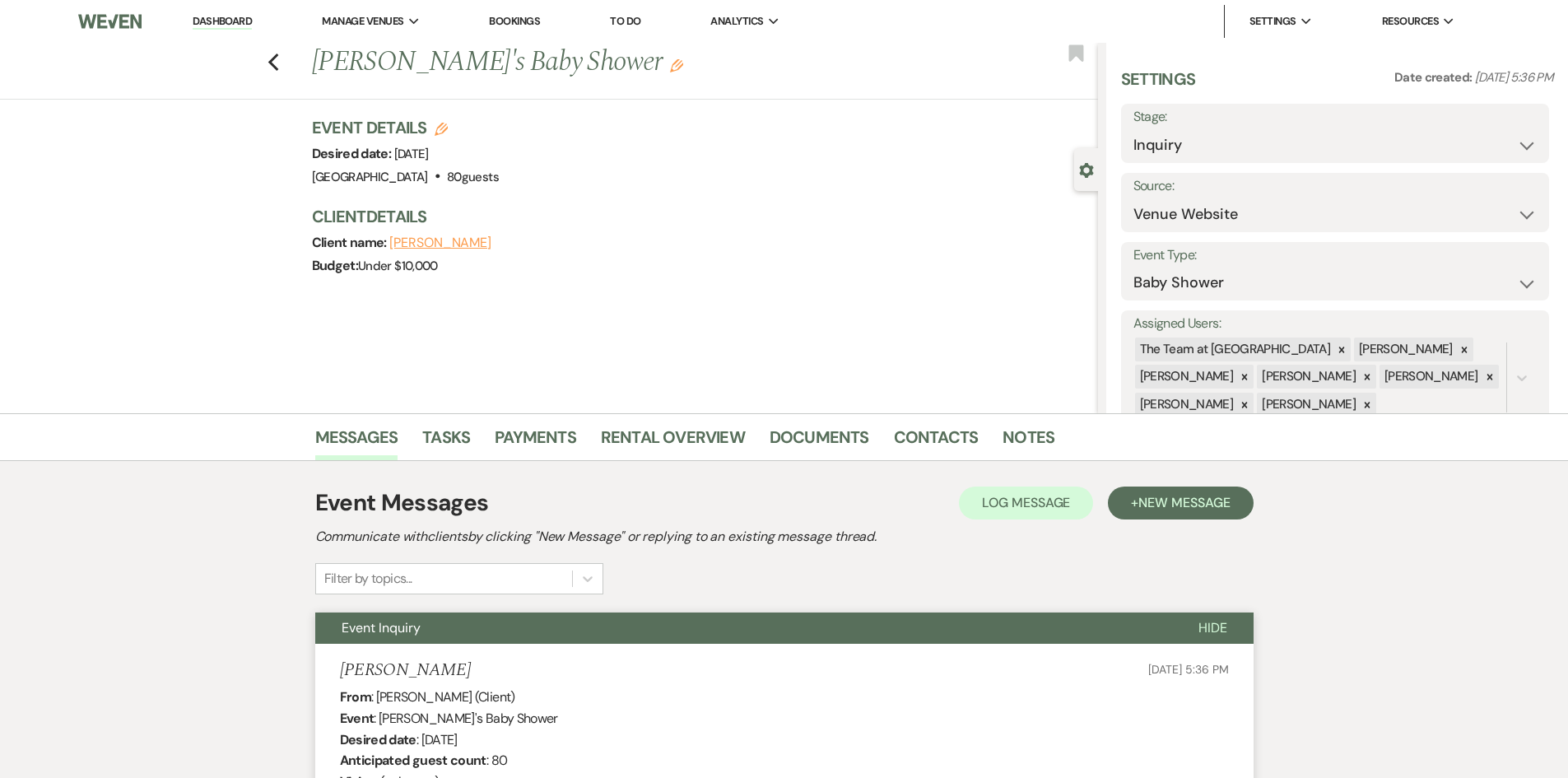
click at [209, 22] on link "Dashboard" at bounding box center [222, 21] width 60 height 16
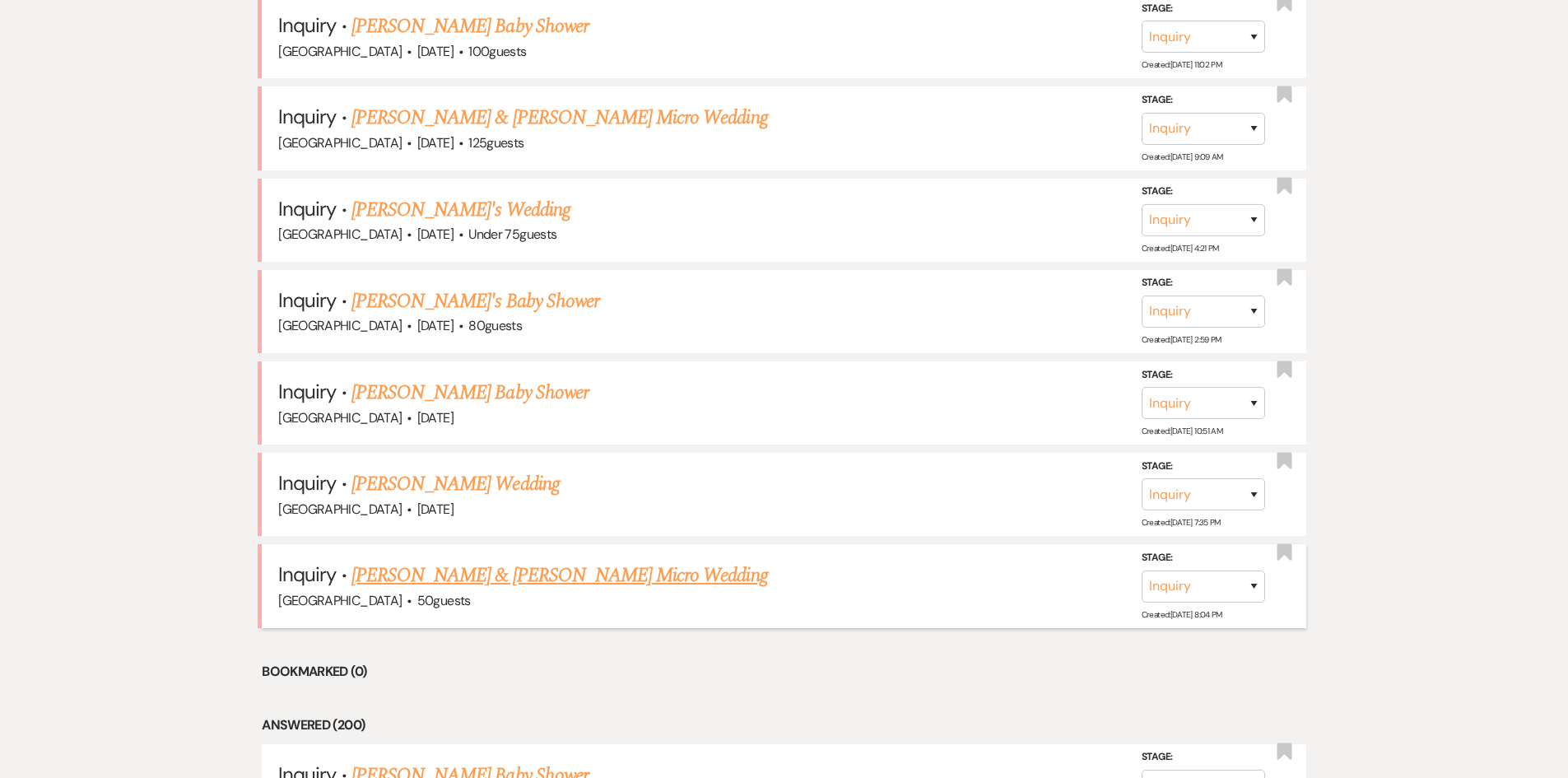
scroll to position [1400, 0]
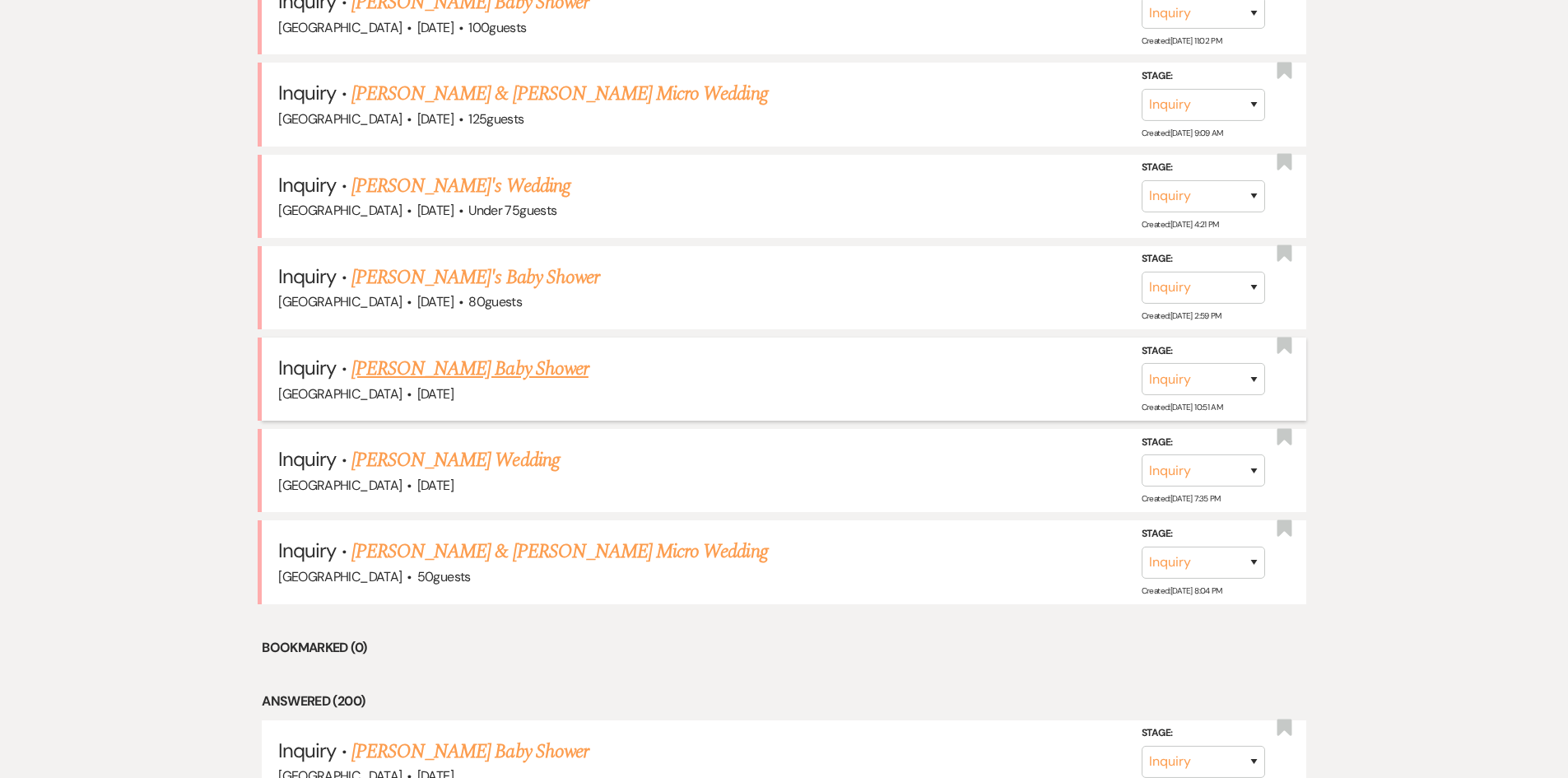
click at [422, 369] on link "[PERSON_NAME] Baby Shower" at bounding box center [470, 369] width 237 height 30
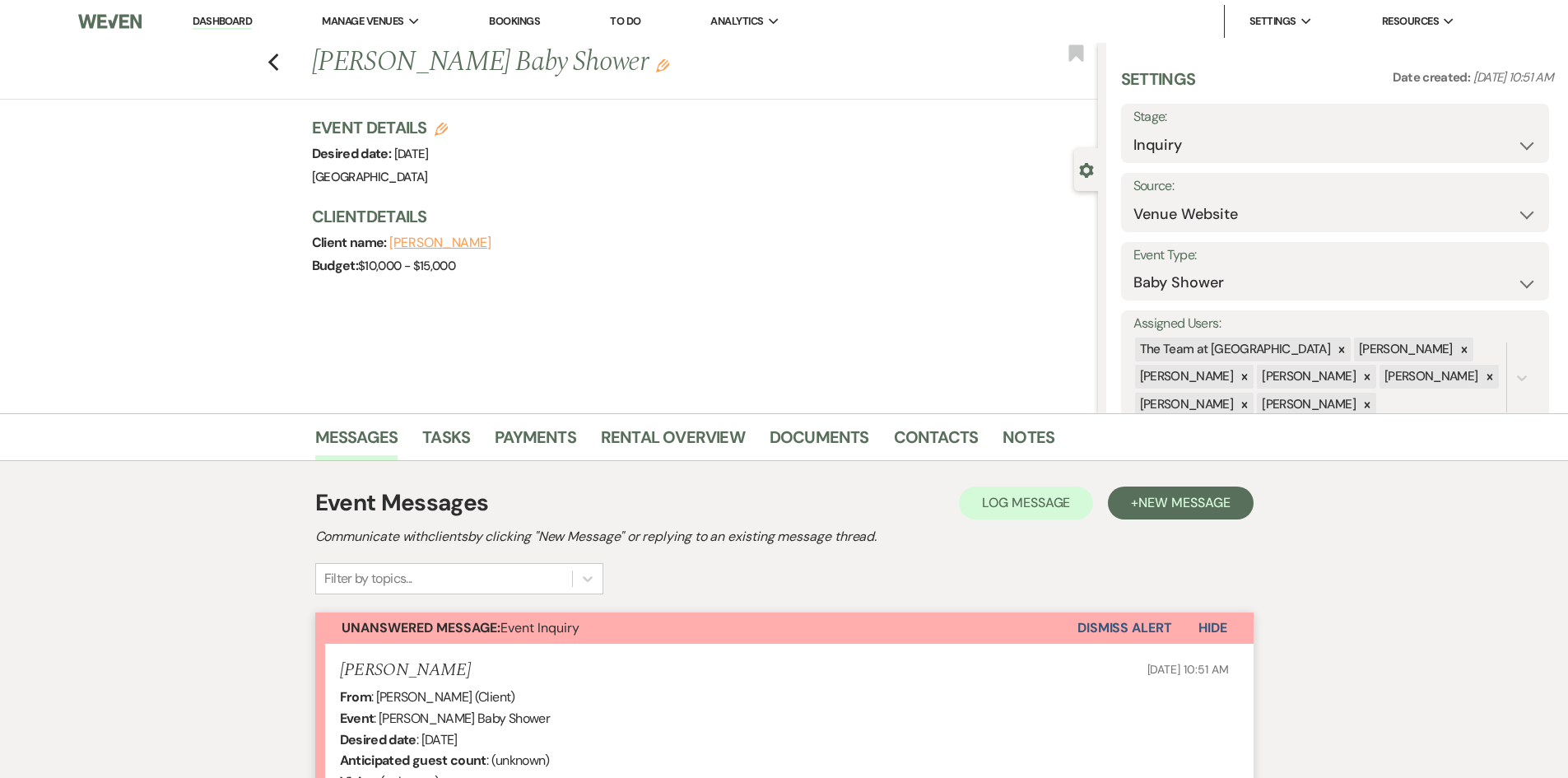
click at [1135, 625] on button "Dismiss Alert" at bounding box center [1125, 628] width 95 height 32
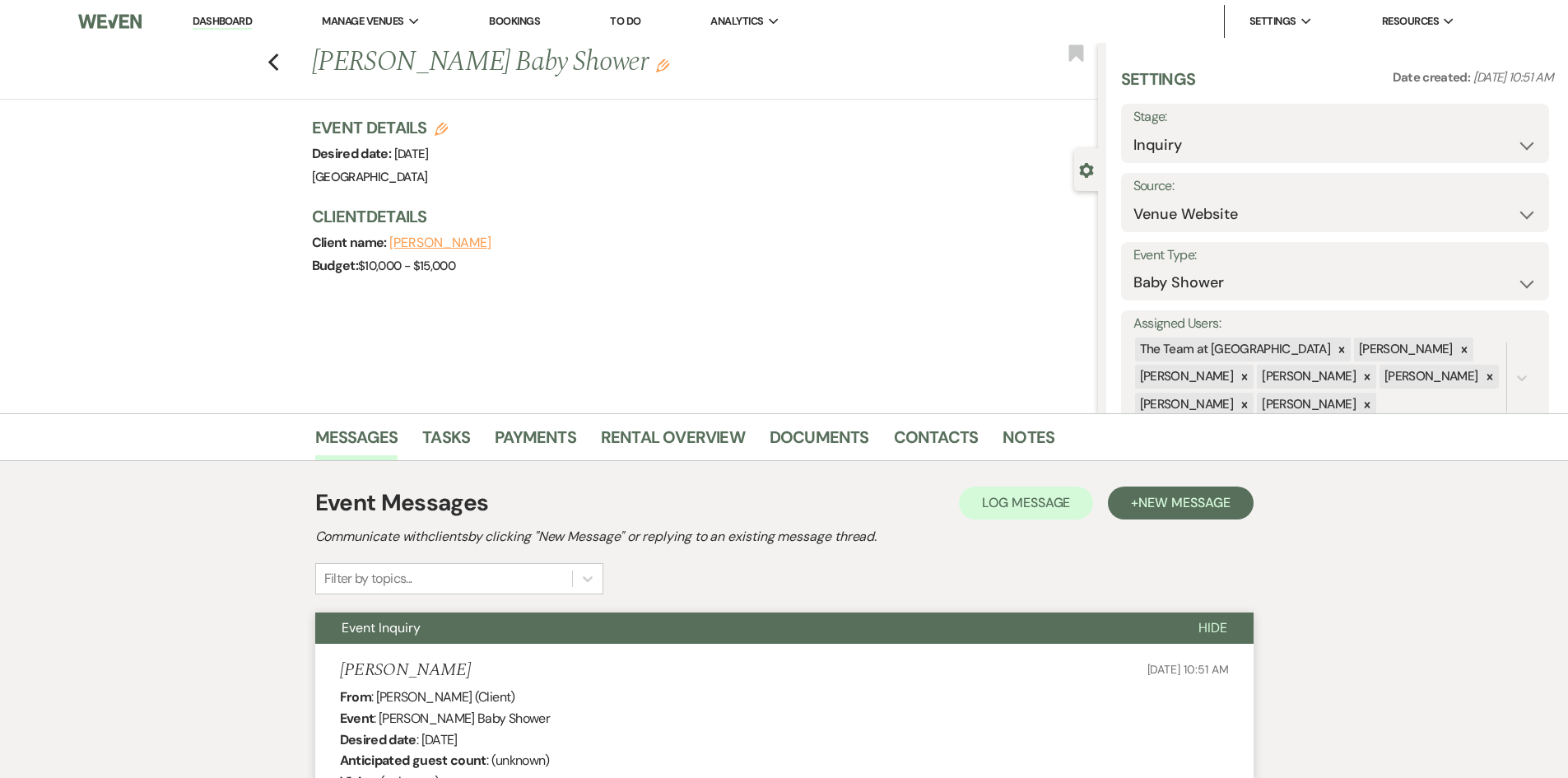
click at [208, 16] on link "Dashboard" at bounding box center [222, 21] width 60 height 16
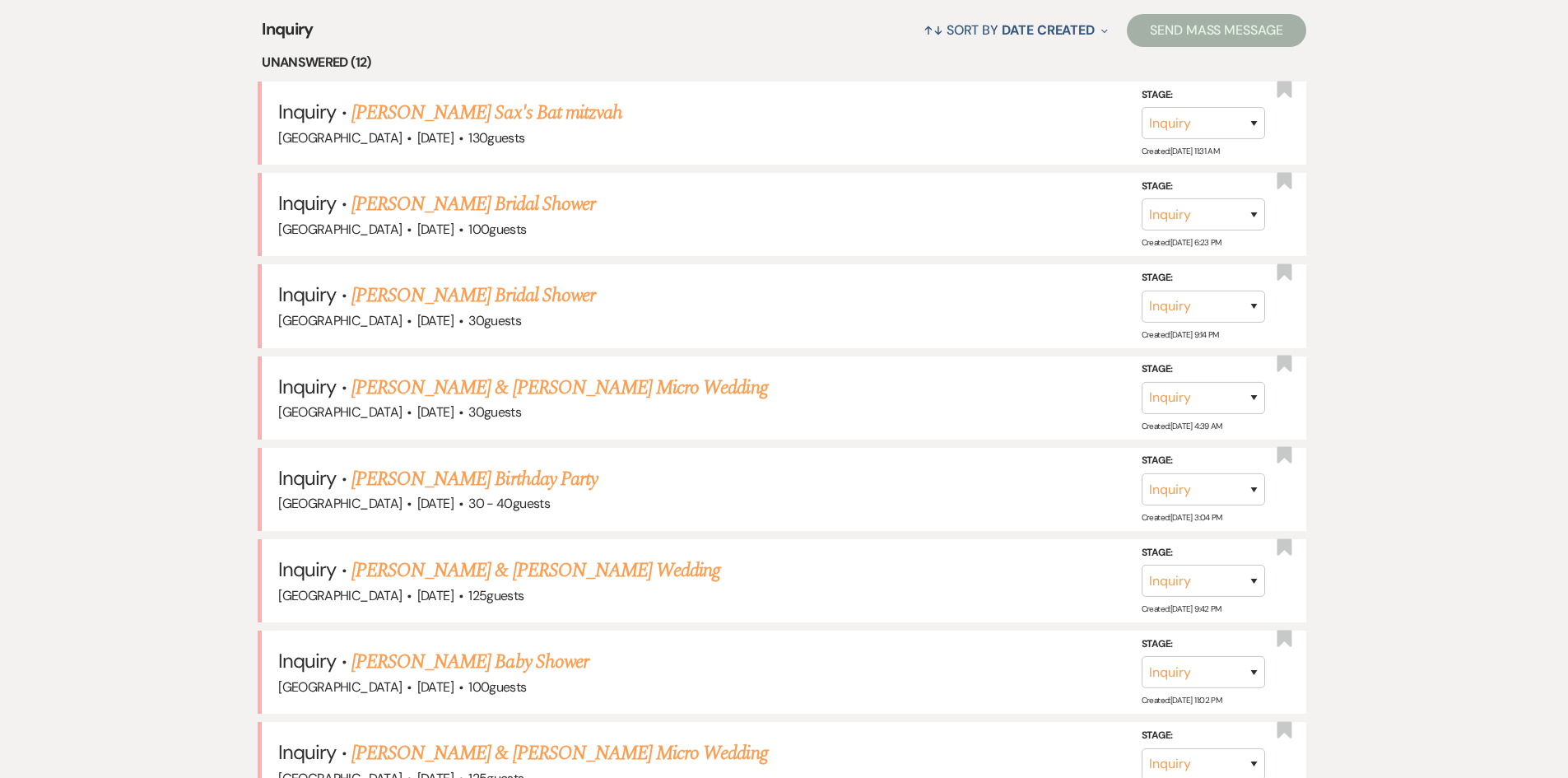
scroll to position [741, 0]
click at [487, 477] on link "[PERSON_NAME] Birthday Party" at bounding box center [475, 478] width 246 height 30
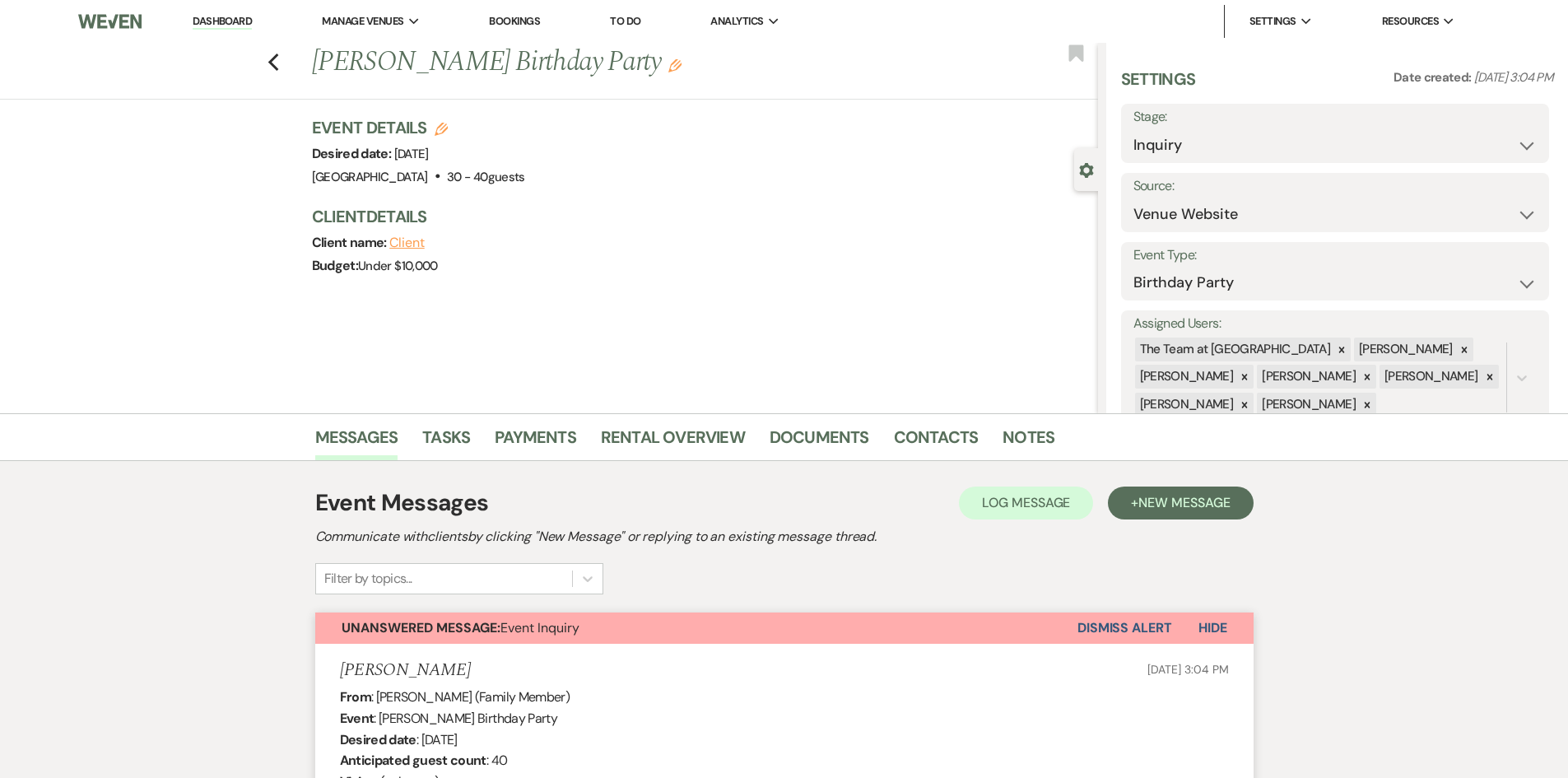
click at [1130, 624] on button "Dismiss Alert" at bounding box center [1125, 628] width 95 height 32
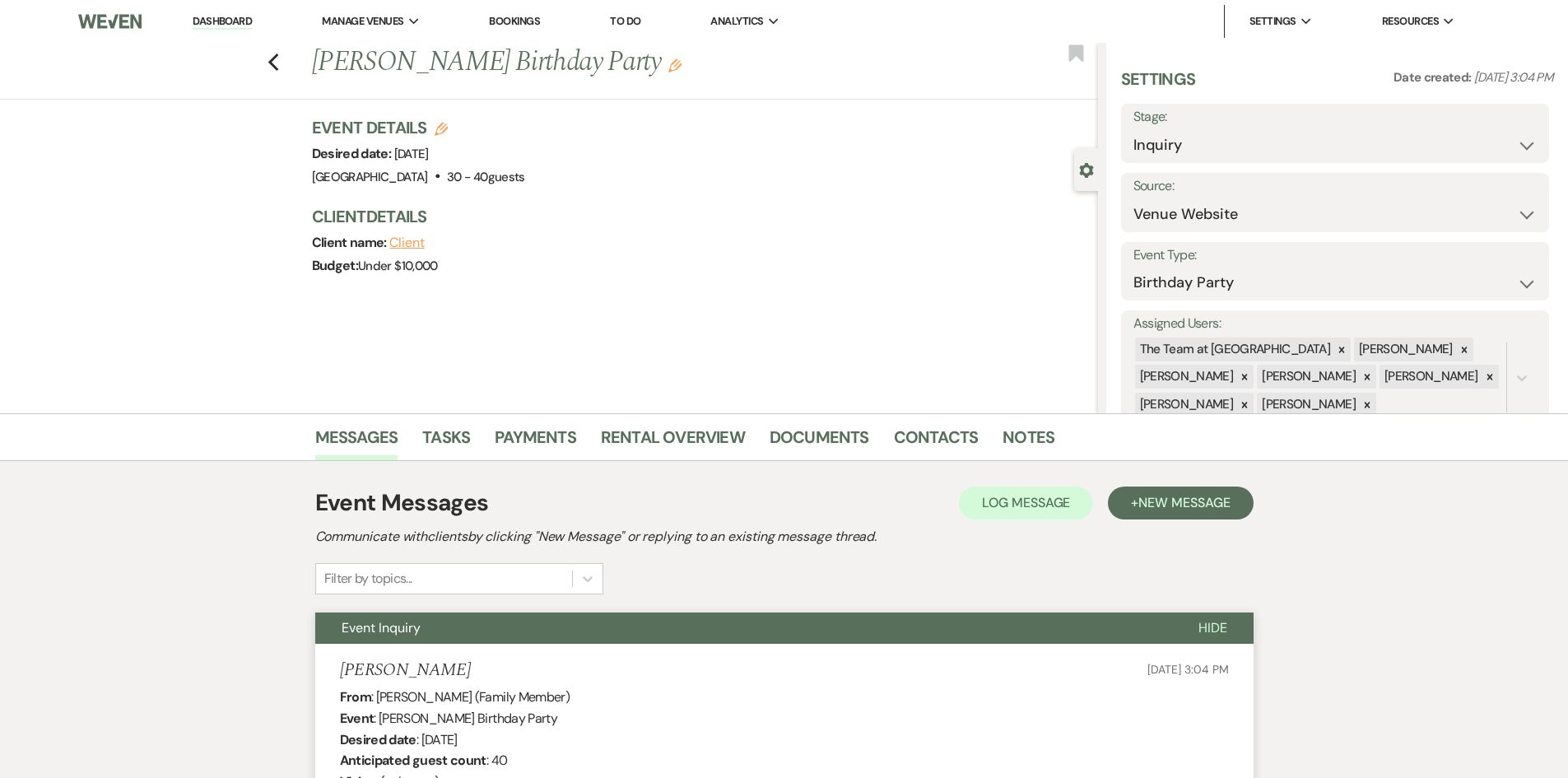
click at [224, 17] on link "Dashboard" at bounding box center [222, 21] width 60 height 16
